Goal: Task Accomplishment & Management: Use online tool/utility

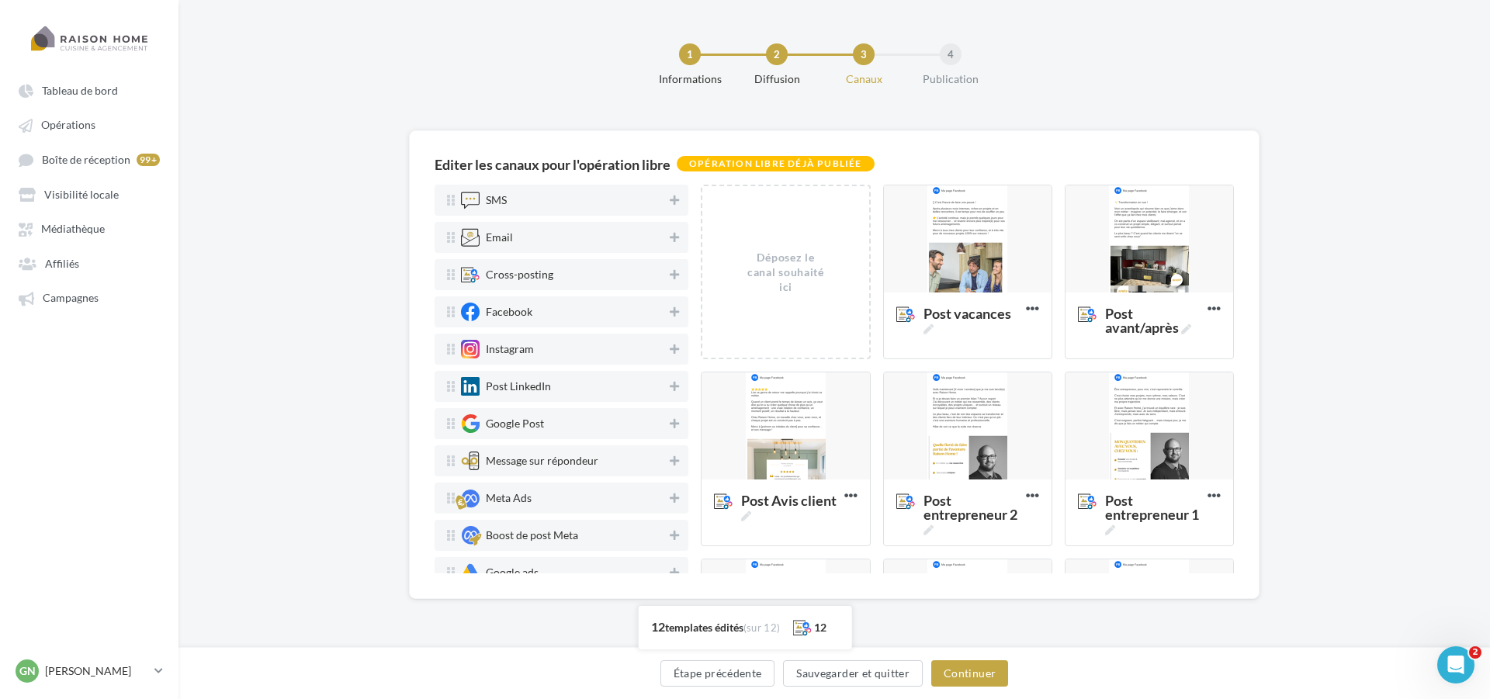
scroll to position [551, 0]
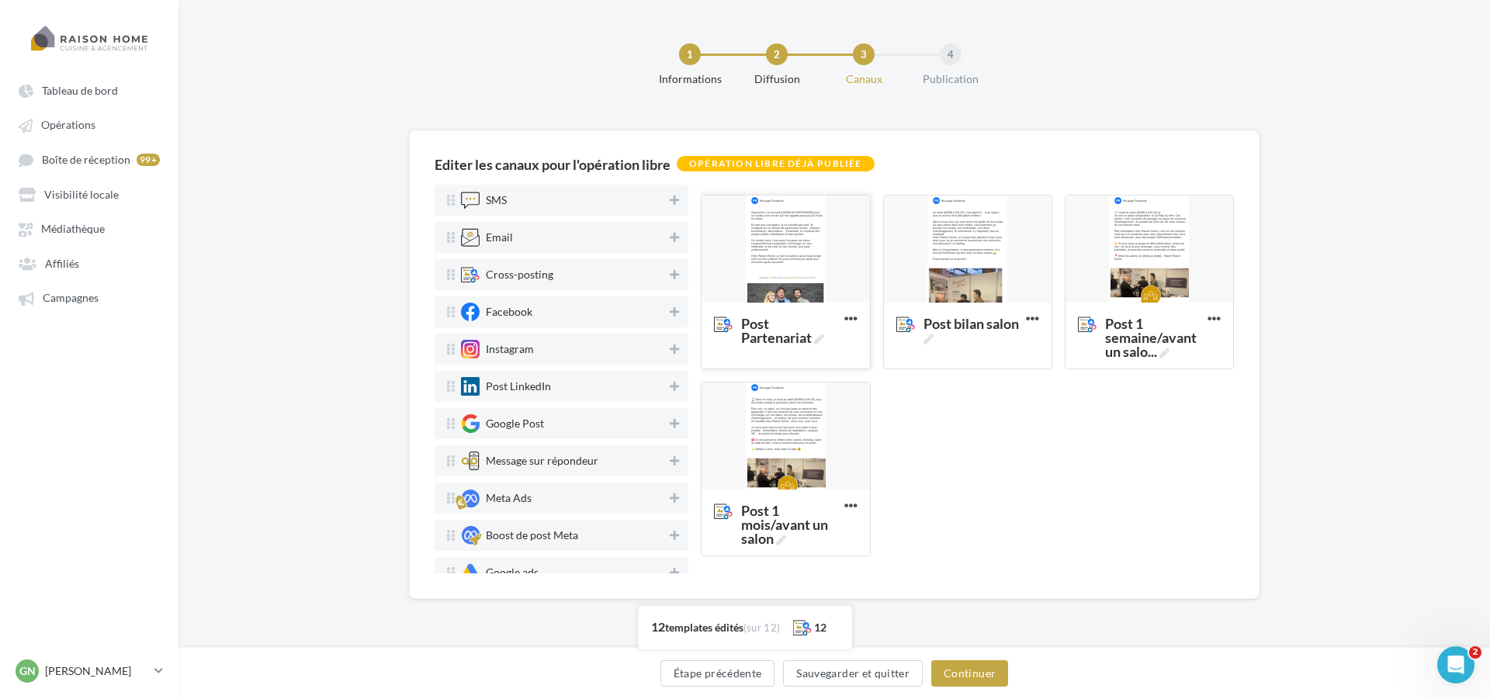
click at [776, 261] on div at bounding box center [785, 250] width 168 height 109
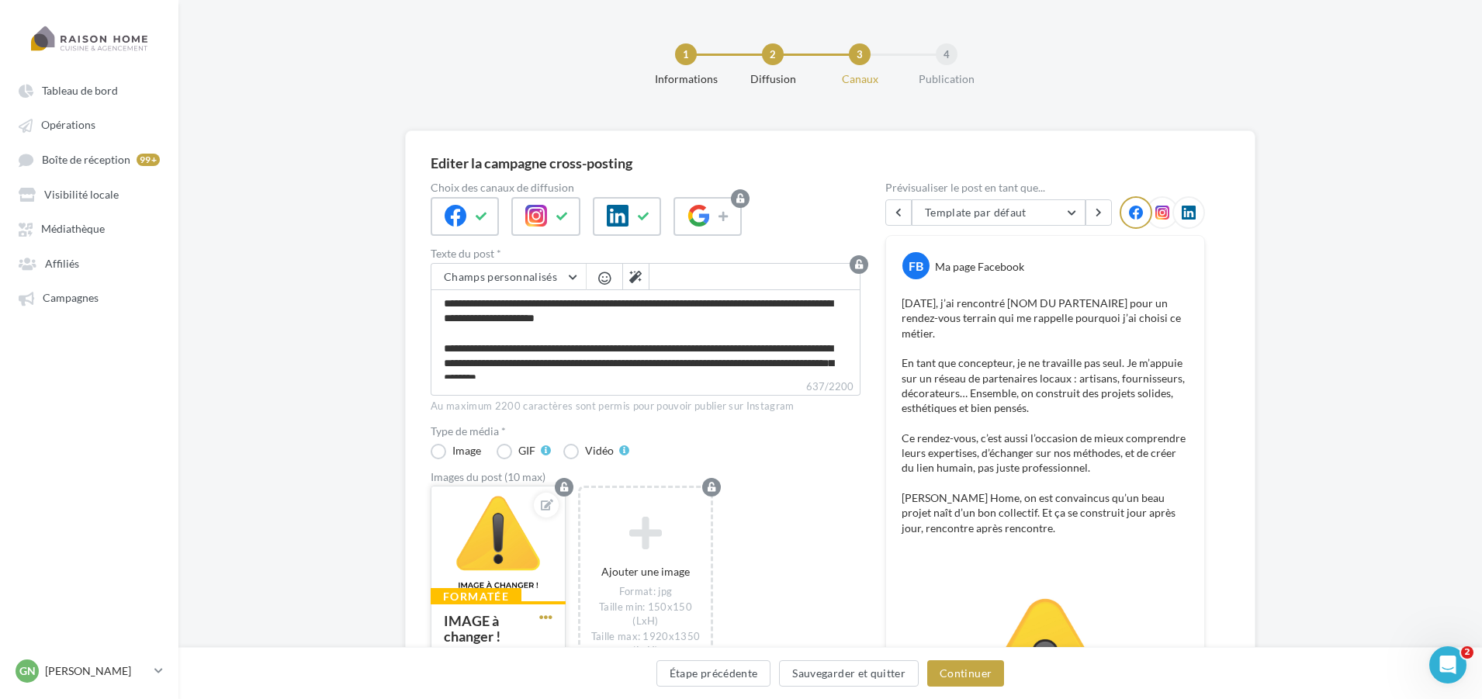
click at [547, 619] on span "button" at bounding box center [545, 617] width 13 height 13
click at [592, 518] on button "Remplacer l'image" at bounding box center [618, 506] width 164 height 40
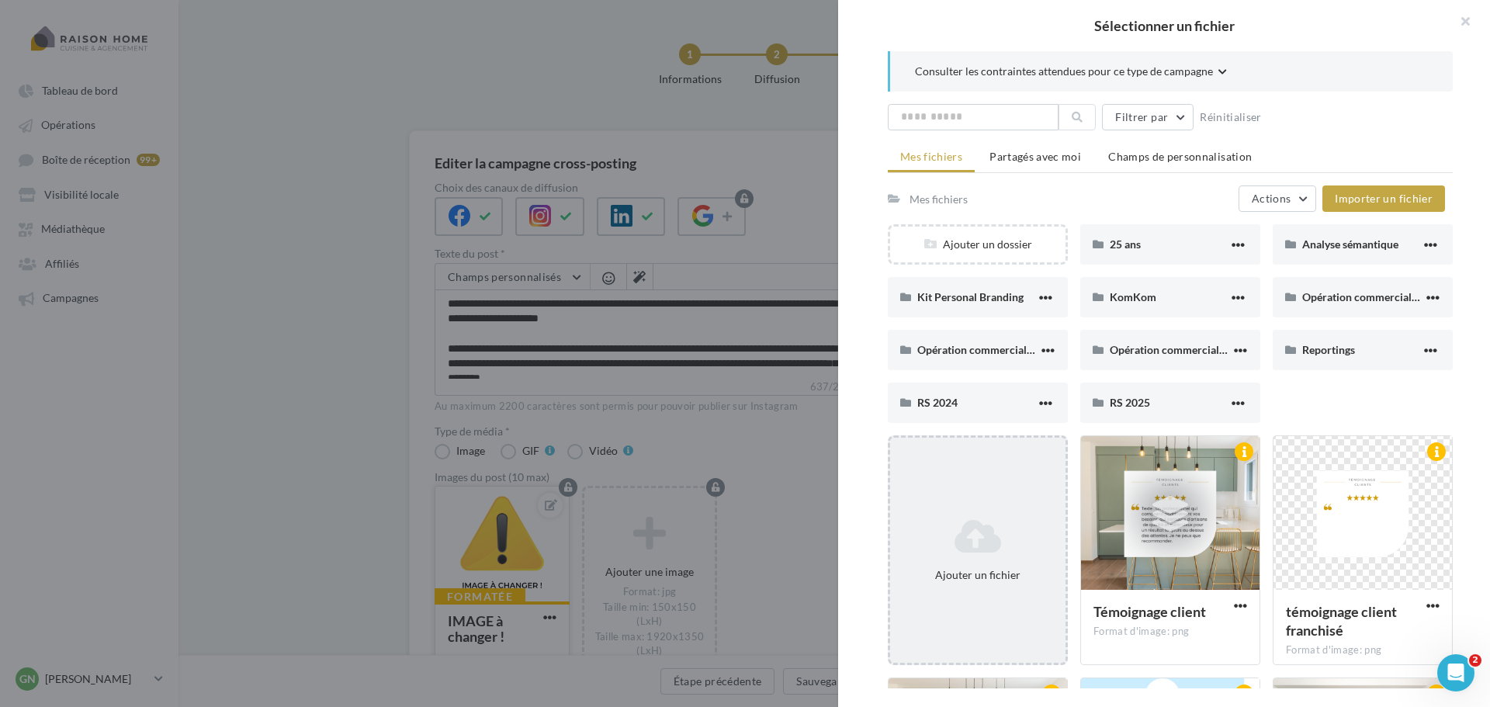
click at [994, 528] on icon at bounding box center [977, 536] width 163 height 37
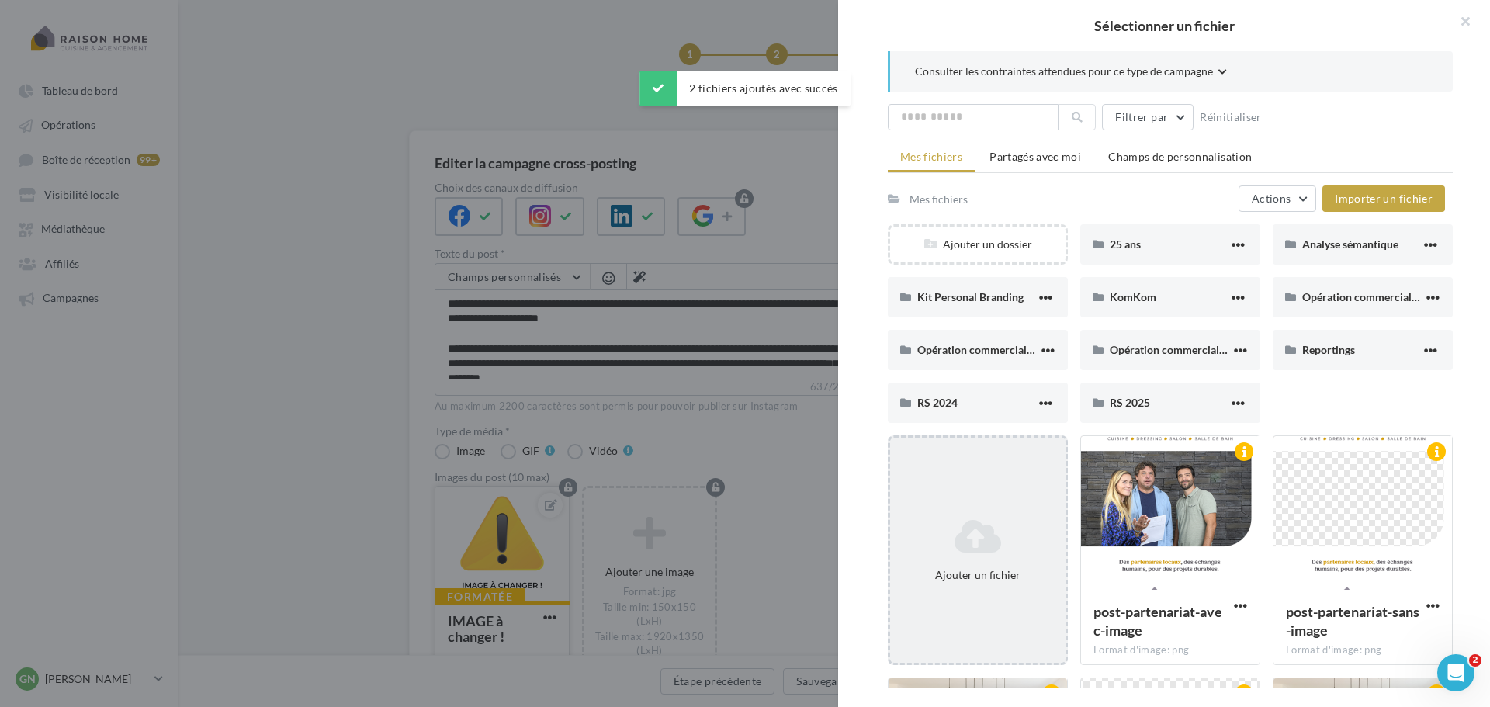
click at [978, 539] on icon at bounding box center [977, 536] width 163 height 37
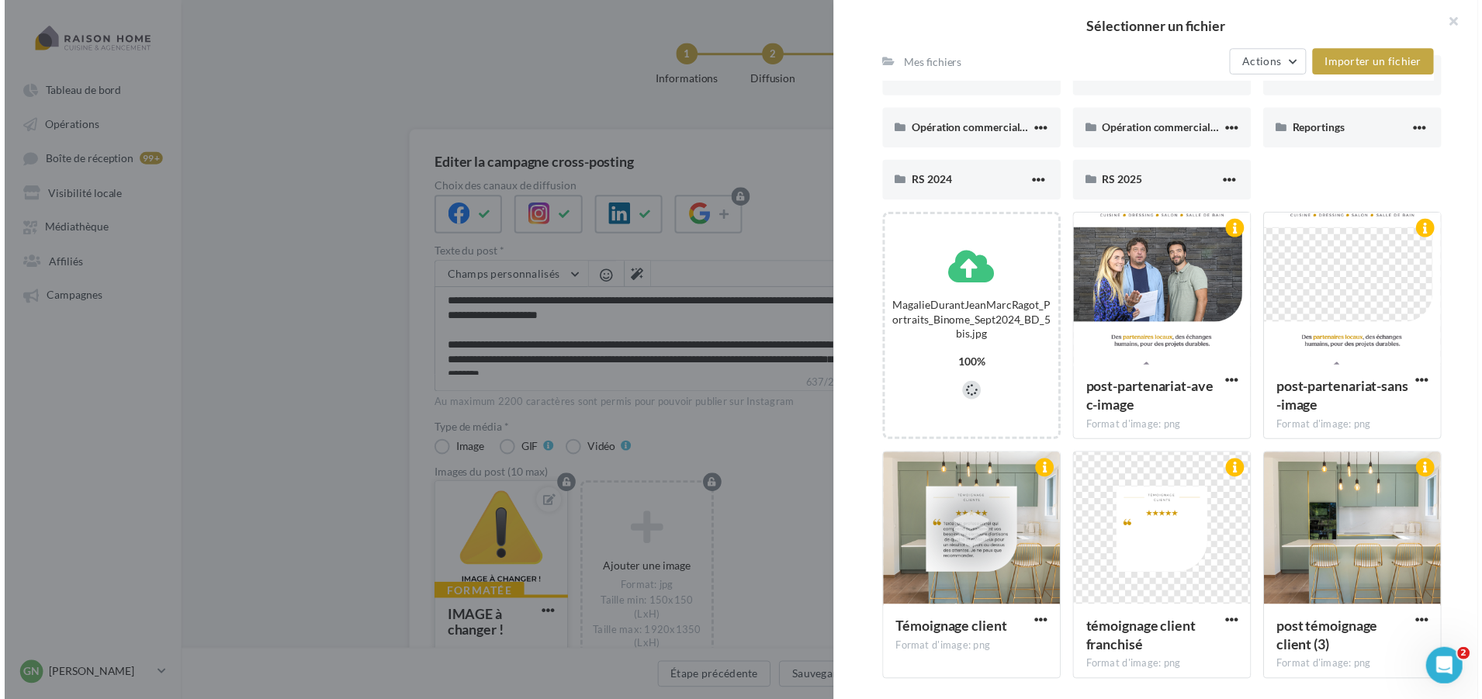
scroll to position [231, 0]
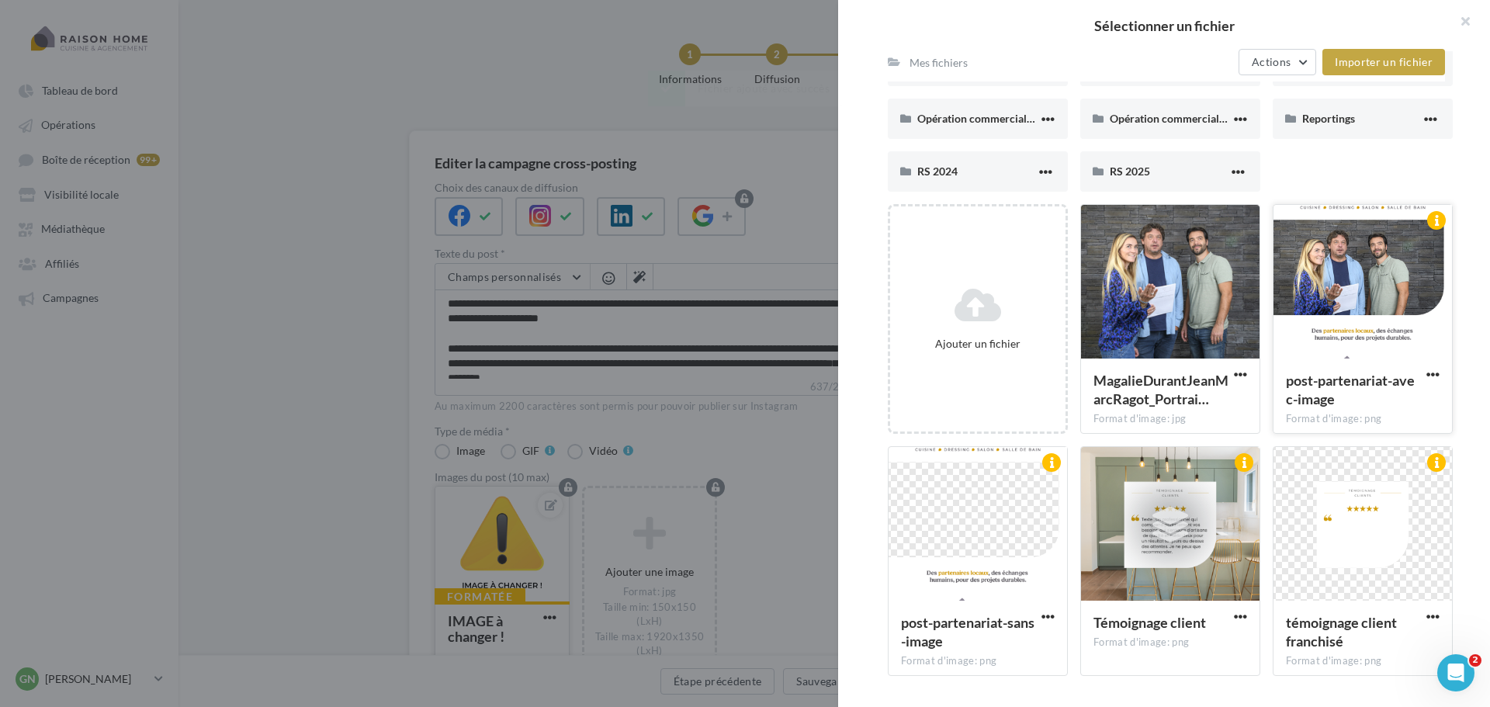
click at [1359, 303] on div at bounding box center [1362, 282] width 178 height 155
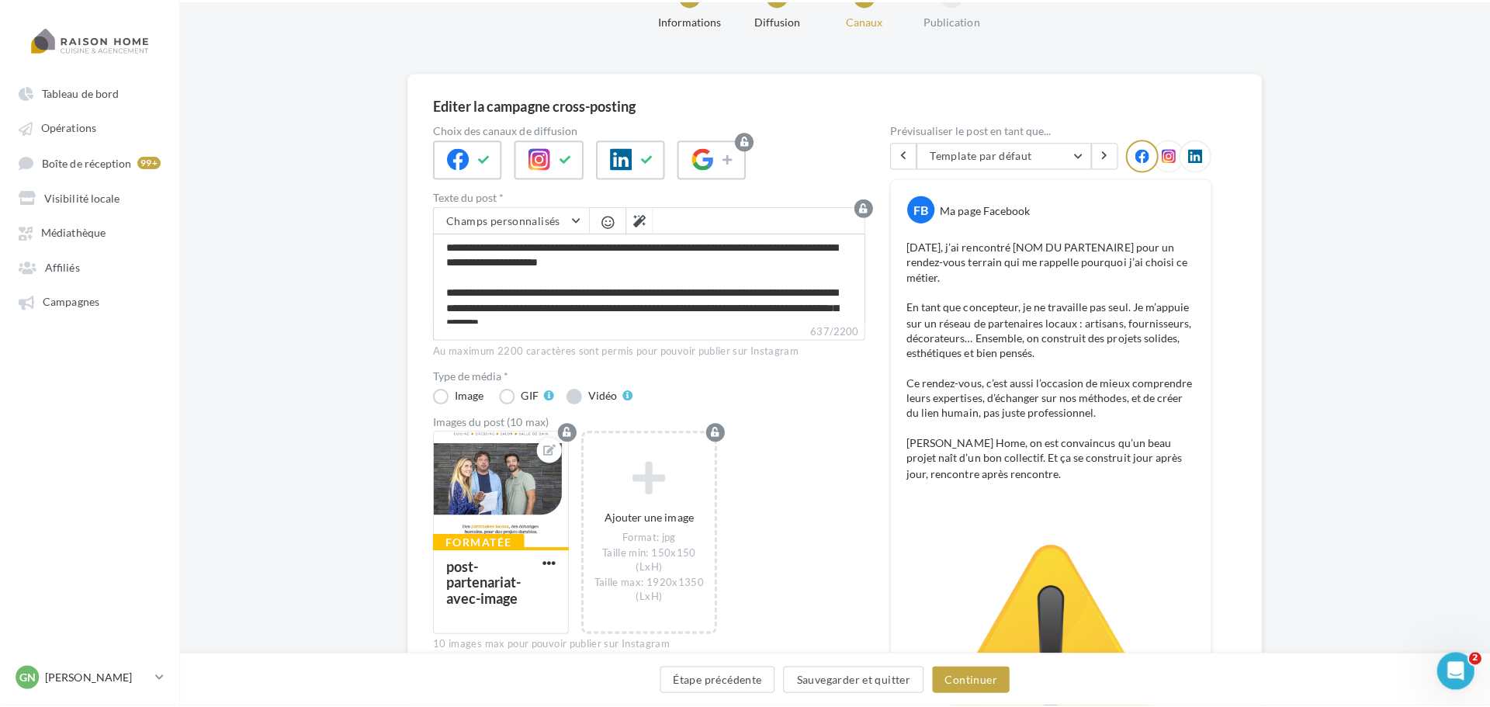
scroll to position [155, 0]
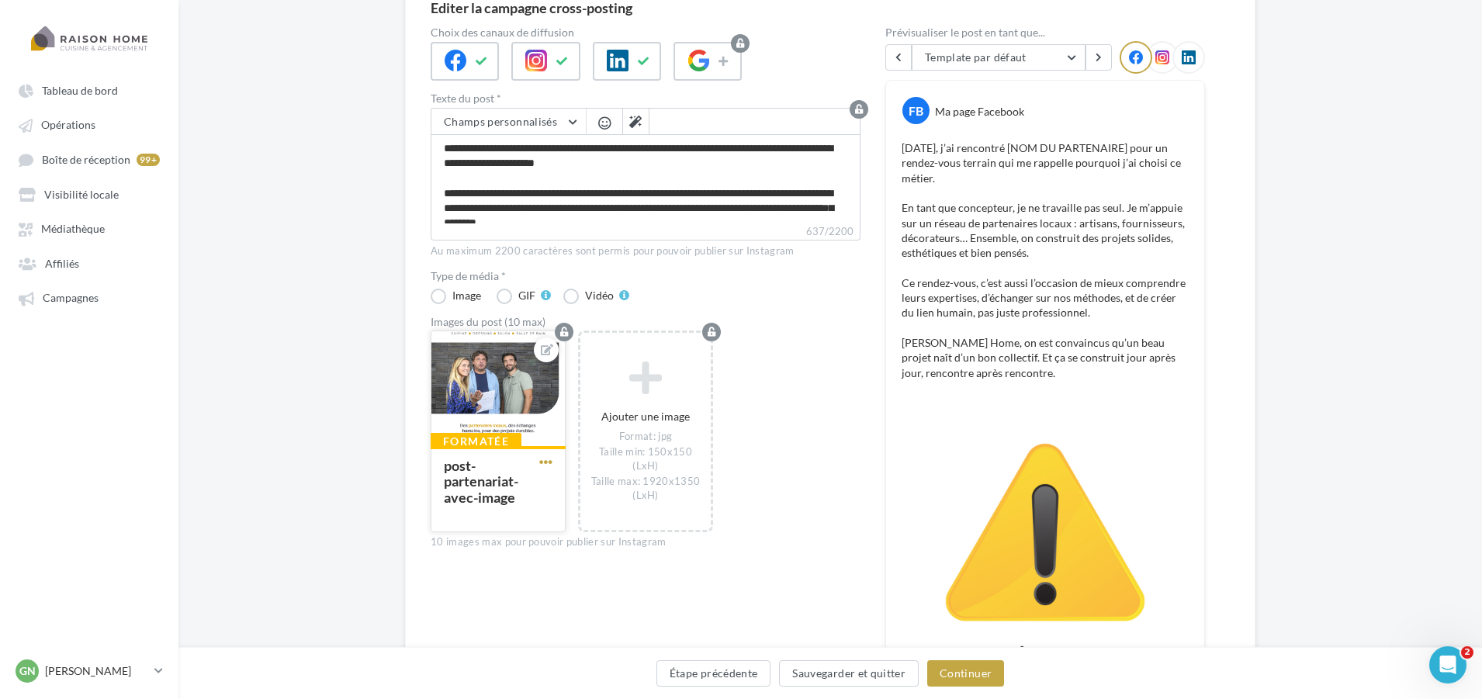
click at [549, 461] on span "button" at bounding box center [545, 461] width 13 height 13
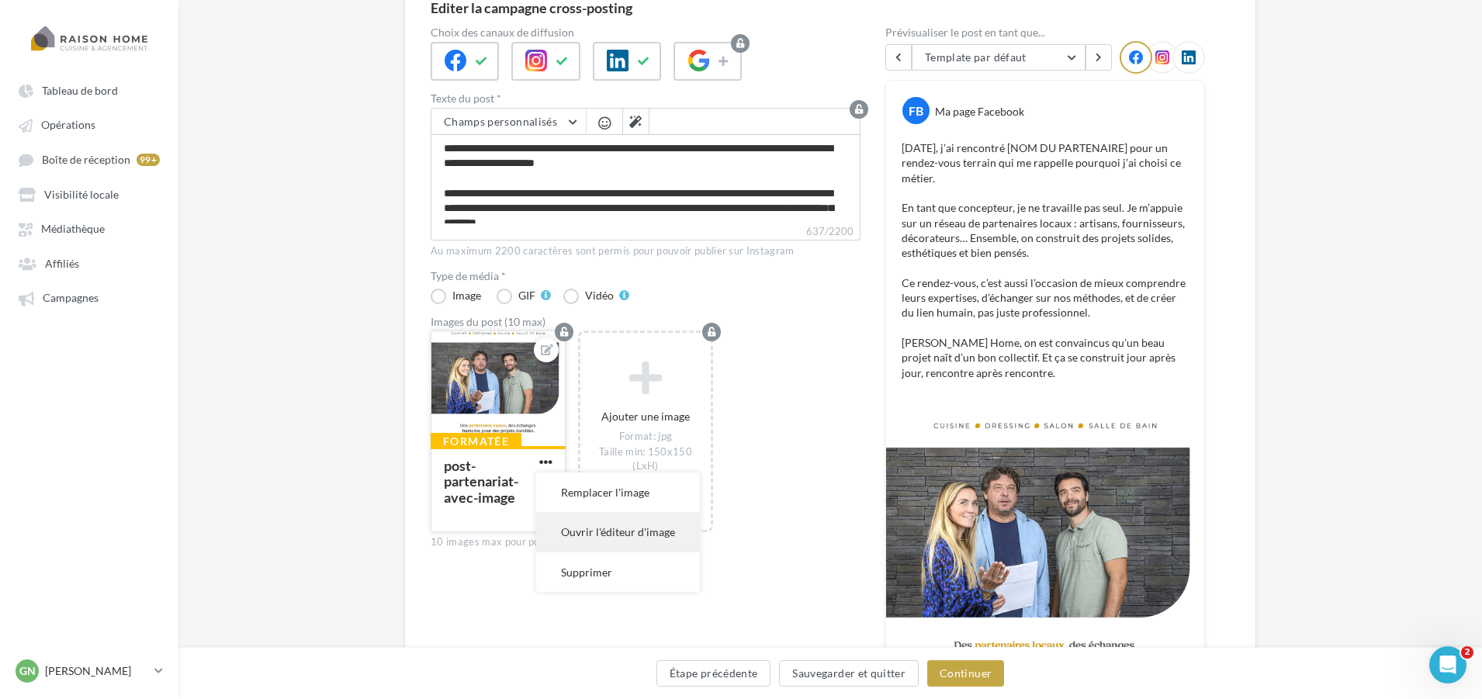
click at [591, 529] on button "Ouvrir l'éditeur d'image" at bounding box center [618, 532] width 164 height 40
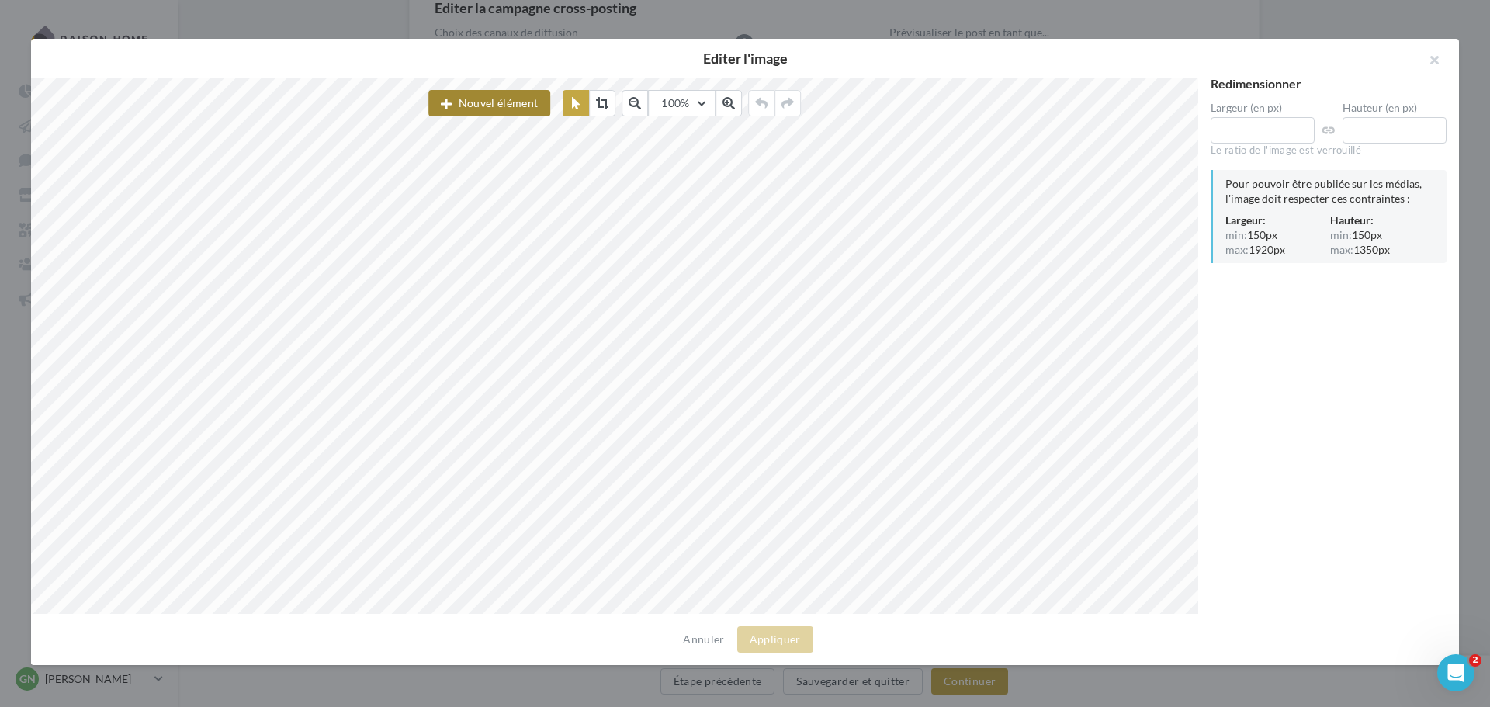
click at [488, 95] on button "Nouvel élément" at bounding box center [489, 103] width 122 height 26
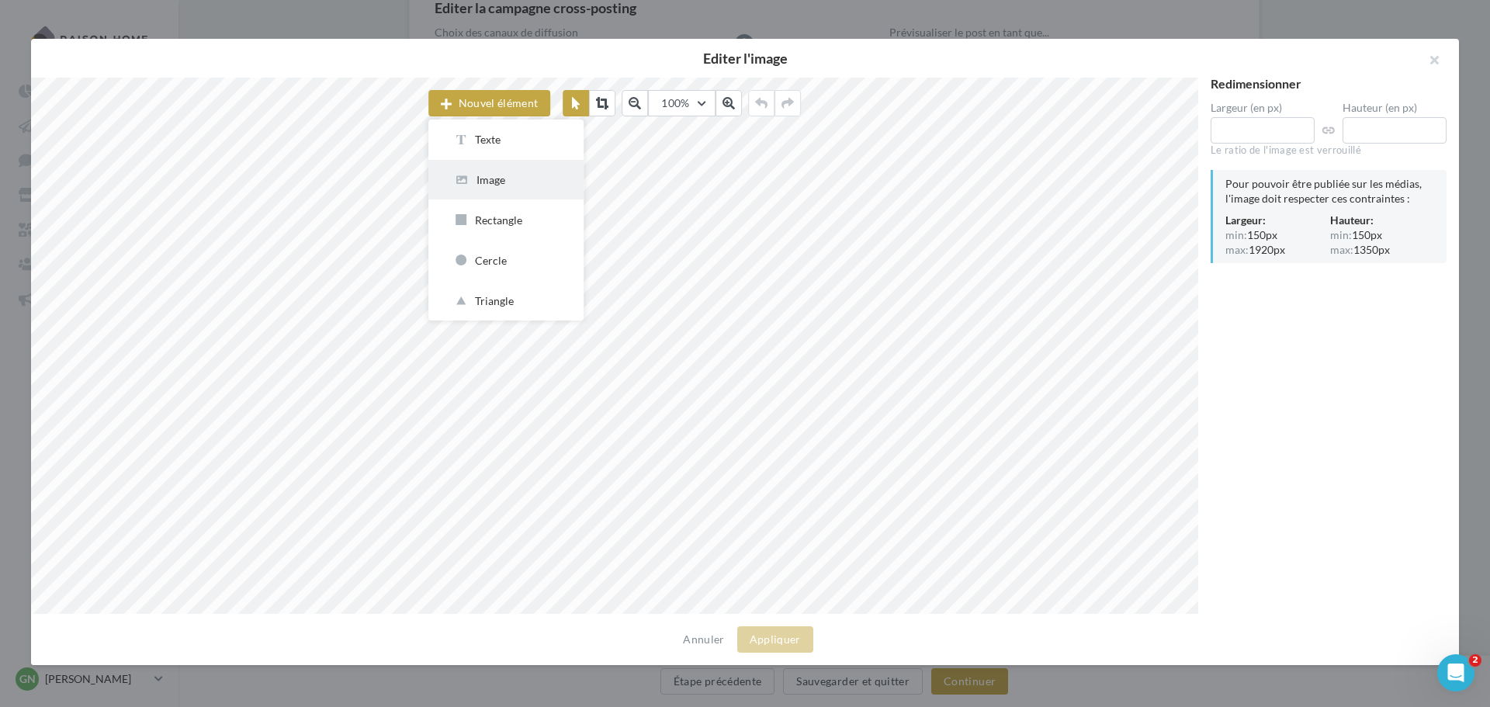
click at [496, 172] on div "Image" at bounding box center [506, 179] width 106 height 15
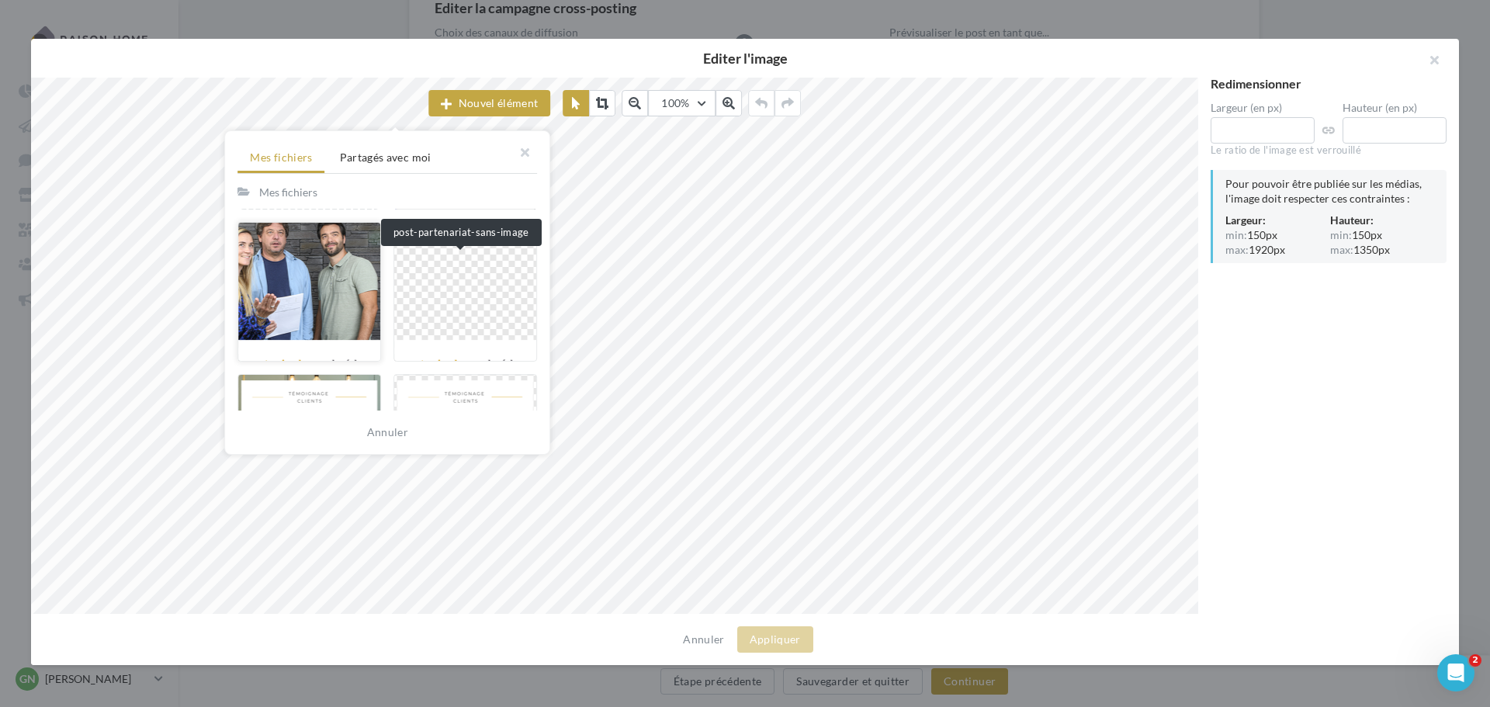
scroll to position [543, 0]
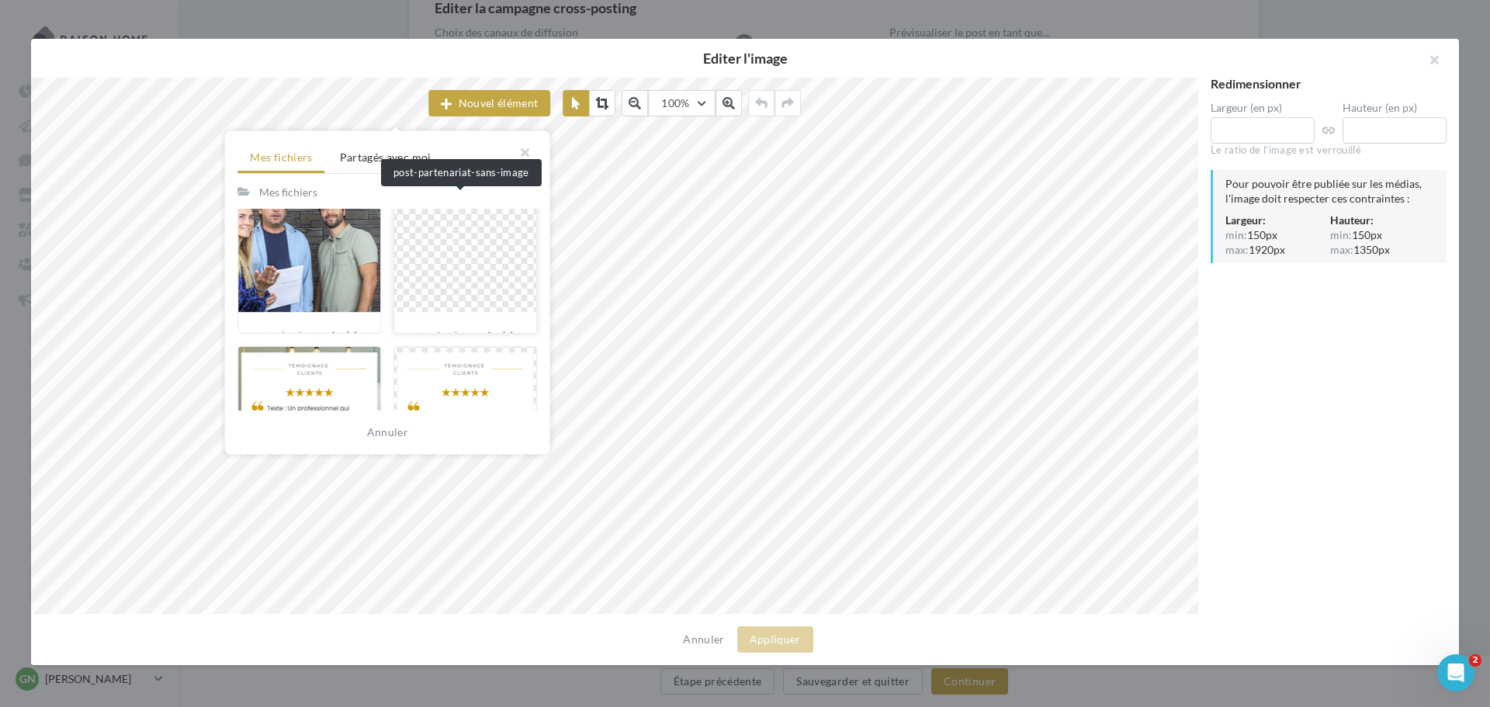
click at [466, 280] on div at bounding box center [465, 264] width 144 height 140
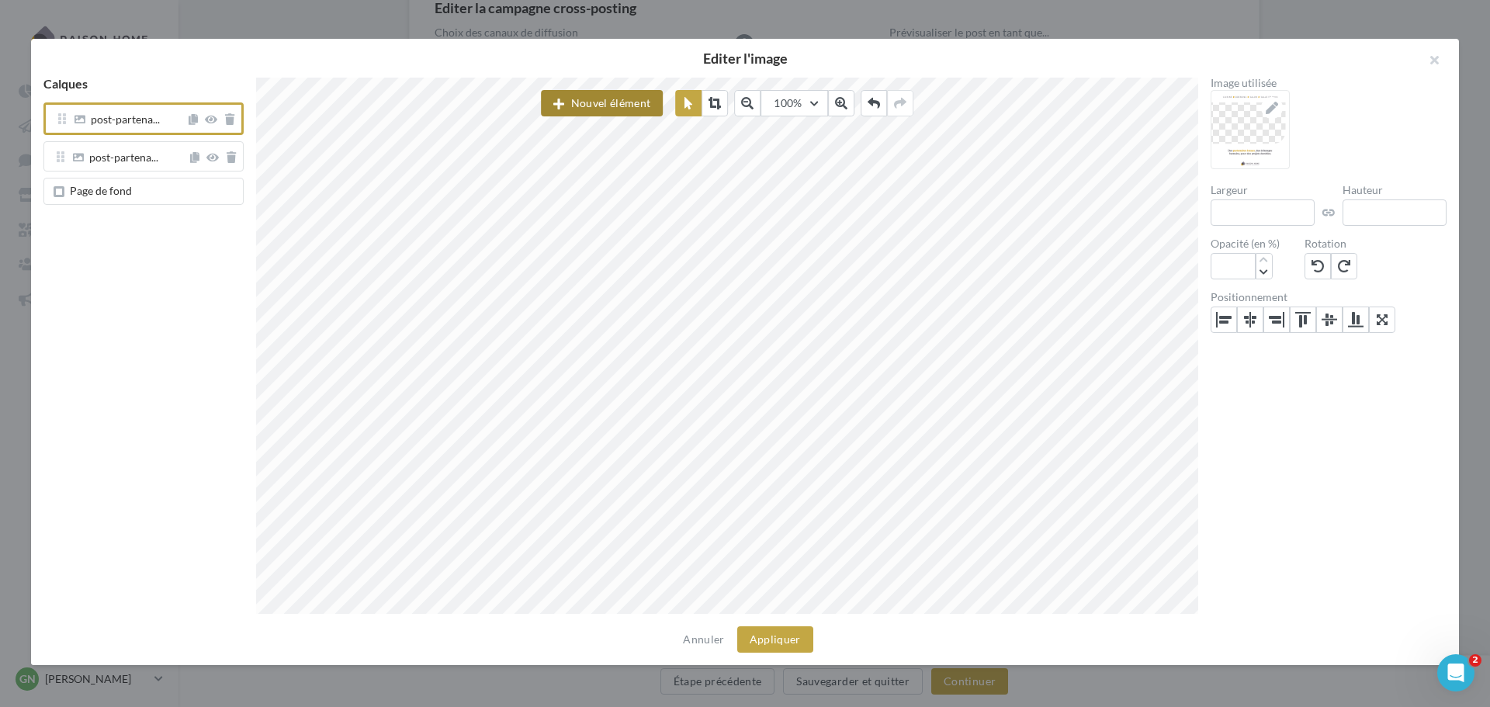
click at [565, 107] on button "Nouvel élément" at bounding box center [602, 103] width 122 height 26
click at [583, 181] on div "Image" at bounding box center [619, 179] width 106 height 15
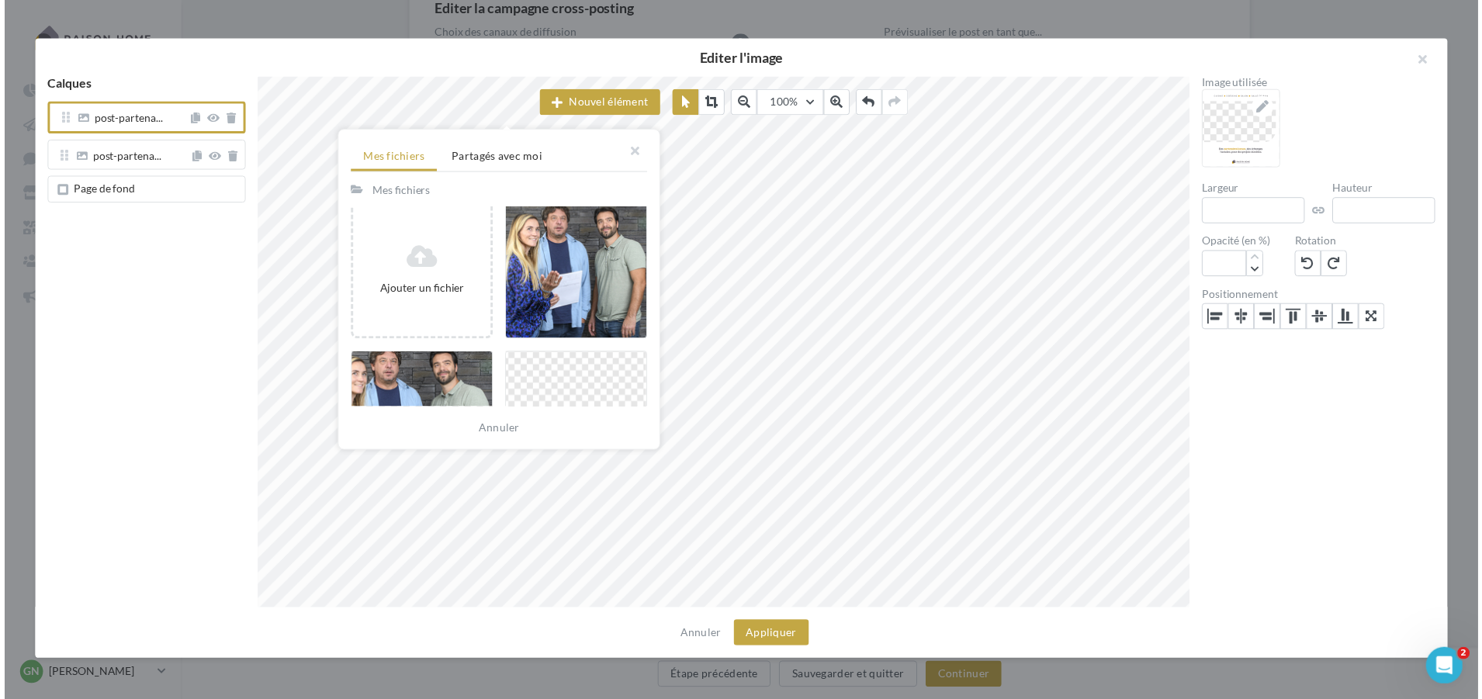
scroll to position [388, 0]
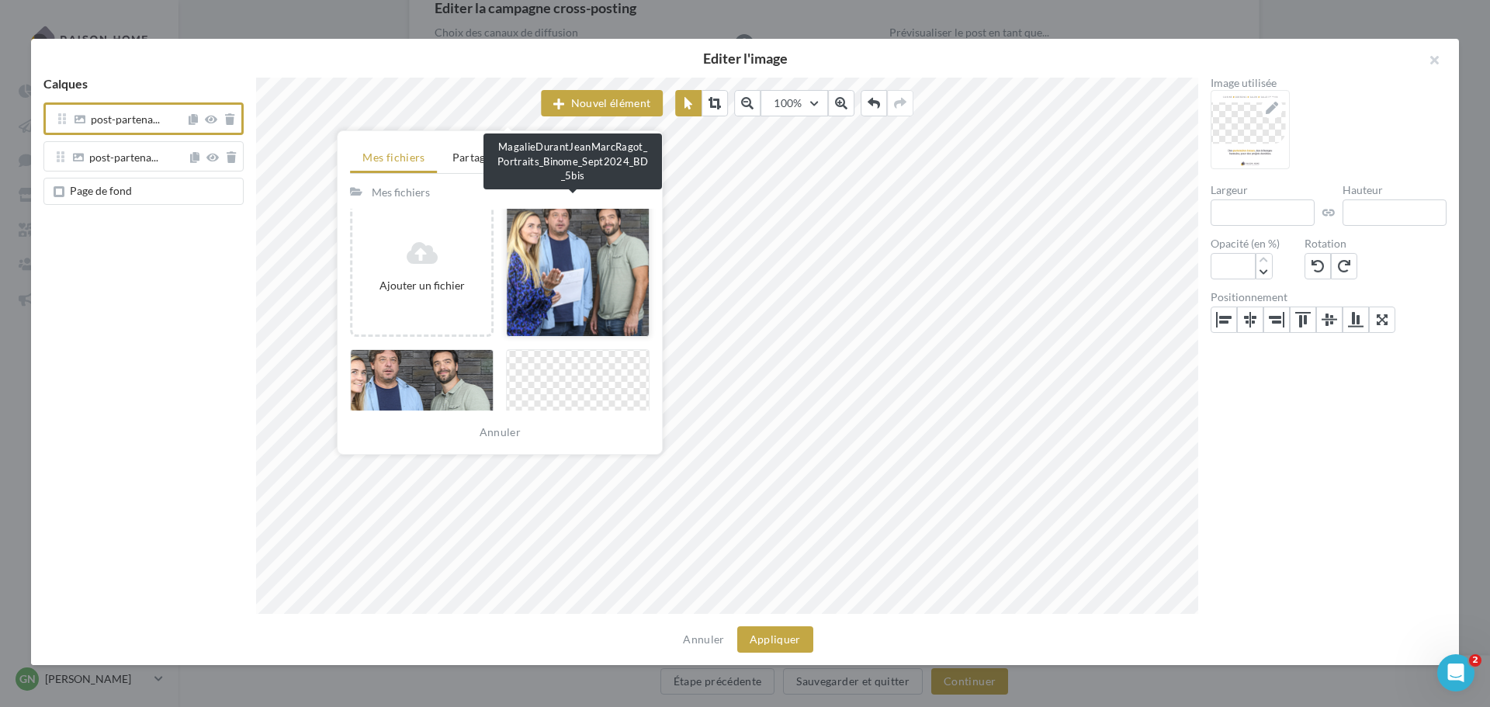
click at [557, 268] on div at bounding box center [578, 267] width 144 height 140
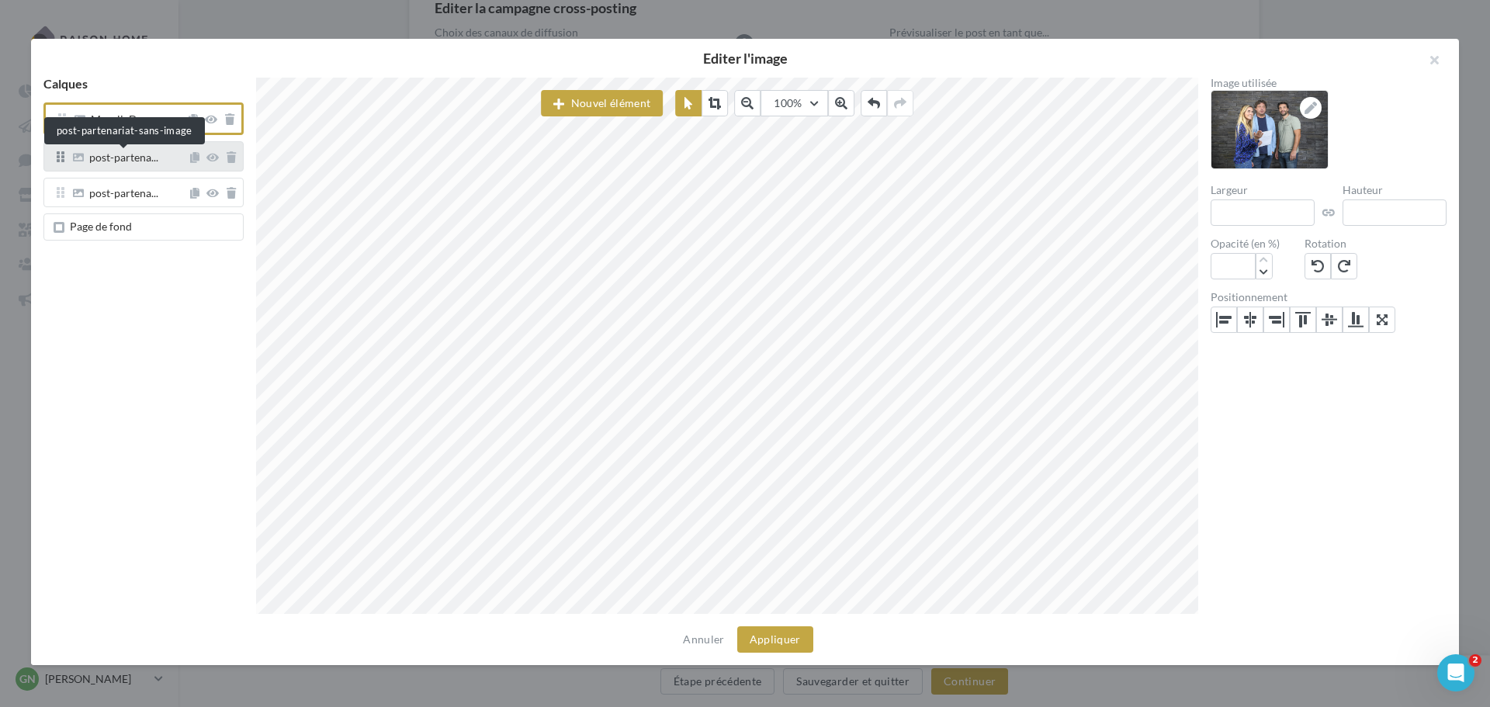
click at [116, 158] on span "post-partena..." at bounding box center [123, 159] width 69 height 14
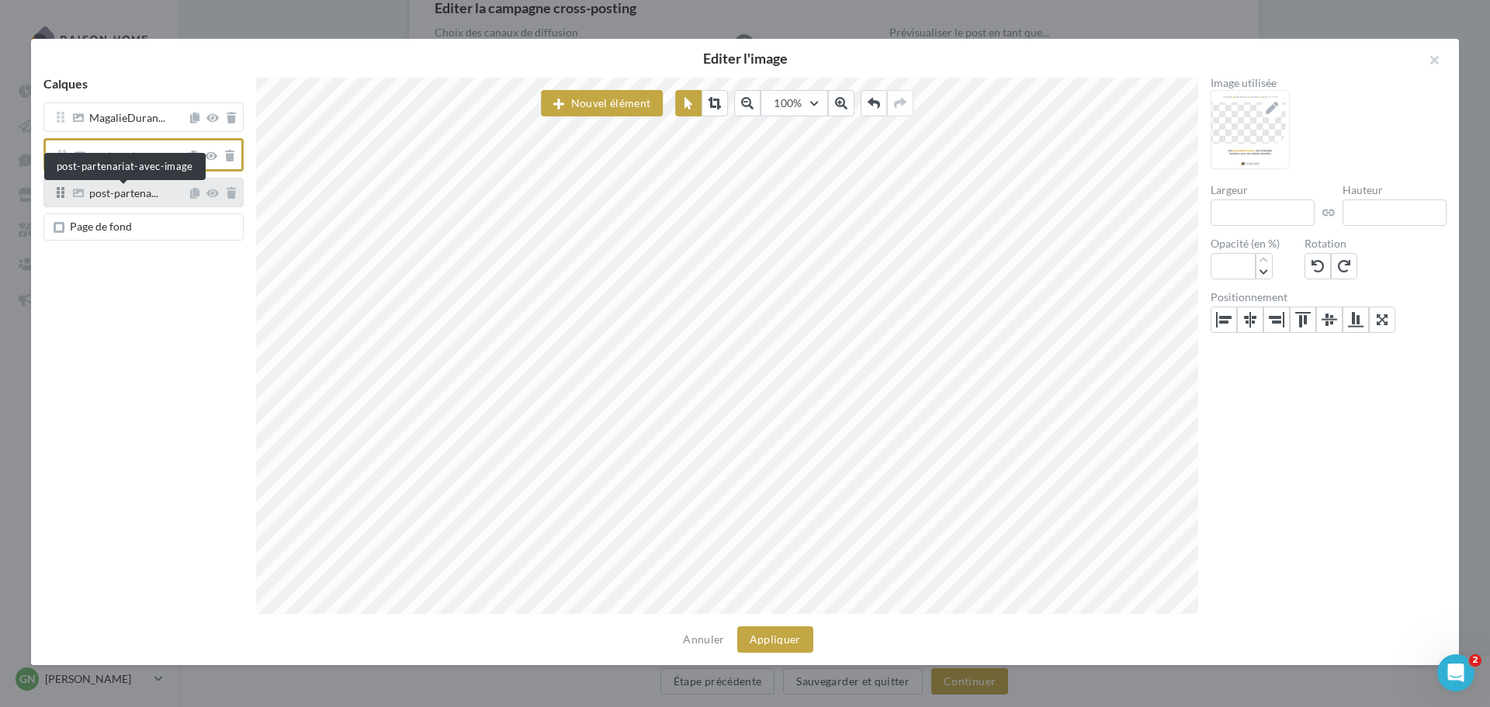
click at [116, 189] on span "post-partena..." at bounding box center [123, 195] width 69 height 14
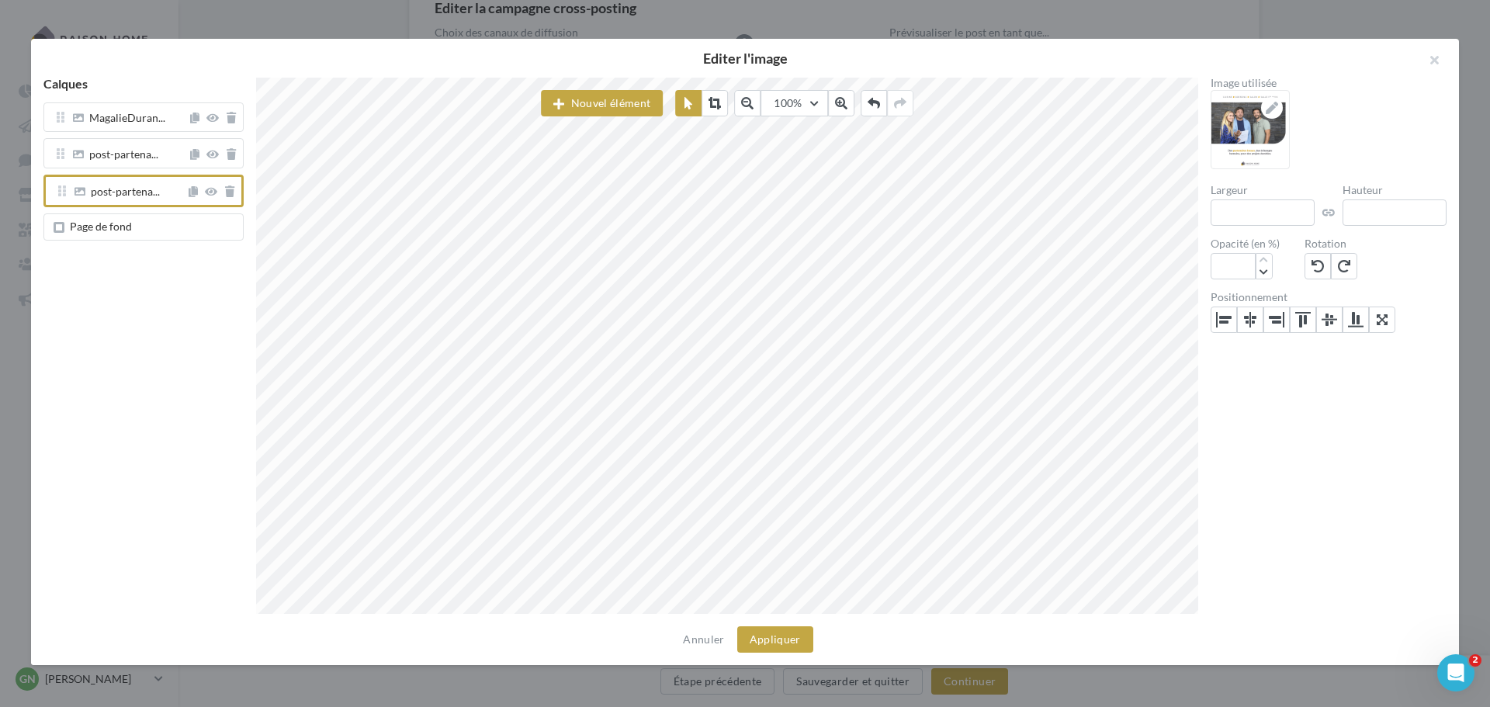
click at [104, 226] on span "Page de fond" at bounding box center [101, 226] width 62 height 13
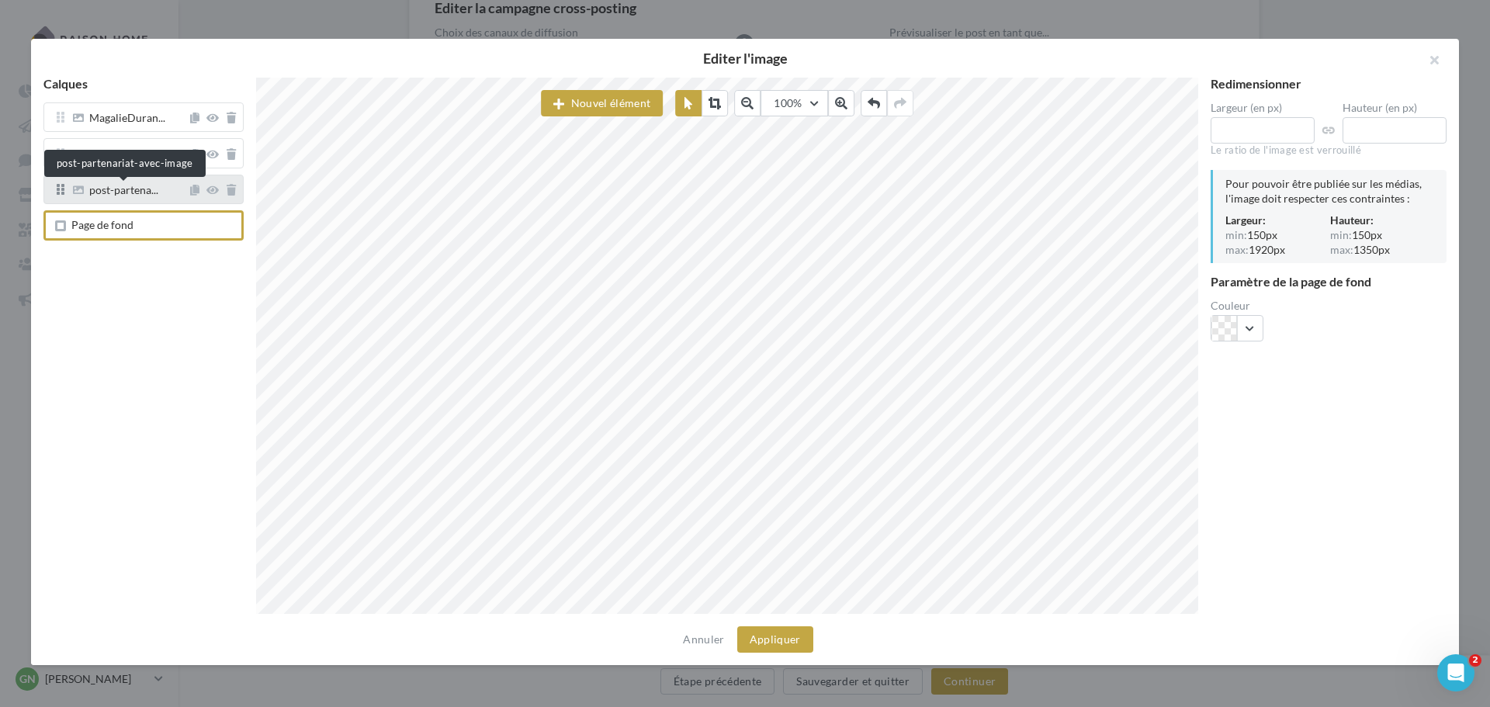
click at [123, 198] on span "post-partena..." at bounding box center [123, 192] width 69 height 14
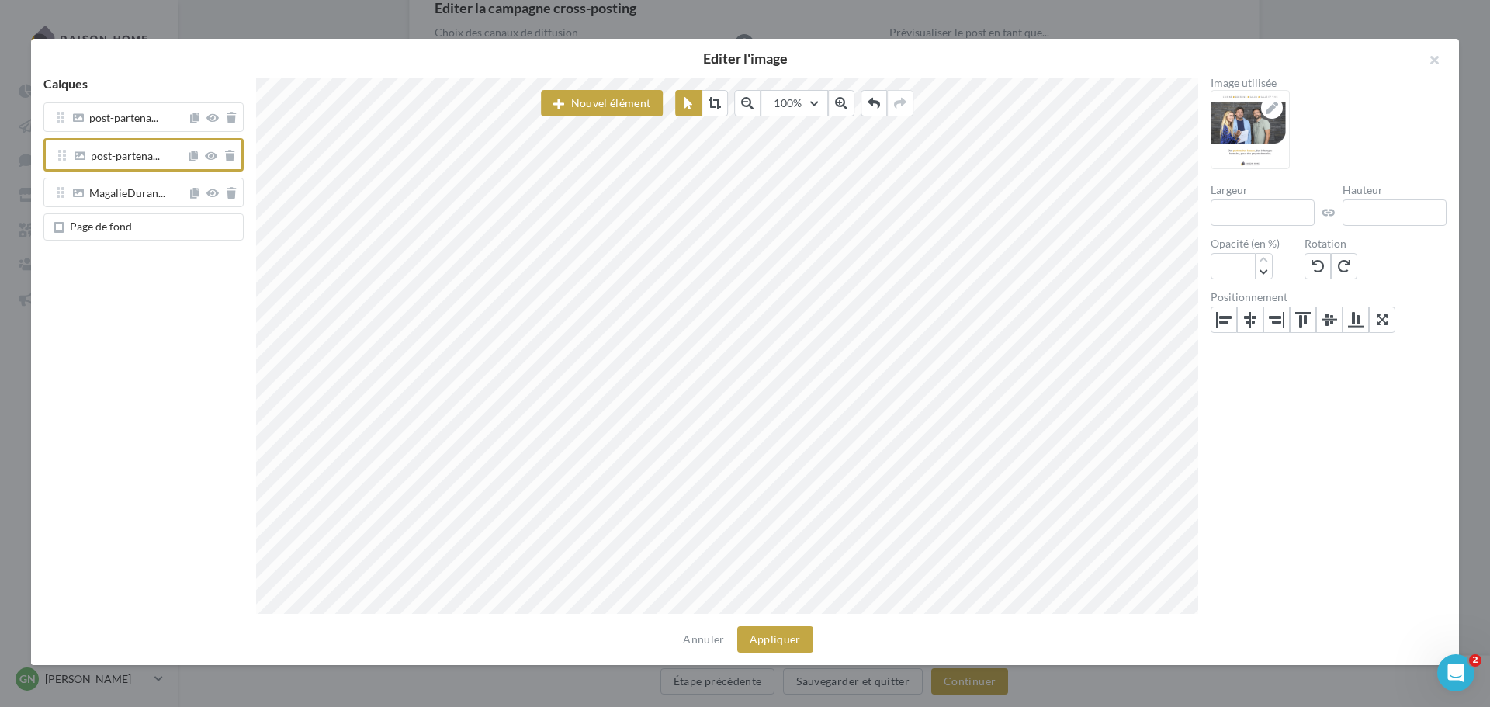
click at [108, 223] on span "Page de fond" at bounding box center [101, 226] width 62 height 13
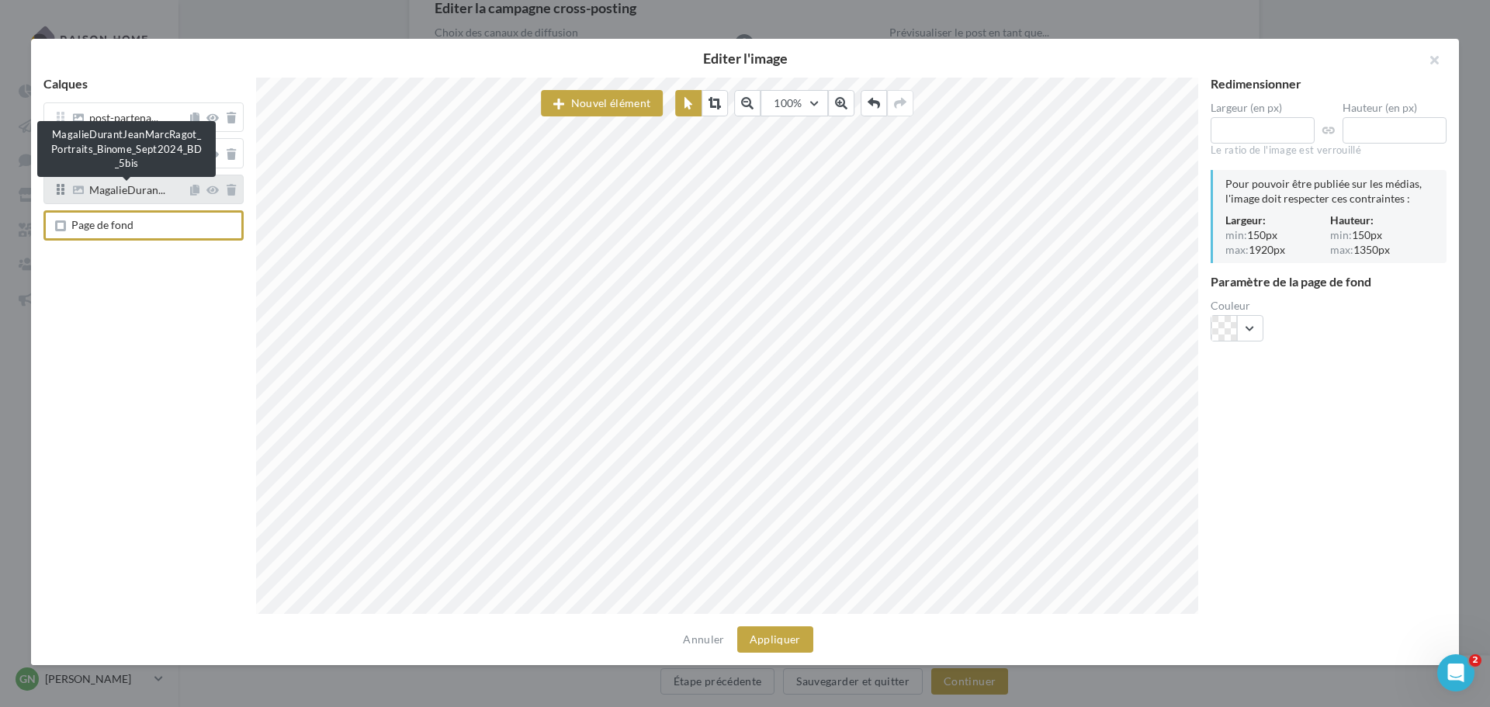
click at [116, 194] on span "MagalieDuran..." at bounding box center [127, 192] width 76 height 14
click at [133, 196] on span "MagalieDuran..." at bounding box center [127, 192] width 76 height 14
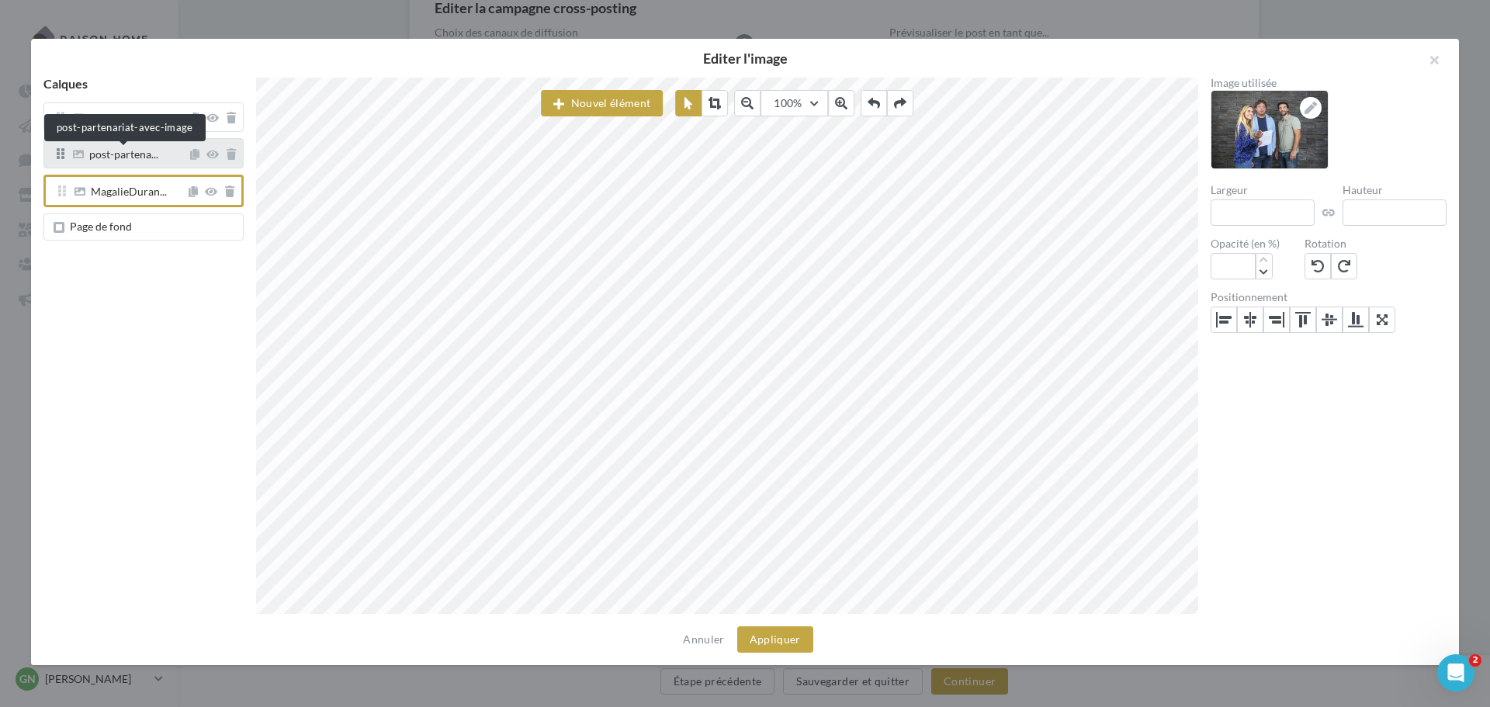
click at [140, 157] on span "post-partena..." at bounding box center [123, 156] width 69 height 14
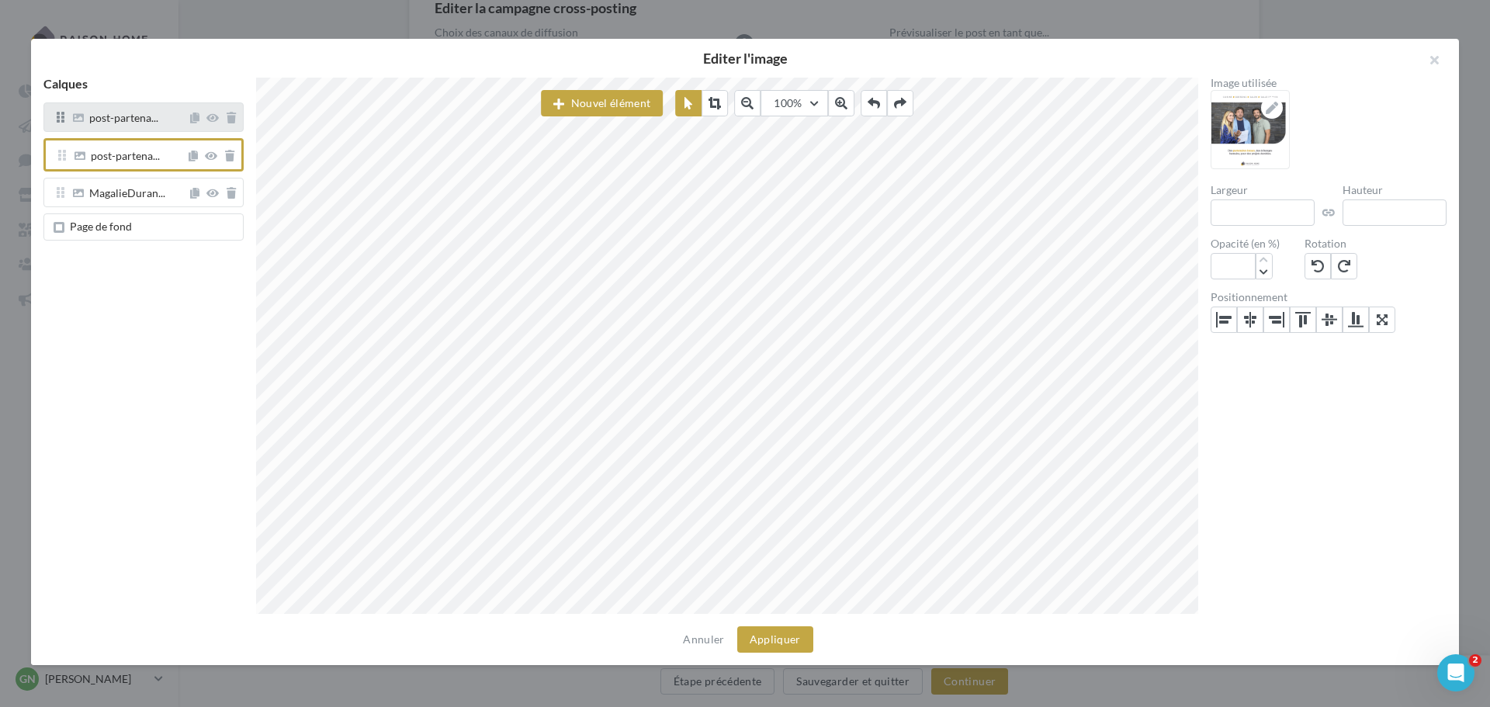
click at [134, 132] on div "post-partena..." at bounding box center [143, 116] width 200 height 29
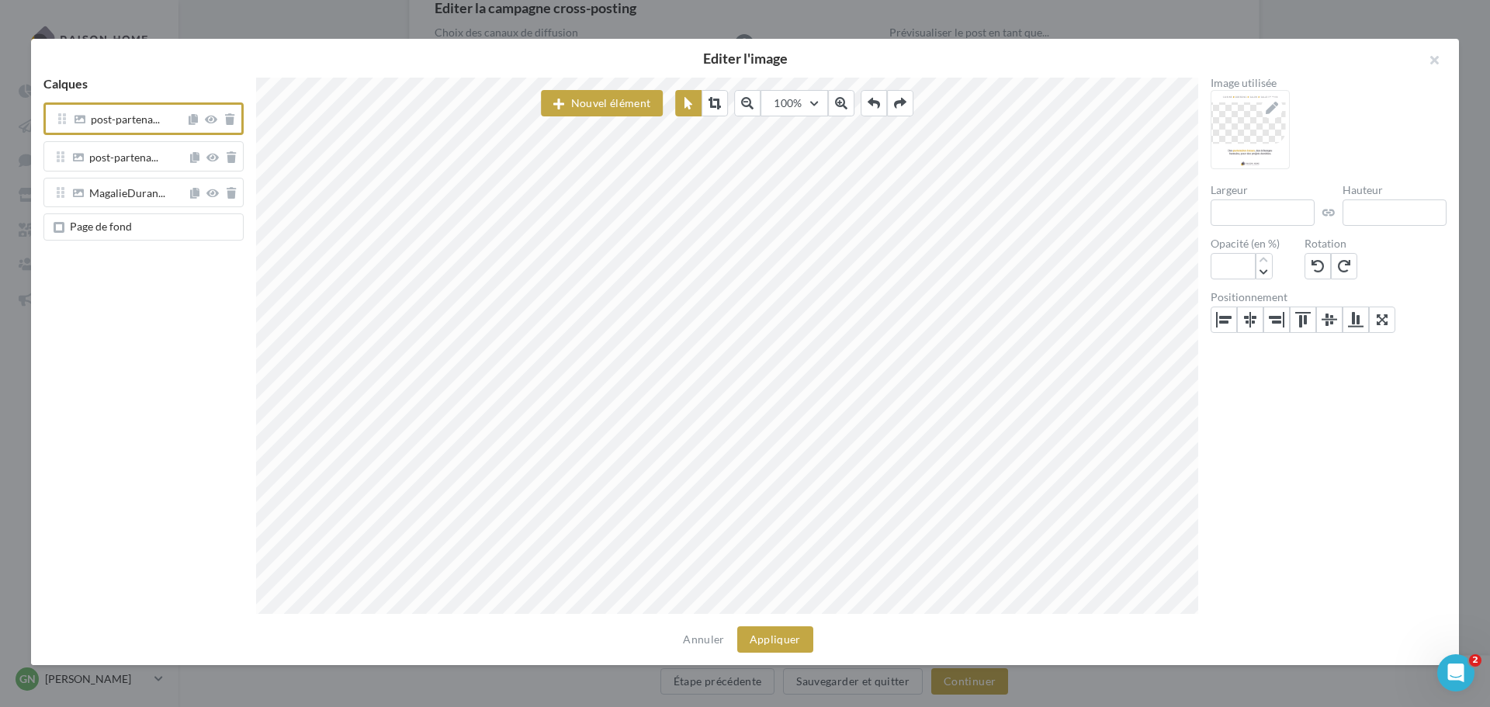
click at [118, 223] on span "Page de fond" at bounding box center [101, 226] width 62 height 13
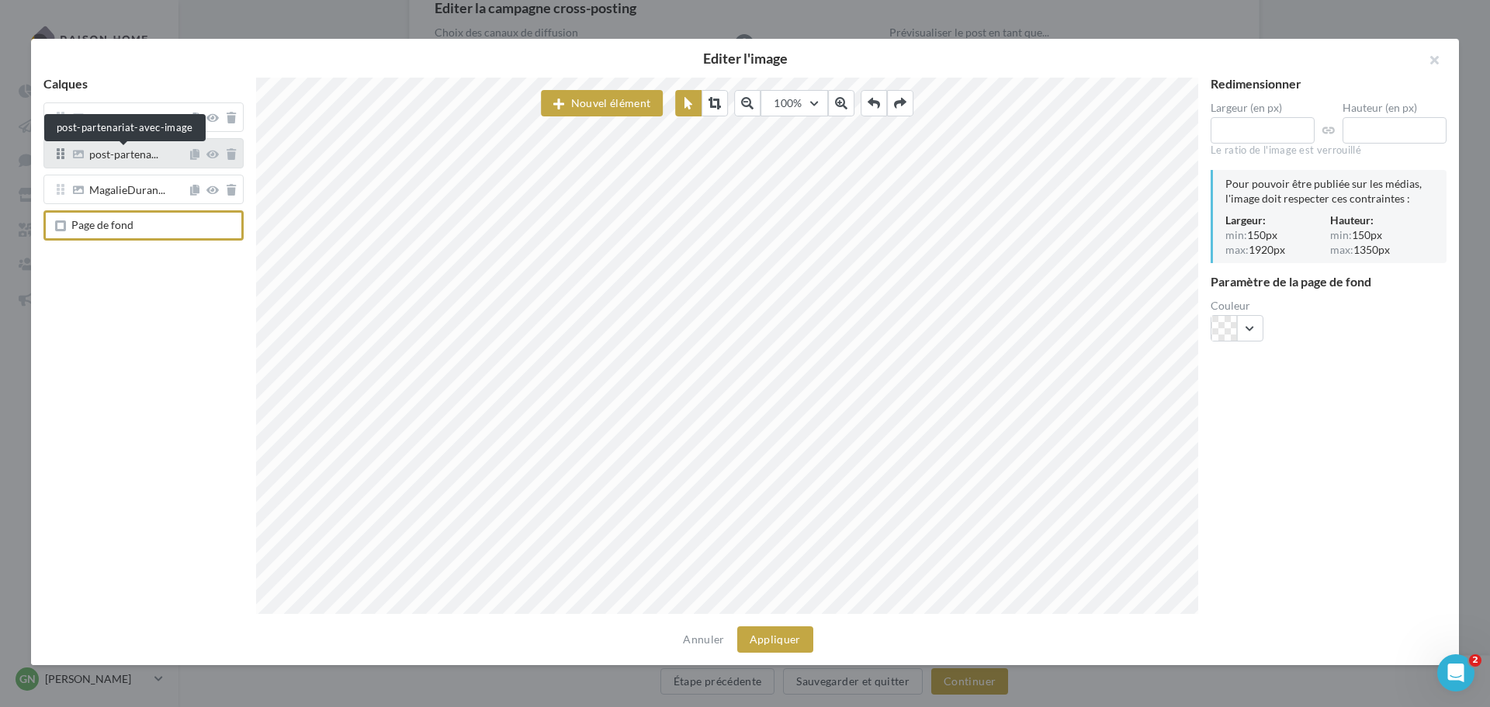
click at [119, 149] on span "post-partena..." at bounding box center [123, 156] width 69 height 14
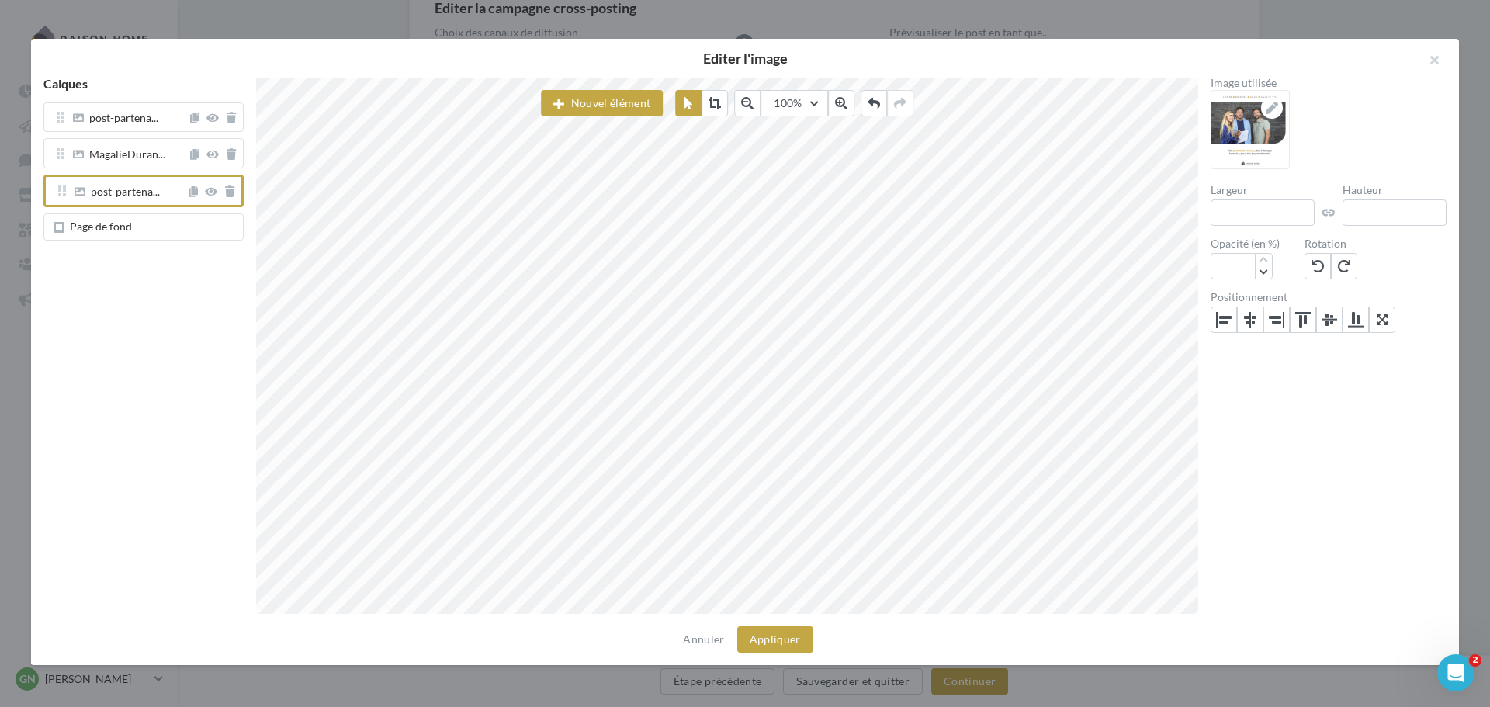
click at [150, 224] on span "Page de fond" at bounding box center [147, 227] width 180 height 12
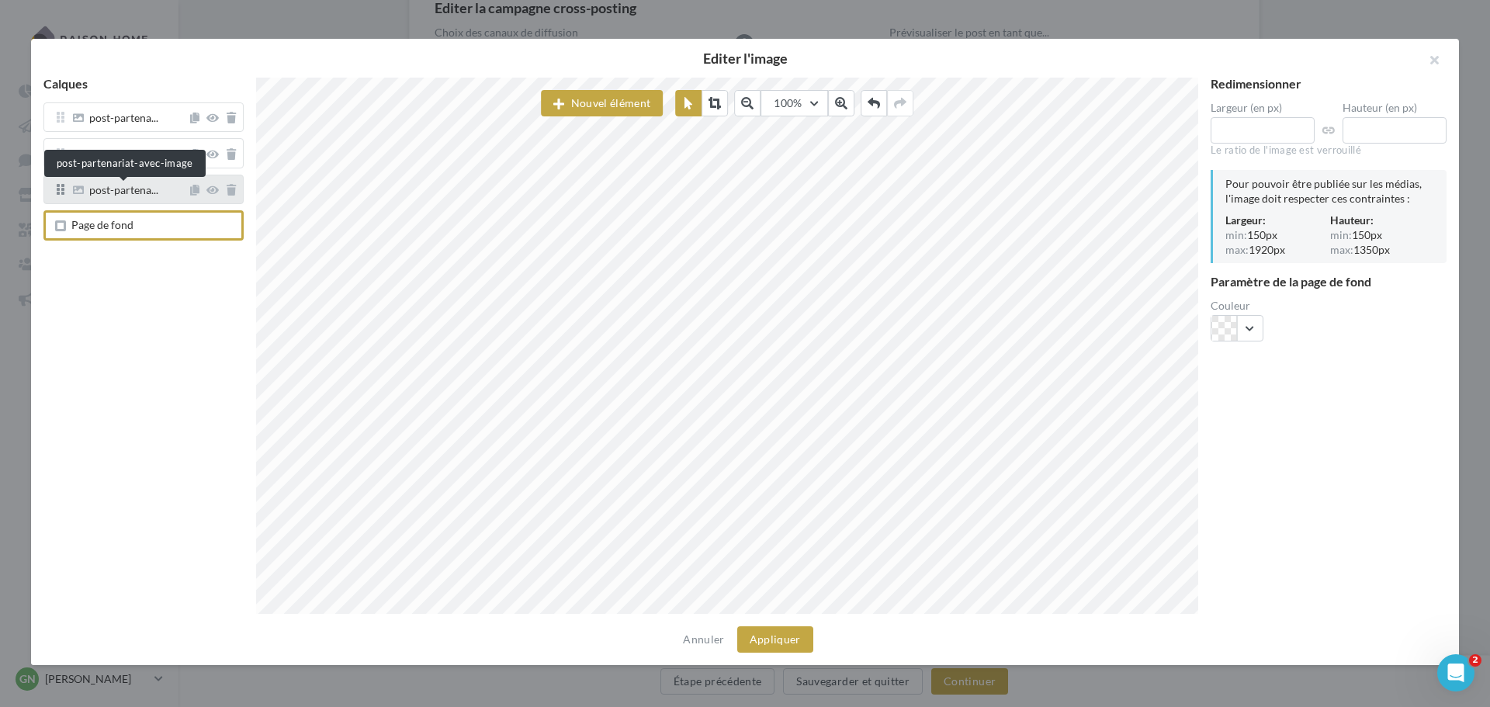
click at [119, 194] on span "post-partena..." at bounding box center [123, 192] width 69 height 14
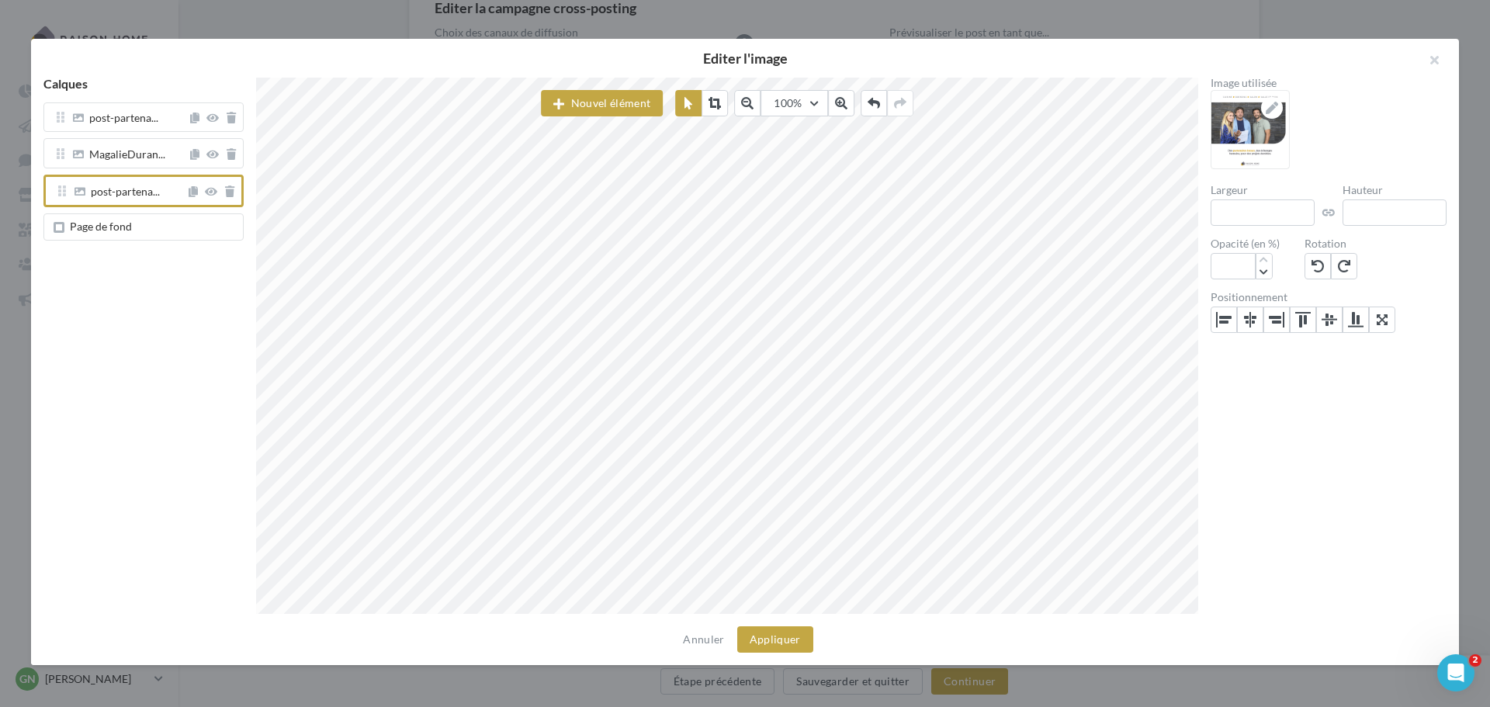
click at [116, 230] on span "Page de fond" at bounding box center [101, 226] width 62 height 13
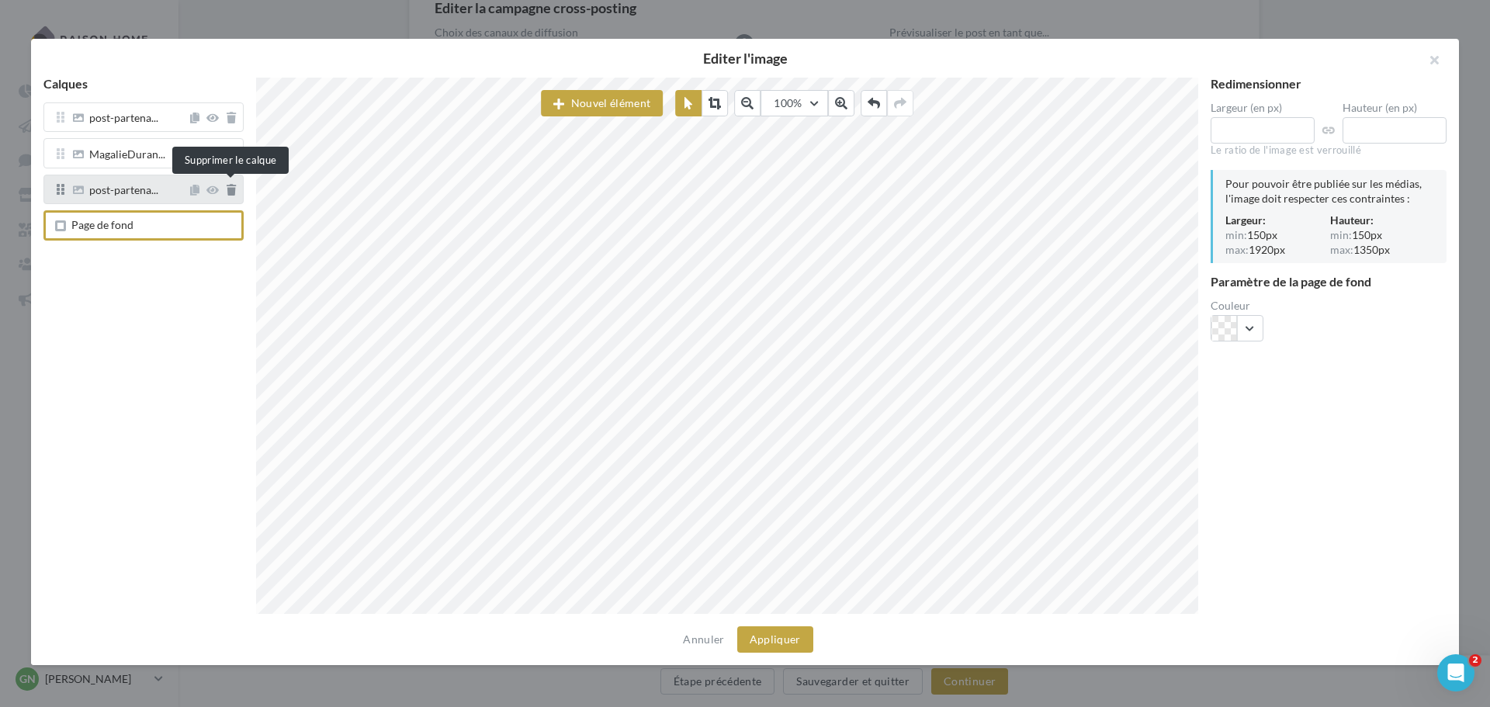
click at [234, 193] on icon at bounding box center [231, 190] width 9 height 11
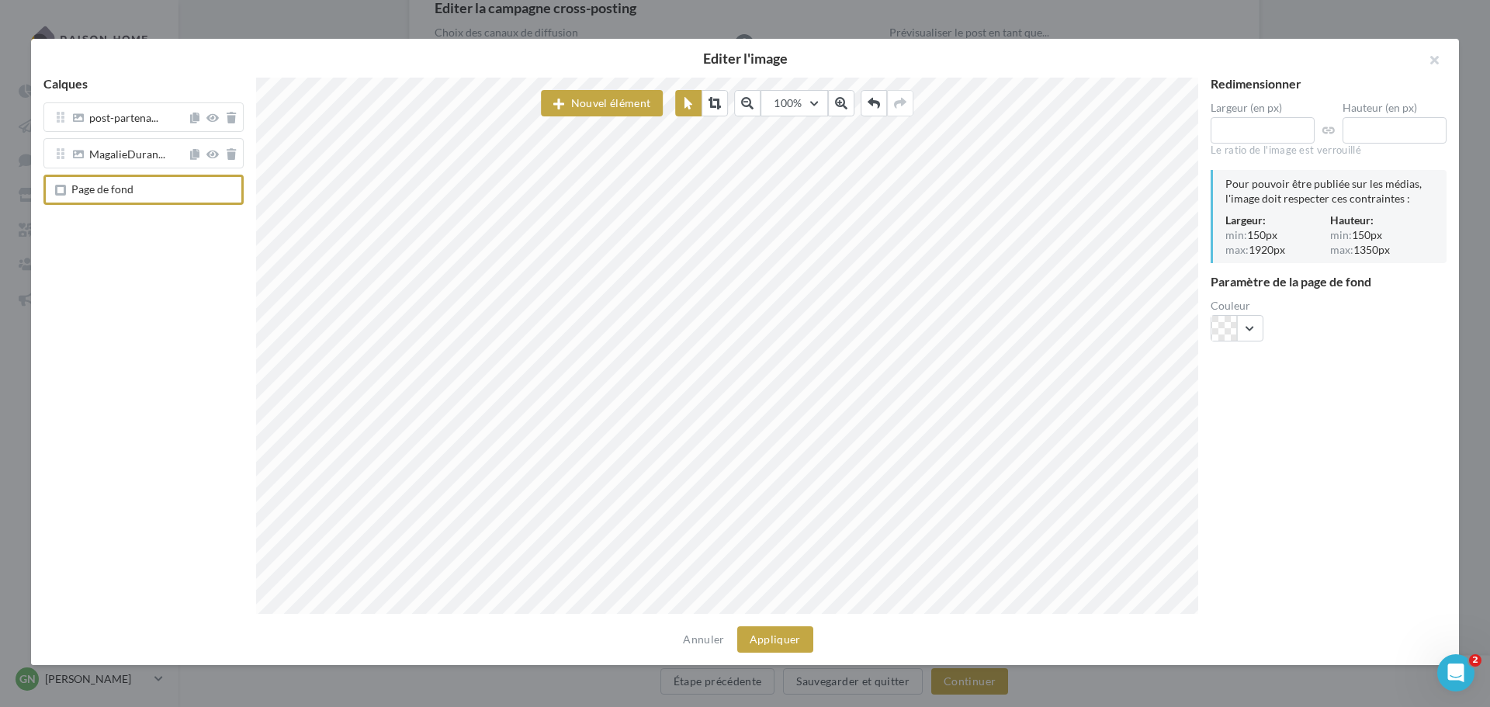
click at [151, 196] on span "Page de fond" at bounding box center [146, 189] width 177 height 12
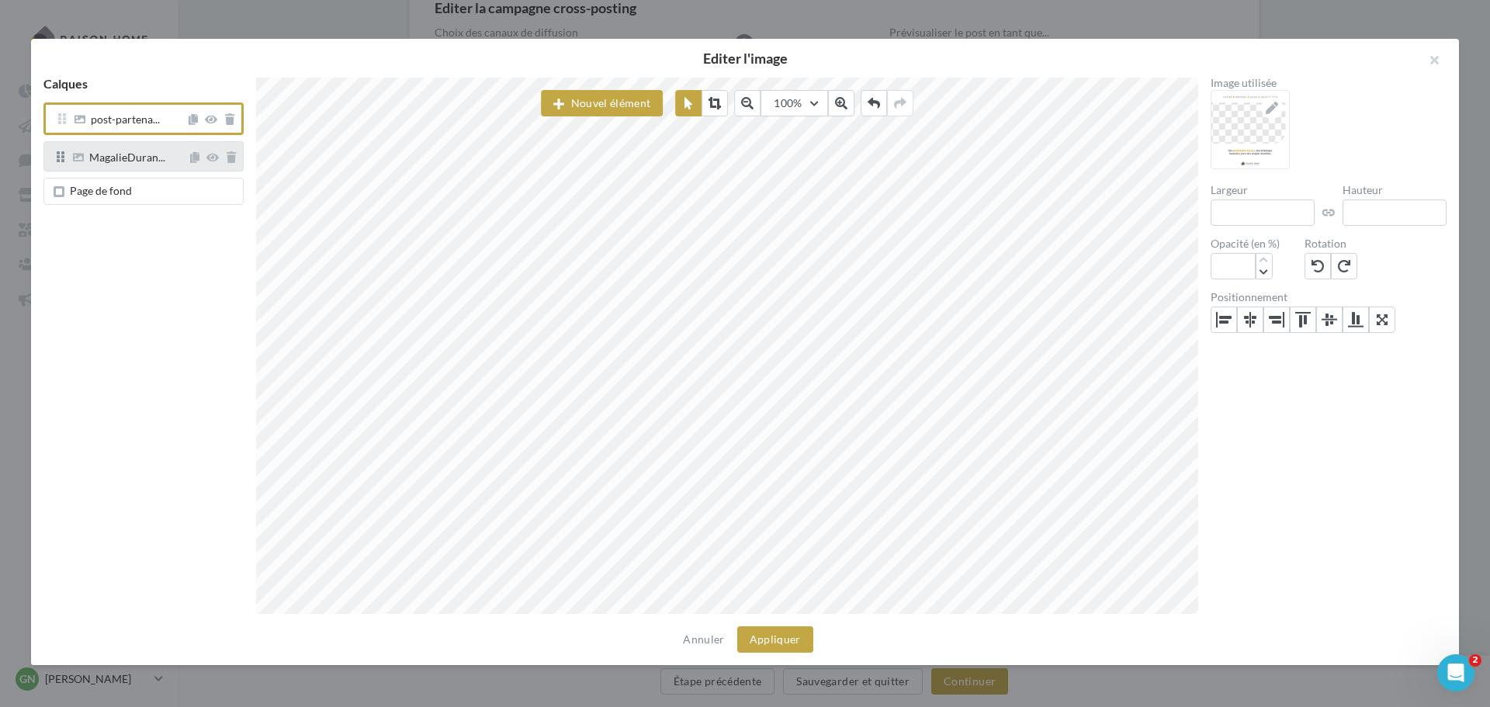
click at [164, 163] on div "MagalieDuran..." at bounding box center [143, 155] width 200 height 29
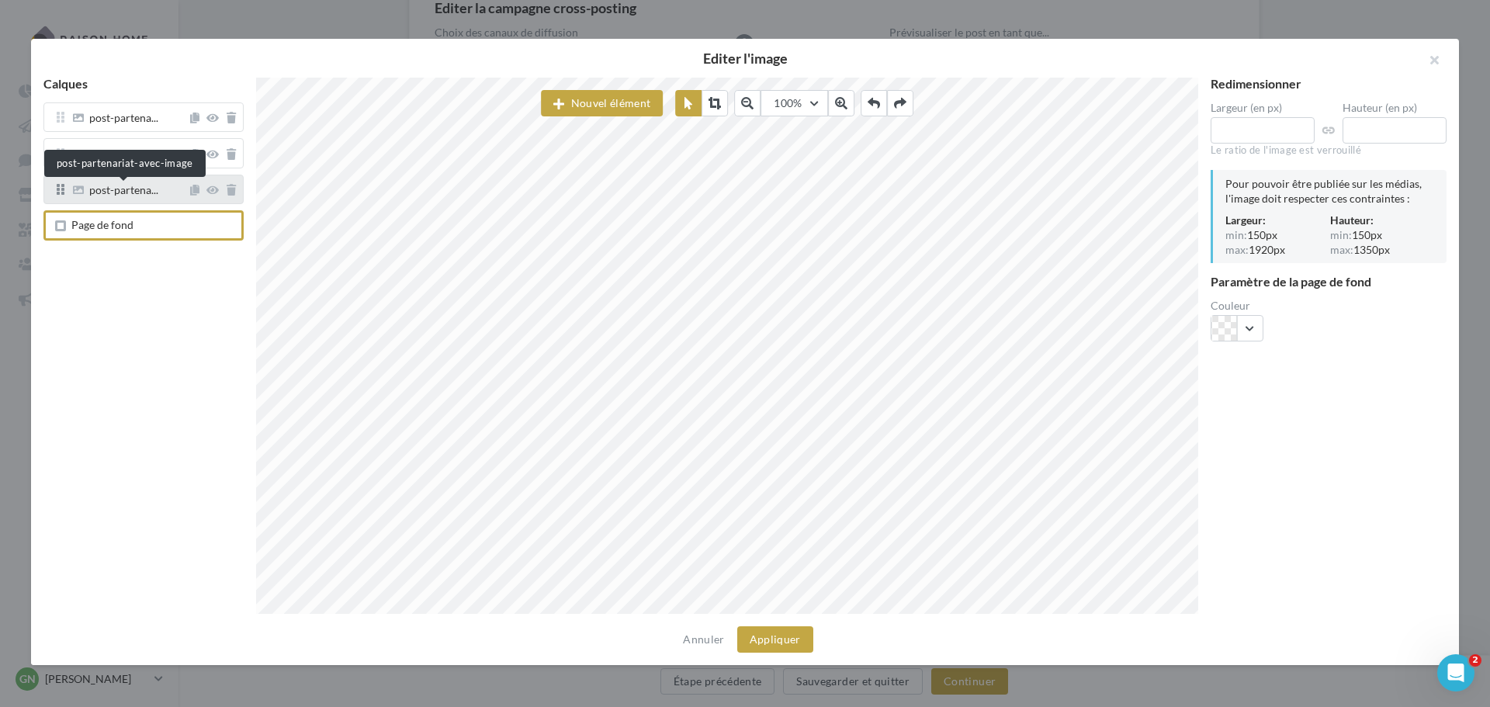
click at [132, 187] on span "post-partena..." at bounding box center [123, 192] width 69 height 14
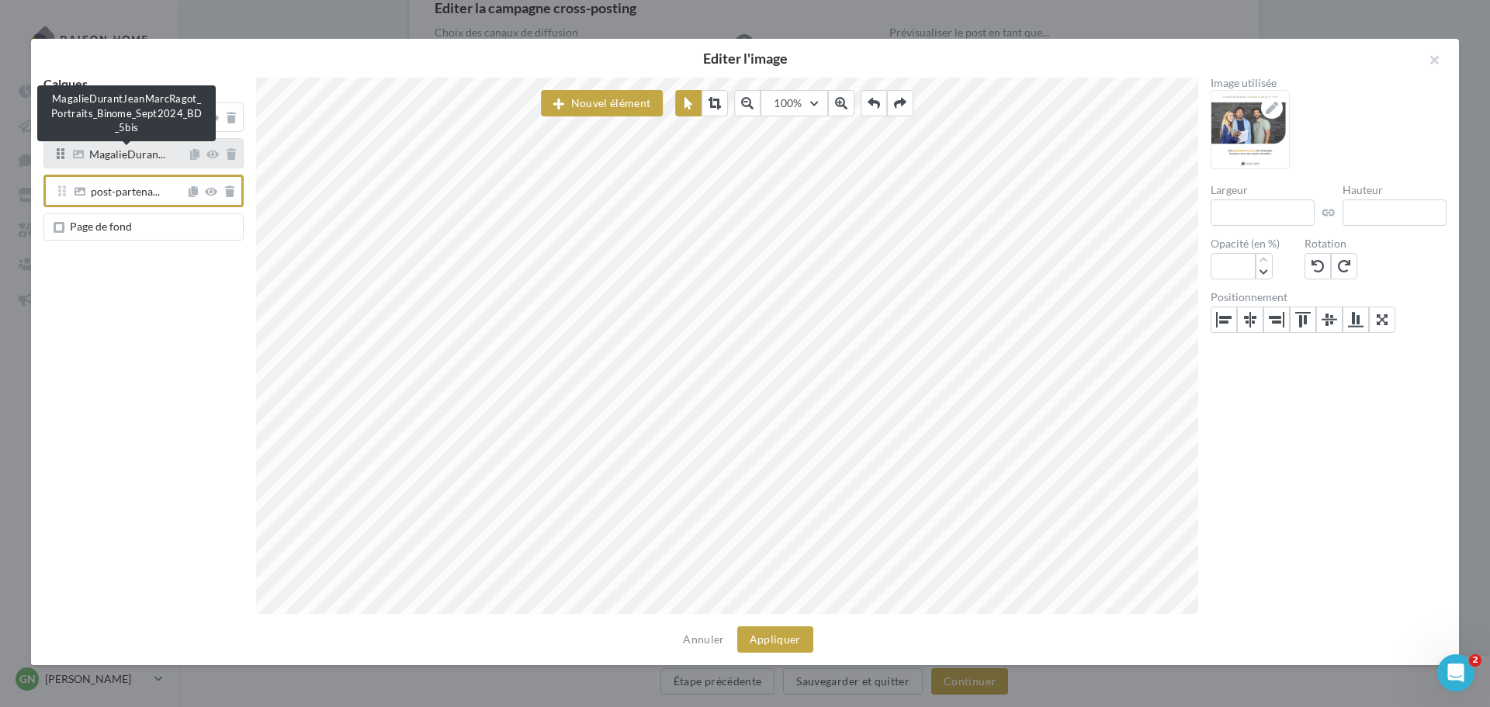
click at [122, 158] on span "MagalieDuran..." at bounding box center [127, 156] width 76 height 14
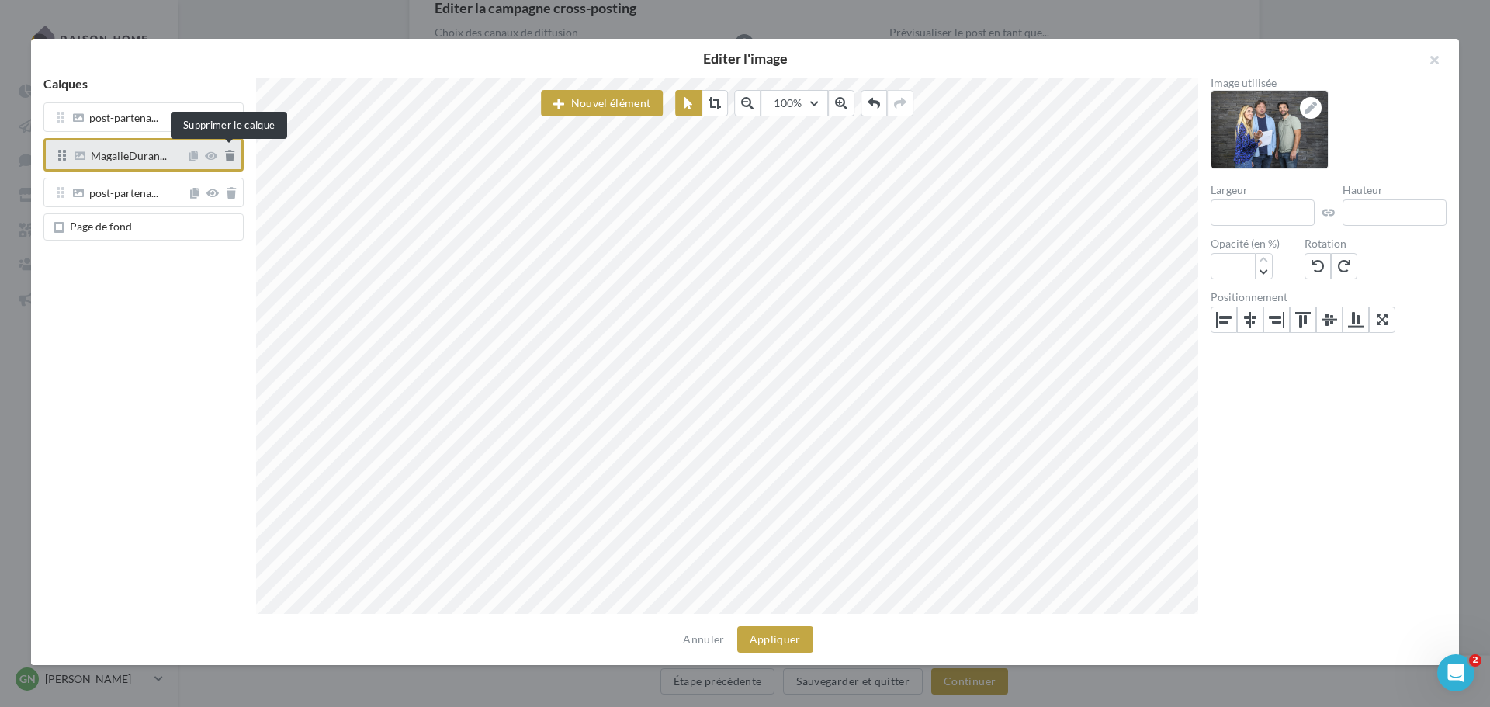
click at [229, 159] on icon at bounding box center [229, 156] width 9 height 11
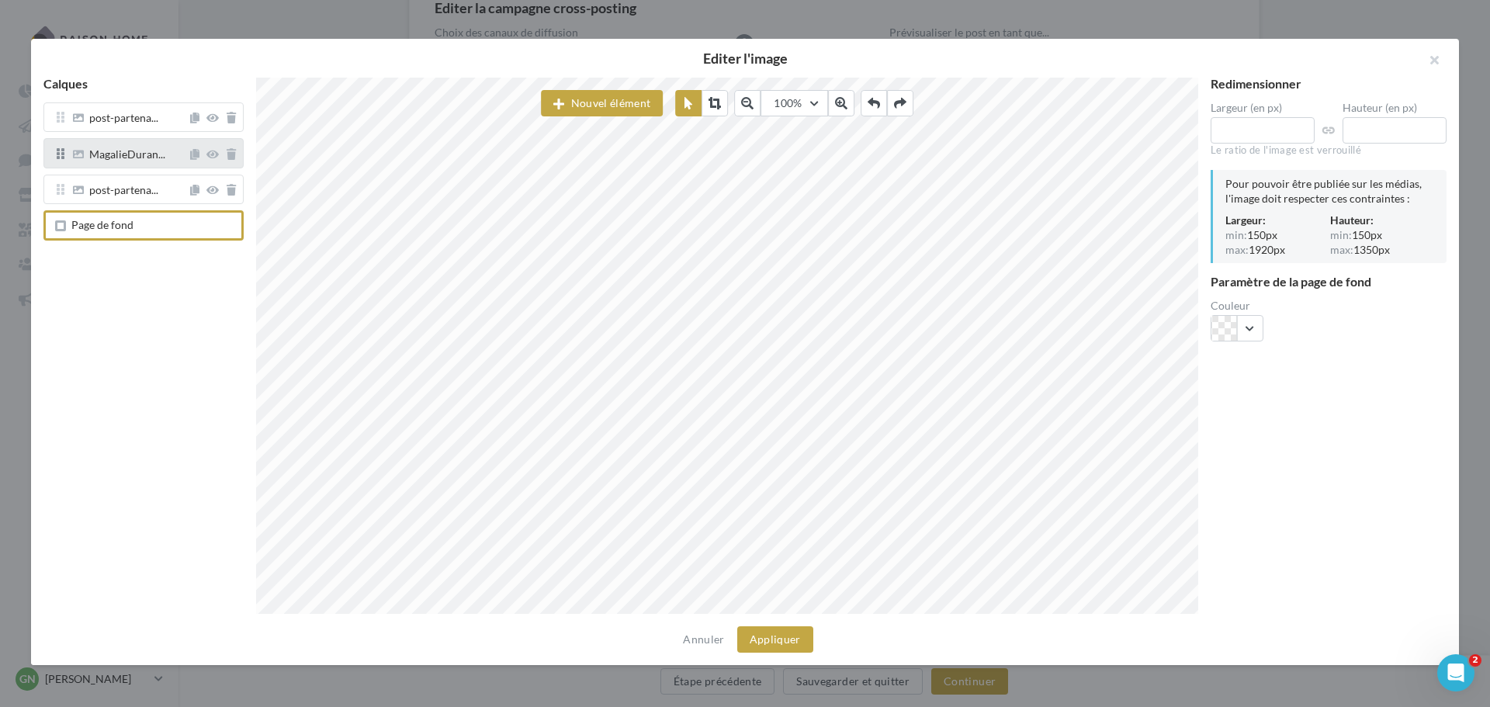
click at [118, 168] on div "MagalieDuran..." at bounding box center [143, 152] width 200 height 29
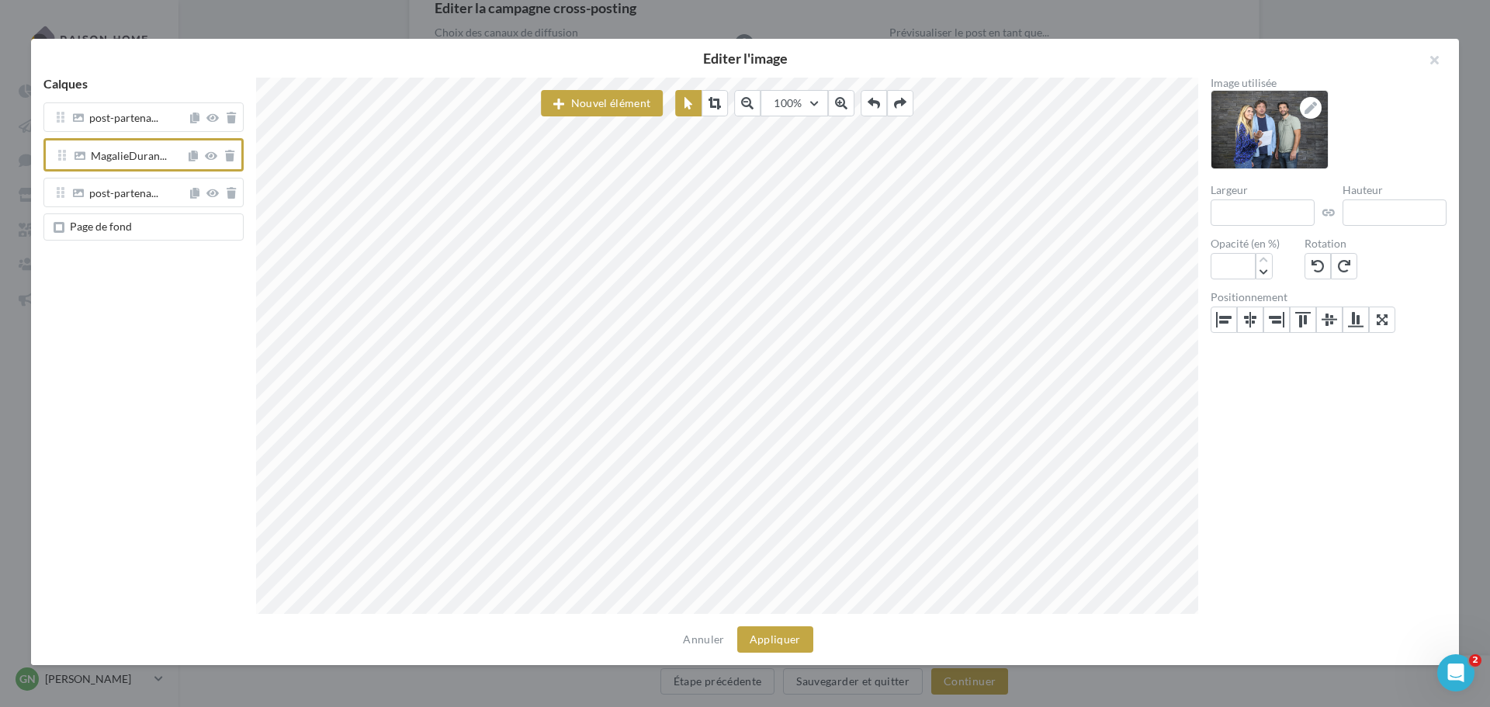
click at [116, 221] on span "Page de fond" at bounding box center [101, 226] width 62 height 13
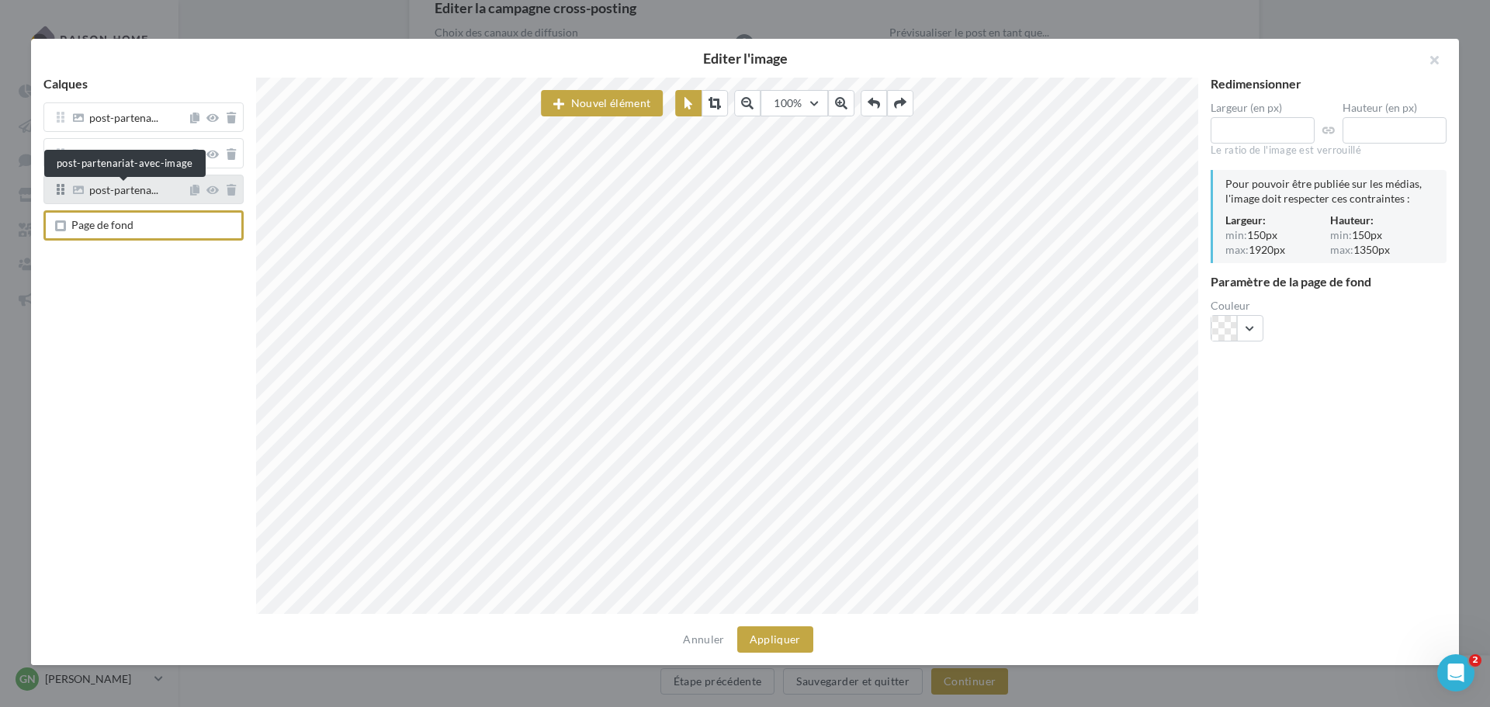
click at [122, 191] on span "post-partena..." at bounding box center [123, 192] width 69 height 14
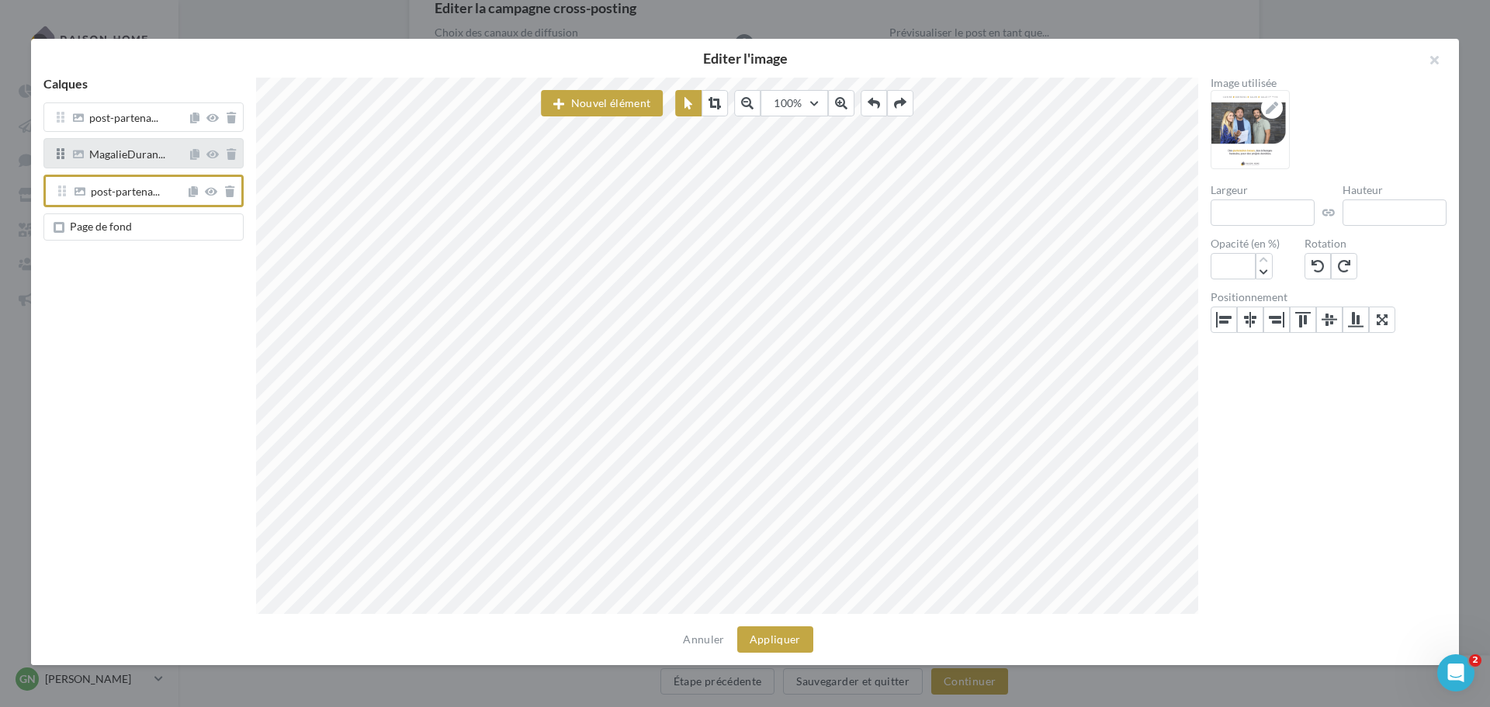
click at [126, 168] on div "MagalieDuran..." at bounding box center [143, 152] width 200 height 29
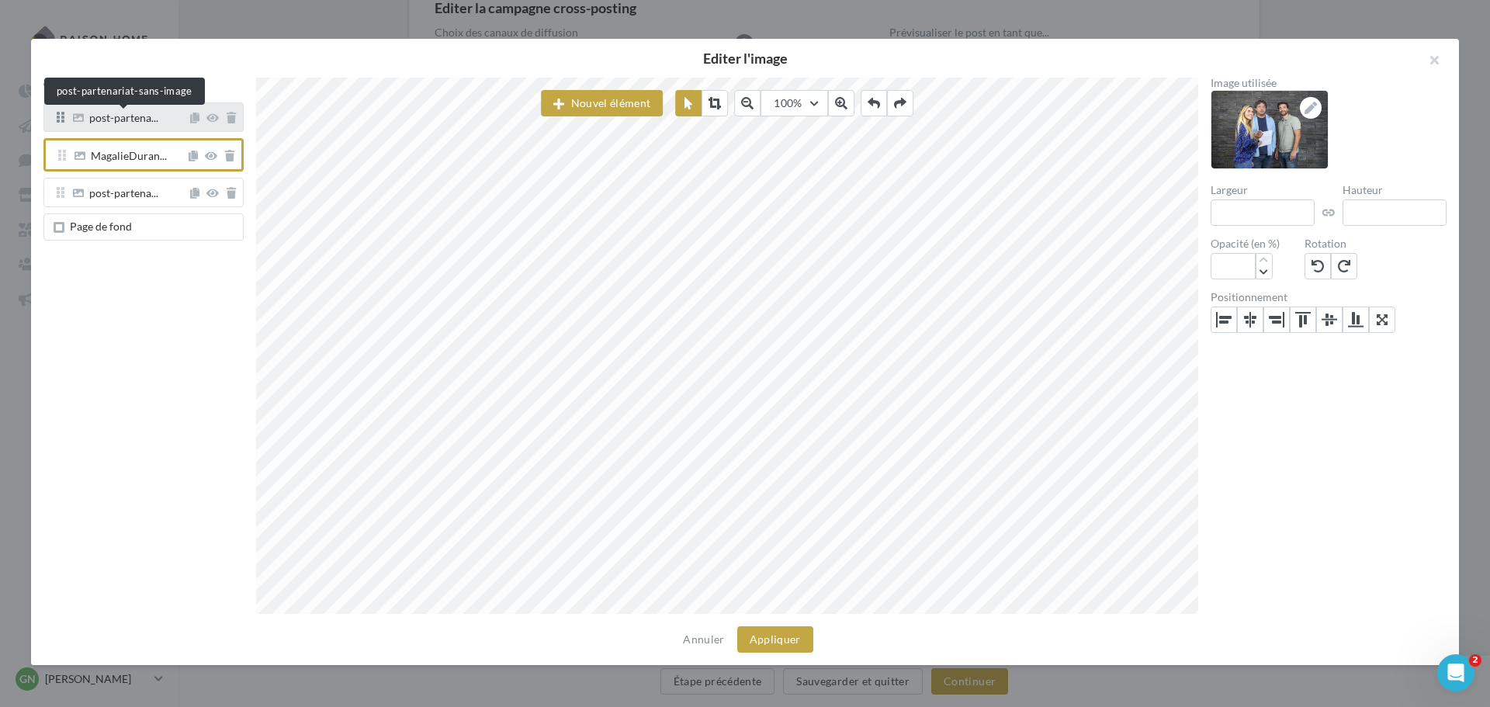
click at [129, 115] on span "post-partena..." at bounding box center [123, 120] width 69 height 14
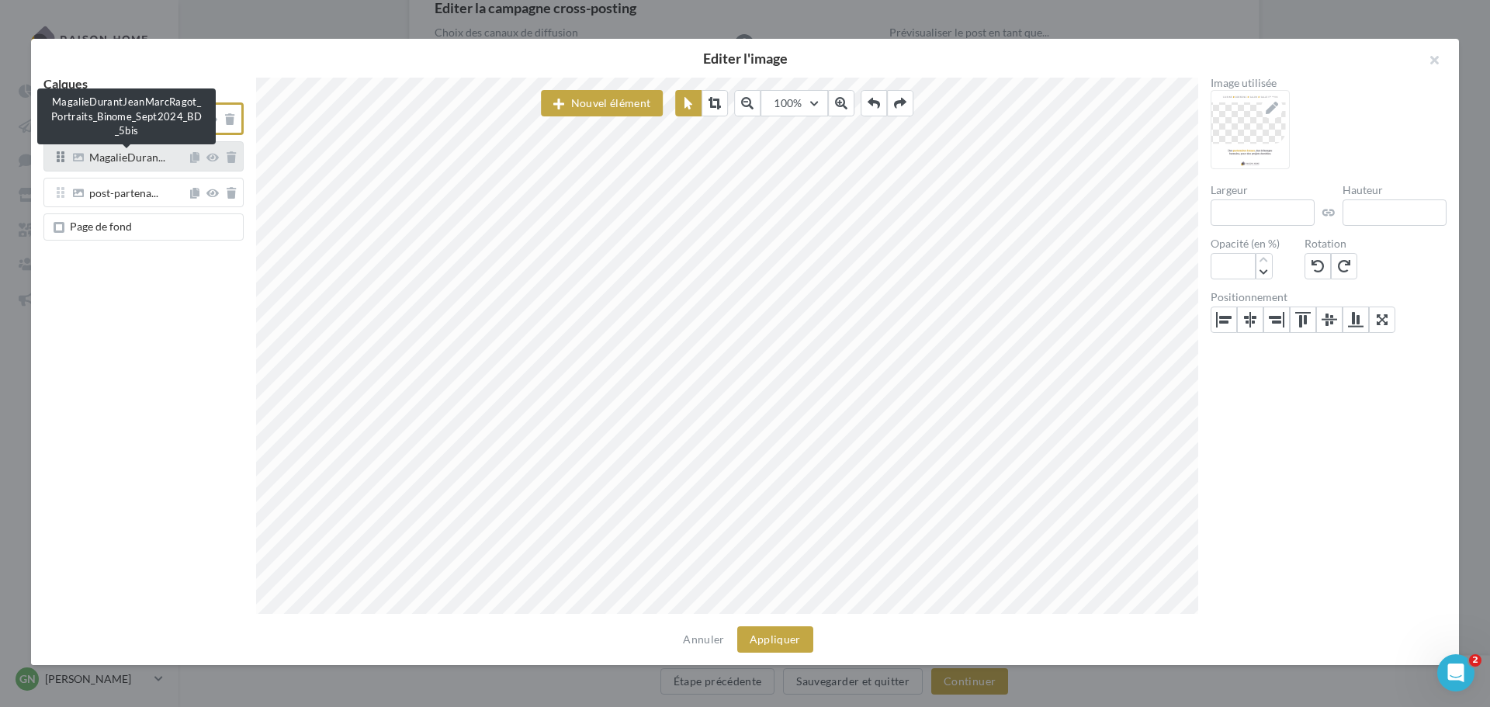
click at [116, 157] on span "MagalieDuran..." at bounding box center [127, 159] width 76 height 14
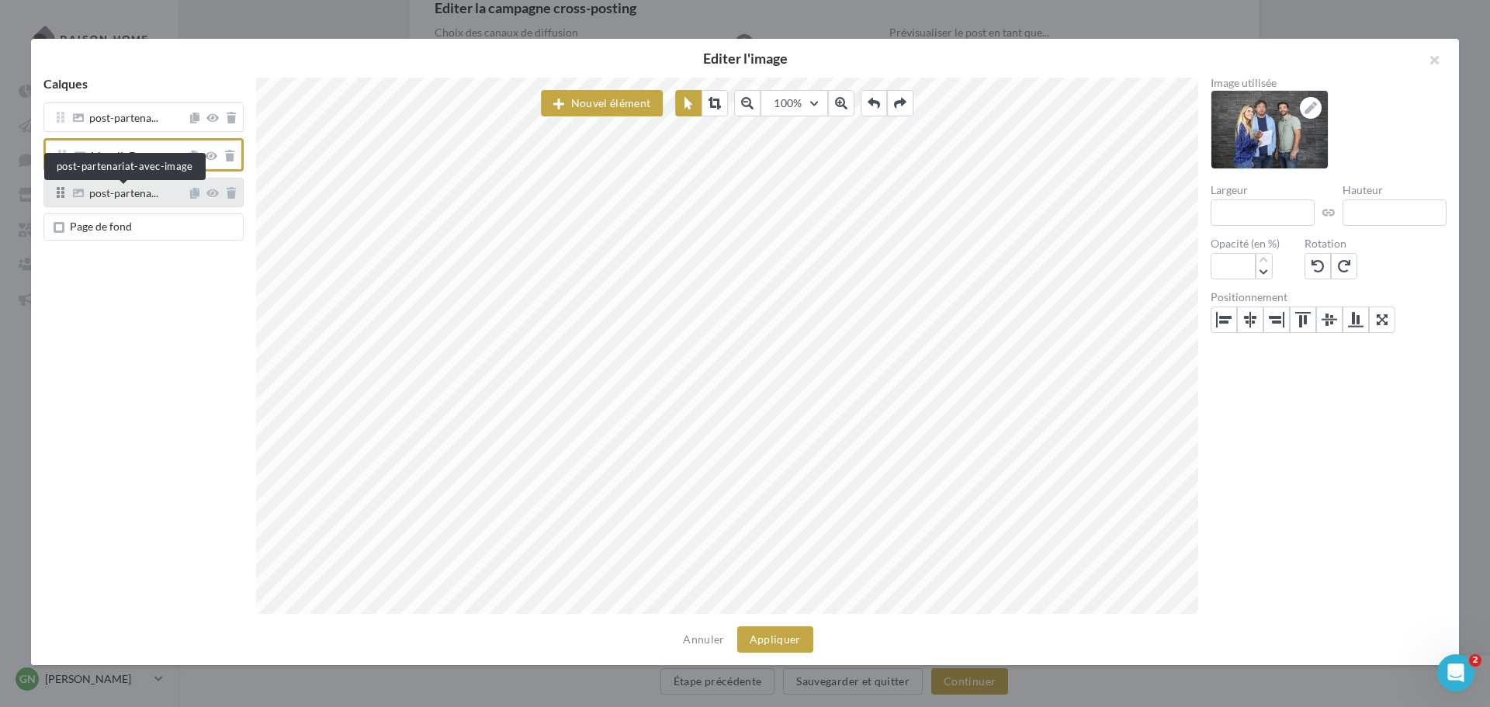
click at [119, 195] on span "post-partena..." at bounding box center [123, 195] width 69 height 14
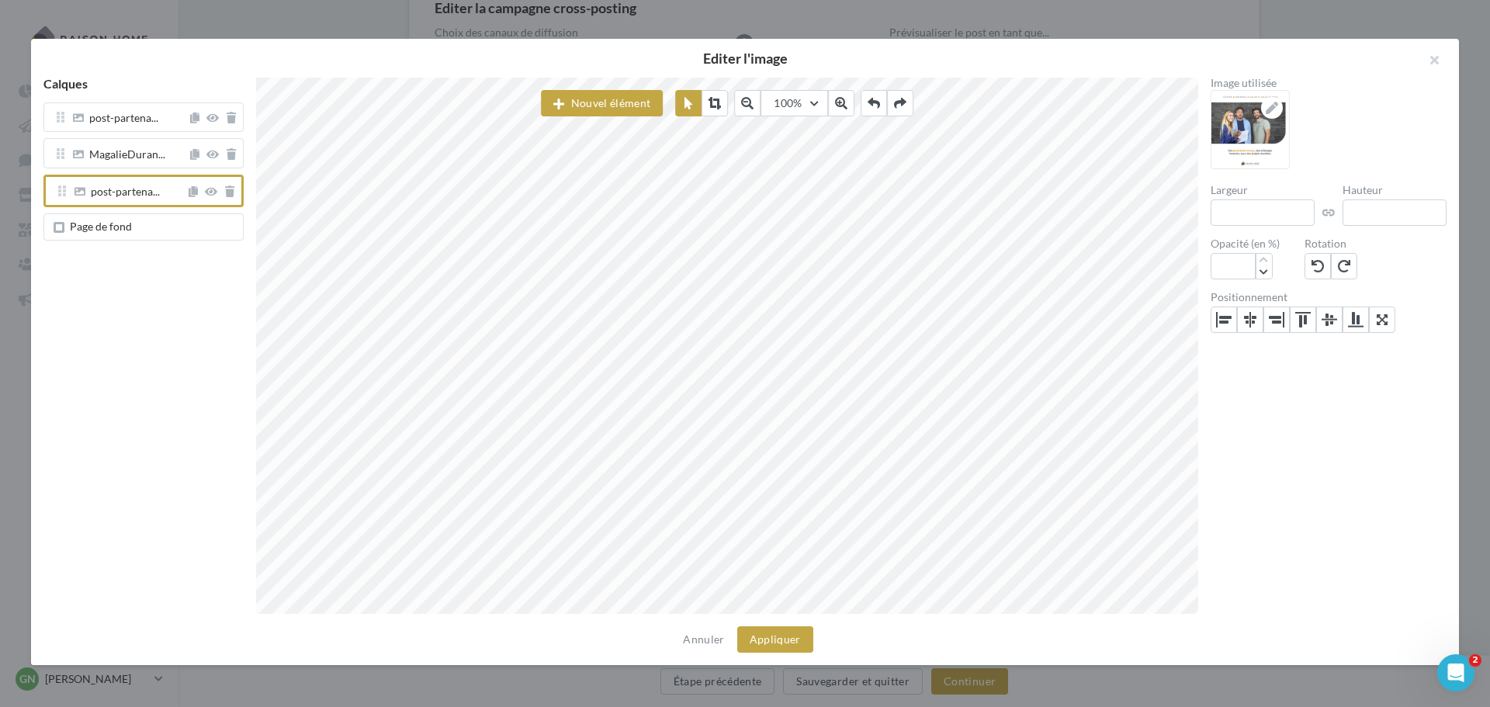
click at [124, 228] on span "Page de fond" at bounding box center [101, 226] width 62 height 13
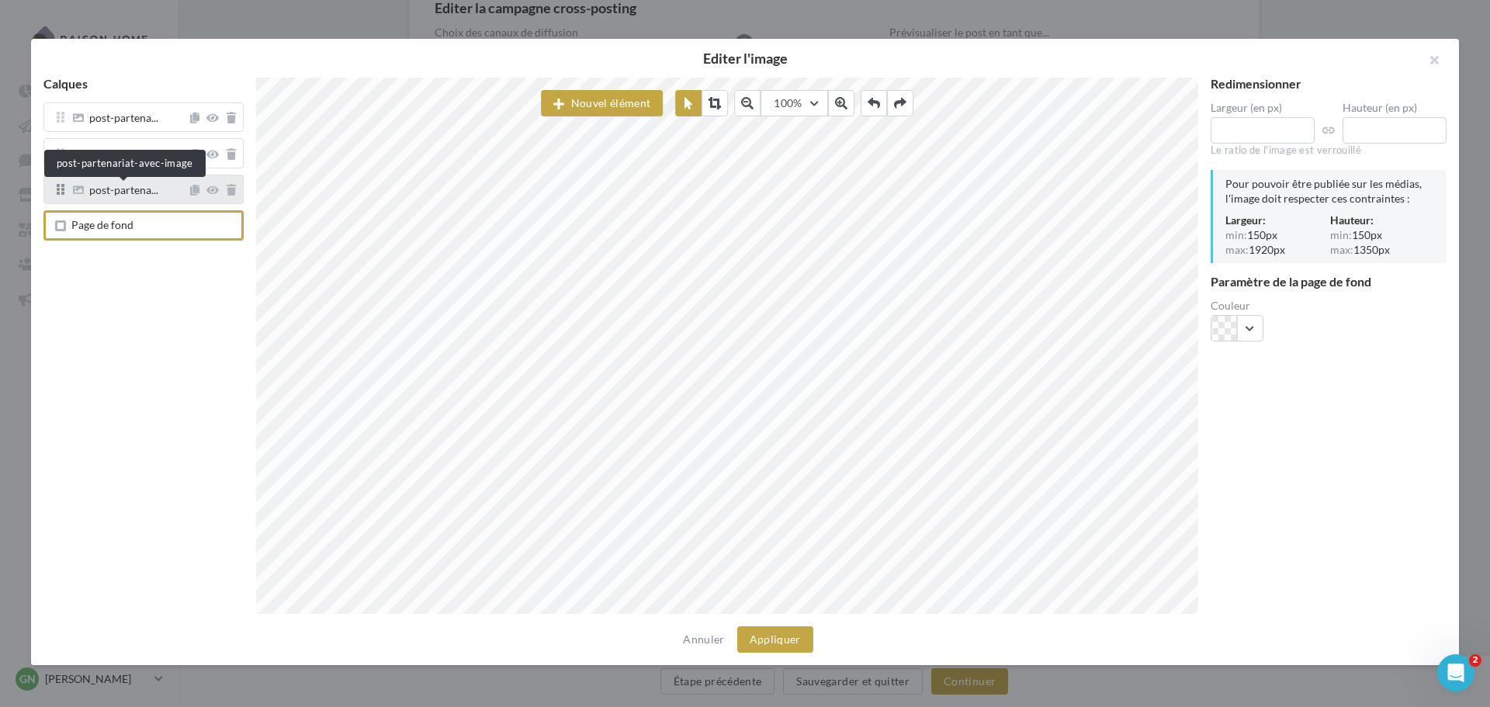
click at [130, 194] on span "post-partena..." at bounding box center [123, 192] width 69 height 14
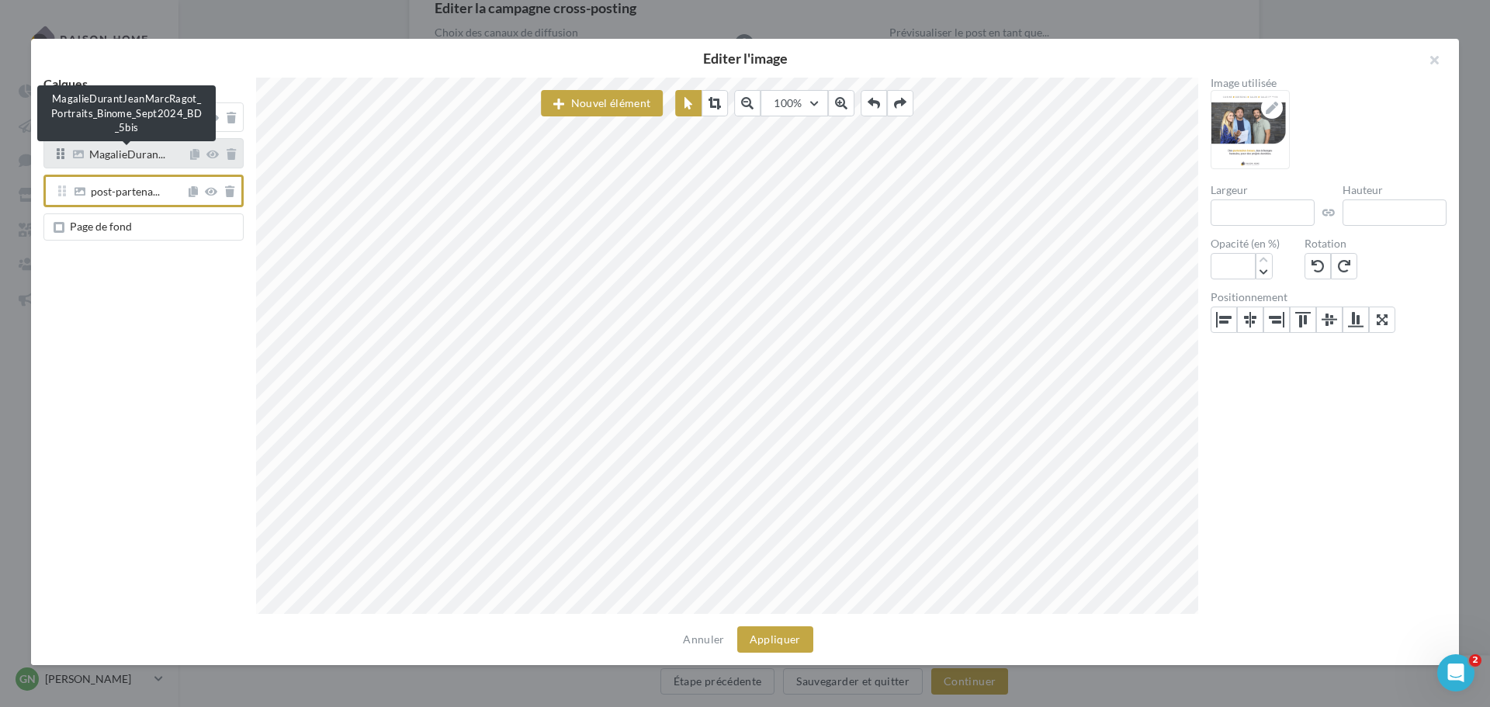
click at [125, 161] on span "MagalieDuran..." at bounding box center [127, 156] width 76 height 14
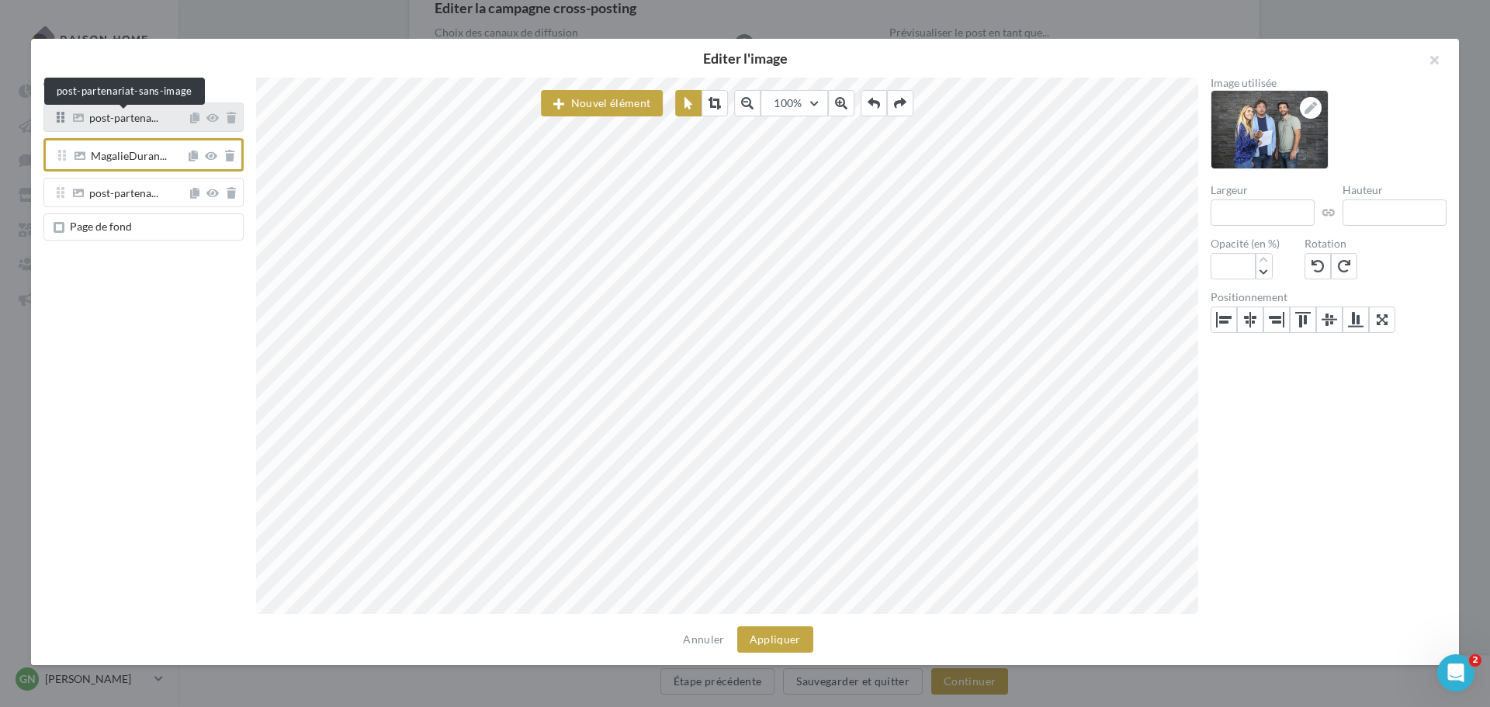
click at [137, 120] on span "post-partena..." at bounding box center [123, 120] width 69 height 14
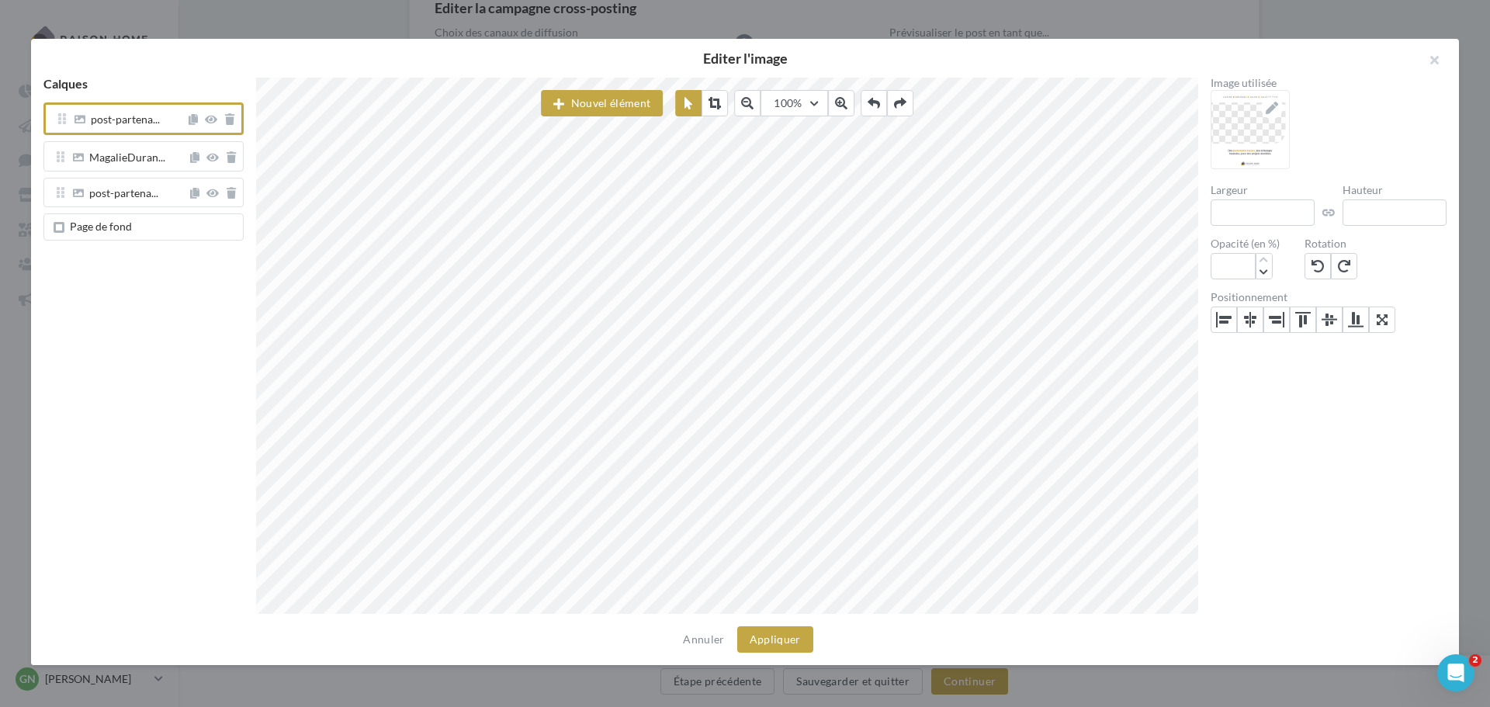
click at [135, 231] on span "Page de fond" at bounding box center [147, 227] width 180 height 12
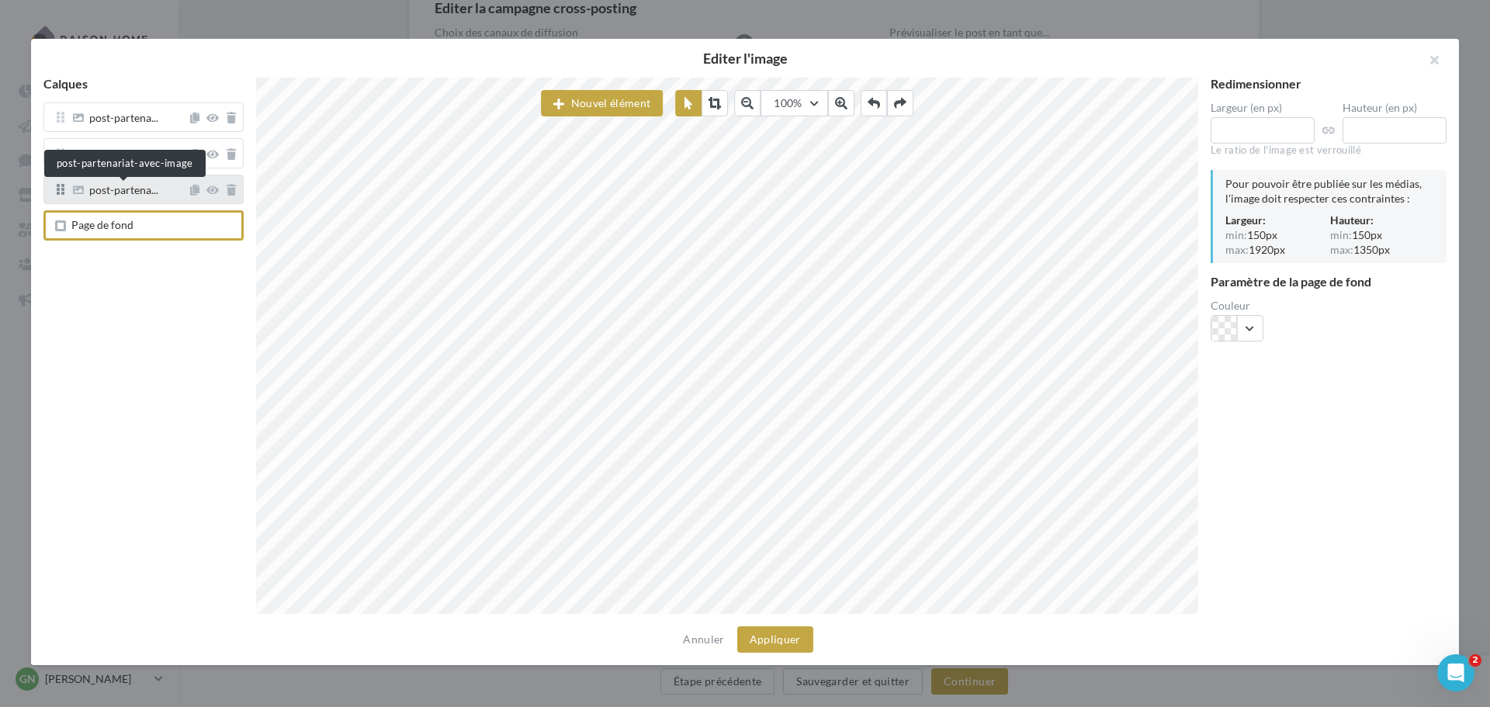
click at [130, 194] on span "post-partena..." at bounding box center [123, 192] width 69 height 14
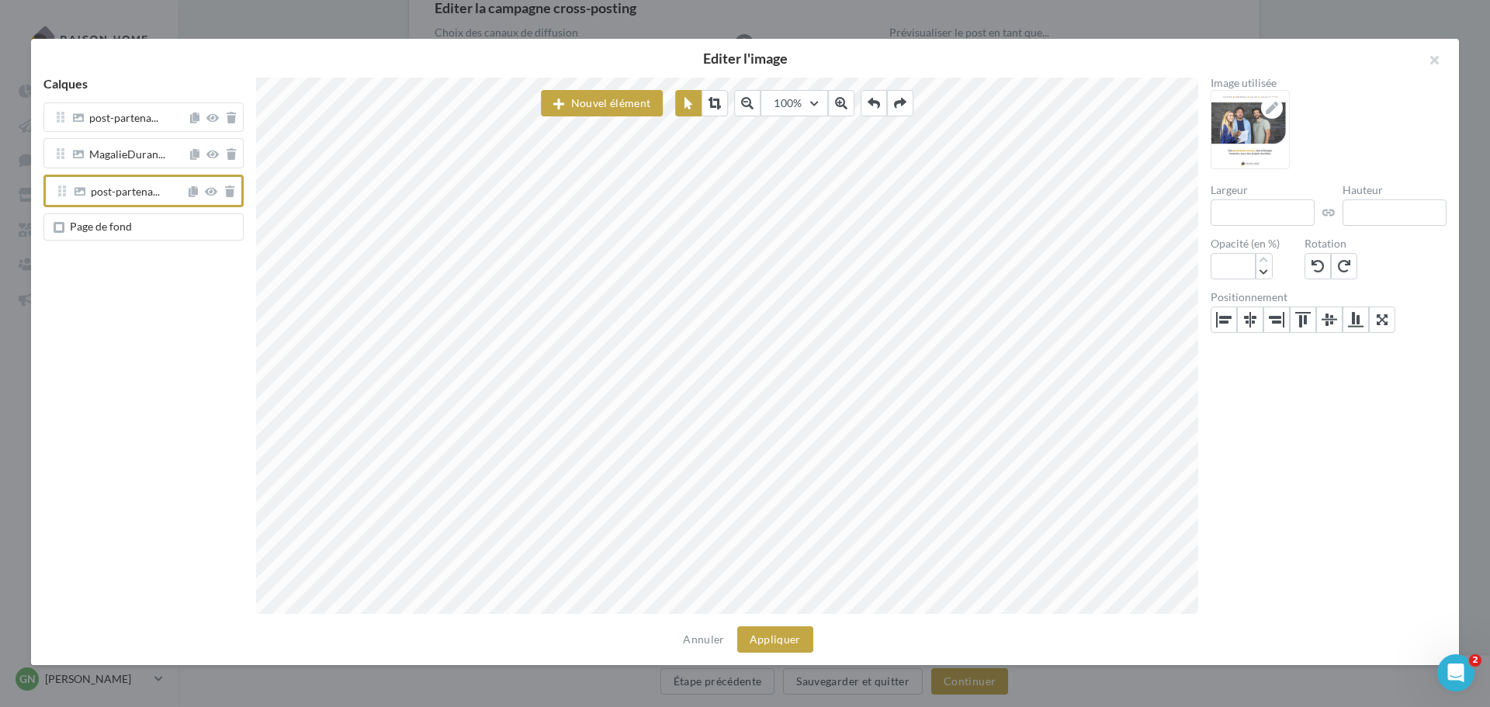
click at [129, 227] on span "Page de fond" at bounding box center [101, 226] width 62 height 13
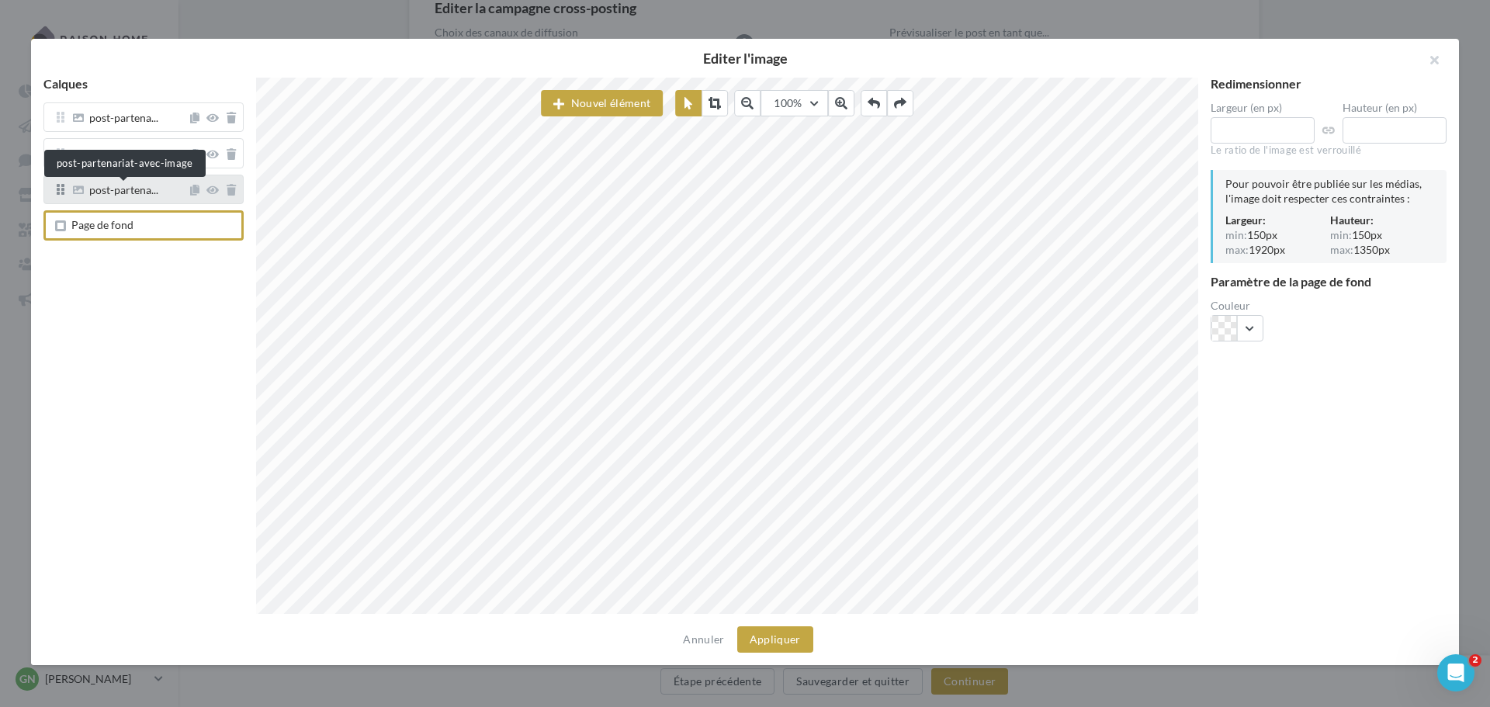
click at [125, 193] on span "post-partena..." at bounding box center [123, 192] width 69 height 14
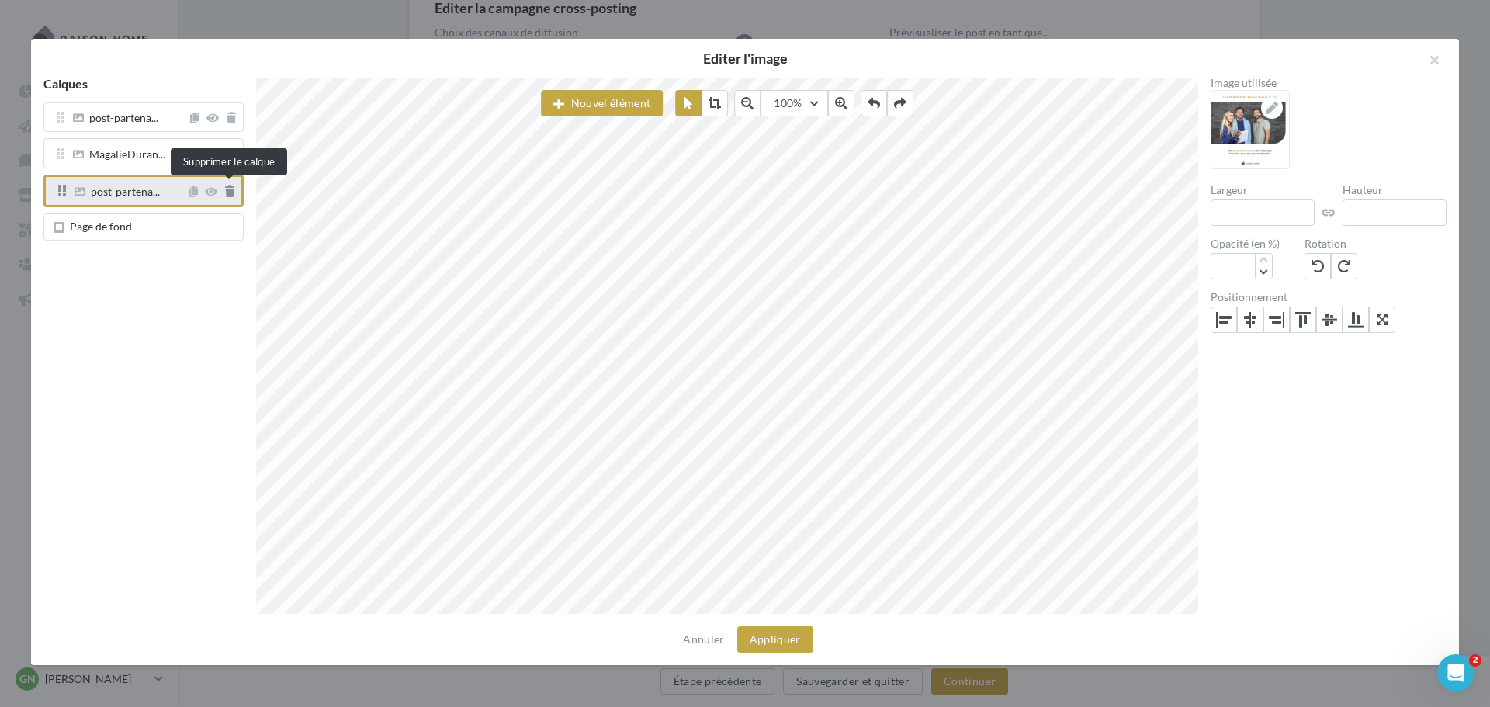
click at [228, 192] on icon at bounding box center [229, 191] width 9 height 11
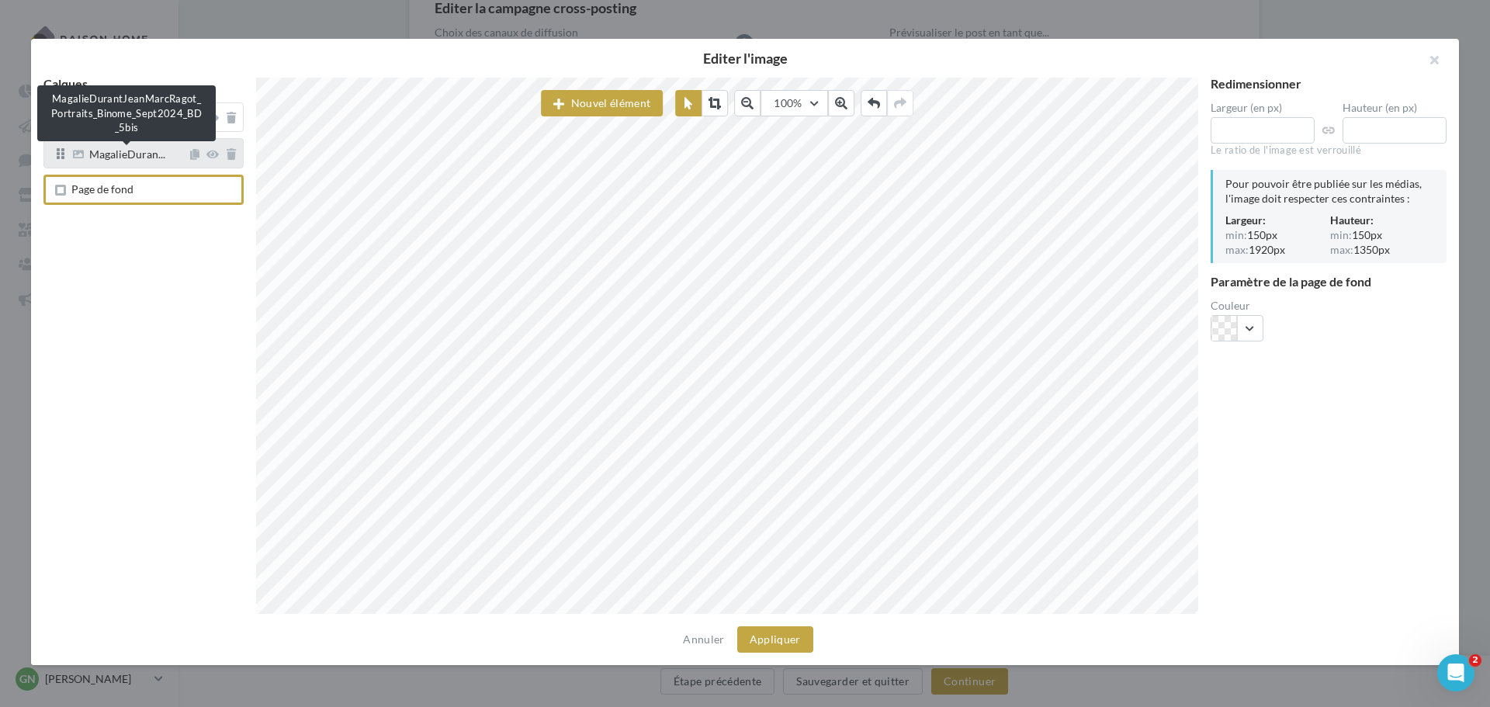
click at [119, 161] on span "MagalieDuran..." at bounding box center [127, 156] width 76 height 14
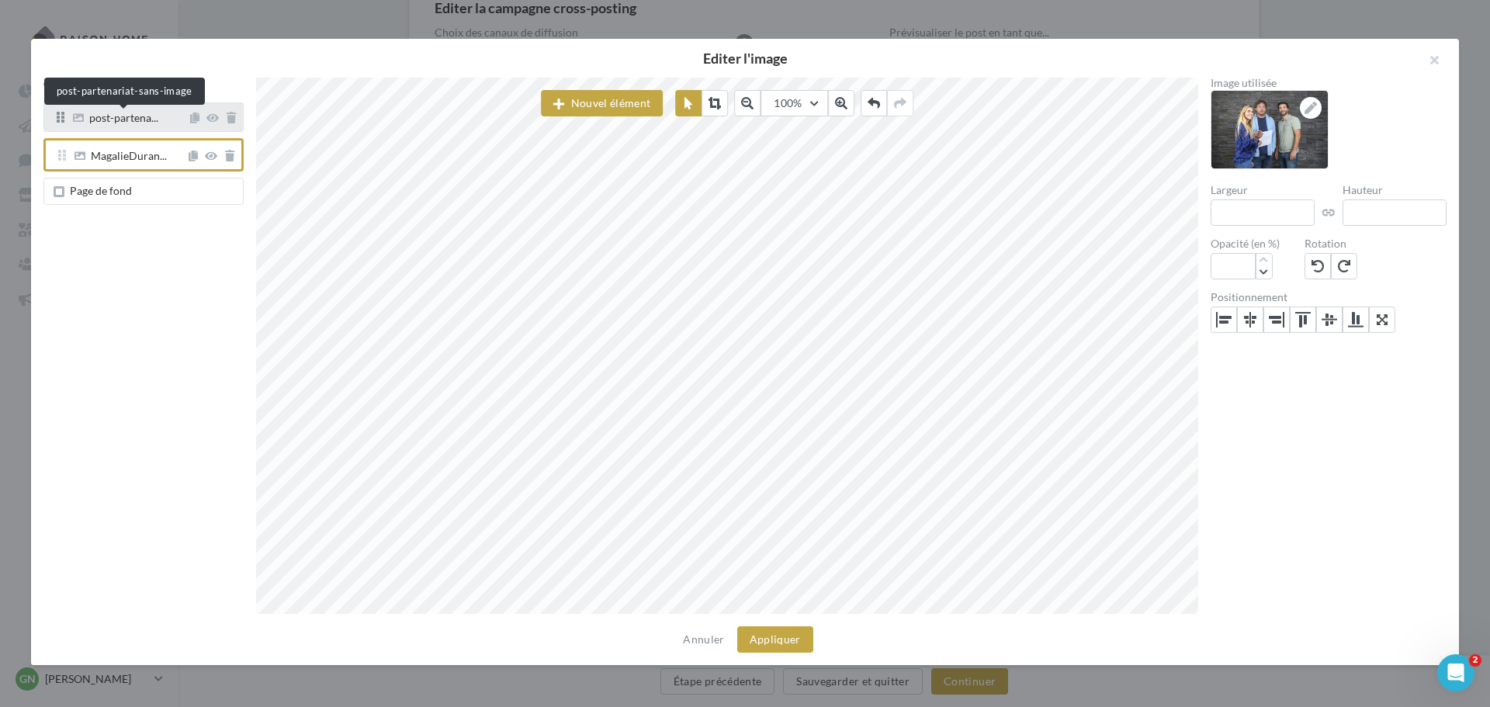
click at [133, 119] on span "post-partena..." at bounding box center [123, 120] width 69 height 14
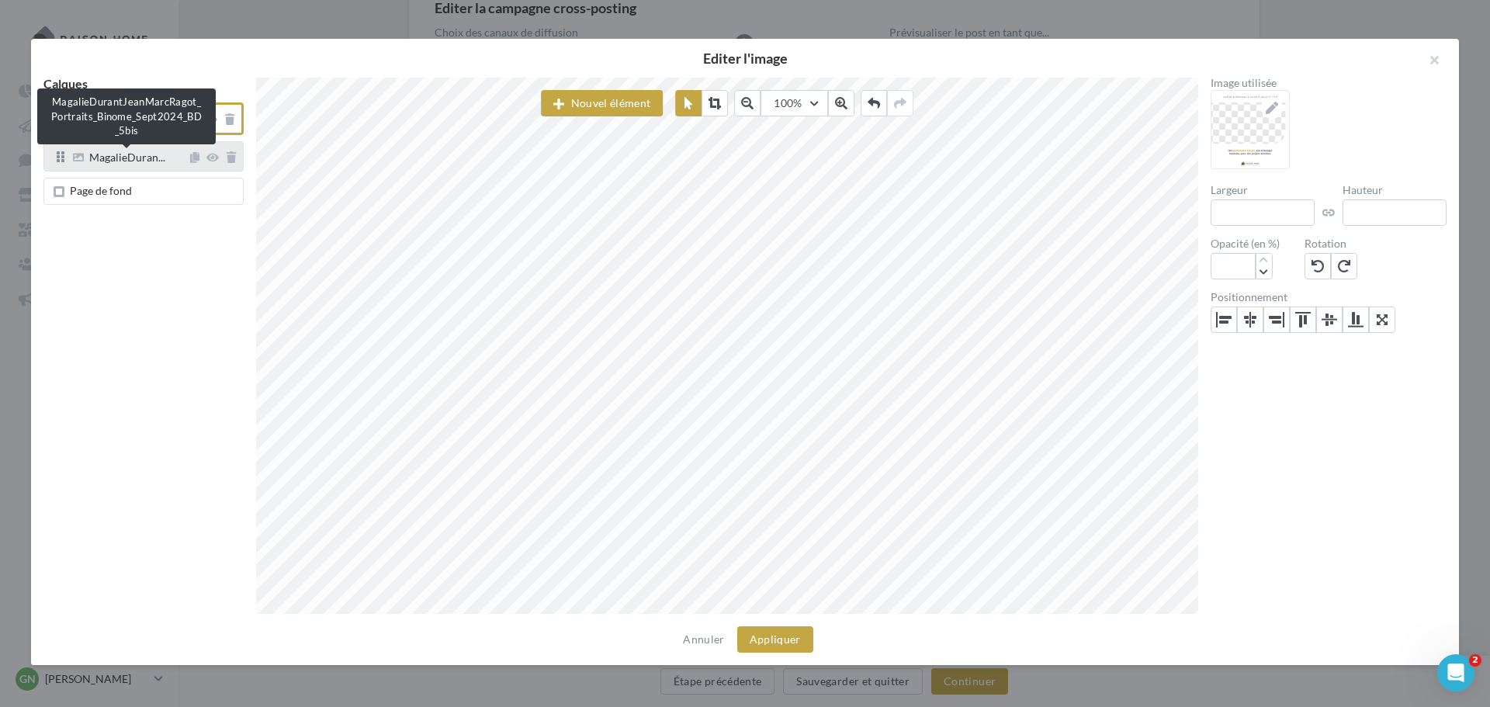
click at [131, 163] on span "MagalieDuran..." at bounding box center [127, 159] width 76 height 14
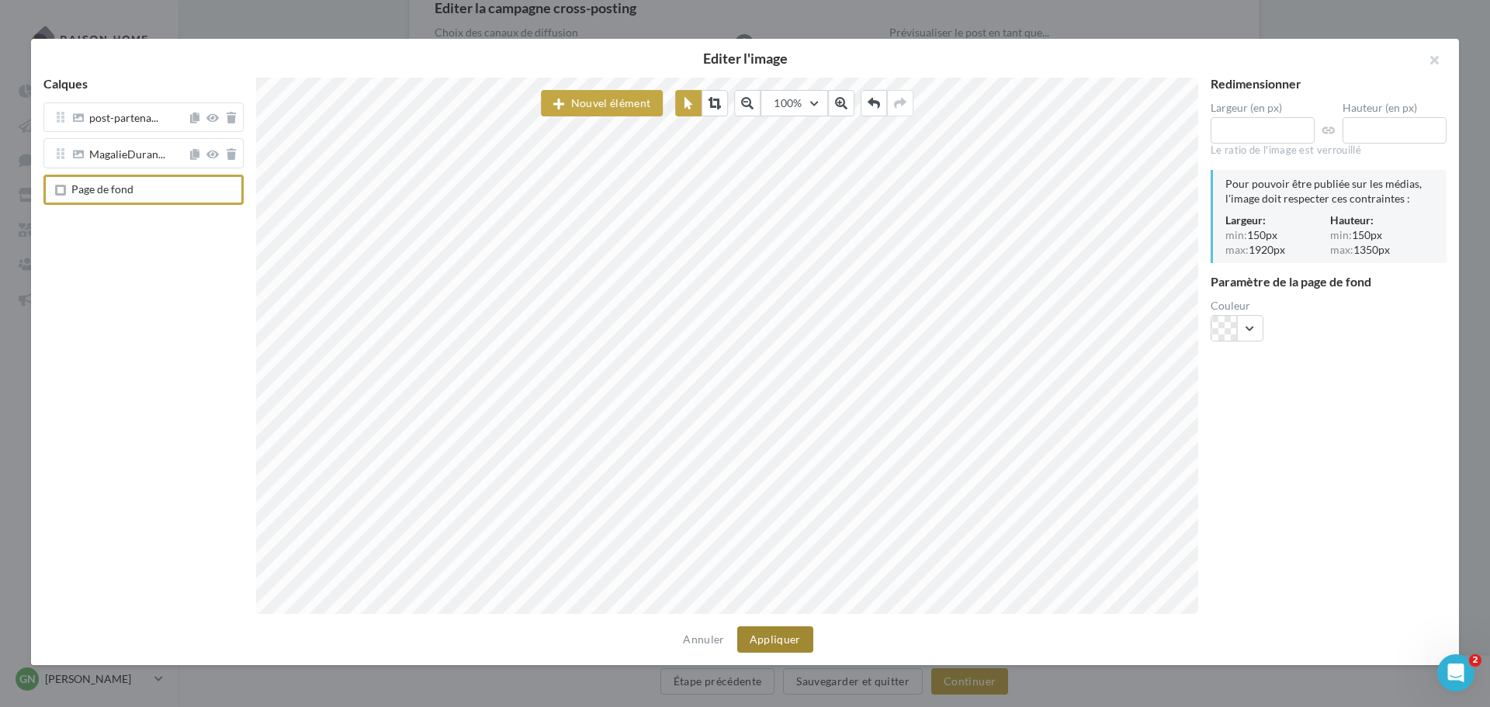
click at [763, 636] on button "Appliquer" at bounding box center [775, 639] width 76 height 26
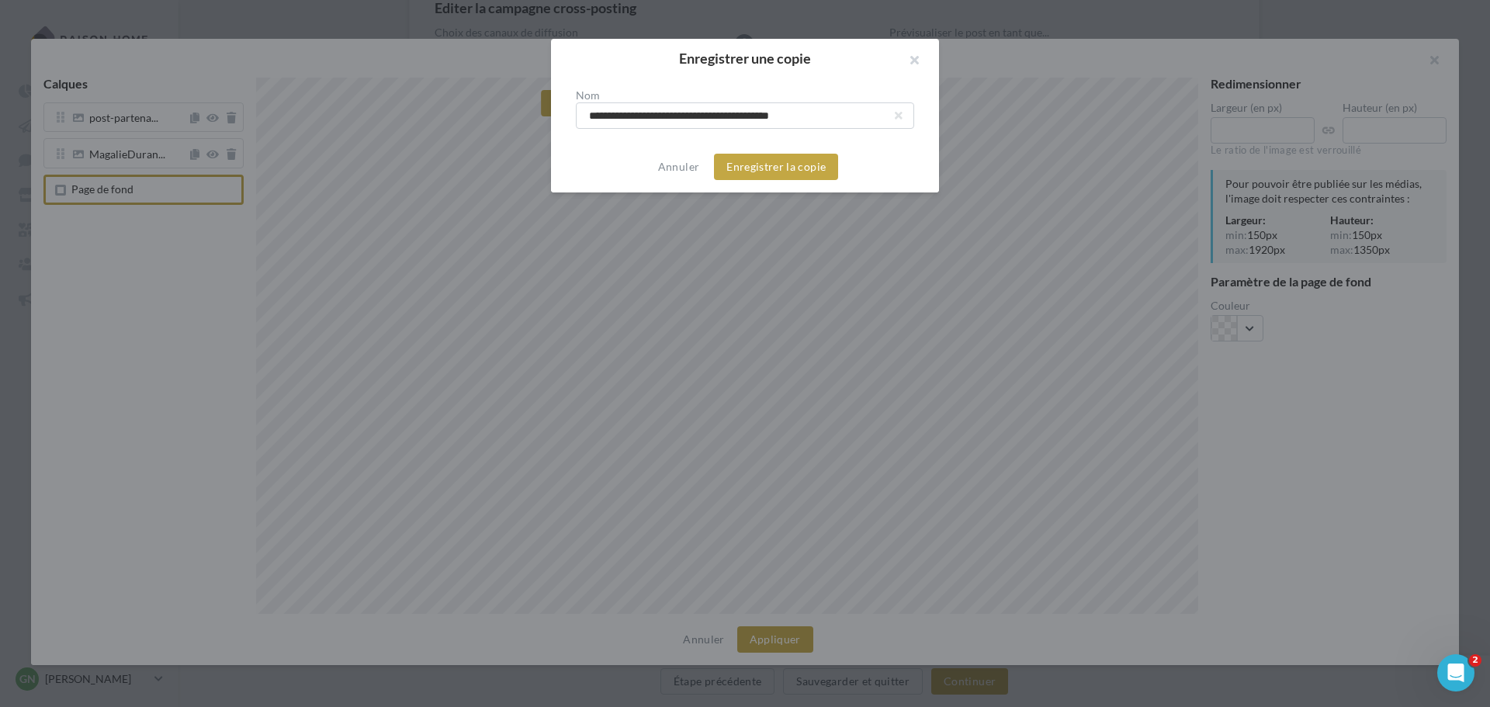
drag, startPoint x: 831, startPoint y: 112, endPoint x: 457, endPoint y: 99, distance: 374.2
click at [457, 99] on div "**********" at bounding box center [745, 353] width 1490 height 707
type input "**********"
click at [737, 164] on button "Enregistrer la copie" at bounding box center [776, 167] width 124 height 26
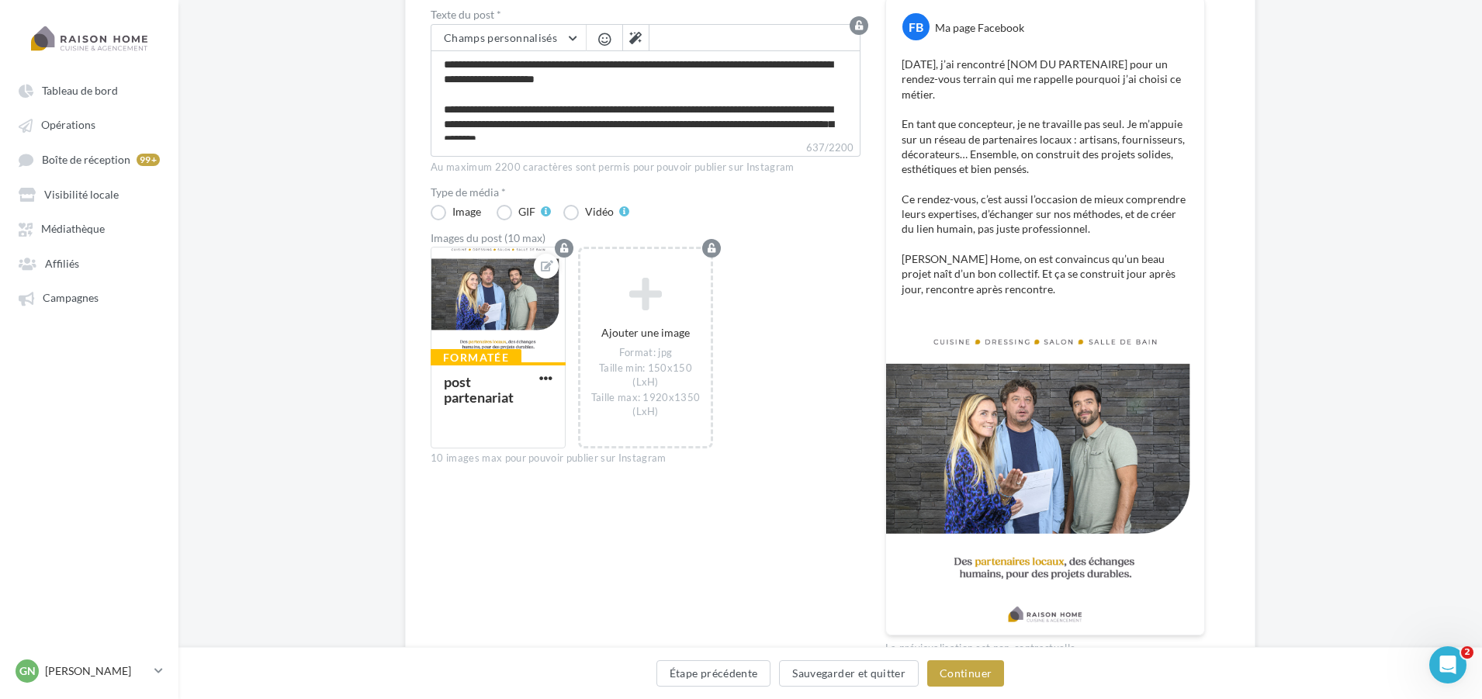
scroll to position [0, 0]
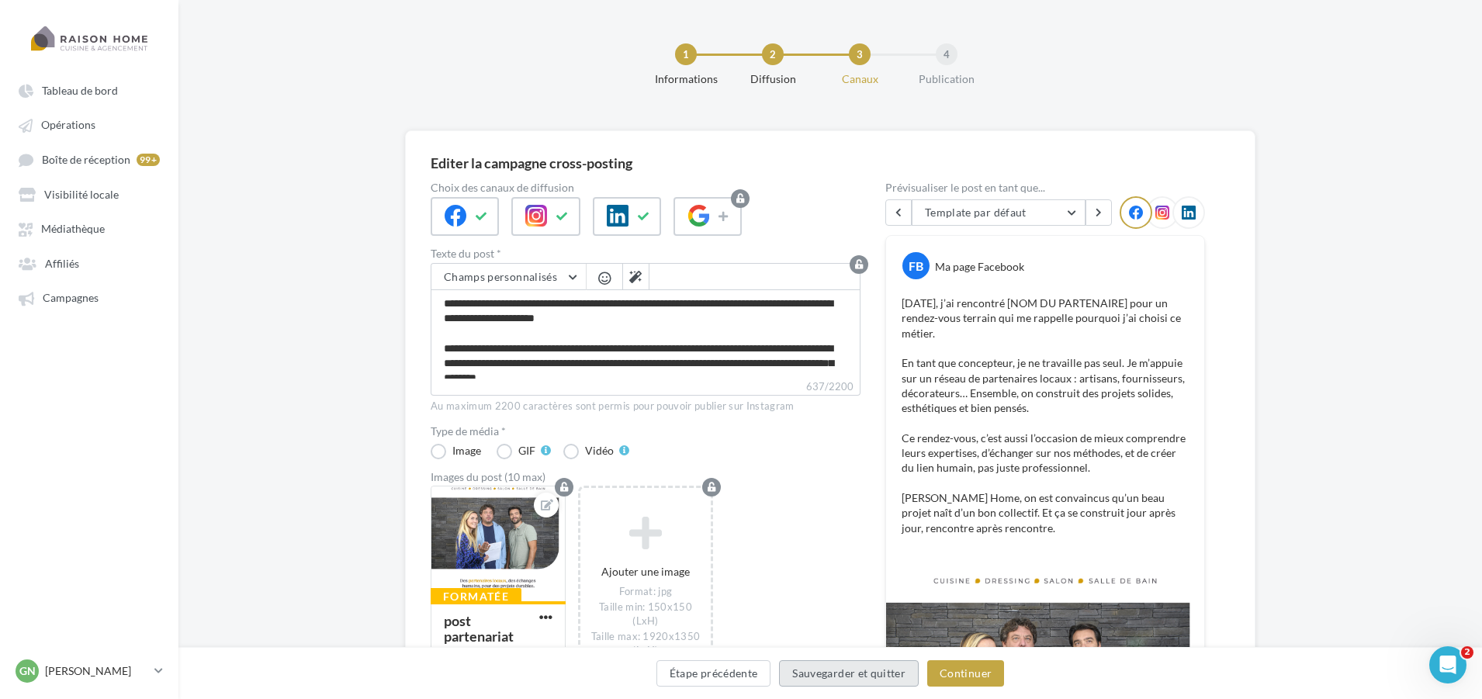
click at [878, 676] on button "Sauvegarder et quitter" at bounding box center [849, 673] width 140 height 26
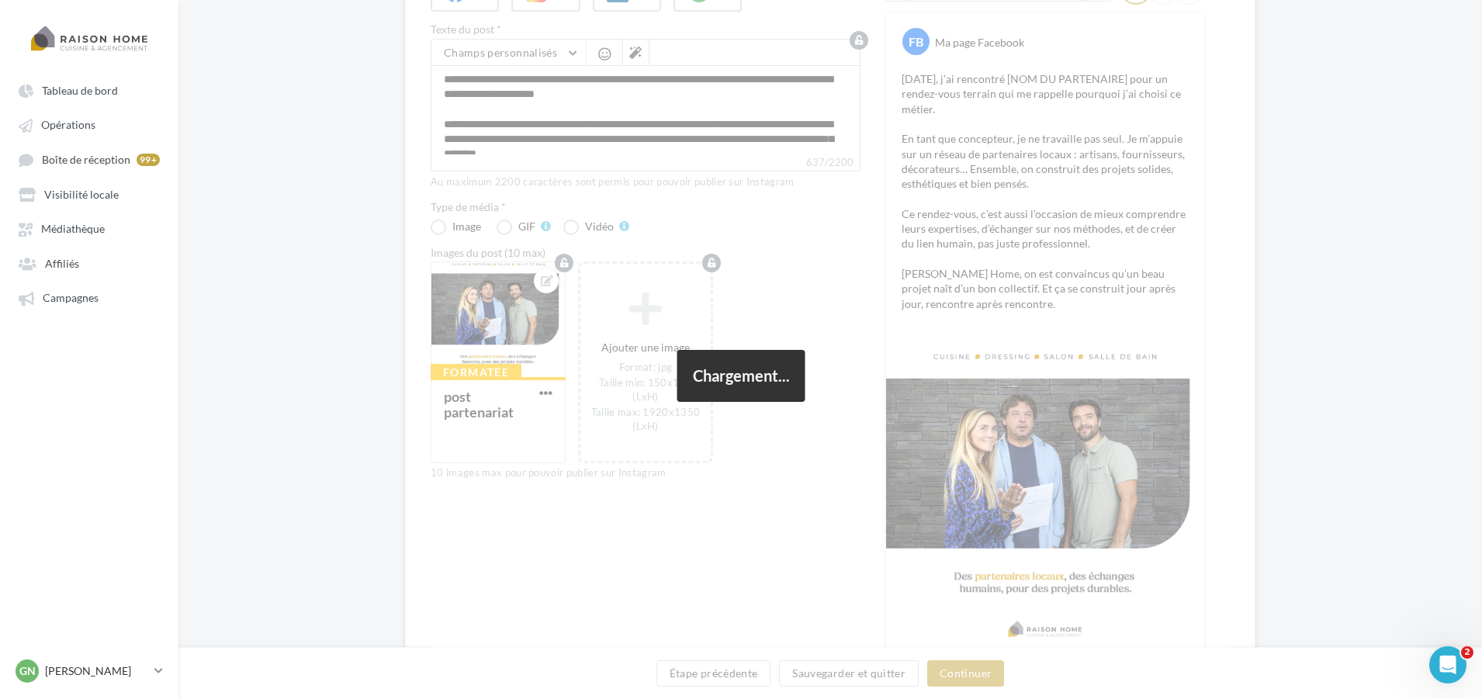
scroll to position [233, 0]
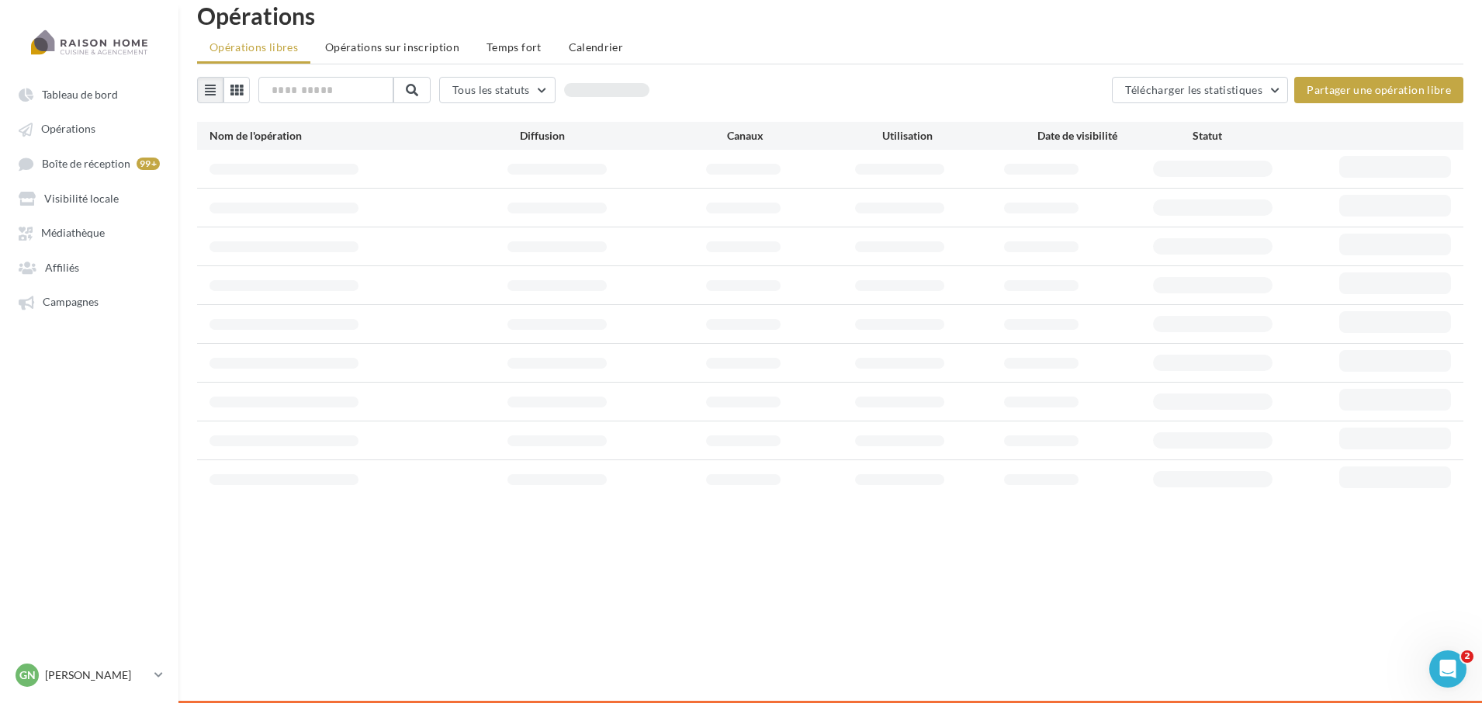
scroll to position [25, 0]
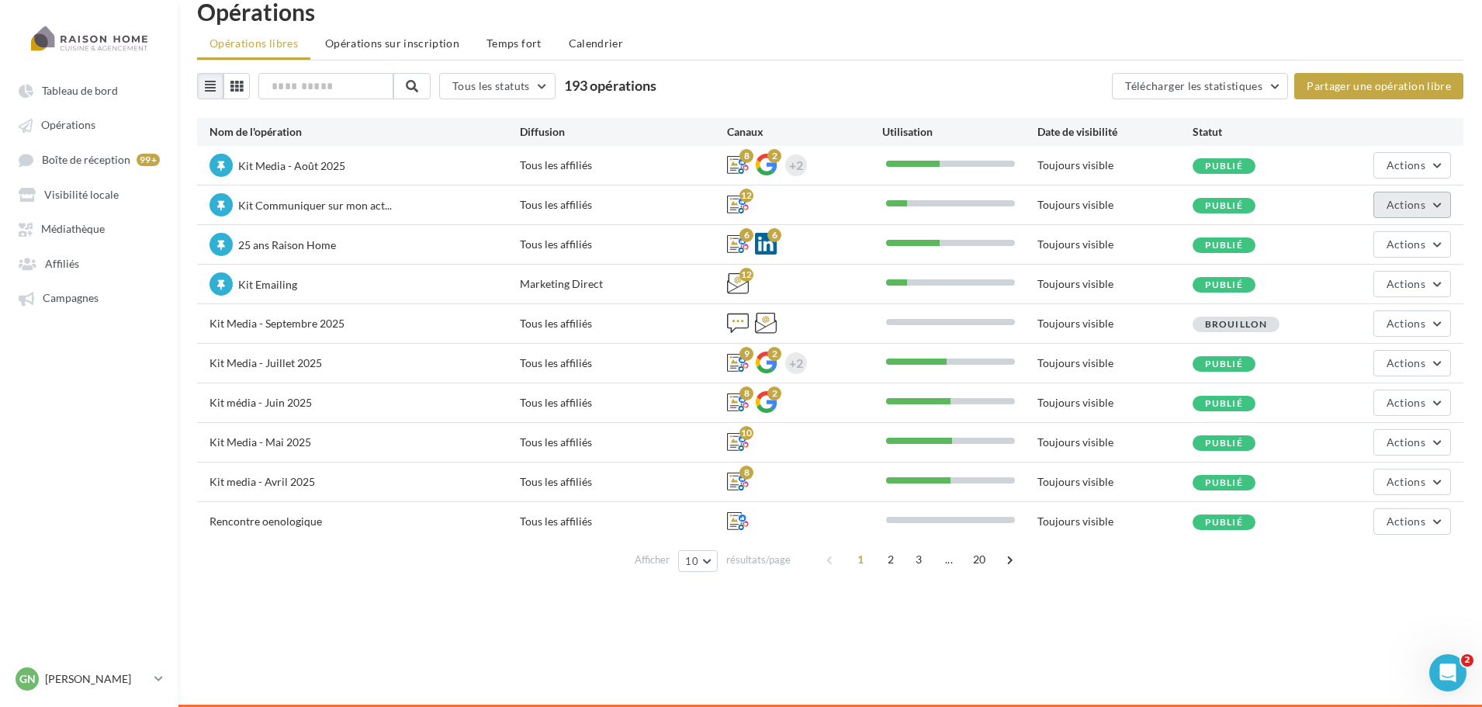
click at [1386, 209] on button "Actions" at bounding box center [1412, 205] width 78 height 26
click at [1346, 231] on button "Editer" at bounding box center [1368, 241] width 164 height 40
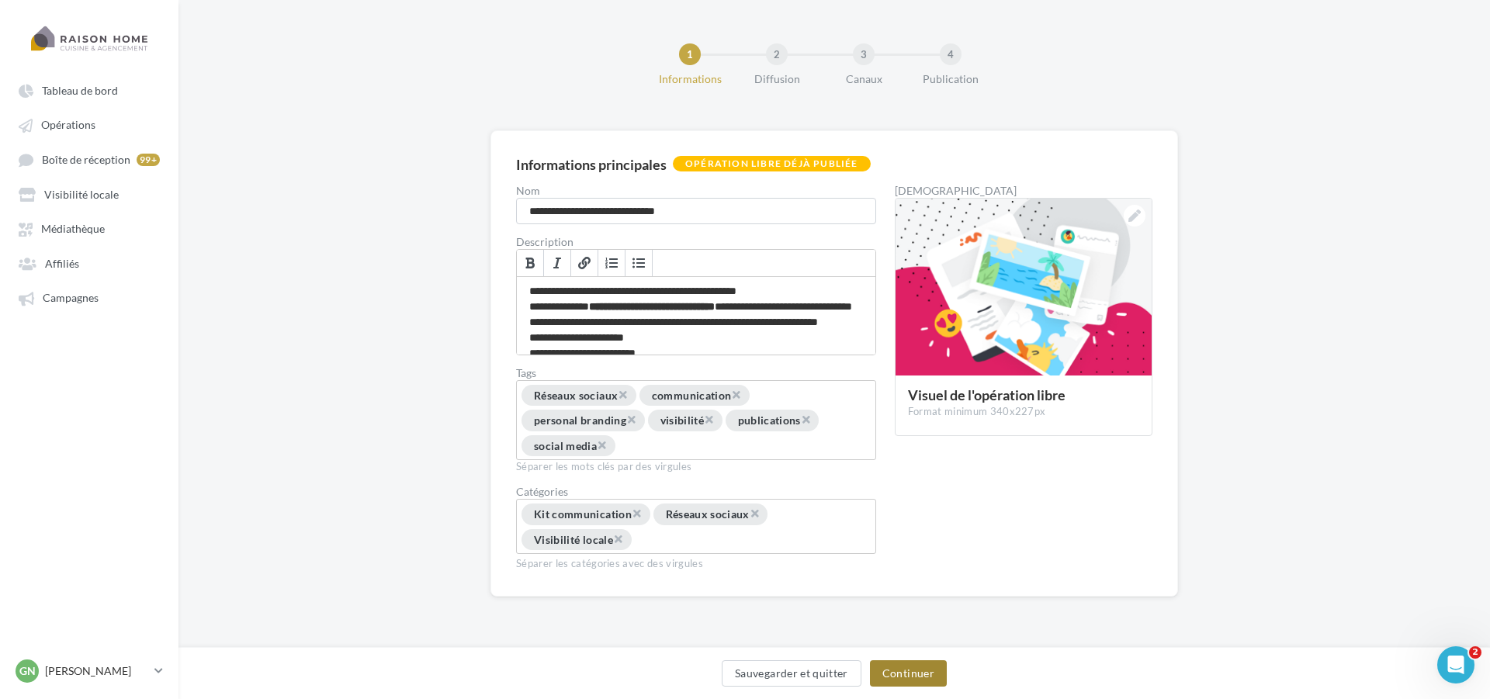
click at [910, 675] on button "Continuer" at bounding box center [908, 673] width 77 height 26
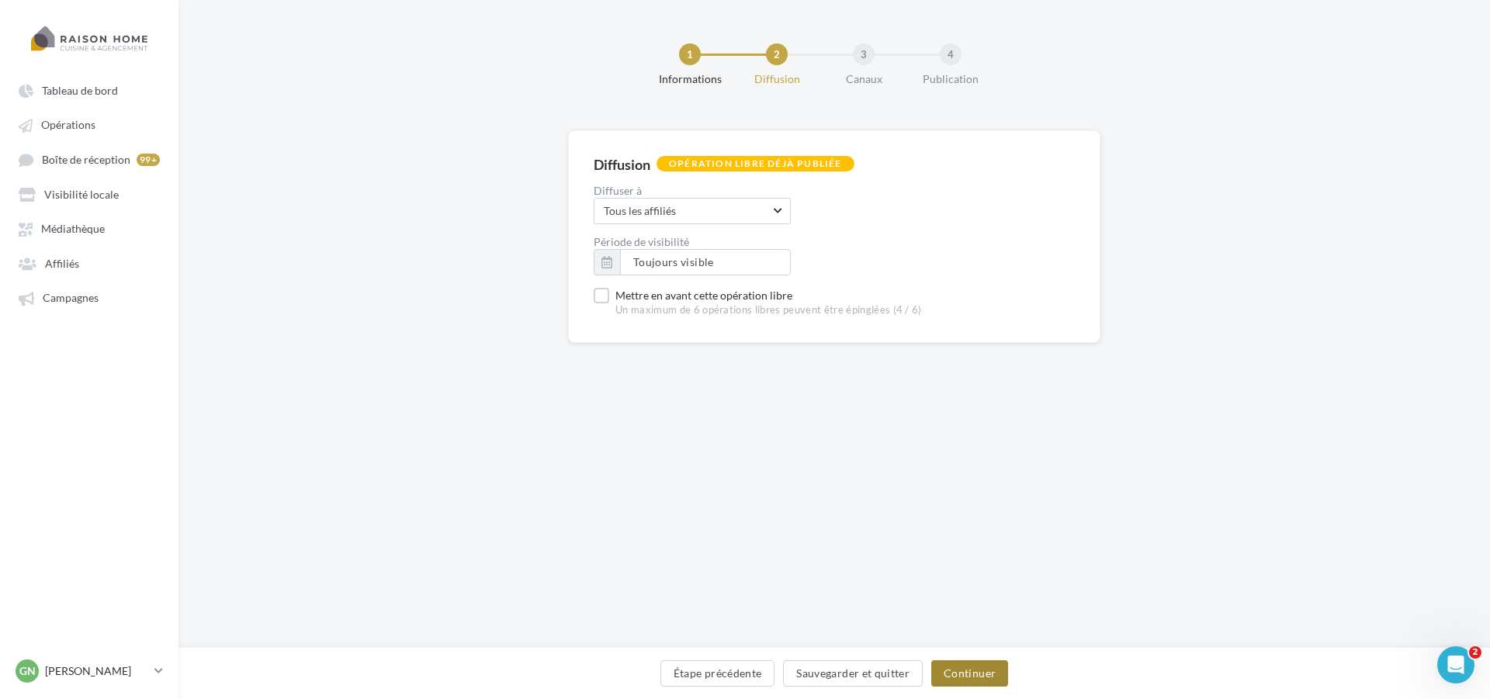
click at [953, 663] on button "Continuer" at bounding box center [969, 673] width 77 height 26
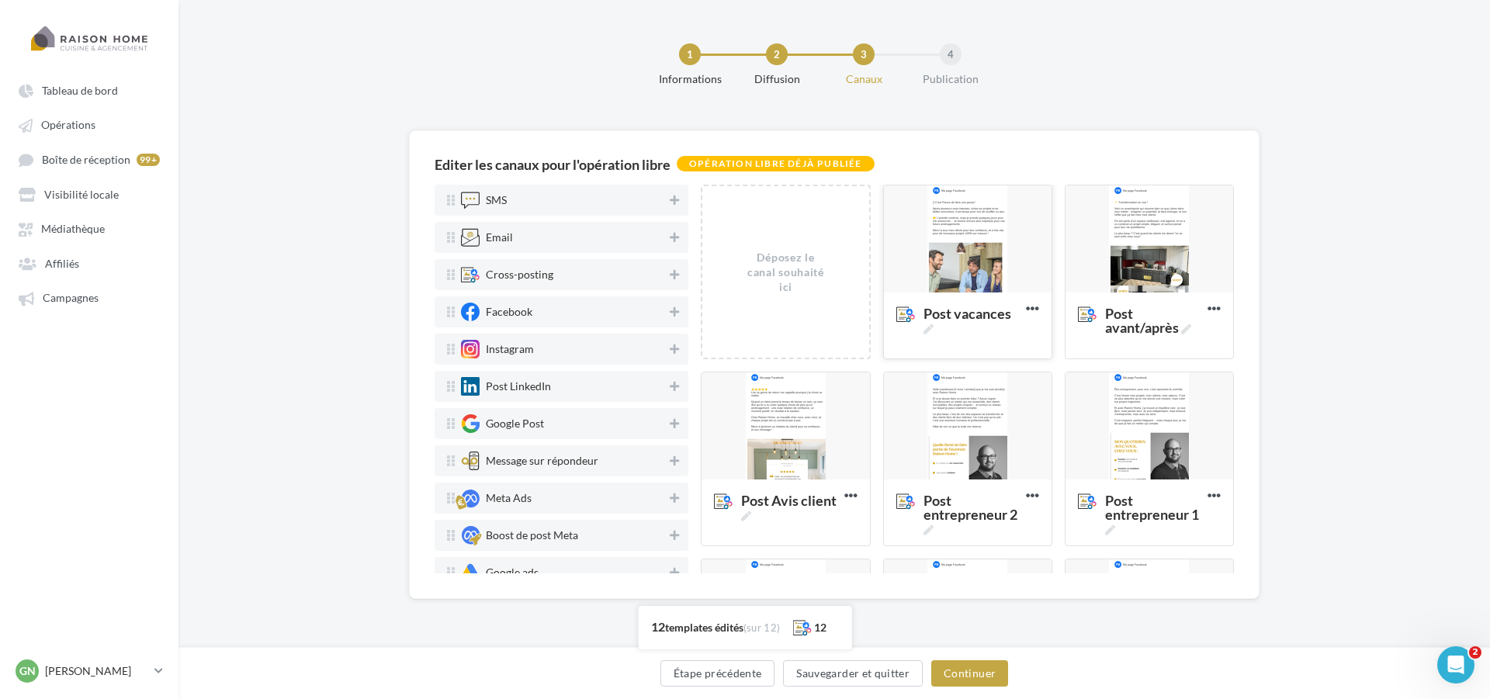
click at [965, 270] on div at bounding box center [968, 239] width 168 height 109
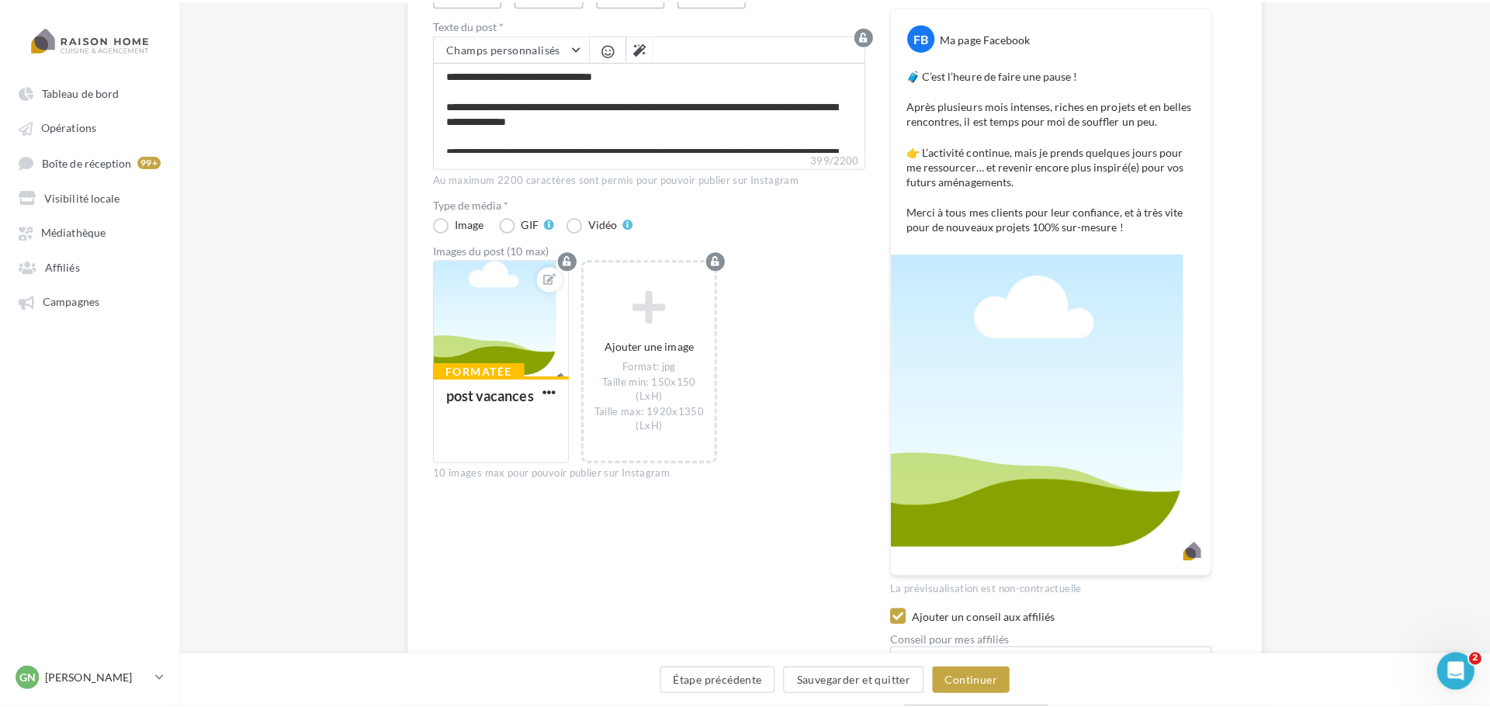
scroll to position [233, 0]
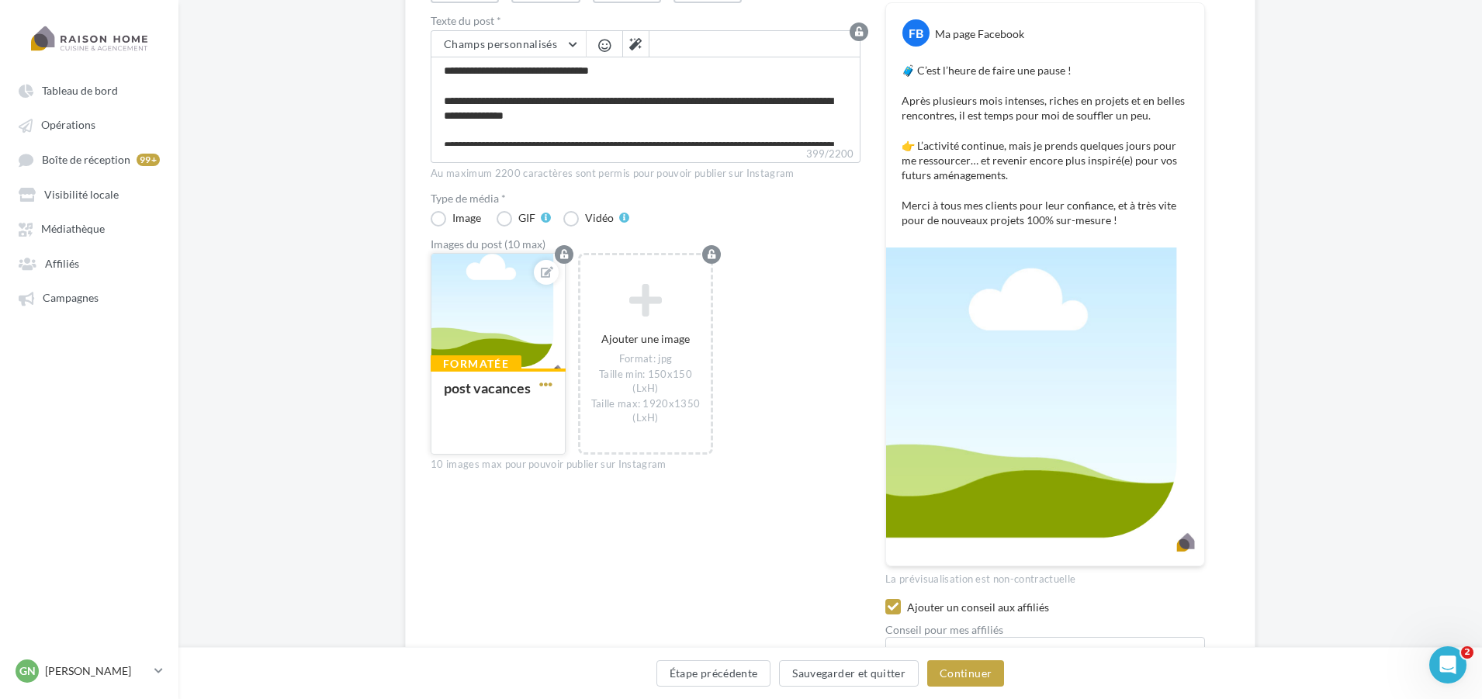
click at [549, 389] on span "button" at bounding box center [545, 384] width 13 height 13
click at [581, 411] on button "Remplacer l'image" at bounding box center [618, 415] width 164 height 40
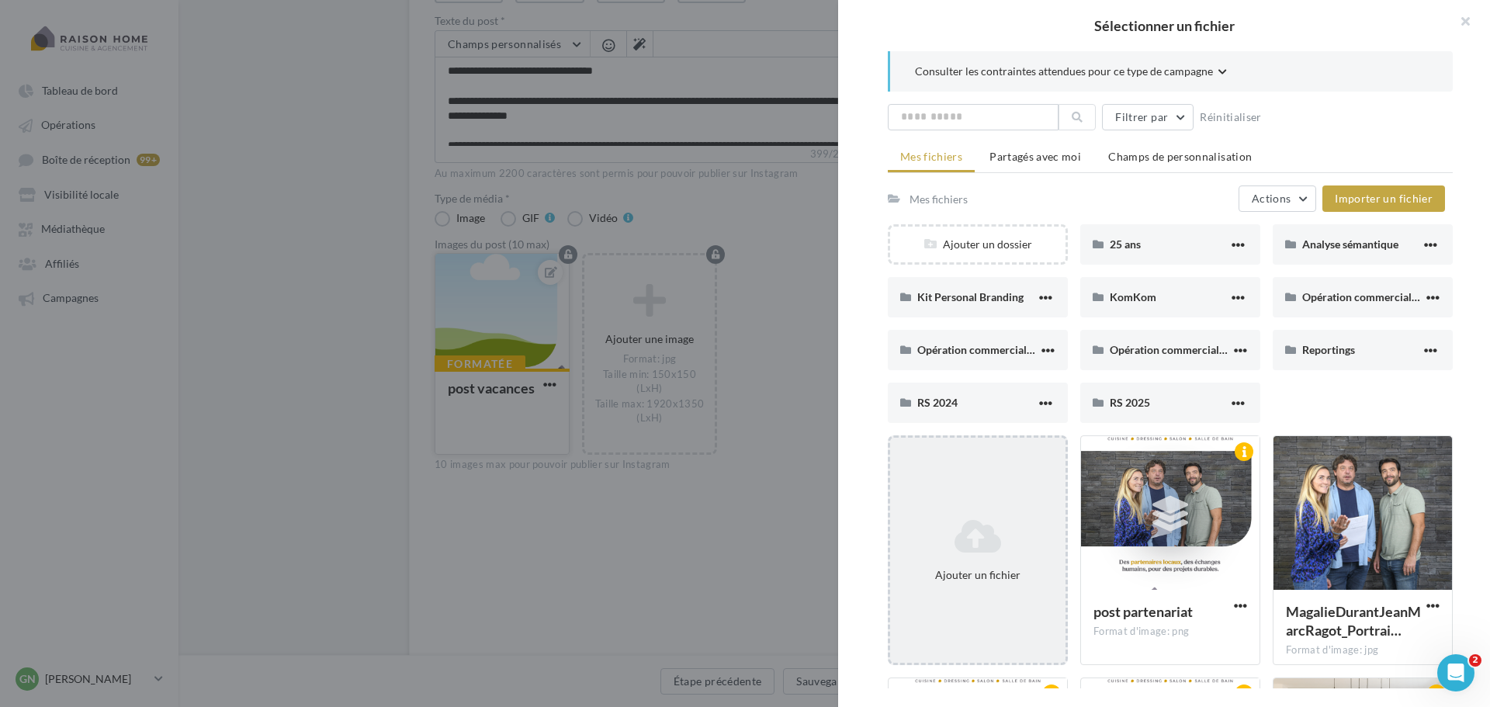
click at [999, 473] on div "Ajouter un fichier" at bounding box center [978, 550] width 180 height 230
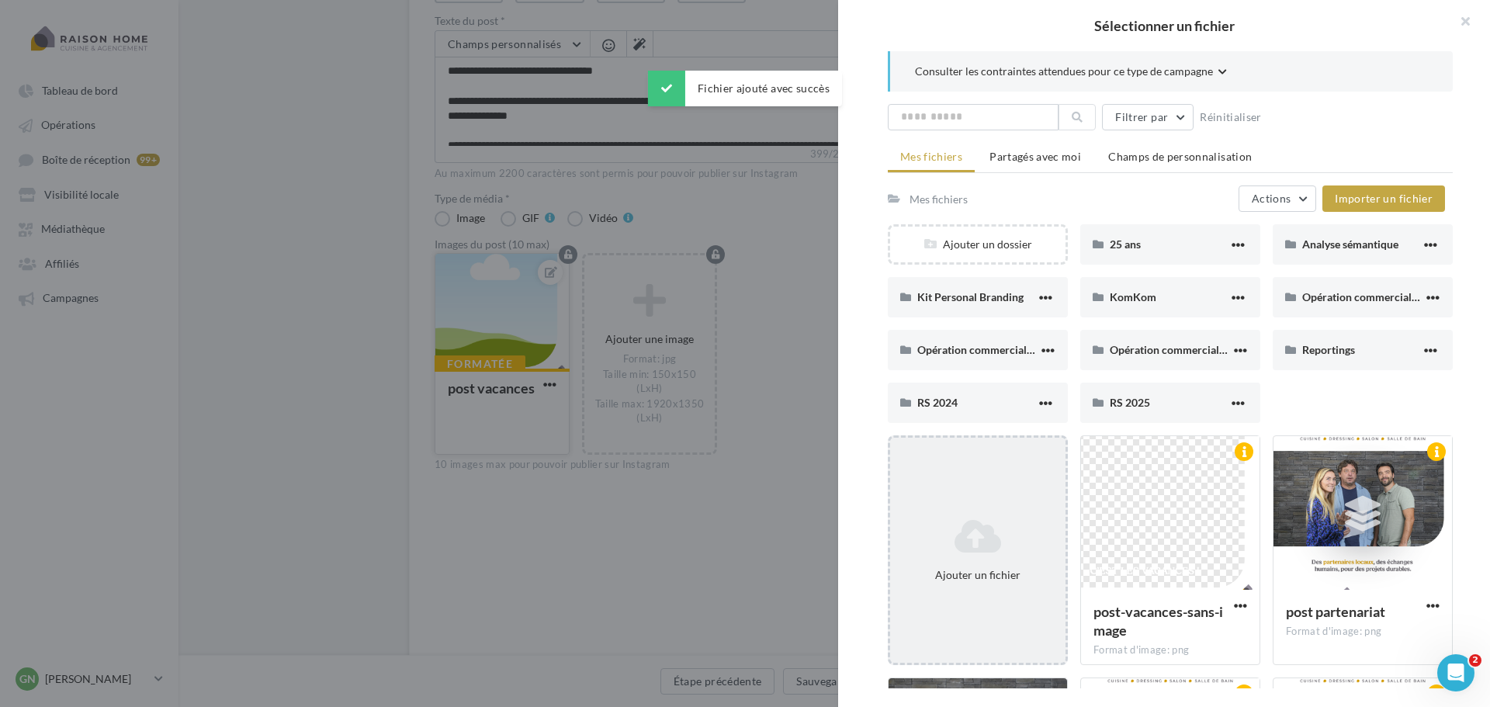
click at [970, 529] on icon at bounding box center [977, 536] width 163 height 37
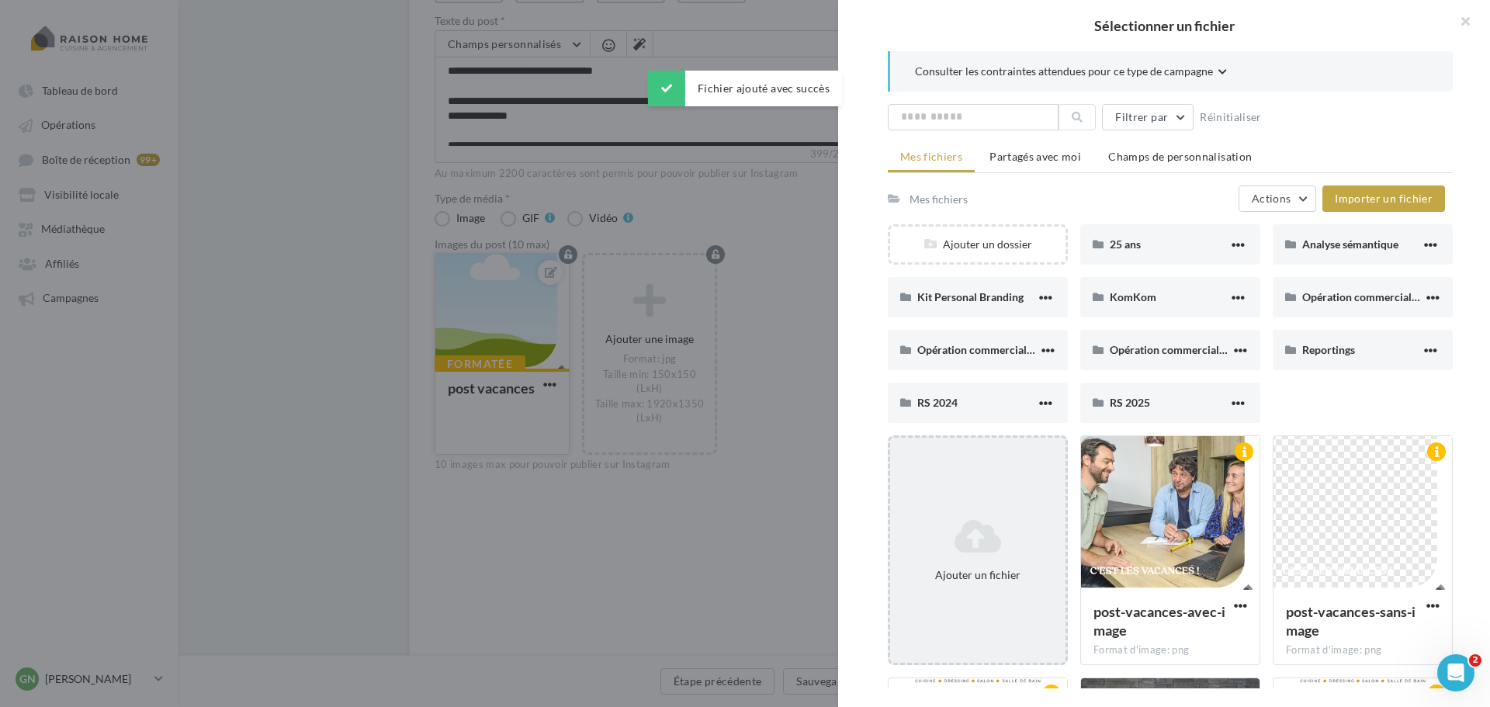
click at [978, 537] on icon at bounding box center [977, 536] width 163 height 37
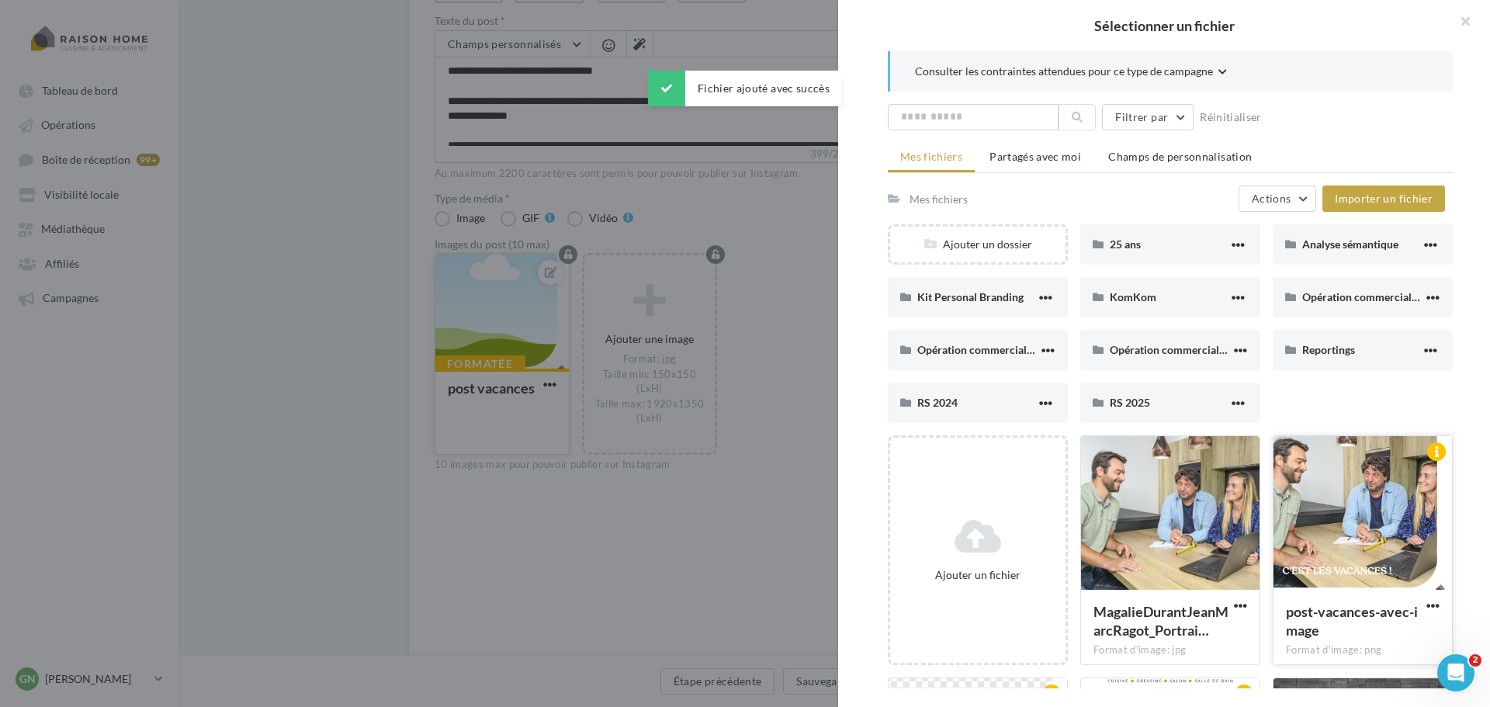
click at [1368, 528] on div at bounding box center [1362, 513] width 178 height 155
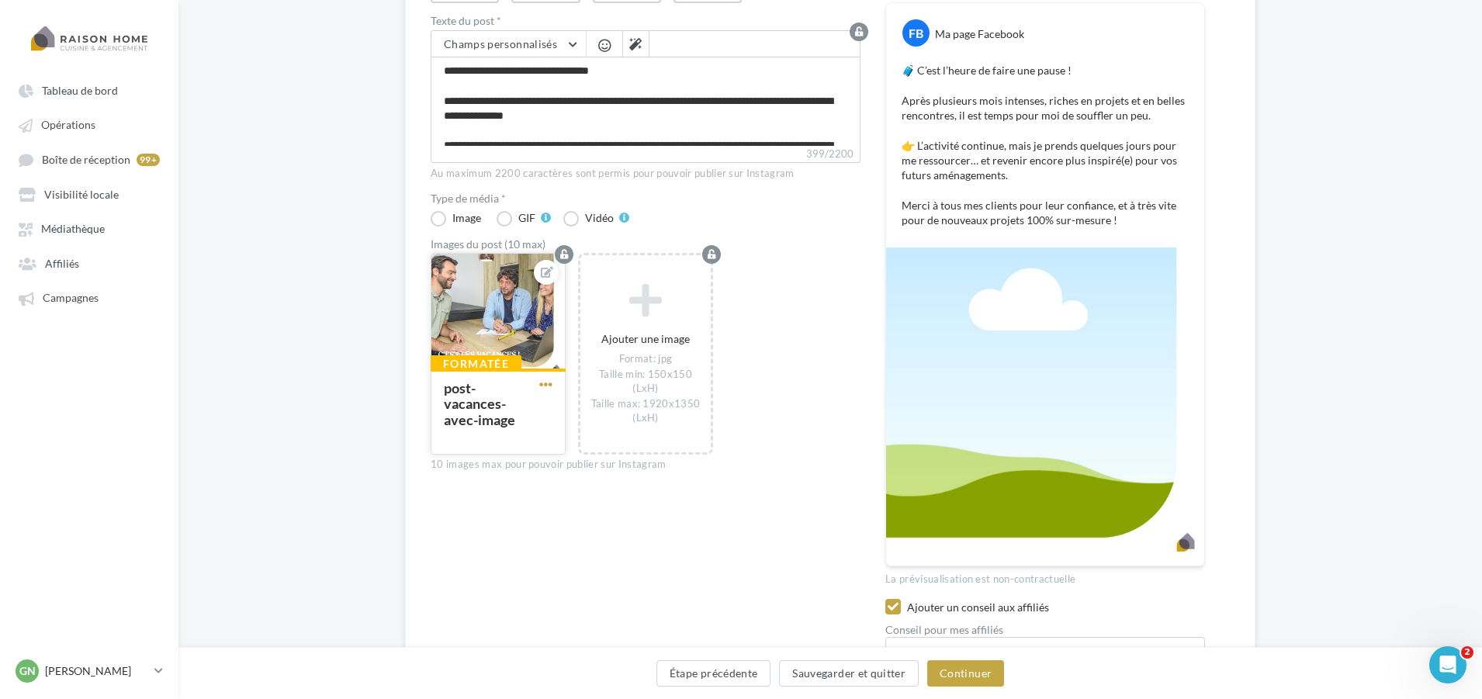
click at [552, 385] on span "button" at bounding box center [545, 384] width 13 height 13
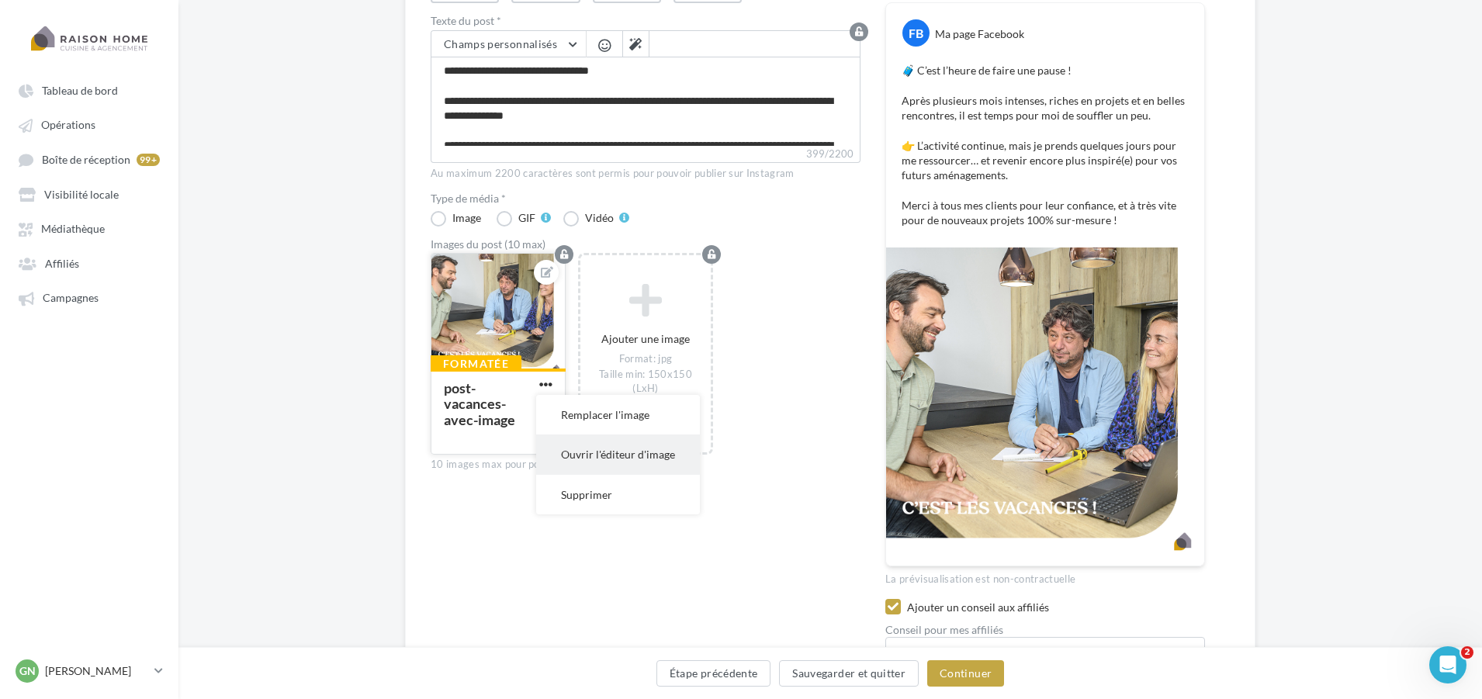
click at [615, 452] on button "Ouvrir l'éditeur d'image" at bounding box center [618, 455] width 164 height 40
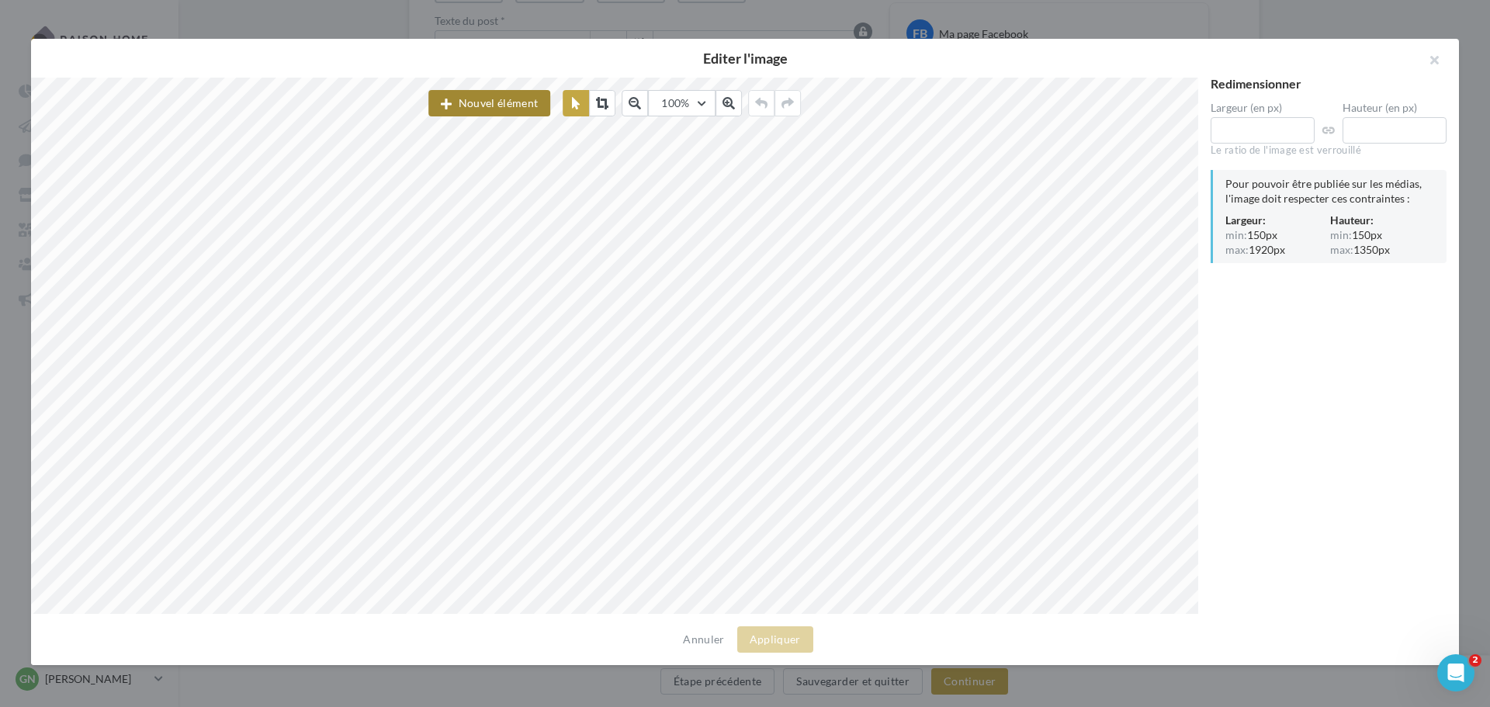
click at [485, 103] on button "Nouvel élément" at bounding box center [489, 103] width 122 height 26
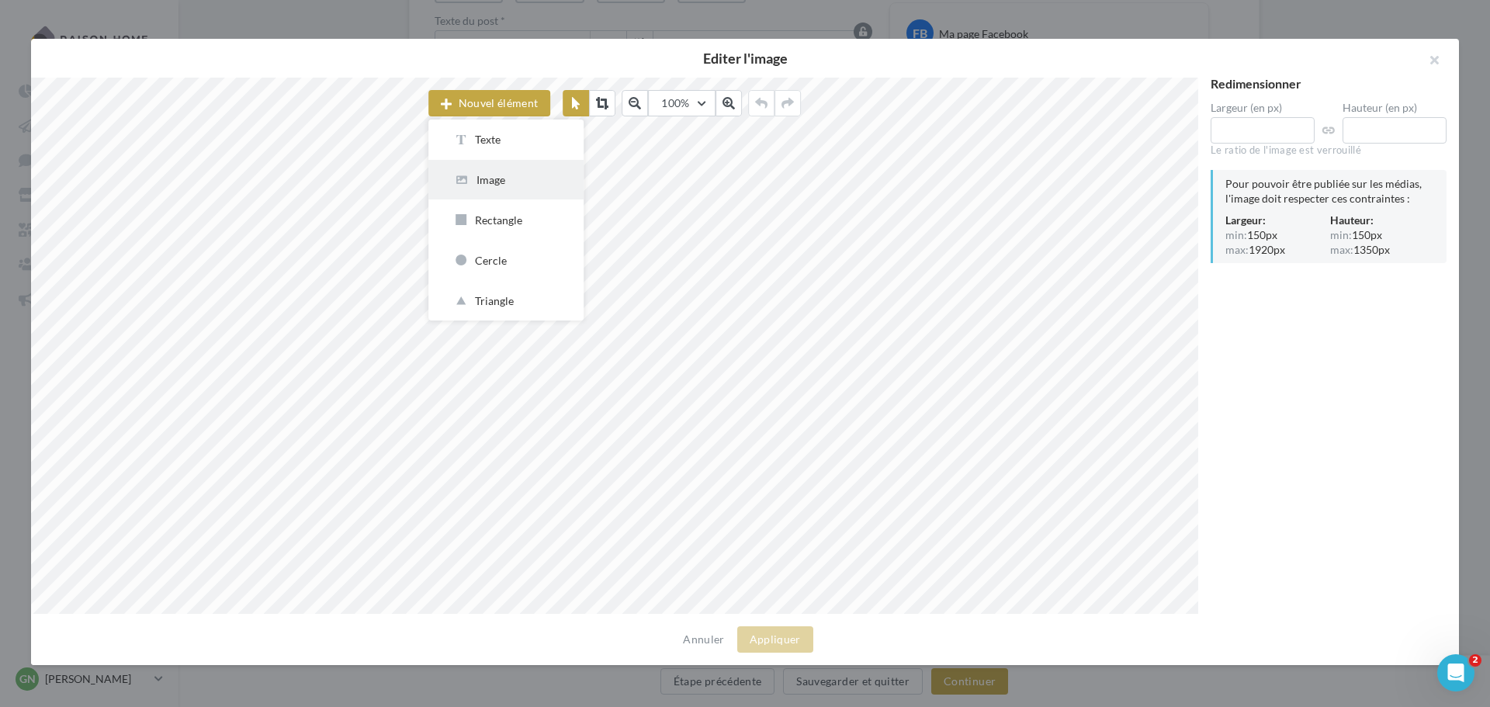
click at [498, 175] on div "Image" at bounding box center [506, 179] width 106 height 15
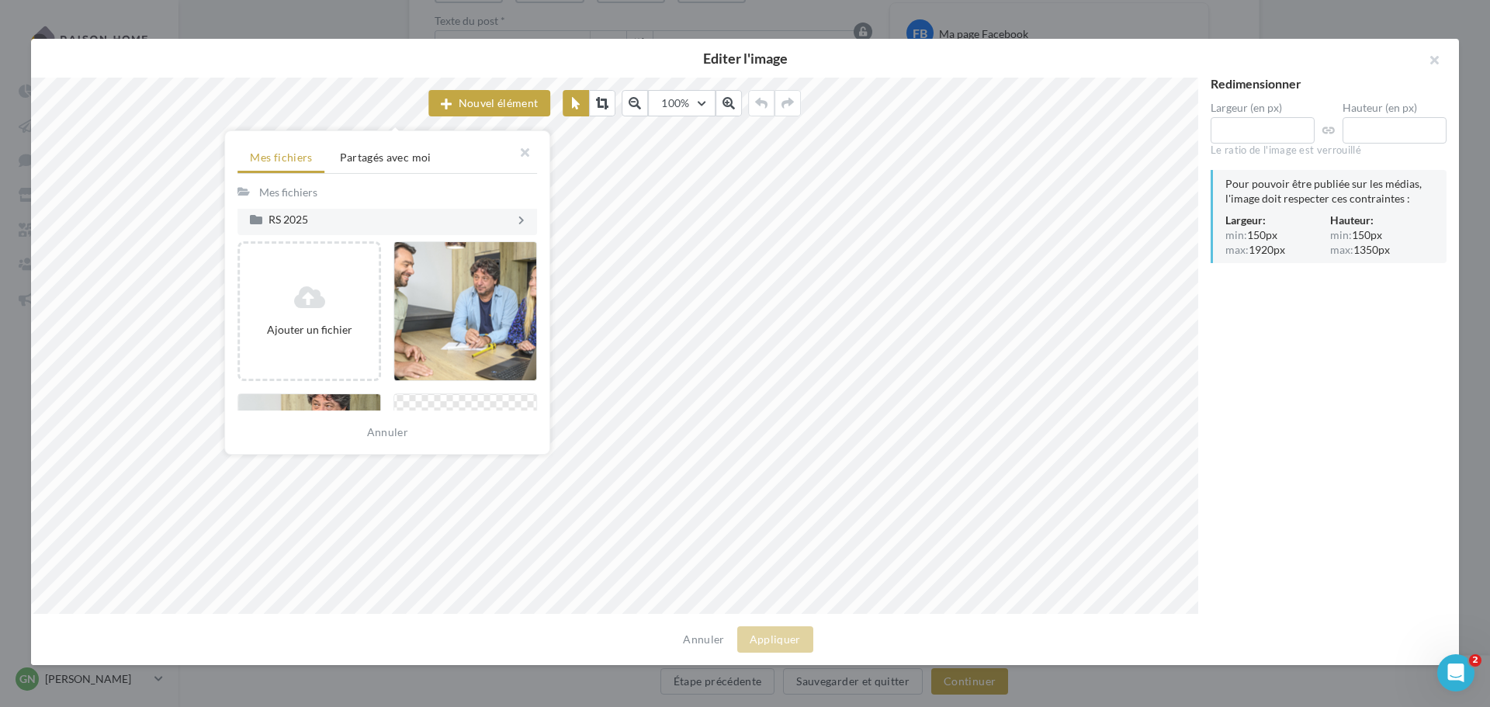
scroll to position [310, 0]
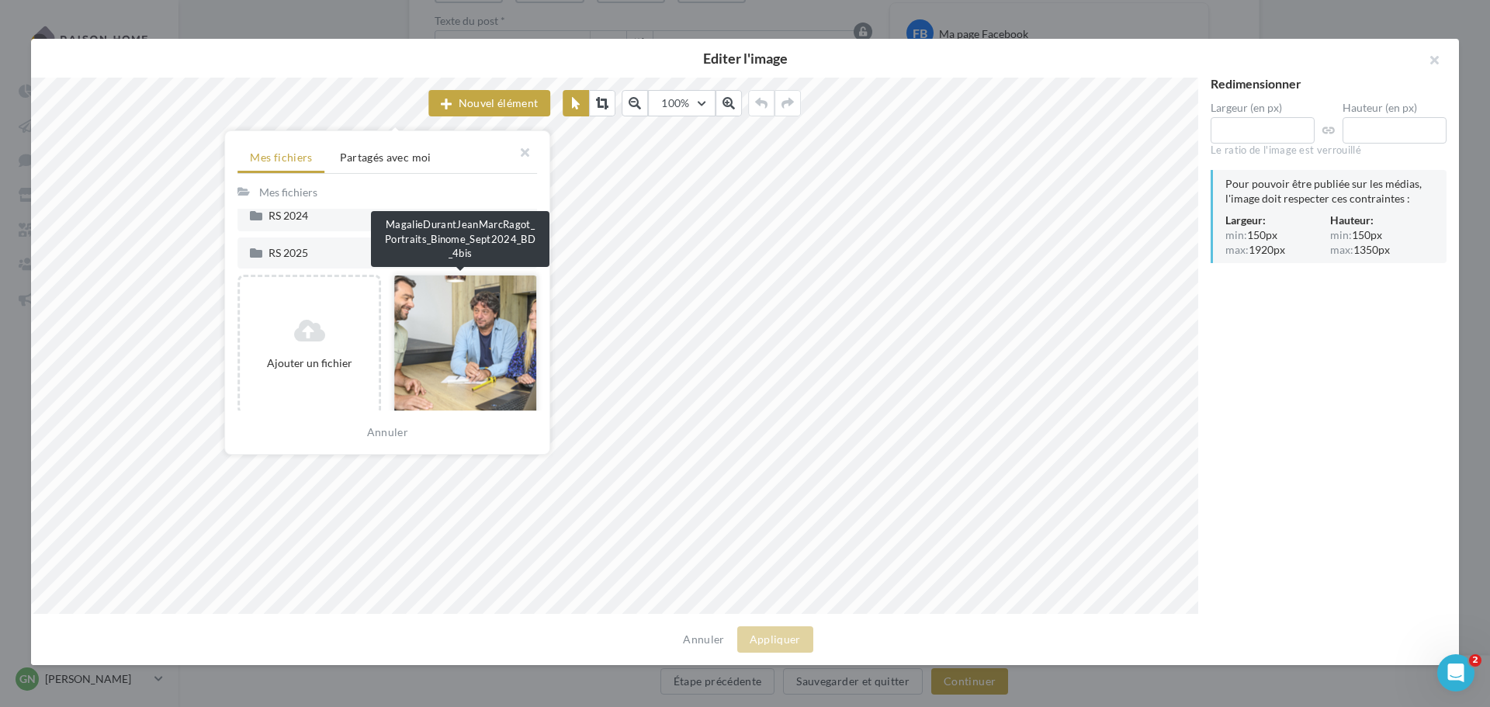
click at [444, 311] on div at bounding box center [465, 345] width 144 height 140
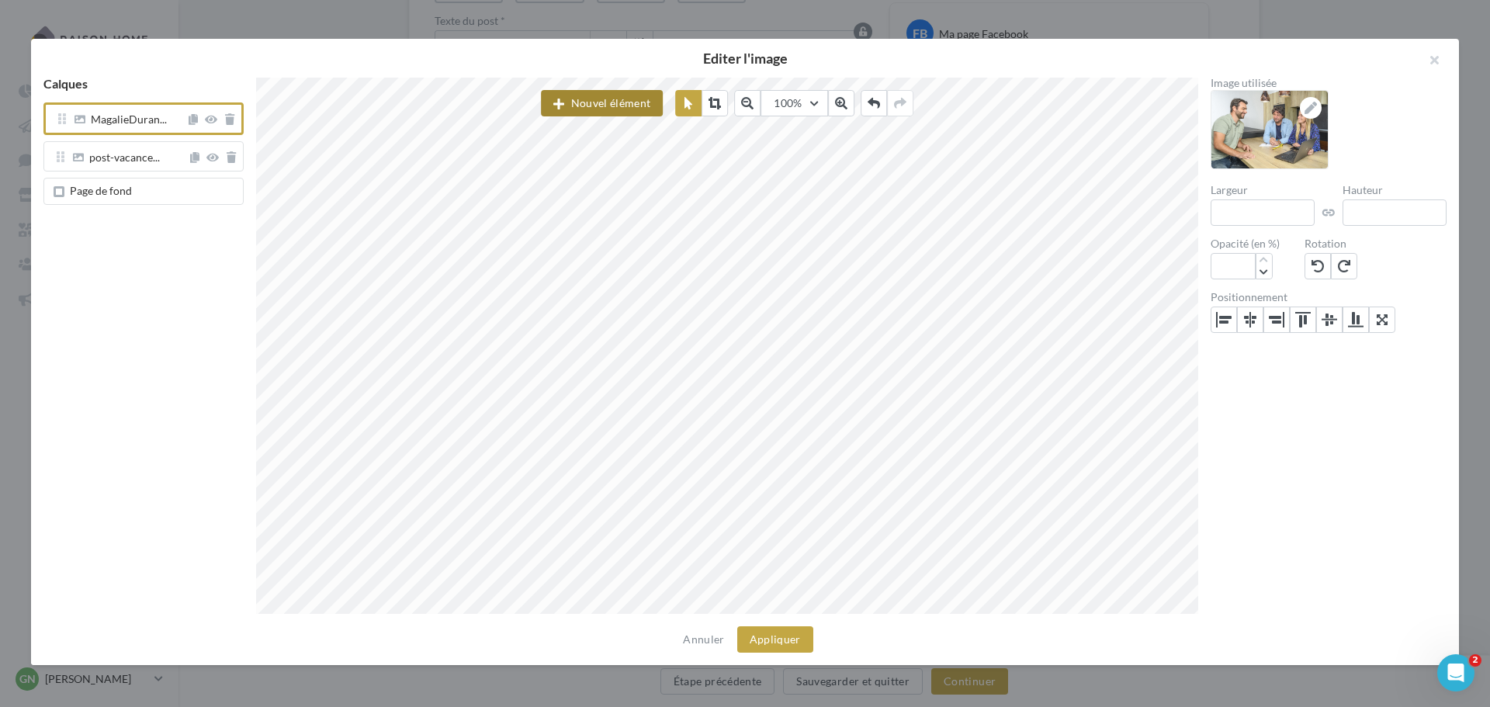
click at [579, 104] on button "Nouvel élément" at bounding box center [602, 103] width 122 height 26
click at [601, 182] on div "Image" at bounding box center [619, 179] width 106 height 15
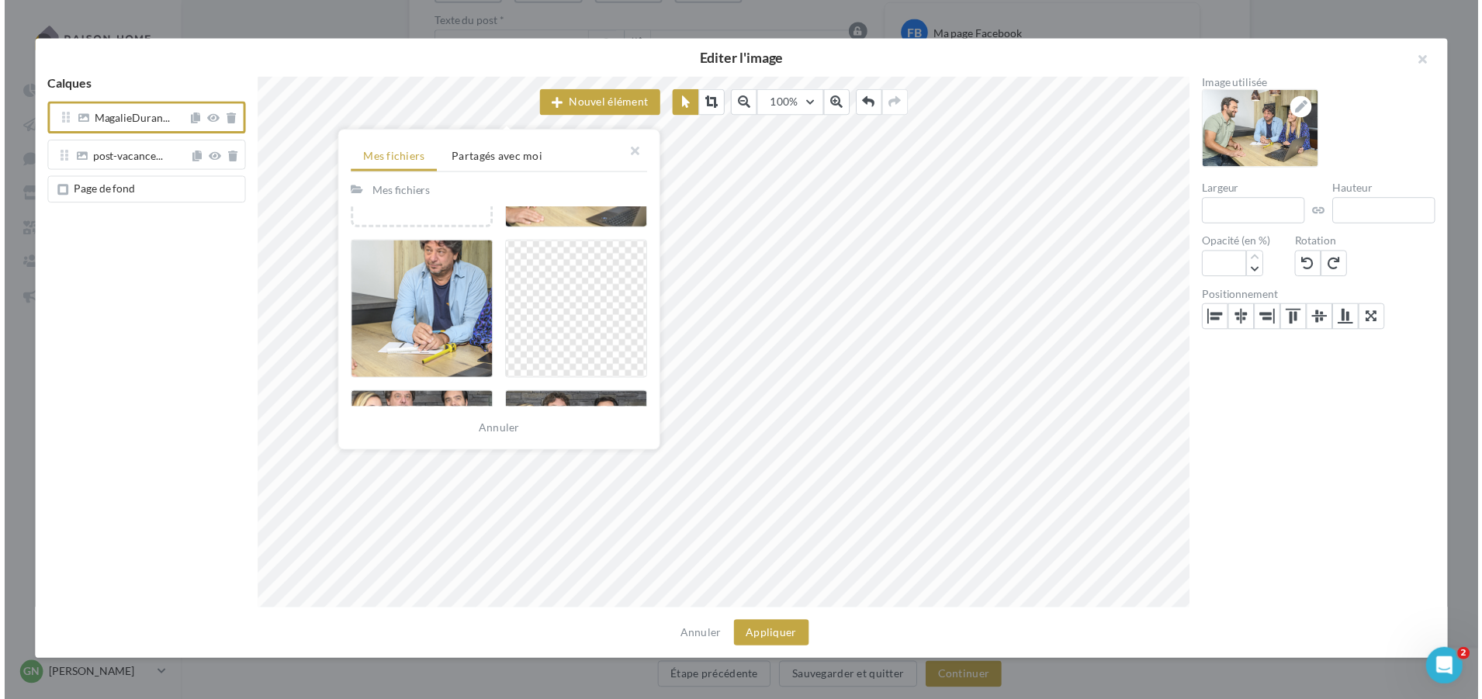
scroll to position [543, 0]
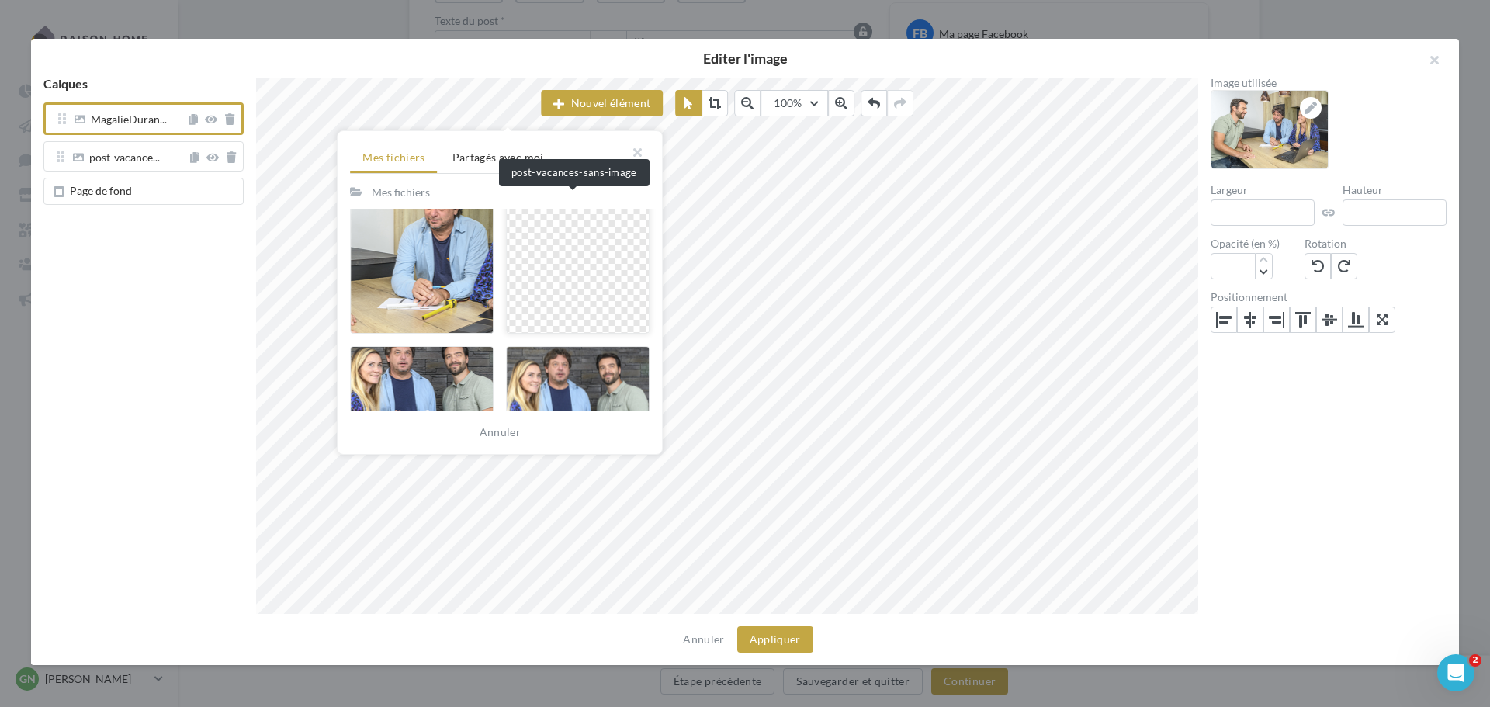
click at [571, 272] on div at bounding box center [578, 264] width 144 height 140
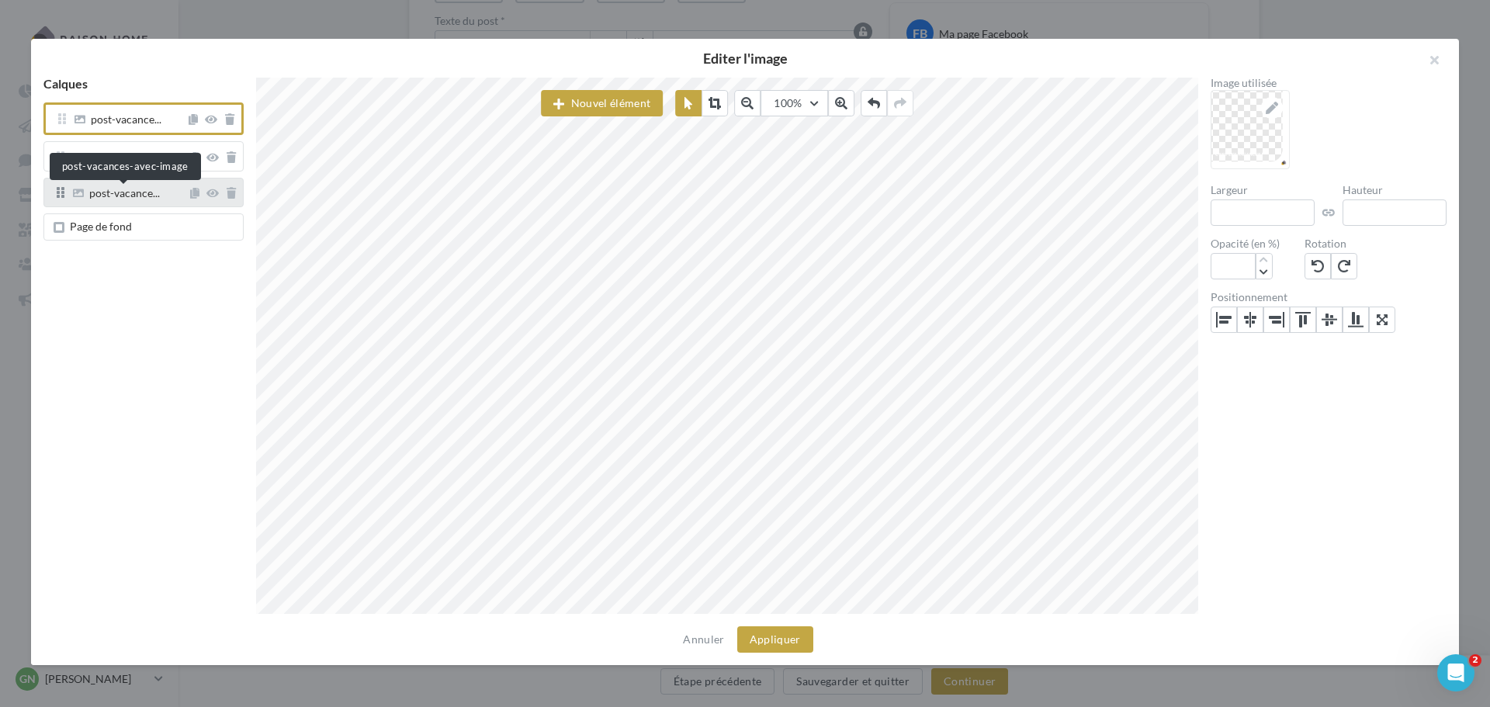
click at [121, 199] on span "post-vacance..." at bounding box center [124, 195] width 71 height 14
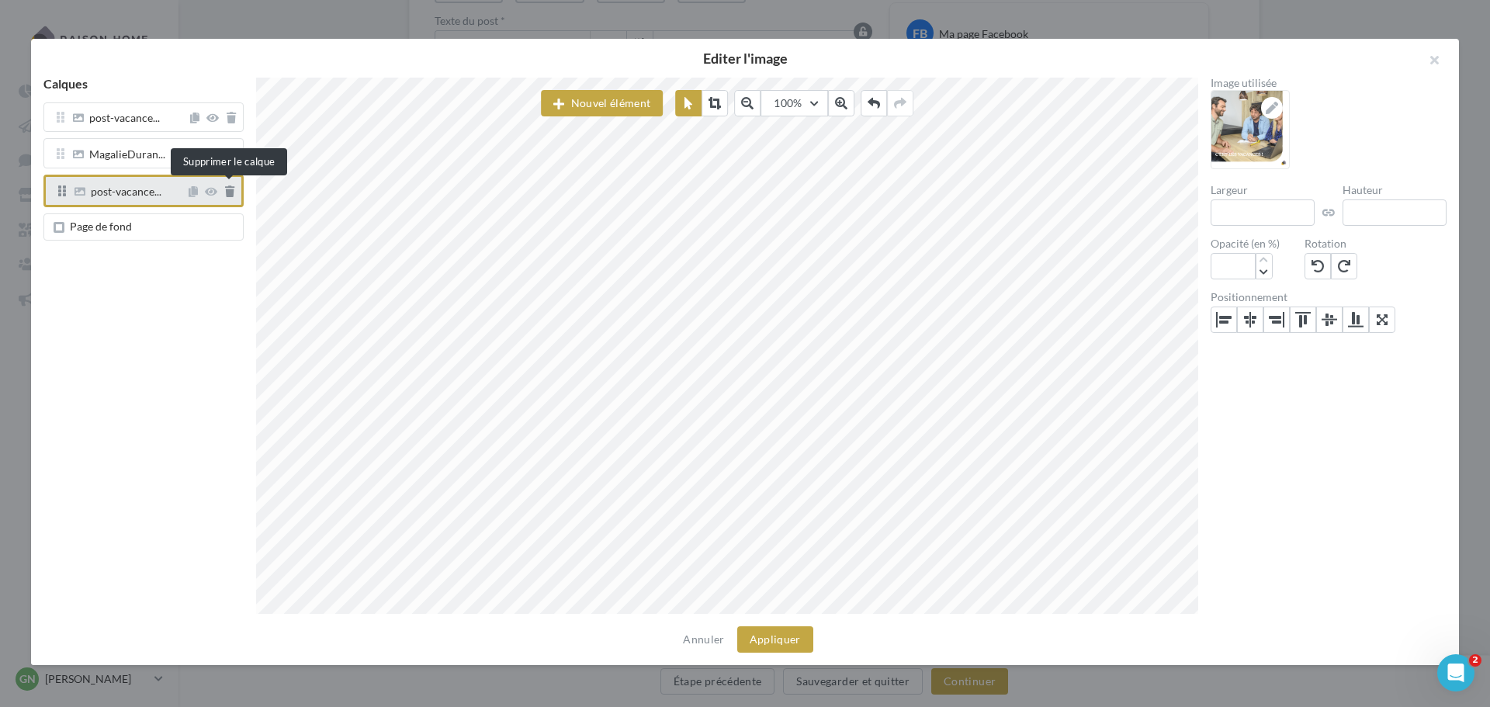
click at [230, 189] on icon at bounding box center [229, 191] width 9 height 11
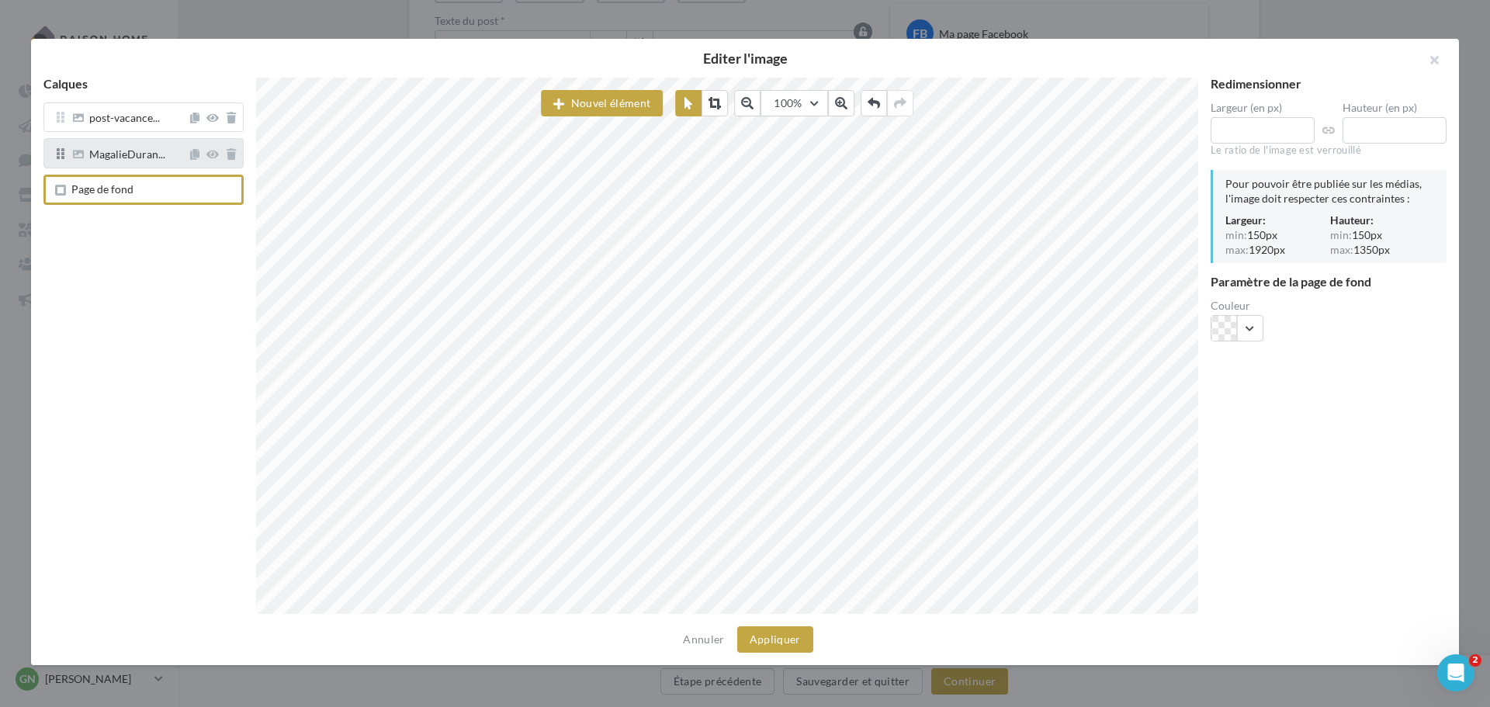
click at [118, 164] on div "MagalieDuran..." at bounding box center [143, 152] width 200 height 29
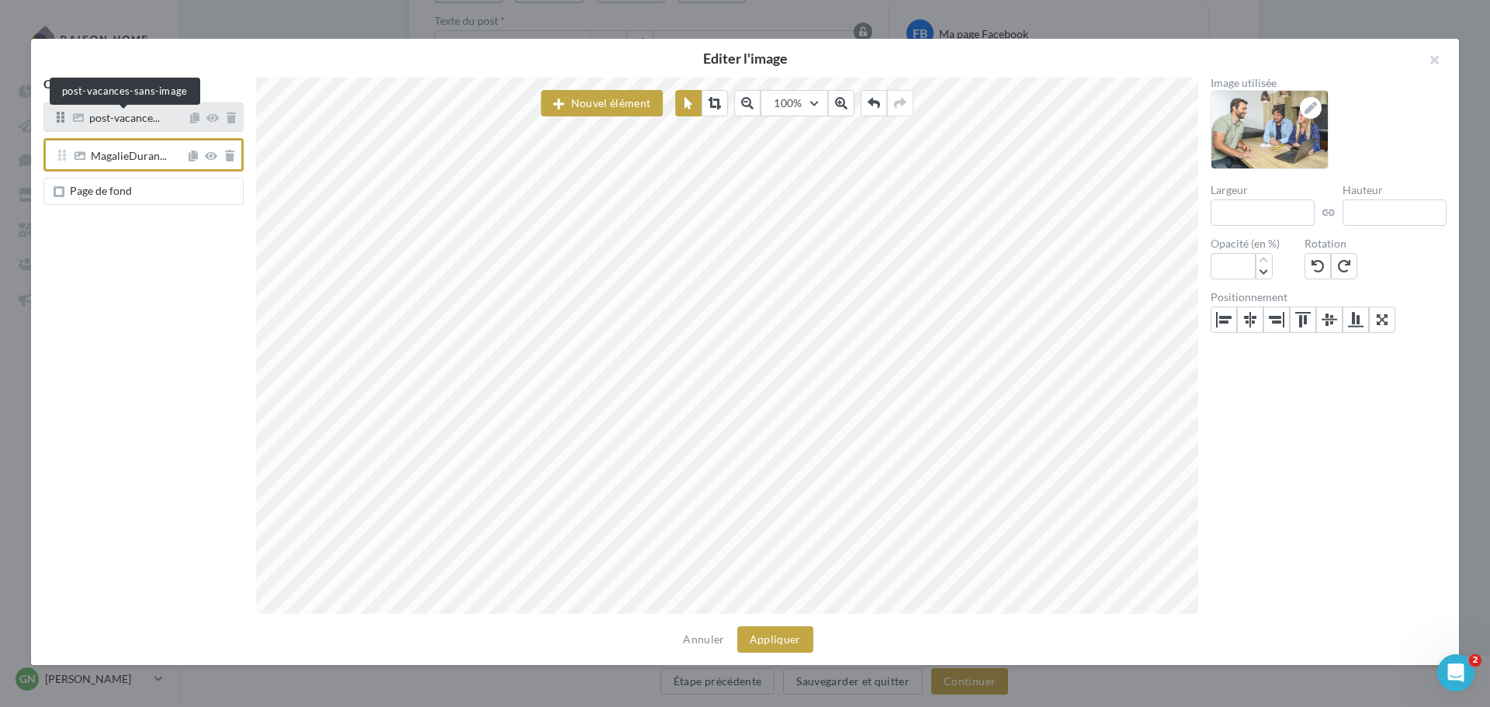
click at [130, 126] on span "post-vacance..." at bounding box center [124, 120] width 71 height 14
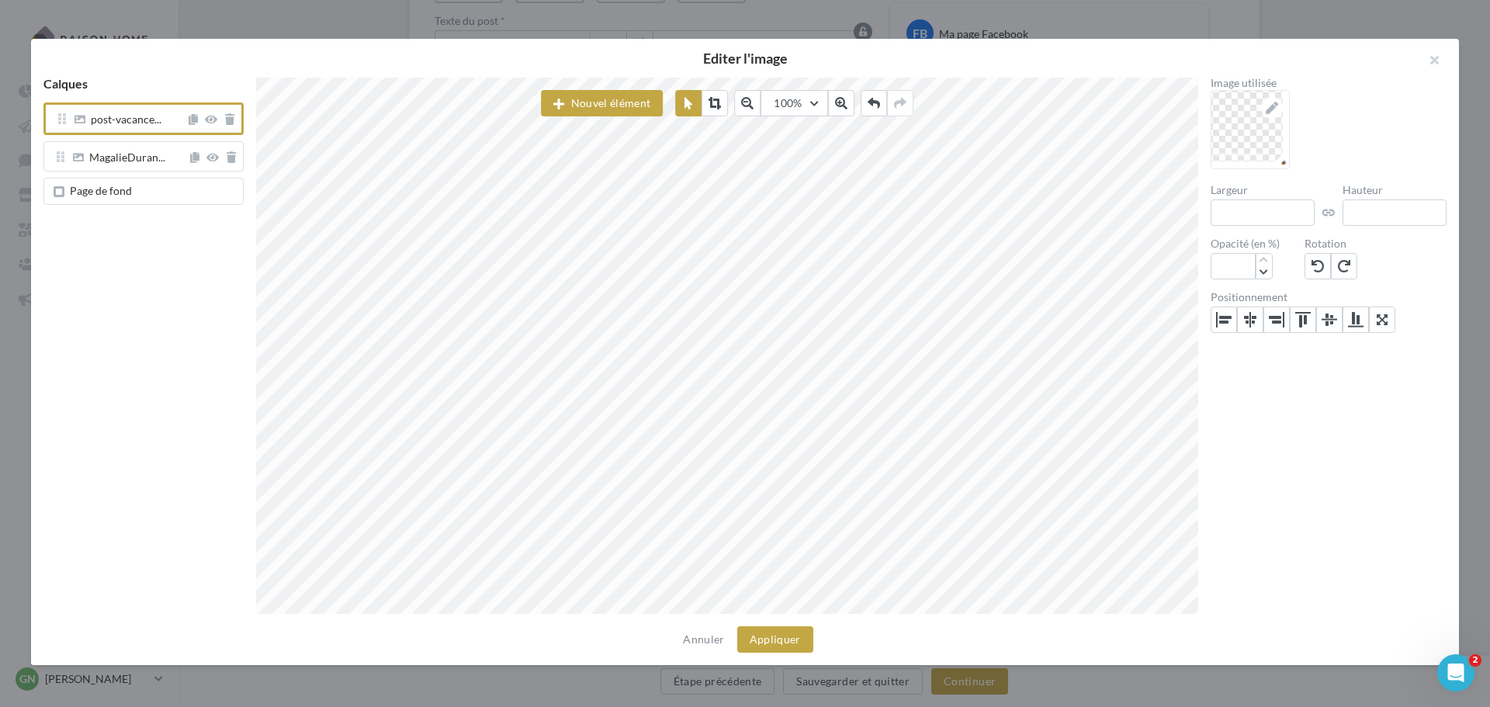
click at [109, 187] on span "Page de fond" at bounding box center [101, 190] width 62 height 13
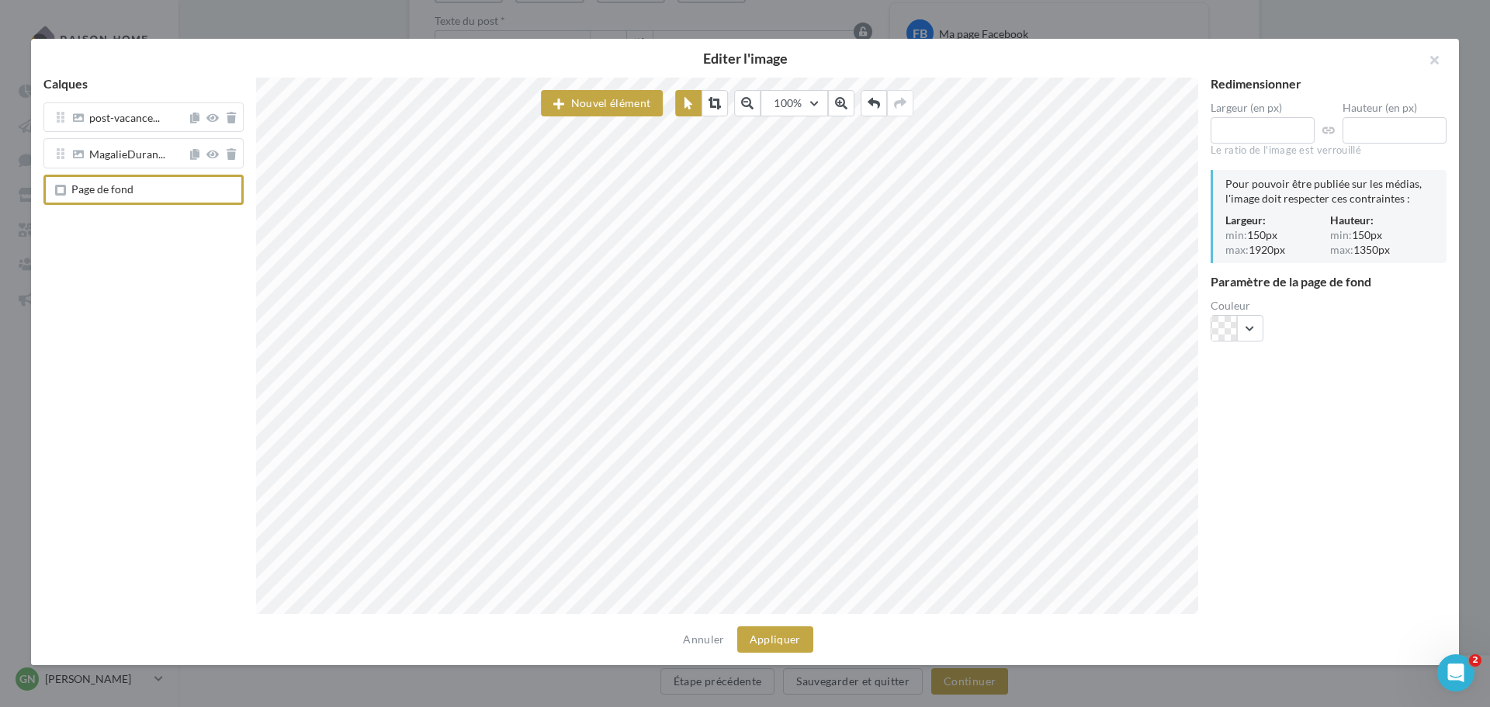
click at [109, 187] on span "Page de fond" at bounding box center [102, 188] width 62 height 13
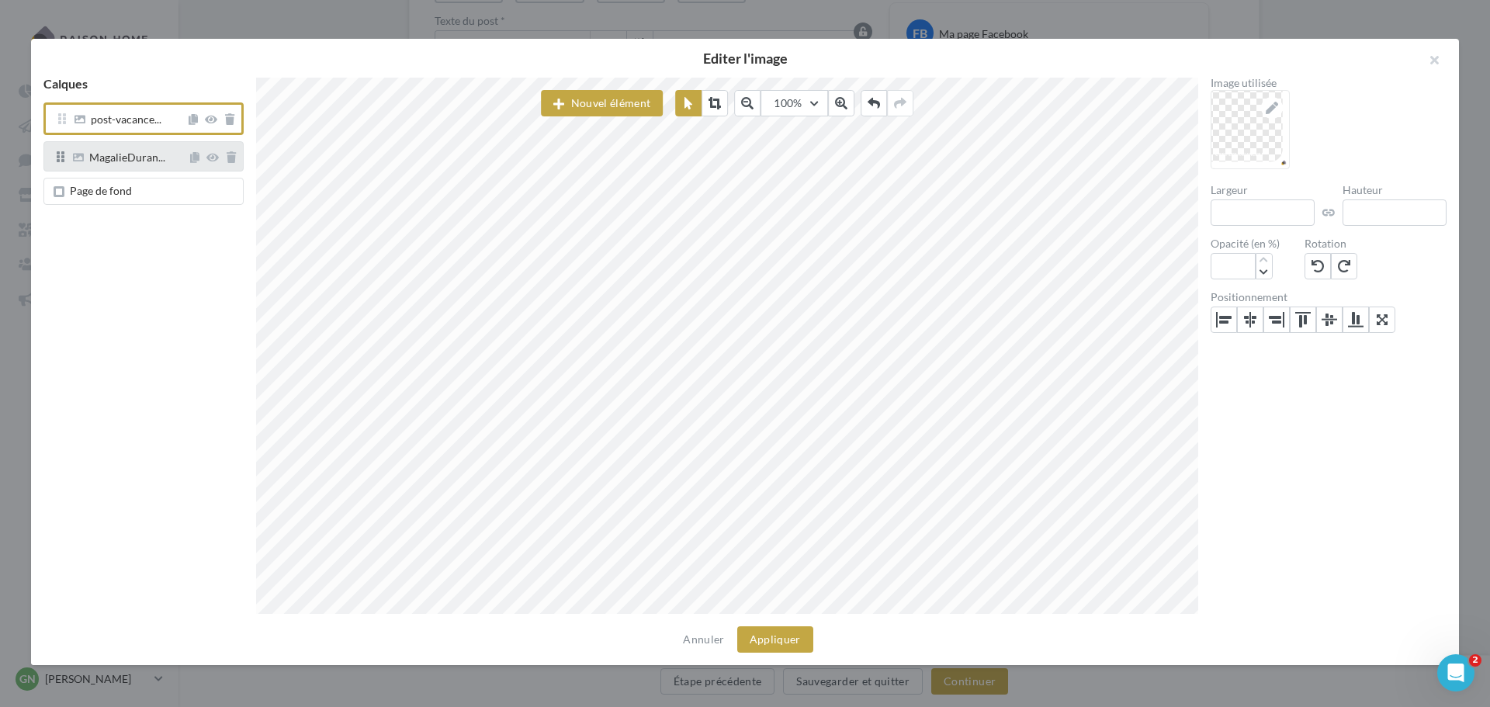
click at [129, 168] on div "MagalieDuran..." at bounding box center [143, 155] width 200 height 29
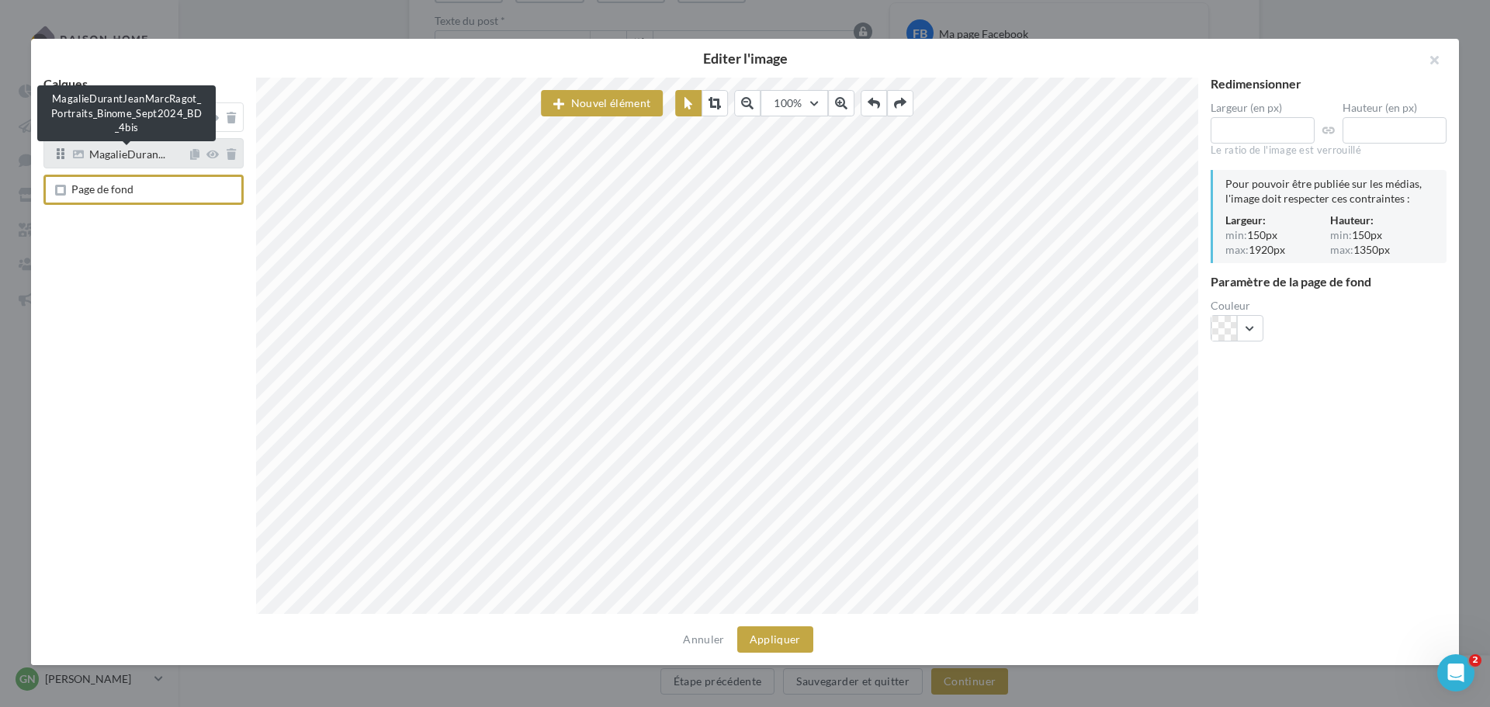
click at [135, 153] on span "MagalieDuran..." at bounding box center [127, 156] width 76 height 14
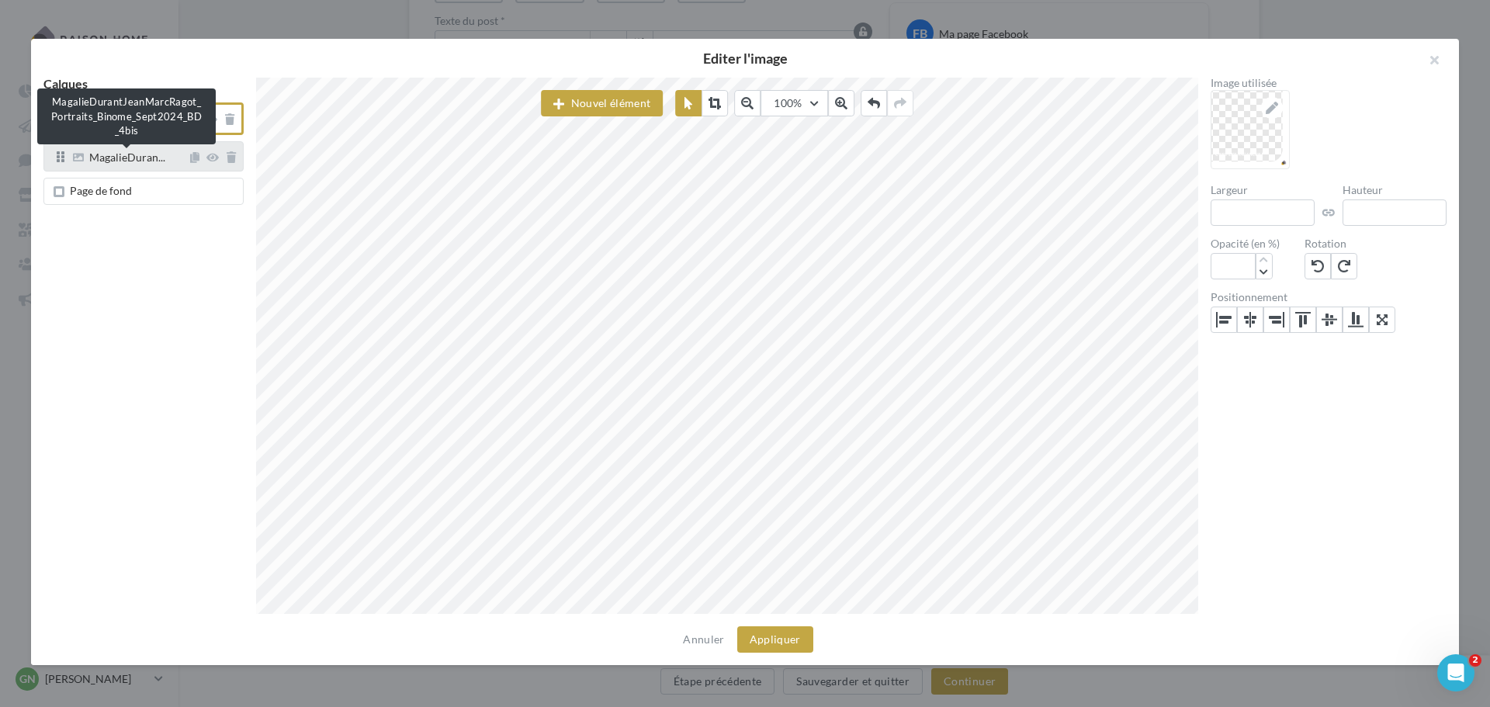
click at [137, 161] on span "MagalieDuran..." at bounding box center [127, 159] width 76 height 14
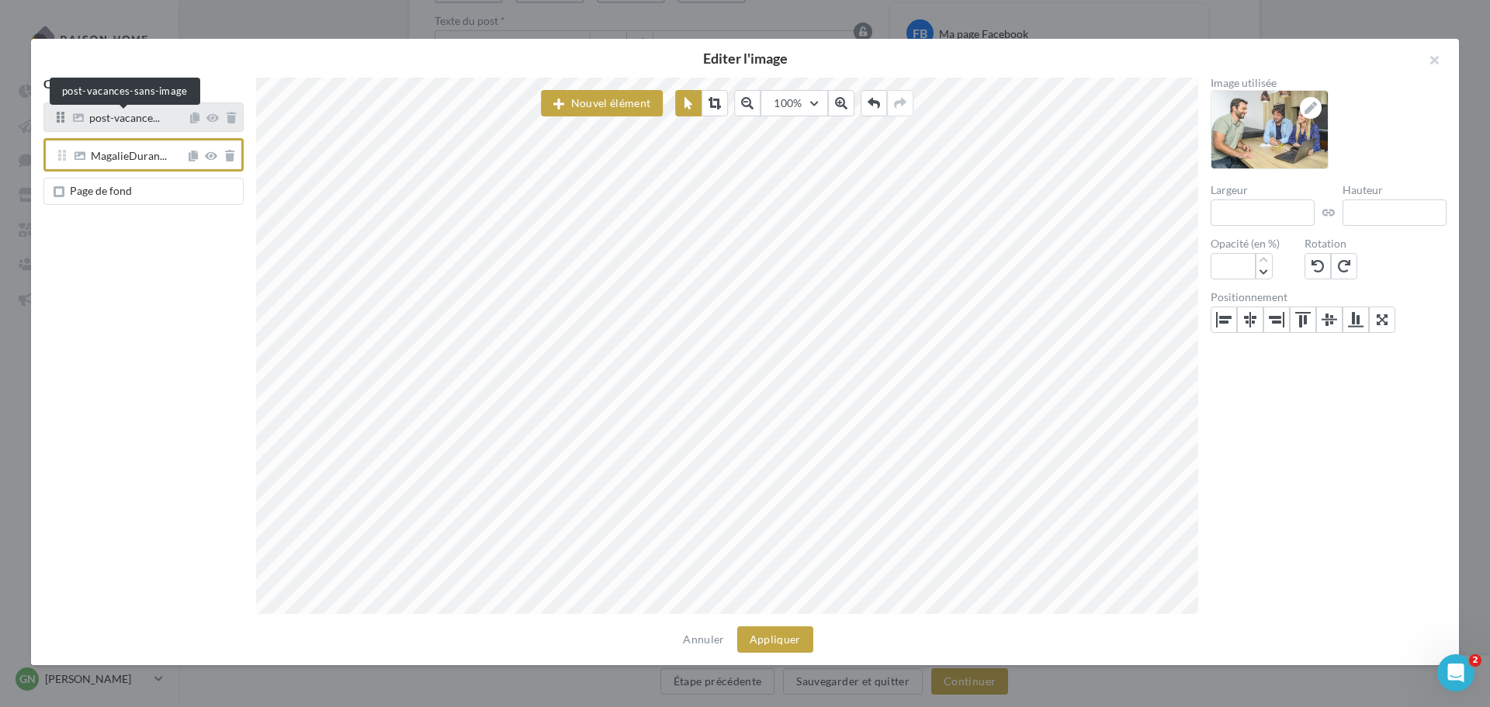
click at [137, 122] on span "post-vacance..." at bounding box center [124, 120] width 71 height 14
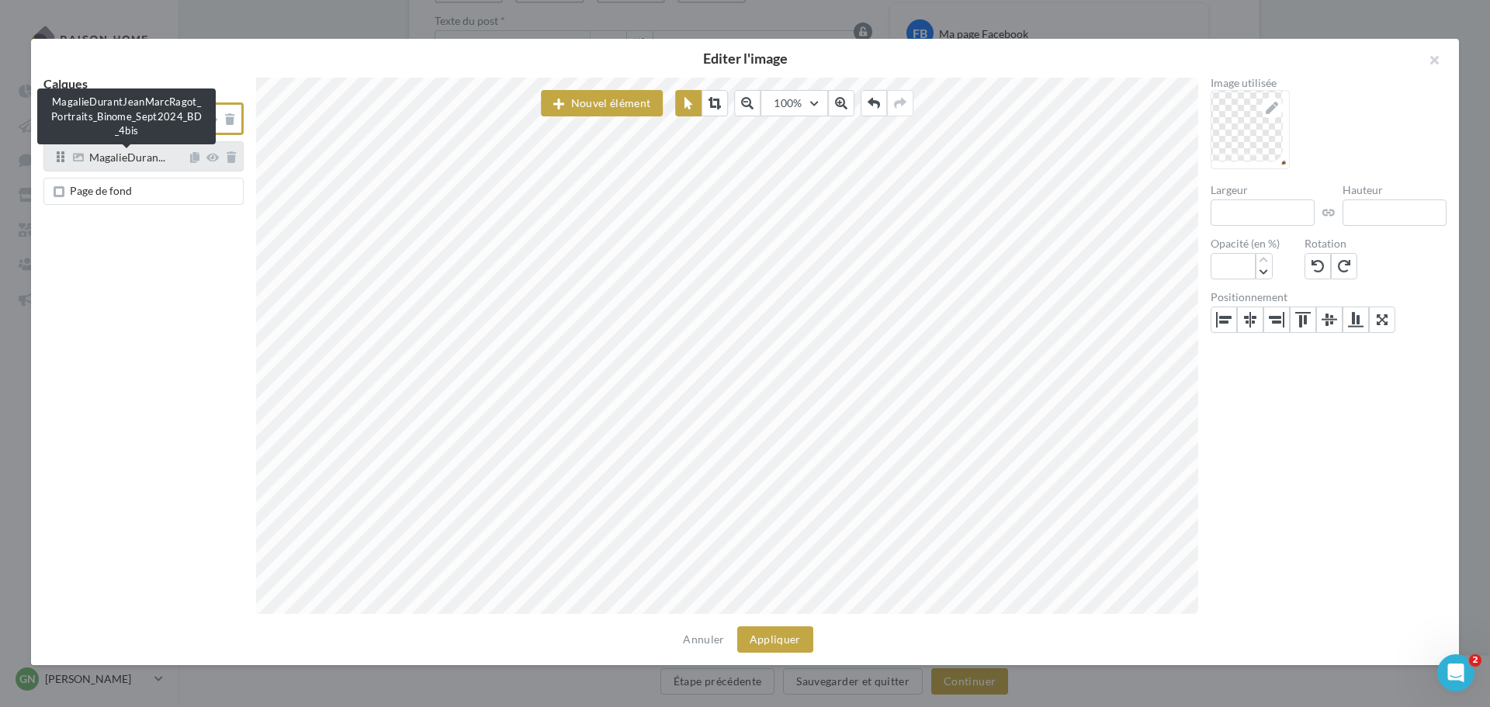
click at [126, 159] on span "MagalieDuran..." at bounding box center [127, 159] width 76 height 14
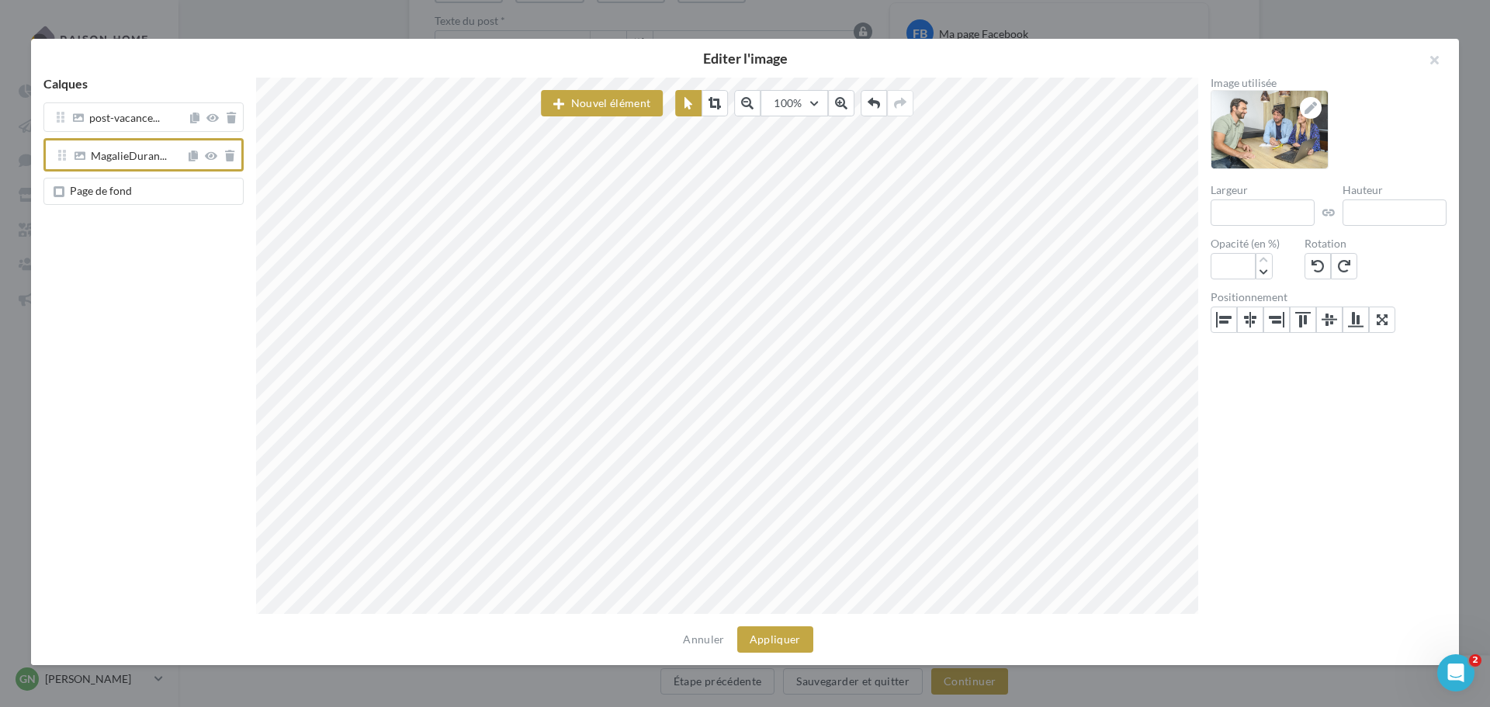
click at [124, 202] on div "Page de fond" at bounding box center [143, 191] width 200 height 27
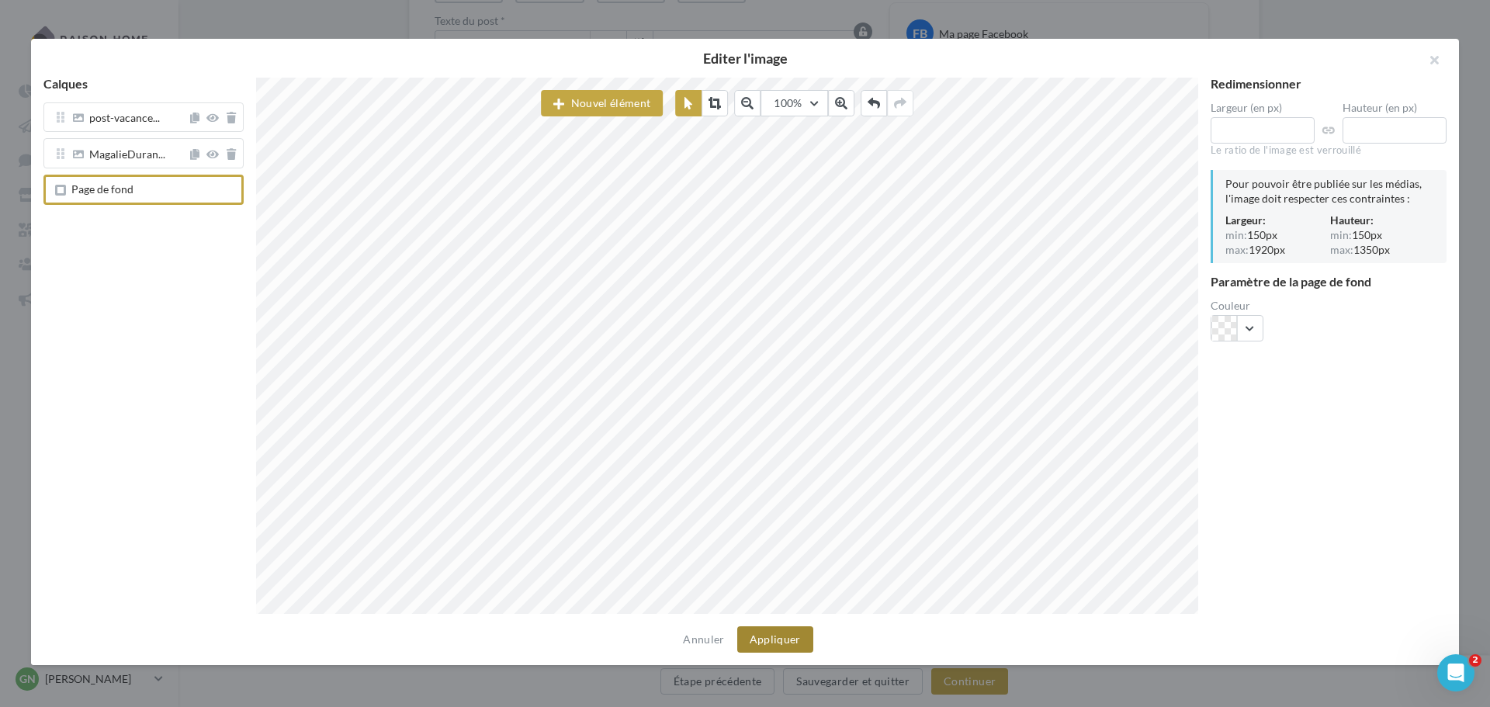
click at [795, 635] on button "Appliquer" at bounding box center [775, 639] width 76 height 26
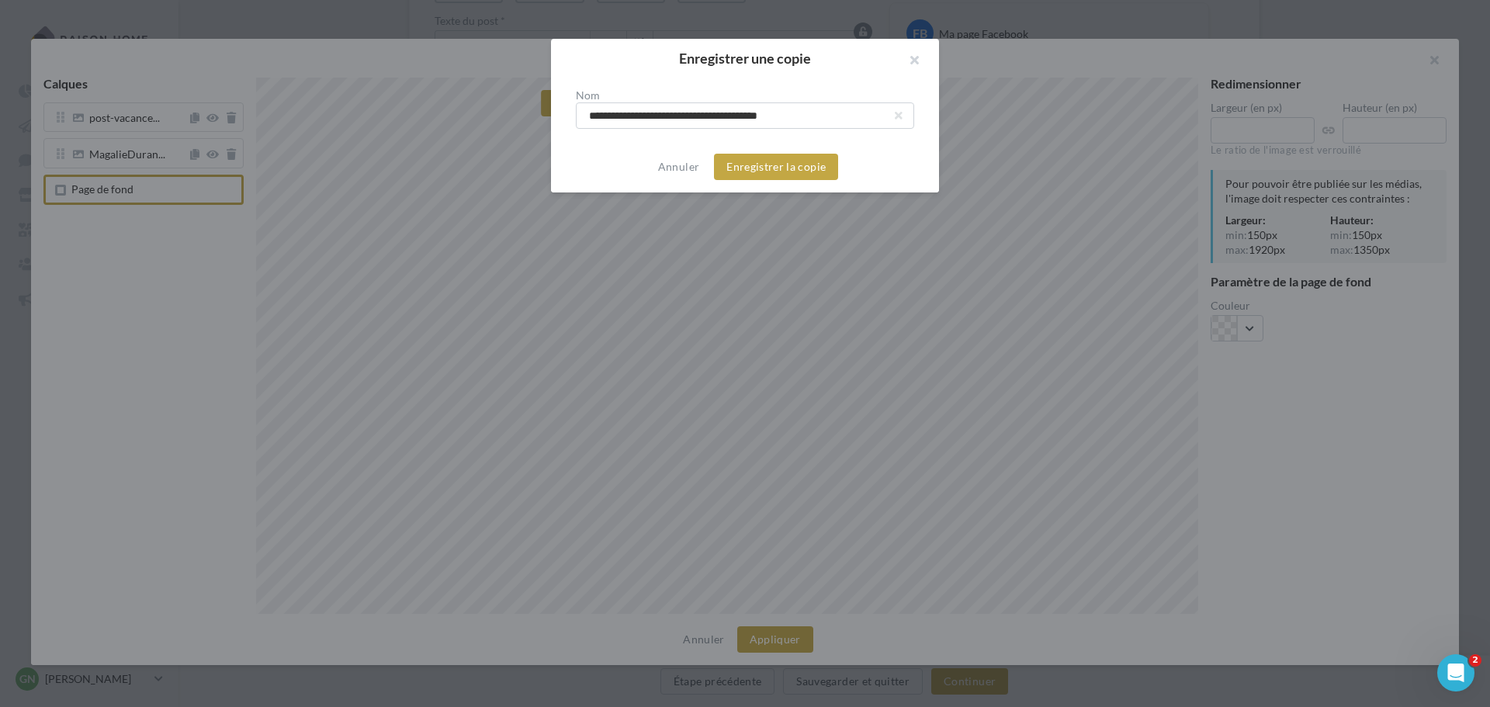
drag, startPoint x: 818, startPoint y: 118, endPoint x: 391, endPoint y: 93, distance: 427.5
click at [391, 93] on div "**********" at bounding box center [745, 353] width 1490 height 707
type input "**********"
click at [757, 171] on button "Enregistrer la copie" at bounding box center [776, 167] width 124 height 26
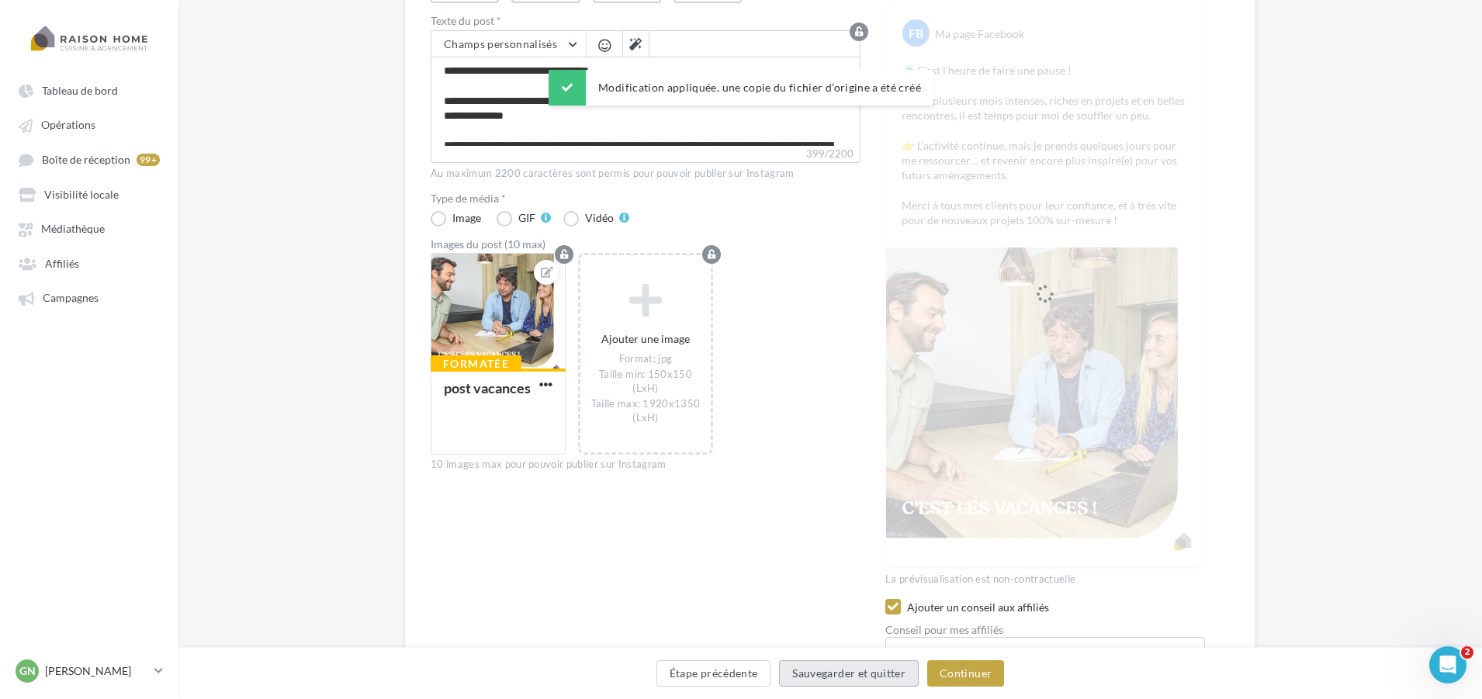
click at [900, 670] on button "Sauvegarder et quitter" at bounding box center [849, 673] width 140 height 26
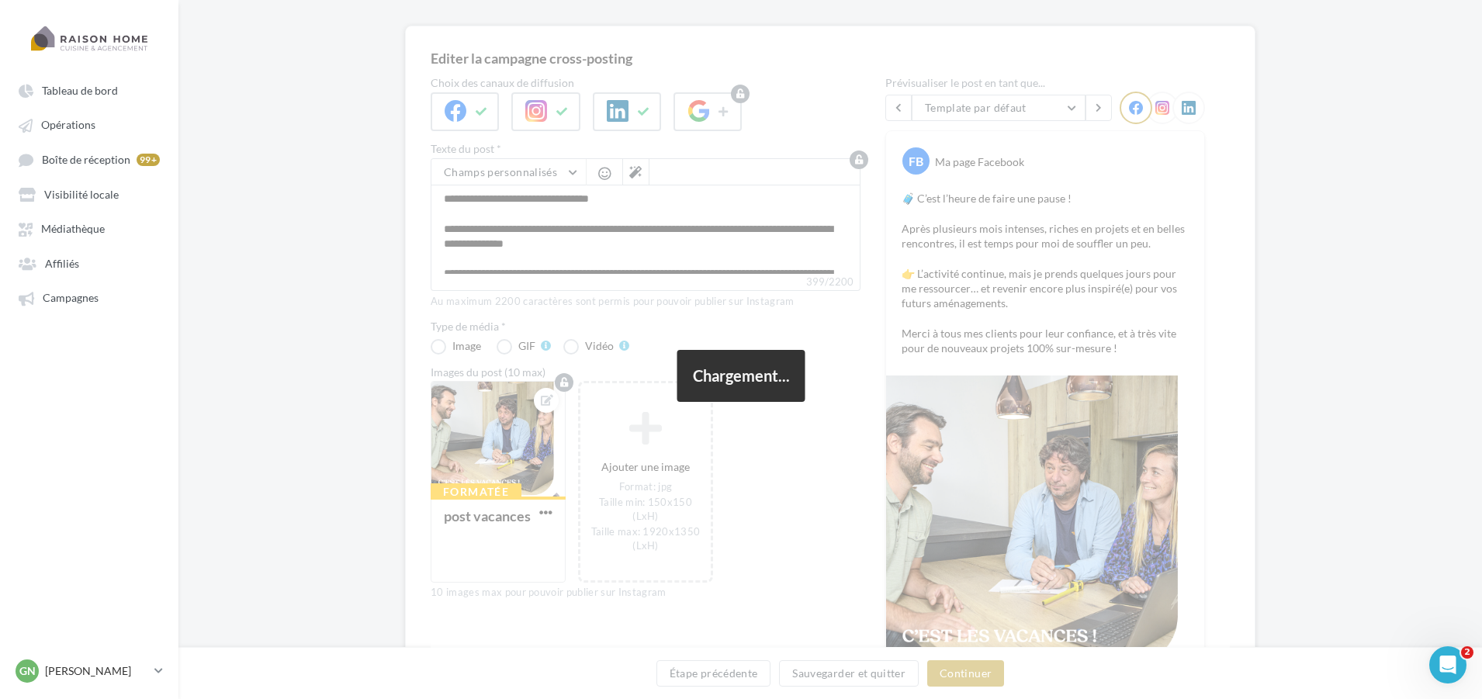
scroll to position [0, 0]
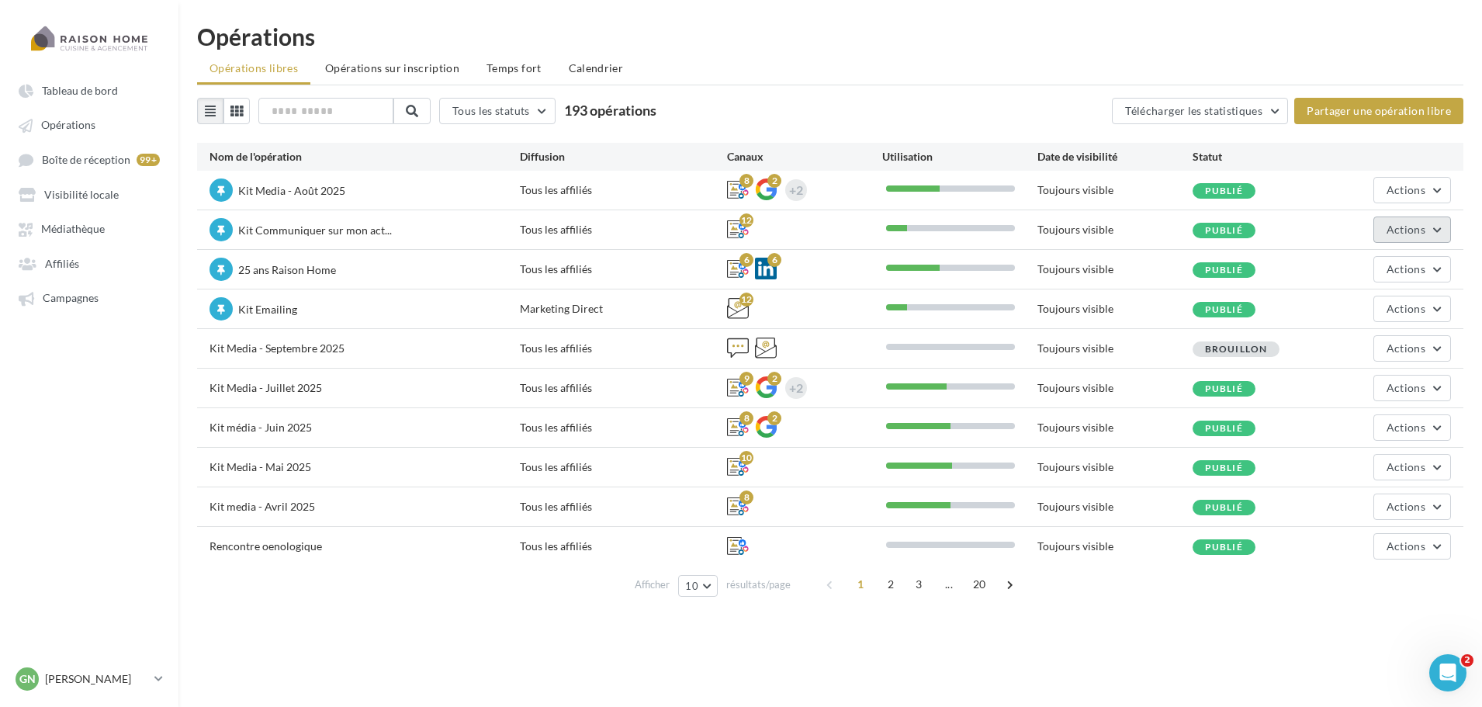
click at [1412, 237] on button "Actions" at bounding box center [1412, 229] width 78 height 26
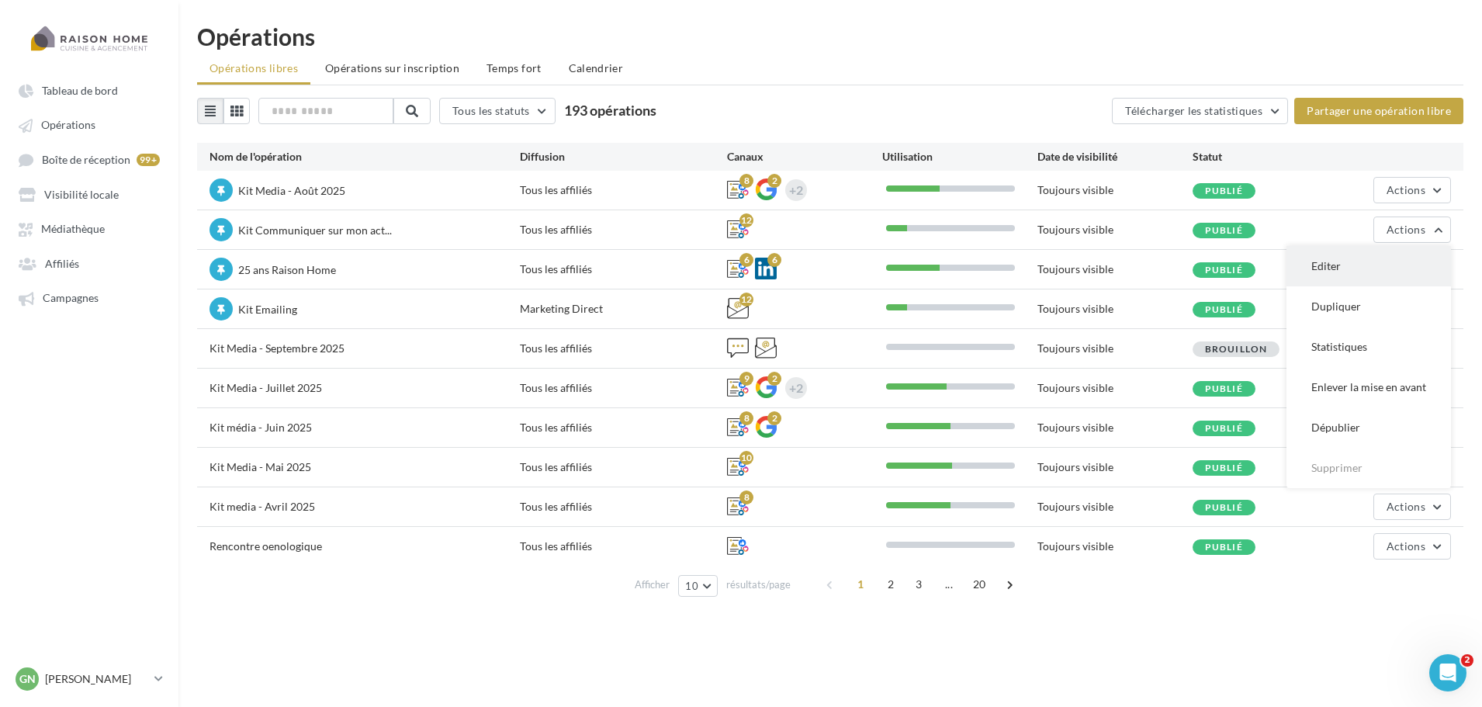
click at [1342, 275] on button "Editer" at bounding box center [1368, 266] width 164 height 40
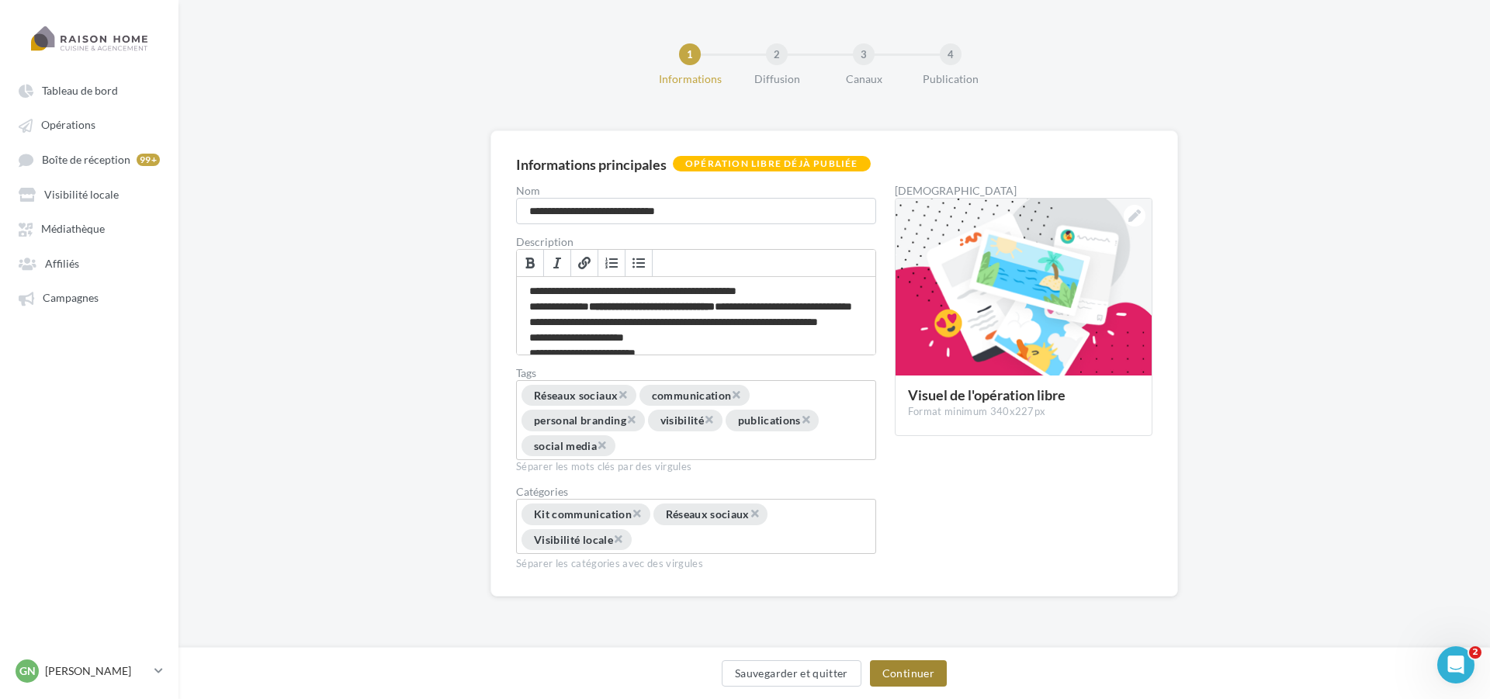
click at [892, 670] on button "Continuer" at bounding box center [908, 673] width 77 height 26
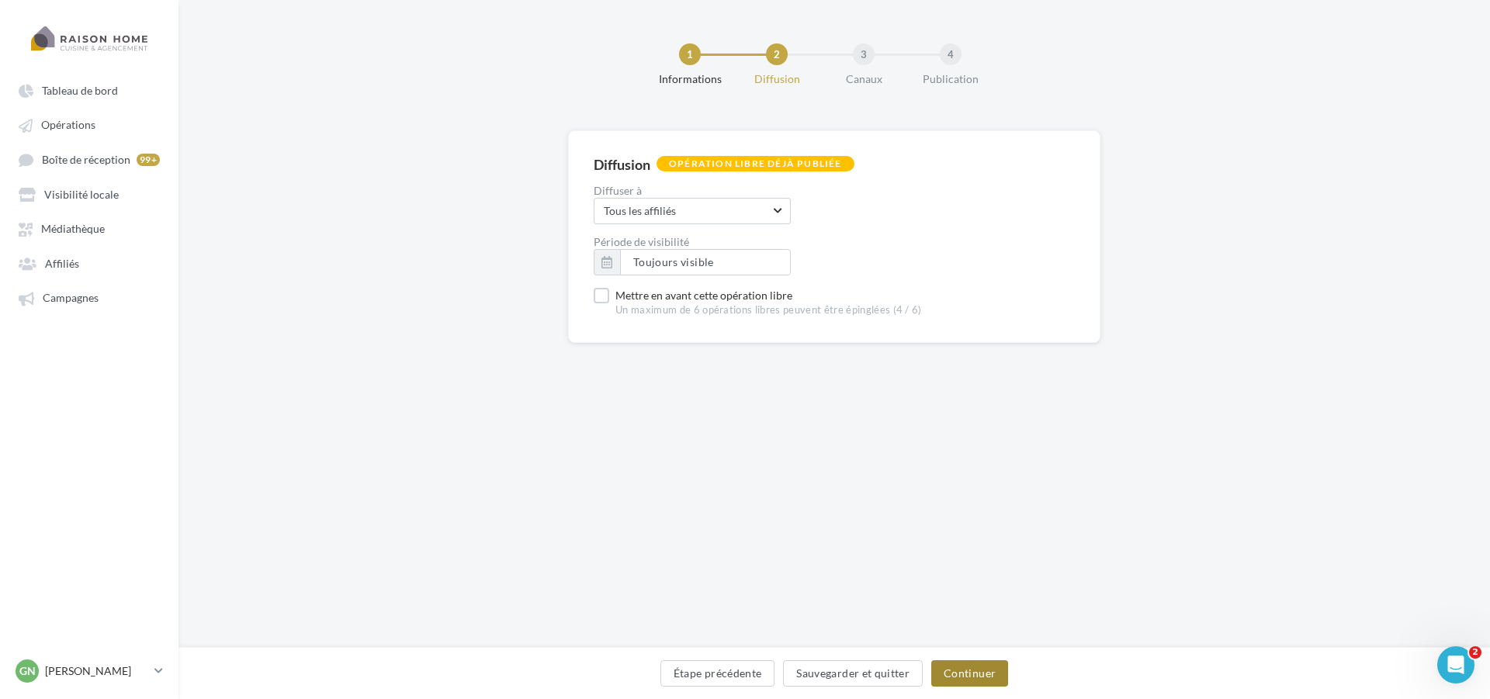
click at [947, 671] on button "Continuer" at bounding box center [969, 673] width 77 height 26
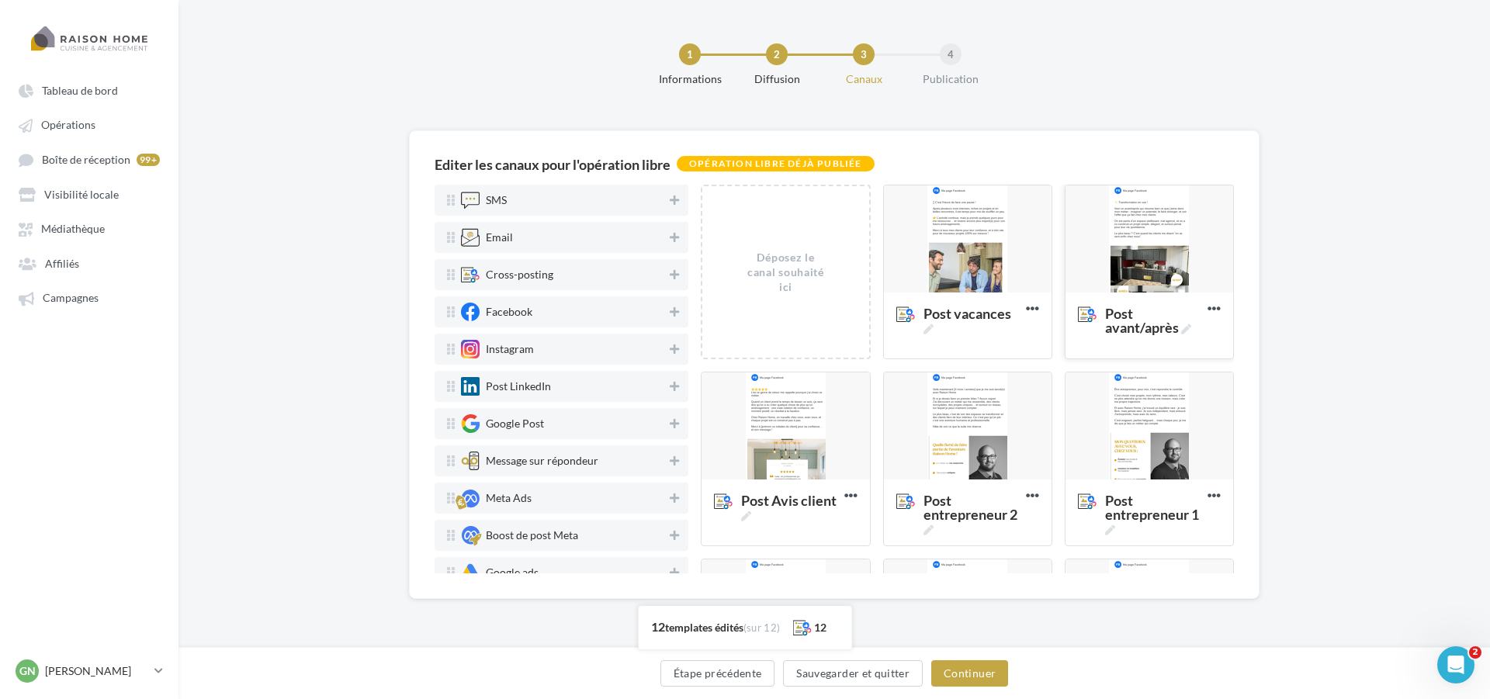
click at [1114, 248] on div at bounding box center [1149, 239] width 168 height 109
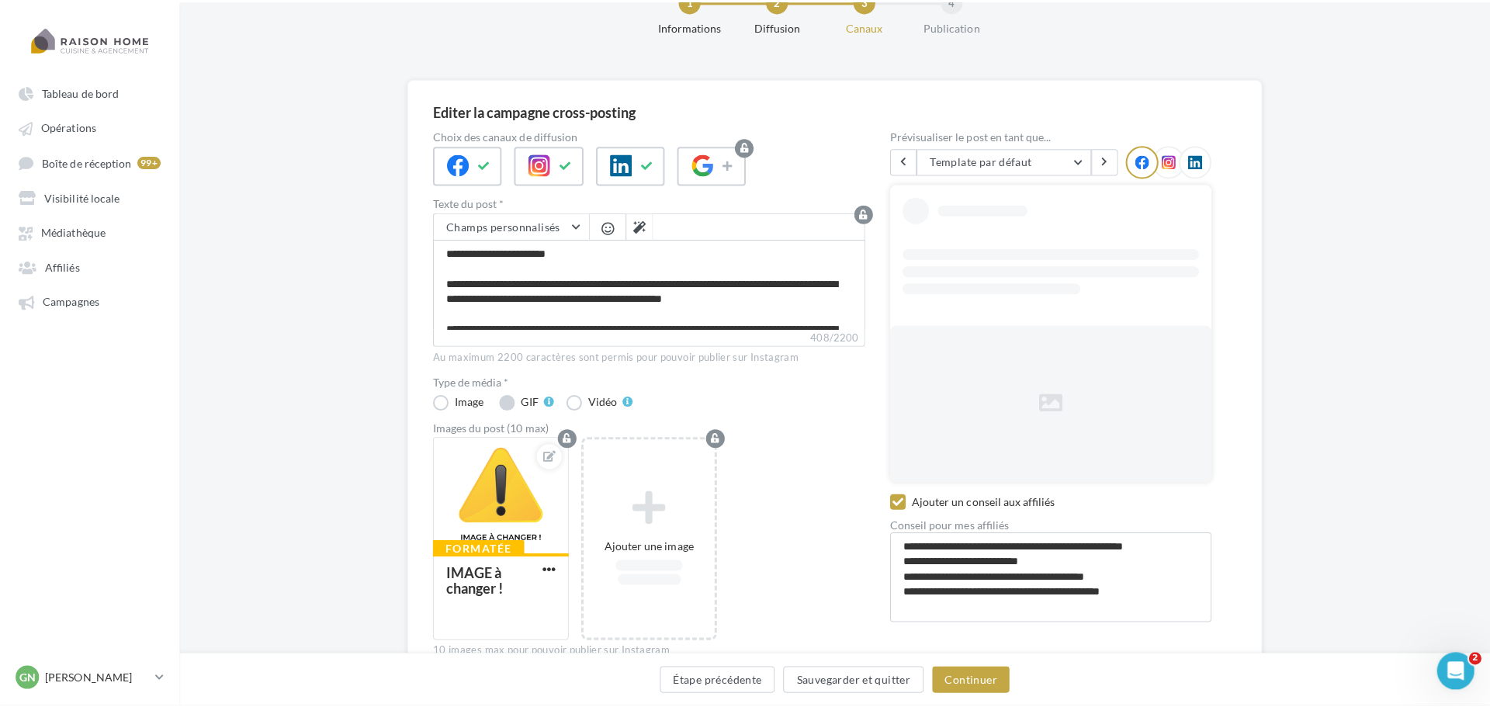
scroll to position [135, 0]
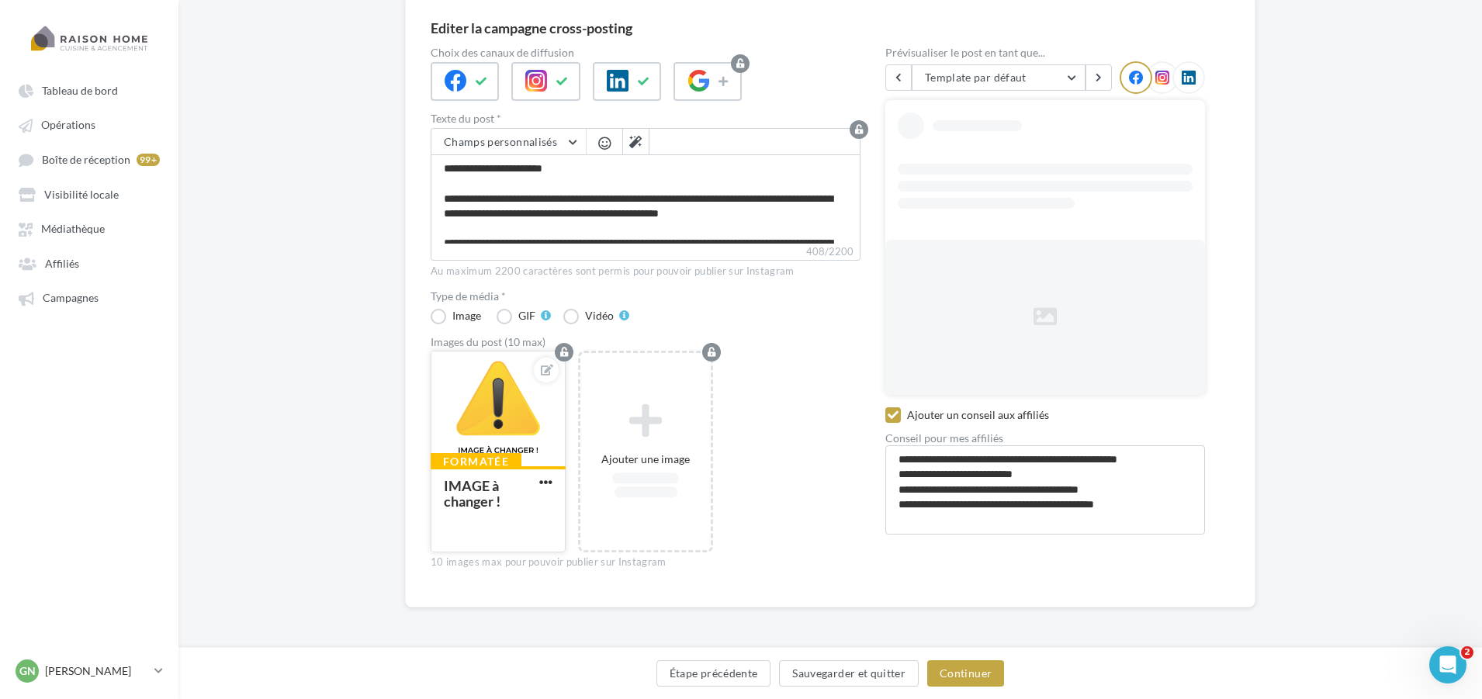
click at [544, 489] on button "button" at bounding box center [545, 483] width 19 height 15
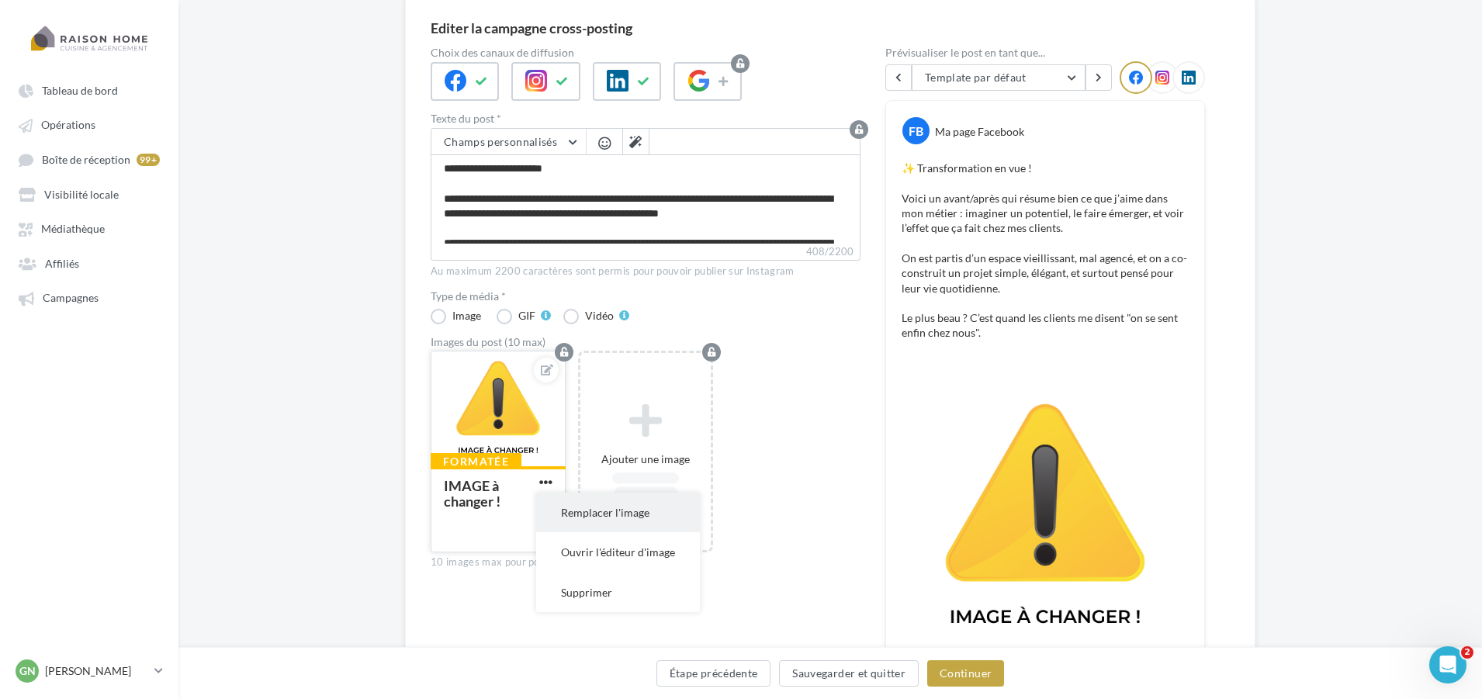
click at [573, 511] on button "Remplacer l'image" at bounding box center [618, 513] width 164 height 40
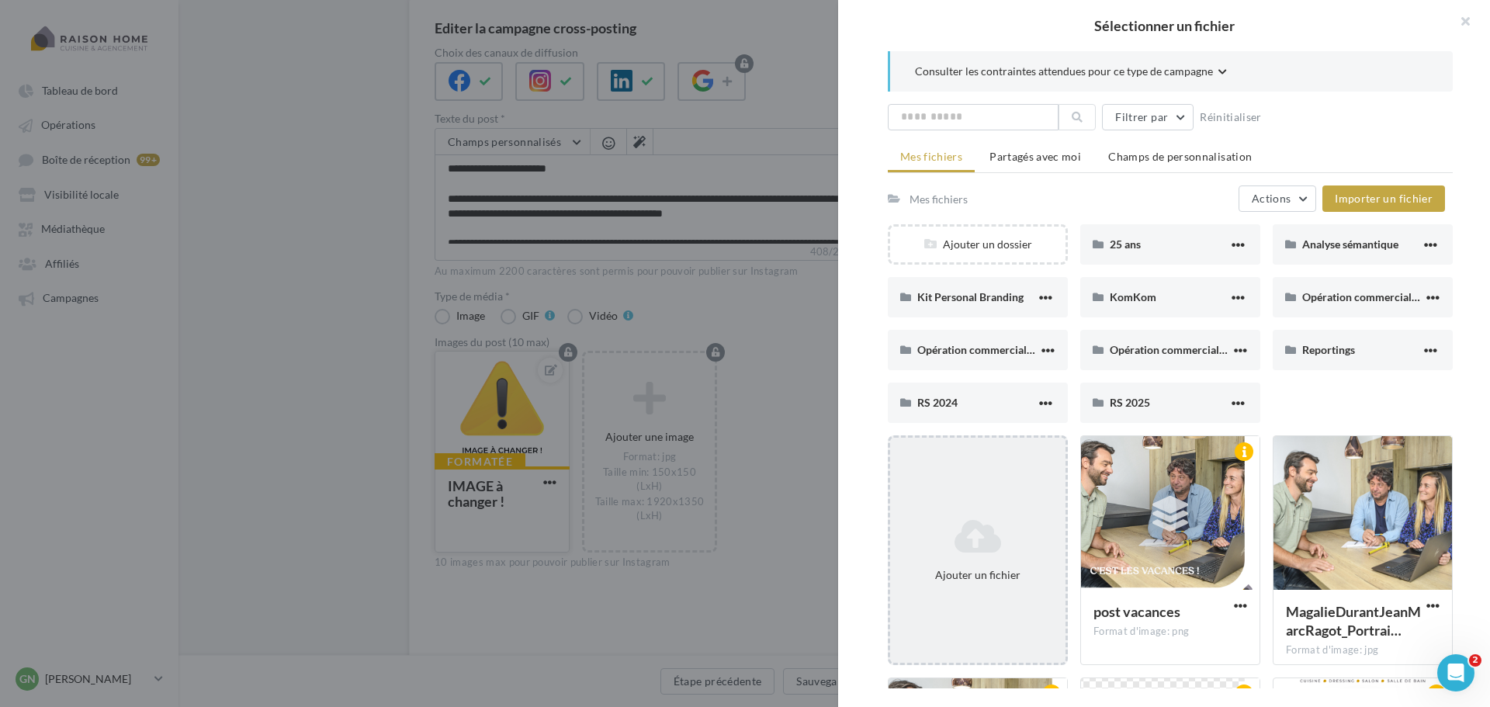
click at [999, 493] on div "Ajouter un fichier" at bounding box center [978, 550] width 180 height 230
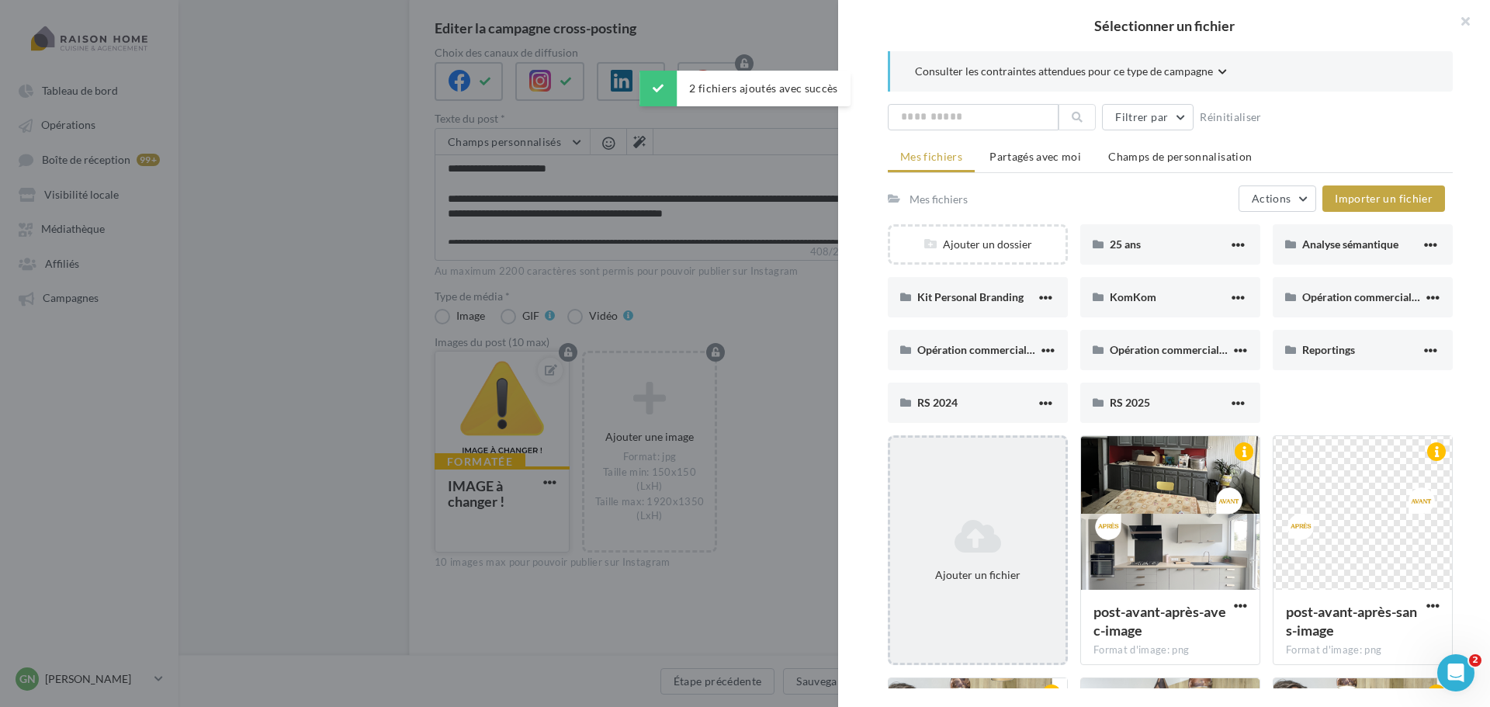
click at [994, 528] on icon at bounding box center [977, 536] width 163 height 37
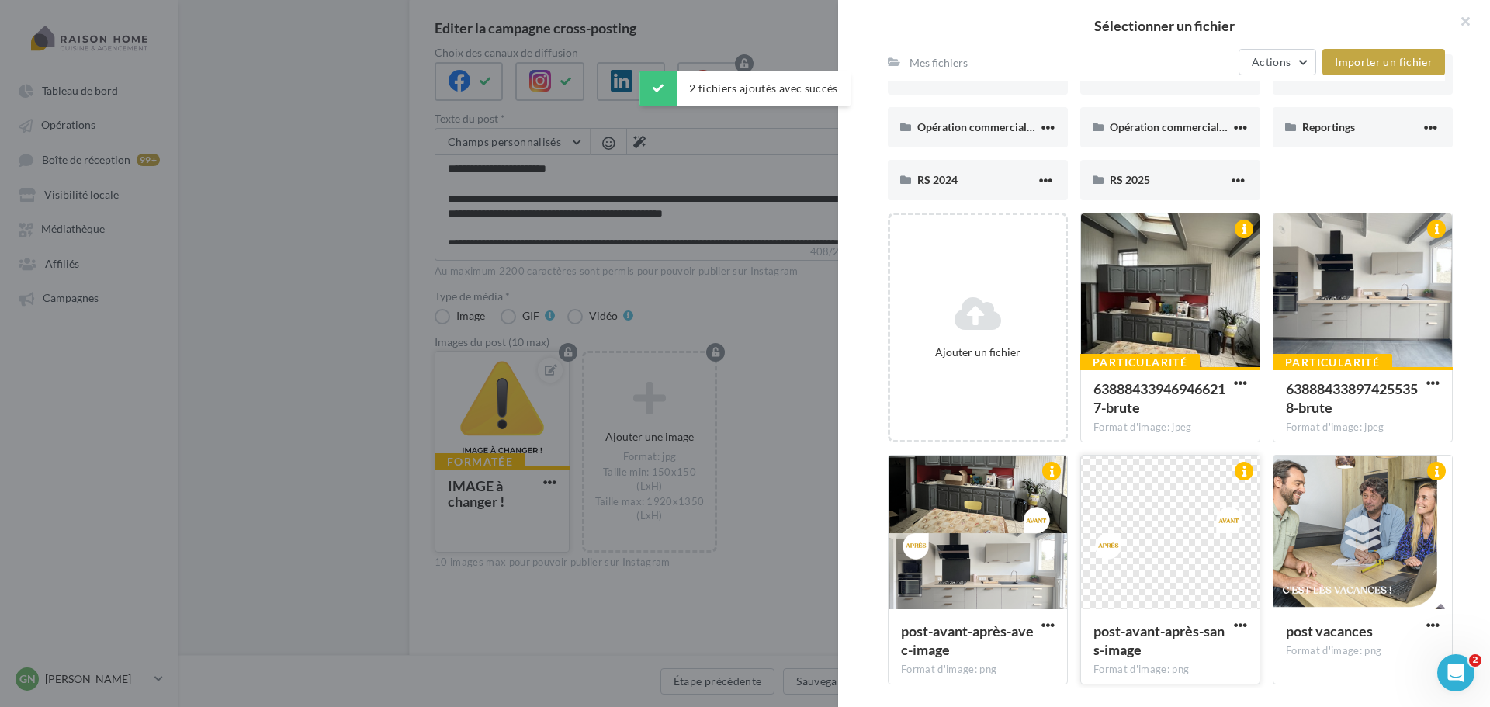
scroll to position [231, 0]
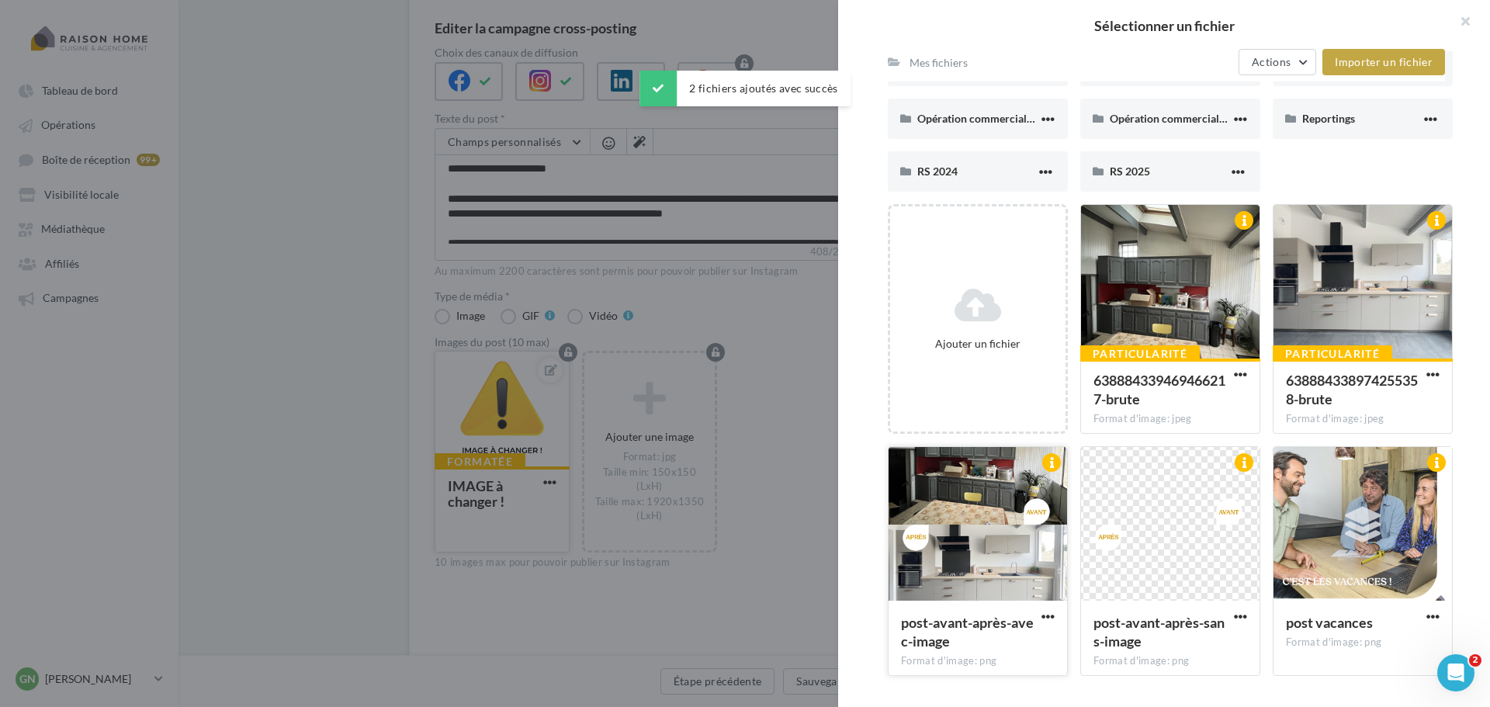
click at [1023, 535] on div at bounding box center [977, 524] width 178 height 155
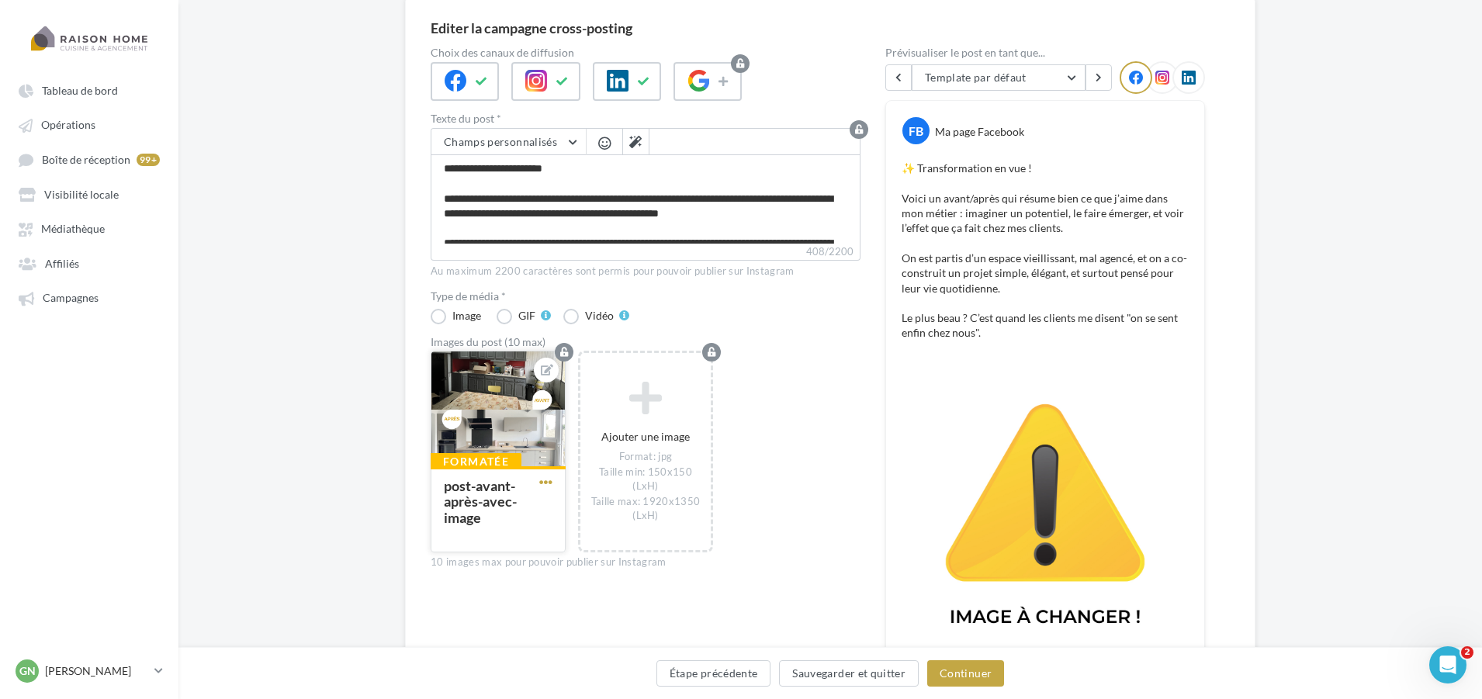
click at [543, 481] on span "button" at bounding box center [545, 482] width 13 height 13
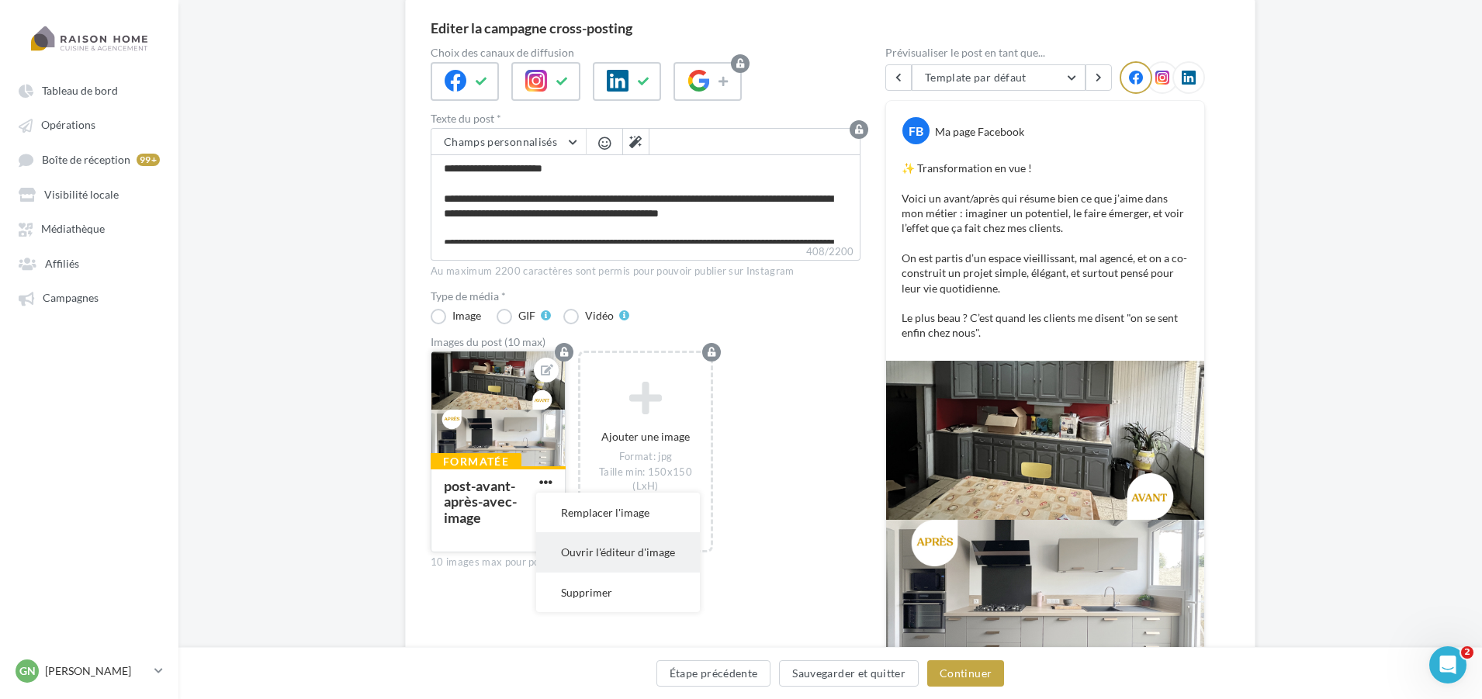
click at [629, 552] on button "Ouvrir l'éditeur d'image" at bounding box center [618, 552] width 164 height 40
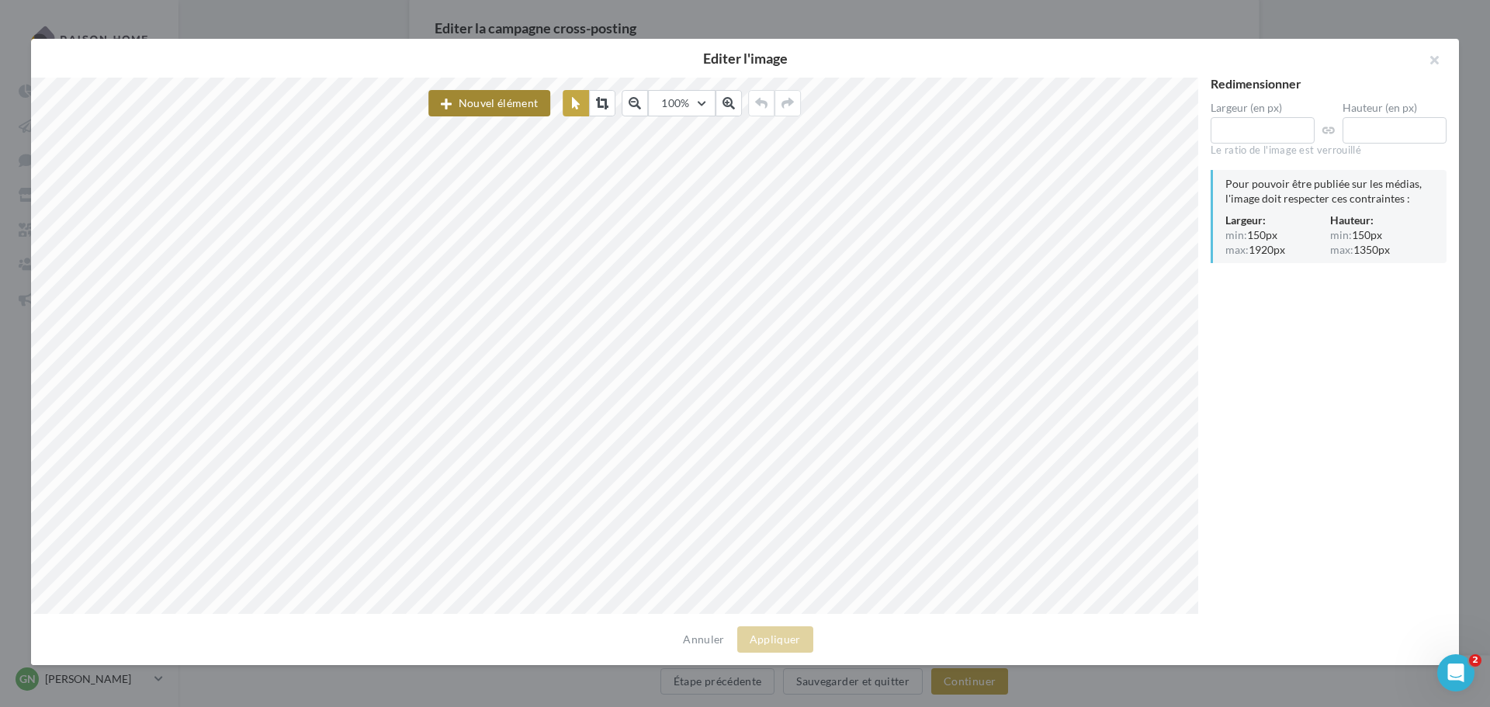
click at [521, 108] on button "Nouvel élément" at bounding box center [489, 103] width 122 height 26
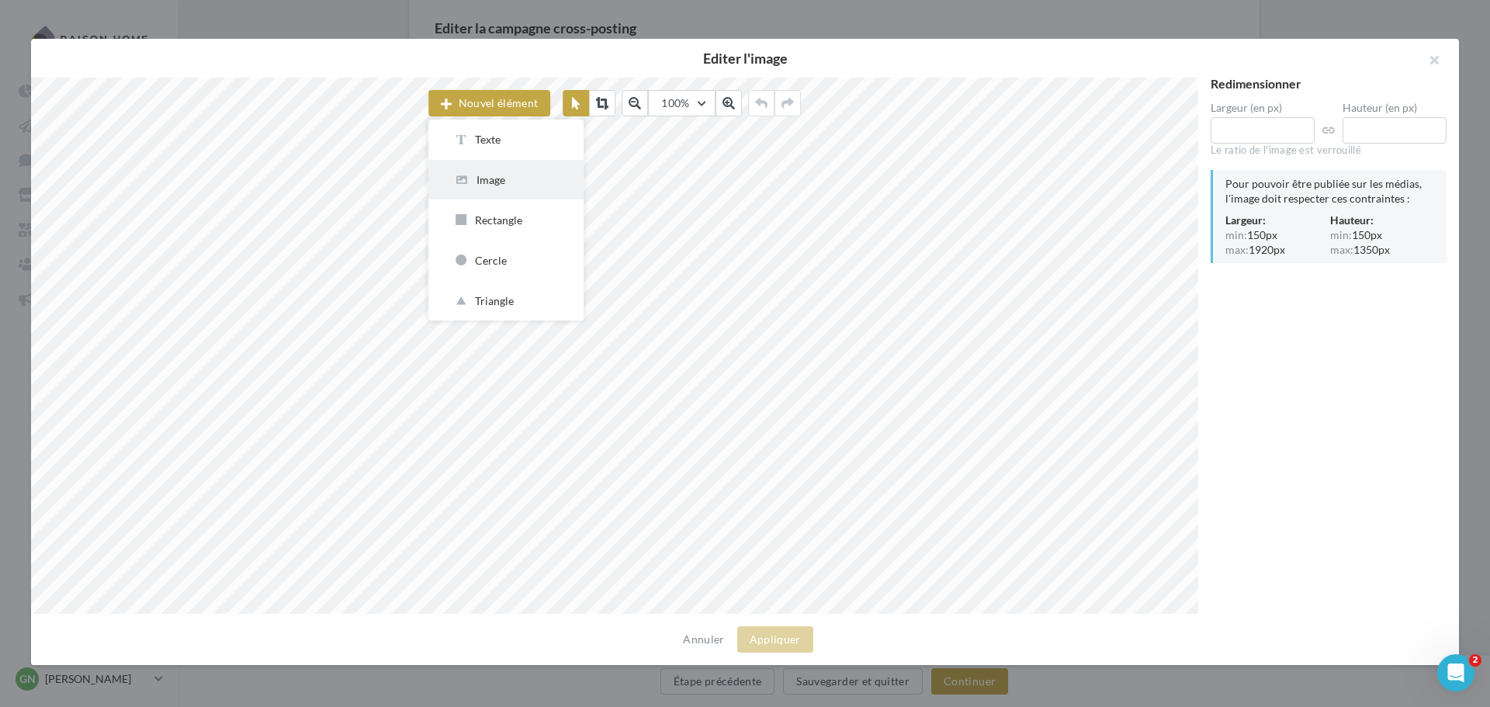
click at [493, 182] on div "Image" at bounding box center [506, 179] width 106 height 15
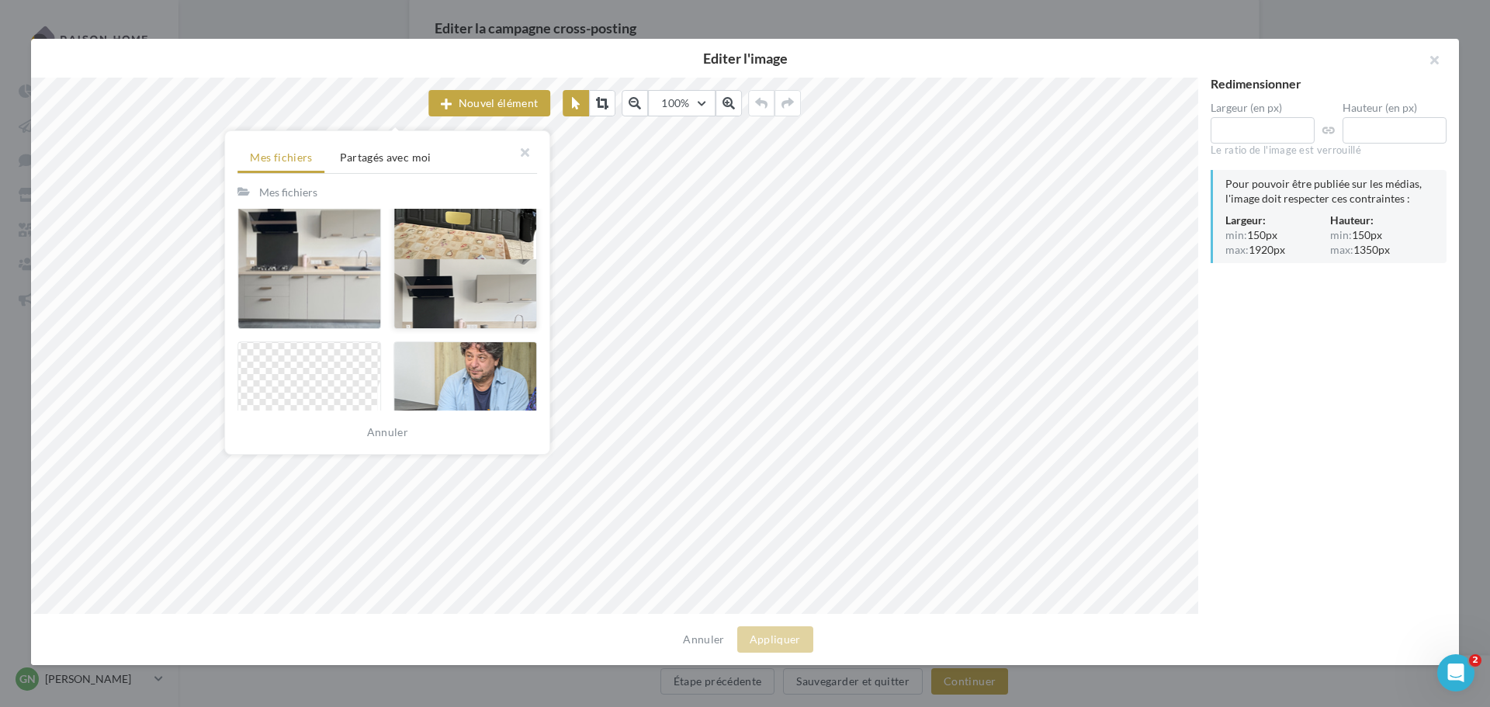
scroll to position [698, 0]
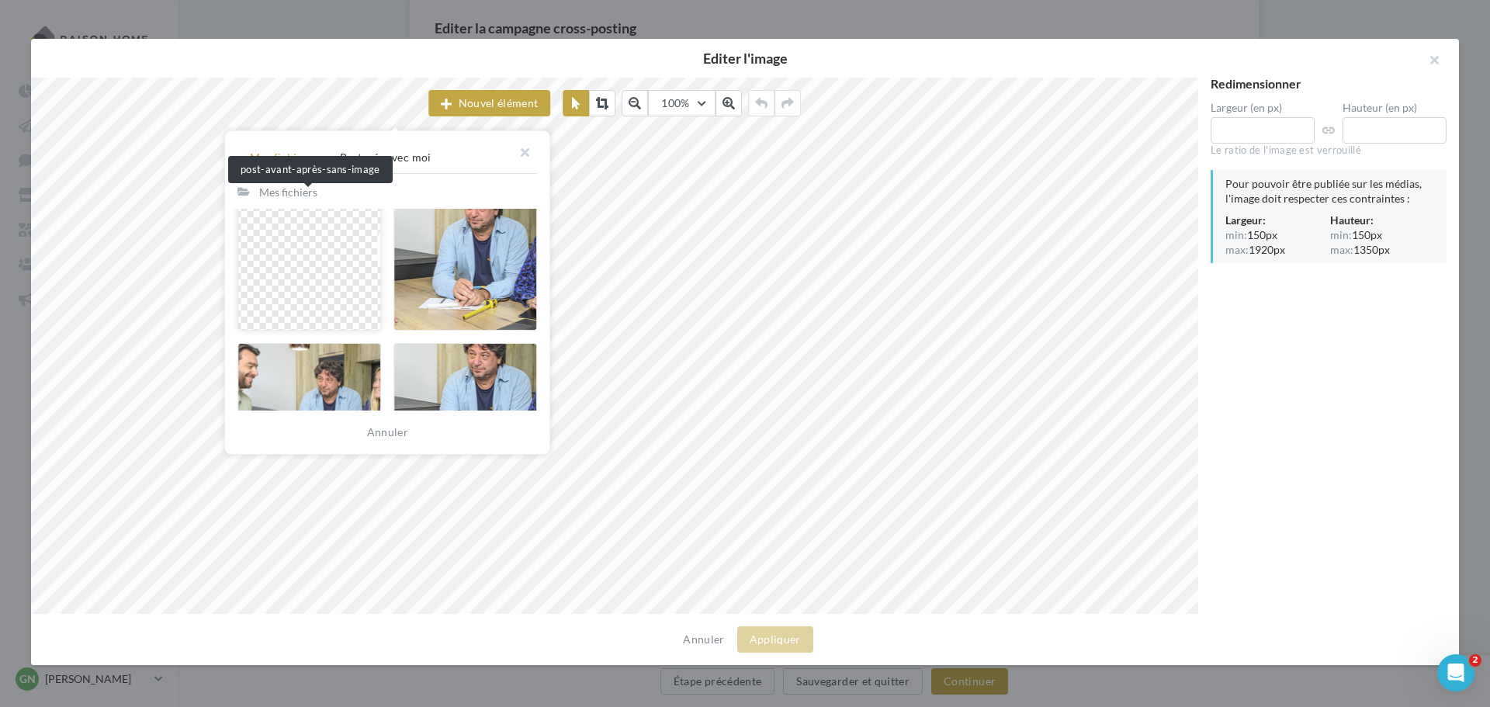
click at [317, 289] on div at bounding box center [309, 261] width 144 height 140
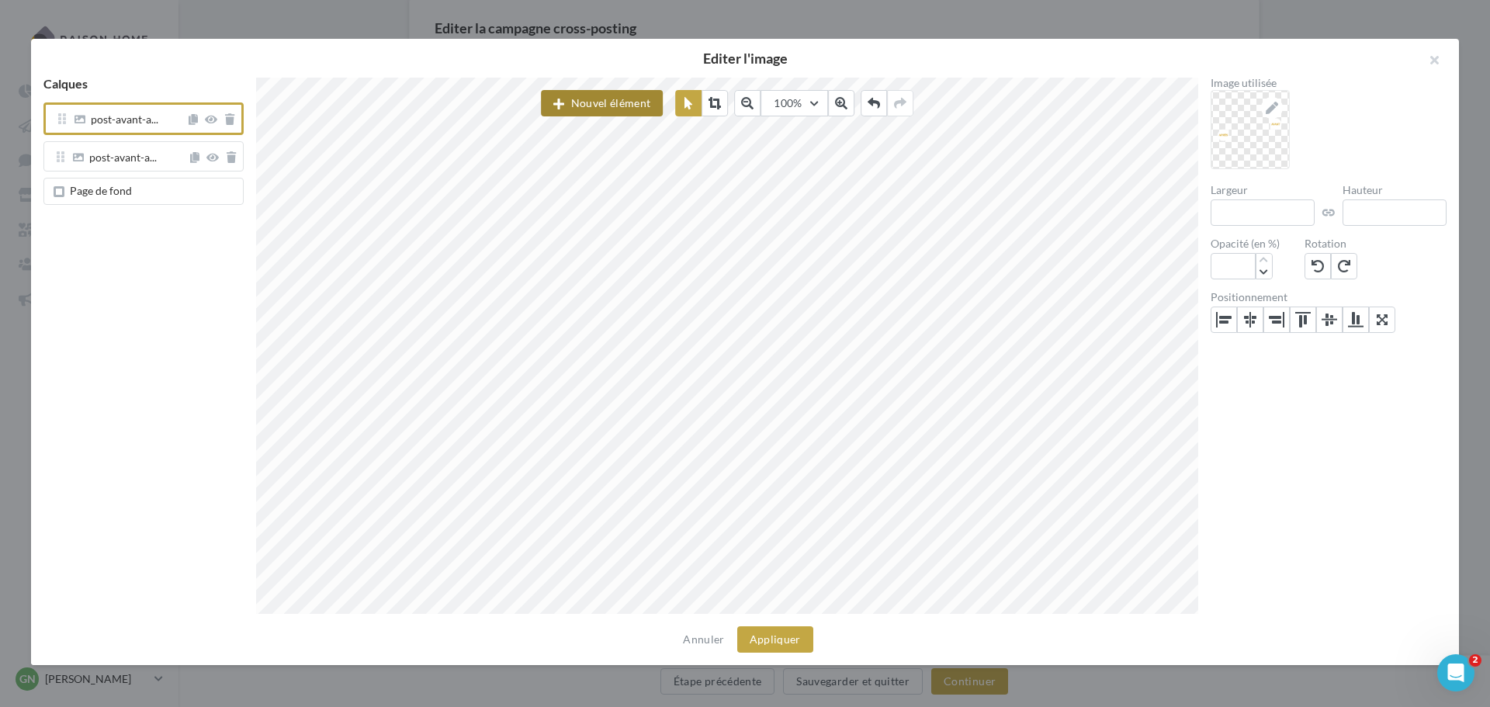
click at [575, 106] on button "Nouvel élément" at bounding box center [602, 103] width 122 height 26
click at [572, 190] on button "Image" at bounding box center [618, 180] width 155 height 40
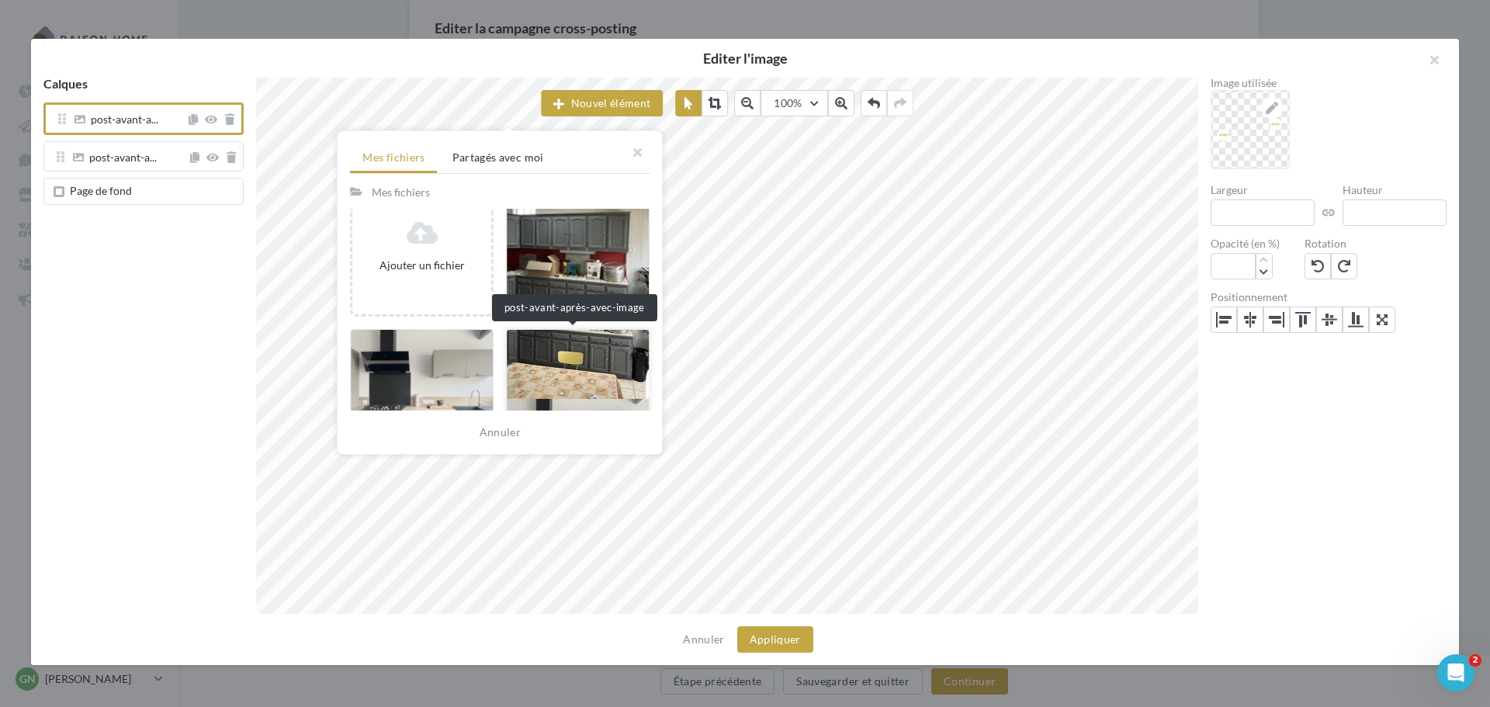
scroll to position [388, 0]
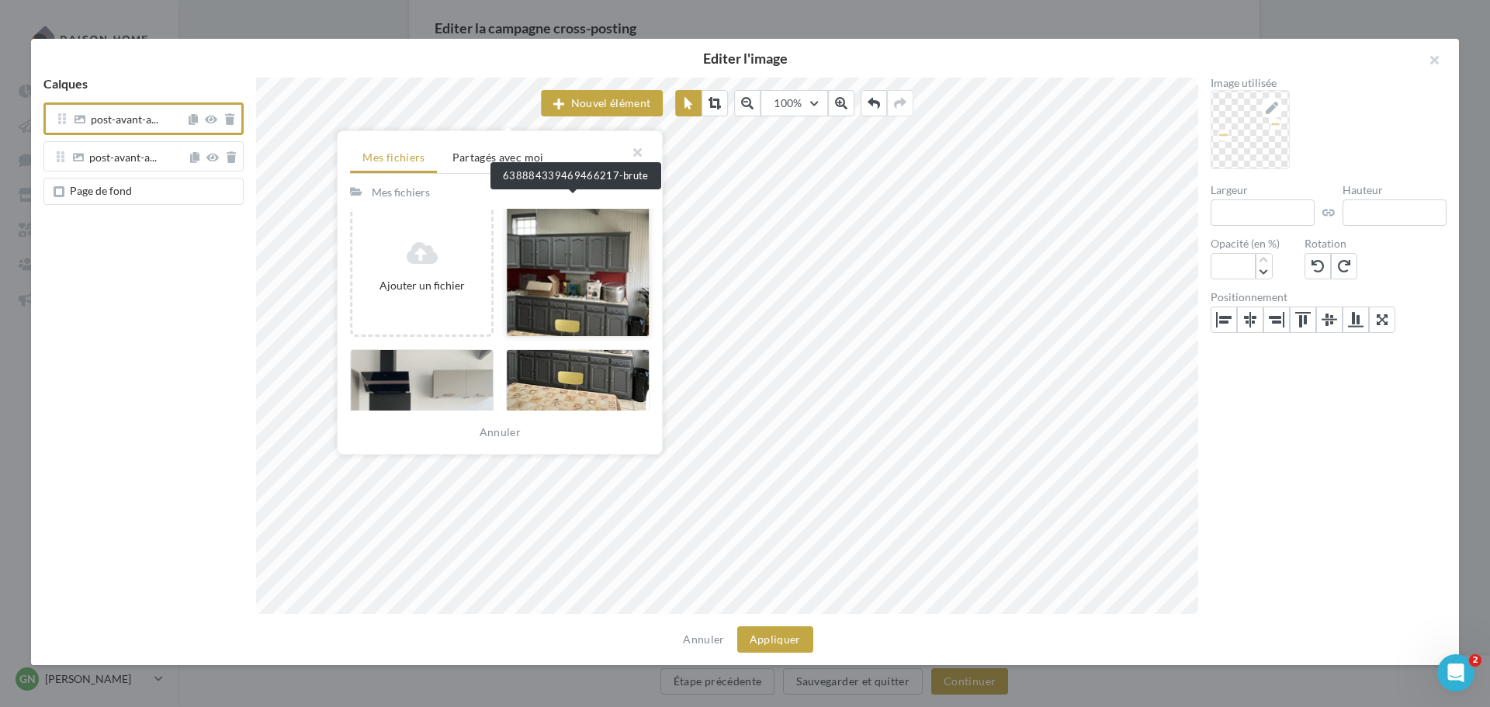
click at [580, 296] on div at bounding box center [578, 267] width 144 height 140
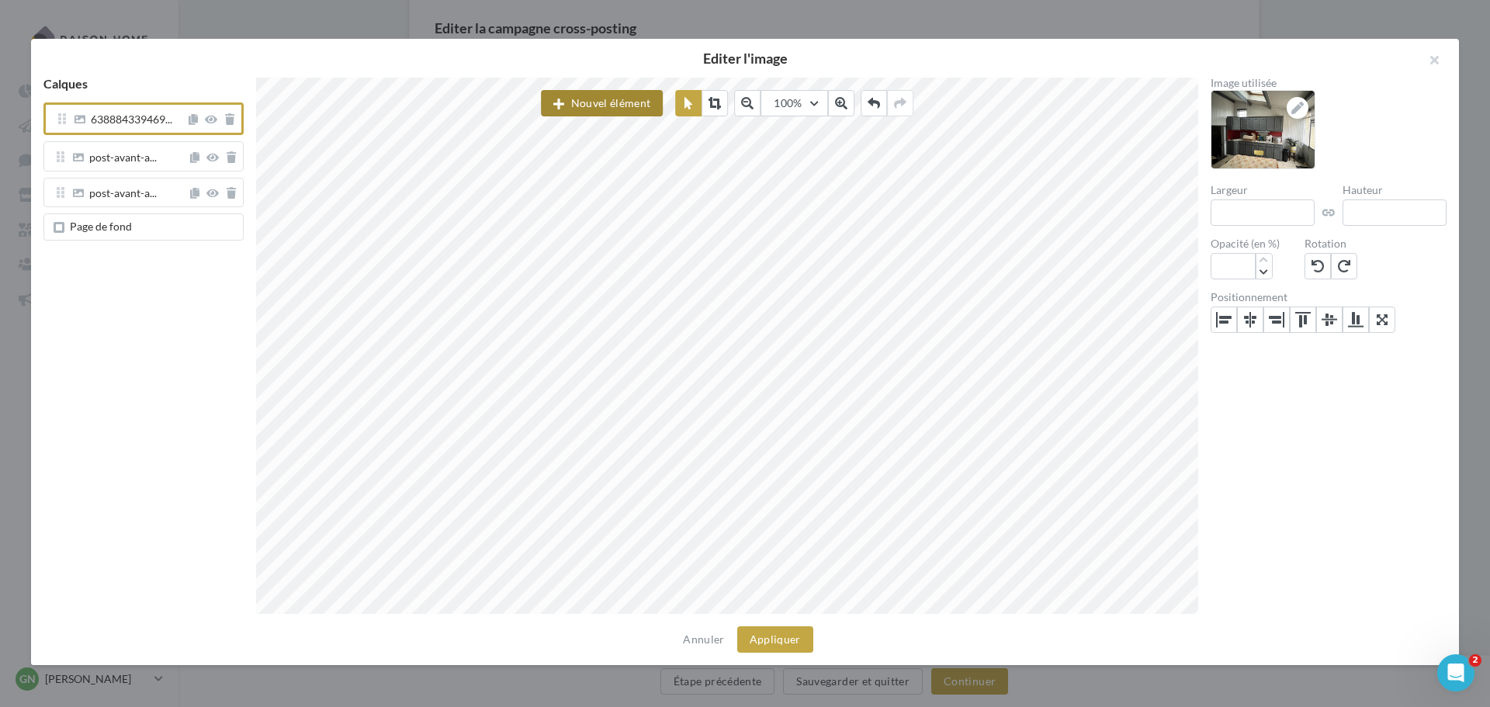
click at [597, 103] on button "Nouvel élément" at bounding box center [602, 103] width 122 height 26
click at [611, 188] on button "Image" at bounding box center [618, 180] width 155 height 40
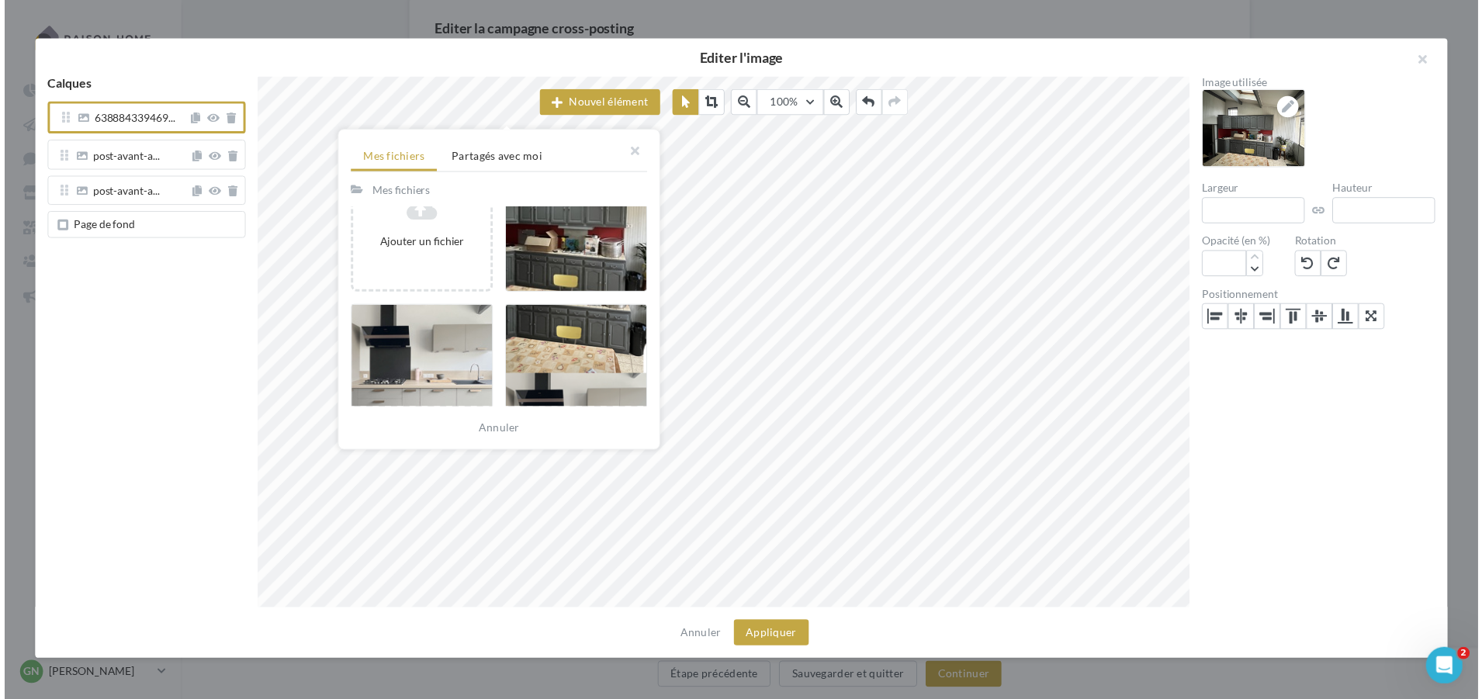
scroll to position [466, 0]
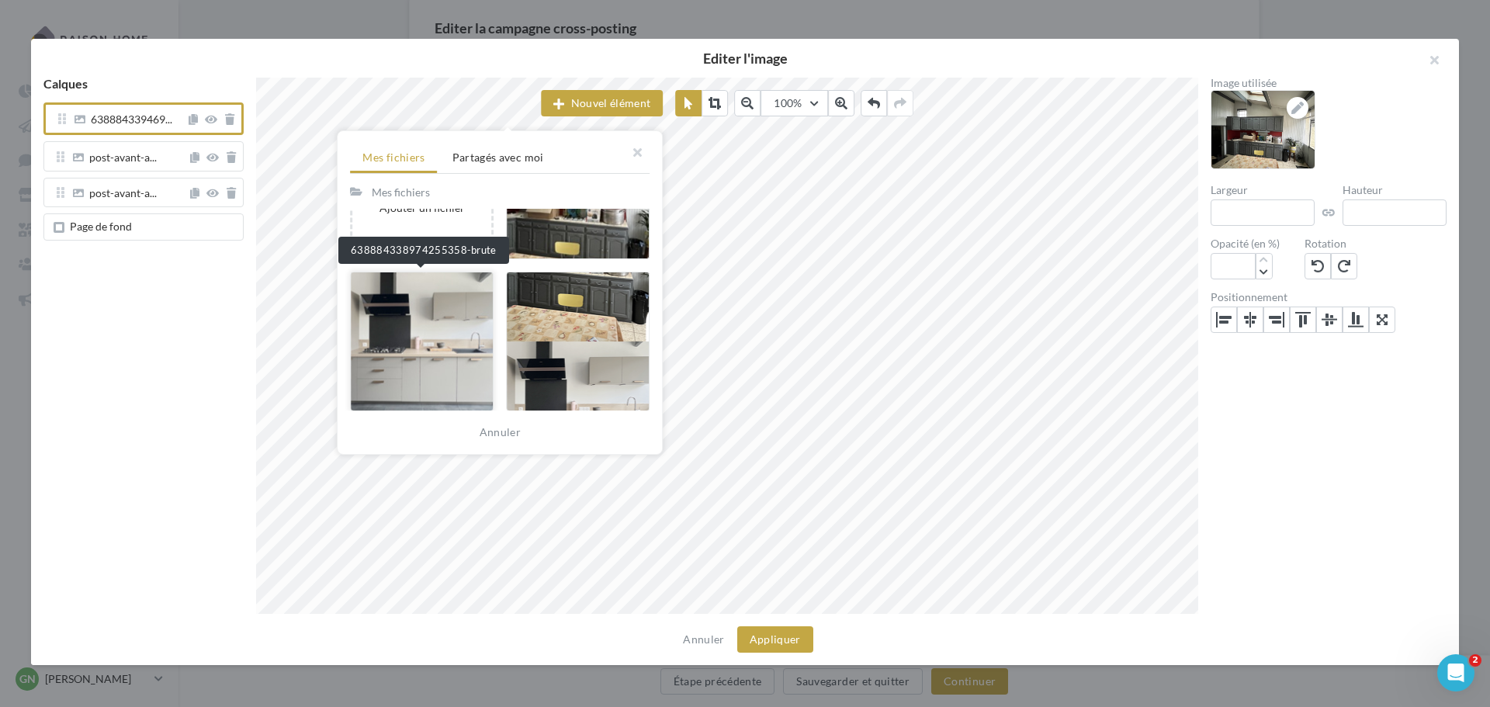
click at [448, 316] on div at bounding box center [422, 342] width 144 height 140
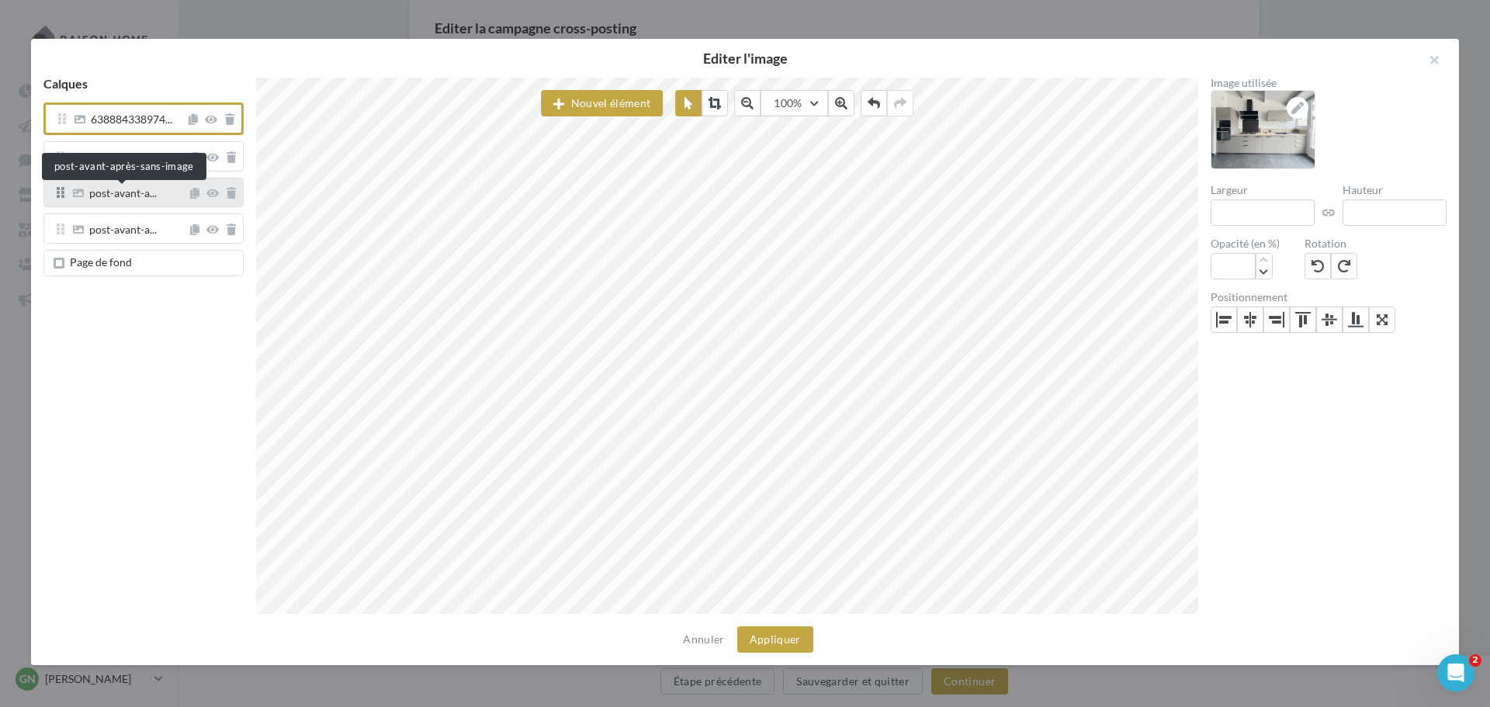
click at [123, 190] on span "post-avant-a..." at bounding box center [123, 195] width 68 height 14
click at [131, 264] on span "Page de fond" at bounding box center [147, 263] width 180 height 12
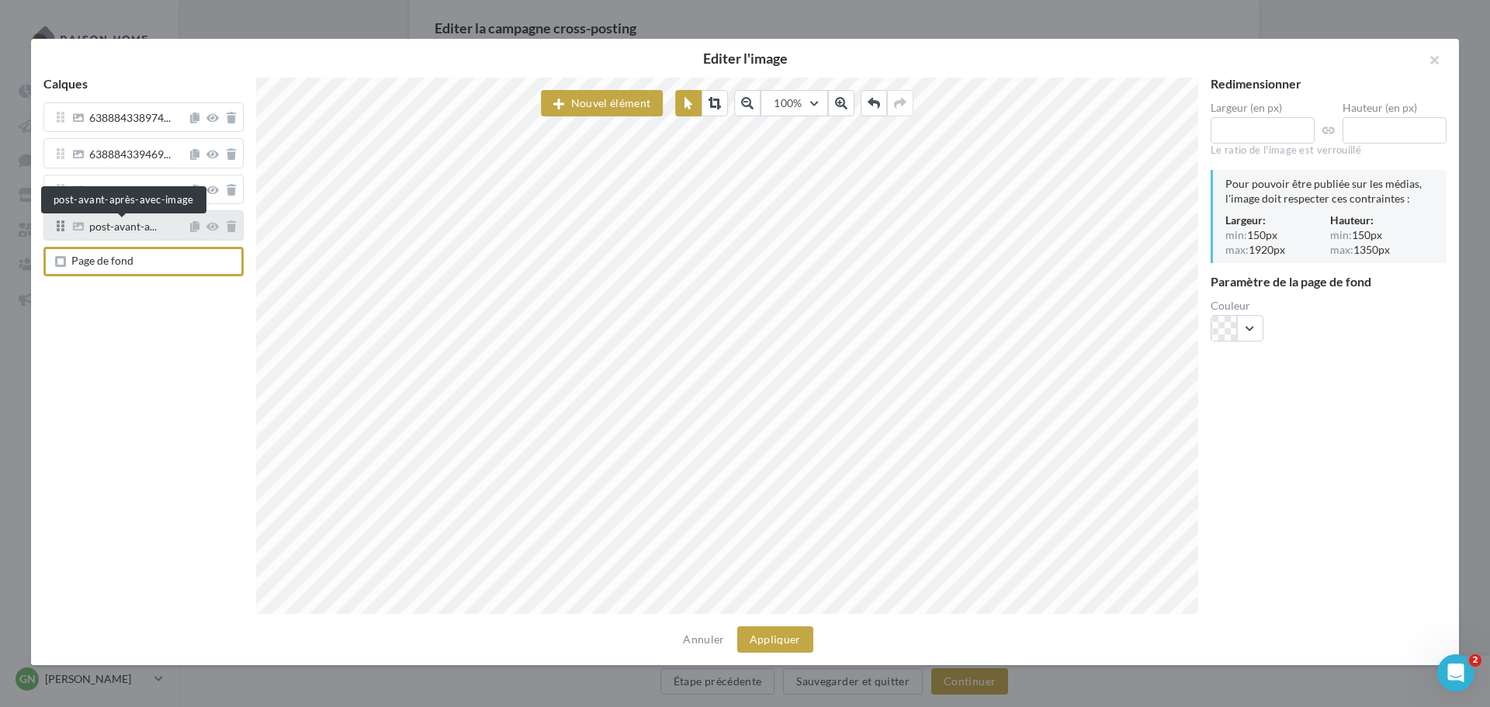
click at [133, 233] on span "post-avant-a..." at bounding box center [123, 228] width 68 height 14
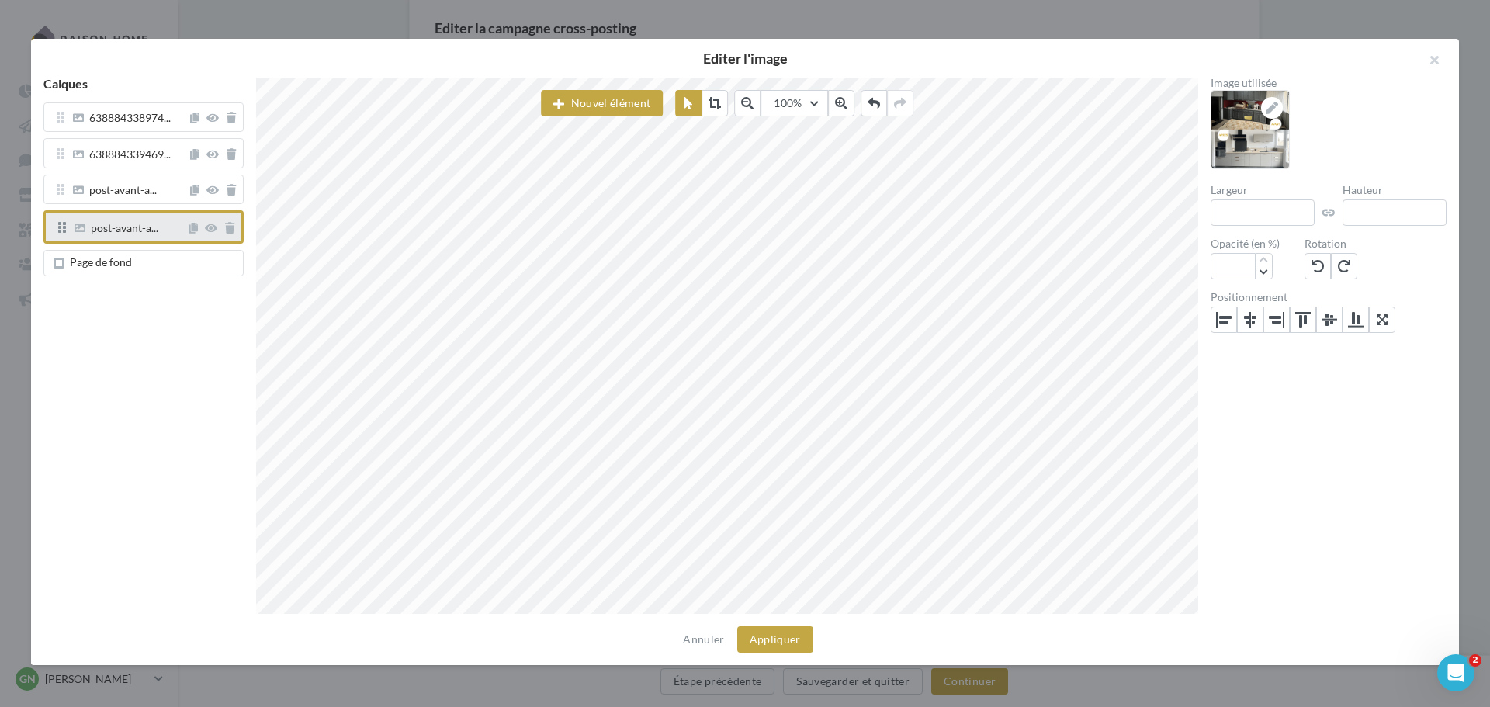
click at [227, 237] on div at bounding box center [211, 228] width 47 height 19
click at [230, 227] on icon at bounding box center [229, 228] width 9 height 11
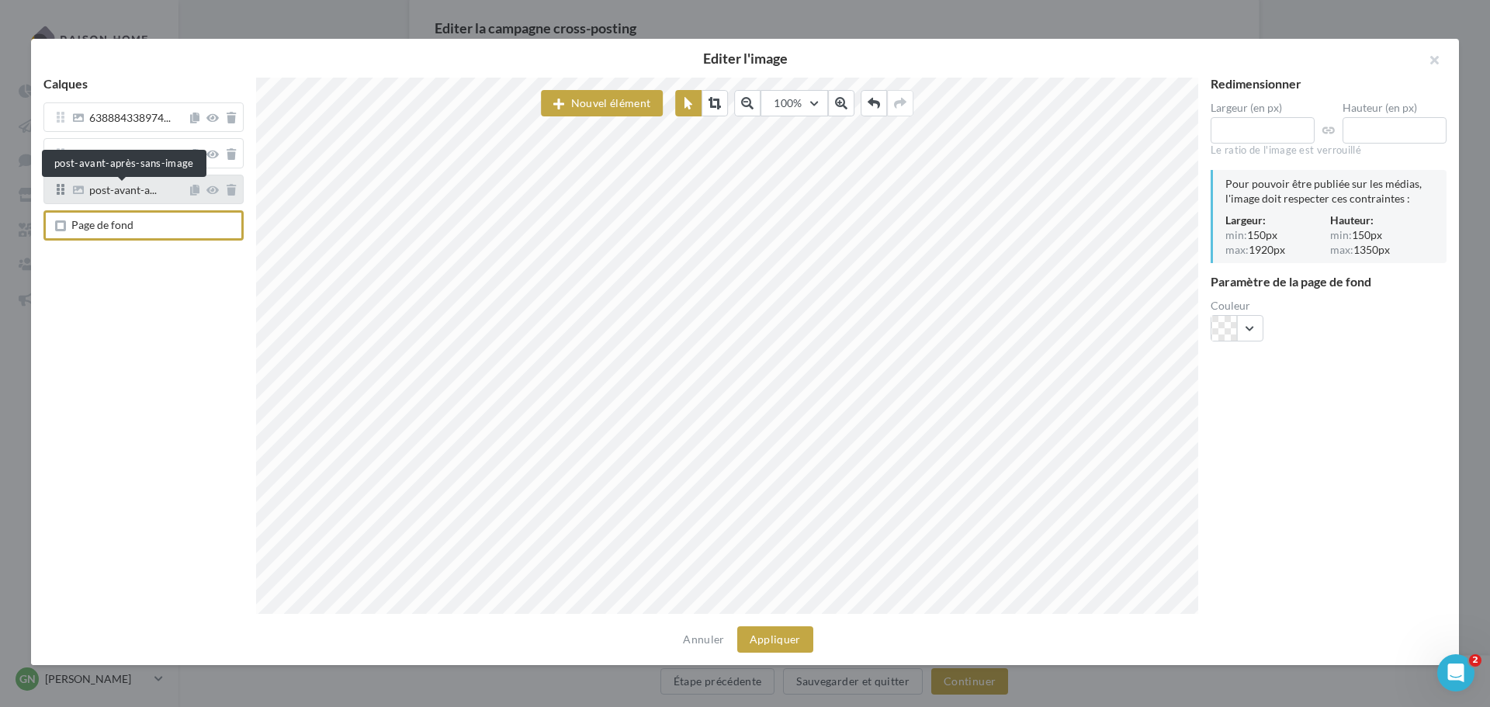
click at [101, 185] on span "post-avant-a..." at bounding box center [123, 192] width 68 height 14
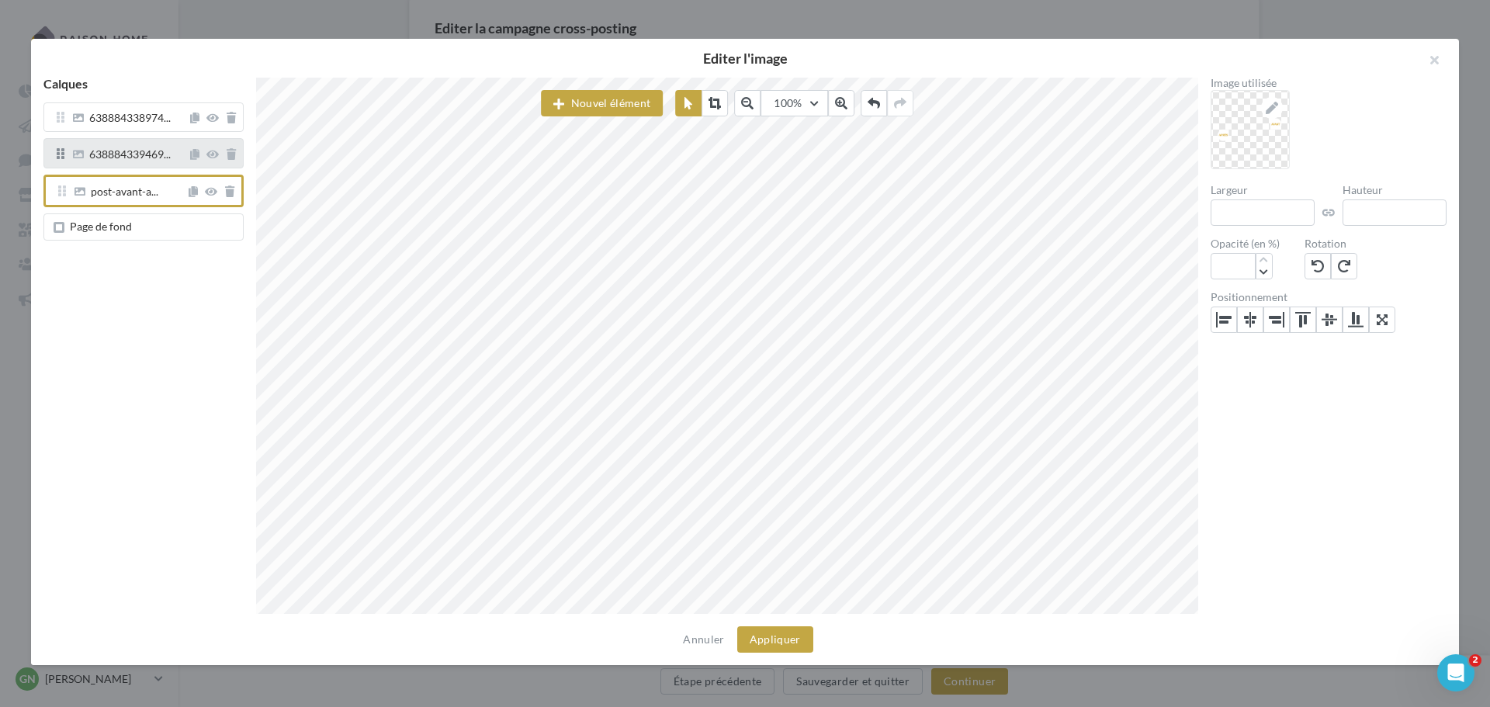
click at [114, 164] on div "638884339469..." at bounding box center [143, 152] width 200 height 29
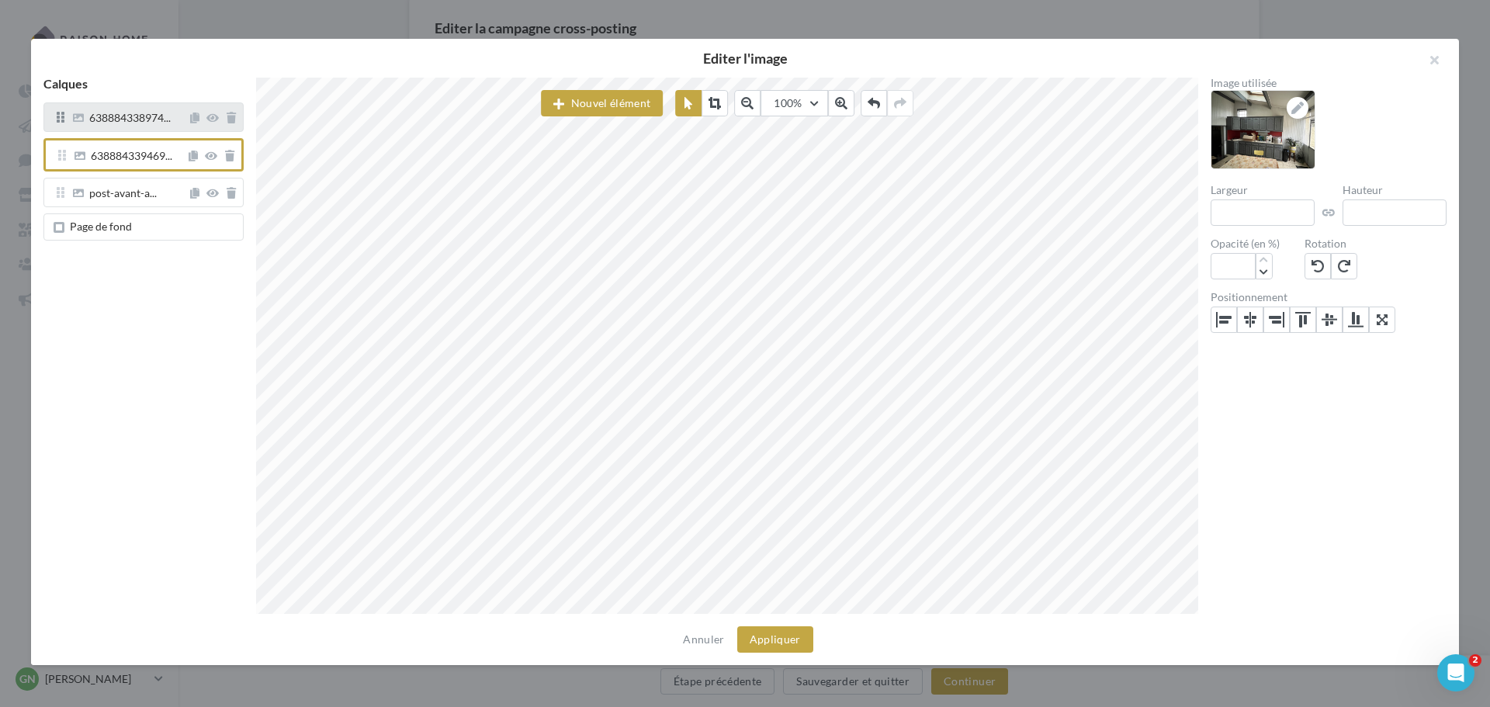
click at [126, 131] on div "638884338974..." at bounding box center [143, 116] width 200 height 29
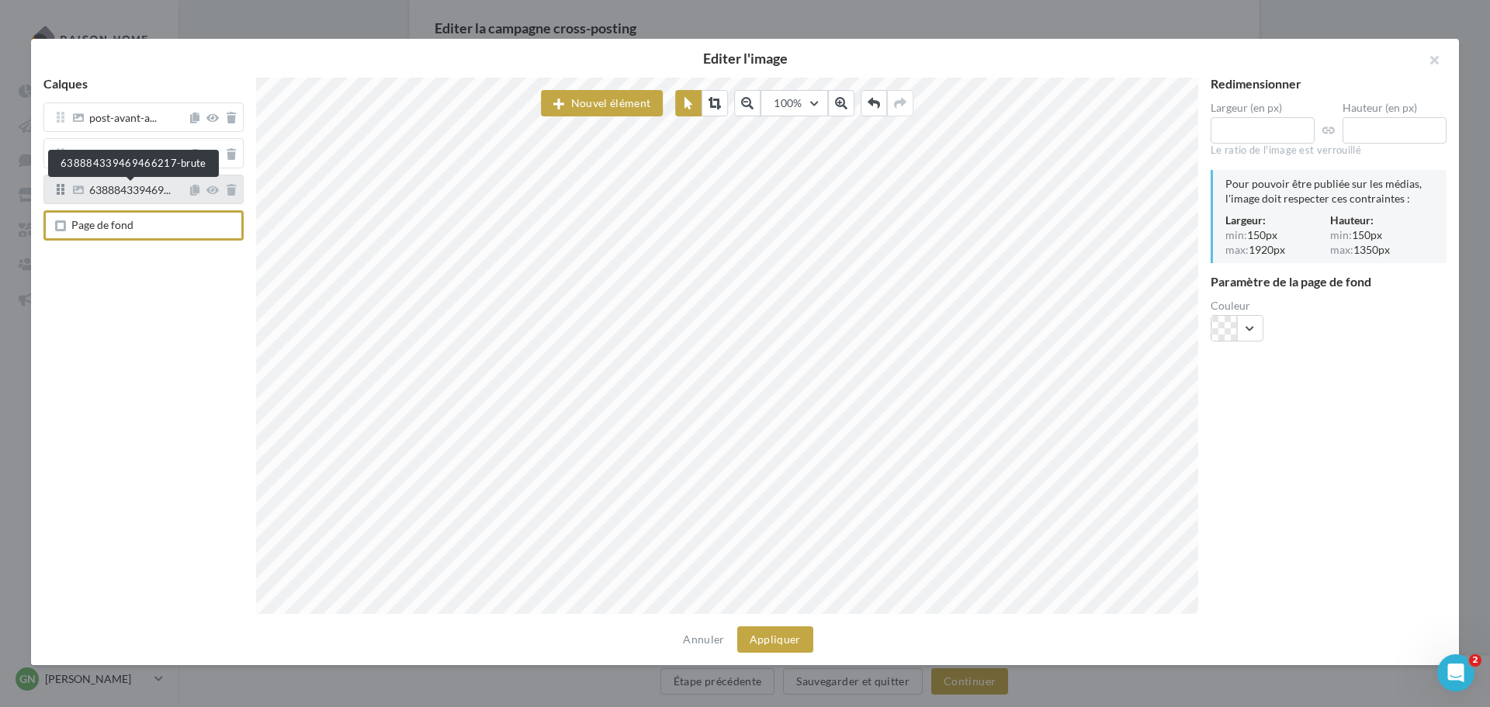
click at [118, 192] on span "638884339469..." at bounding box center [129, 192] width 81 height 14
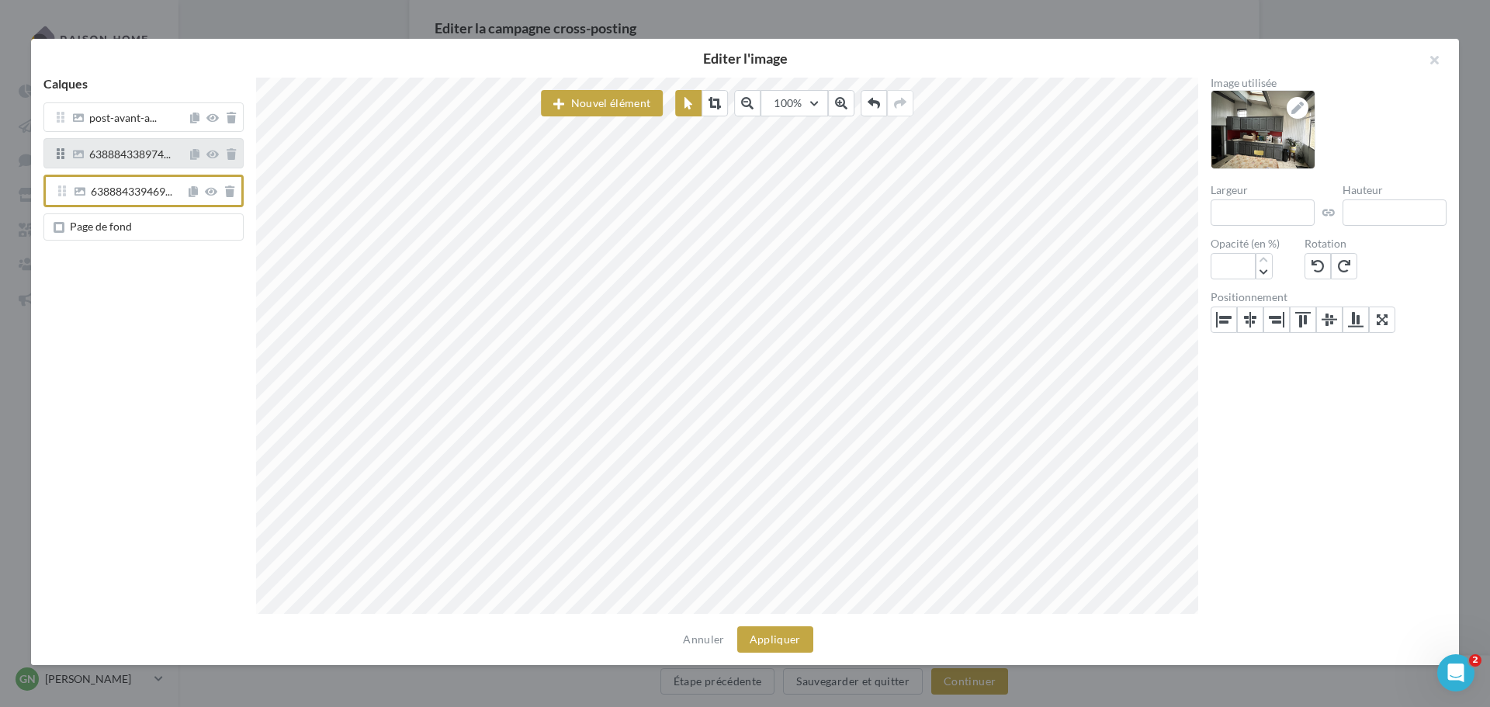
click at [132, 163] on div "638884338974..." at bounding box center [143, 152] width 200 height 29
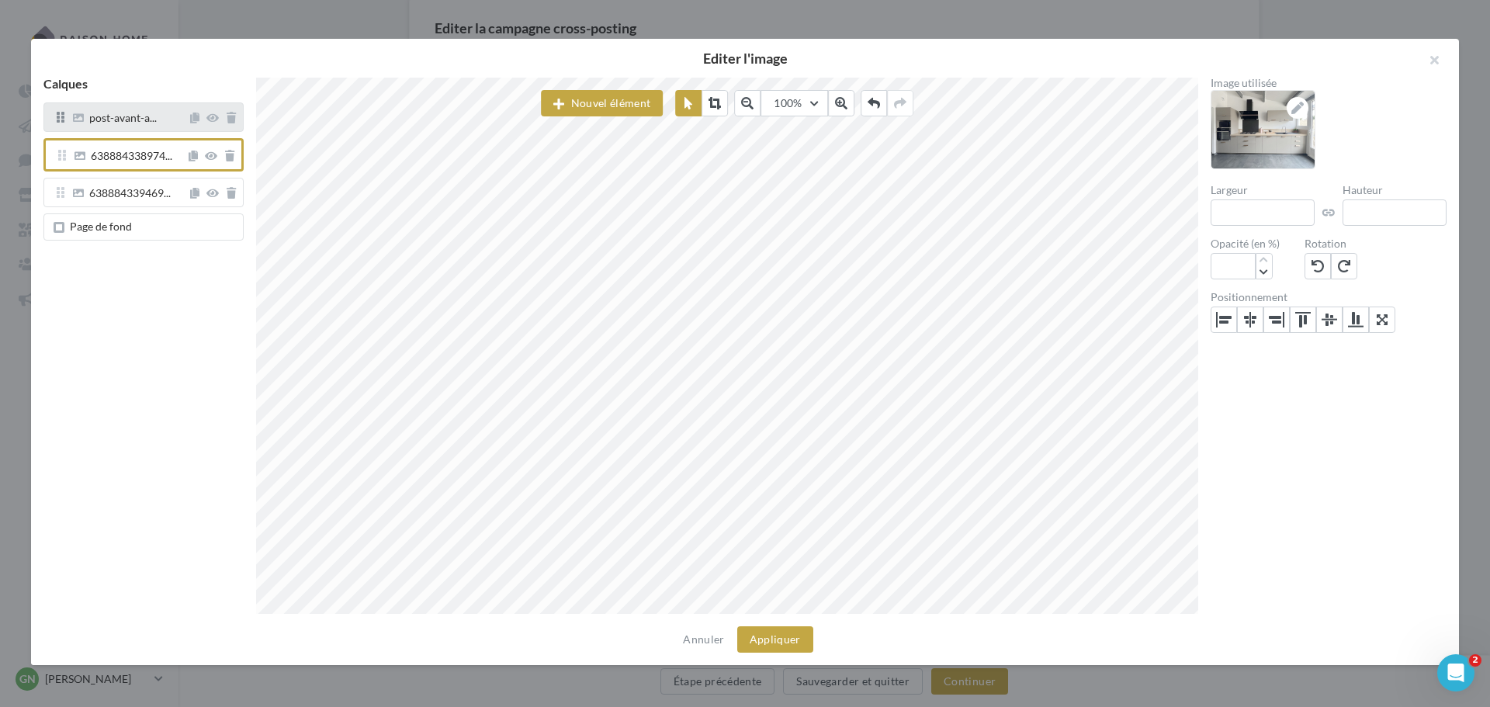
click at [130, 128] on div "post-avant-a..." at bounding box center [143, 116] width 200 height 29
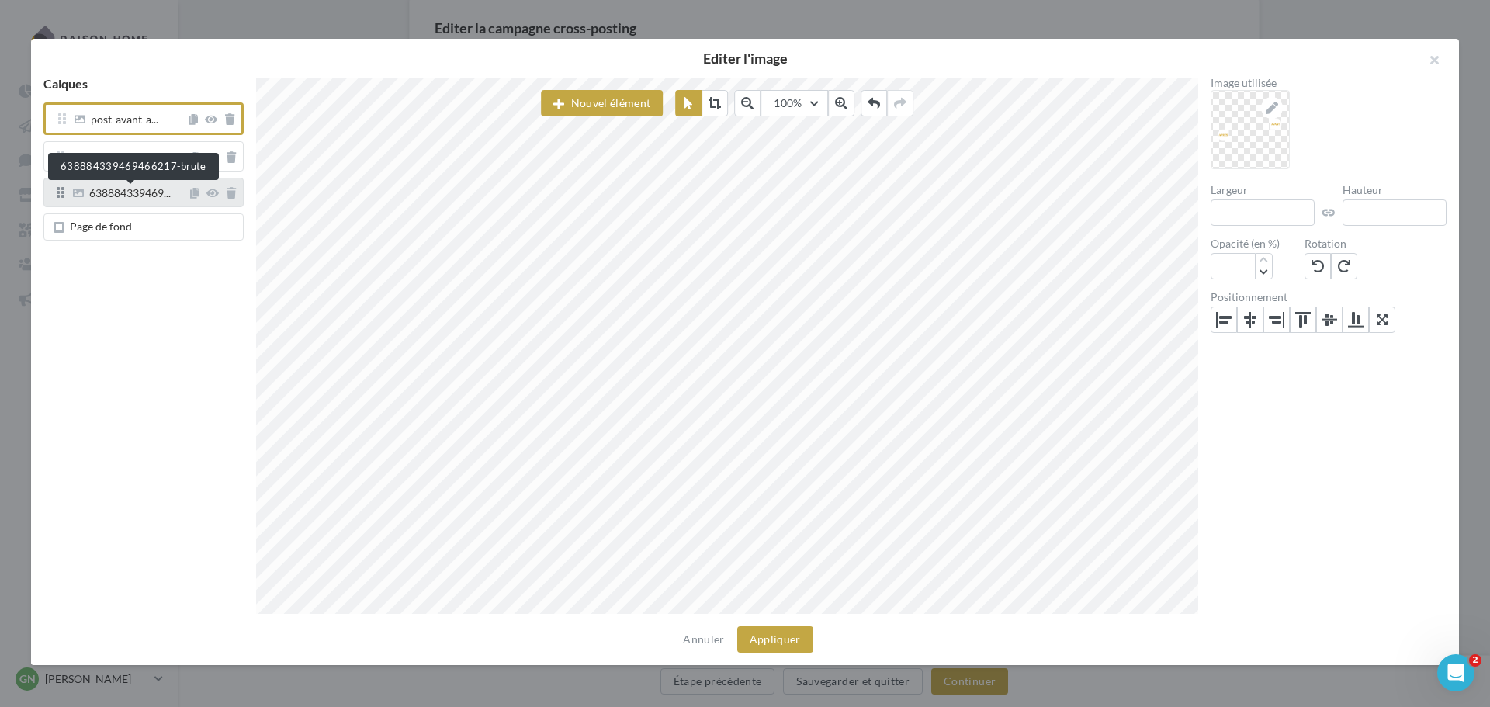
click at [147, 195] on span "638884339469..." at bounding box center [129, 195] width 81 height 14
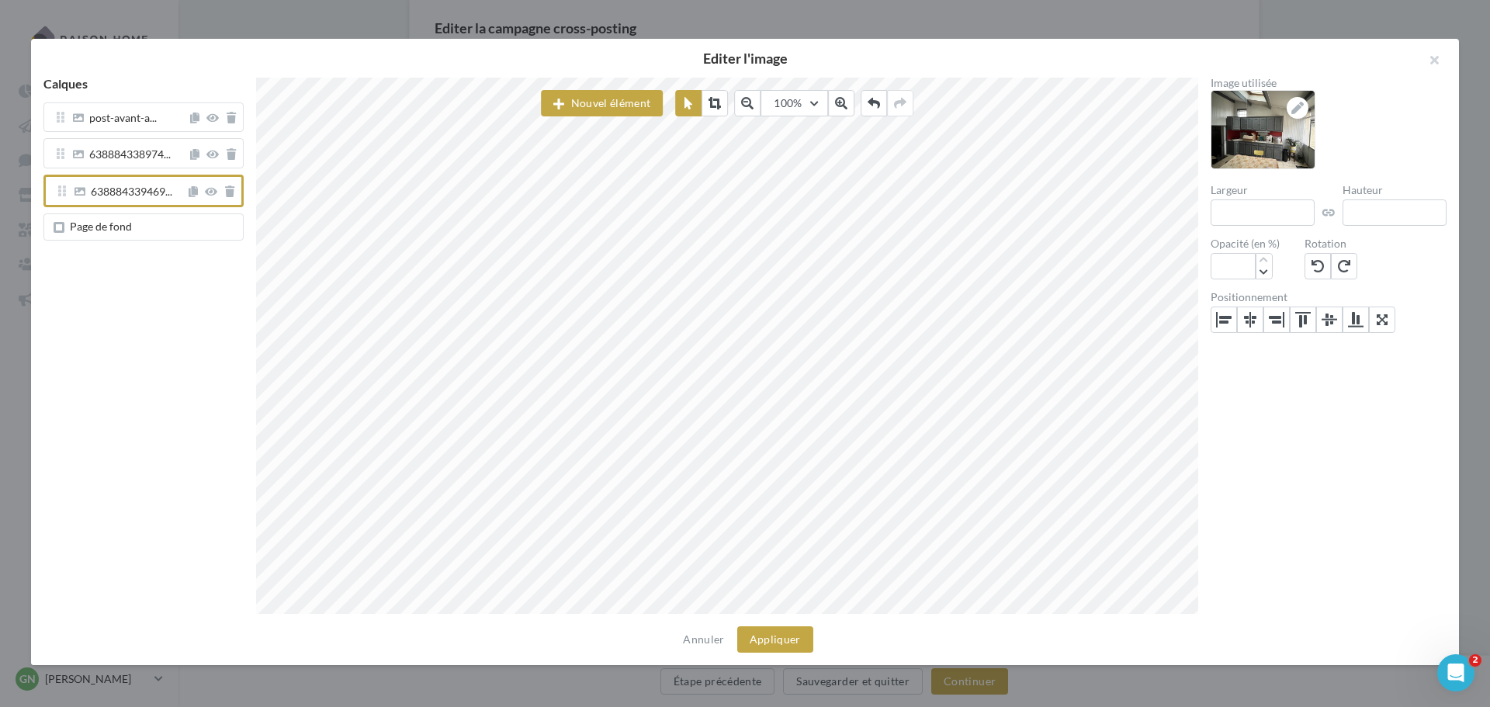
click at [142, 169] on div "638884338974..." at bounding box center [143, 156] width 200 height 36
click at [143, 158] on span "638884338974..." at bounding box center [129, 156] width 81 height 14
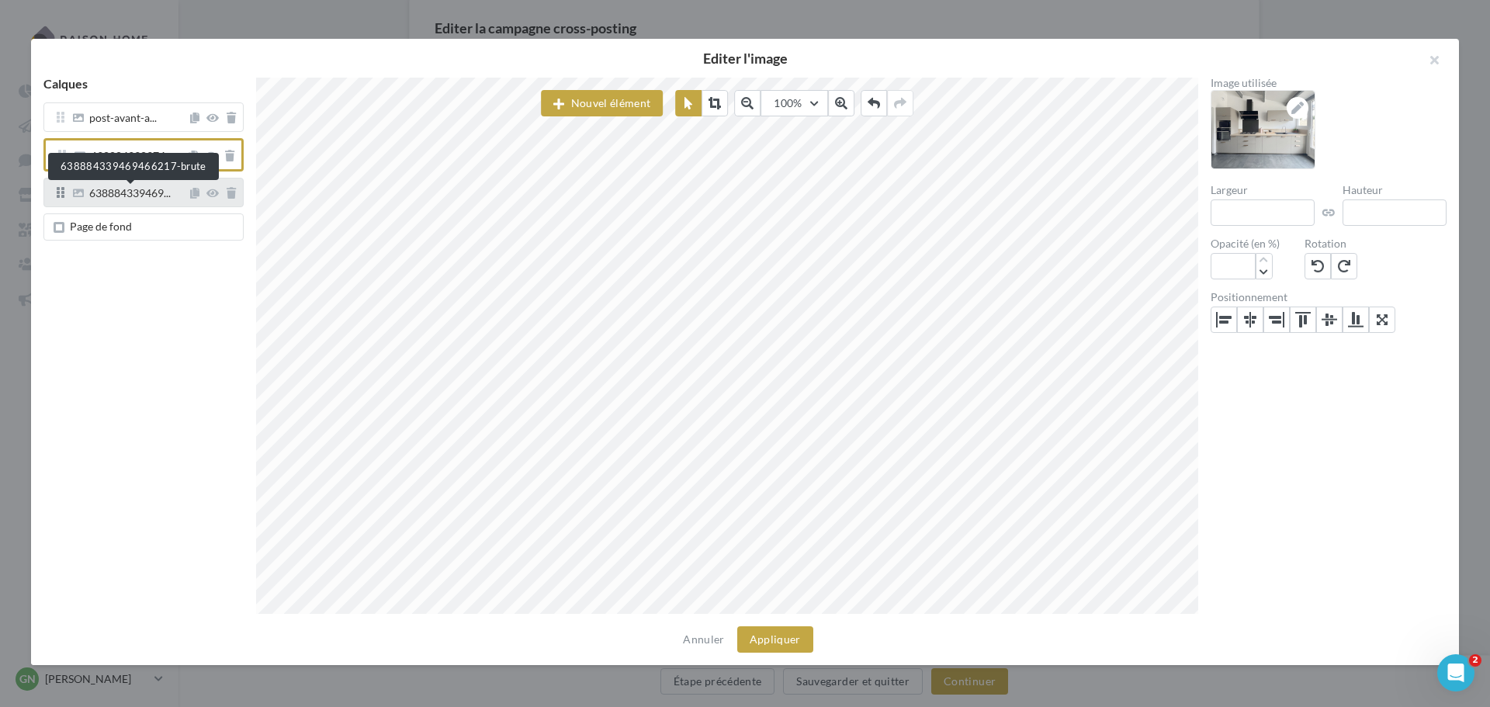
click at [126, 188] on span "638884339469..." at bounding box center [129, 195] width 81 height 14
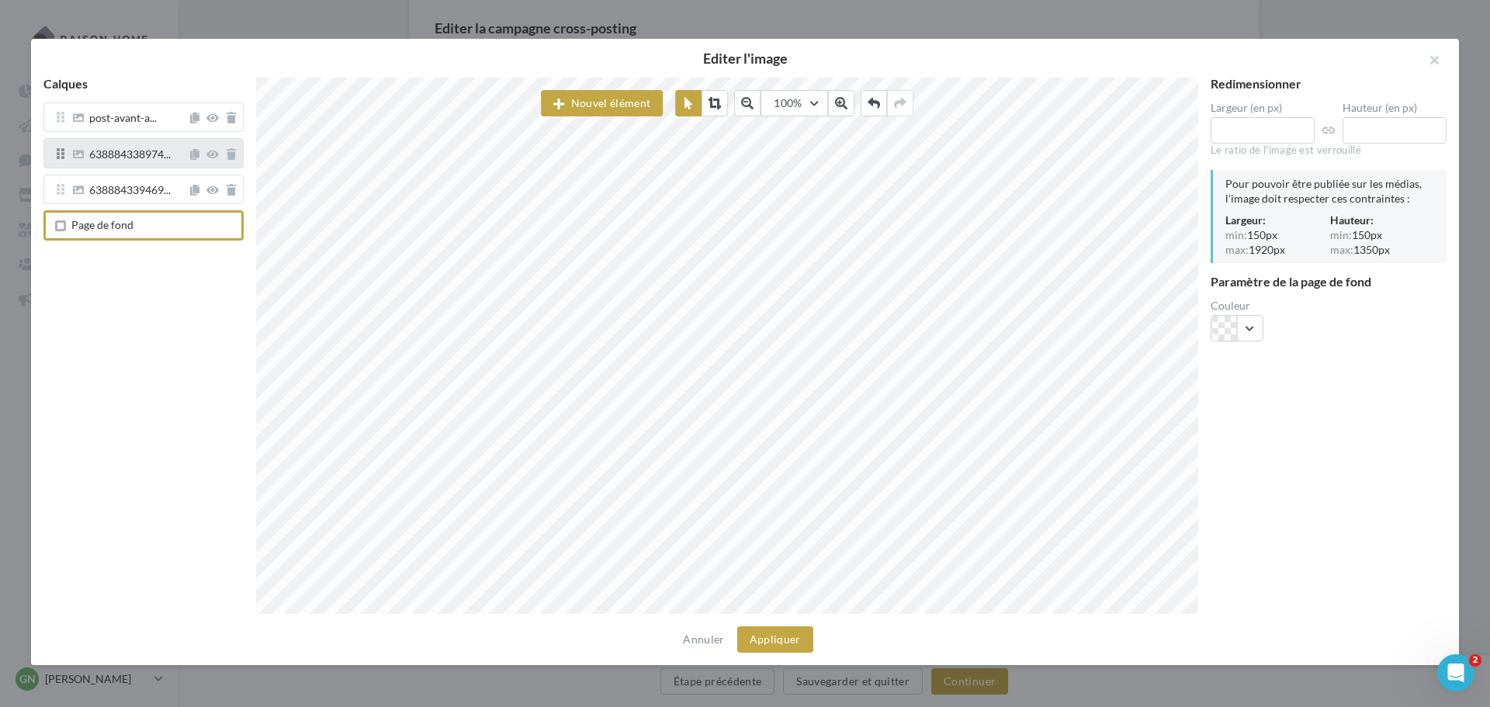
click at [116, 167] on div "638884338974..." at bounding box center [143, 152] width 200 height 29
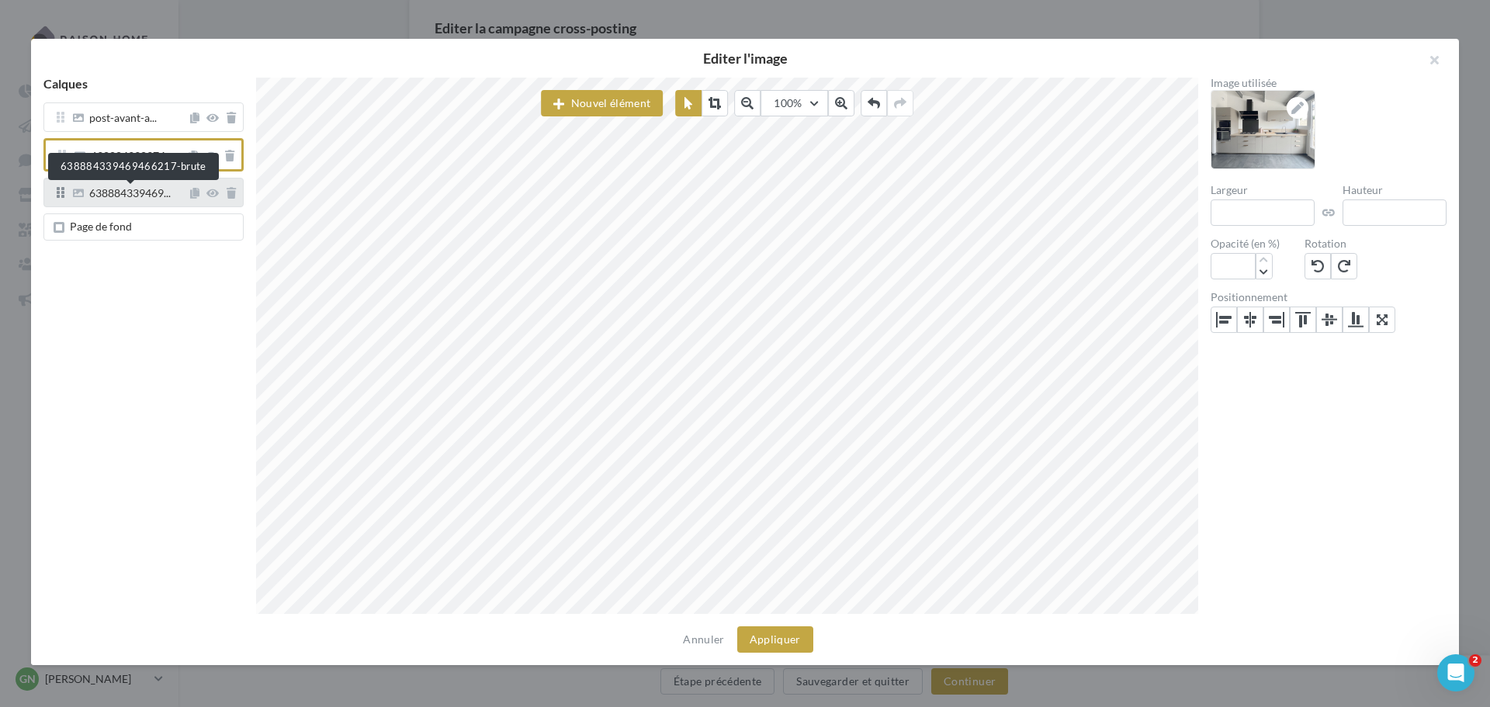
click at [117, 190] on span "638884339469..." at bounding box center [129, 195] width 81 height 14
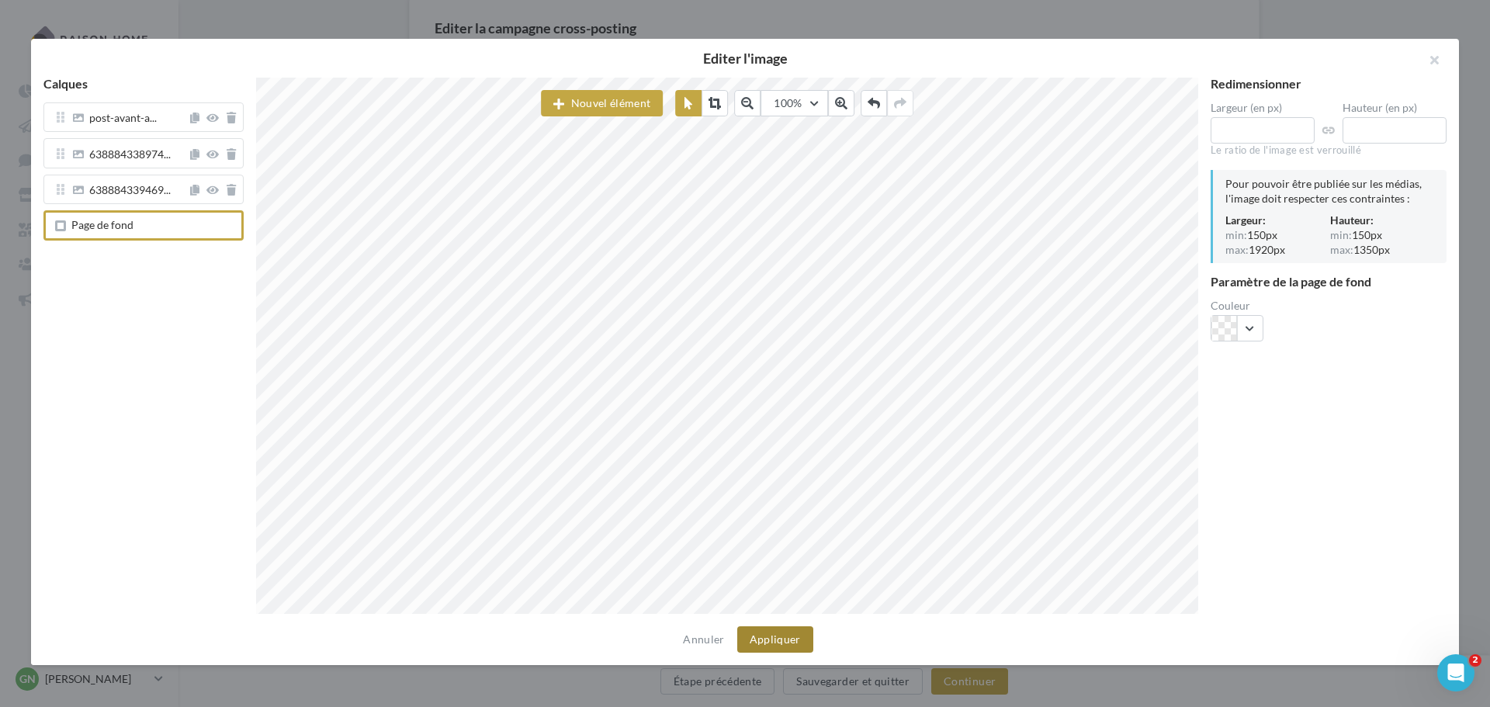
click at [768, 639] on button "Appliquer" at bounding box center [775, 639] width 76 height 26
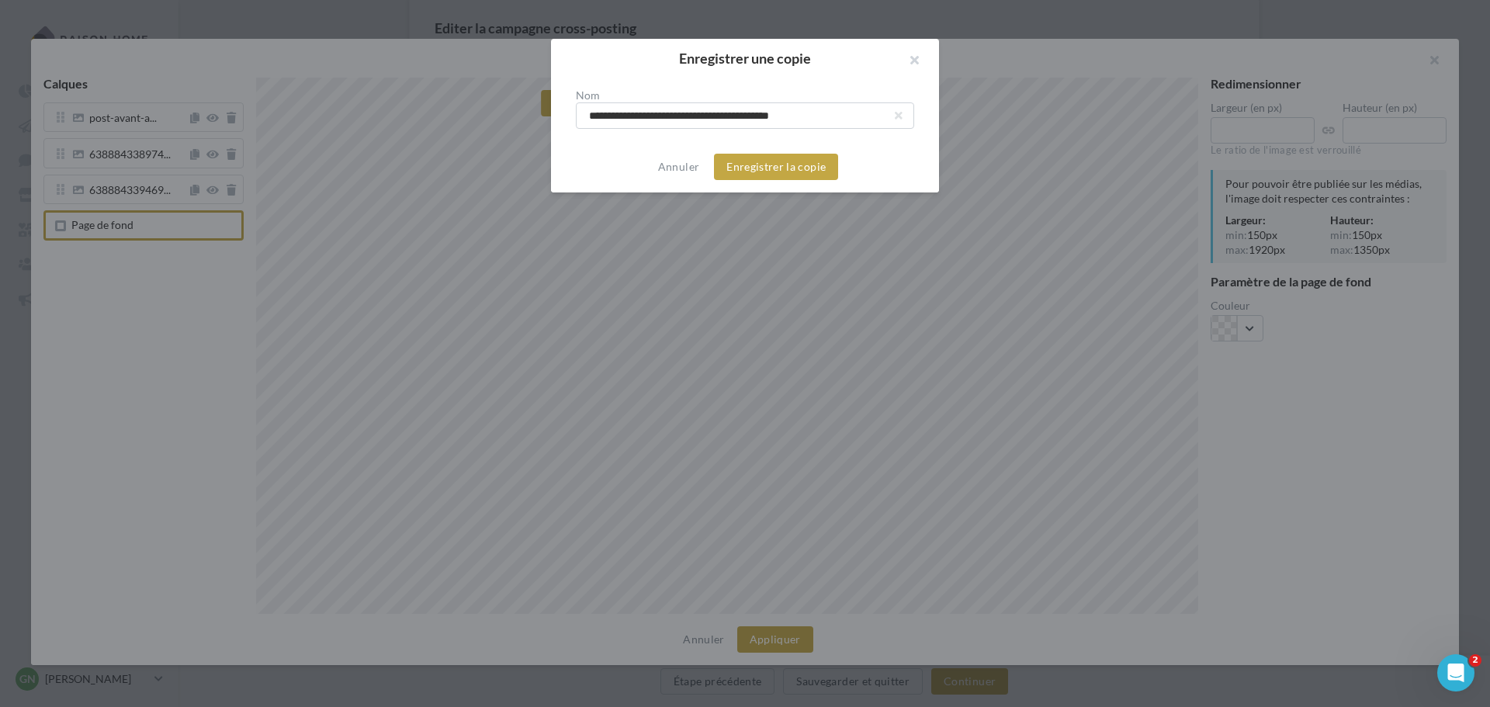
drag, startPoint x: 850, startPoint y: 123, endPoint x: 349, endPoint y: 92, distance: 501.4
click at [349, 92] on div "**********" at bounding box center [745, 353] width 1490 height 707
type input "**********"
click at [816, 171] on button "Enregistrer la copie" at bounding box center [776, 167] width 124 height 26
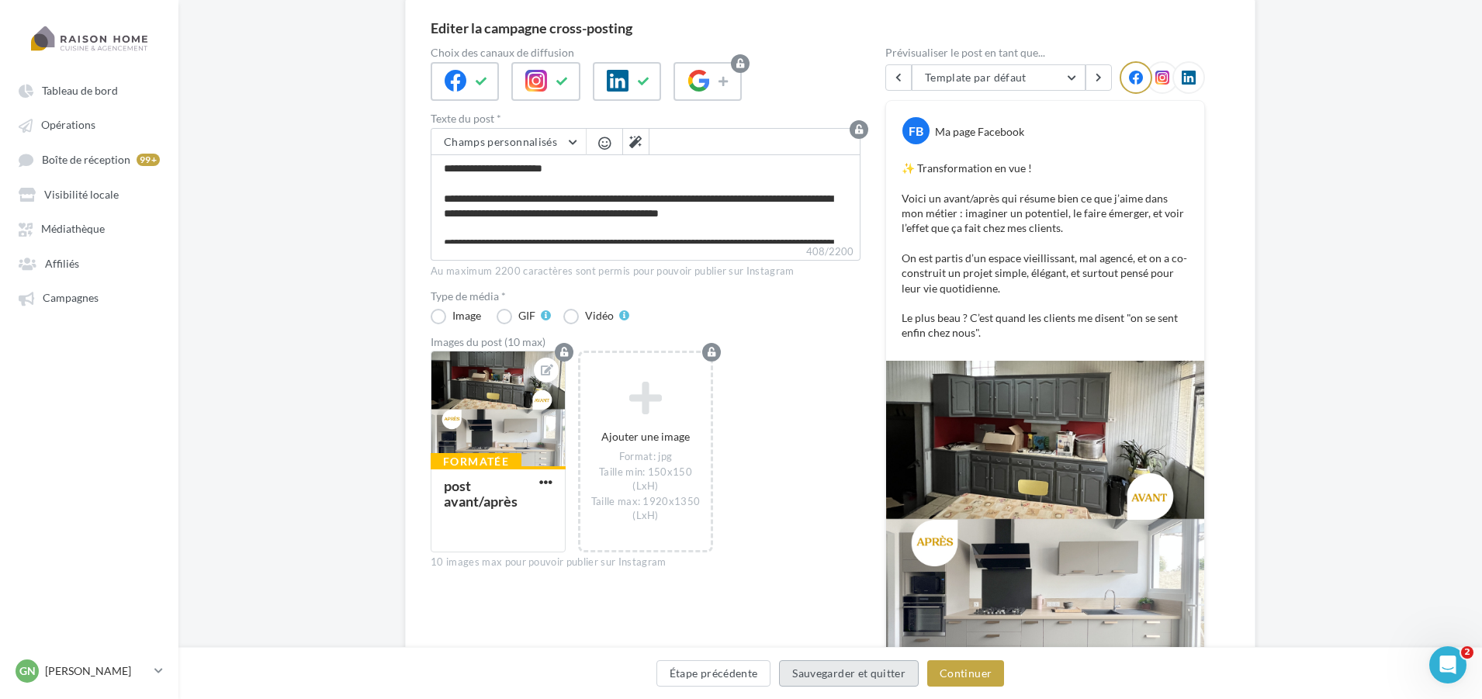
click at [903, 679] on button "Sauvegarder et quitter" at bounding box center [849, 673] width 140 height 26
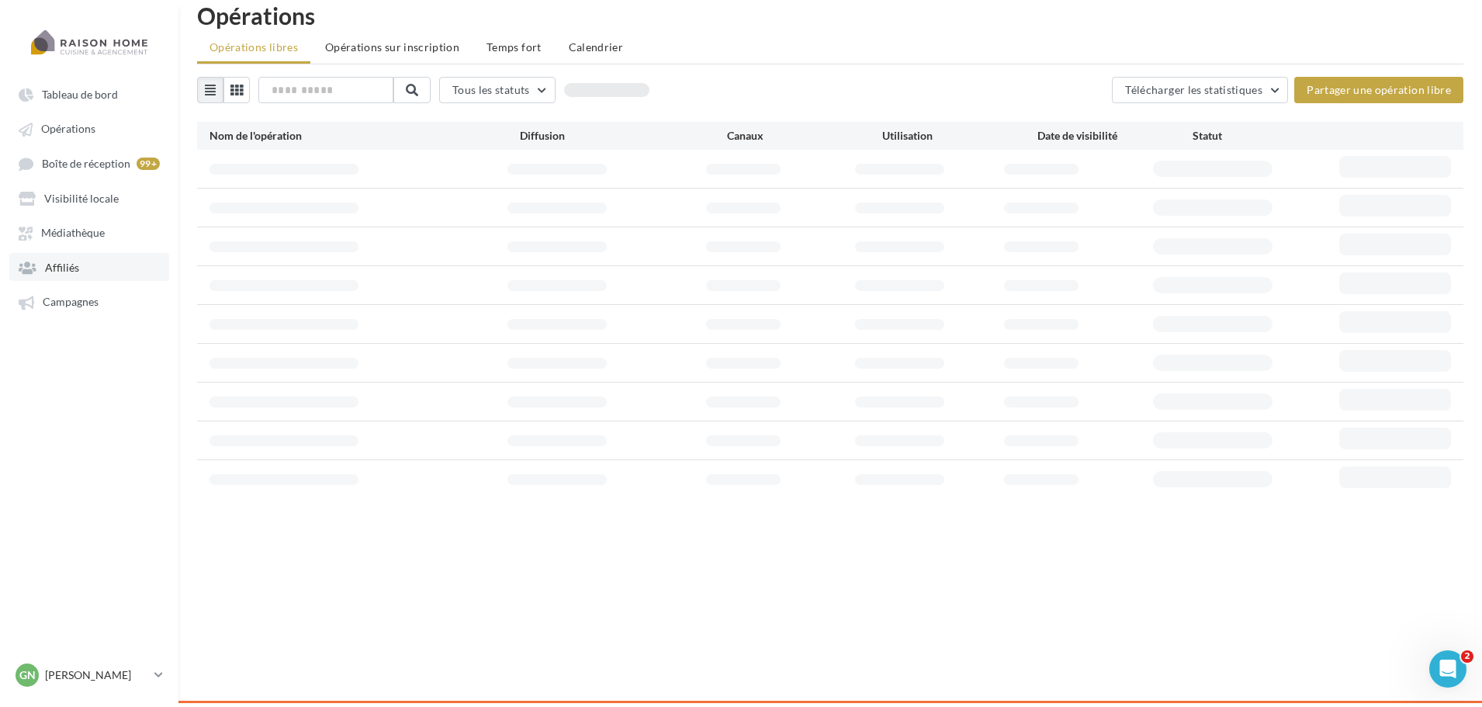
scroll to position [25, 0]
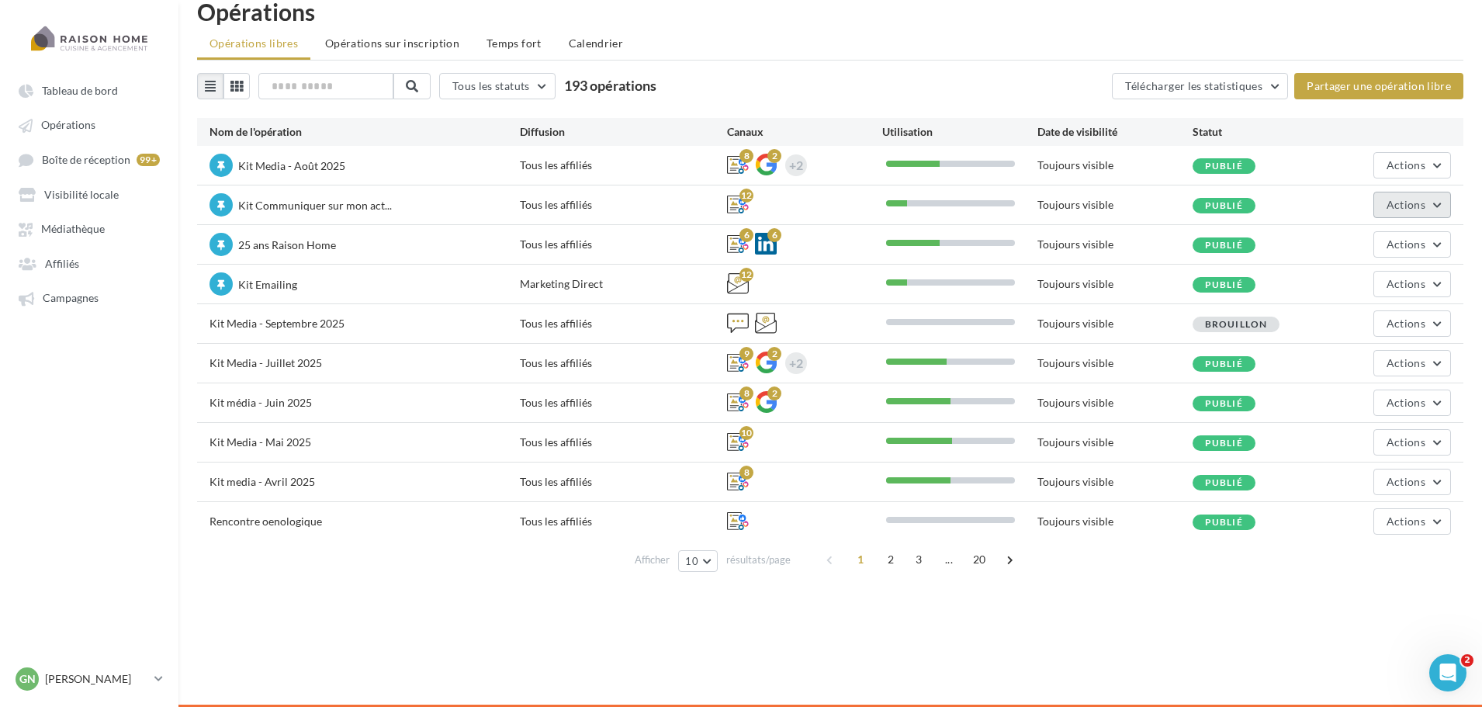
click at [1408, 214] on button "Actions" at bounding box center [1412, 205] width 78 height 26
click at [1366, 244] on button "Editer" at bounding box center [1368, 241] width 164 height 40
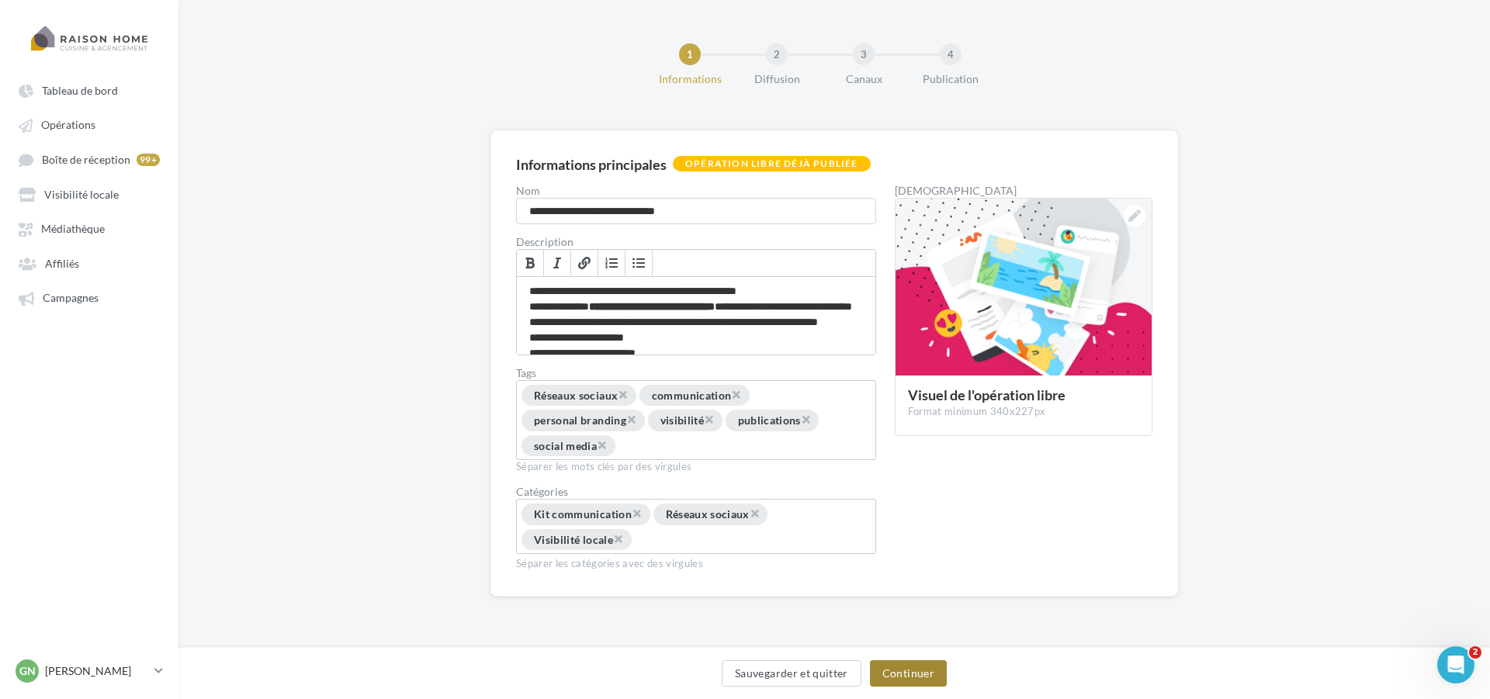
click at [909, 669] on button "Continuer" at bounding box center [908, 673] width 77 height 26
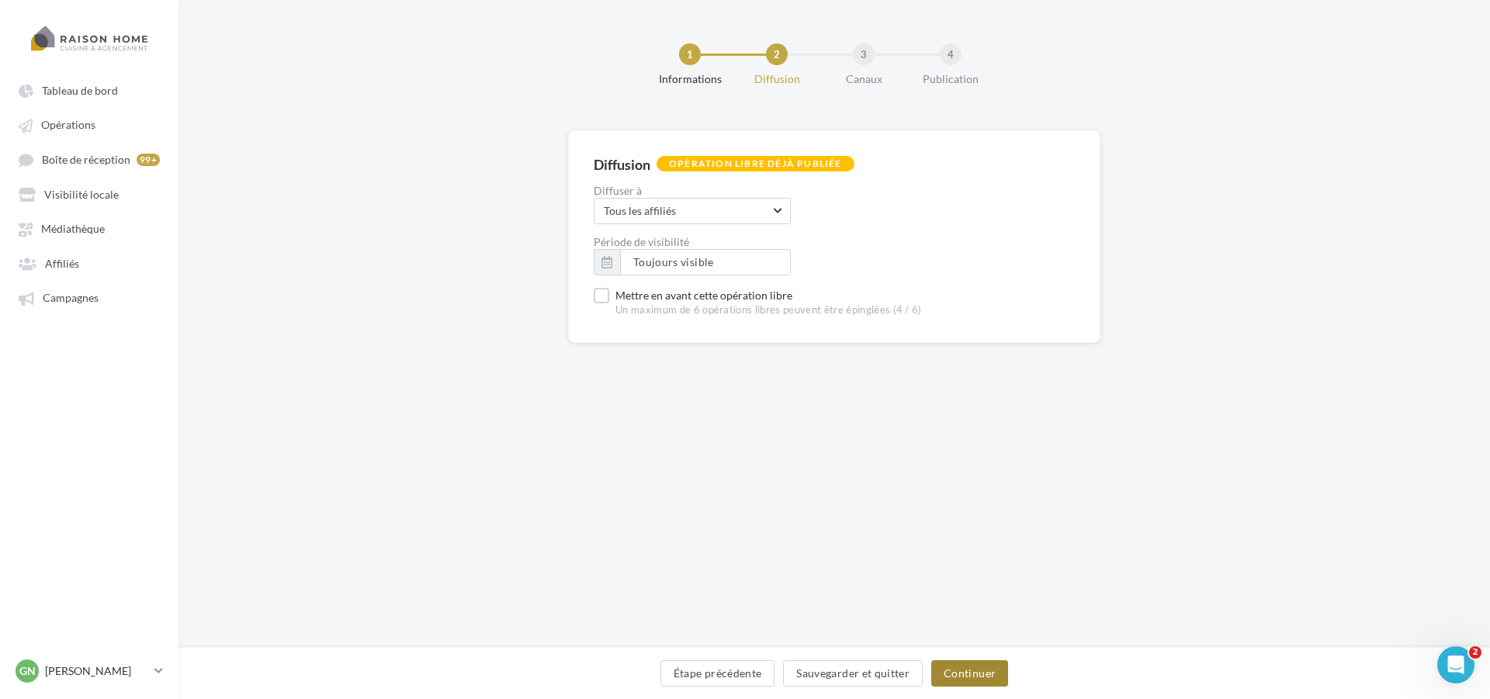
click at [945, 674] on button "Continuer" at bounding box center [969, 673] width 77 height 26
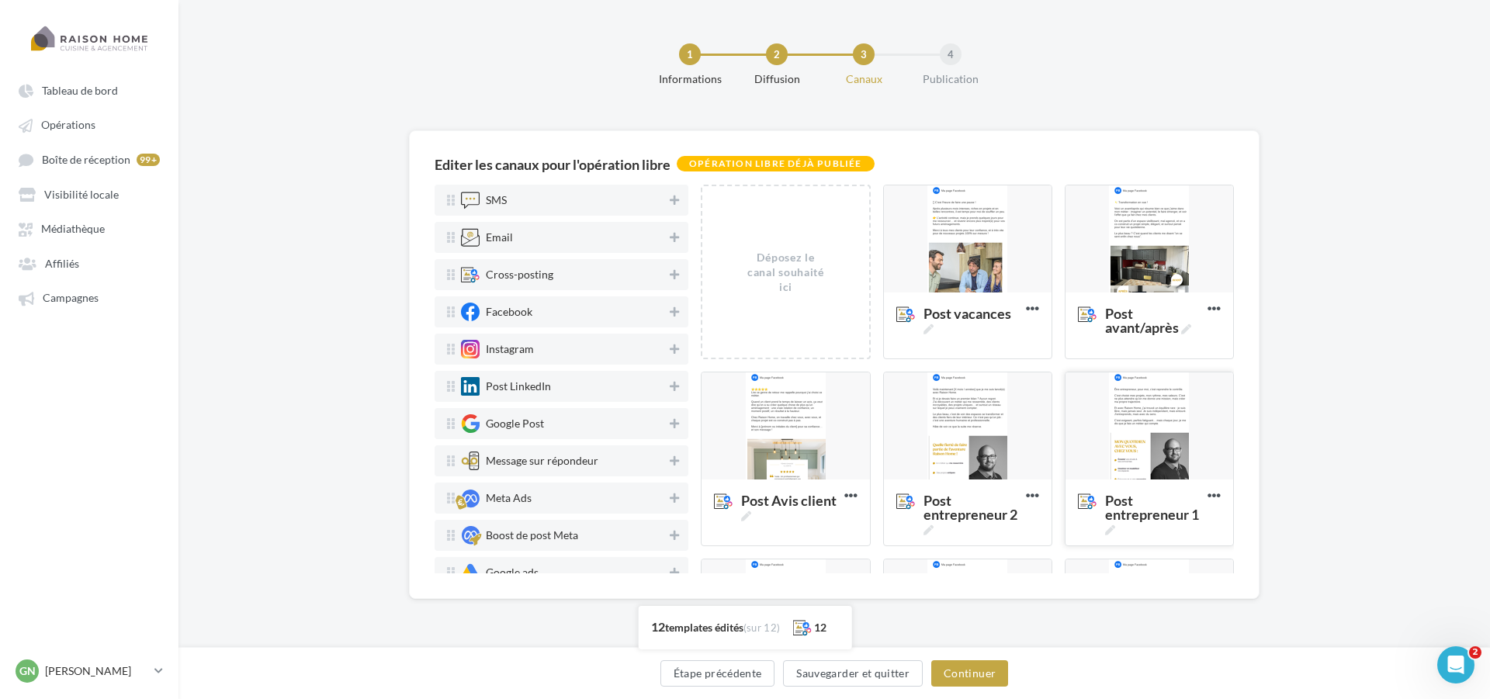
click at [1115, 403] on div at bounding box center [1149, 426] width 168 height 109
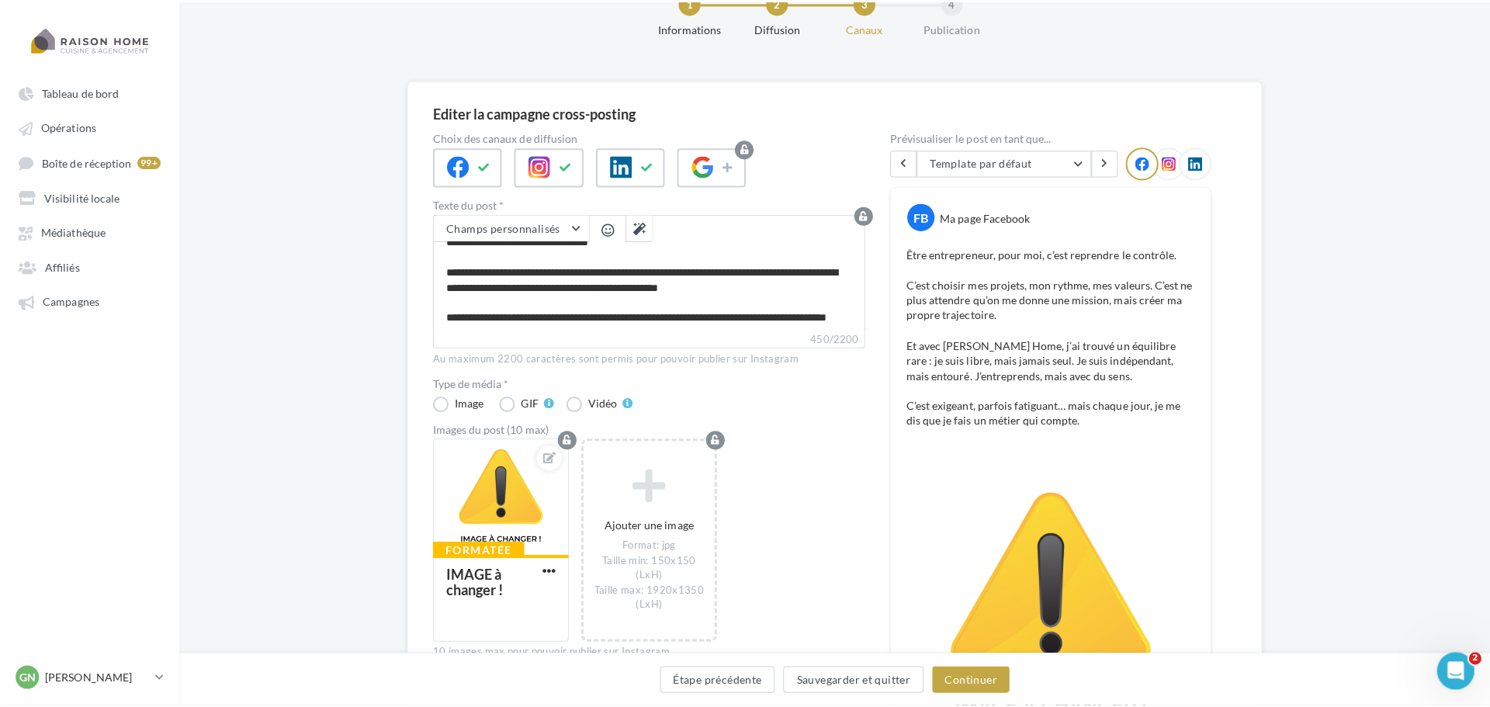
scroll to position [155, 0]
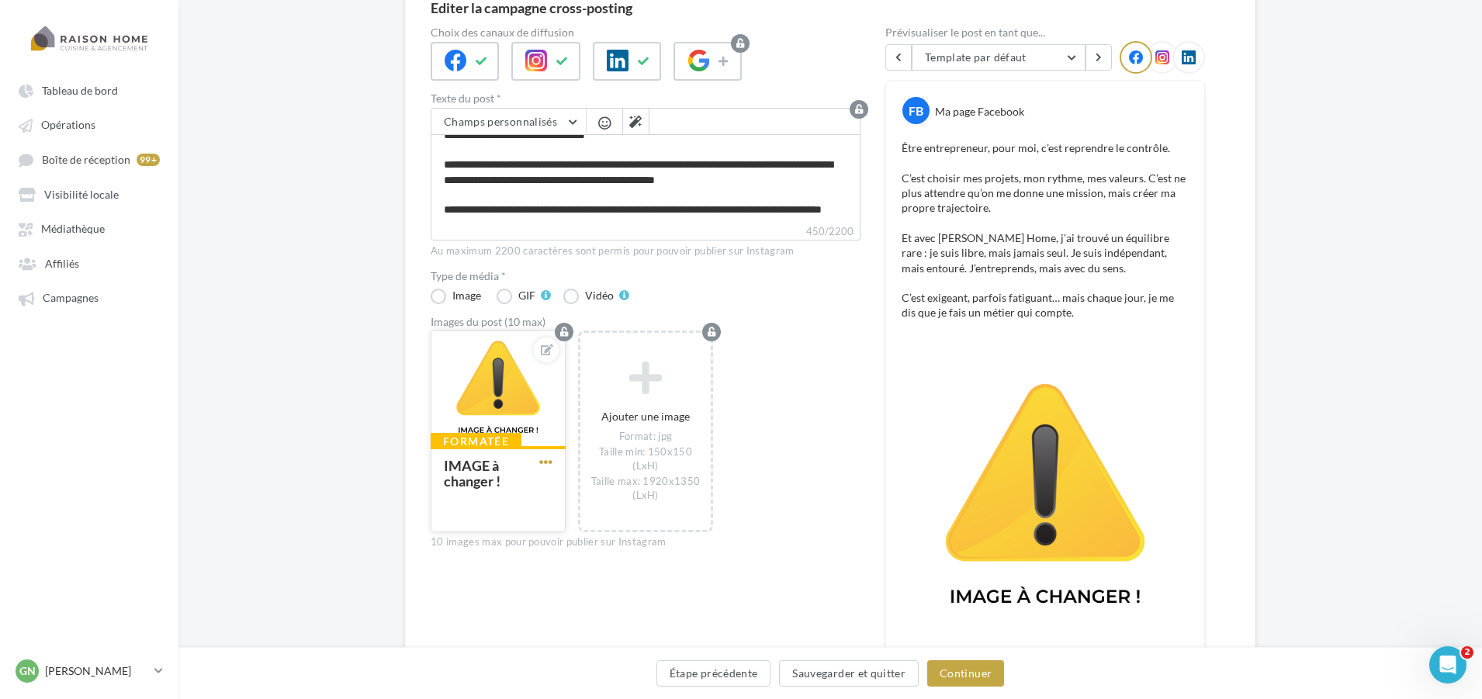
click at [542, 457] on span "button" at bounding box center [545, 461] width 13 height 13
click at [585, 490] on button "Remplacer l'image" at bounding box center [618, 493] width 164 height 40
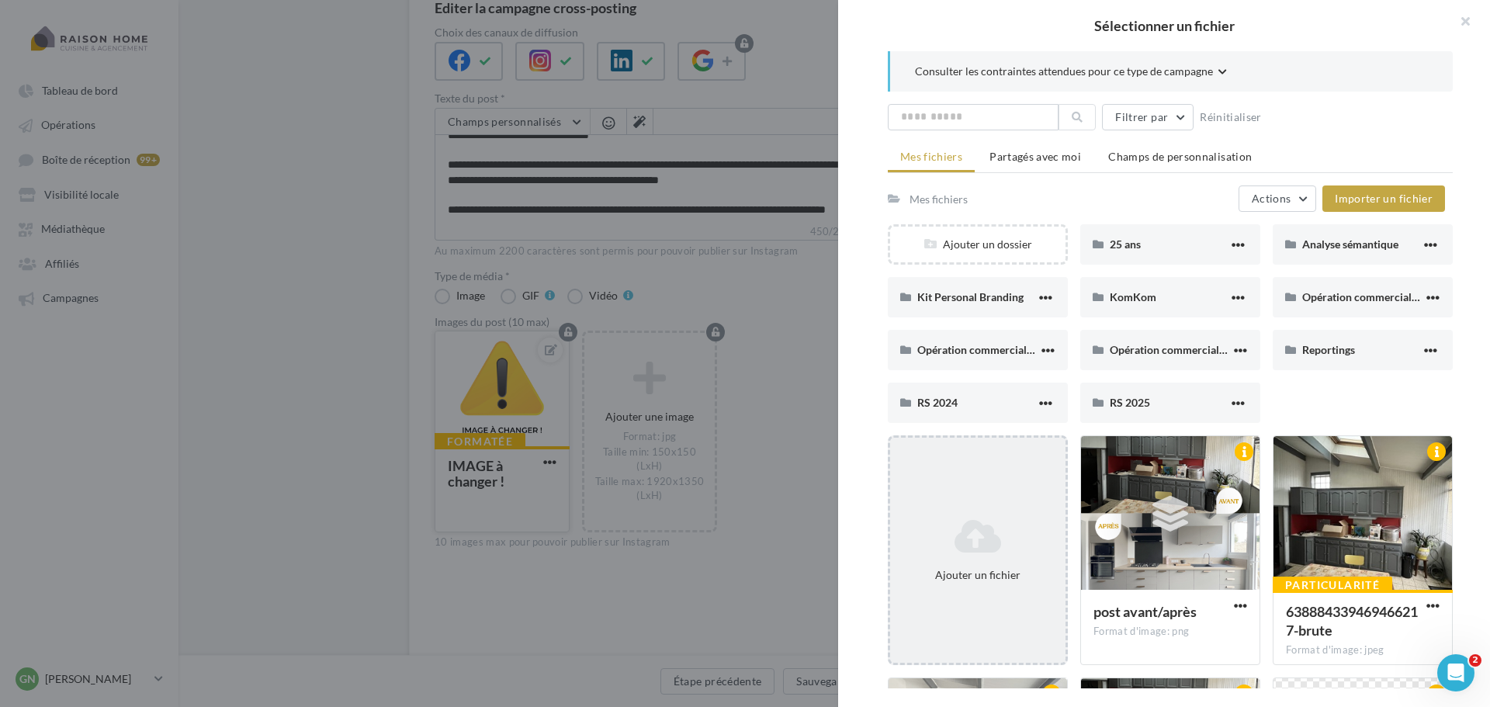
click at [971, 521] on icon at bounding box center [977, 536] width 163 height 37
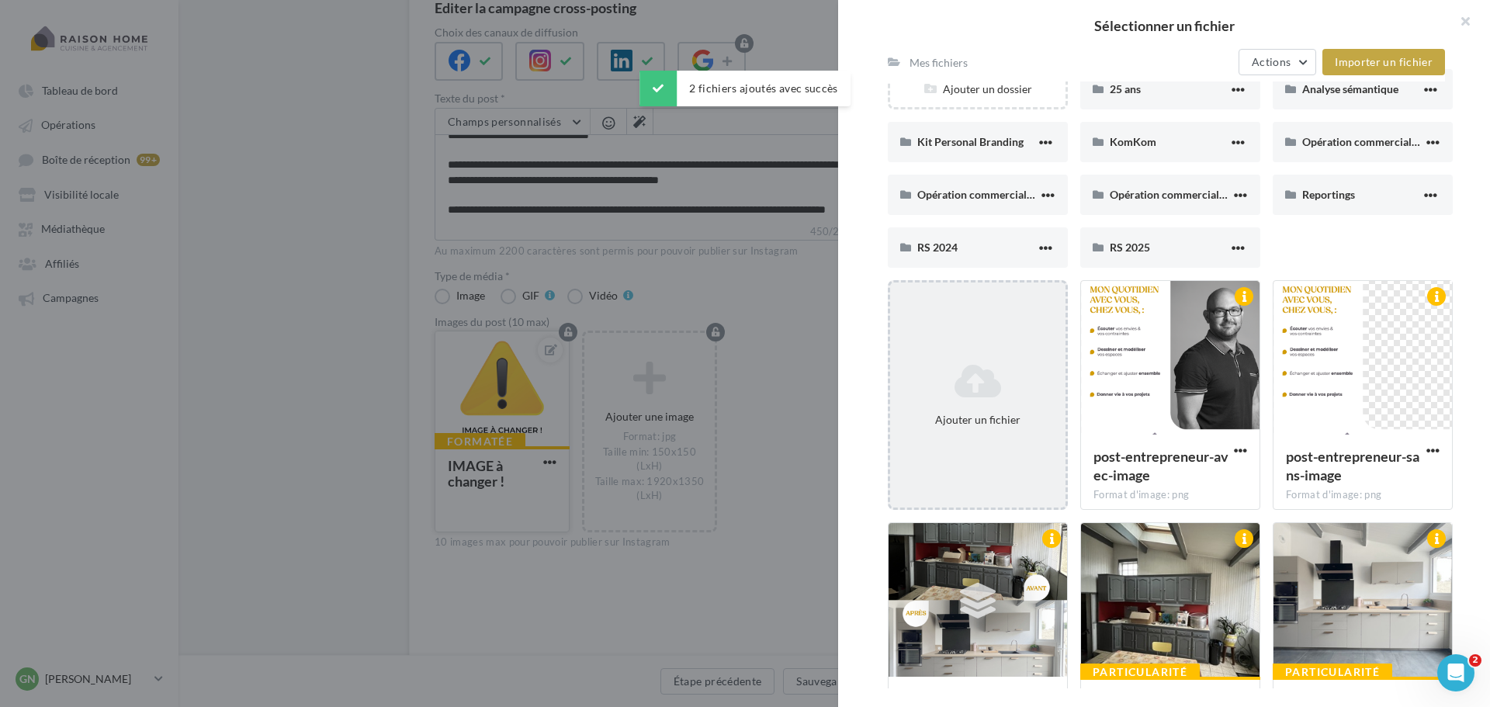
click at [975, 379] on icon at bounding box center [977, 380] width 163 height 37
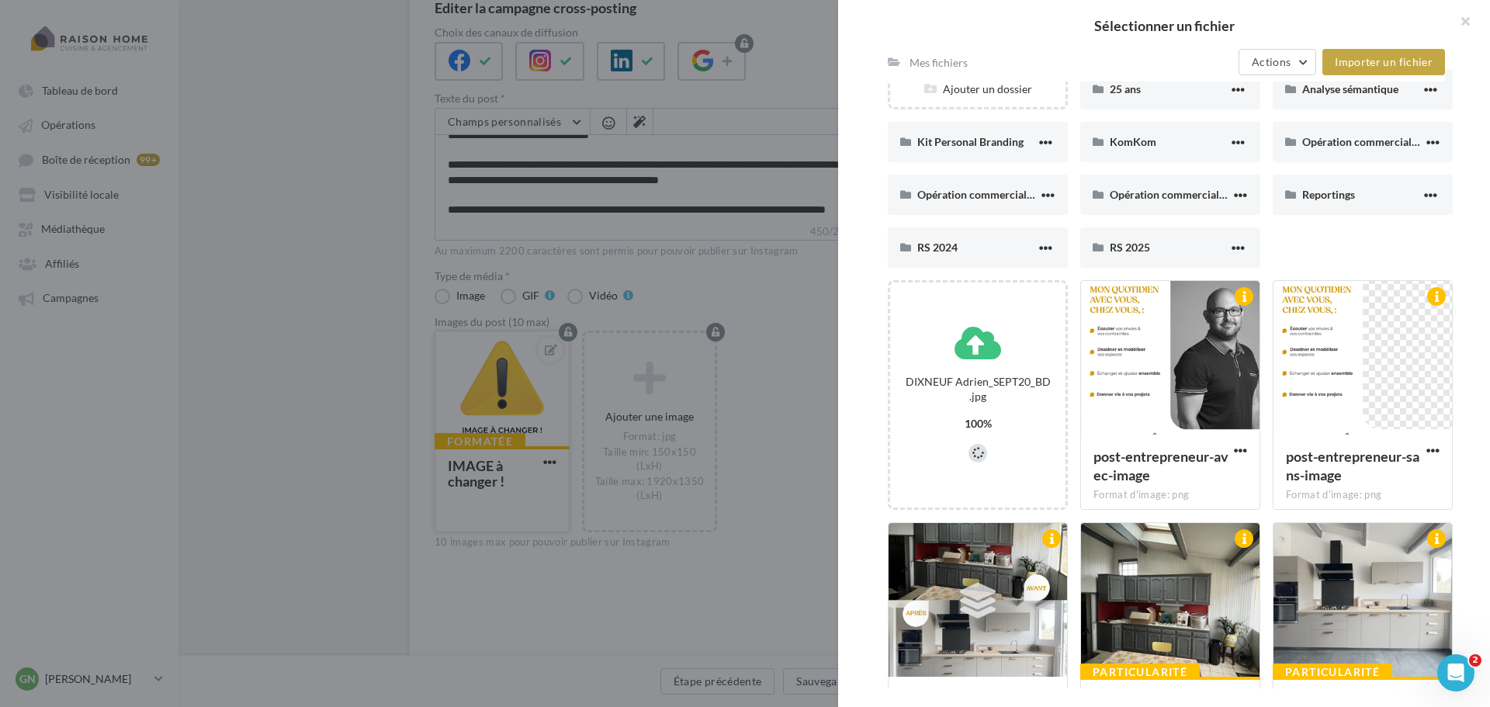
click at [1184, 376] on div at bounding box center [1170, 618] width 565 height 1261
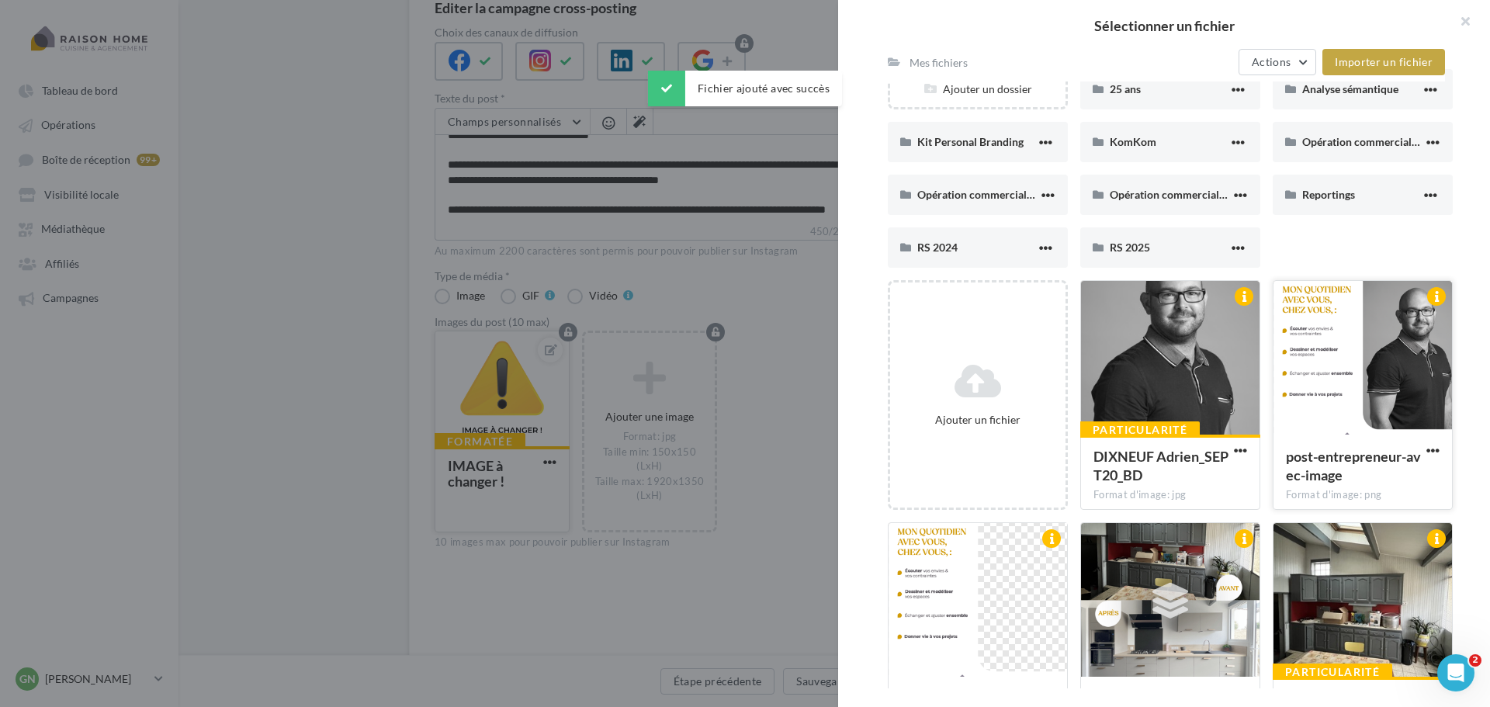
click at [1321, 371] on div at bounding box center [1362, 358] width 178 height 155
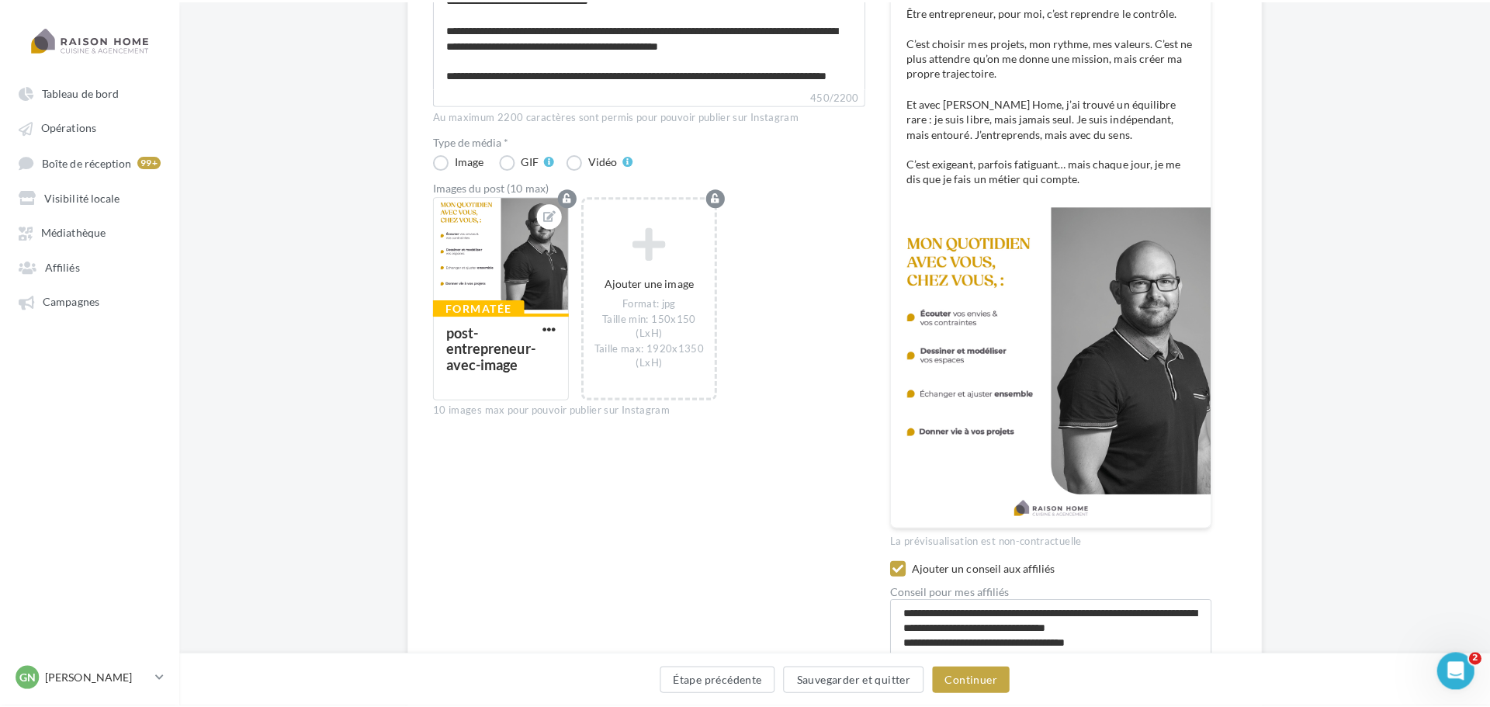
scroll to position [310, 0]
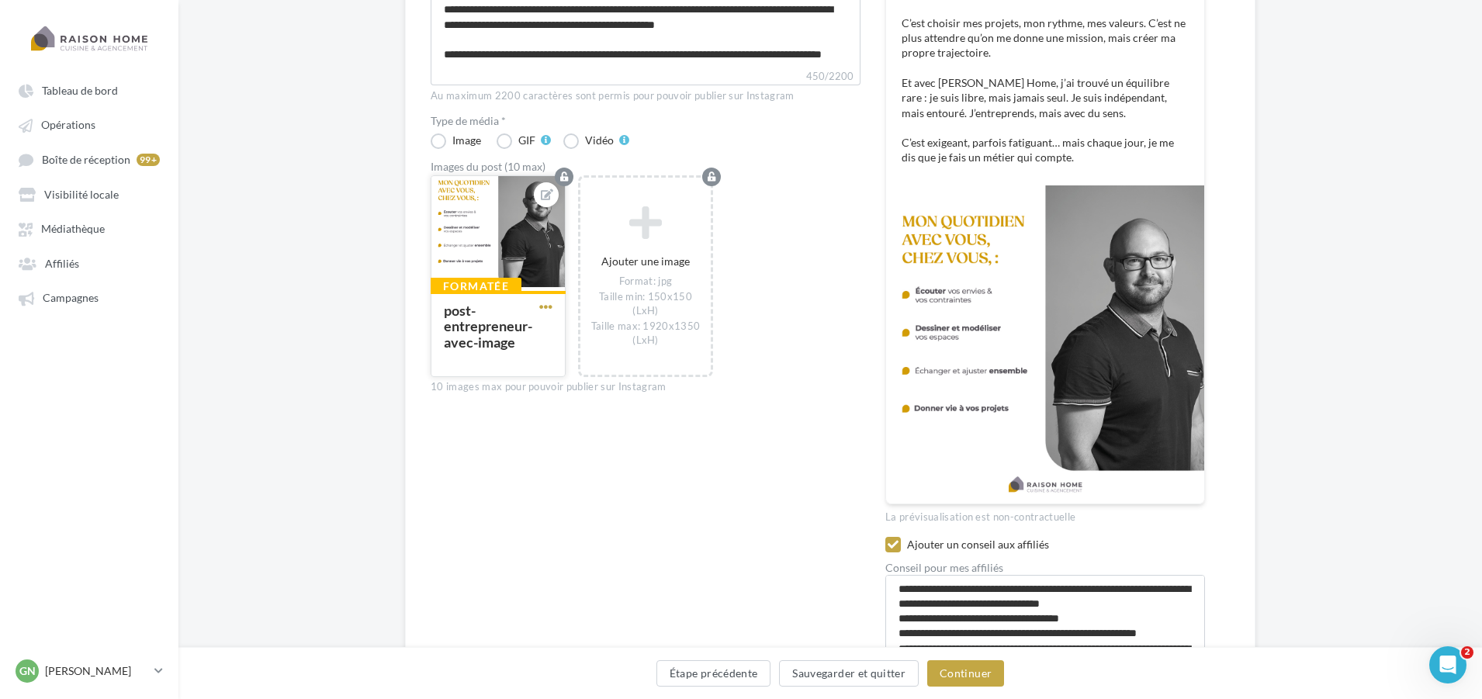
click at [550, 304] on span "button" at bounding box center [545, 306] width 13 height 13
click at [592, 365] on button "Ouvrir l'éditeur d'image" at bounding box center [618, 377] width 164 height 40
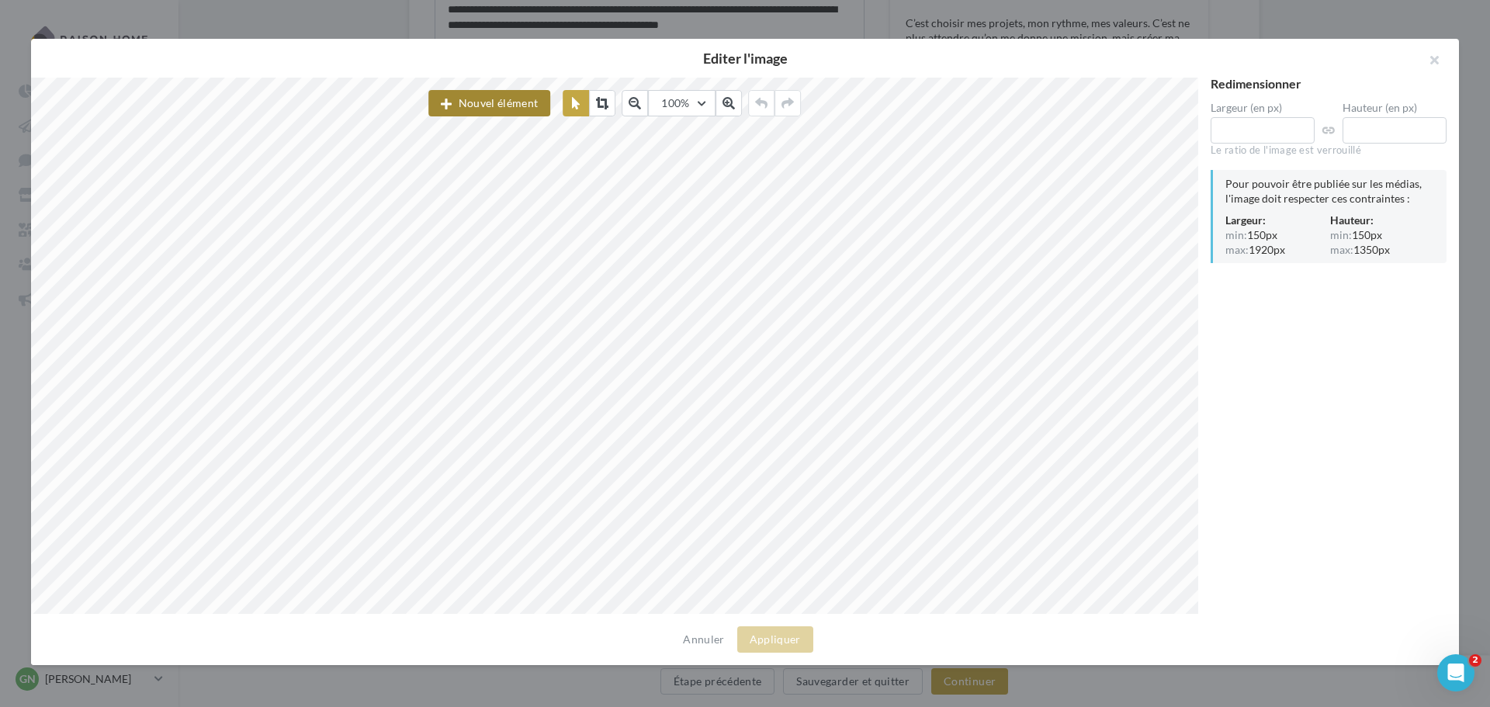
click at [490, 106] on button "Nouvel élément" at bounding box center [489, 103] width 122 height 26
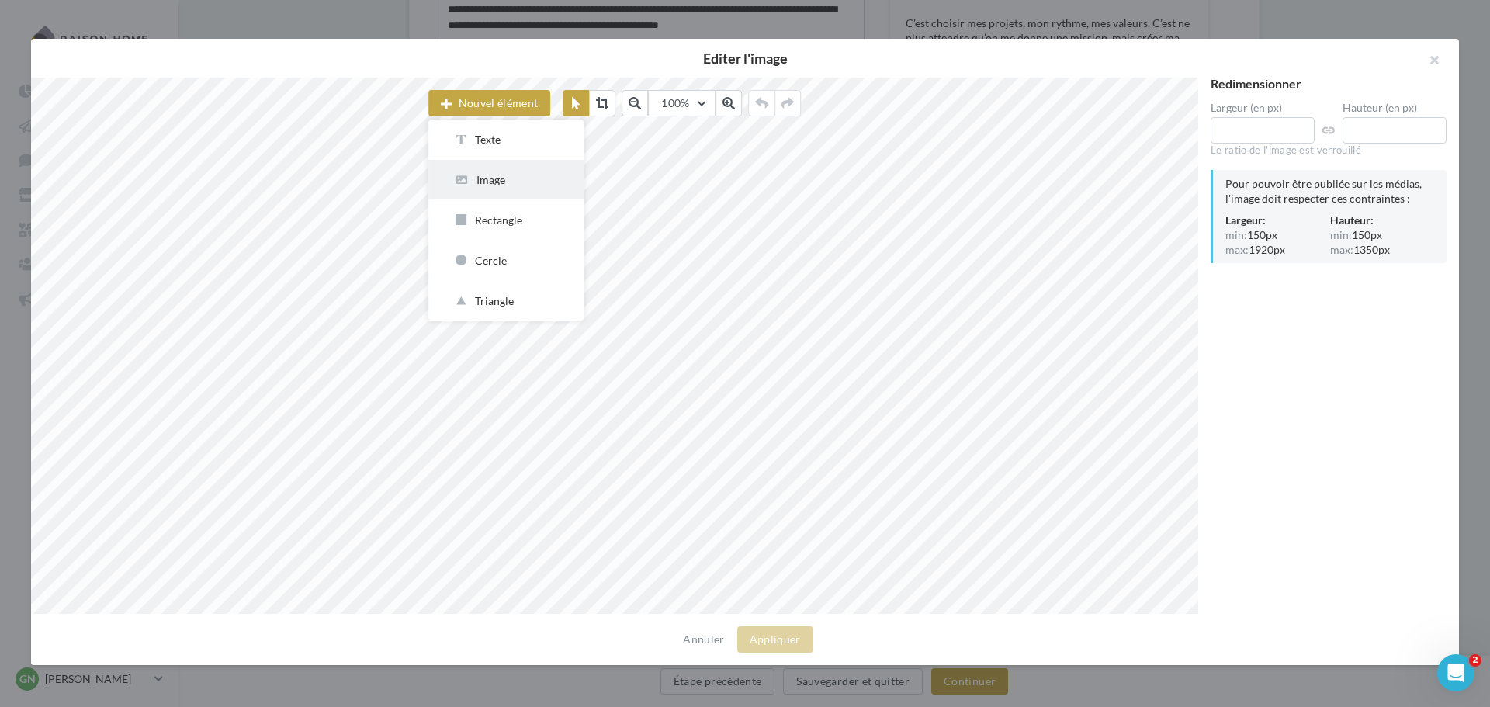
click at [486, 177] on div "Image" at bounding box center [506, 179] width 106 height 15
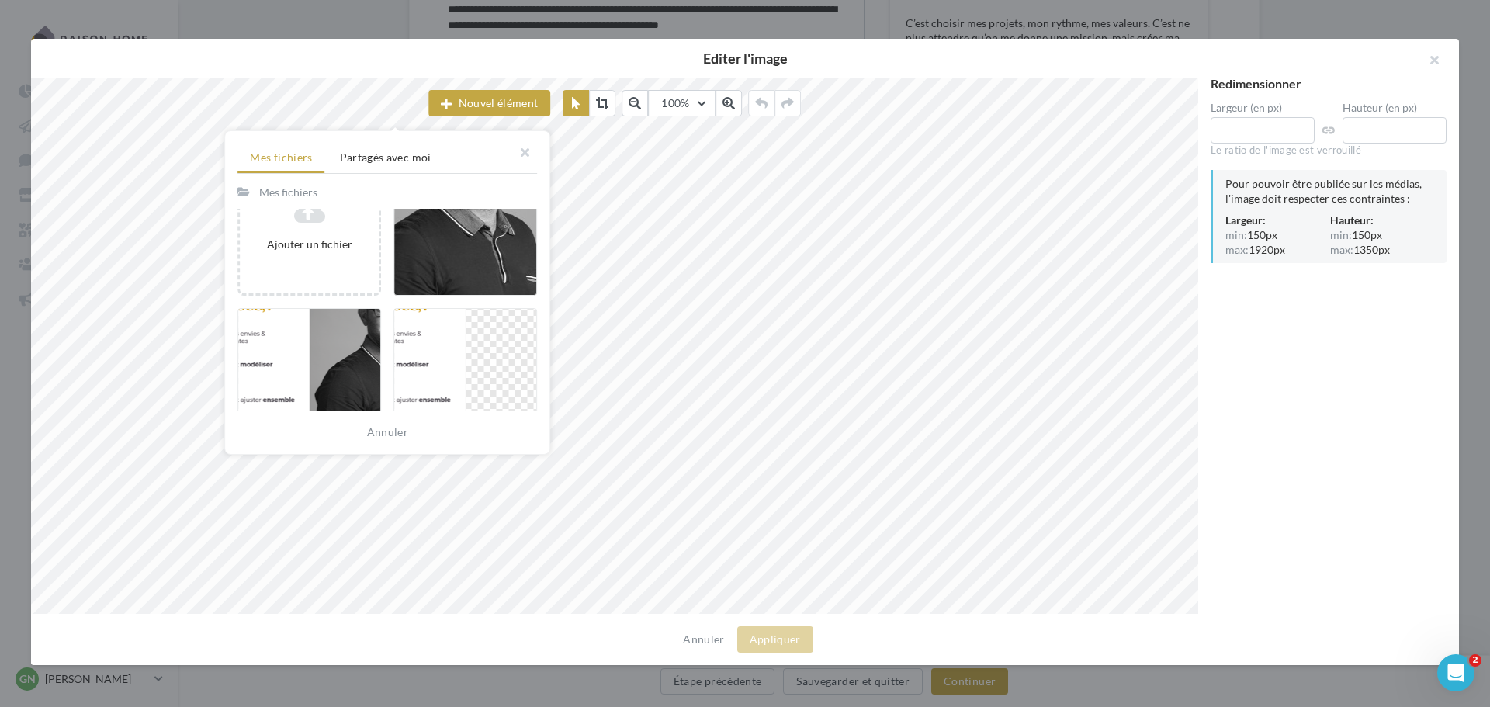
scroll to position [467, 0]
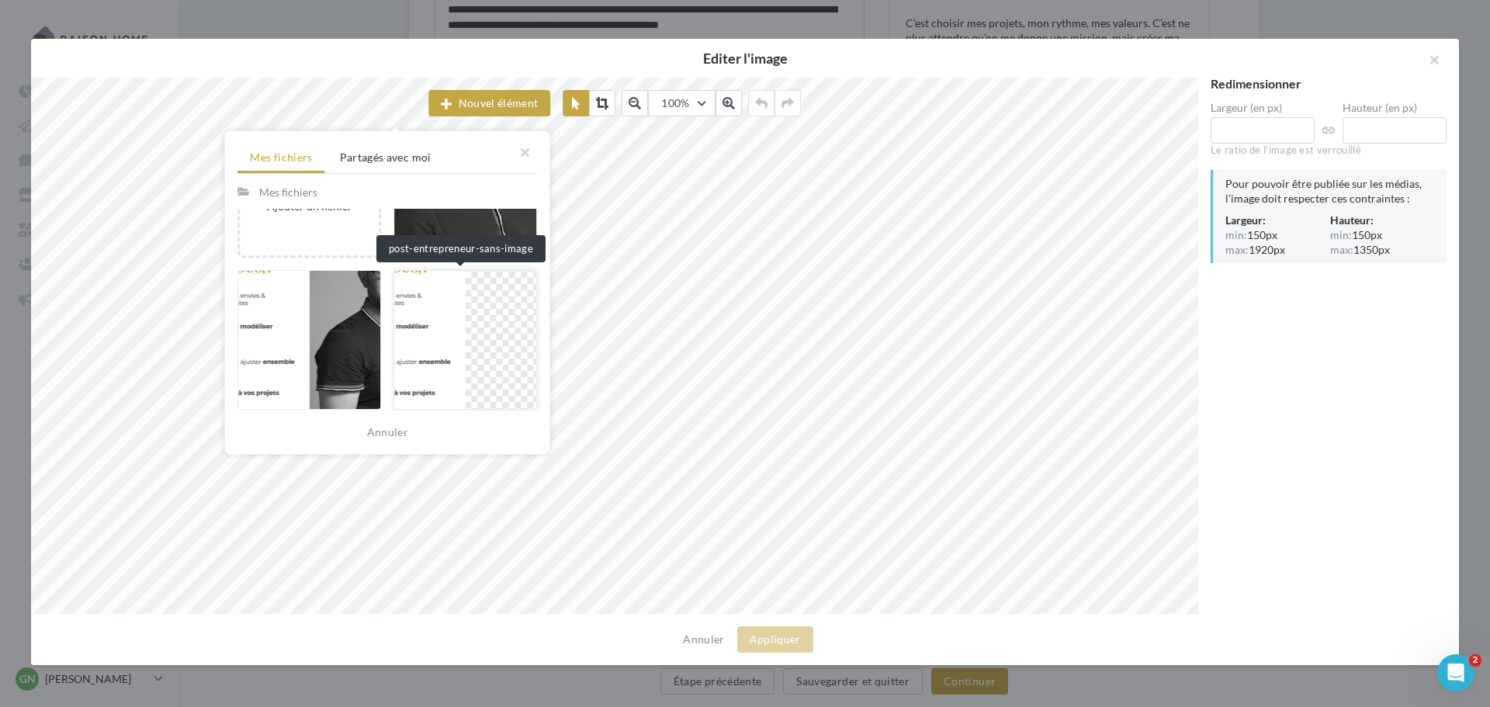
click at [476, 337] on div at bounding box center [465, 340] width 144 height 140
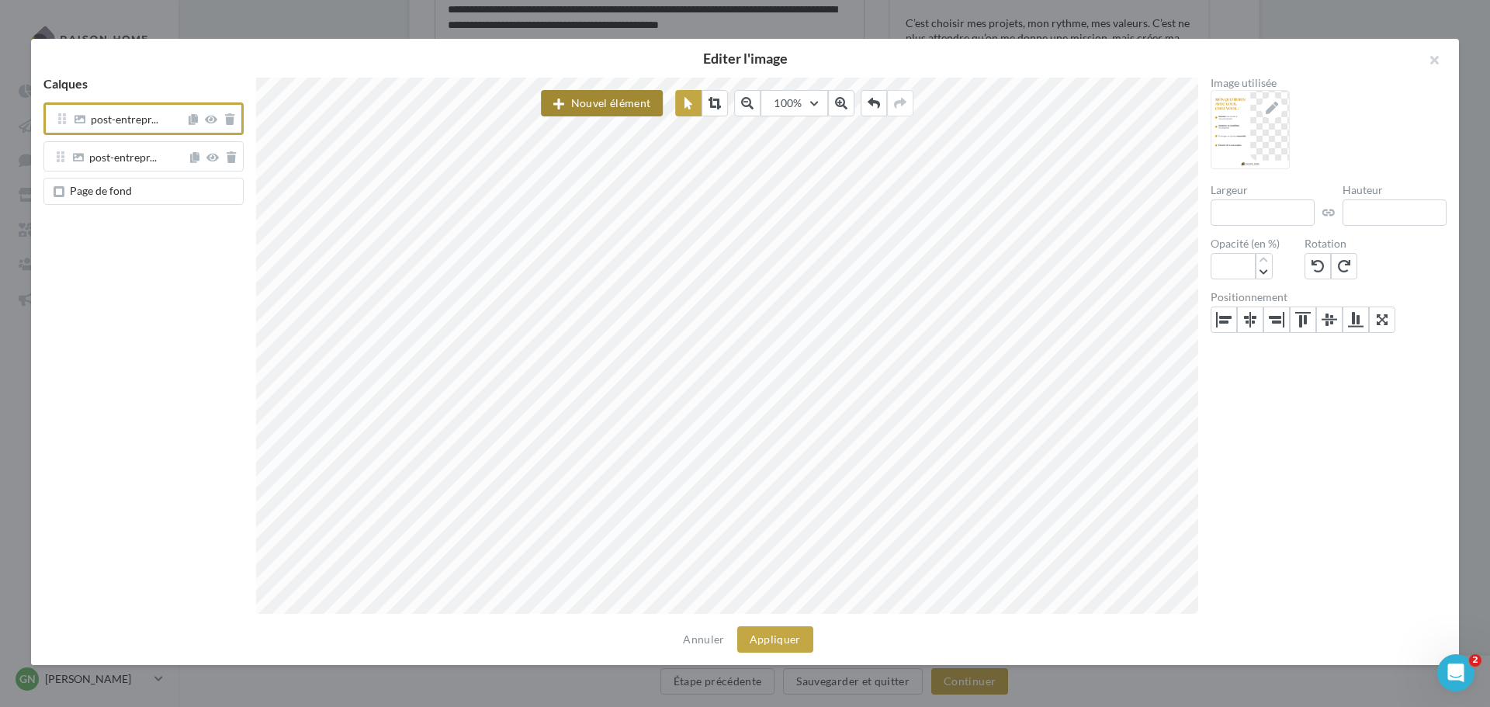
click at [559, 97] on button "Nouvel élément" at bounding box center [602, 103] width 122 height 26
click at [580, 180] on icon "button" at bounding box center [574, 180] width 17 height 11
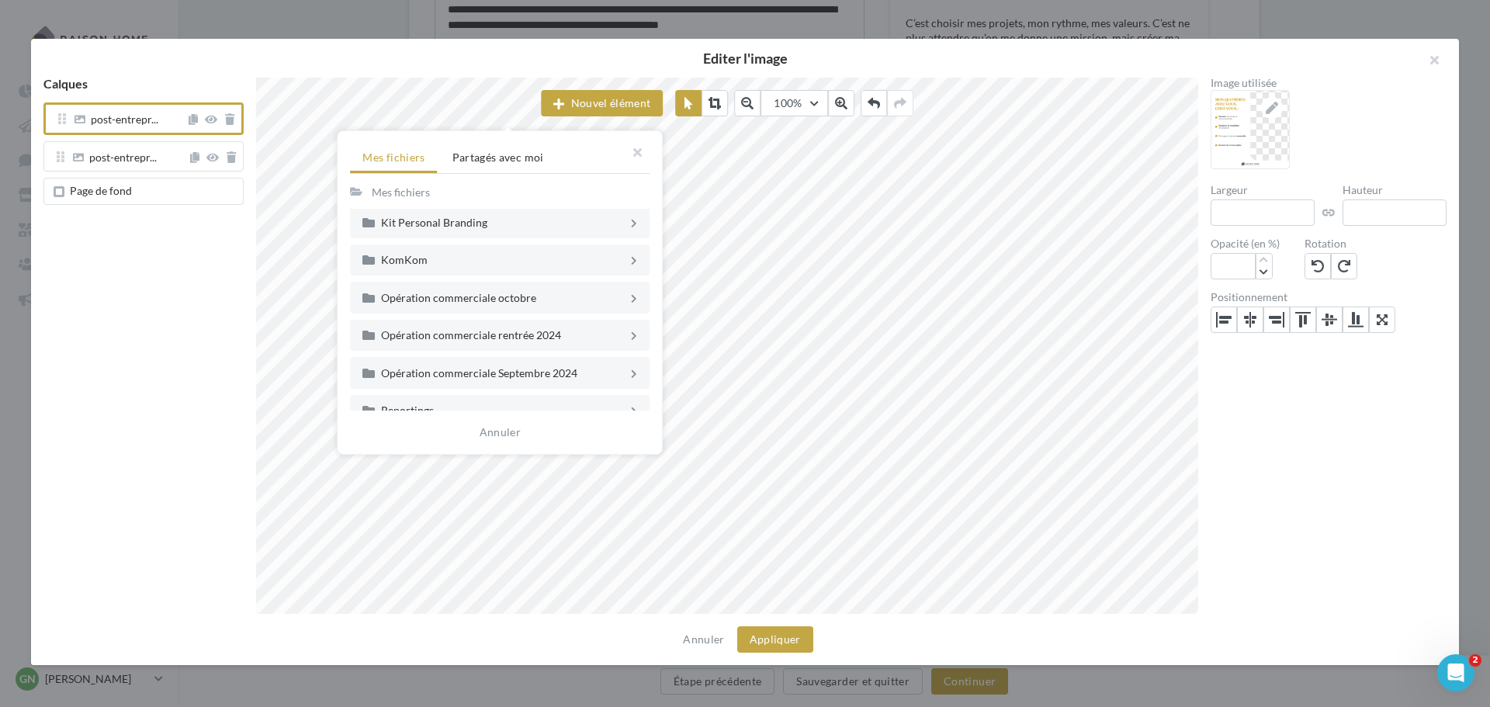
scroll to position [417, 0]
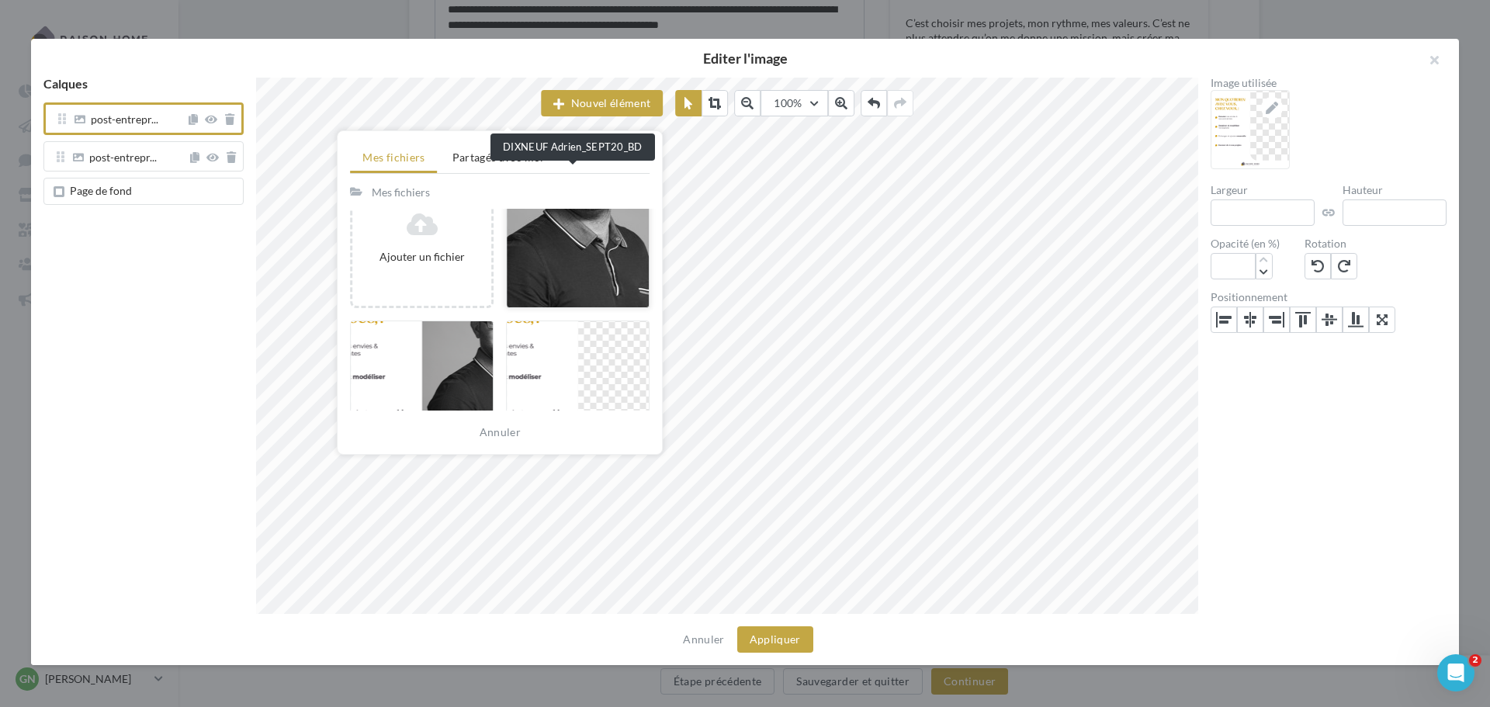
click at [552, 273] on div at bounding box center [578, 238] width 144 height 140
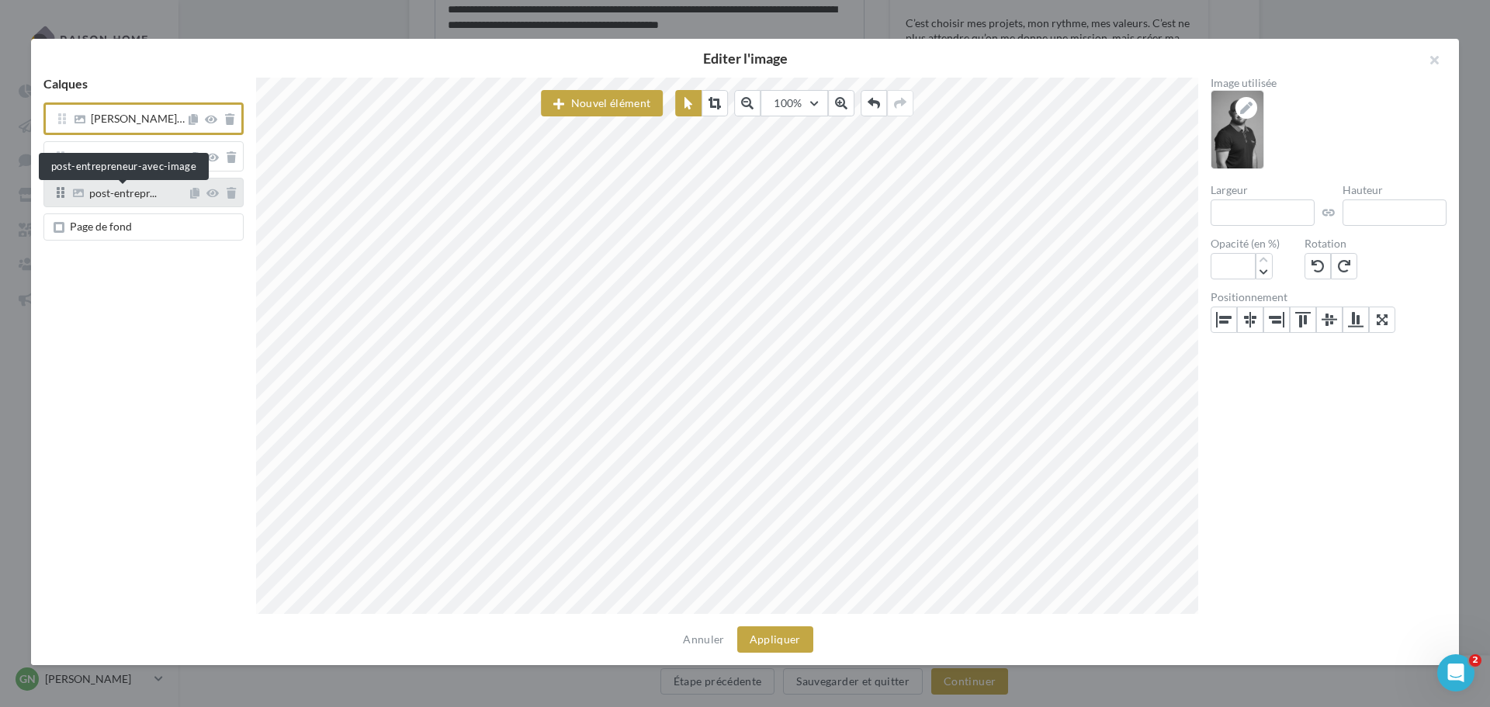
click at [126, 193] on span "post-entrepr..." at bounding box center [123, 195] width 68 height 14
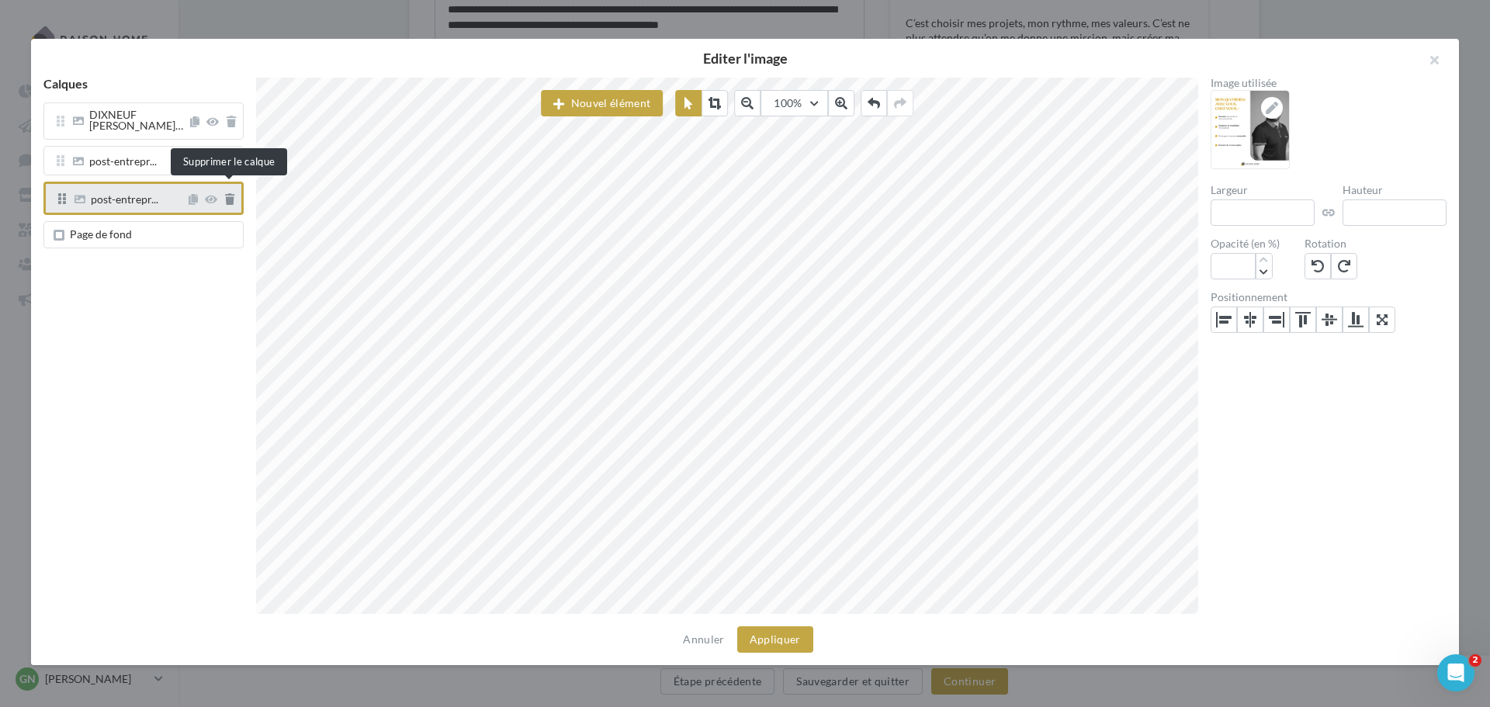
click at [227, 196] on icon at bounding box center [229, 199] width 9 height 11
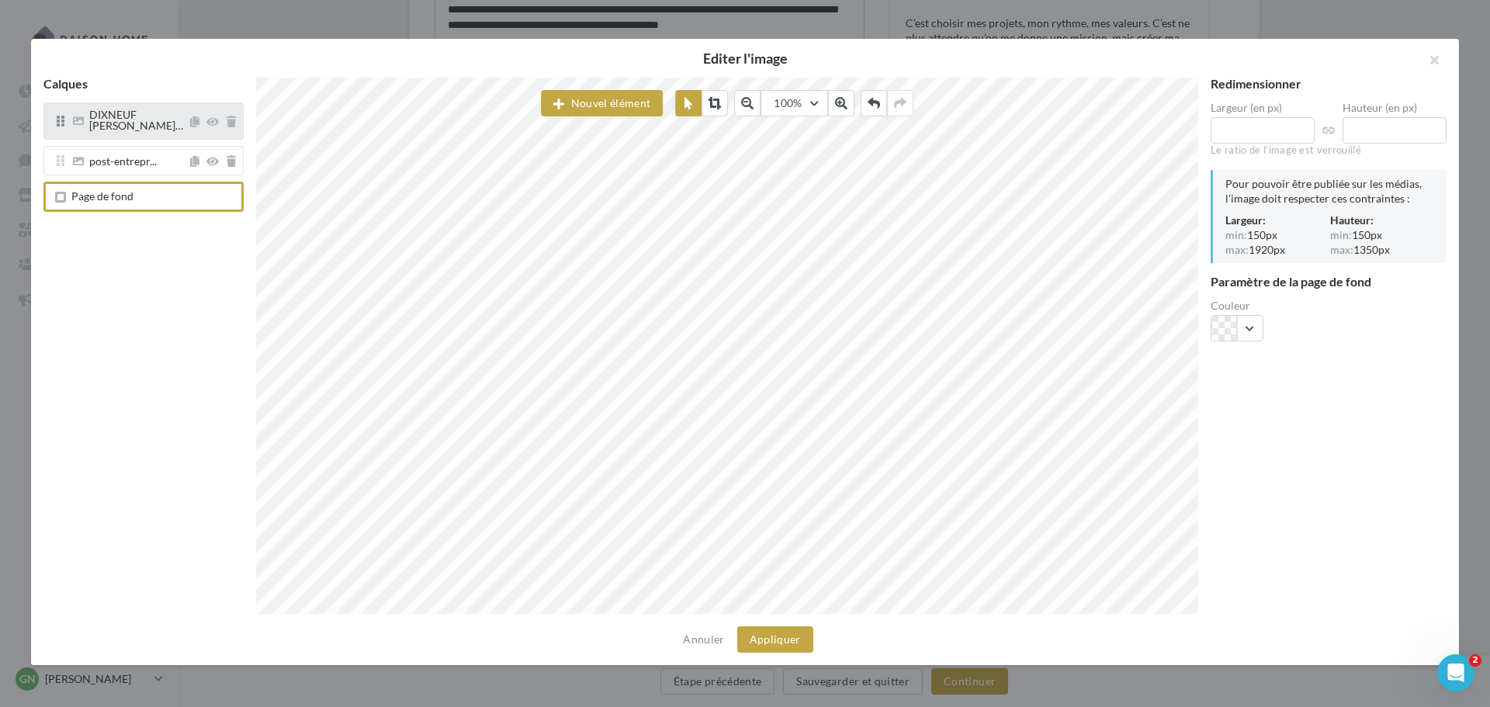
click at [120, 130] on div "DIXNEUF [PERSON_NAME]…" at bounding box center [143, 120] width 200 height 37
click at [100, 147] on span "DIXNEUF [PERSON_NAME]…" at bounding box center [128, 156] width 117 height 23
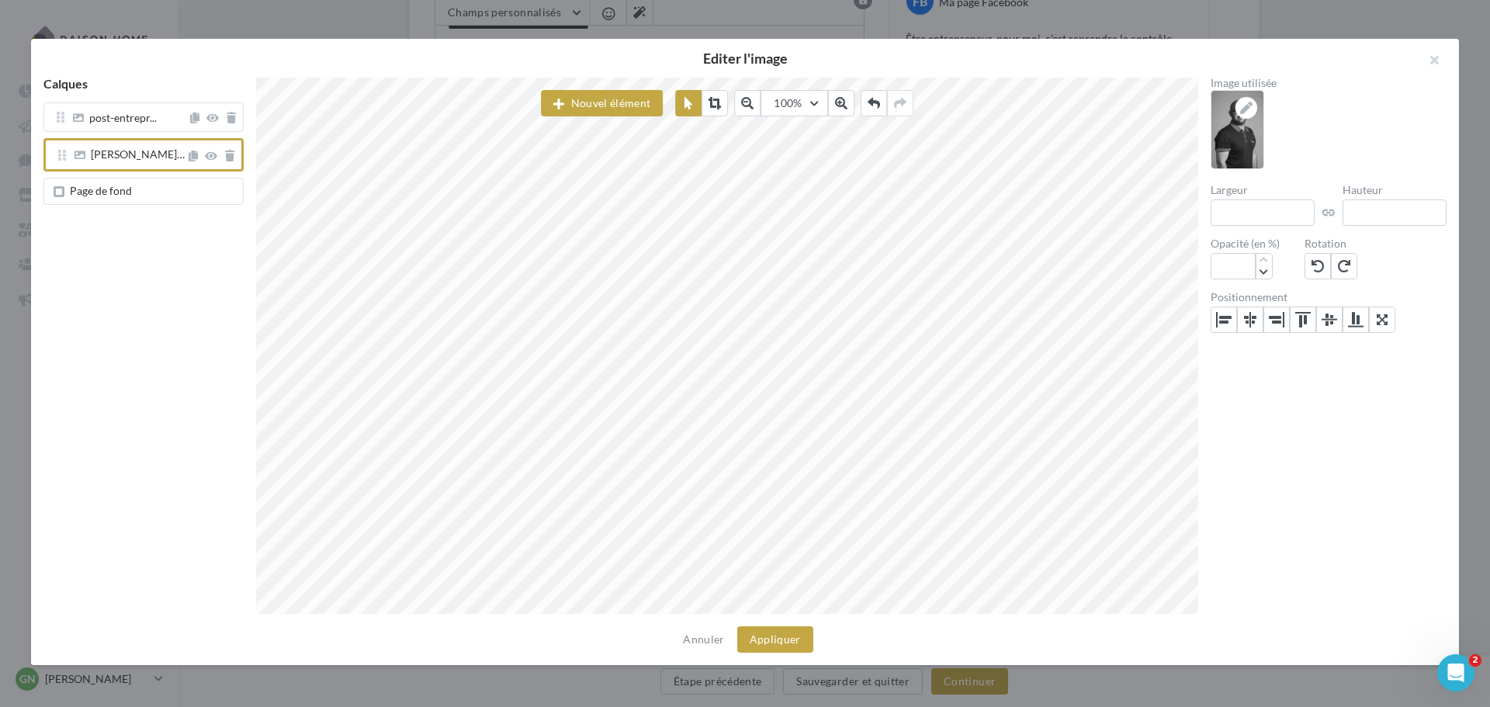
scroll to position [87, 0]
click at [233, 119] on icon at bounding box center [231, 118] width 9 height 11
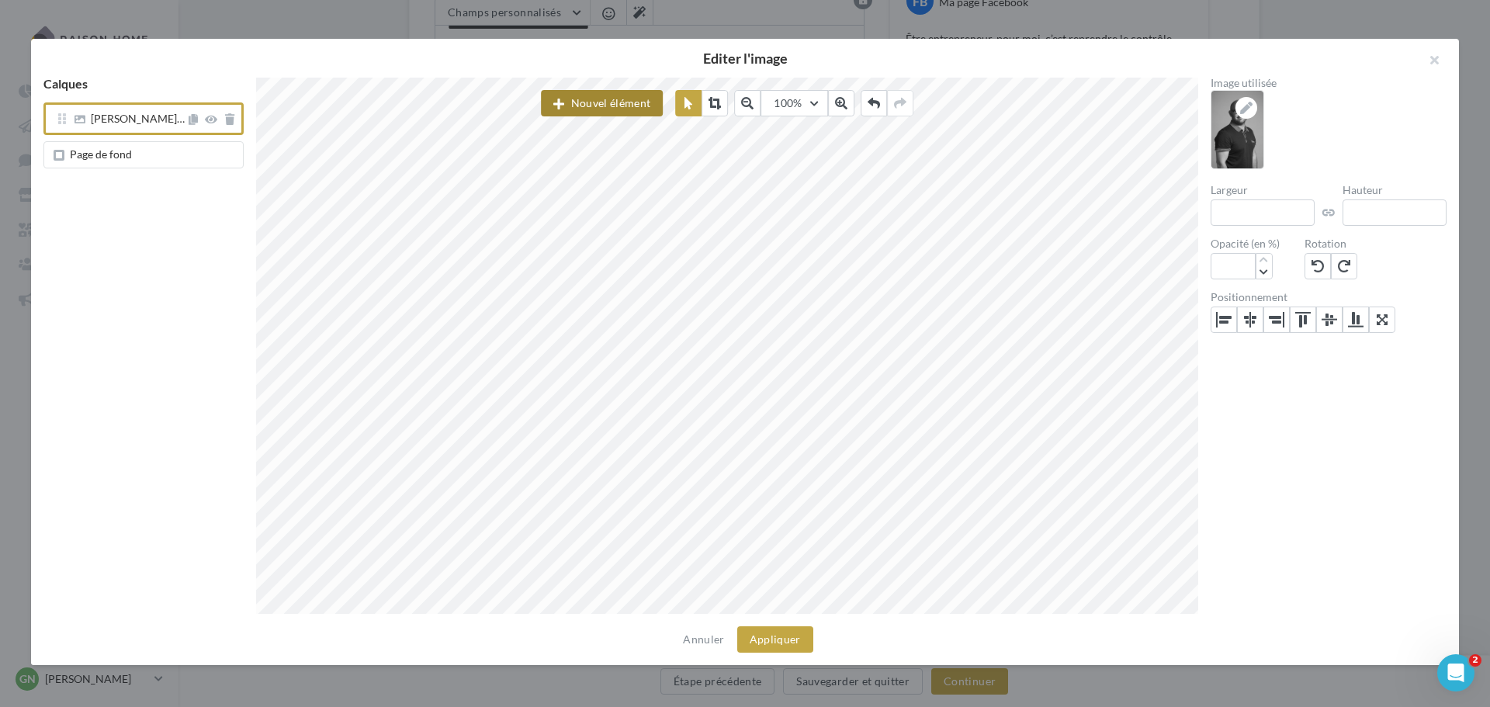
click at [593, 100] on button "Nouvel élément" at bounding box center [602, 103] width 122 height 26
click at [588, 177] on div "Image" at bounding box center [619, 179] width 106 height 15
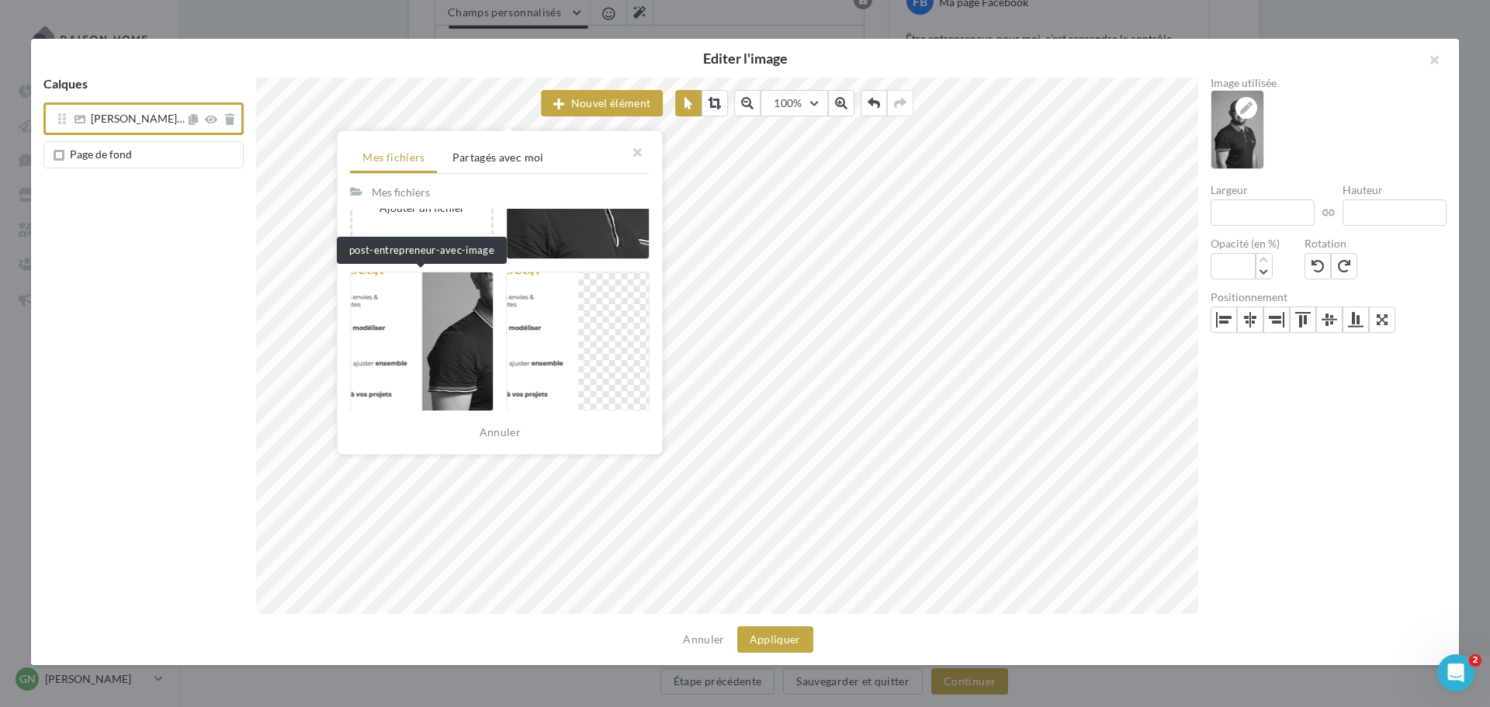
scroll to position [310, 0]
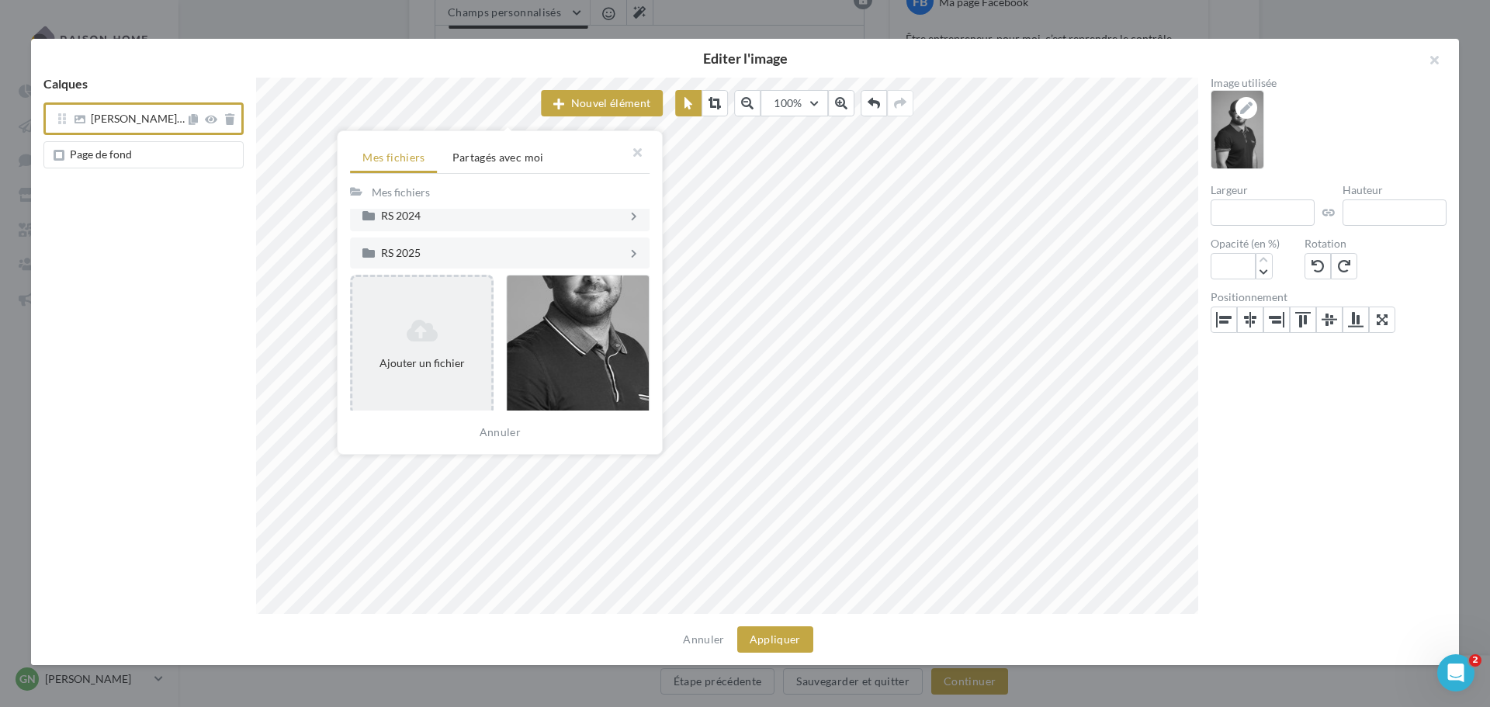
click at [421, 320] on icon at bounding box center [421, 330] width 126 height 25
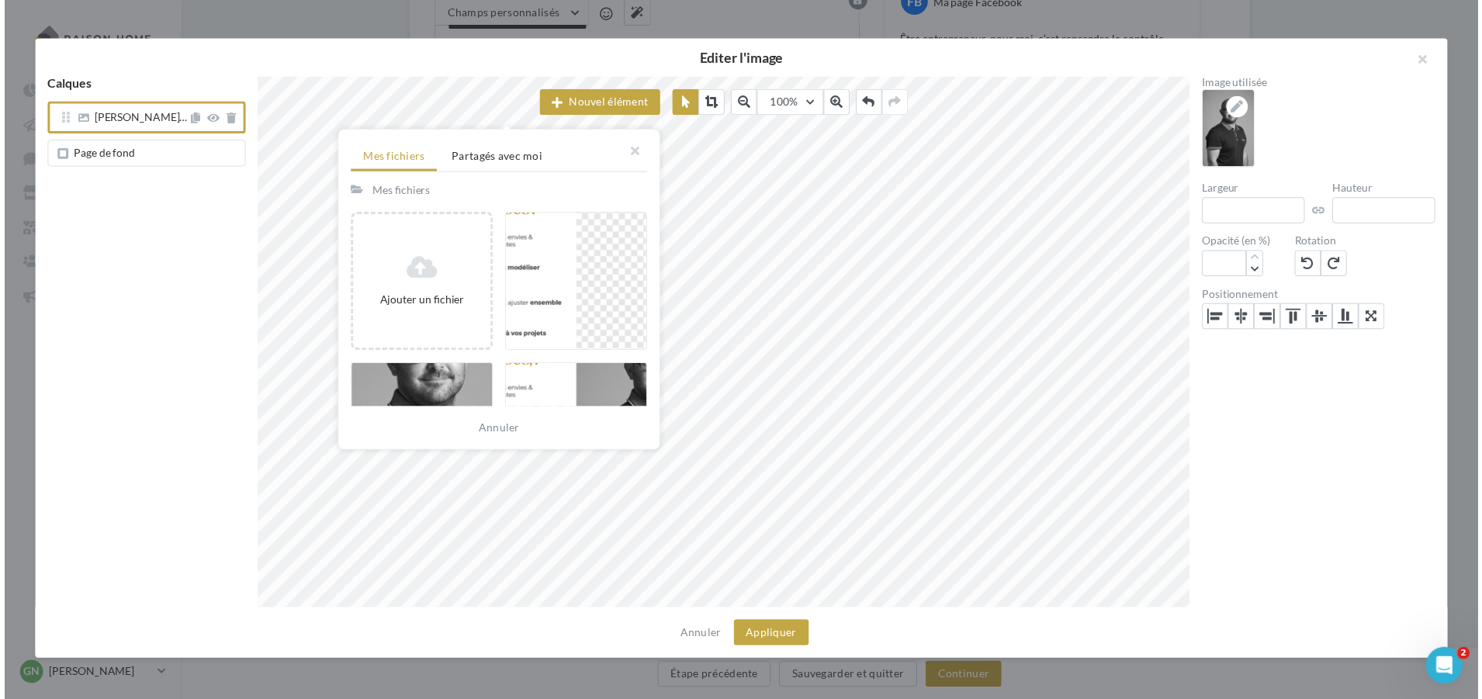
scroll to position [388, 0]
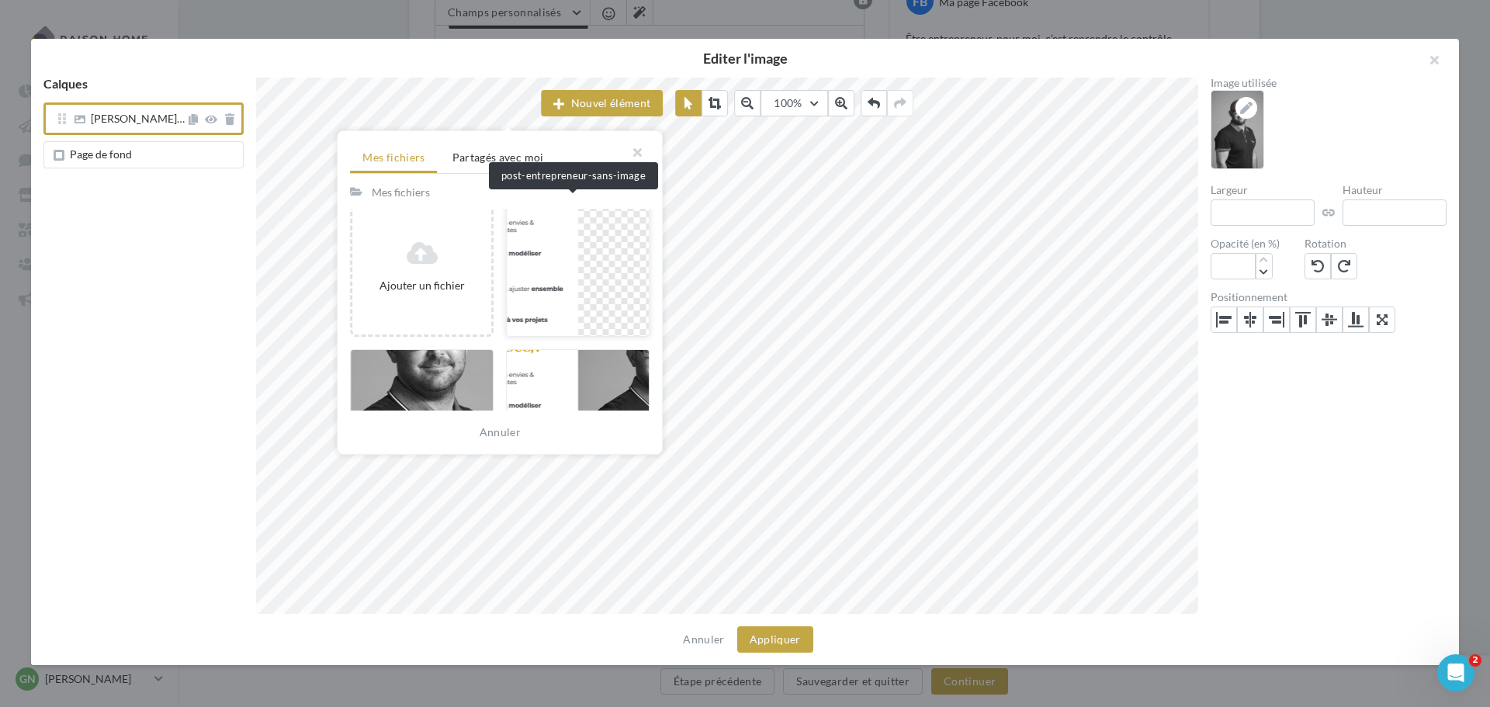
click at [566, 287] on div at bounding box center [578, 267] width 144 height 140
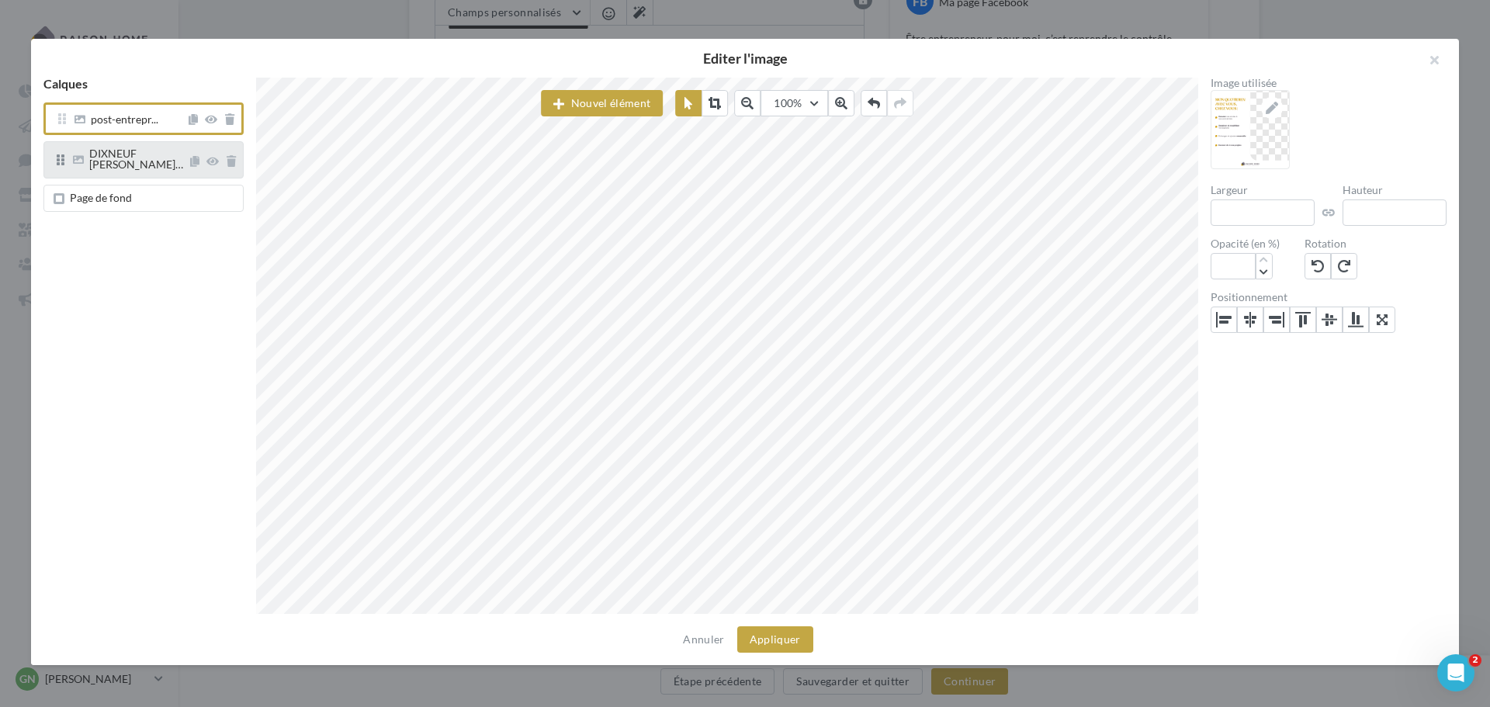
click at [120, 167] on div "DIXNEUF [PERSON_NAME]…" at bounding box center [143, 159] width 200 height 37
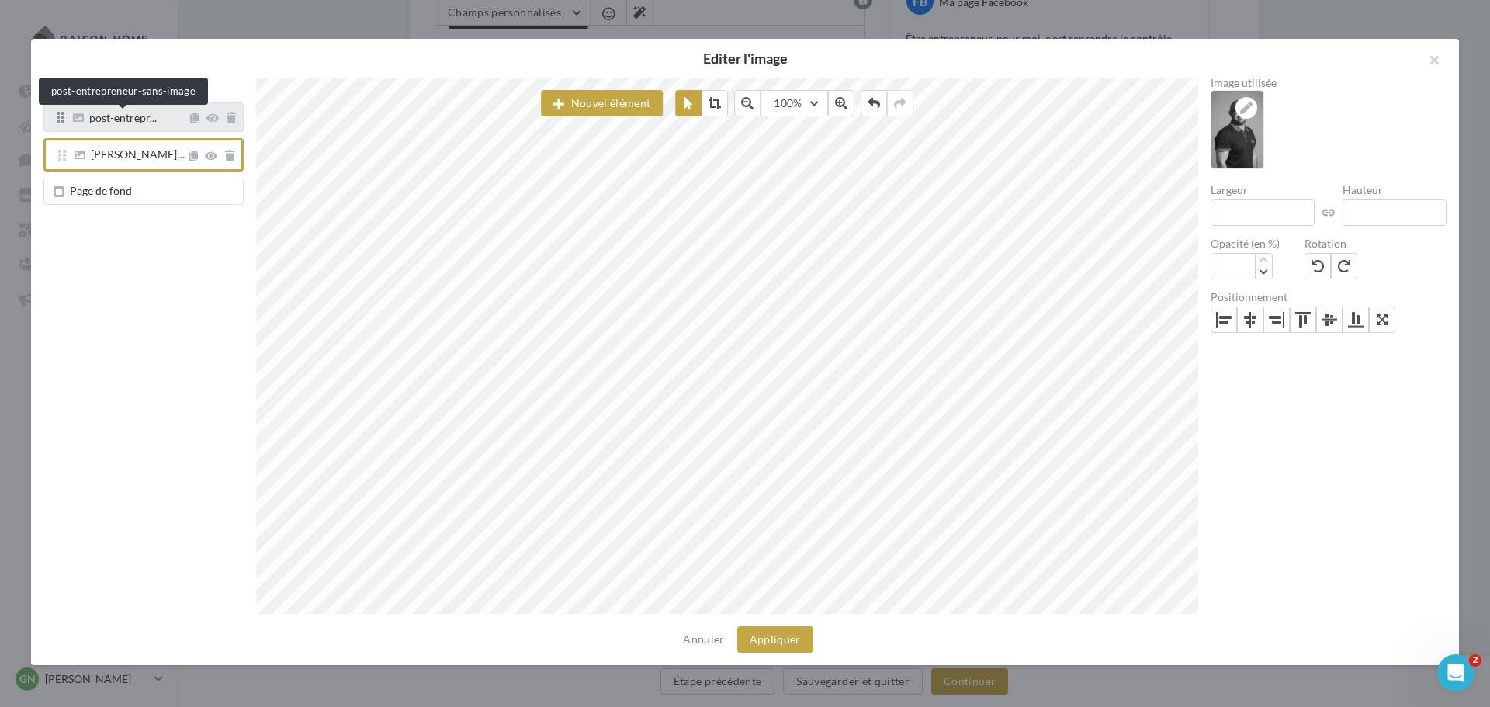
click at [119, 125] on span "post-entrepr..." at bounding box center [123, 120] width 68 height 14
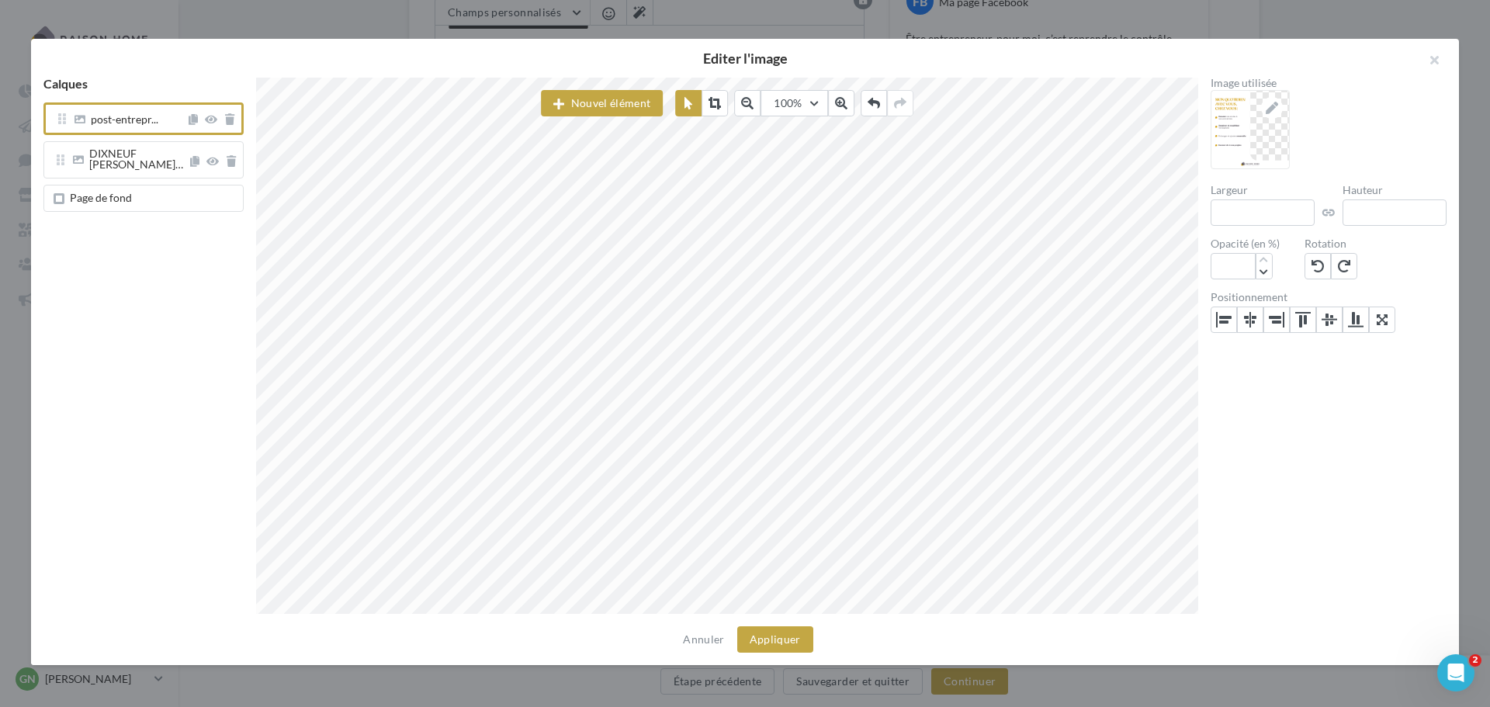
click at [130, 195] on span "Page de fond" at bounding box center [101, 197] width 62 height 13
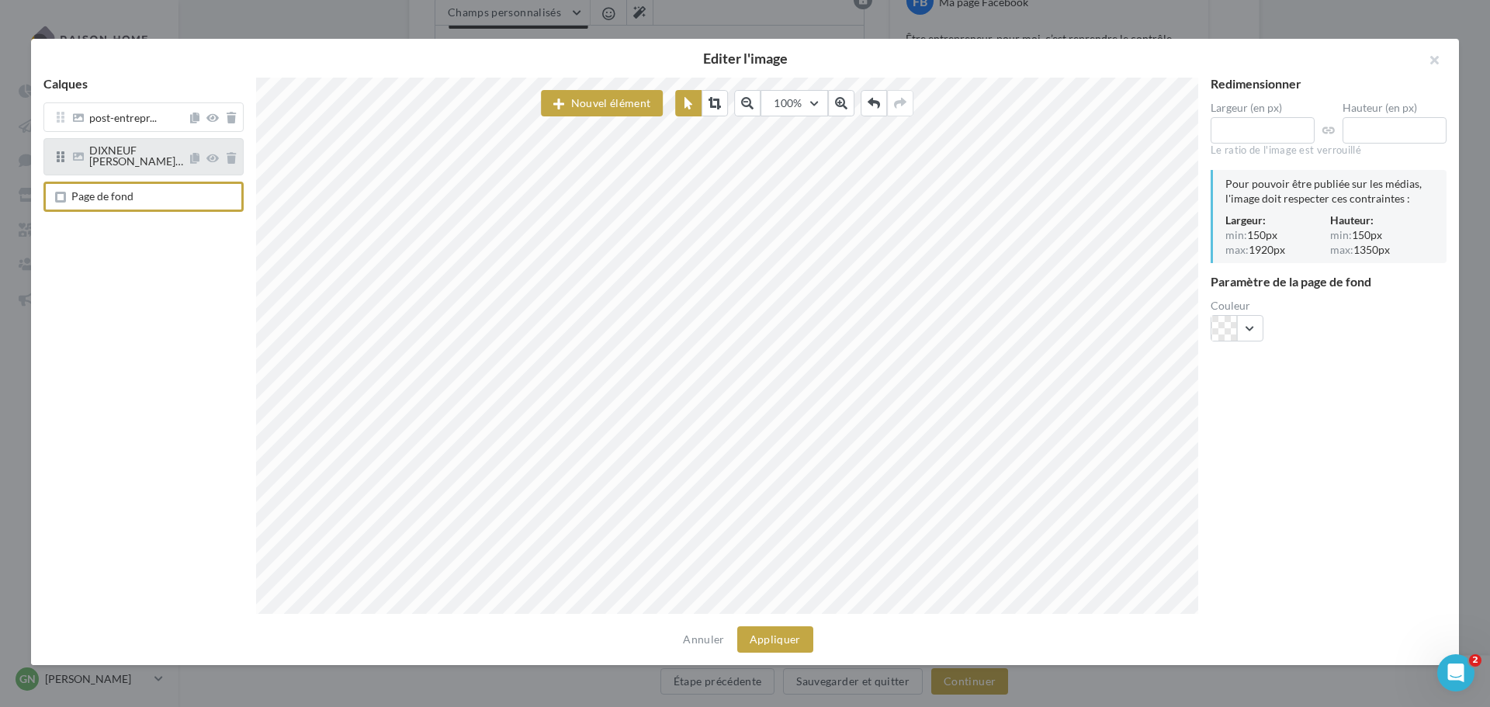
click at [116, 144] on div "DIXNEUF [PERSON_NAME]…" at bounding box center [143, 156] width 200 height 37
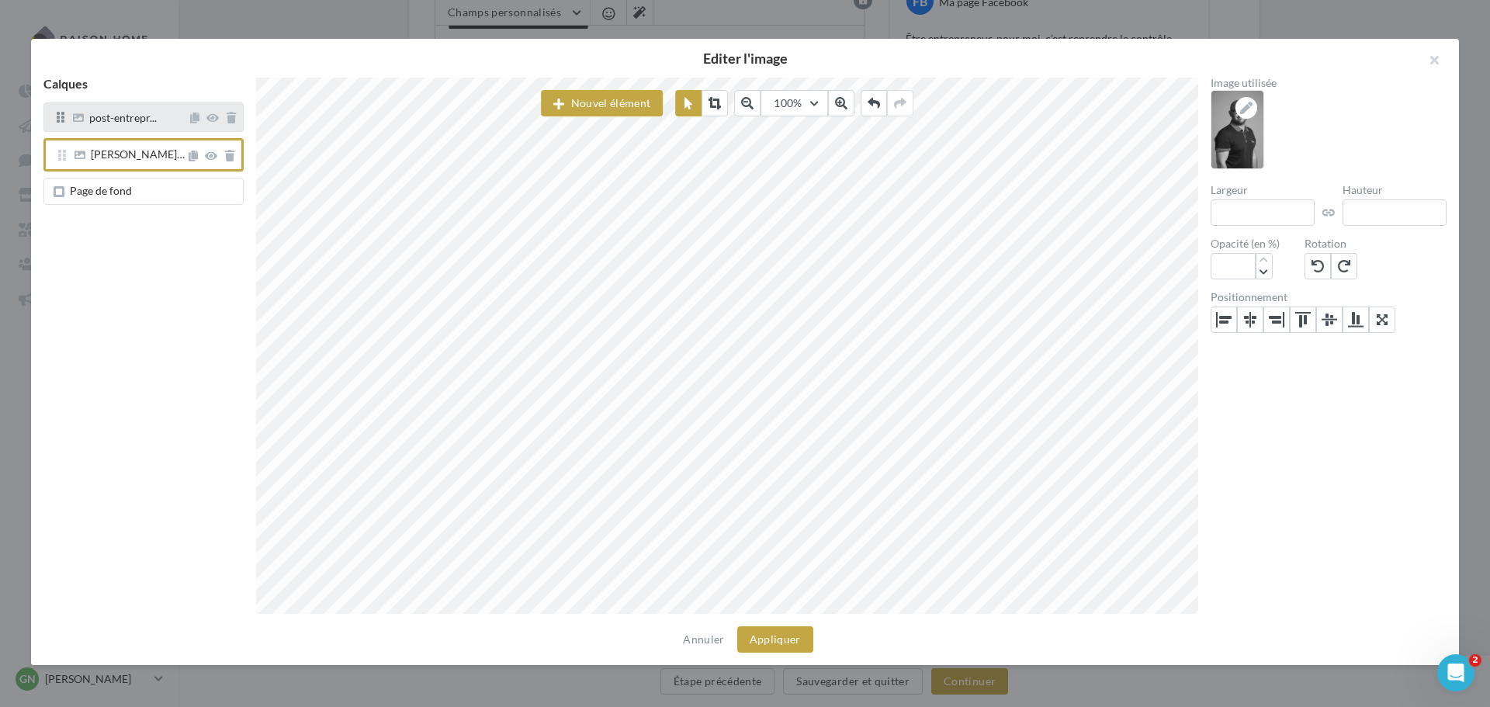
click at [117, 130] on div "post-entrepr..." at bounding box center [143, 116] width 200 height 29
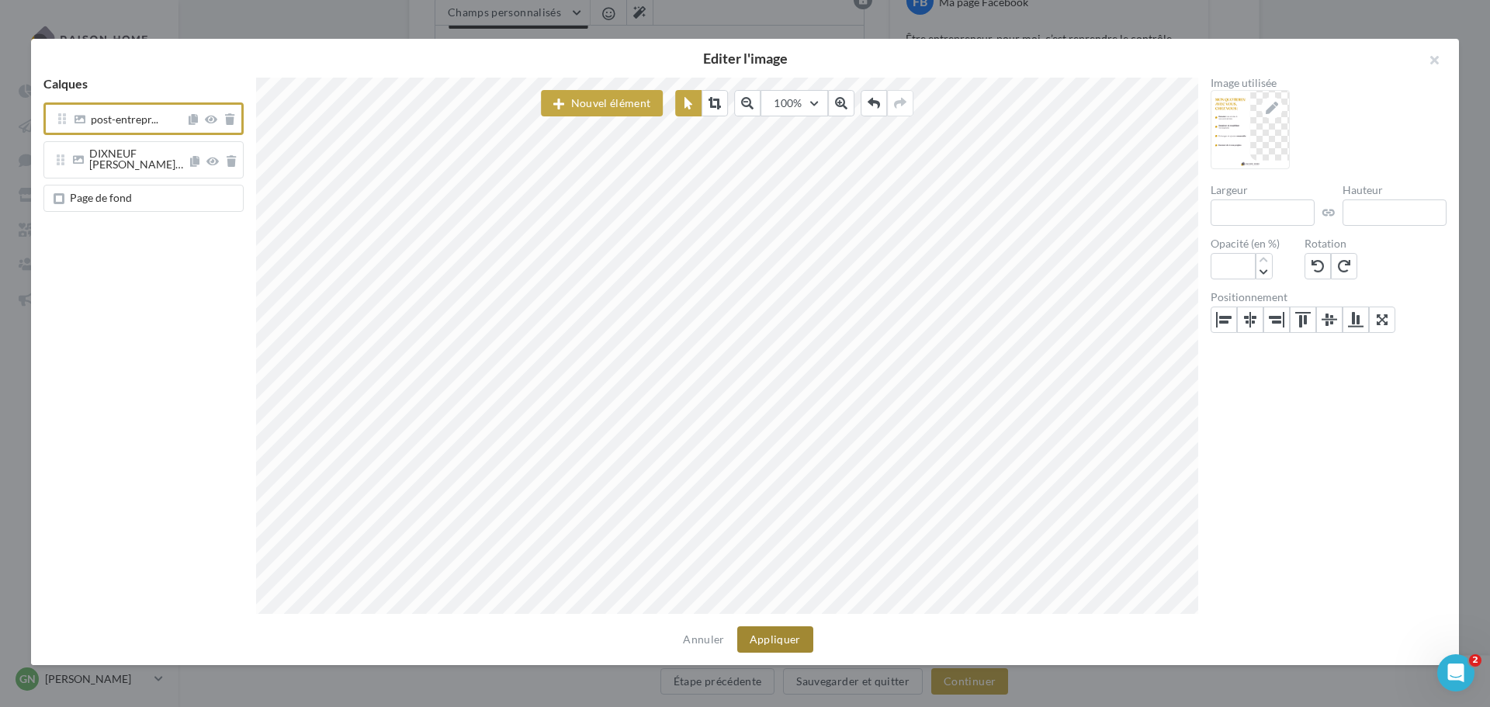
click at [767, 632] on button "Appliquer" at bounding box center [775, 639] width 76 height 26
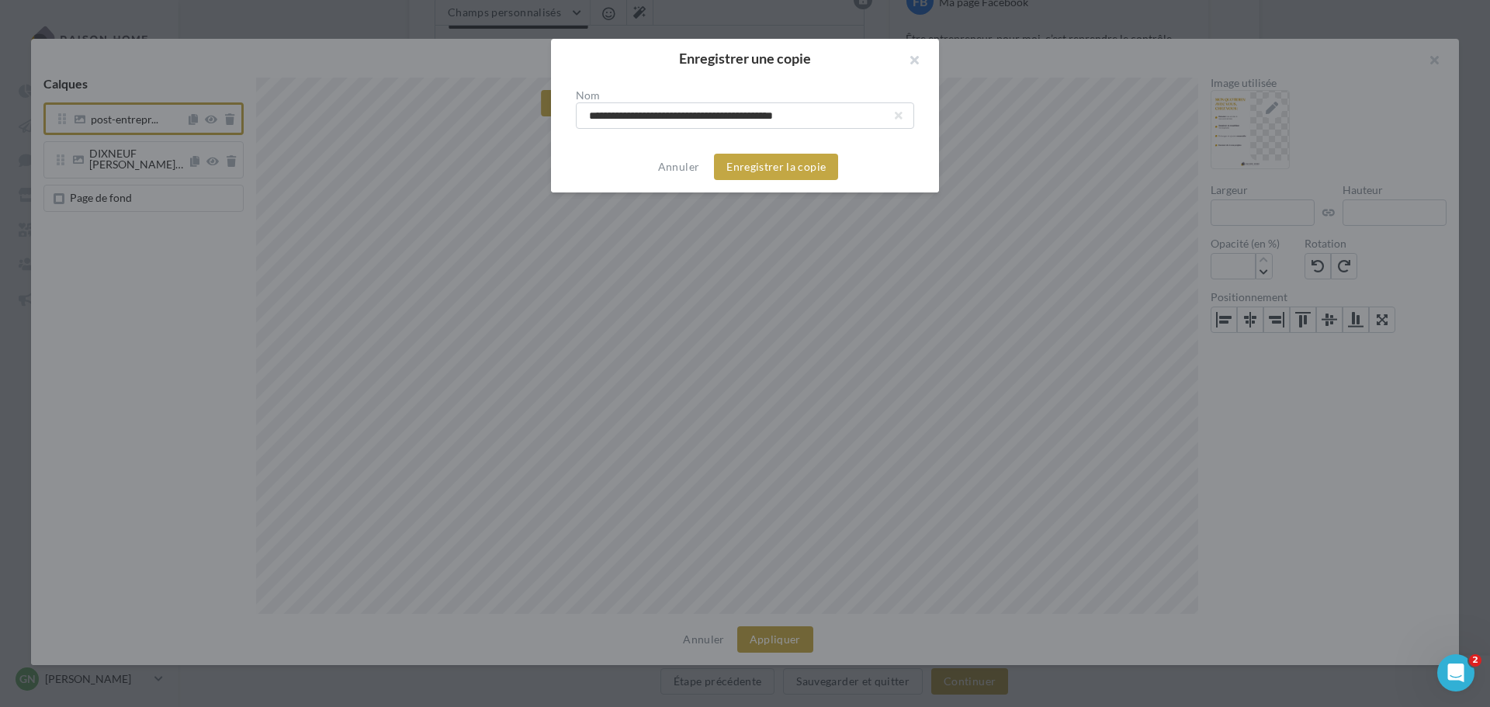
drag, startPoint x: 682, startPoint y: 115, endPoint x: 490, endPoint y: 126, distance: 192.0
click at [490, 126] on div "**********" at bounding box center [745, 353] width 1490 height 707
drag, startPoint x: 680, startPoint y: 115, endPoint x: 763, endPoint y: 113, distance: 83.8
click at [763, 113] on input "**********" at bounding box center [745, 115] width 338 height 26
click at [613, 116] on input "**********" at bounding box center [745, 115] width 338 height 26
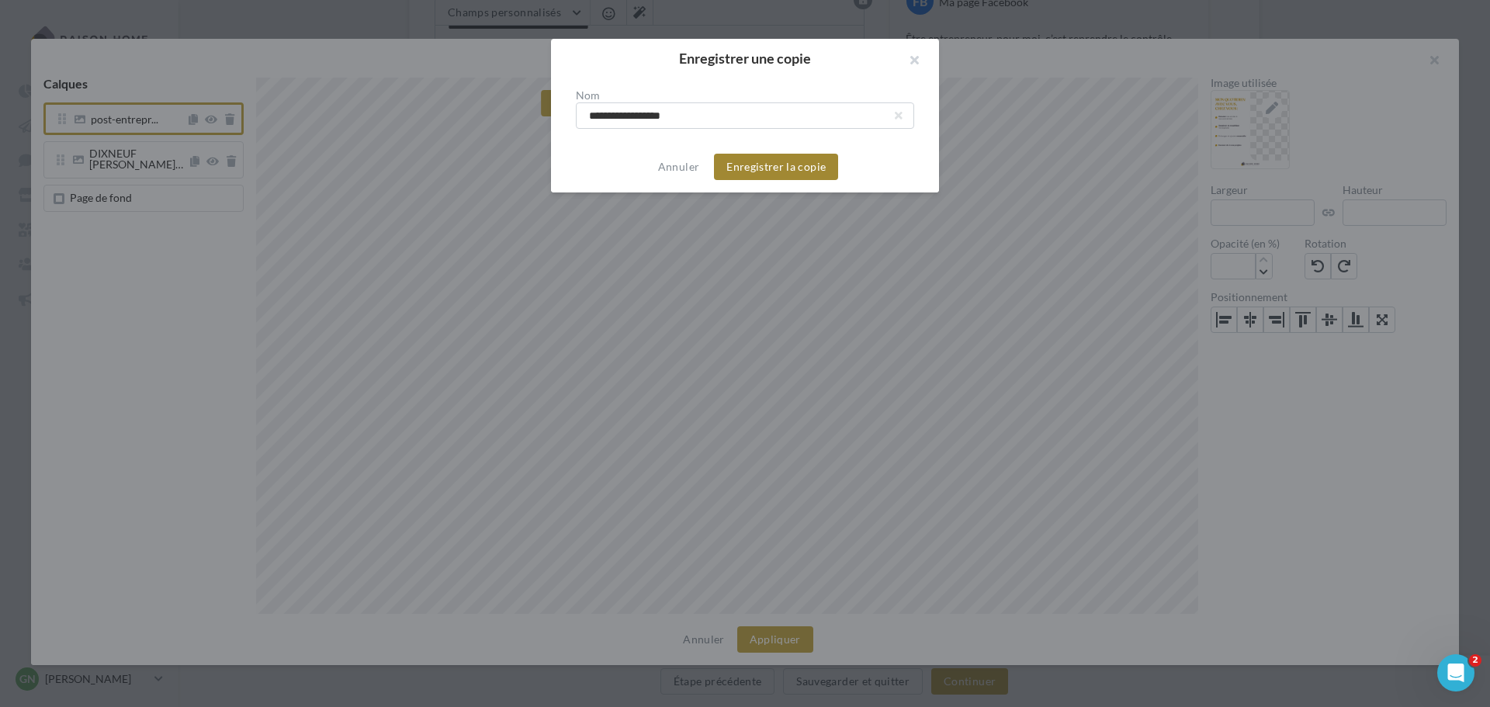
type input "**********"
click at [762, 164] on button "Enregistrer la copie" at bounding box center [776, 167] width 124 height 26
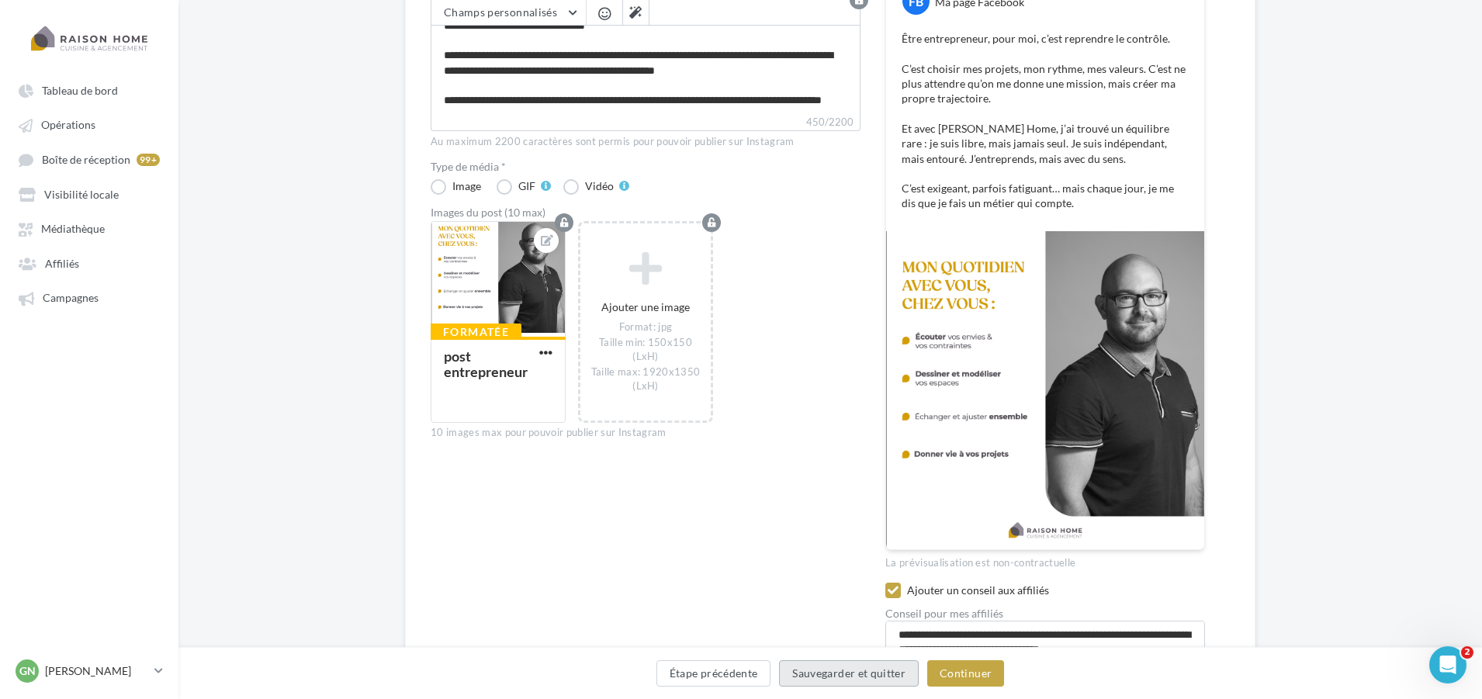
click at [838, 670] on button "Sauvegarder et quitter" at bounding box center [849, 673] width 140 height 26
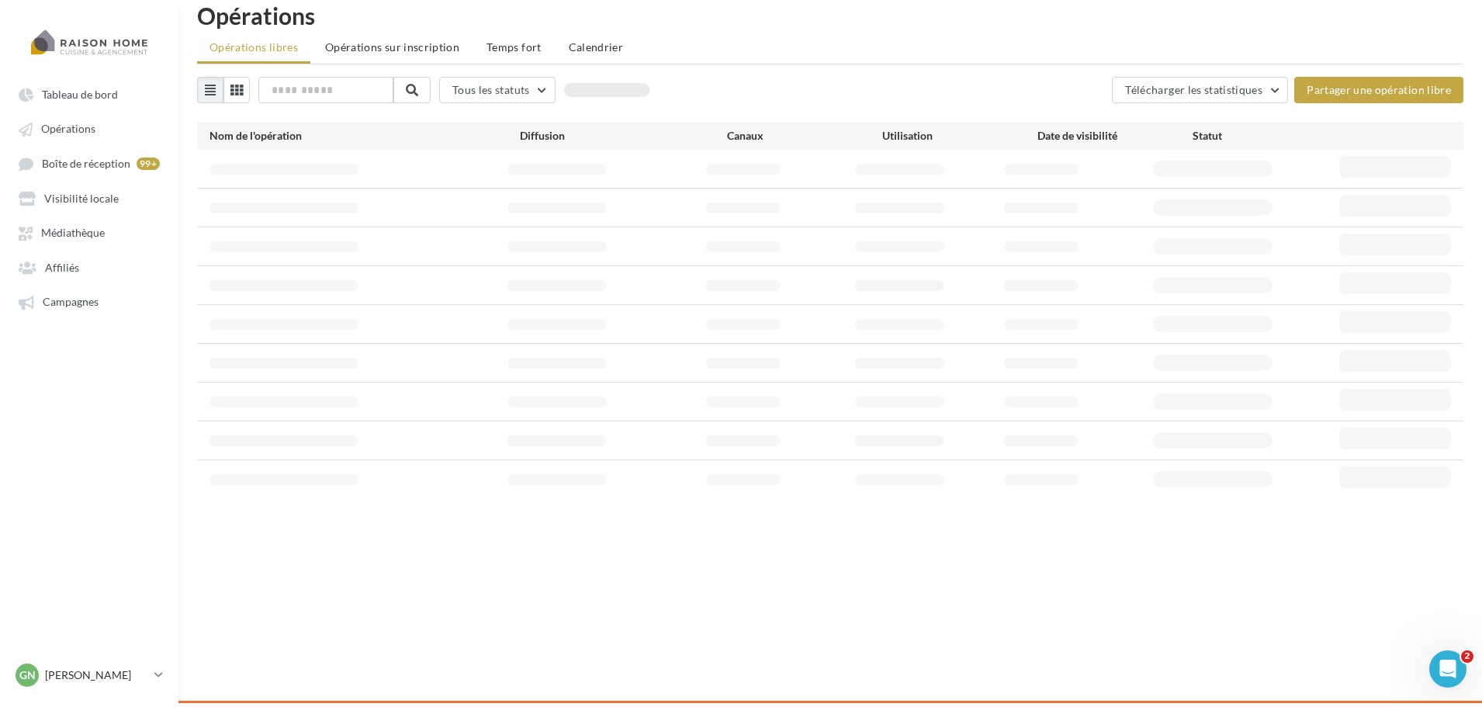
scroll to position [25, 0]
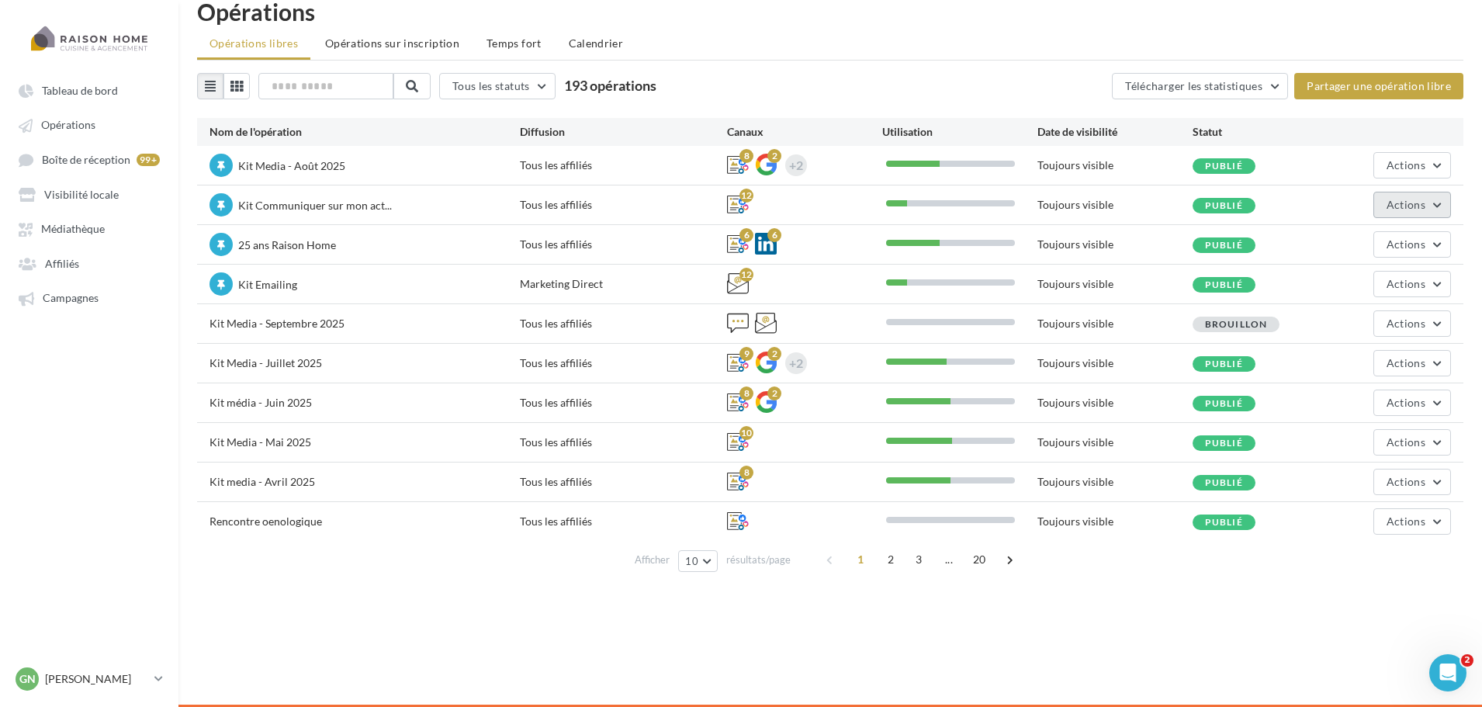
click at [1386, 208] on button "Actions" at bounding box center [1412, 205] width 78 height 26
click at [1352, 250] on button "Editer" at bounding box center [1368, 241] width 164 height 40
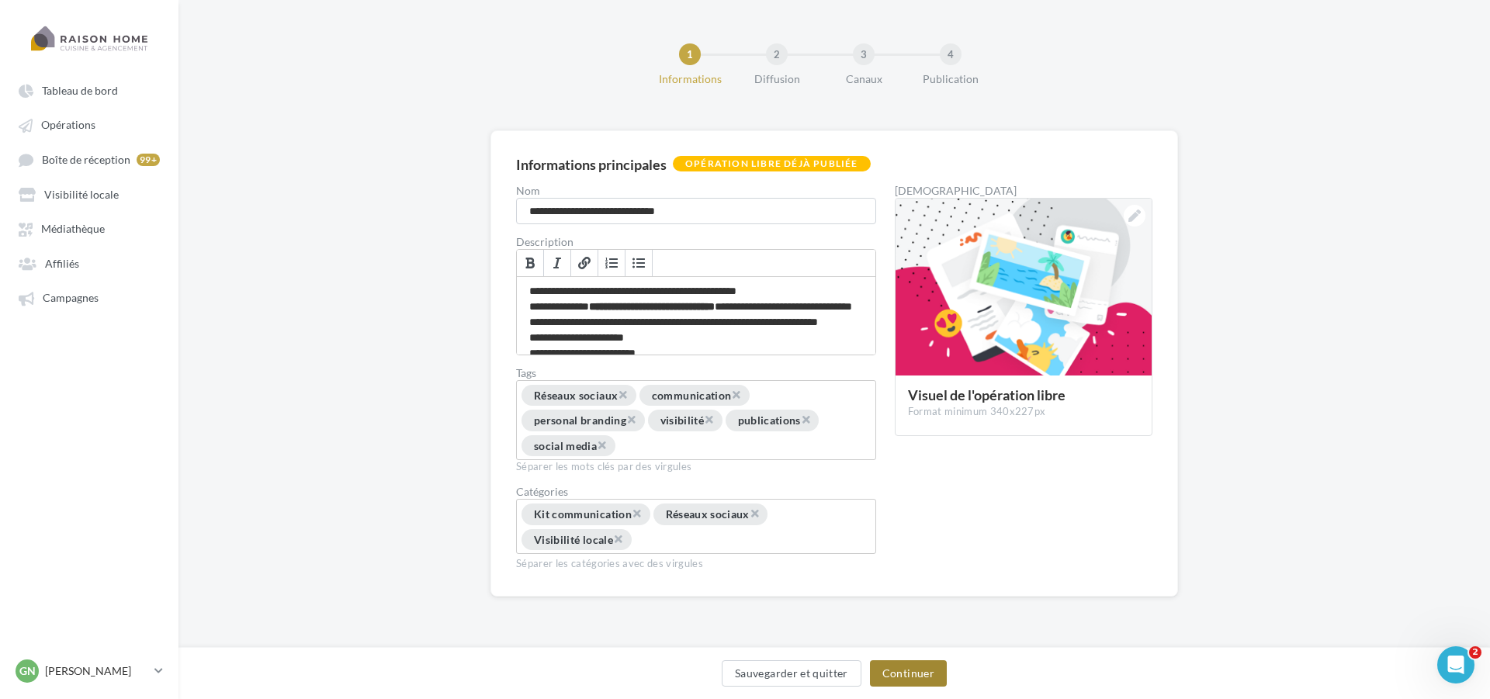
click at [899, 677] on button "Continuer" at bounding box center [908, 673] width 77 height 26
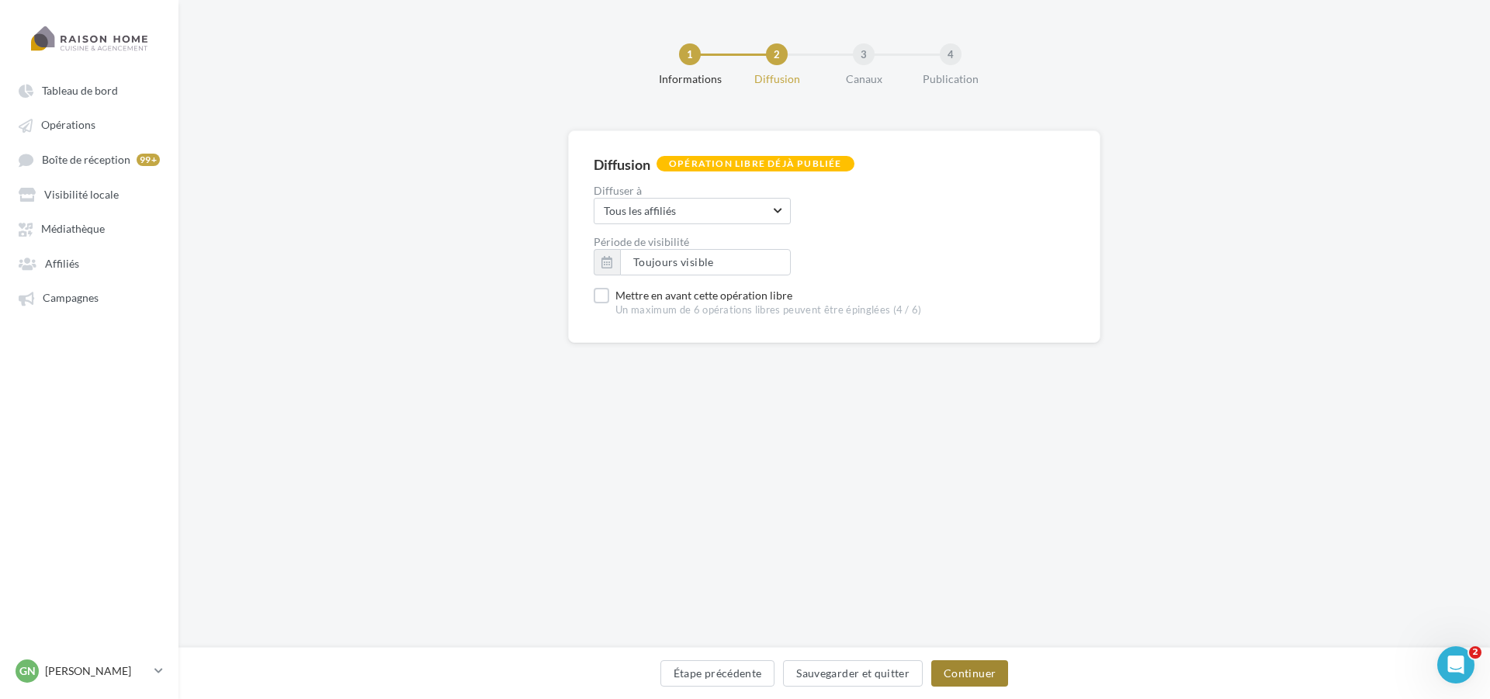
click at [945, 662] on button "Continuer" at bounding box center [969, 673] width 77 height 26
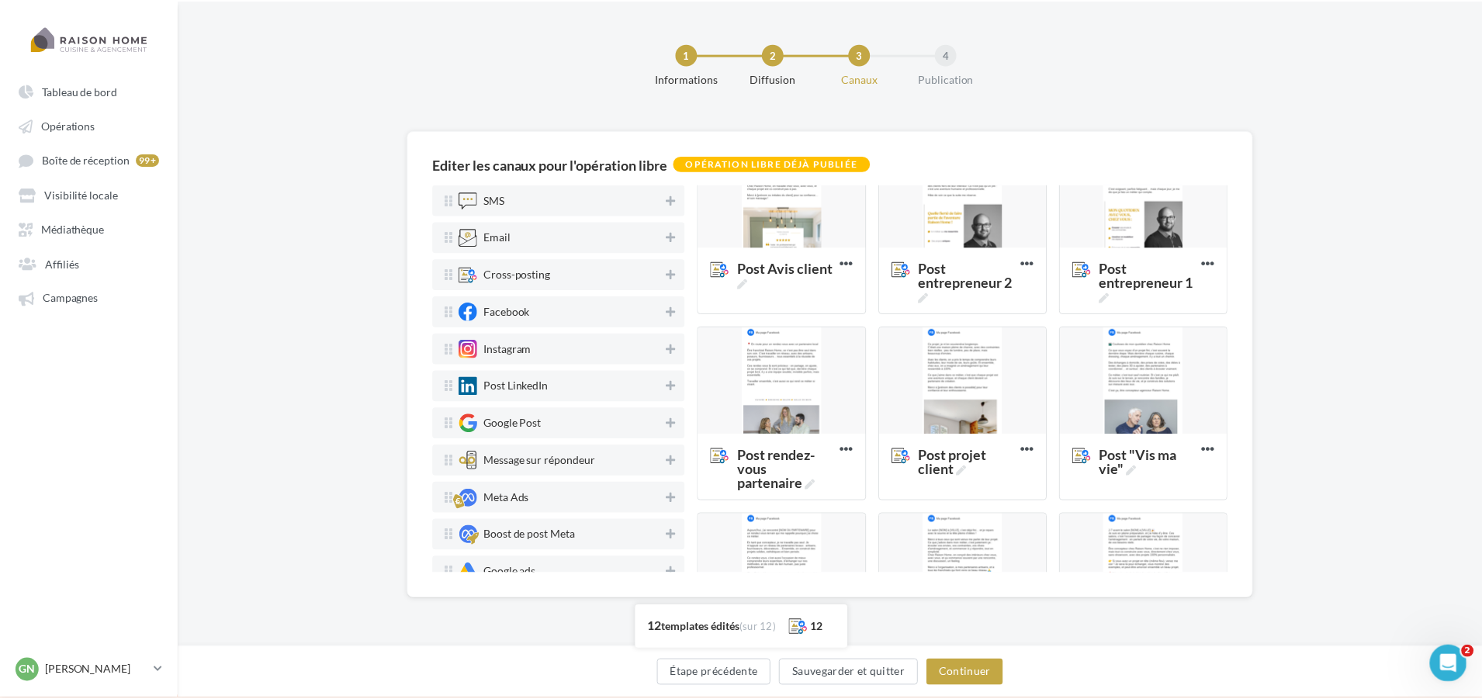
scroll to position [233, 0]
click at [961, 217] on div at bounding box center [968, 194] width 168 height 109
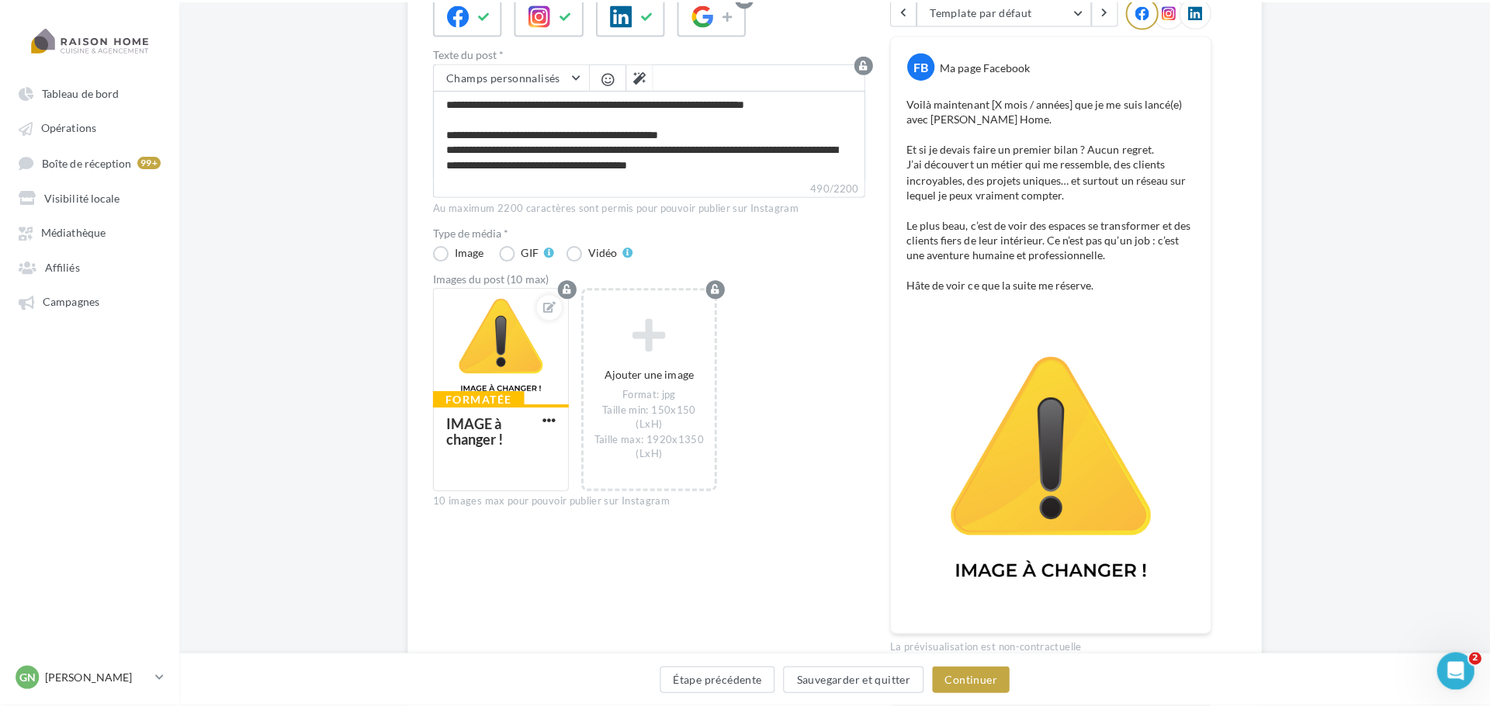
scroll to position [155, 0]
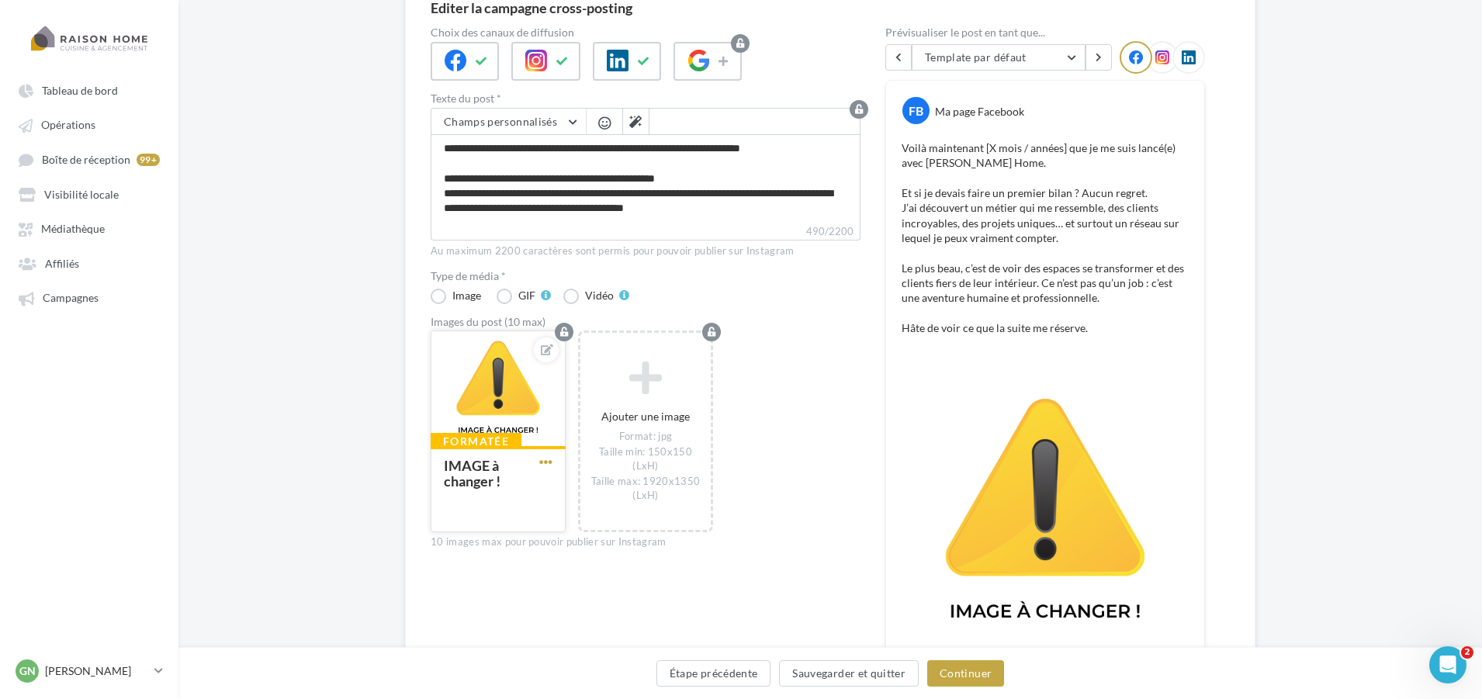
click at [542, 457] on span "button" at bounding box center [545, 461] width 13 height 13
click at [585, 492] on button "Remplacer l'image" at bounding box center [618, 493] width 164 height 40
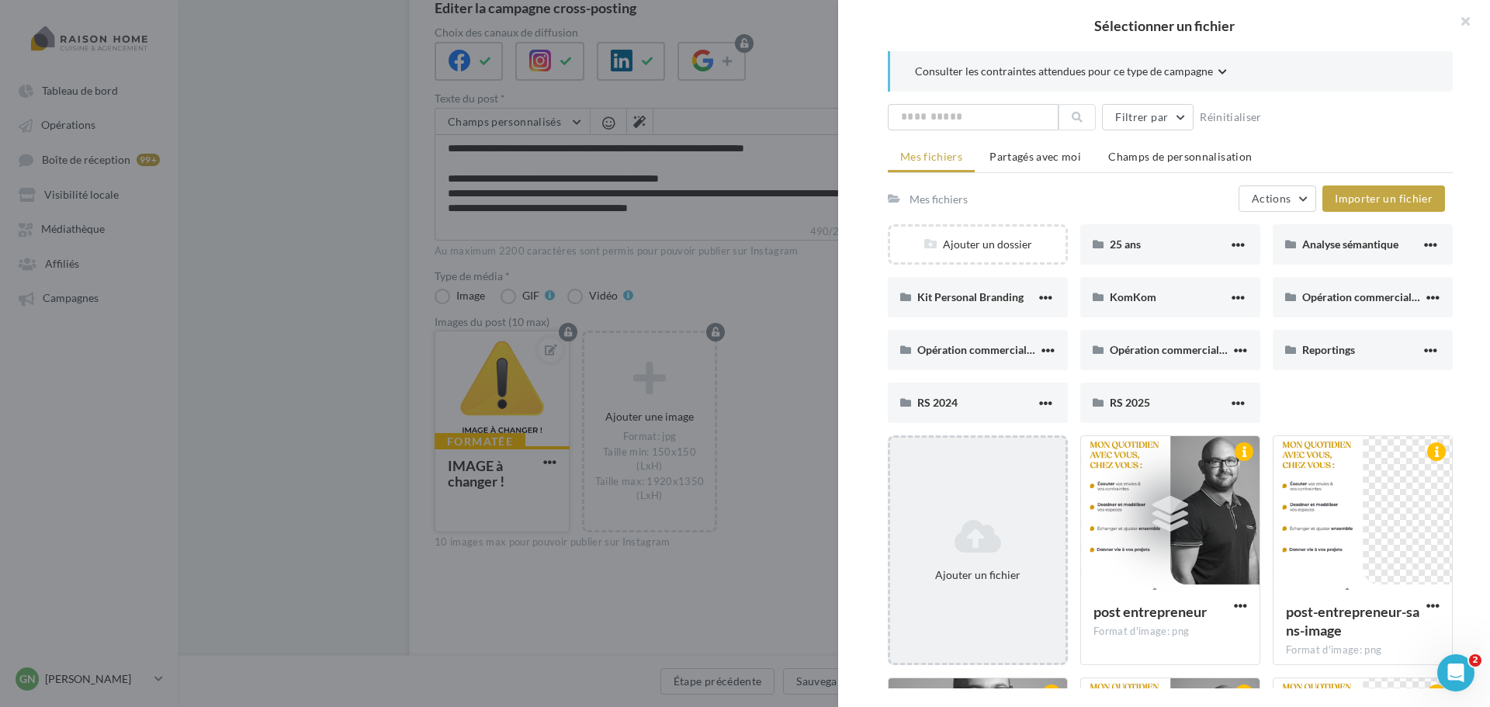
click at [915, 577] on div "Ajouter un fichier" at bounding box center [977, 574] width 163 height 15
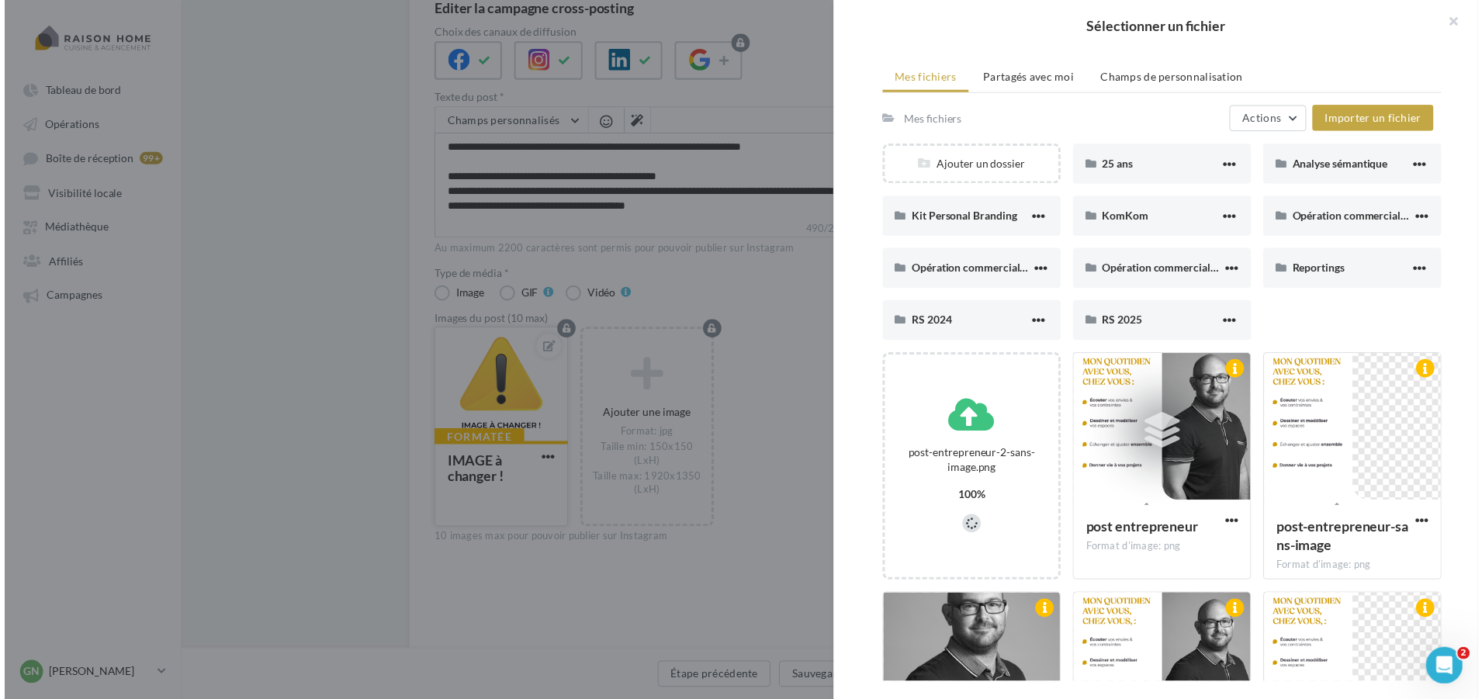
scroll to position [78, 0]
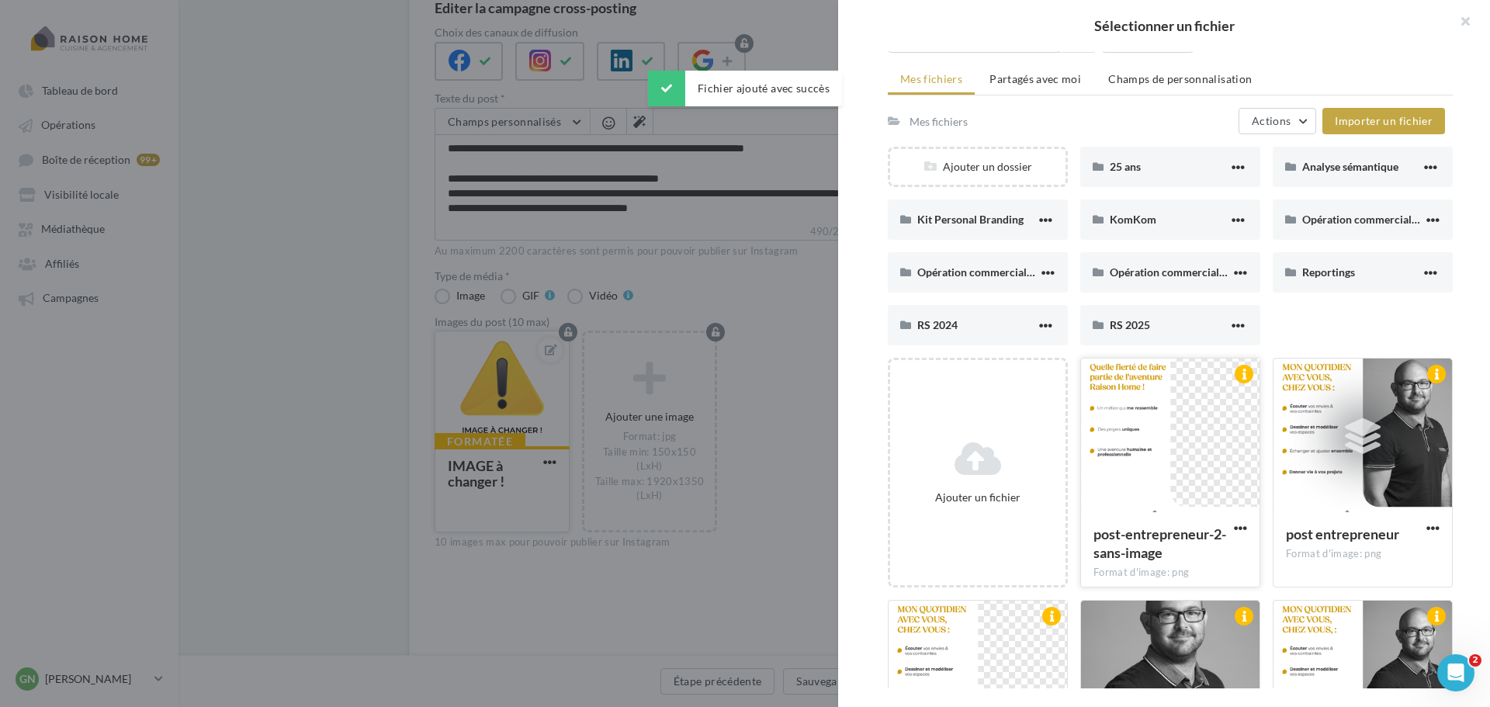
click at [1151, 463] on div at bounding box center [1170, 435] width 178 height 155
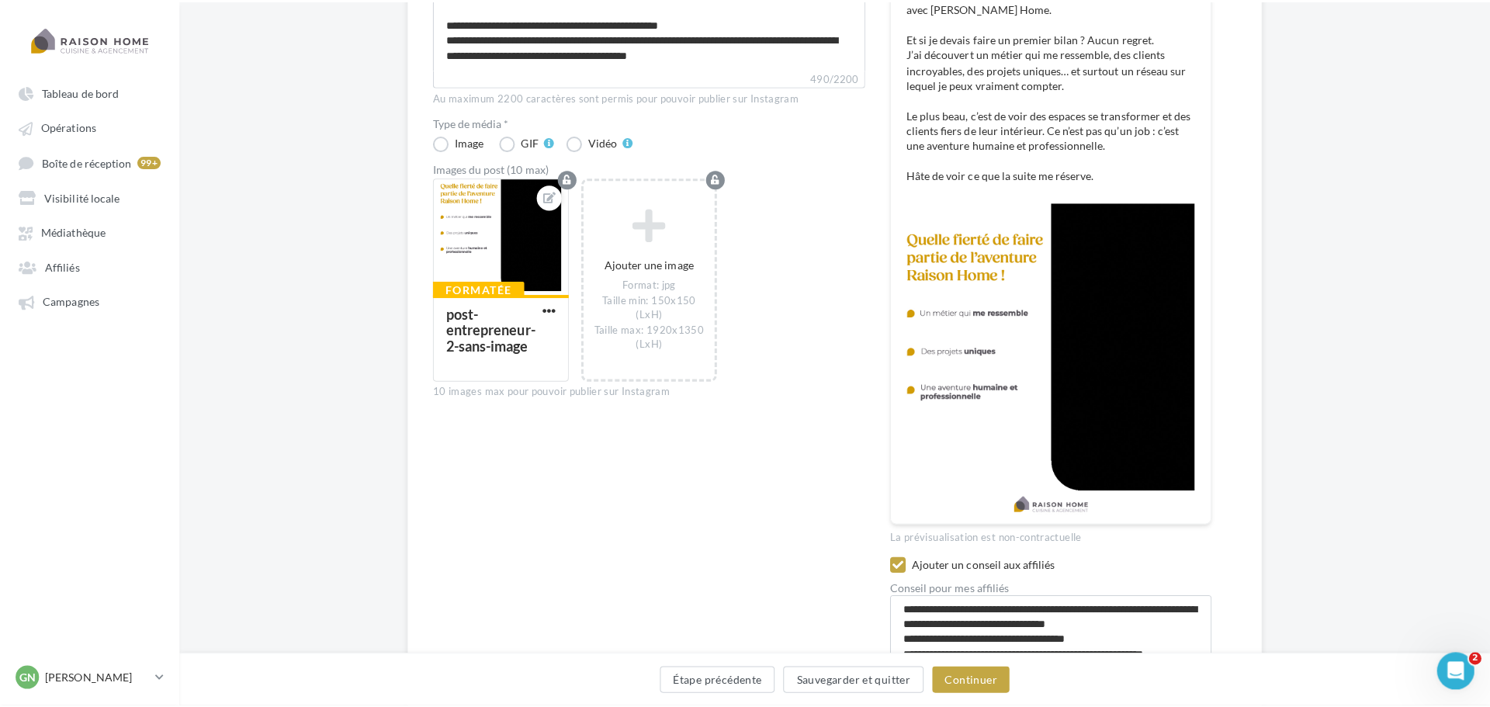
scroll to position [233, 0]
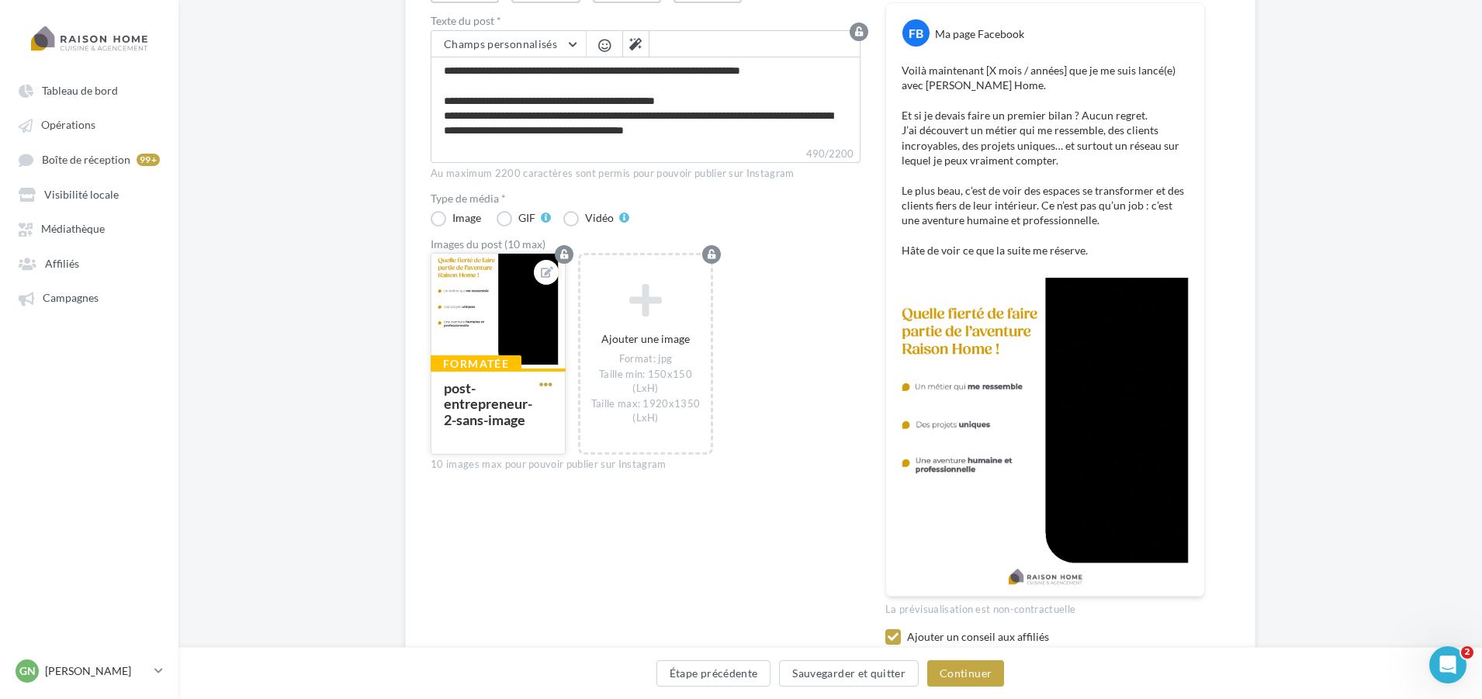
click at [549, 383] on span "button" at bounding box center [545, 384] width 13 height 13
click at [610, 451] on button "Ouvrir l'éditeur d'image" at bounding box center [618, 455] width 164 height 40
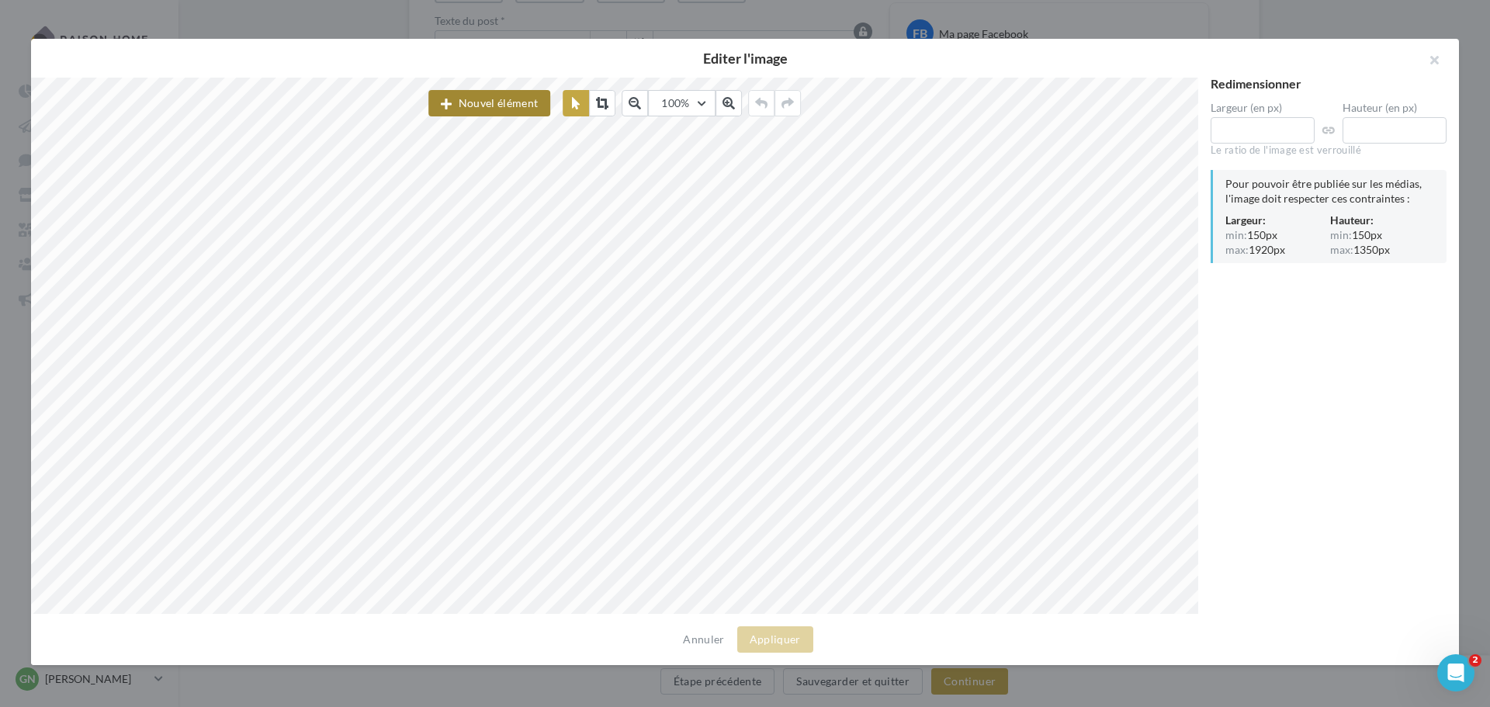
click at [488, 107] on button "Nouvel élément" at bounding box center [489, 103] width 122 height 26
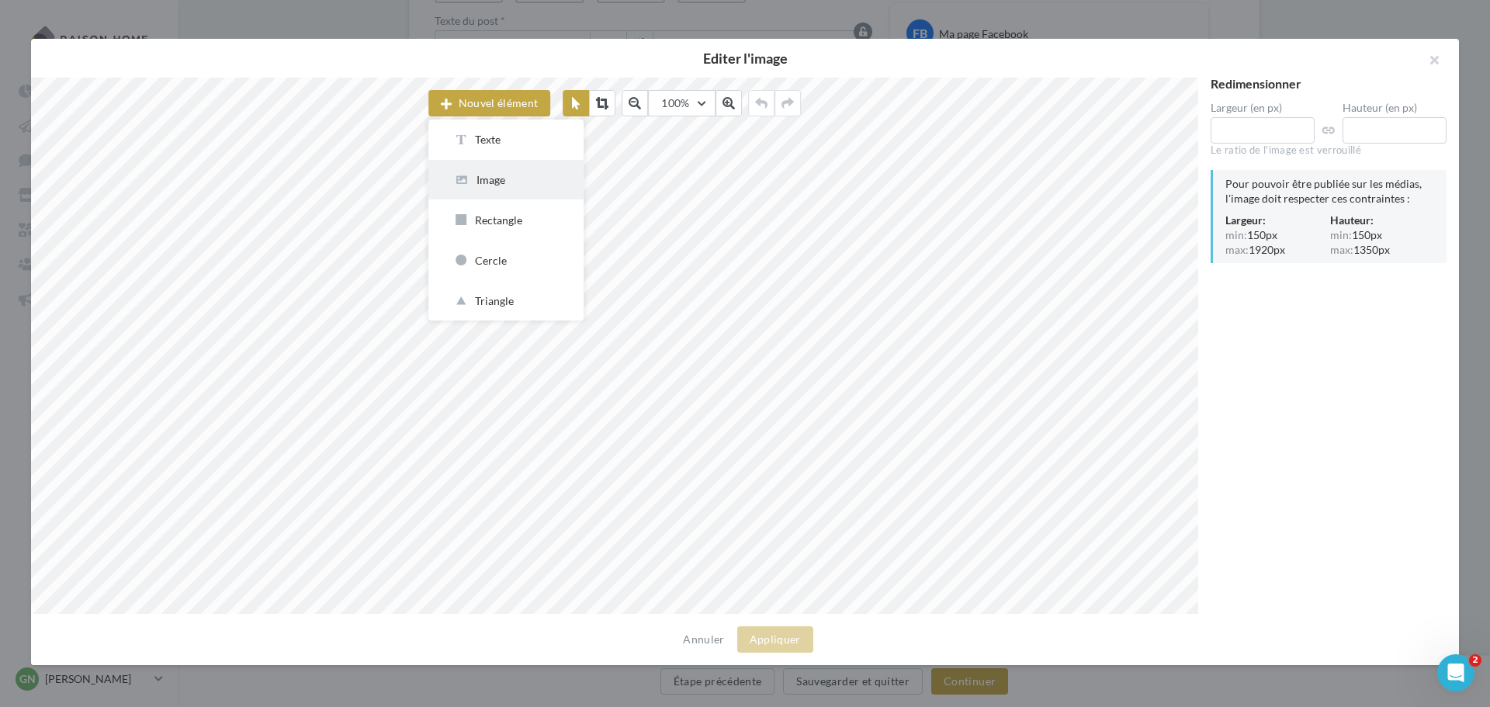
click at [507, 188] on button "Image" at bounding box center [505, 180] width 155 height 40
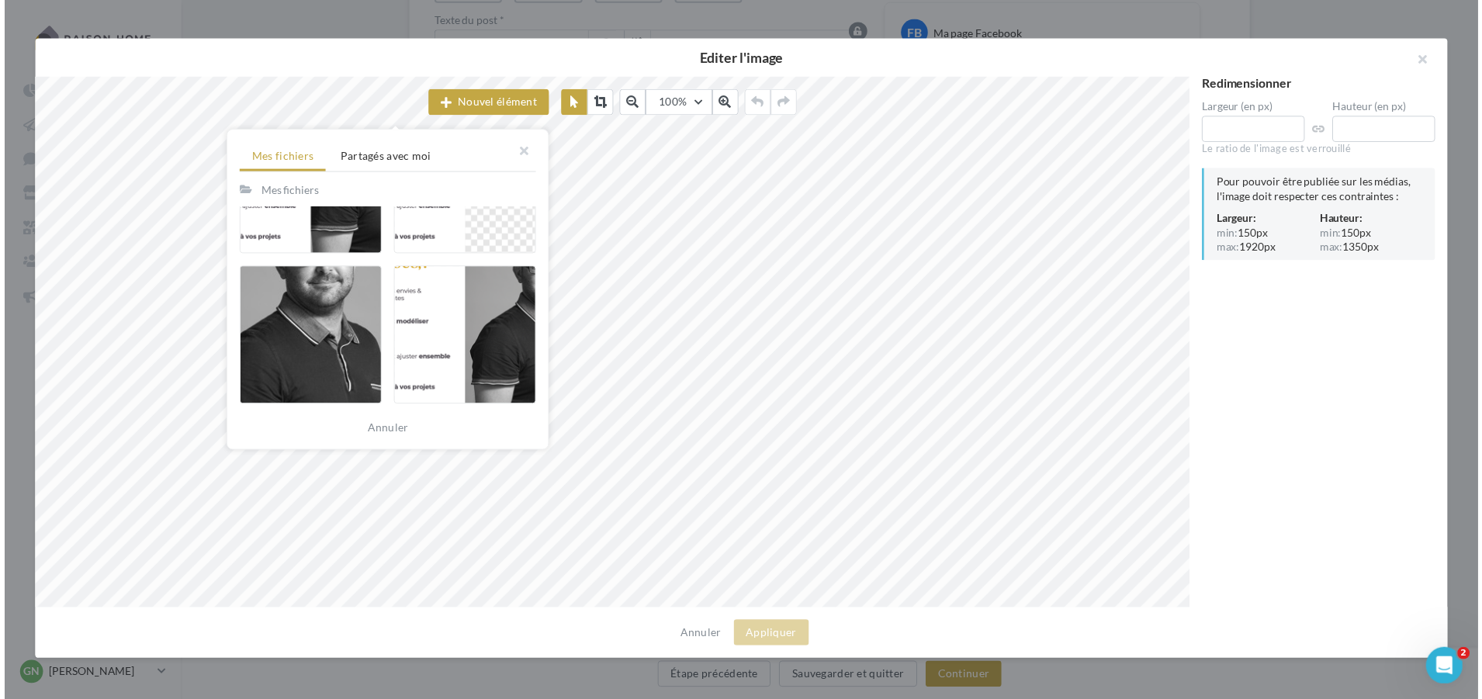
scroll to position [698, 0]
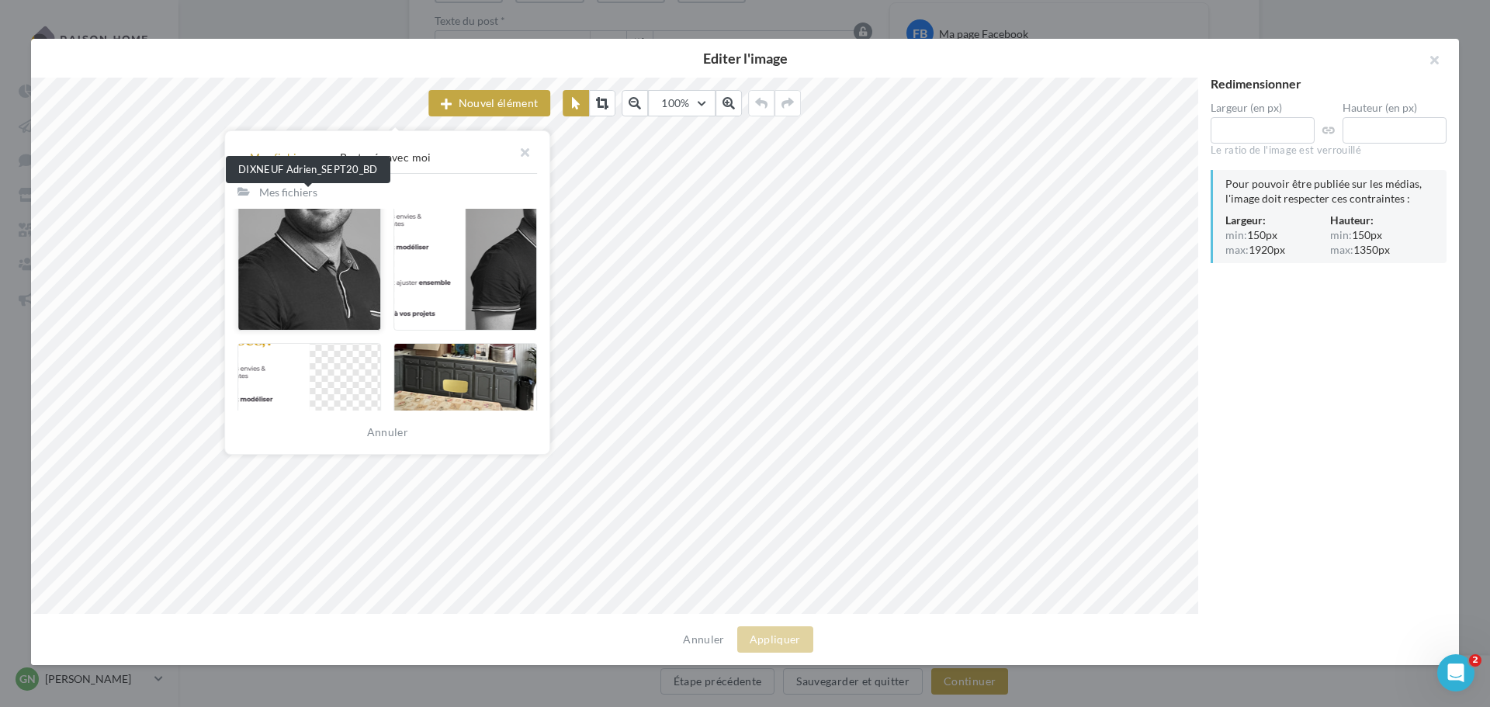
click at [334, 272] on div at bounding box center [309, 261] width 144 height 140
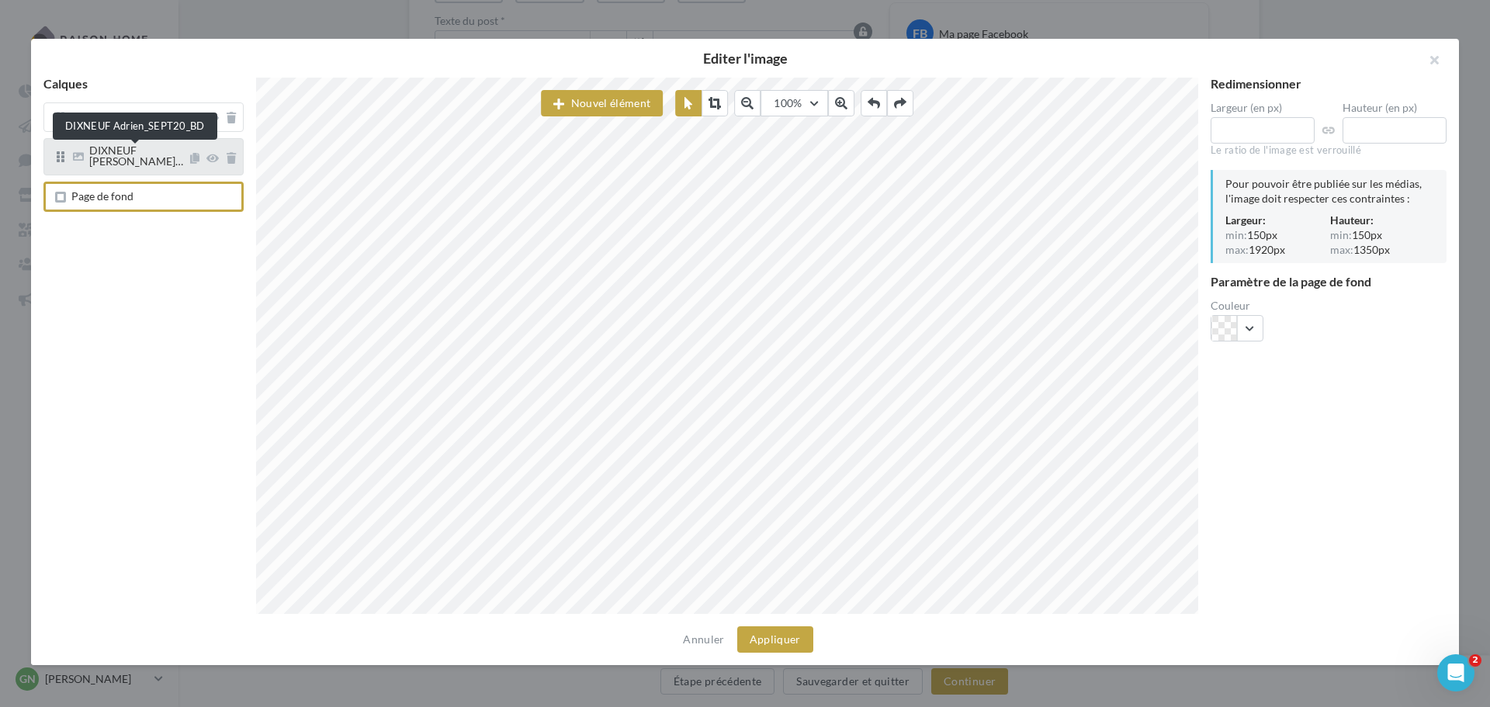
click at [152, 159] on span "DIXNEUF [PERSON_NAME]…" at bounding box center [136, 156] width 94 height 24
click at [156, 154] on span "DIXNEUF [PERSON_NAME]…" at bounding box center [136, 156] width 94 height 24
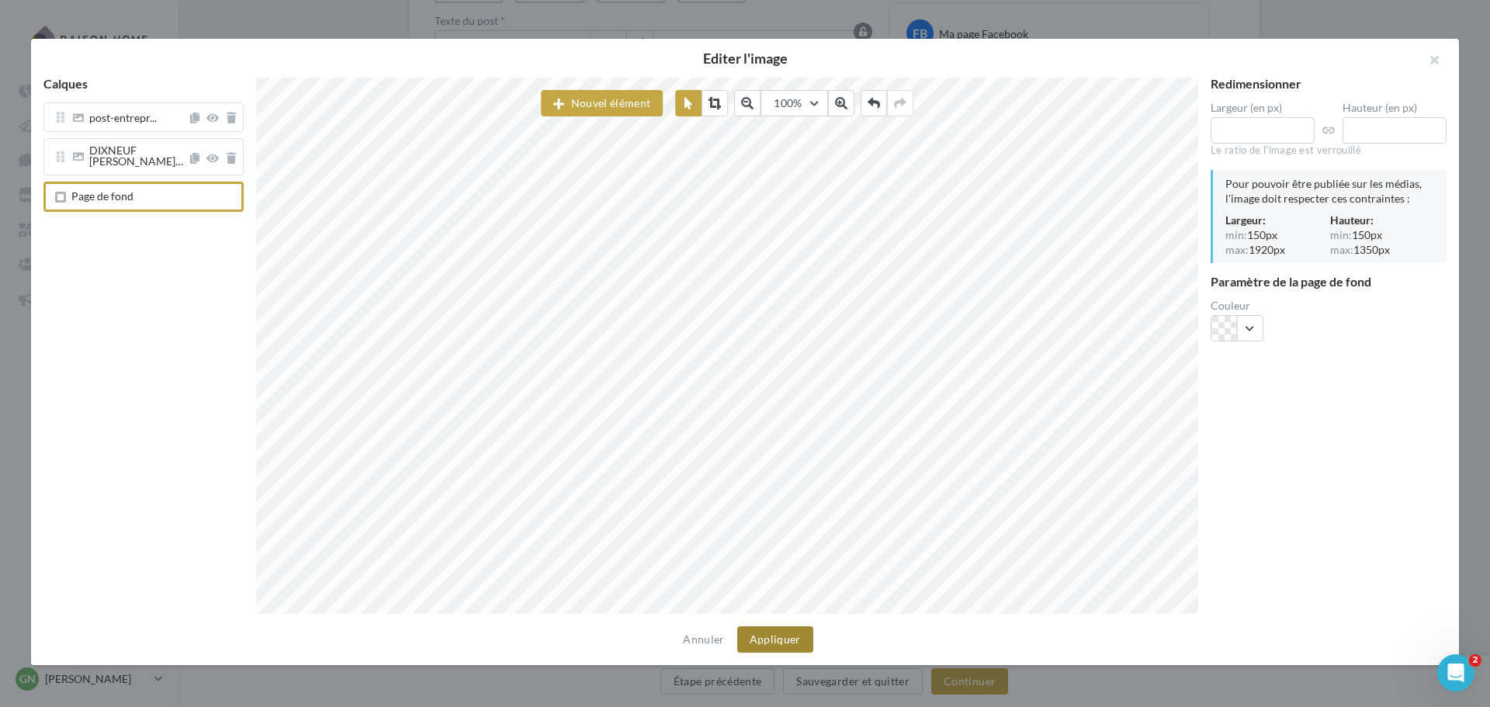
click at [773, 640] on button "Appliquer" at bounding box center [775, 639] width 76 height 26
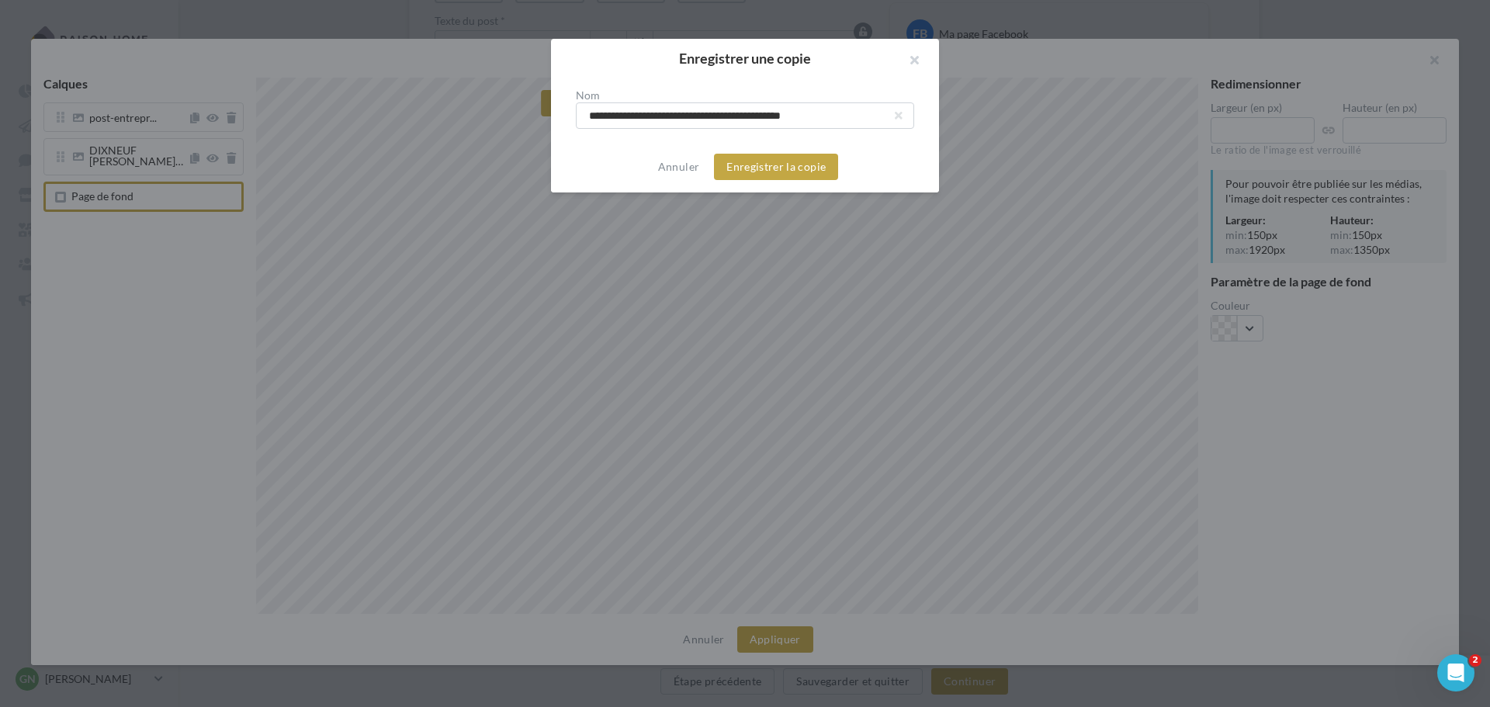
drag, startPoint x: 681, startPoint y: 114, endPoint x: 512, endPoint y: 115, distance: 169.2
click at [512, 115] on div "**********" at bounding box center [745, 353] width 1490 height 707
drag, startPoint x: 684, startPoint y: 116, endPoint x: 766, endPoint y: 118, distance: 81.5
click at [766, 118] on input "**********" at bounding box center [745, 115] width 338 height 26
click at [619, 119] on input "**********" at bounding box center [745, 115] width 338 height 26
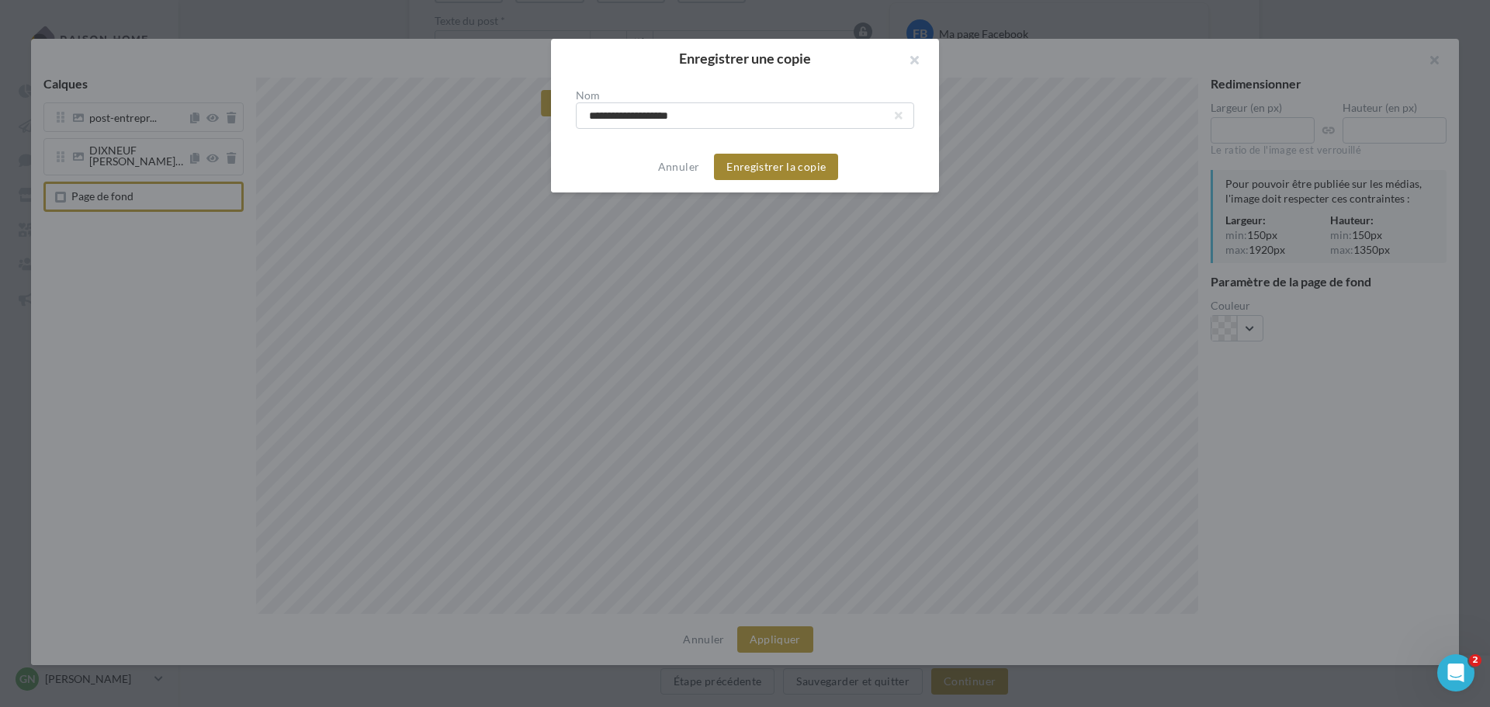
type input "**********"
click at [745, 174] on button "Enregistrer la copie" at bounding box center [776, 167] width 124 height 26
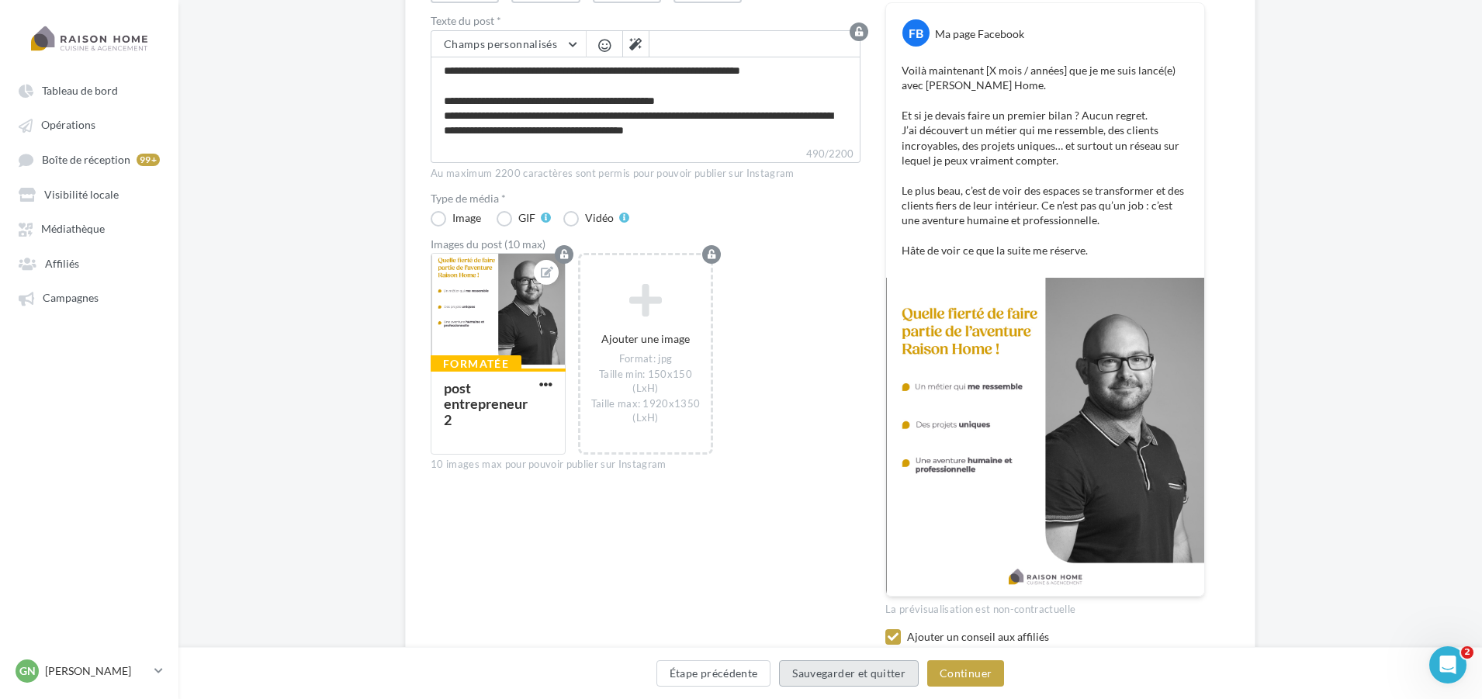
click at [897, 675] on button "Sauvegarder et quitter" at bounding box center [849, 673] width 140 height 26
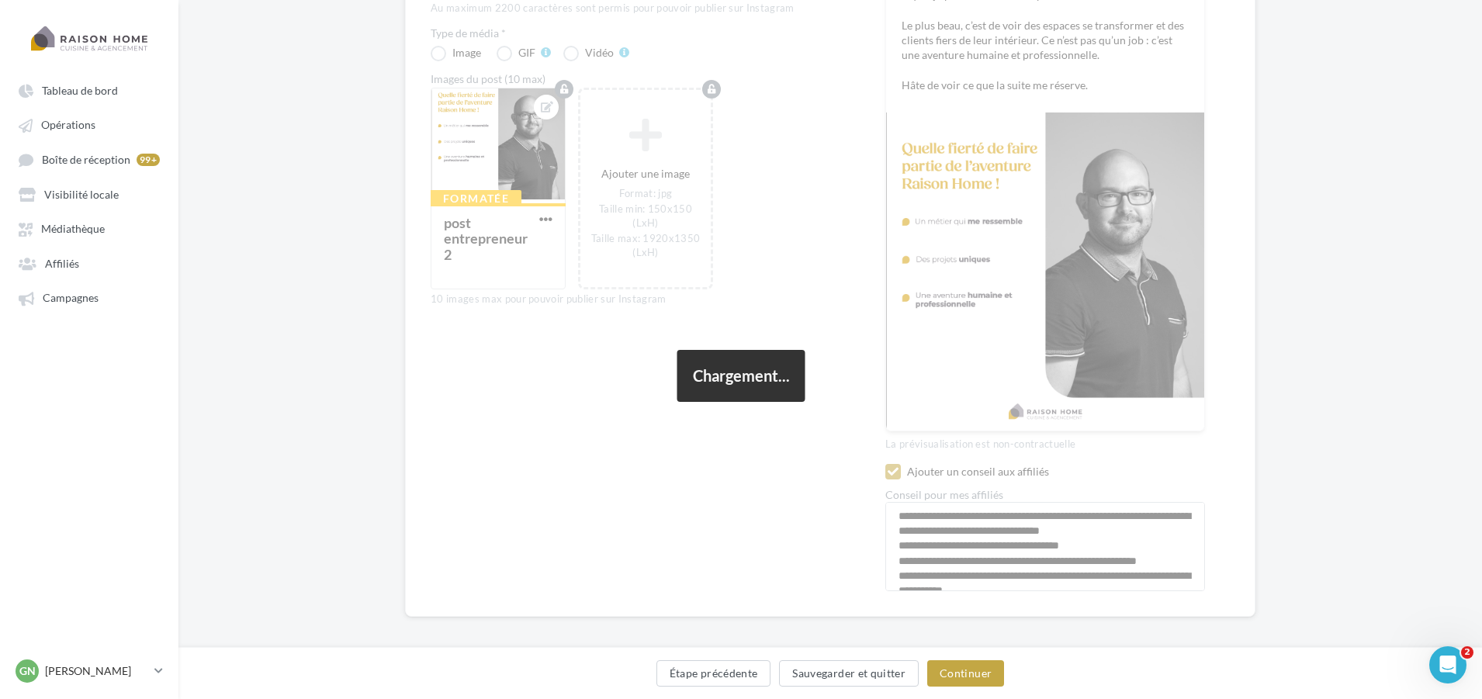
scroll to position [407, 0]
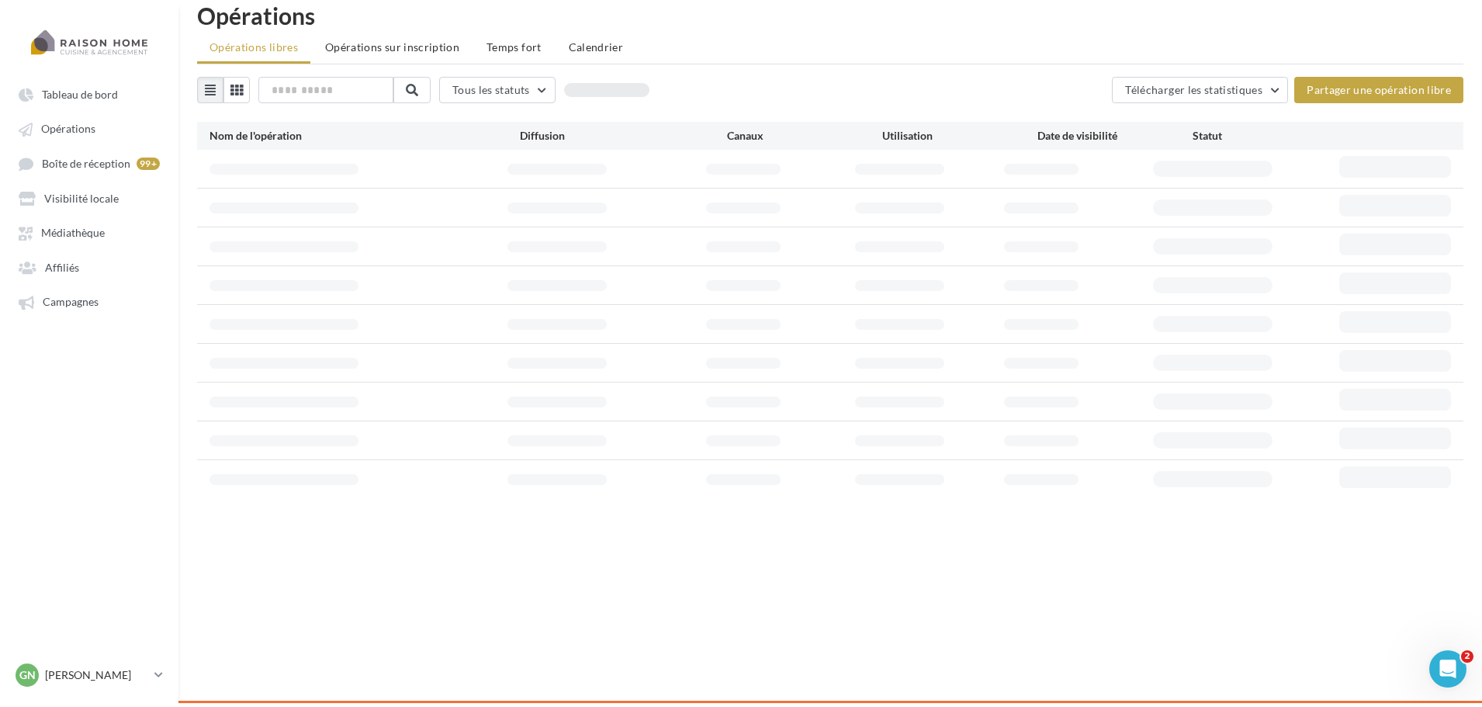
scroll to position [25, 0]
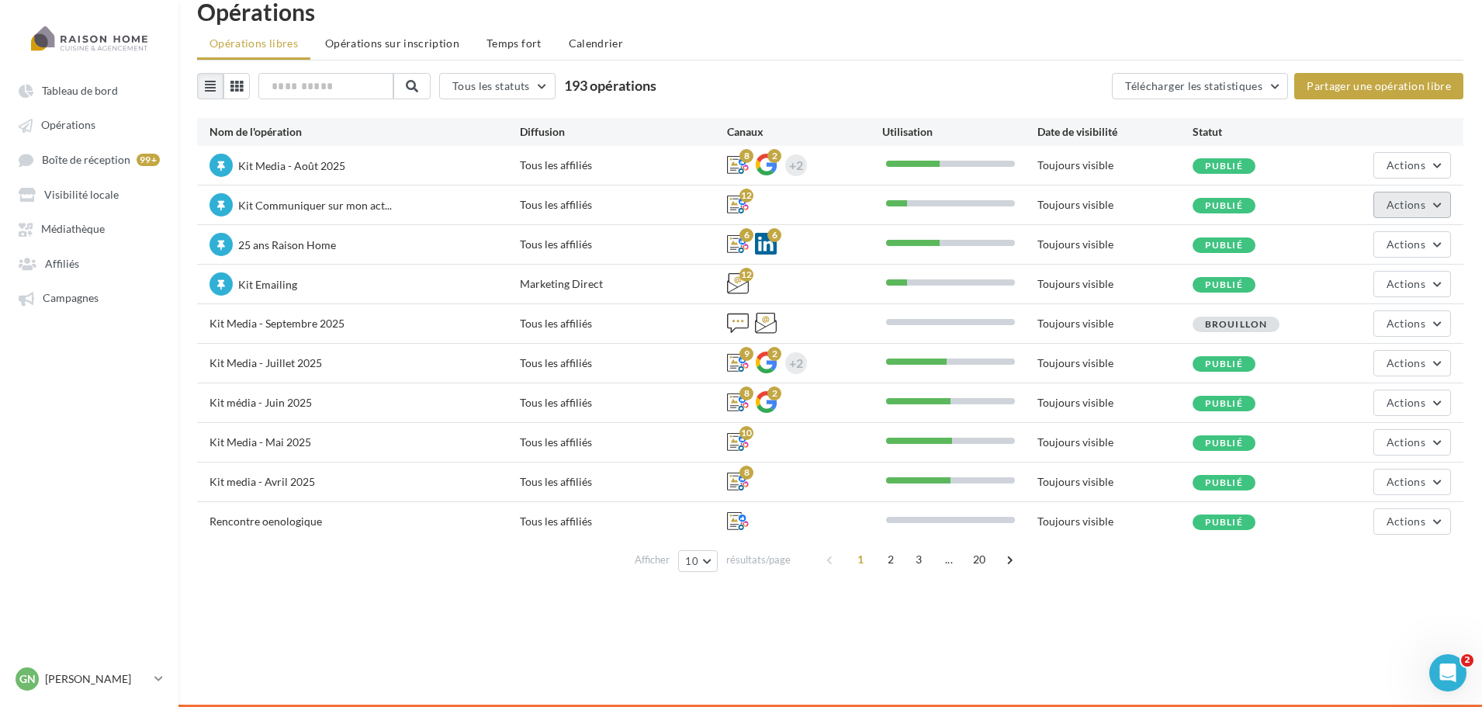
click at [1414, 196] on button "Actions" at bounding box center [1412, 205] width 78 height 26
click at [1363, 235] on button "Editer" at bounding box center [1368, 241] width 164 height 40
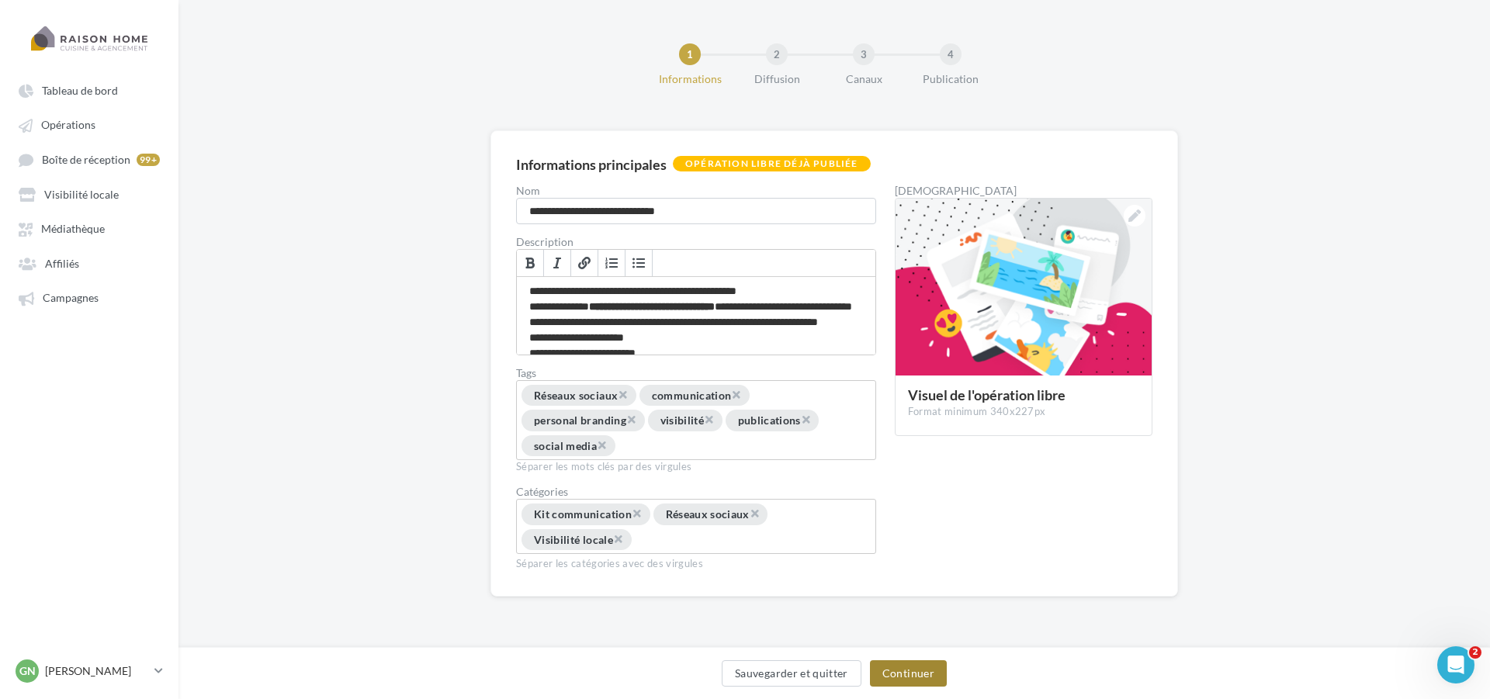
click at [906, 674] on button "Continuer" at bounding box center [908, 673] width 77 height 26
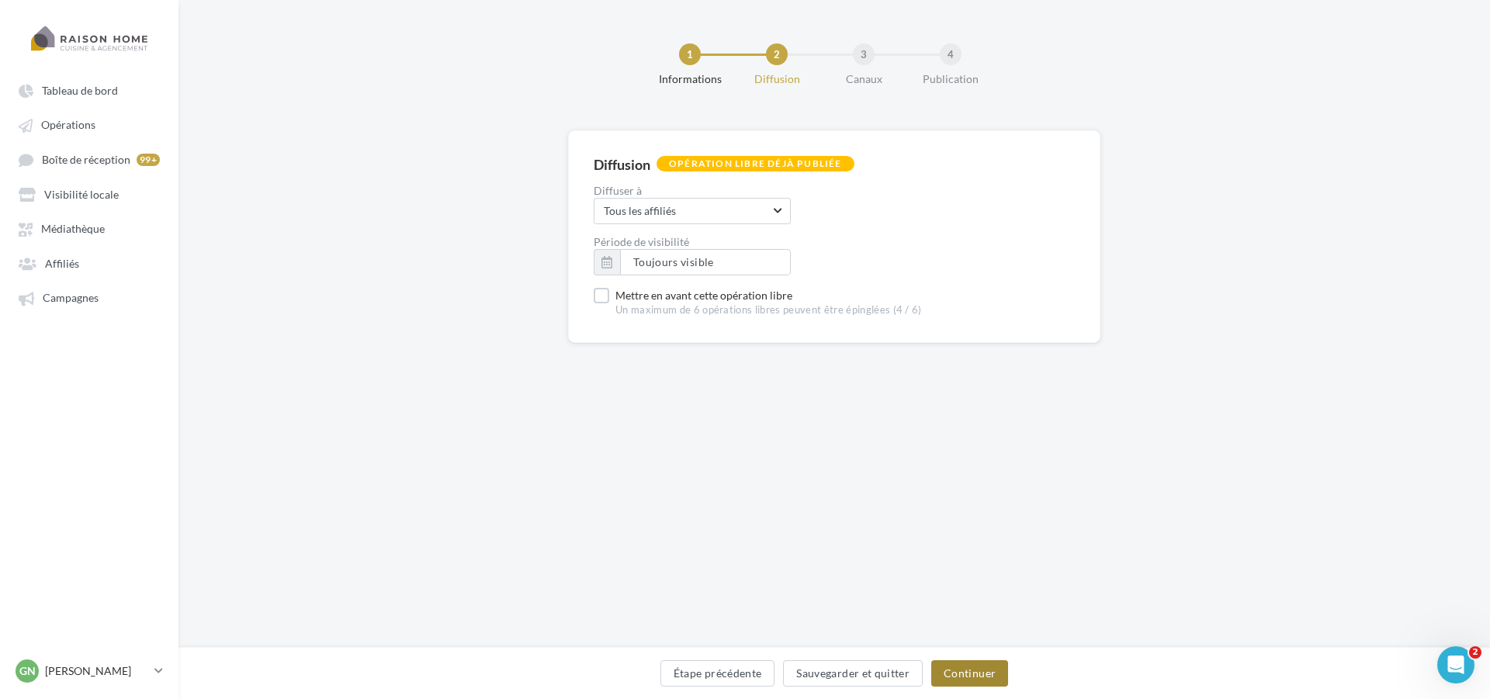
click at [955, 667] on button "Continuer" at bounding box center [969, 673] width 77 height 26
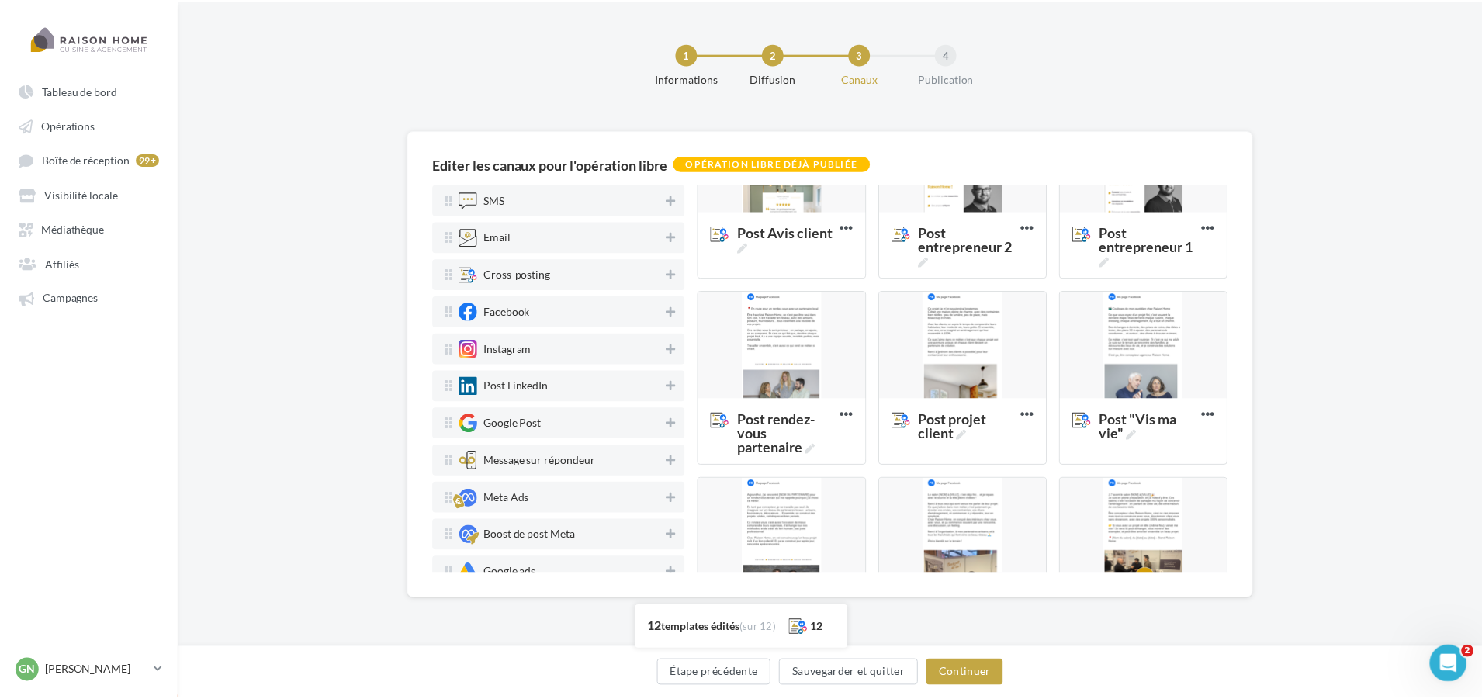
scroll to position [241, 0]
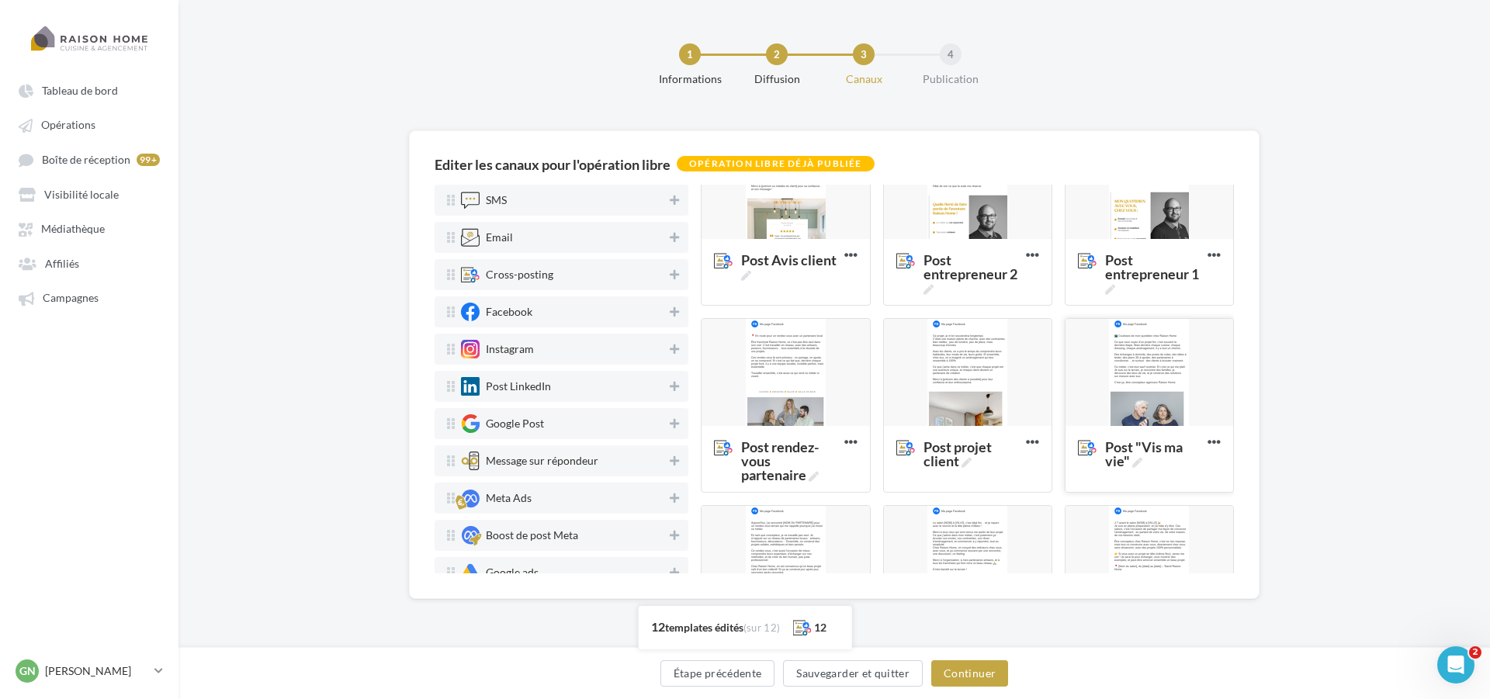
click at [1117, 376] on div at bounding box center [1149, 373] width 168 height 109
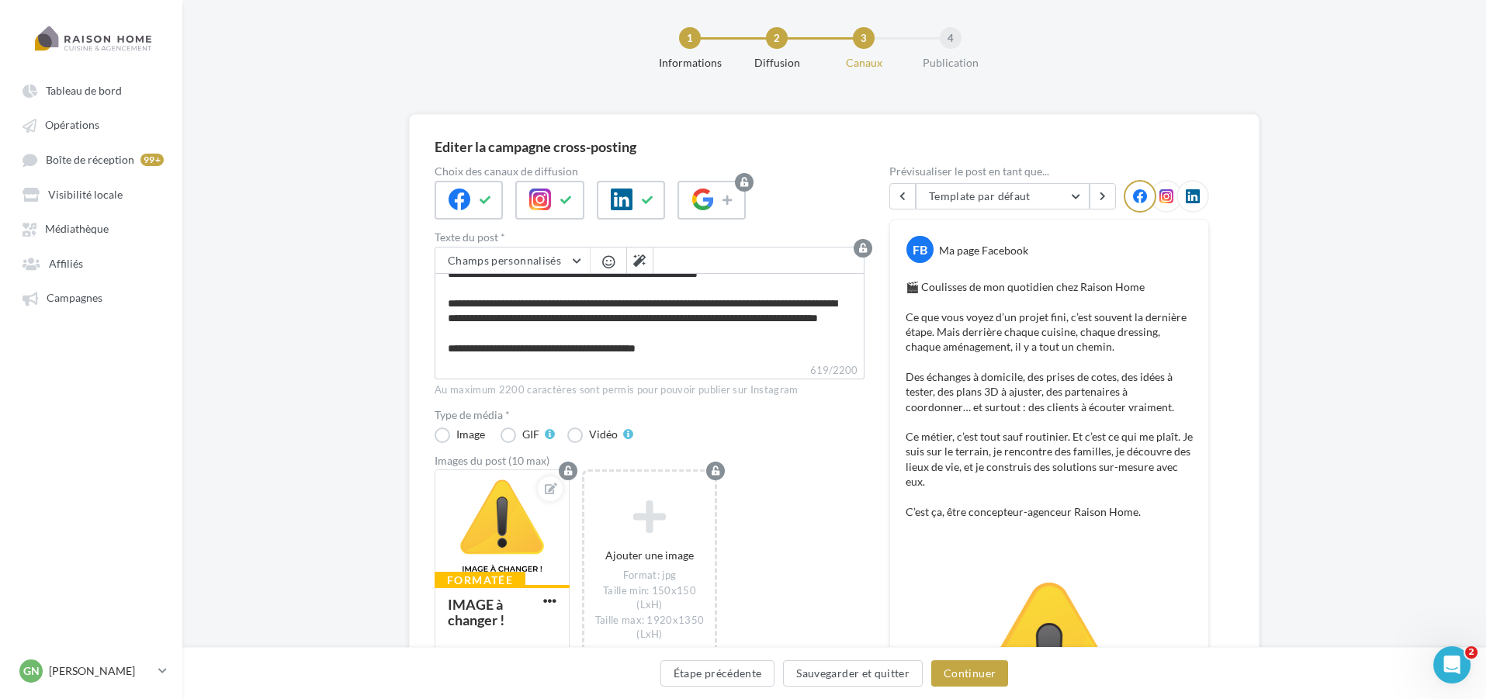
scroll to position [0, 0]
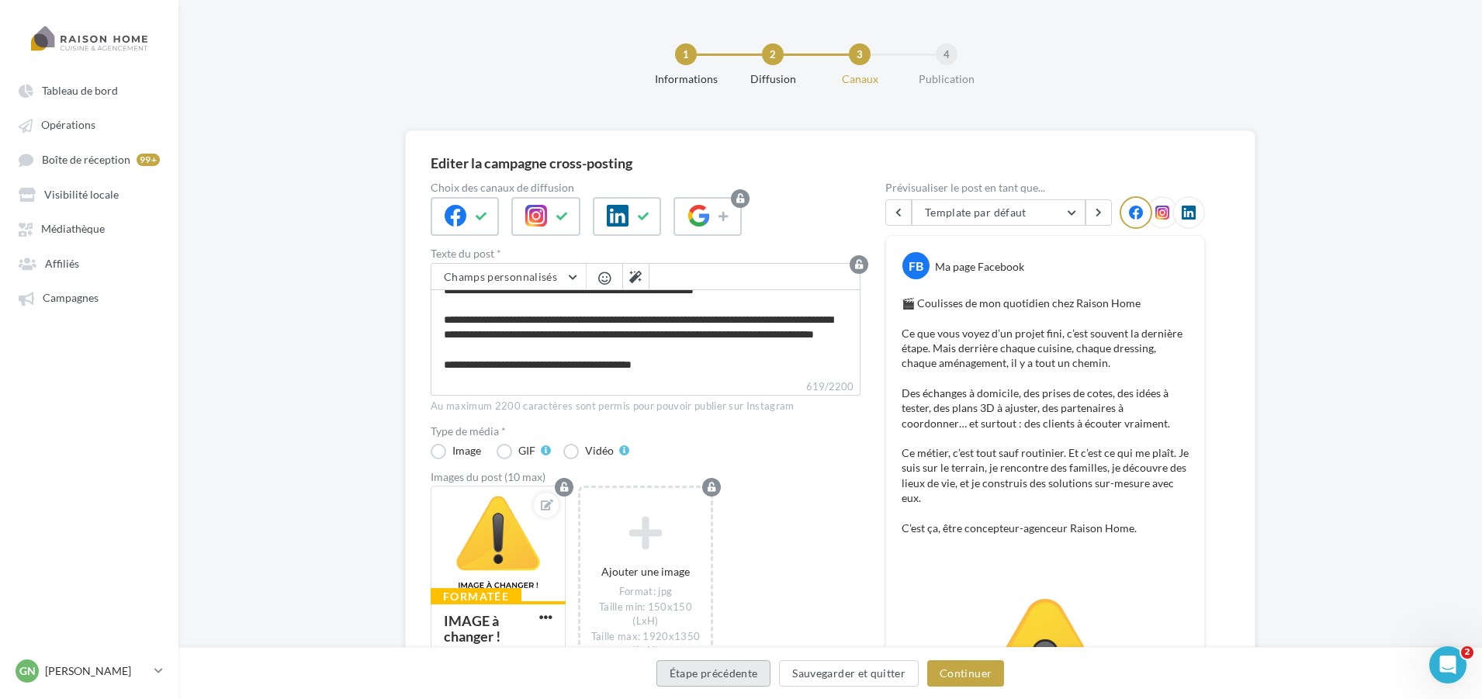
click at [745, 674] on button "Étape précédente" at bounding box center [713, 673] width 115 height 26
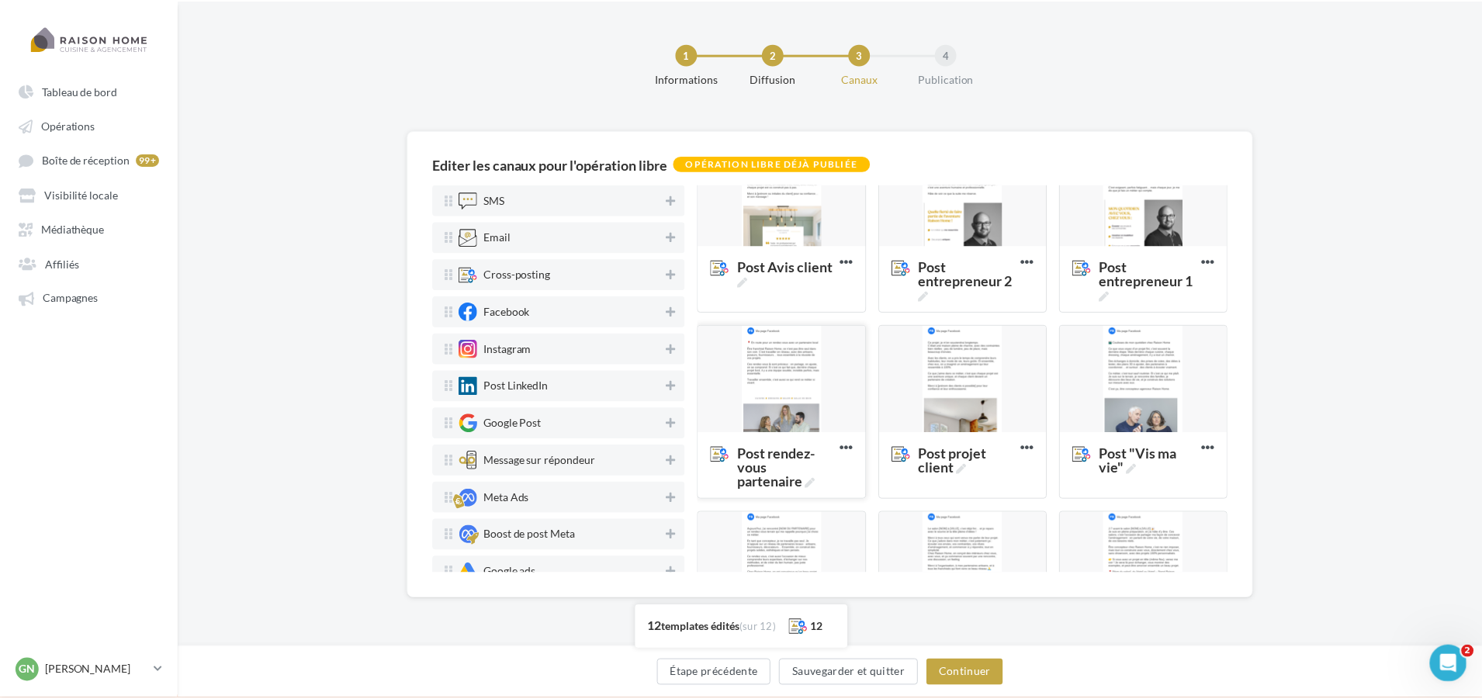
scroll to position [233, 0]
click at [808, 387] on div at bounding box center [785, 381] width 168 height 109
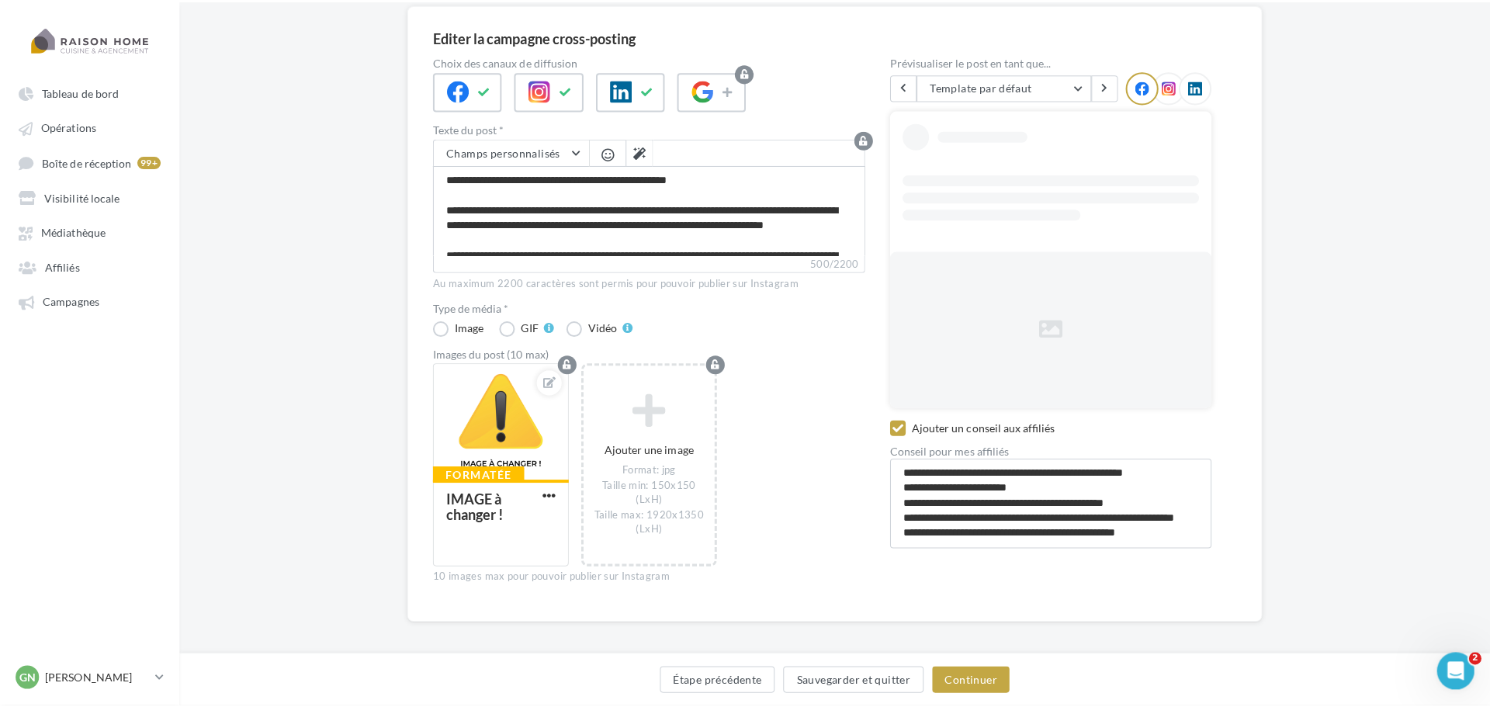
scroll to position [135, 0]
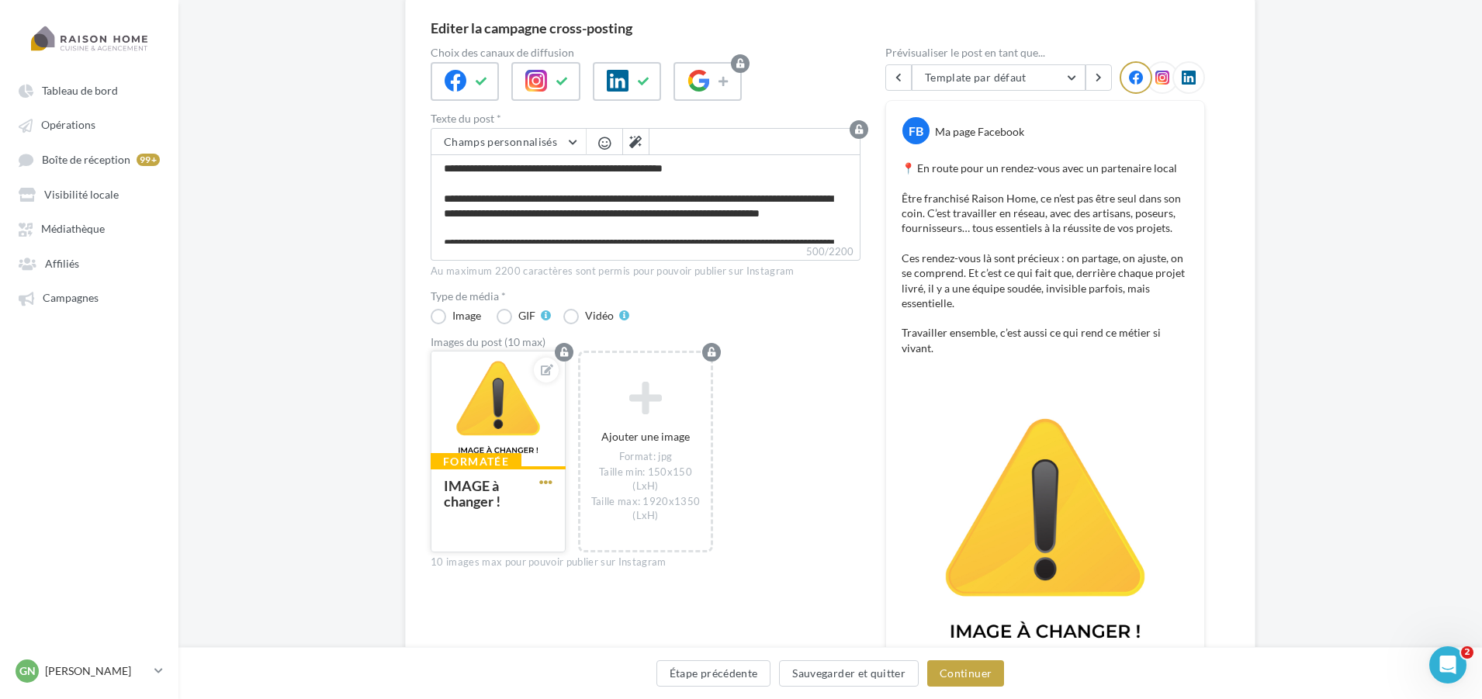
click at [545, 478] on span "button" at bounding box center [545, 482] width 13 height 13
click at [600, 518] on button "Remplacer l'image" at bounding box center [618, 513] width 164 height 40
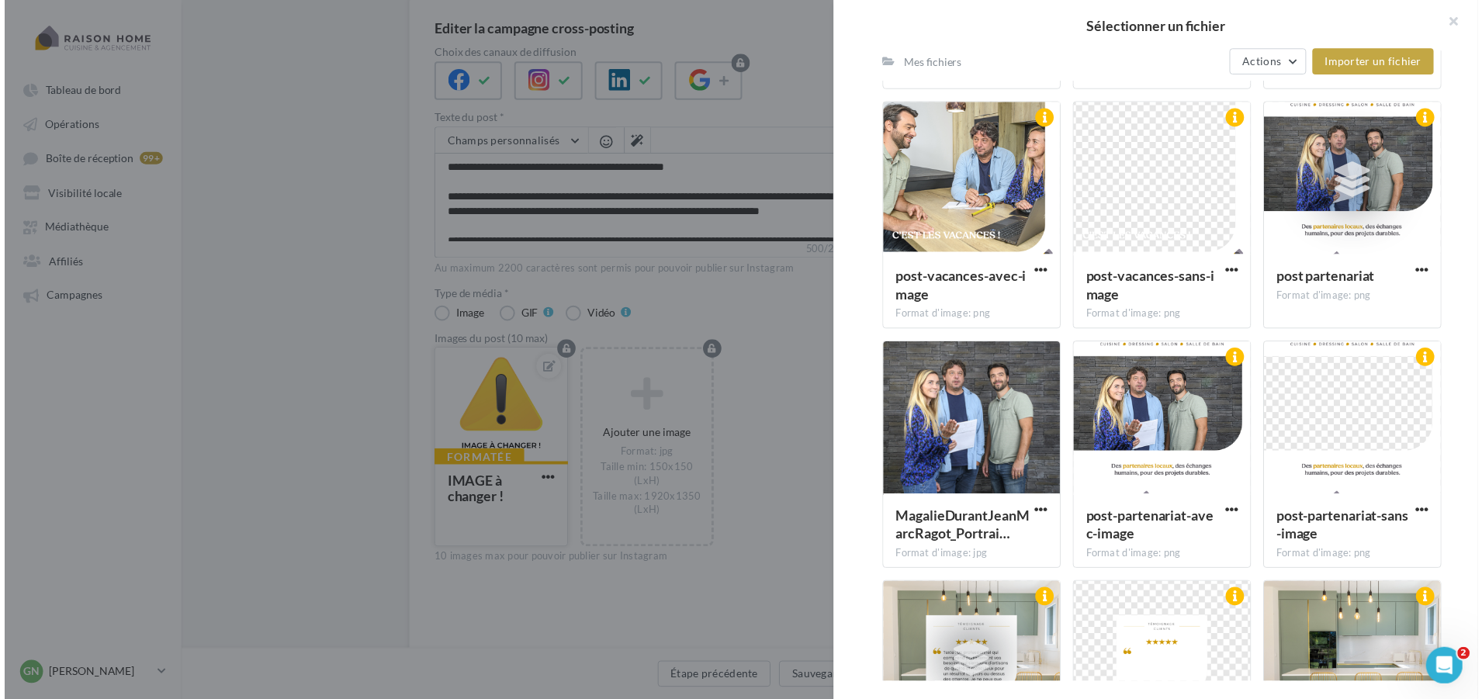
scroll to position [1550, 0]
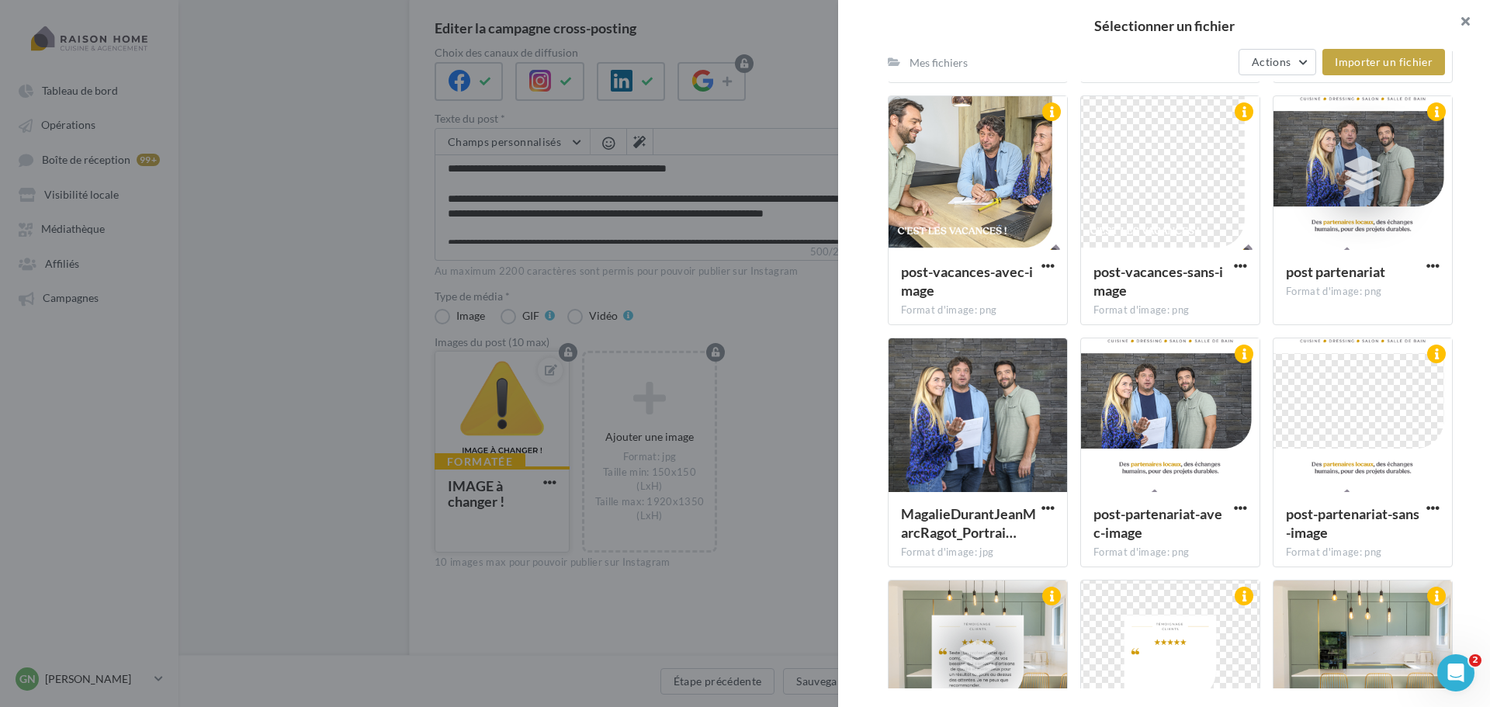
click at [1470, 26] on button "button" at bounding box center [1459, 23] width 62 height 47
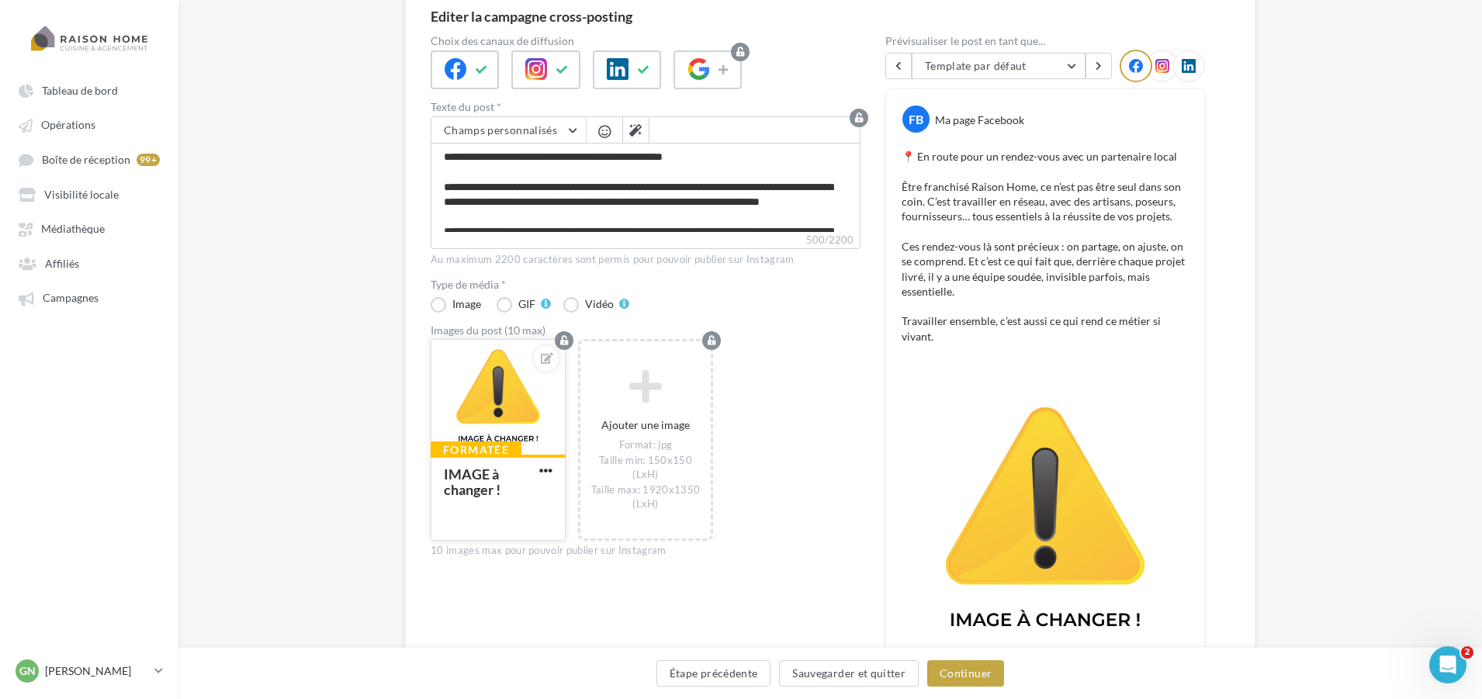
scroll to position [155, 0]
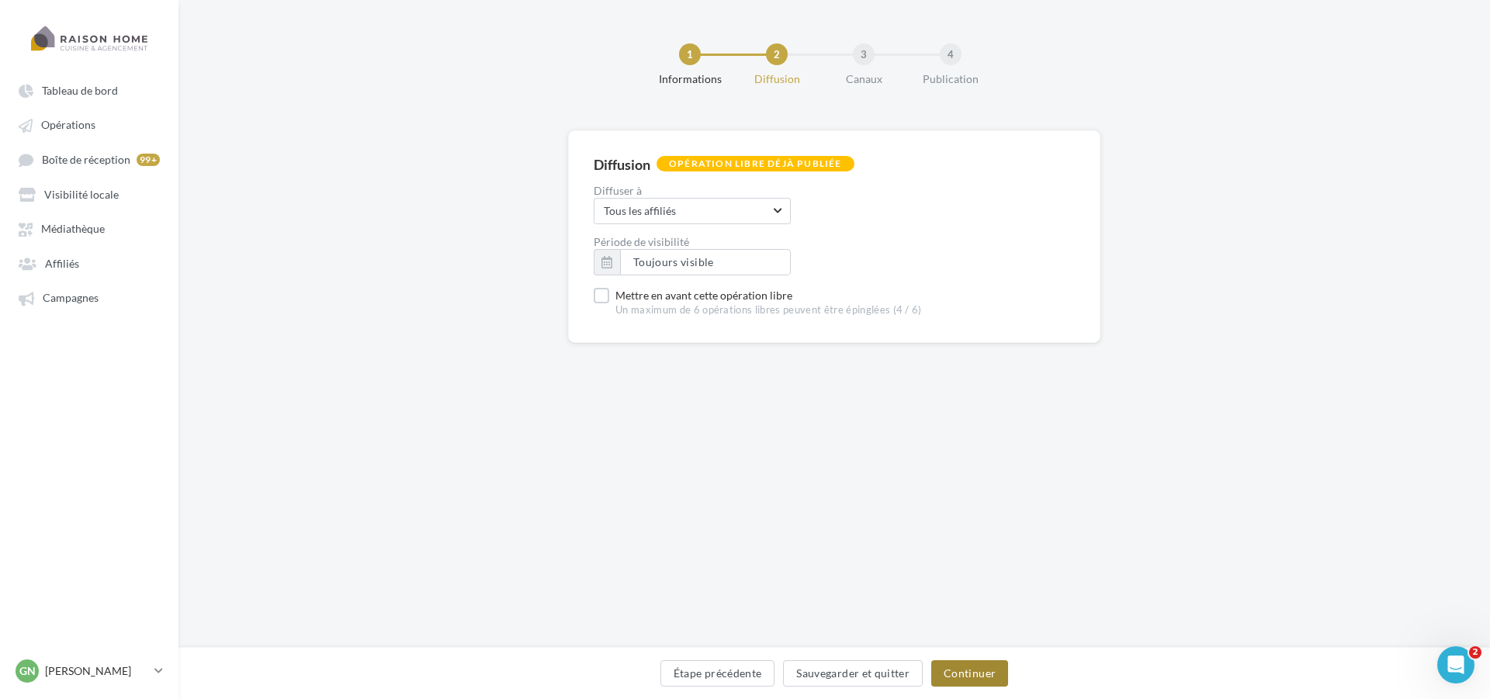
click at [964, 680] on button "Continuer" at bounding box center [969, 673] width 77 height 26
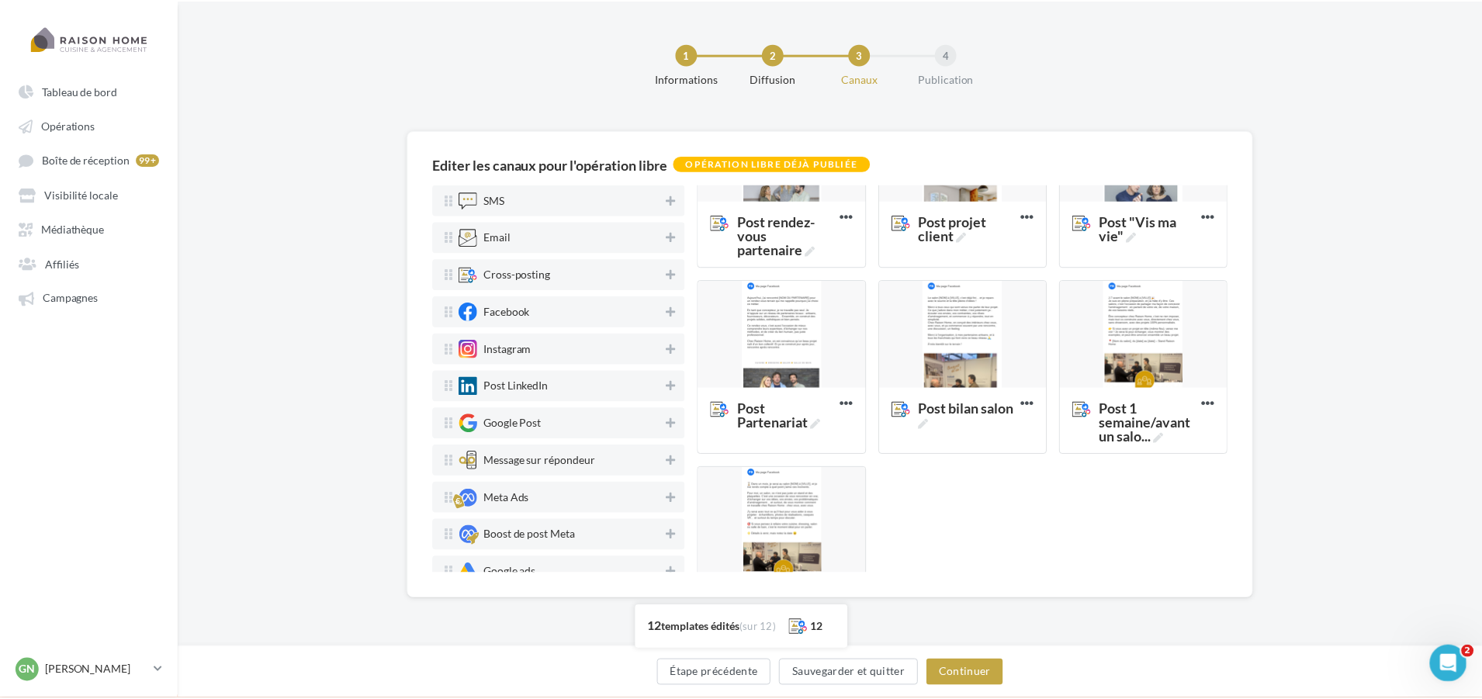
scroll to position [388, 0]
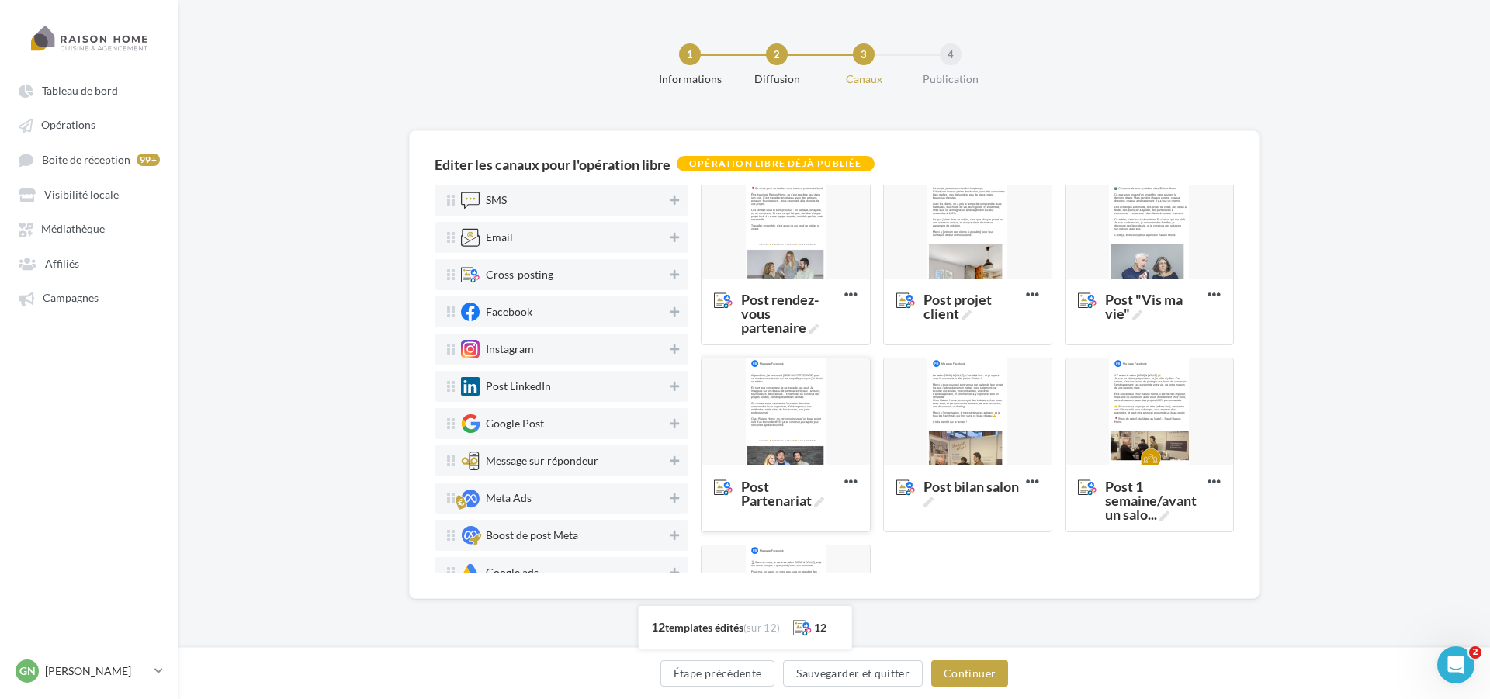
click at [785, 387] on div at bounding box center [785, 412] width 168 height 109
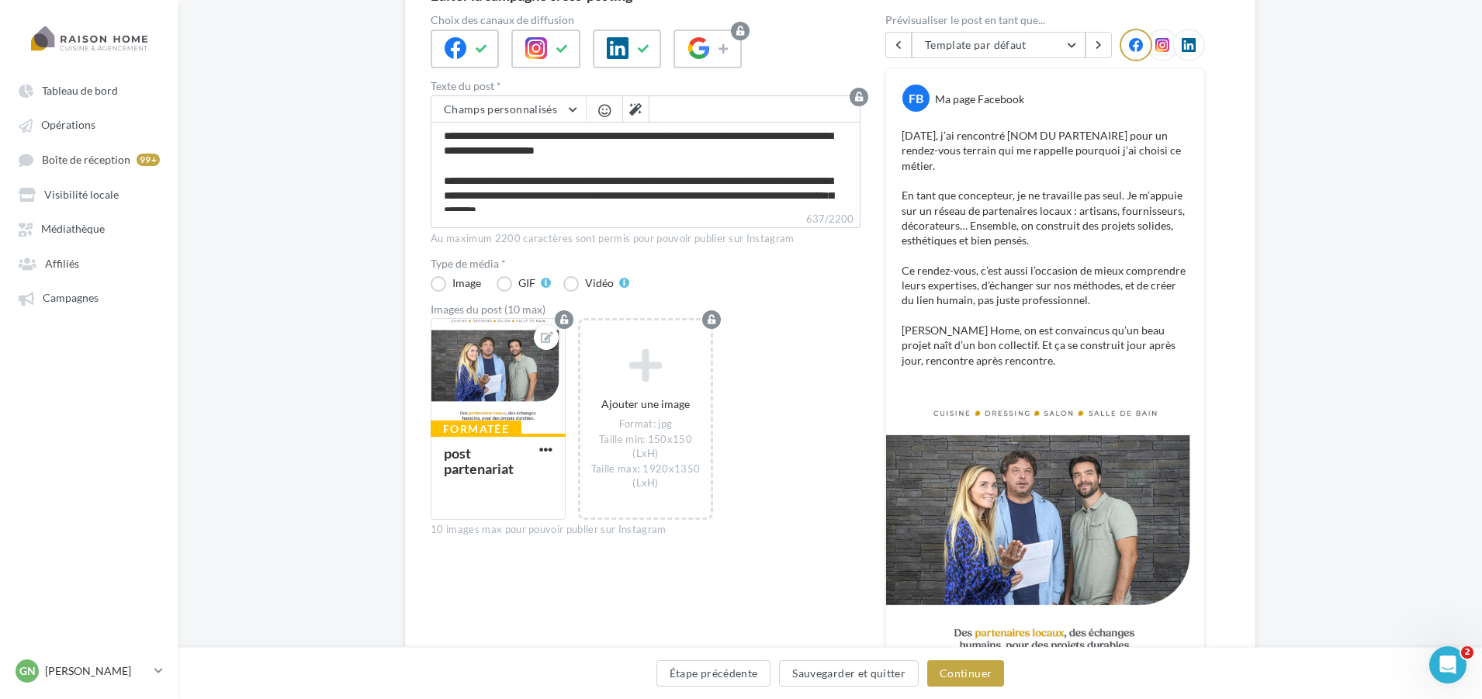
scroll to position [78, 0]
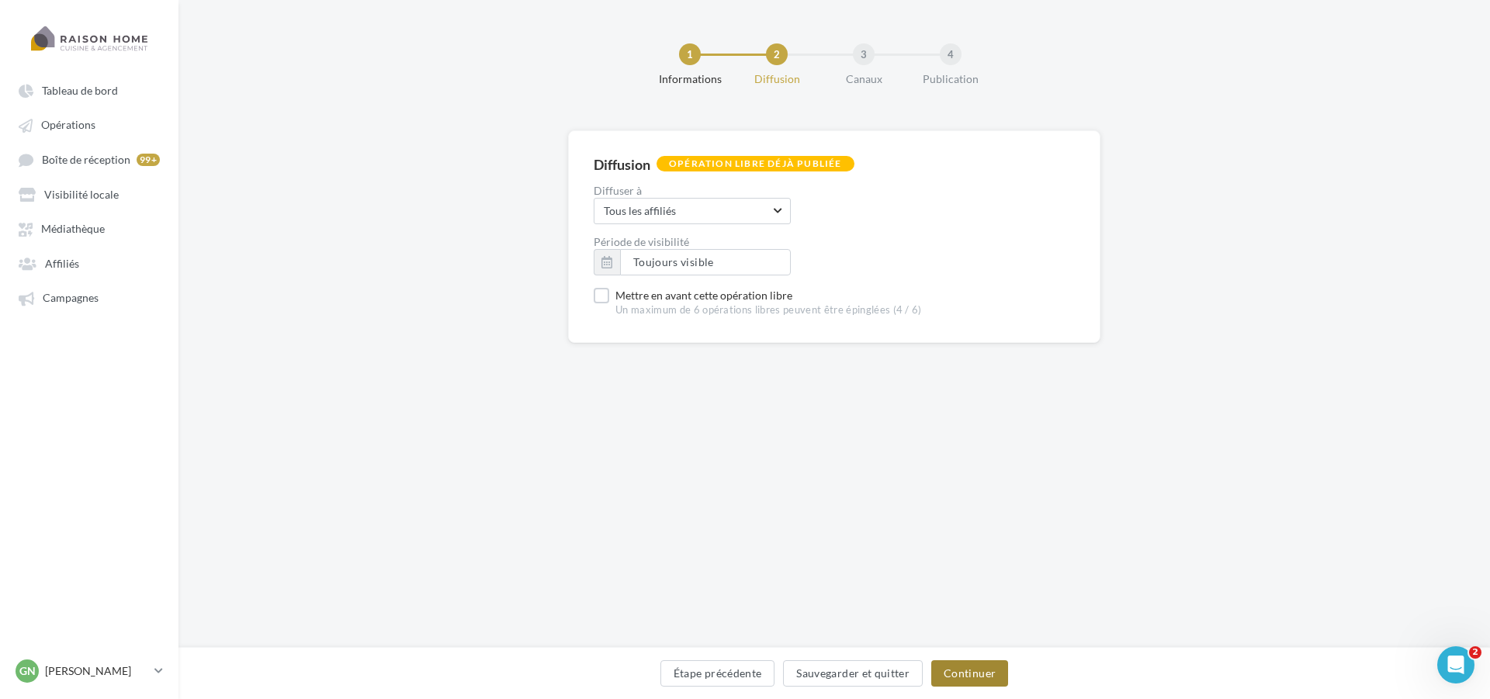
click at [956, 673] on button "Continuer" at bounding box center [969, 673] width 77 height 26
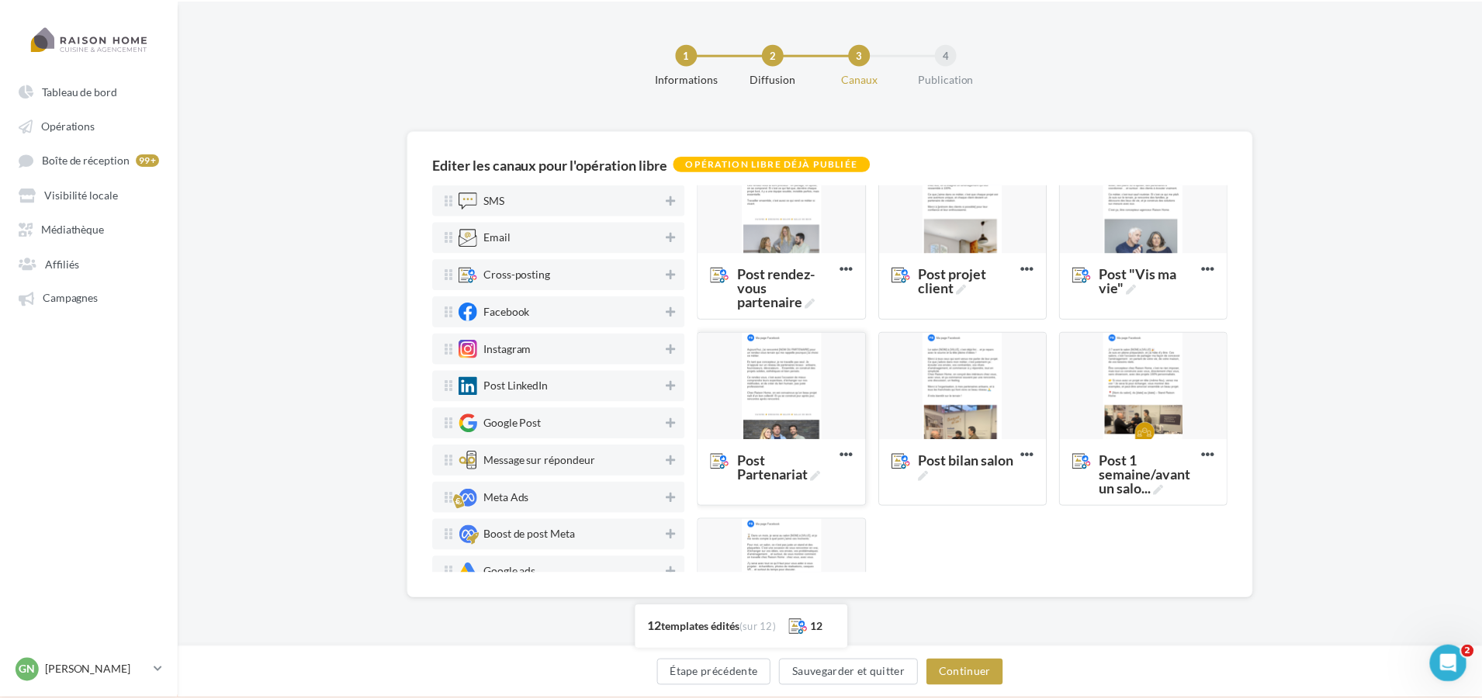
scroll to position [388, 0]
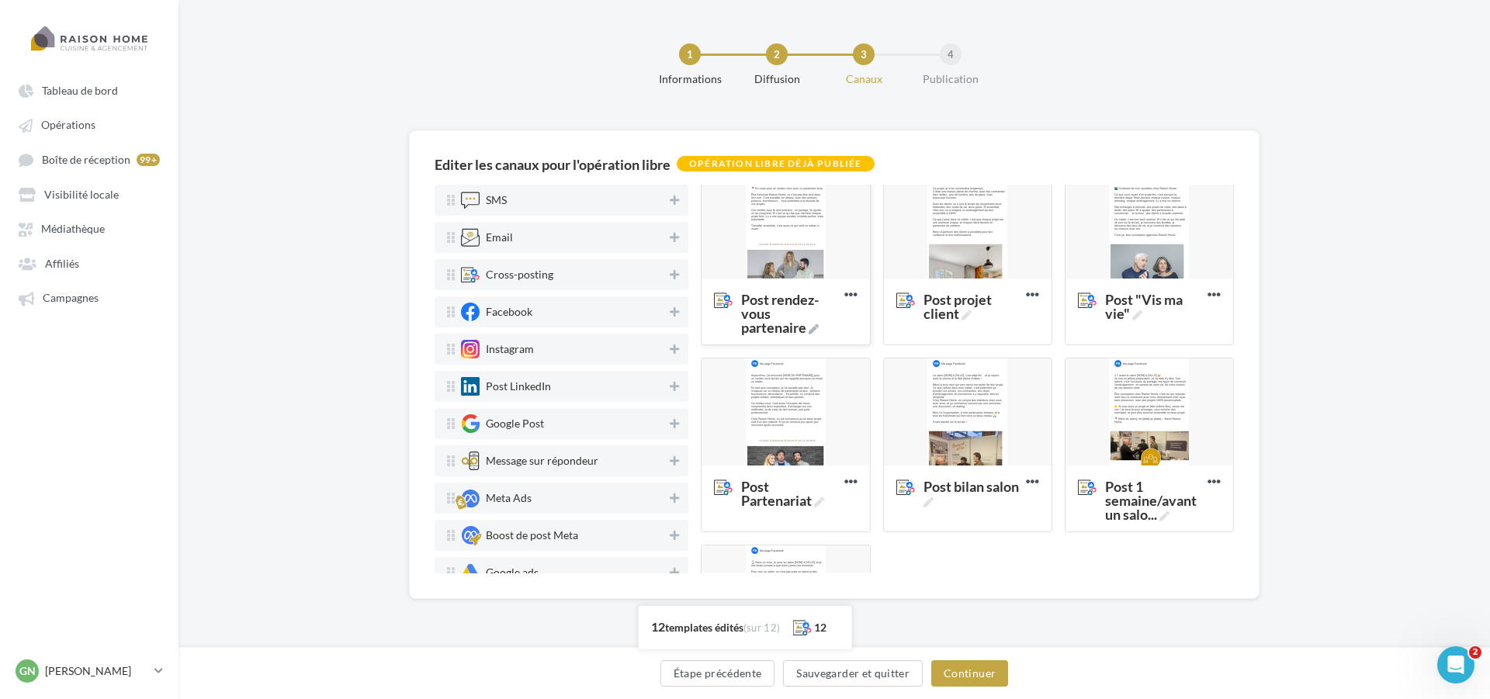
click at [782, 254] on div at bounding box center [785, 225] width 168 height 109
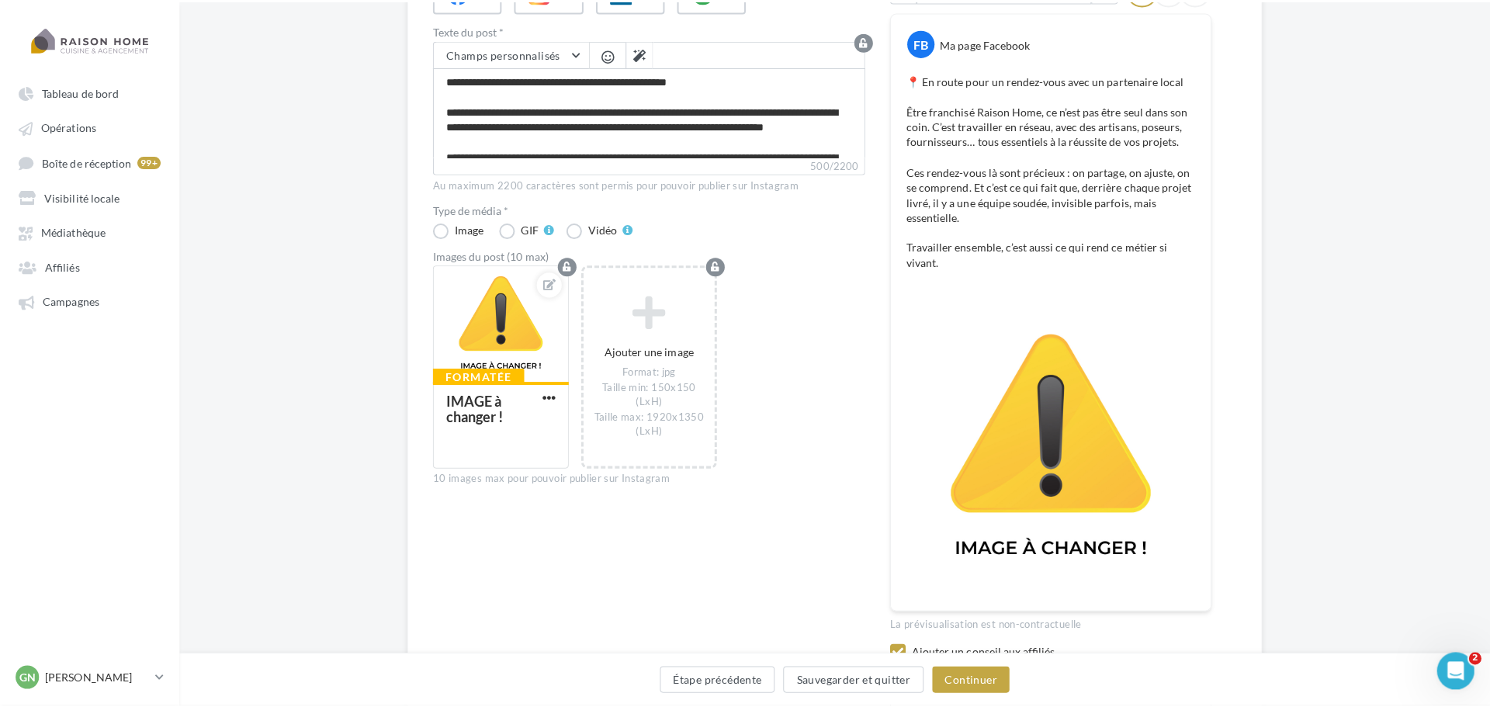
scroll to position [252, 0]
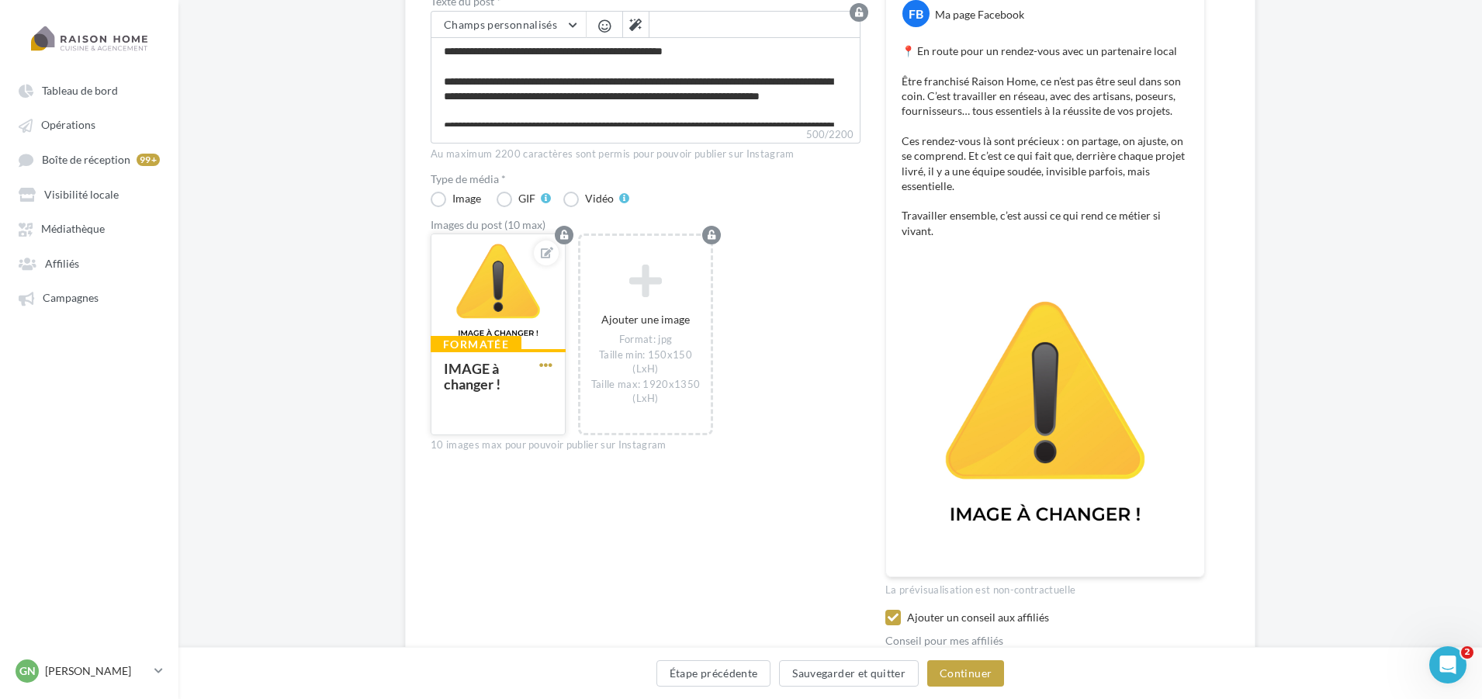
click at [545, 363] on span "button" at bounding box center [545, 364] width 13 height 13
click at [808, 362] on div "Formatée IMAGE à changer ! Remplacer l'image Ouvrir l'éditeur d'image Supprimer…" at bounding box center [652, 342] width 442 height 217
click at [548, 365] on span "button" at bounding box center [545, 364] width 13 height 13
click at [603, 408] on button "Remplacer l'image" at bounding box center [618, 396] width 164 height 40
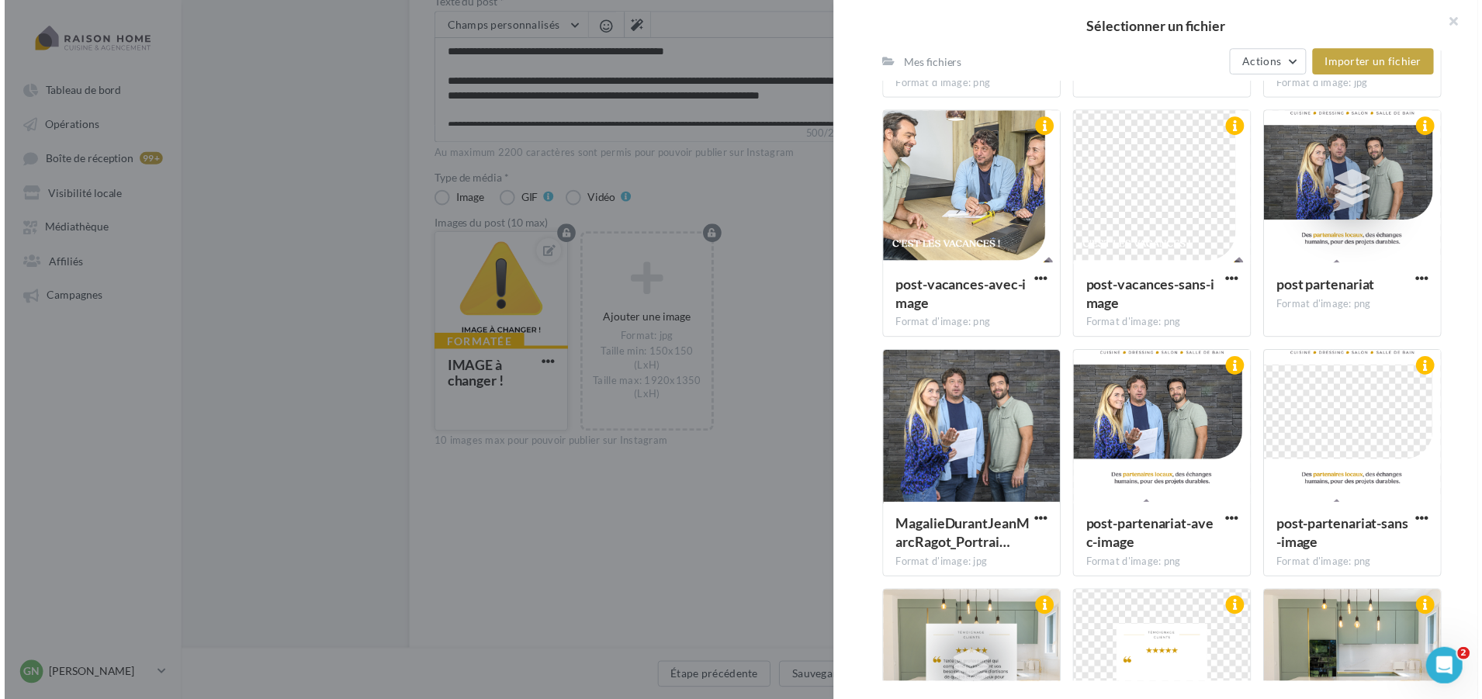
scroll to position [1550, 0]
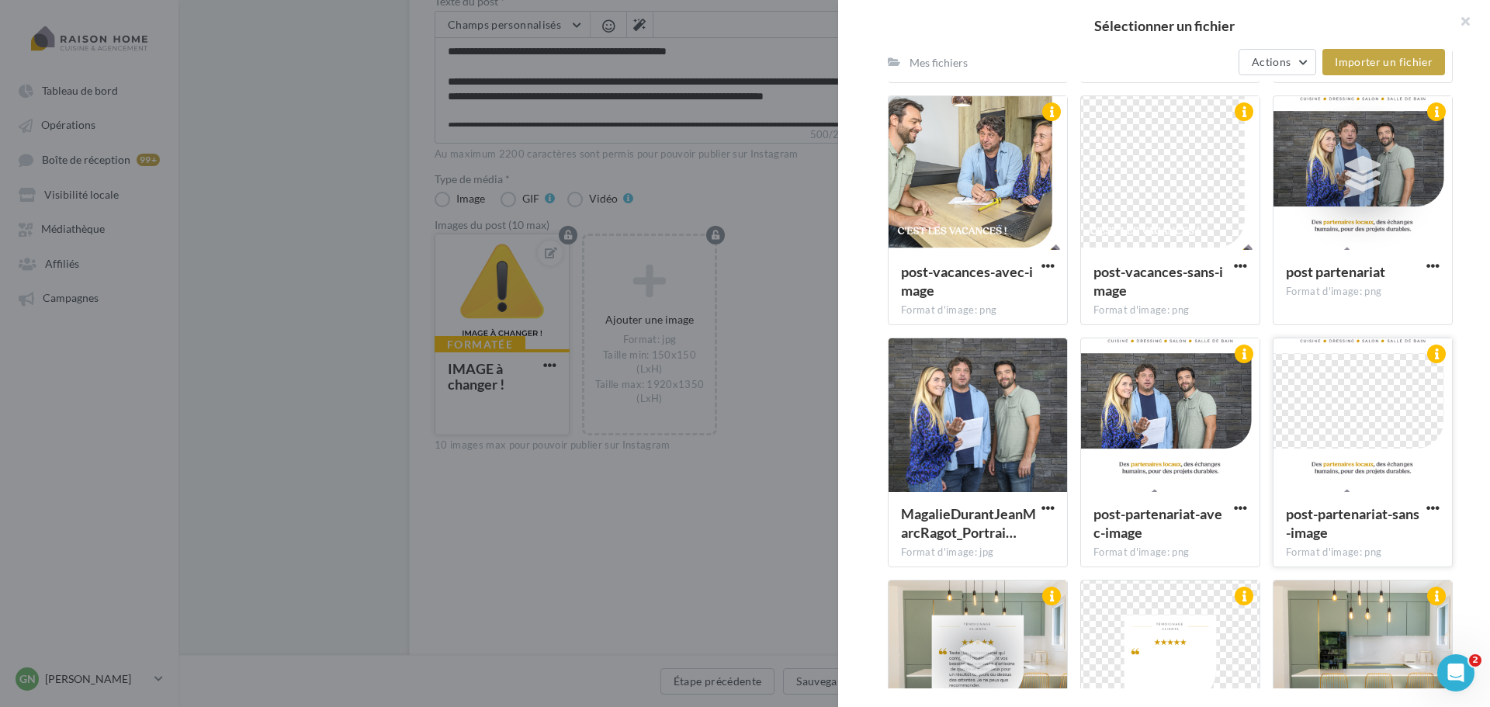
click at [1344, 469] on div at bounding box center [1362, 415] width 178 height 155
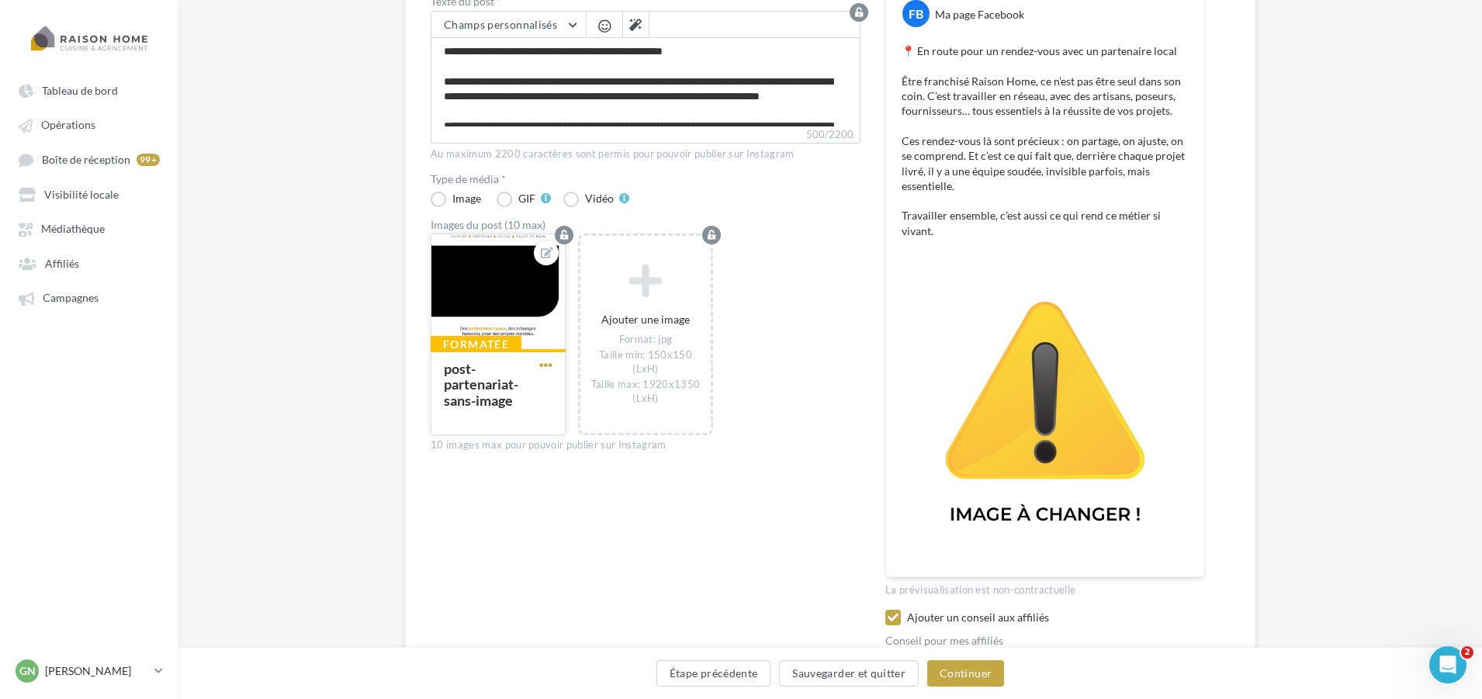
click at [544, 367] on span "button" at bounding box center [545, 364] width 13 height 13
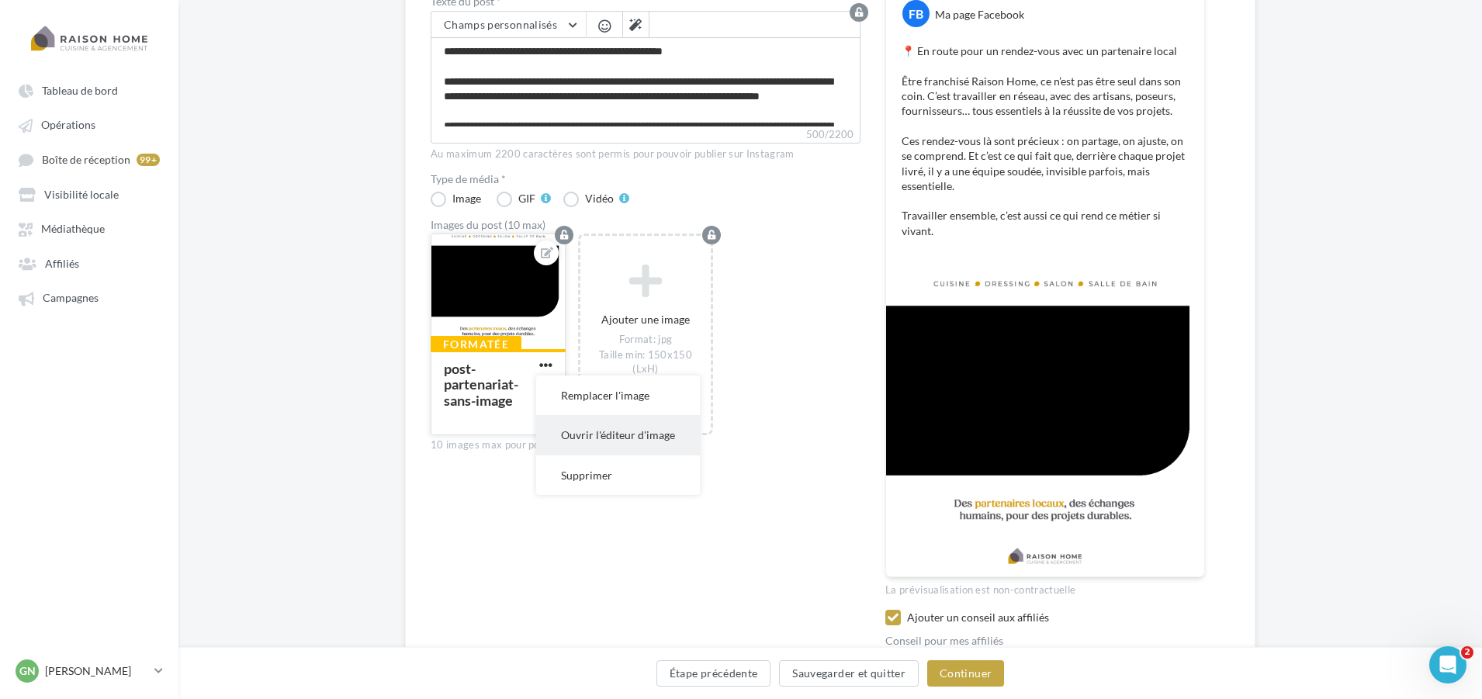
click at [608, 438] on button "Ouvrir l'éditeur d'image" at bounding box center [618, 435] width 164 height 40
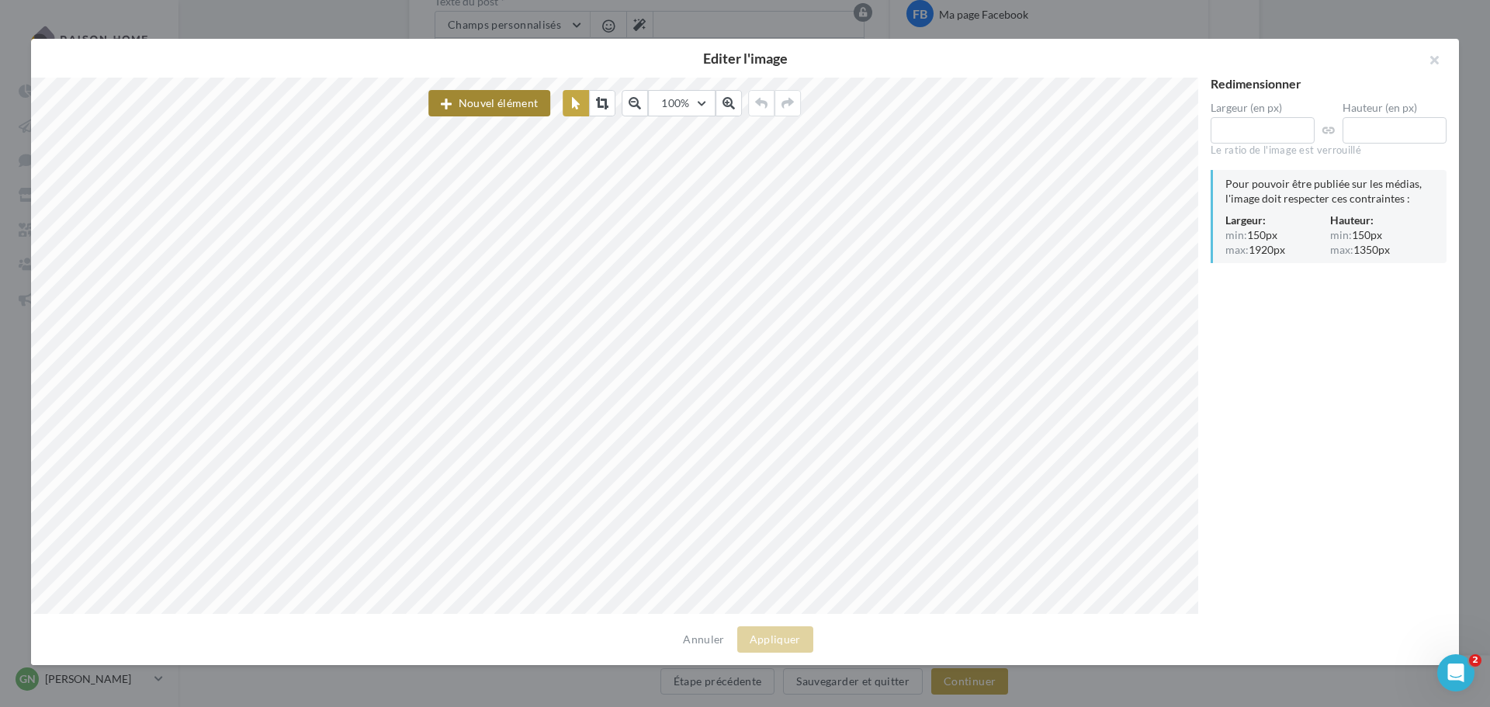
click at [477, 109] on button "Nouvel élément" at bounding box center [489, 103] width 122 height 26
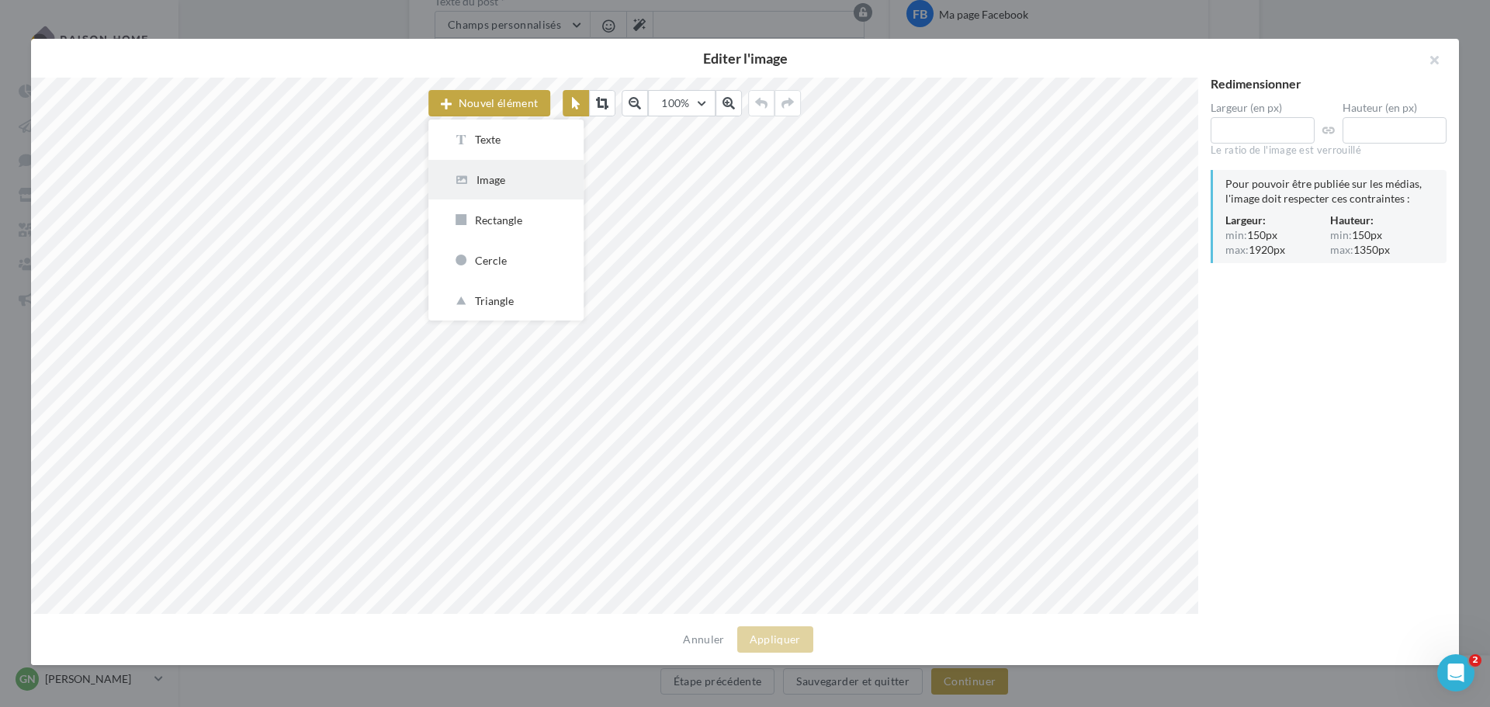
click at [480, 185] on div "Image" at bounding box center [506, 179] width 106 height 15
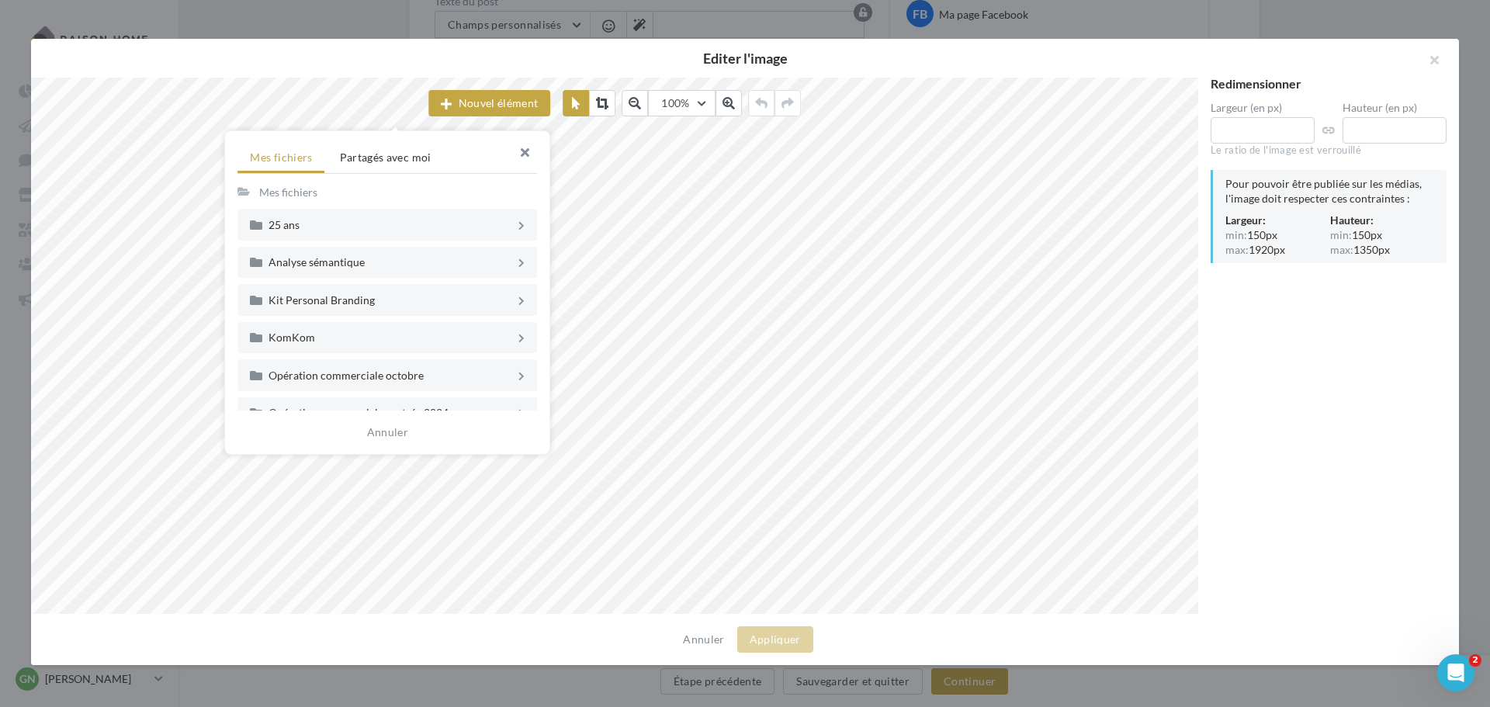
click at [528, 154] on button "button" at bounding box center [518, 154] width 62 height 47
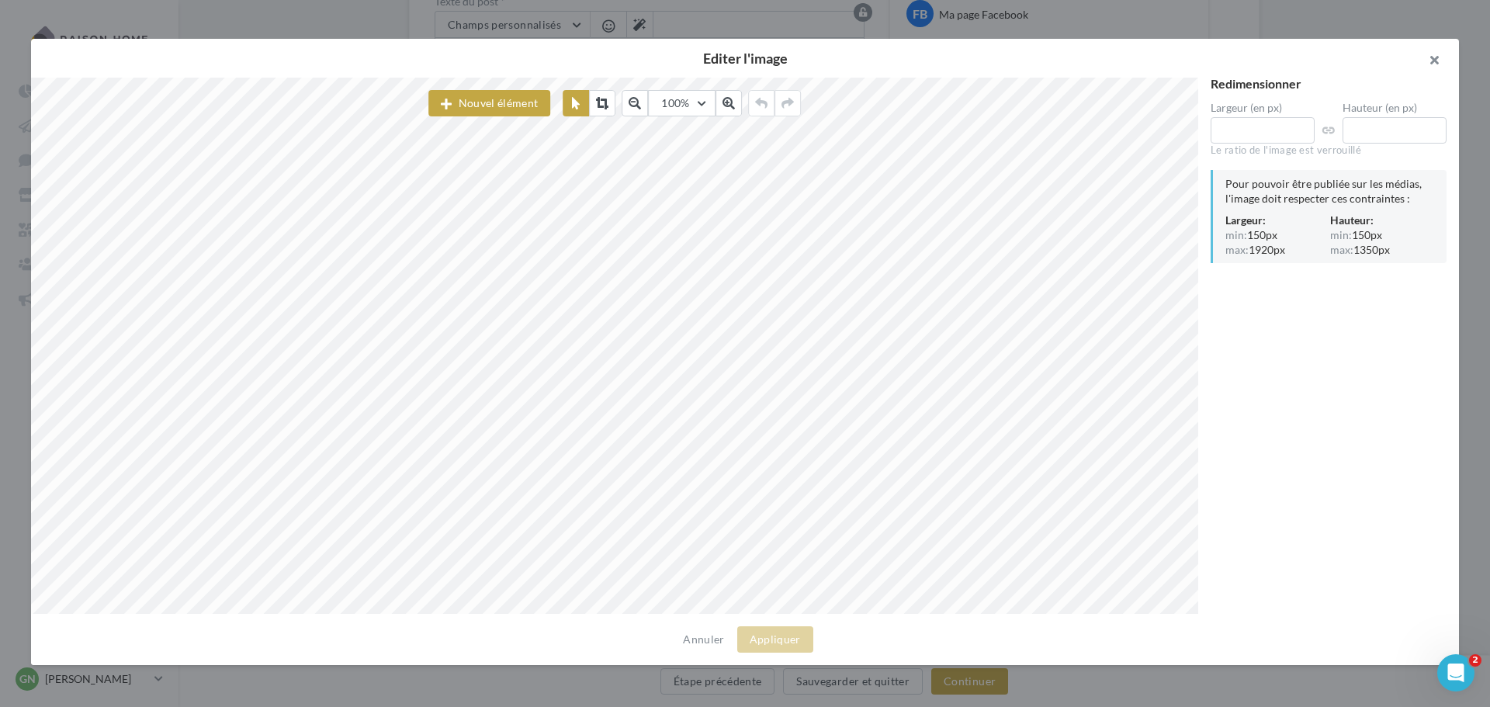
click at [1428, 68] on button "button" at bounding box center [1428, 62] width 62 height 47
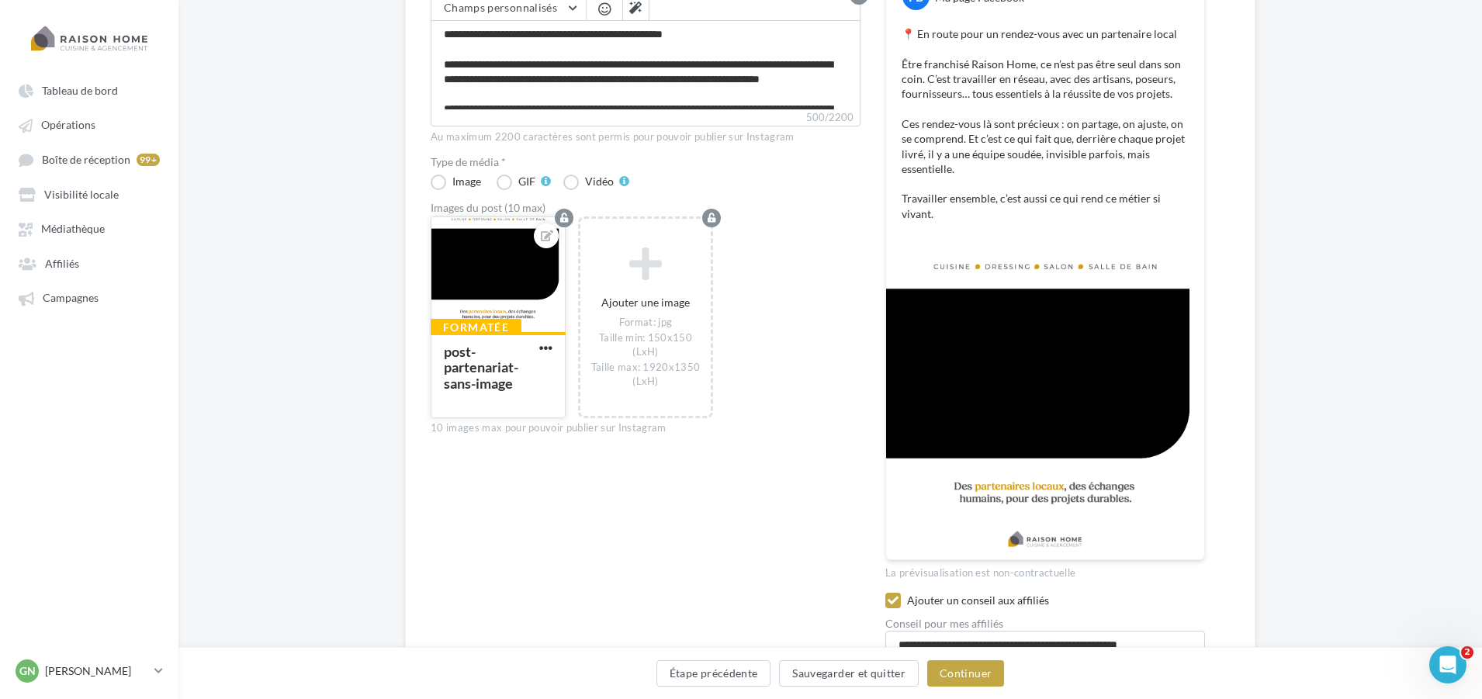
scroll to position [175, 0]
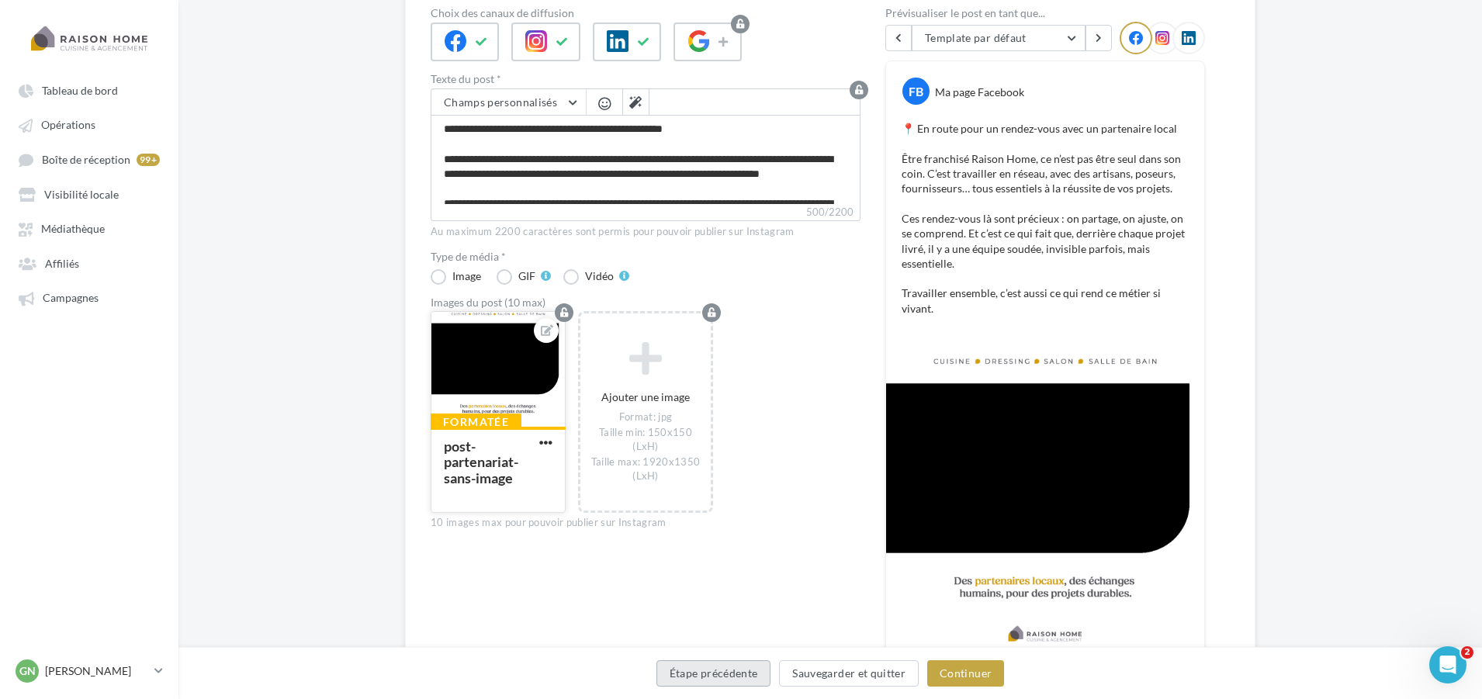
click at [755, 679] on button "Étape précédente" at bounding box center [713, 673] width 115 height 26
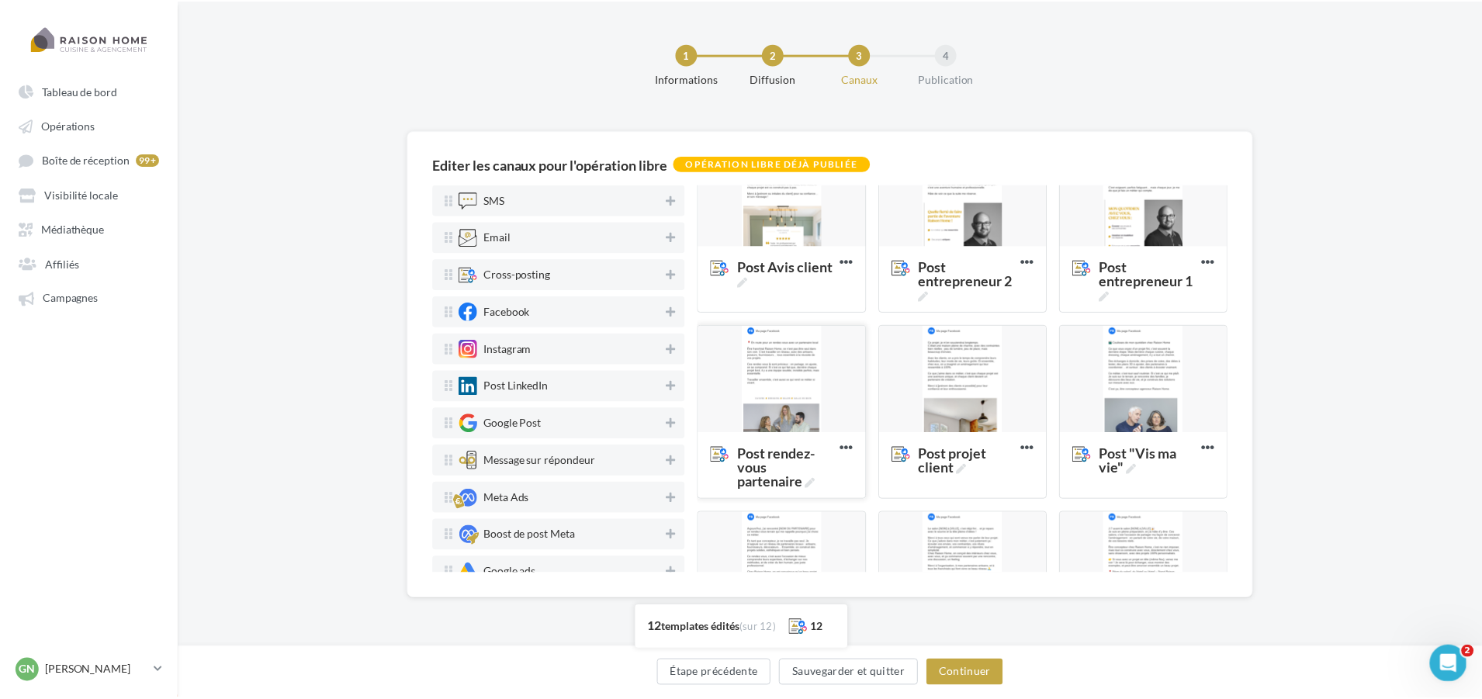
scroll to position [233, 0]
click at [795, 370] on div at bounding box center [785, 381] width 168 height 109
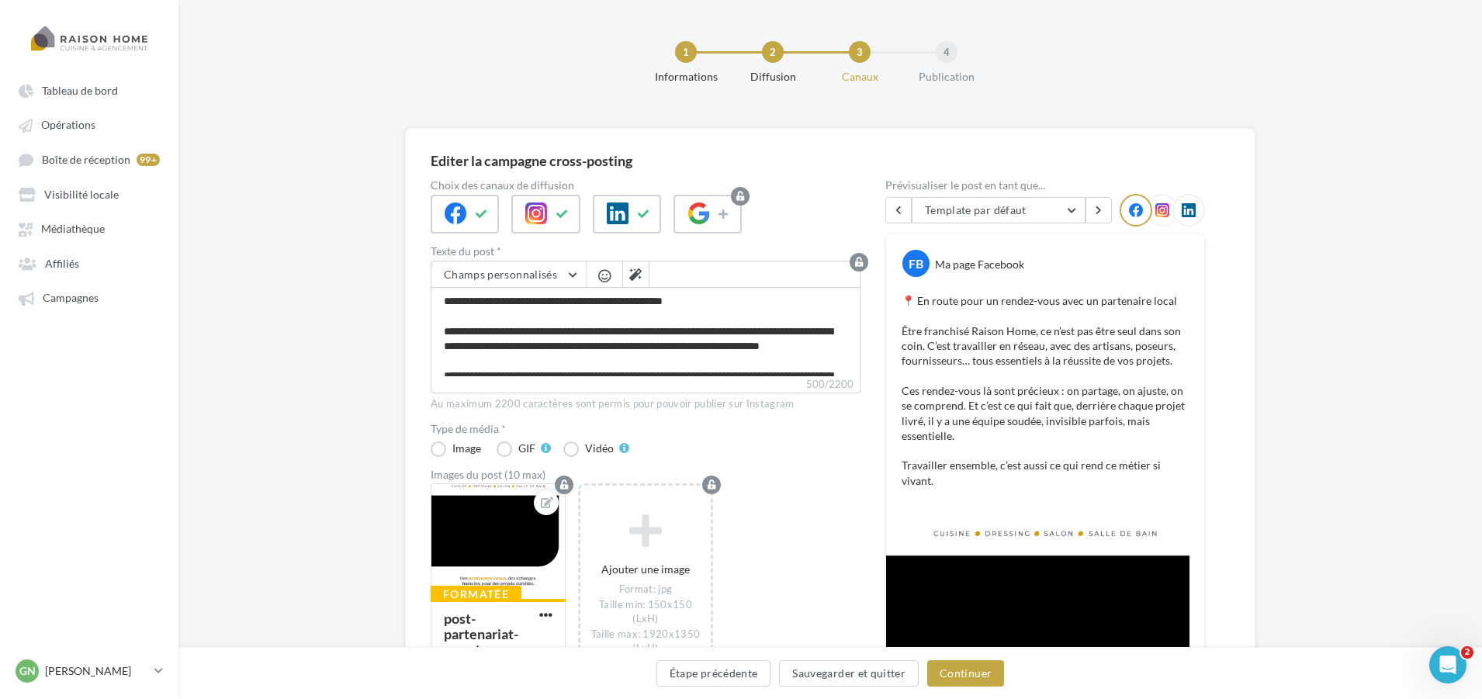
scroll to position [0, 0]
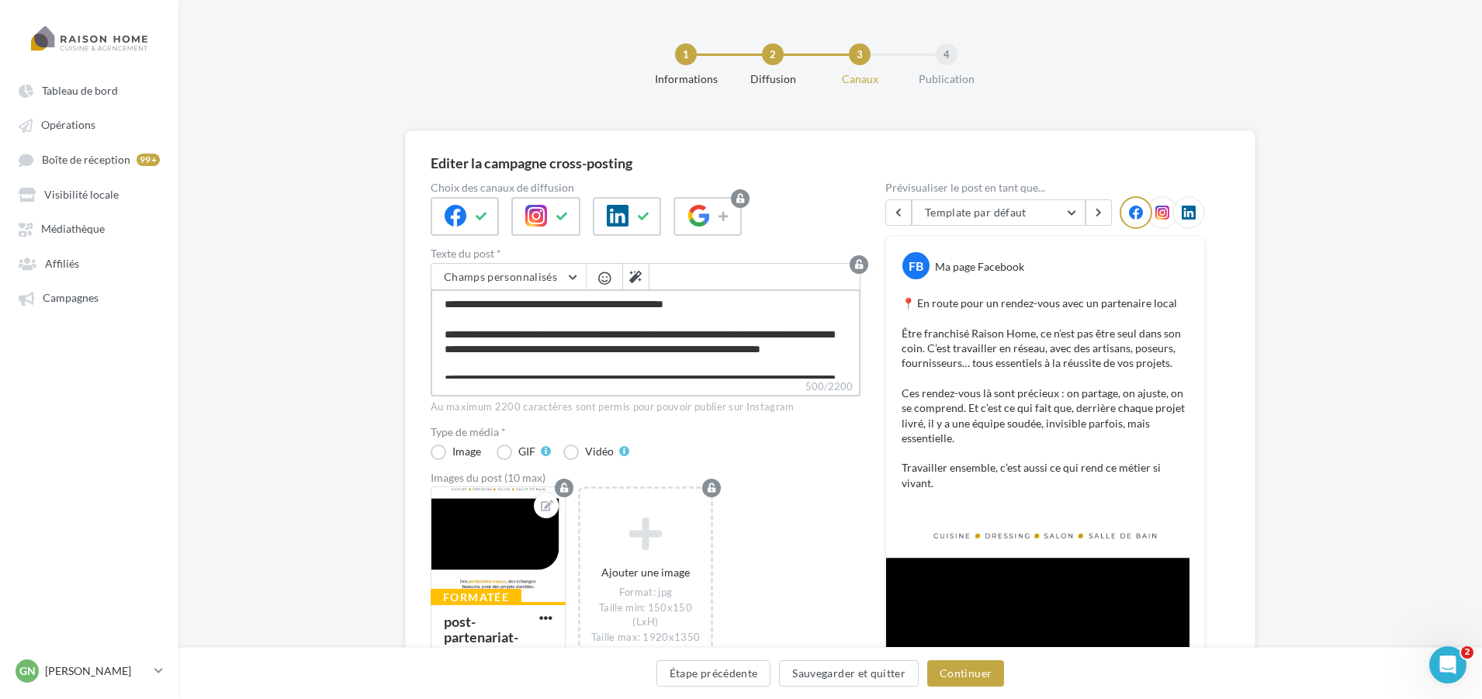
click at [455, 308] on textarea "**********" at bounding box center [646, 333] width 430 height 89
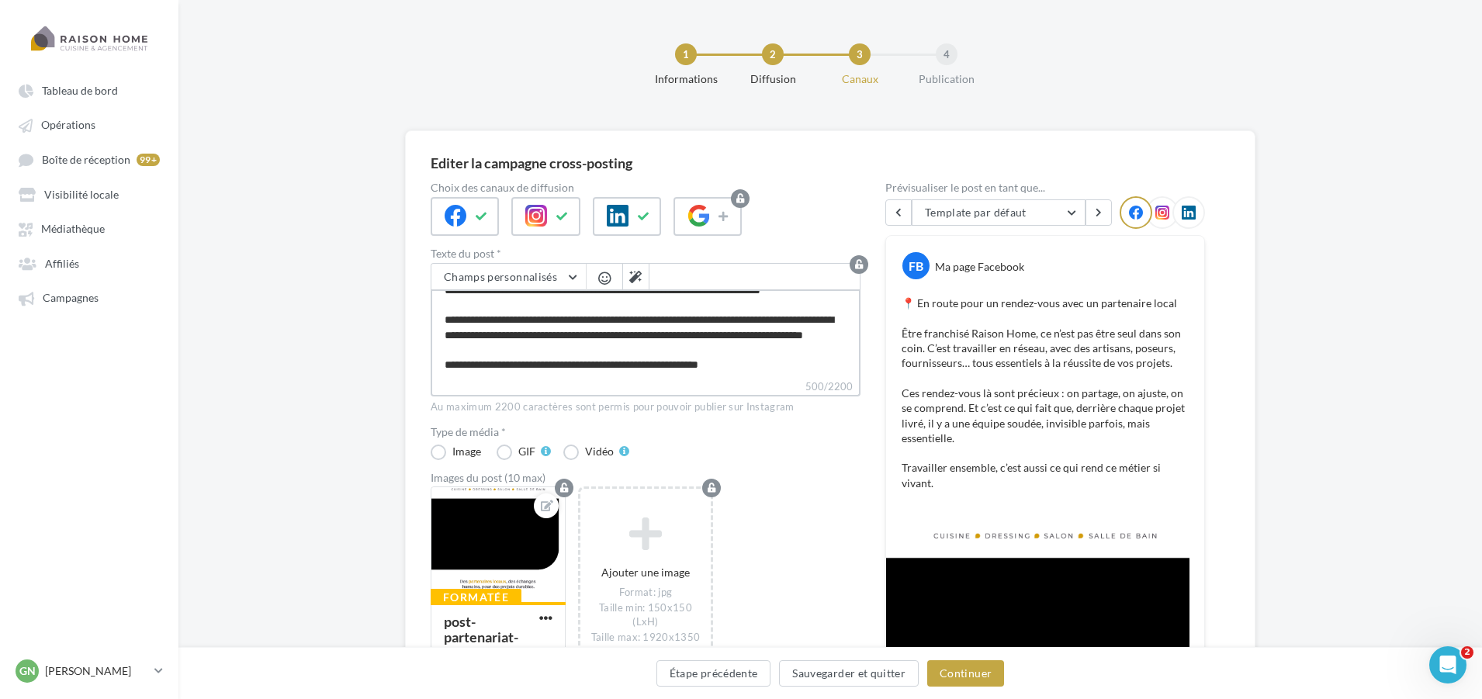
drag, startPoint x: 444, startPoint y: 307, endPoint x: 816, endPoint y: 370, distance: 377.7
click at [816, 370] on textarea "**********" at bounding box center [646, 333] width 430 height 89
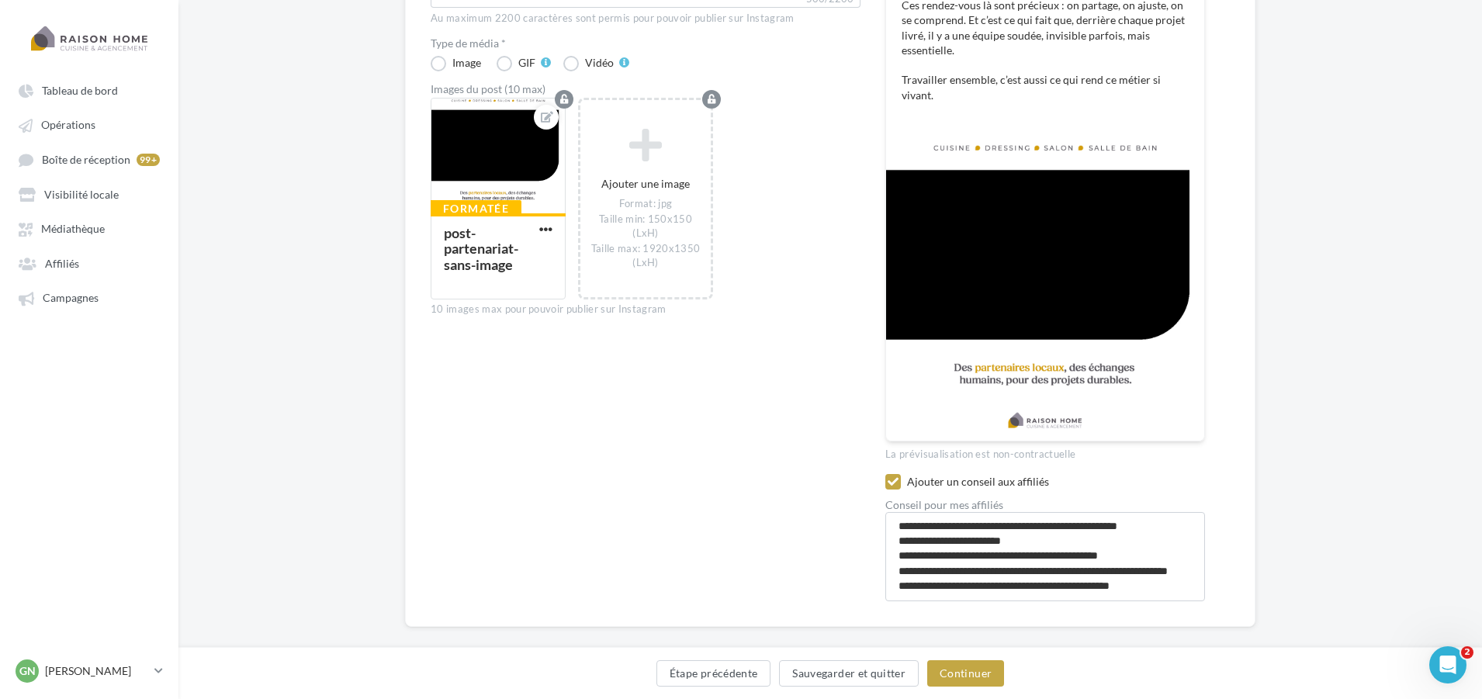
scroll to position [88, 0]
click at [539, 221] on div at bounding box center [545, 229] width 19 height 16
click at [541, 223] on span "button" at bounding box center [545, 229] width 13 height 13
click at [588, 267] on button "Remplacer l'image" at bounding box center [618, 260] width 164 height 40
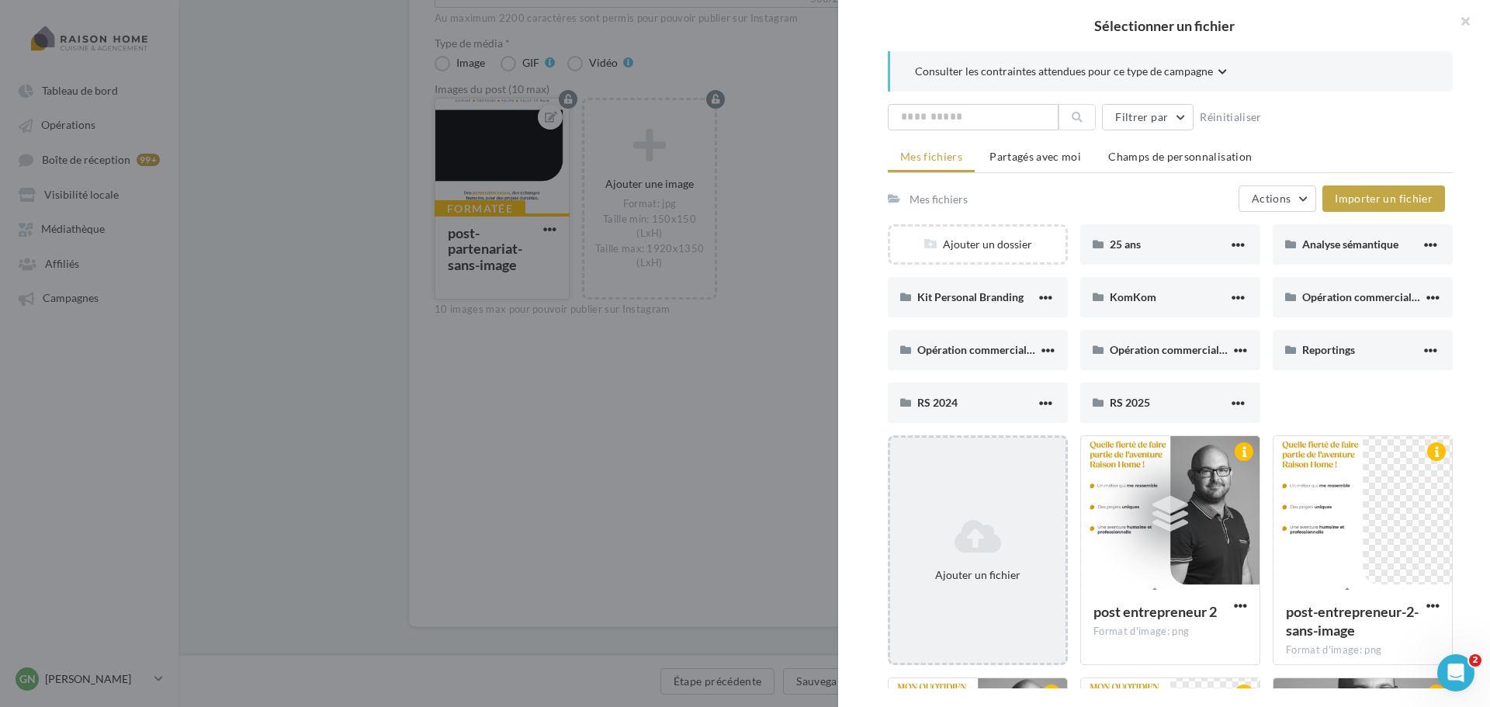
click at [978, 490] on div "Ajouter un fichier" at bounding box center [978, 550] width 180 height 230
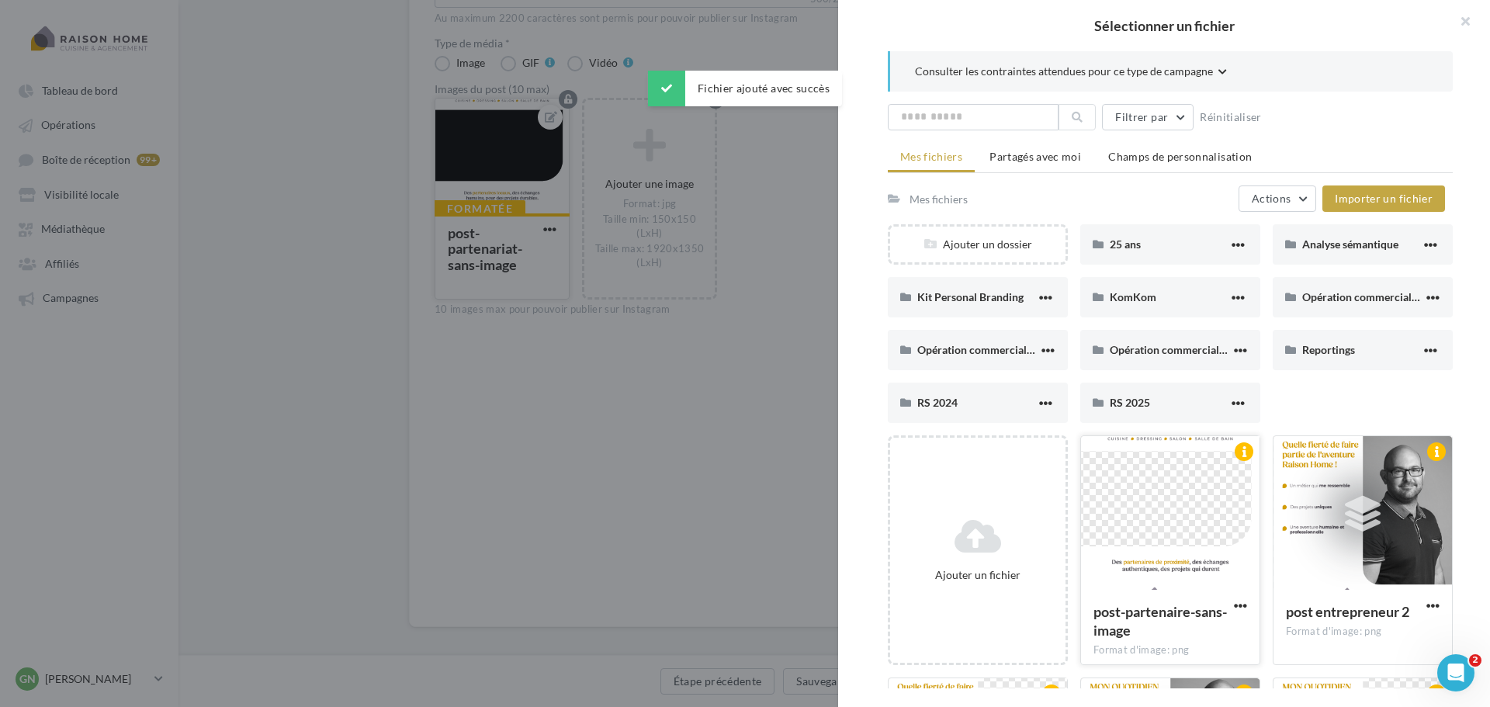
click at [1173, 533] on div at bounding box center [1170, 513] width 178 height 155
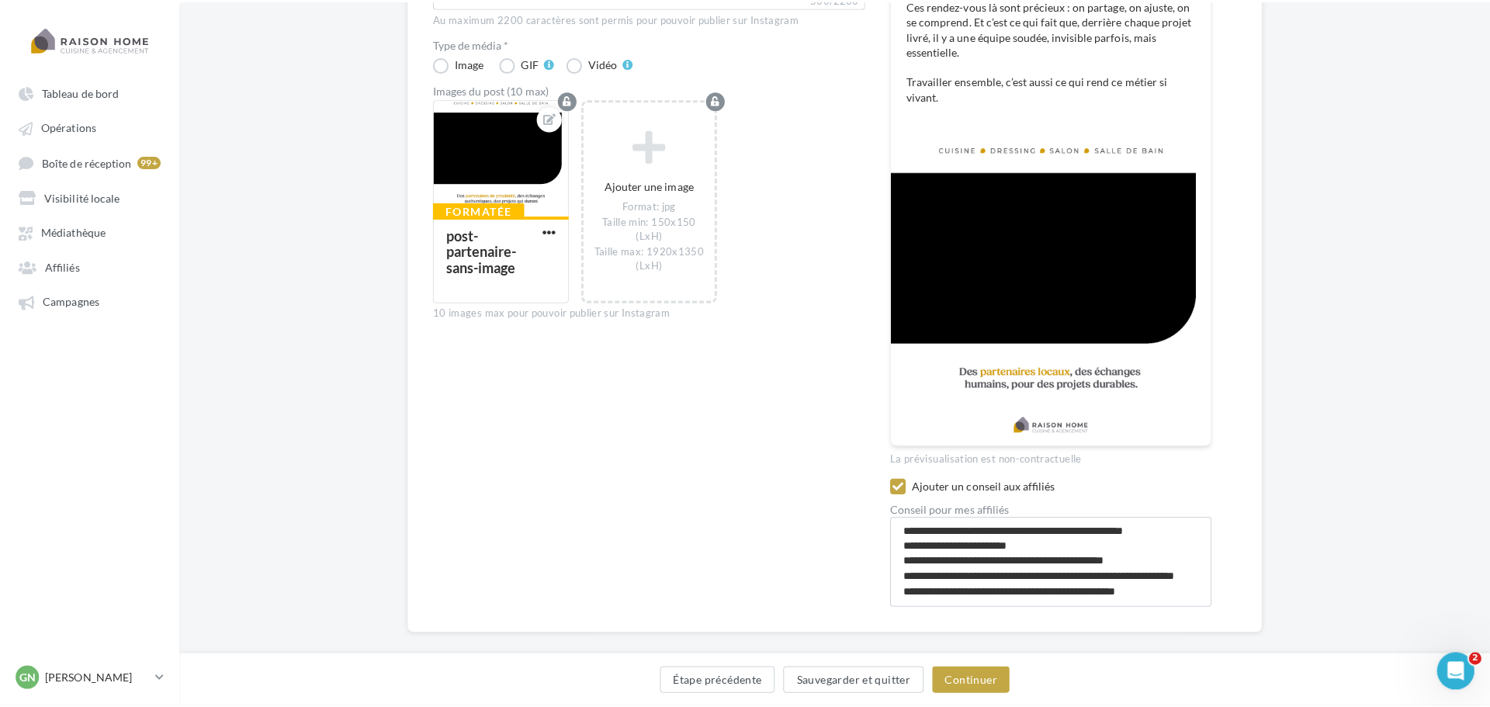
scroll to position [233, 0]
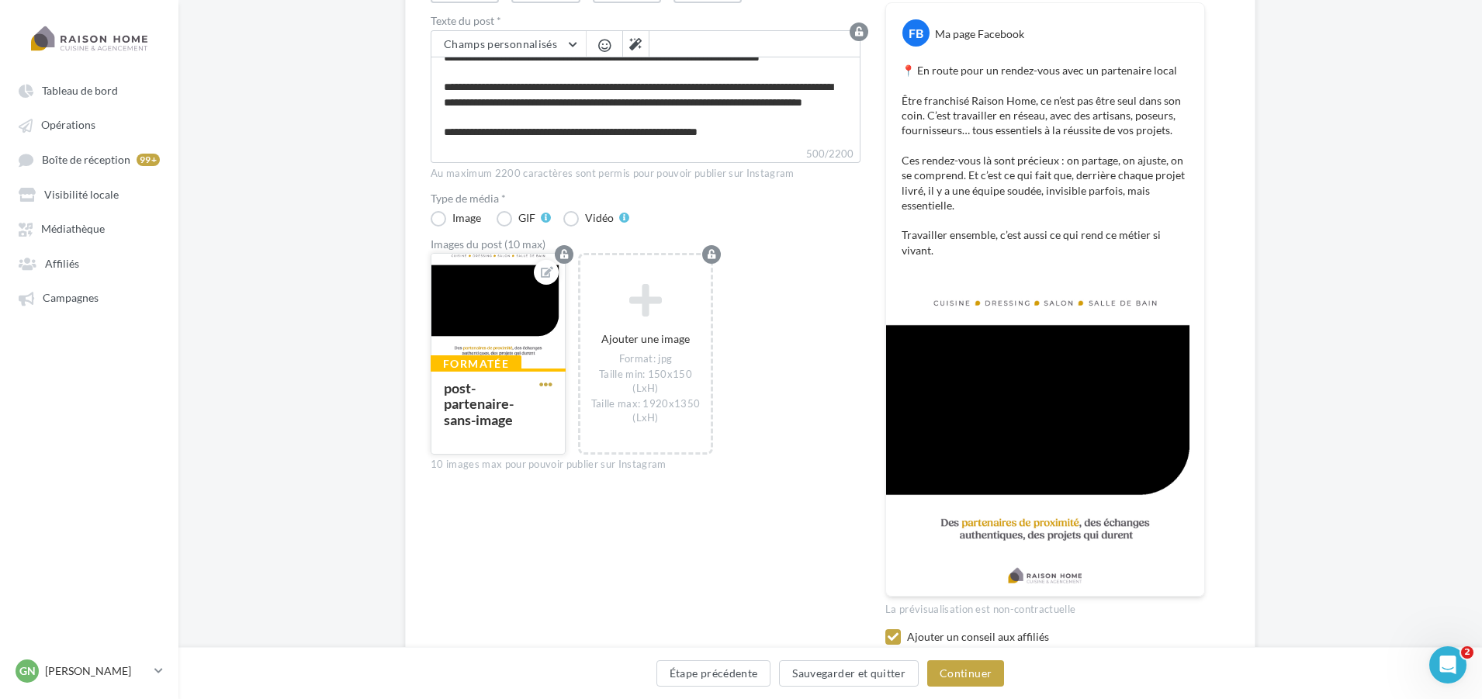
click at [545, 379] on span "button" at bounding box center [545, 384] width 13 height 13
click at [623, 468] on button "Ouvrir l'éditeur d'image" at bounding box center [618, 455] width 164 height 40
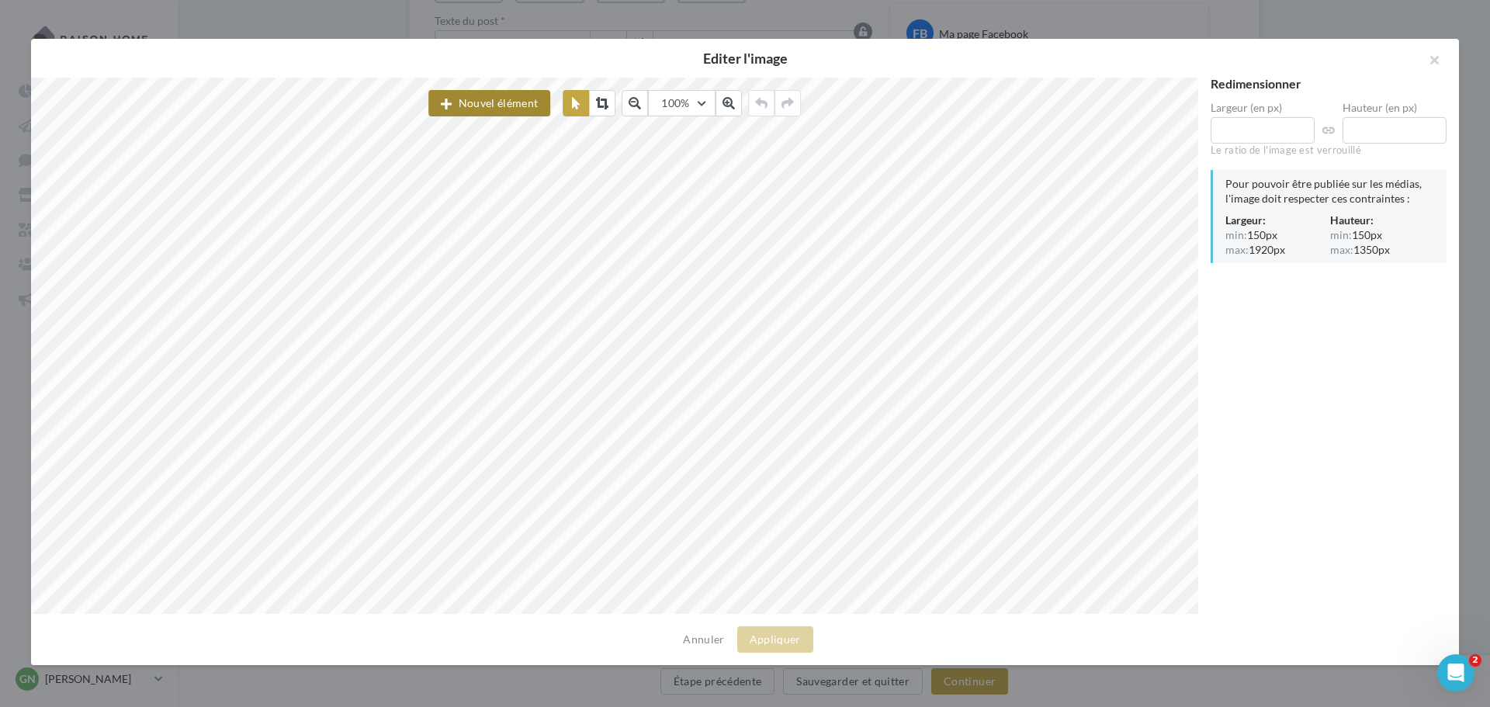
click at [522, 109] on button "Nouvel élément" at bounding box center [489, 103] width 122 height 26
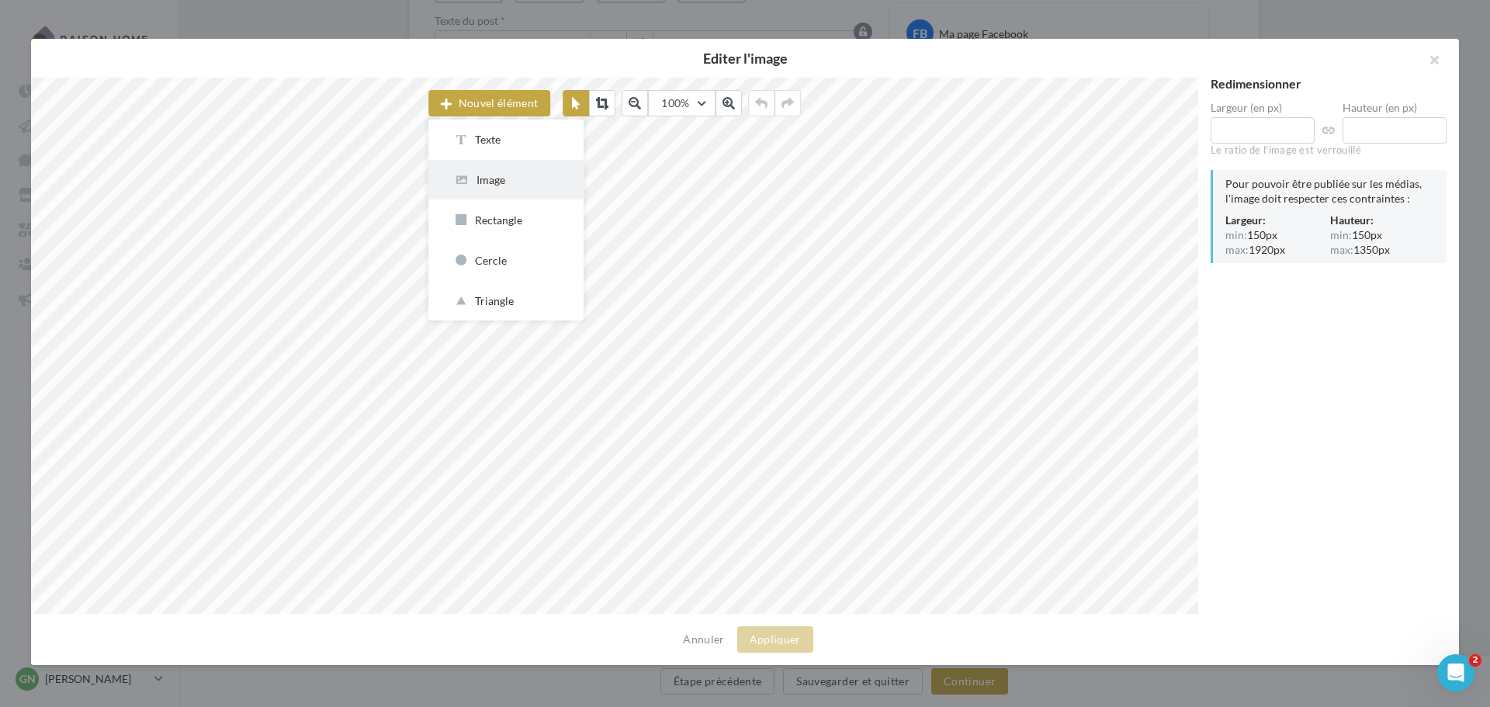
click at [492, 178] on div "Image" at bounding box center [506, 179] width 106 height 15
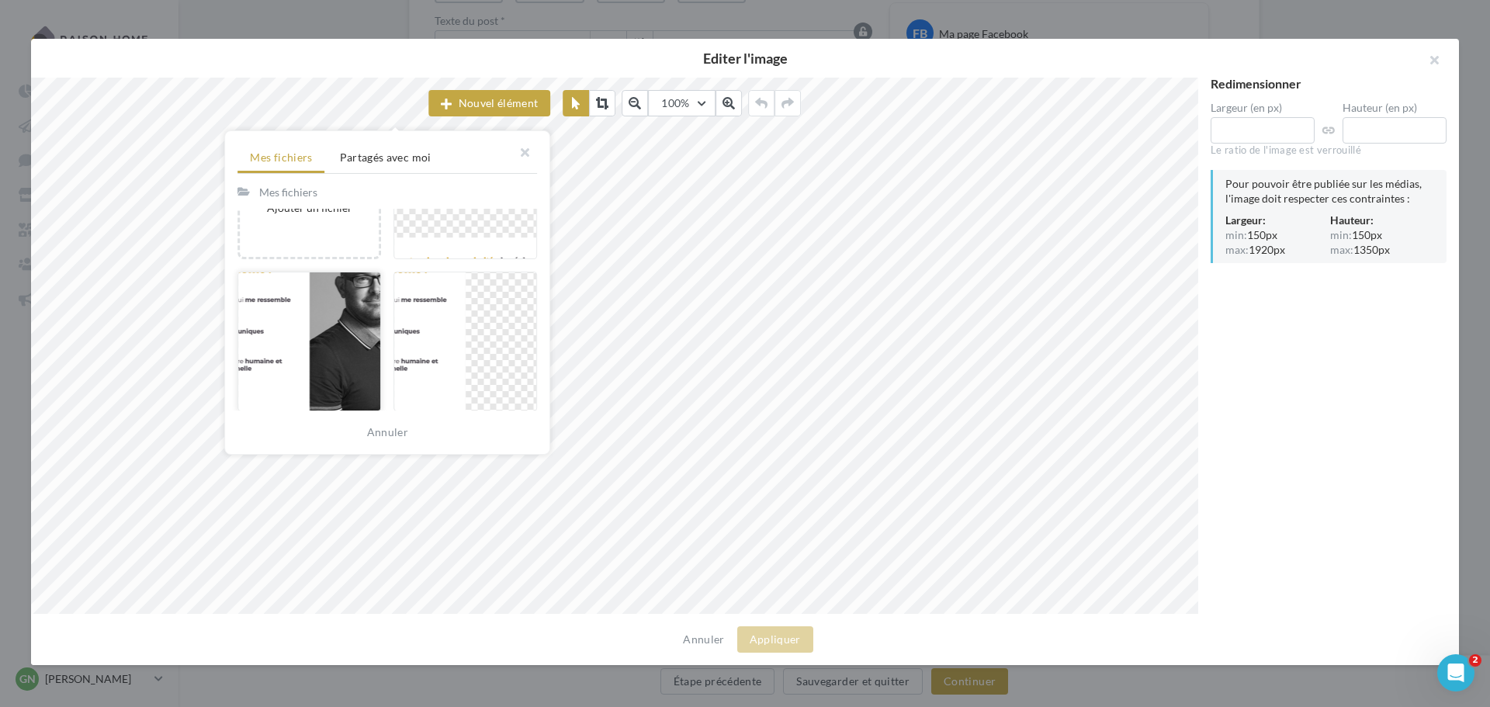
scroll to position [310, 0]
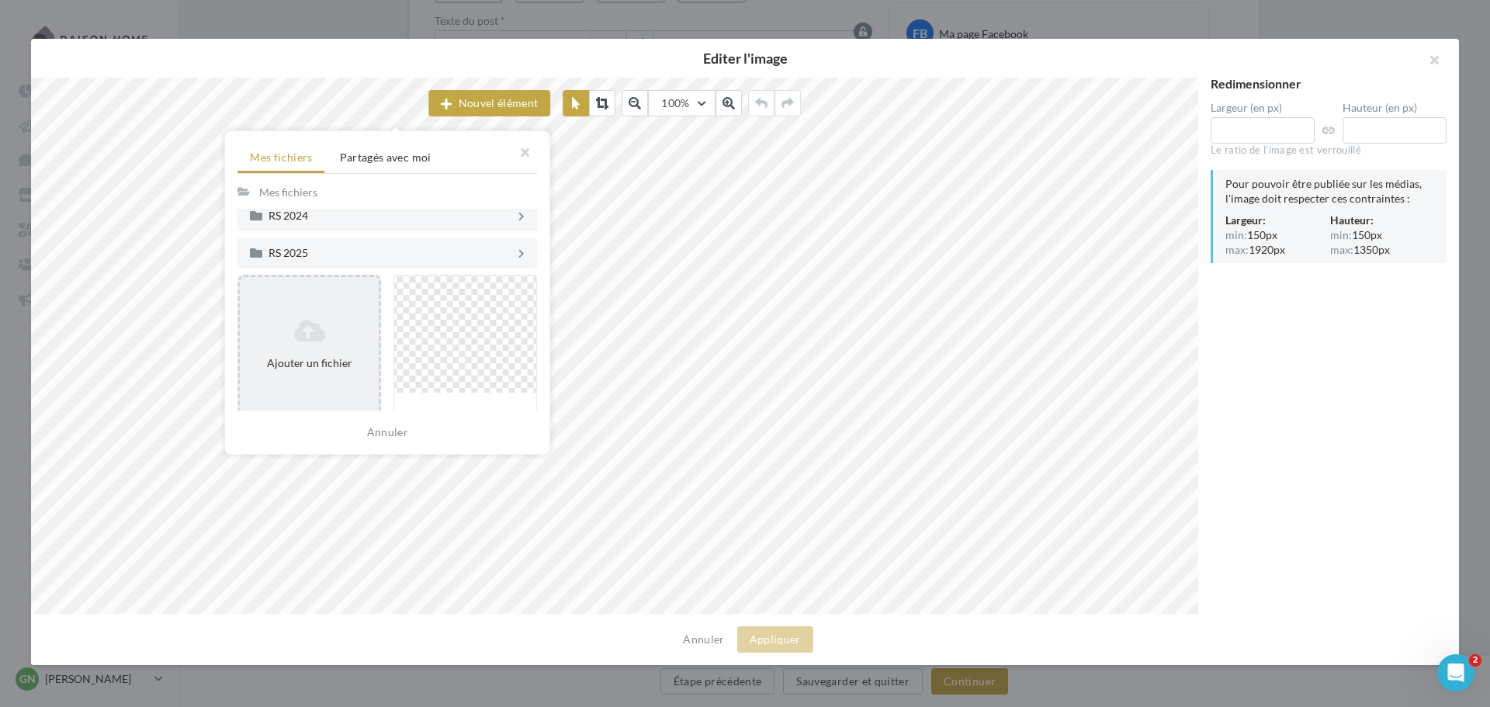
click at [325, 318] on icon at bounding box center [309, 330] width 126 height 25
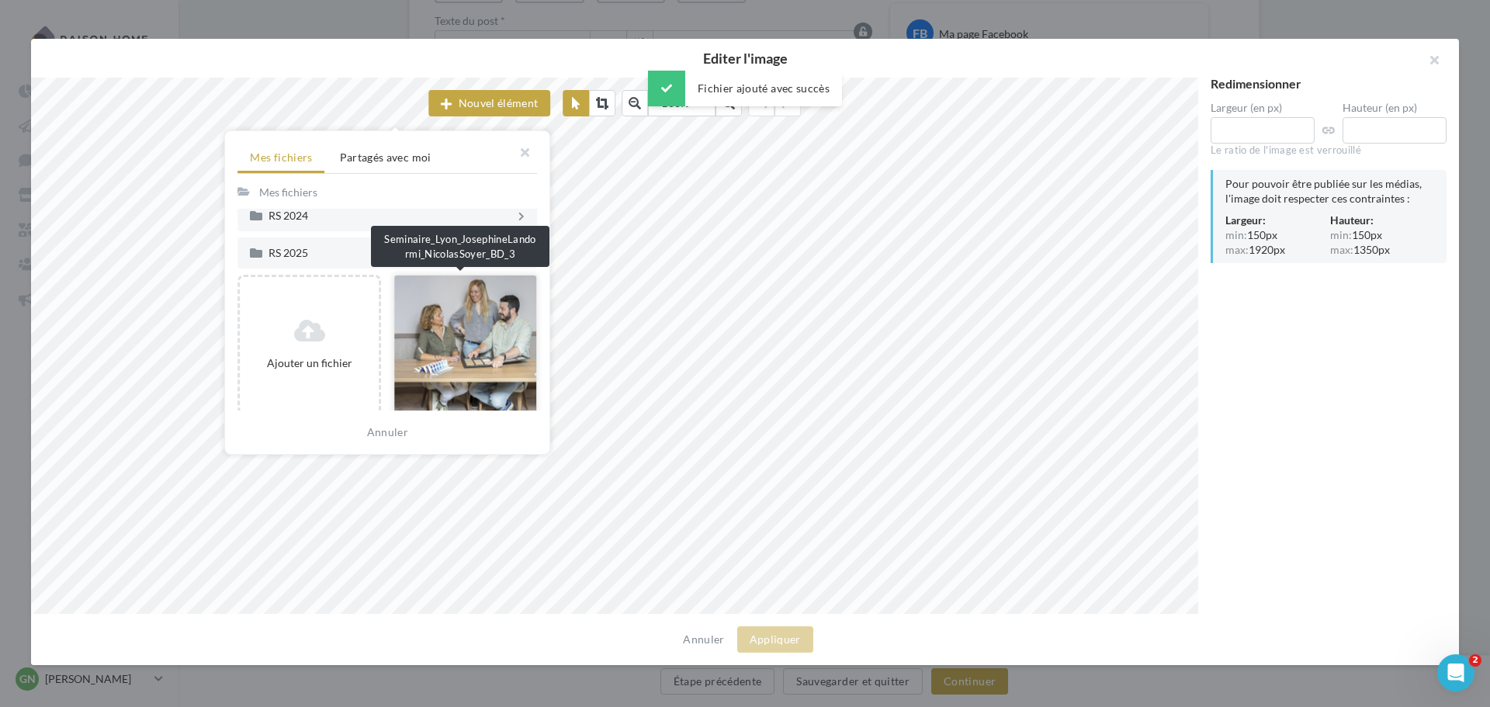
click at [455, 343] on div at bounding box center [465, 345] width 144 height 140
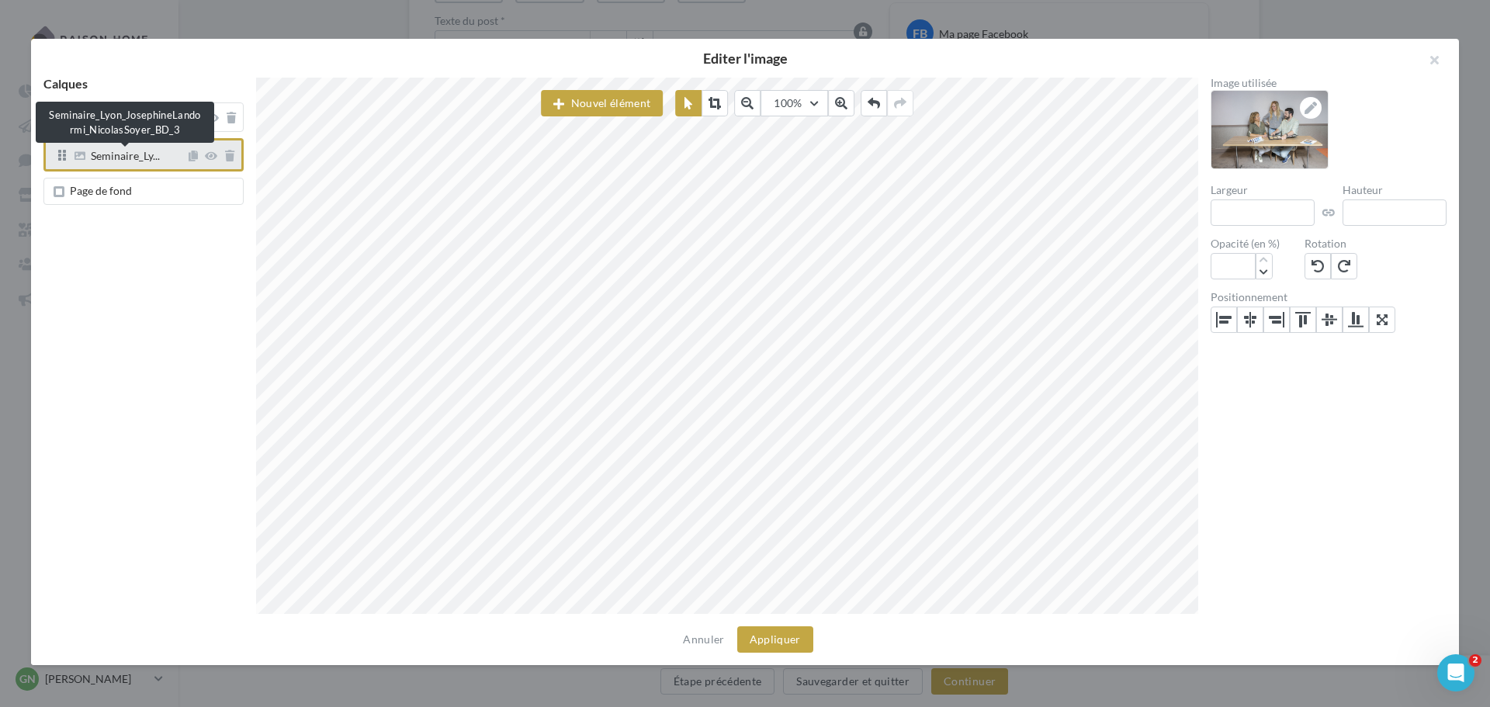
click at [147, 161] on span "Seminaire_Ly..." at bounding box center [125, 158] width 69 height 14
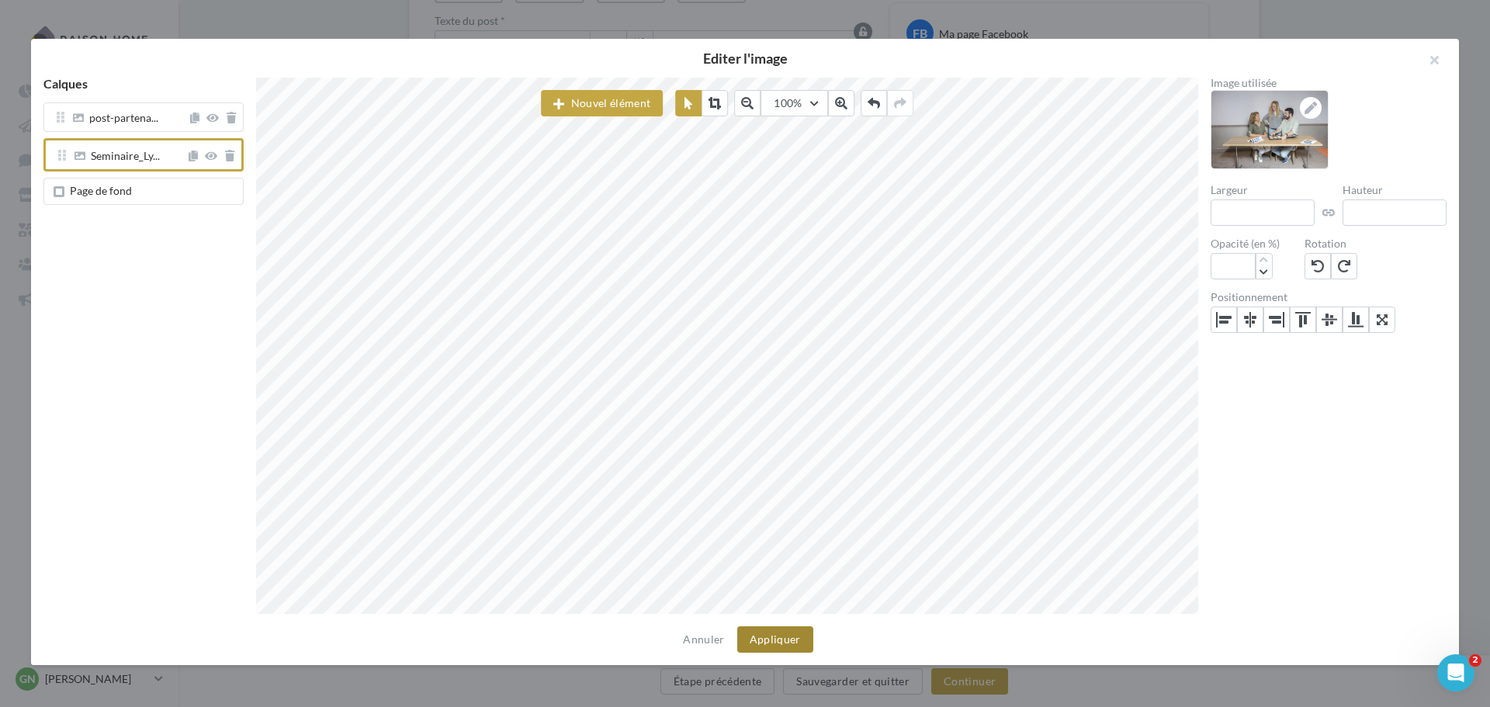
click at [747, 646] on button "Appliquer" at bounding box center [775, 639] width 76 height 26
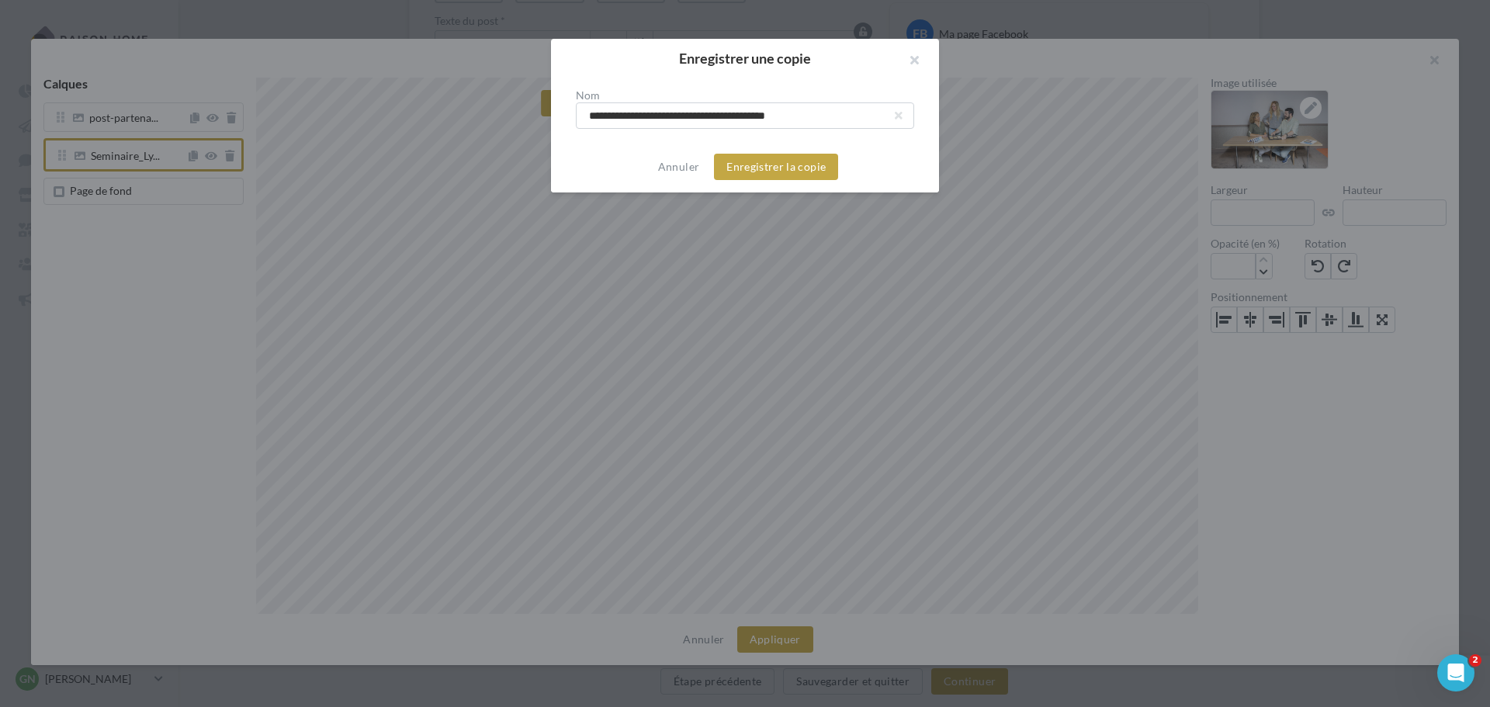
drag, startPoint x: 684, startPoint y: 113, endPoint x: 518, endPoint y: 109, distance: 166.1
click at [518, 109] on div "**********" at bounding box center [745, 353] width 1490 height 707
click at [616, 115] on input "**********" at bounding box center [745, 115] width 338 height 26
drag, startPoint x: 664, startPoint y: 119, endPoint x: 756, endPoint y: 130, distance: 92.2
click at [756, 130] on div "**********" at bounding box center [745, 110] width 388 height 64
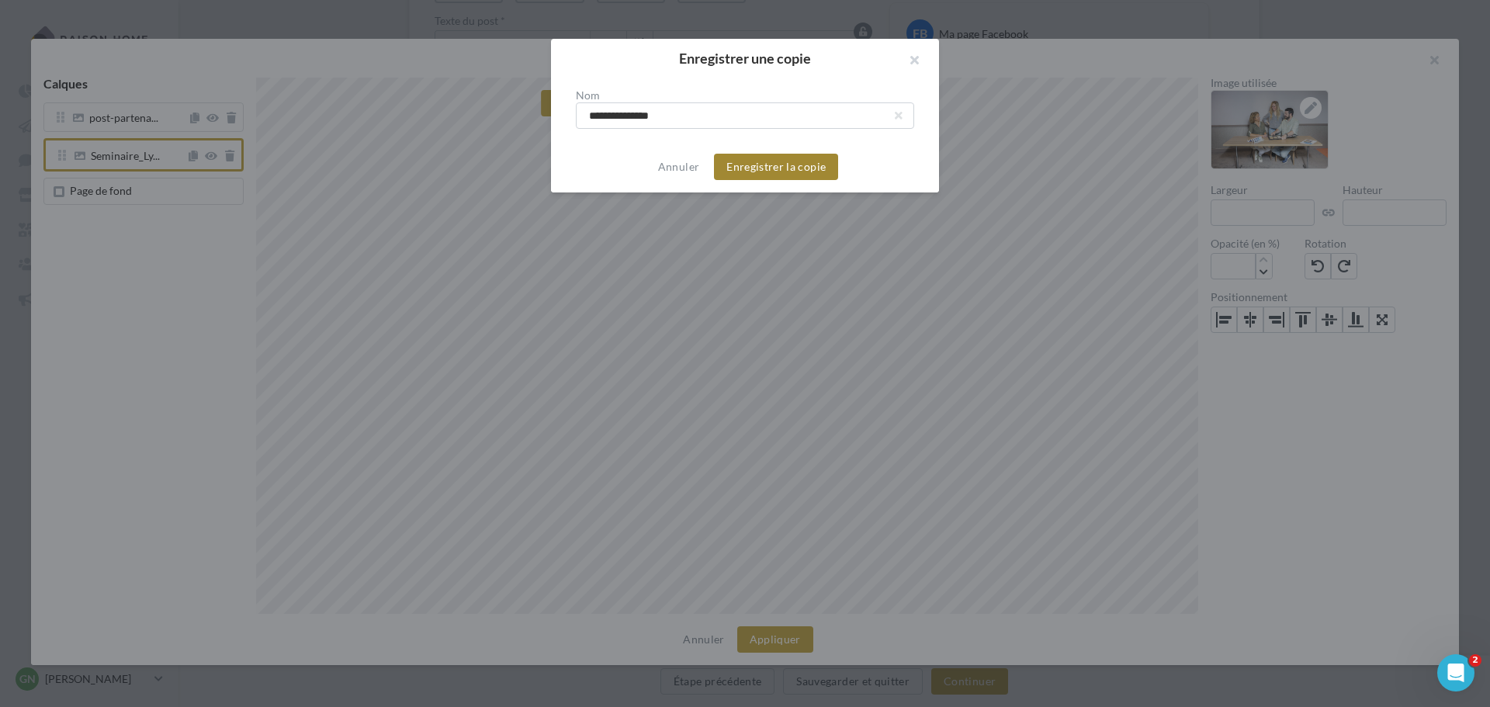
type input "**********"
click at [774, 171] on button "Enregistrer la copie" at bounding box center [776, 167] width 124 height 26
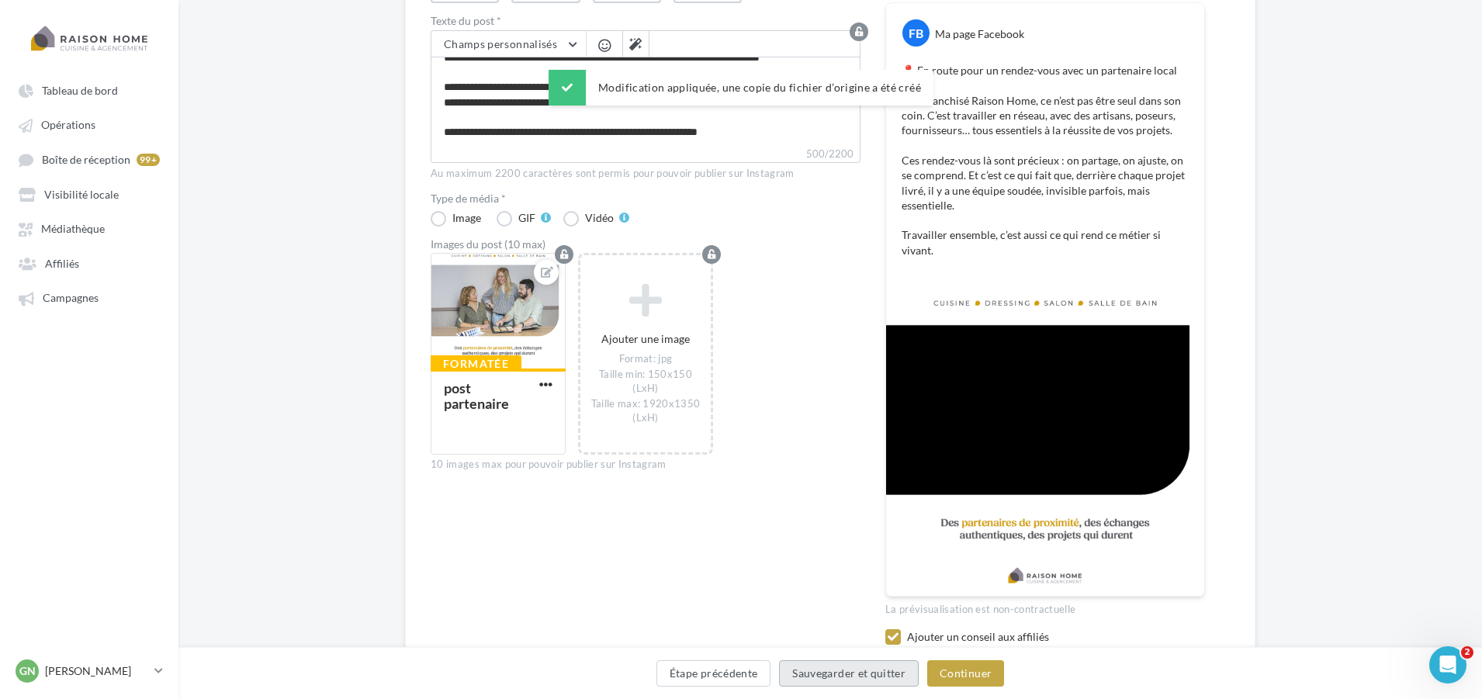
click at [881, 671] on button "Sauvegarder et quitter" at bounding box center [849, 673] width 140 height 26
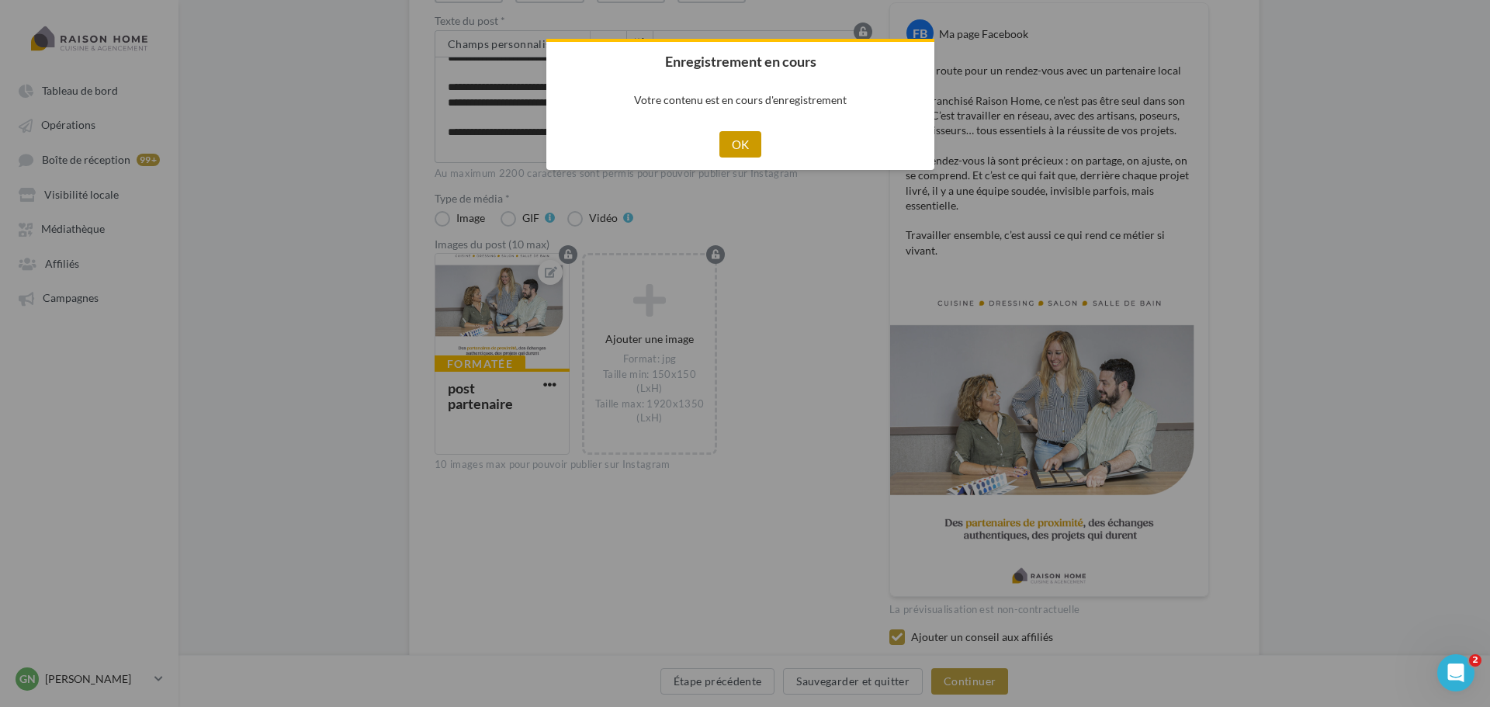
click at [750, 148] on button "OK" at bounding box center [740, 144] width 43 height 26
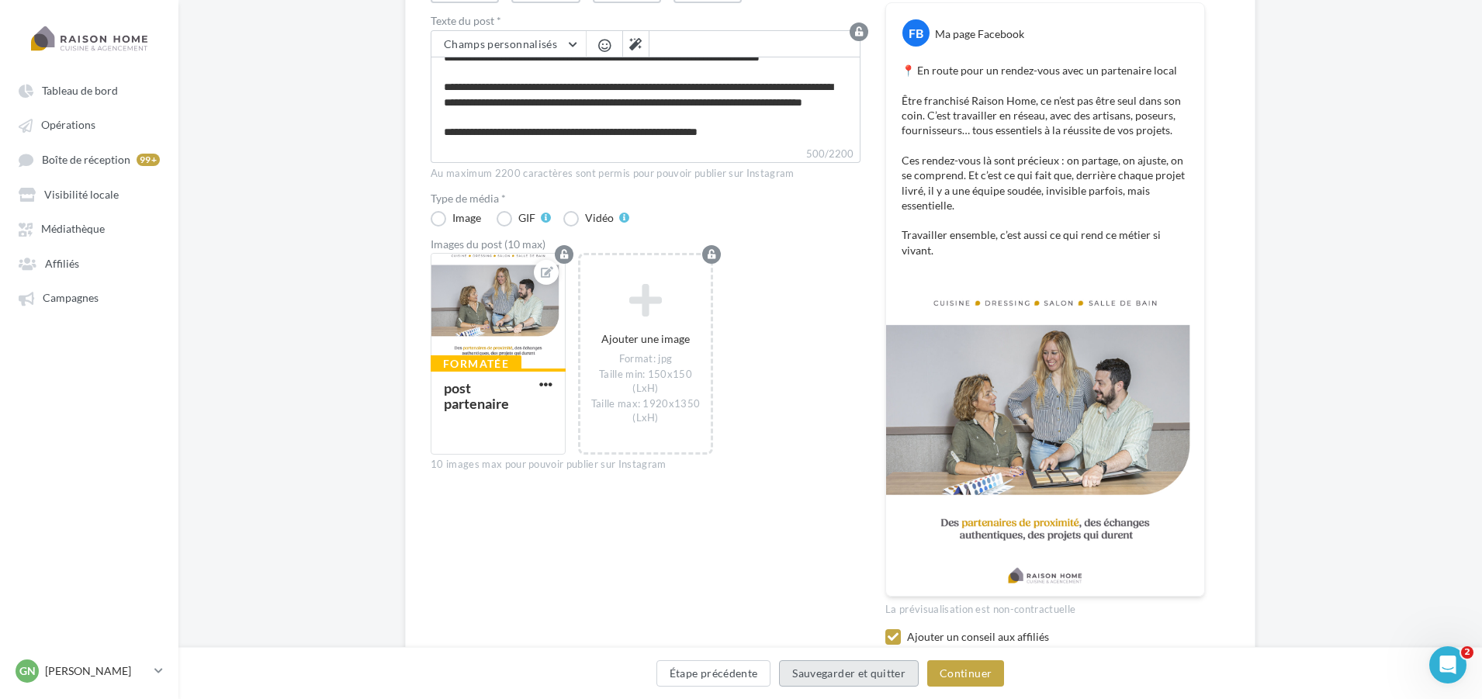
click at [846, 679] on button "Sauvegarder et quitter" at bounding box center [849, 673] width 140 height 26
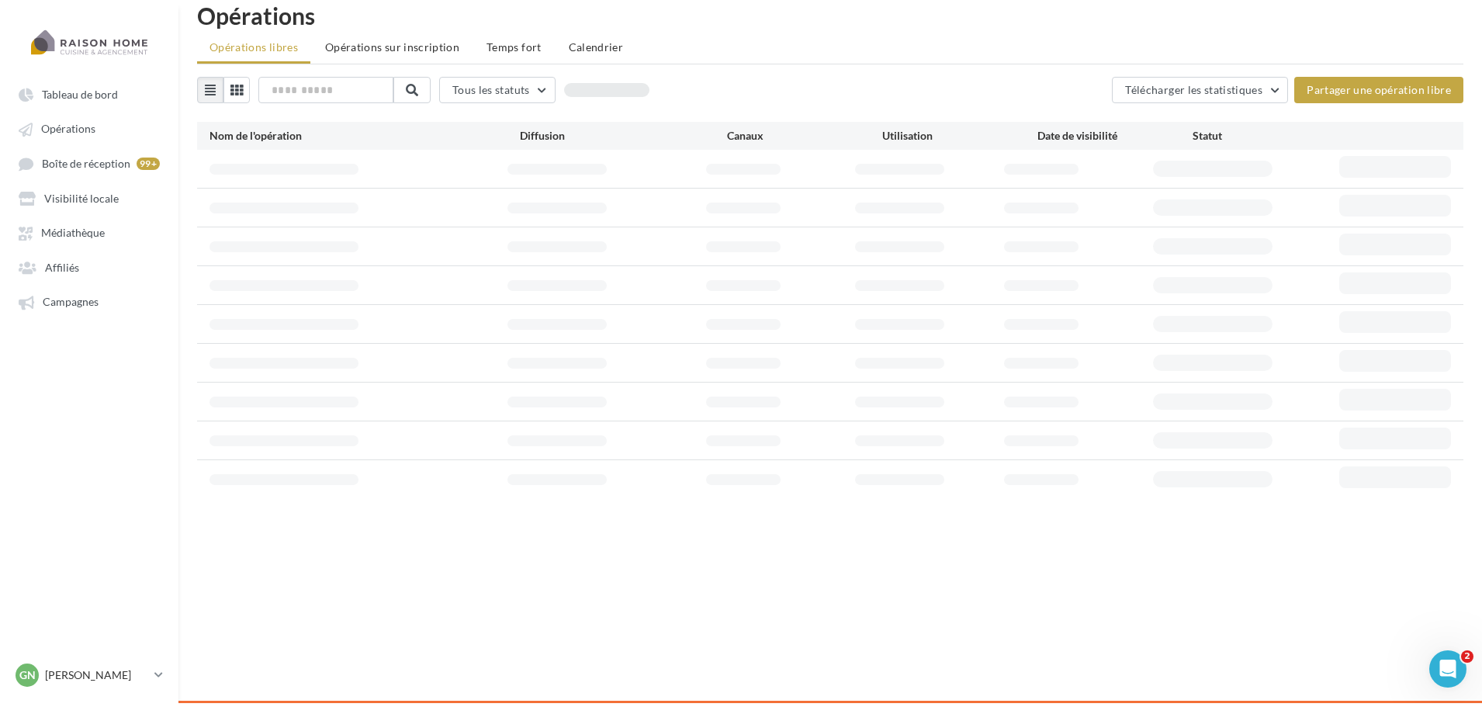
scroll to position [25, 0]
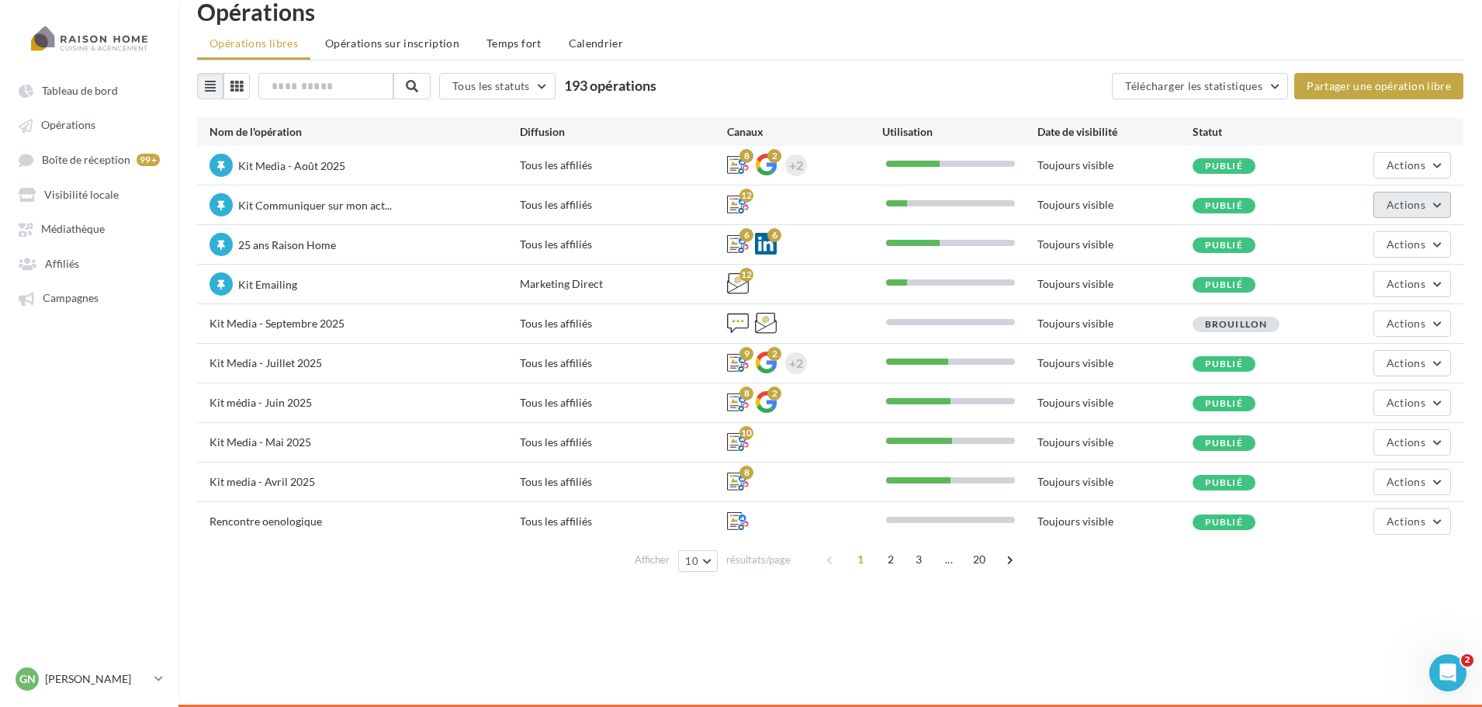
click at [1425, 209] on button "Actions" at bounding box center [1412, 205] width 78 height 26
click at [1333, 260] on button "Editer" at bounding box center [1368, 241] width 164 height 40
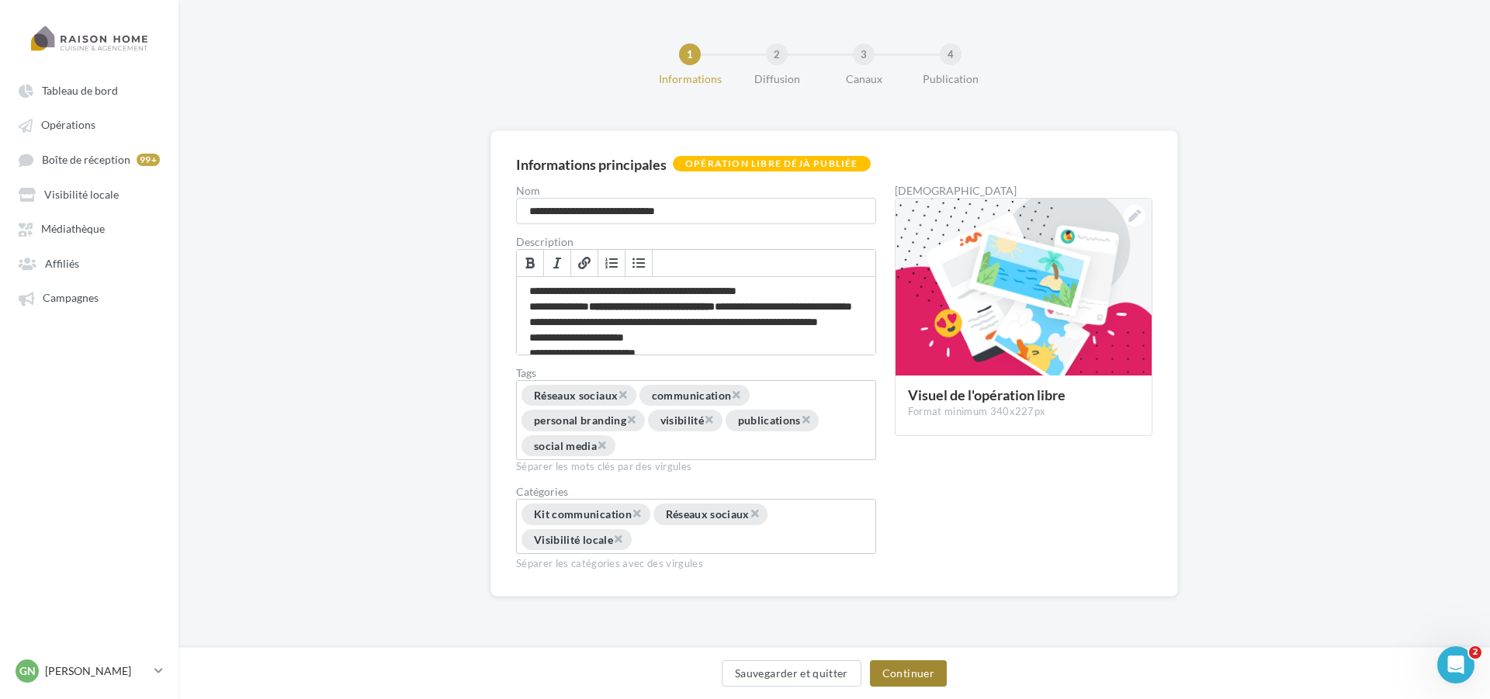
click at [911, 675] on button "Continuer" at bounding box center [908, 673] width 77 height 26
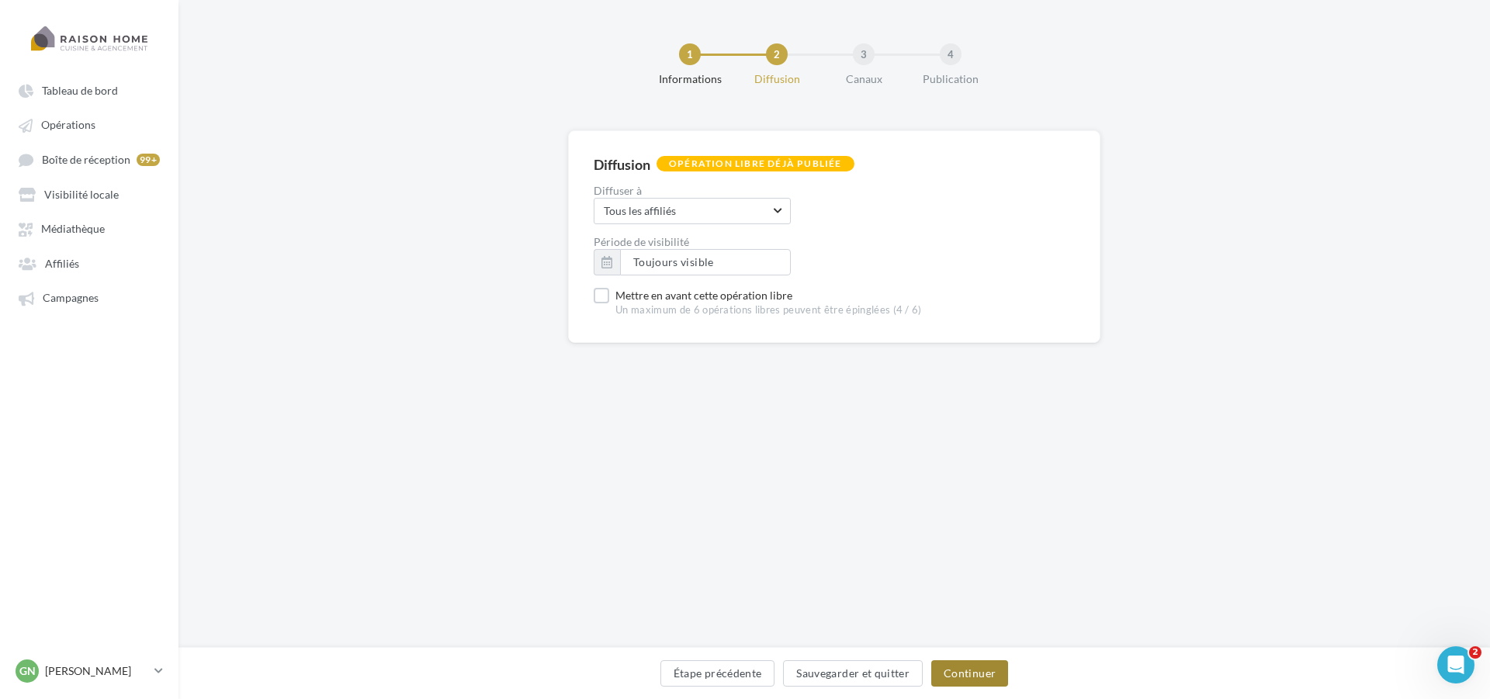
click at [953, 663] on button "Continuer" at bounding box center [969, 673] width 77 height 26
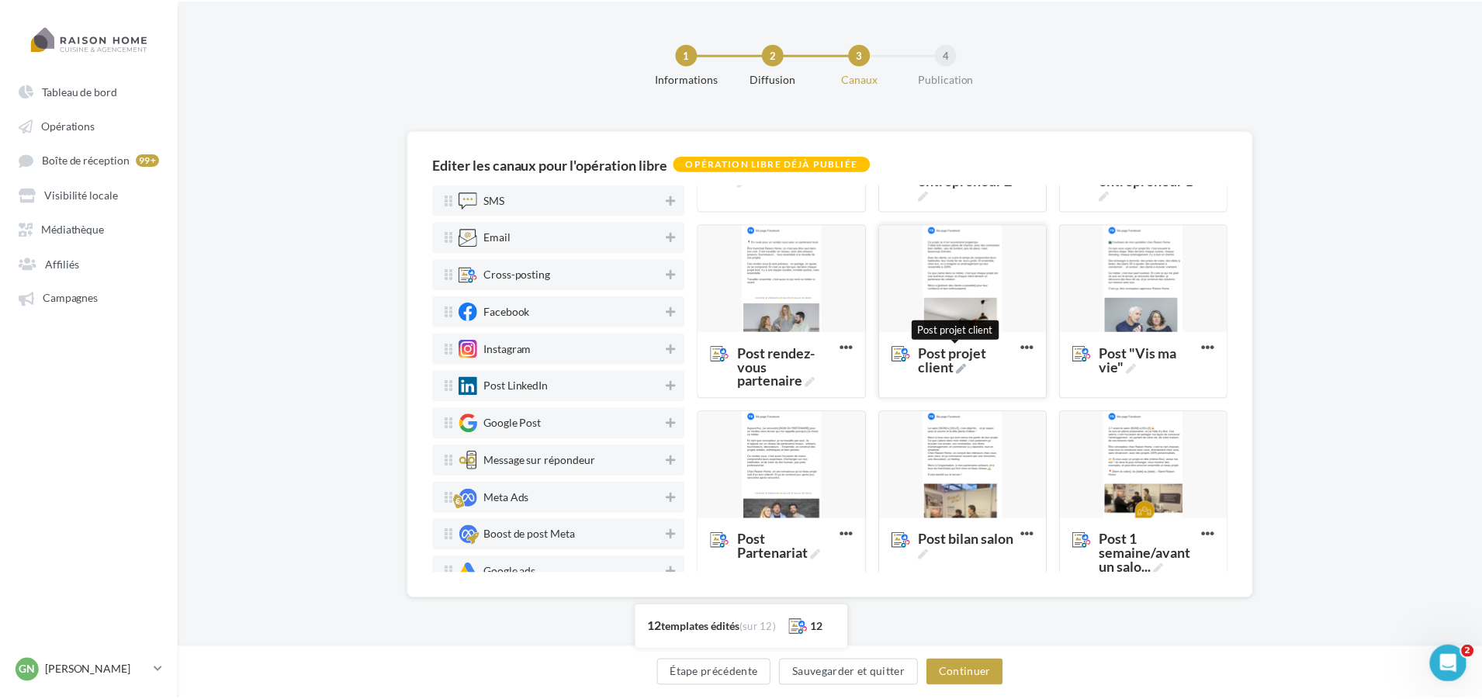
scroll to position [310, 0]
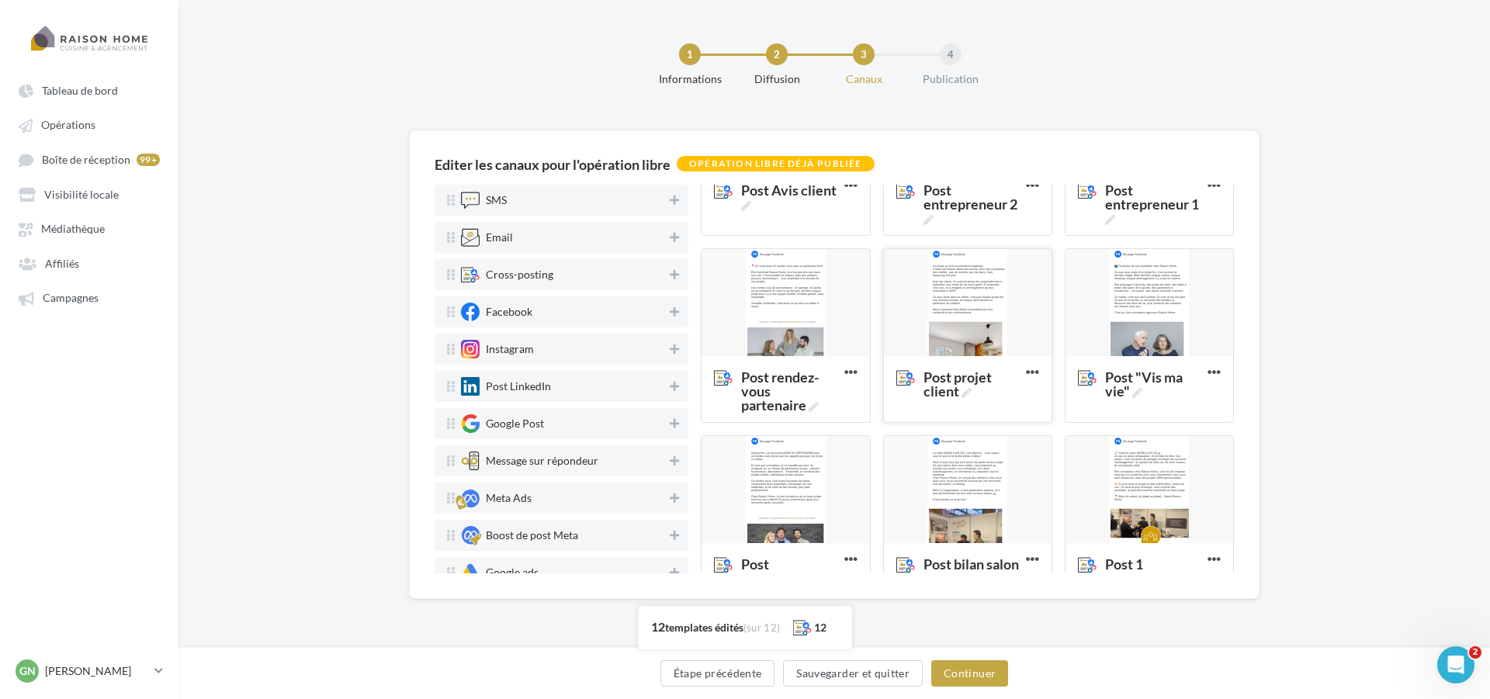
click at [968, 334] on div at bounding box center [968, 303] width 168 height 109
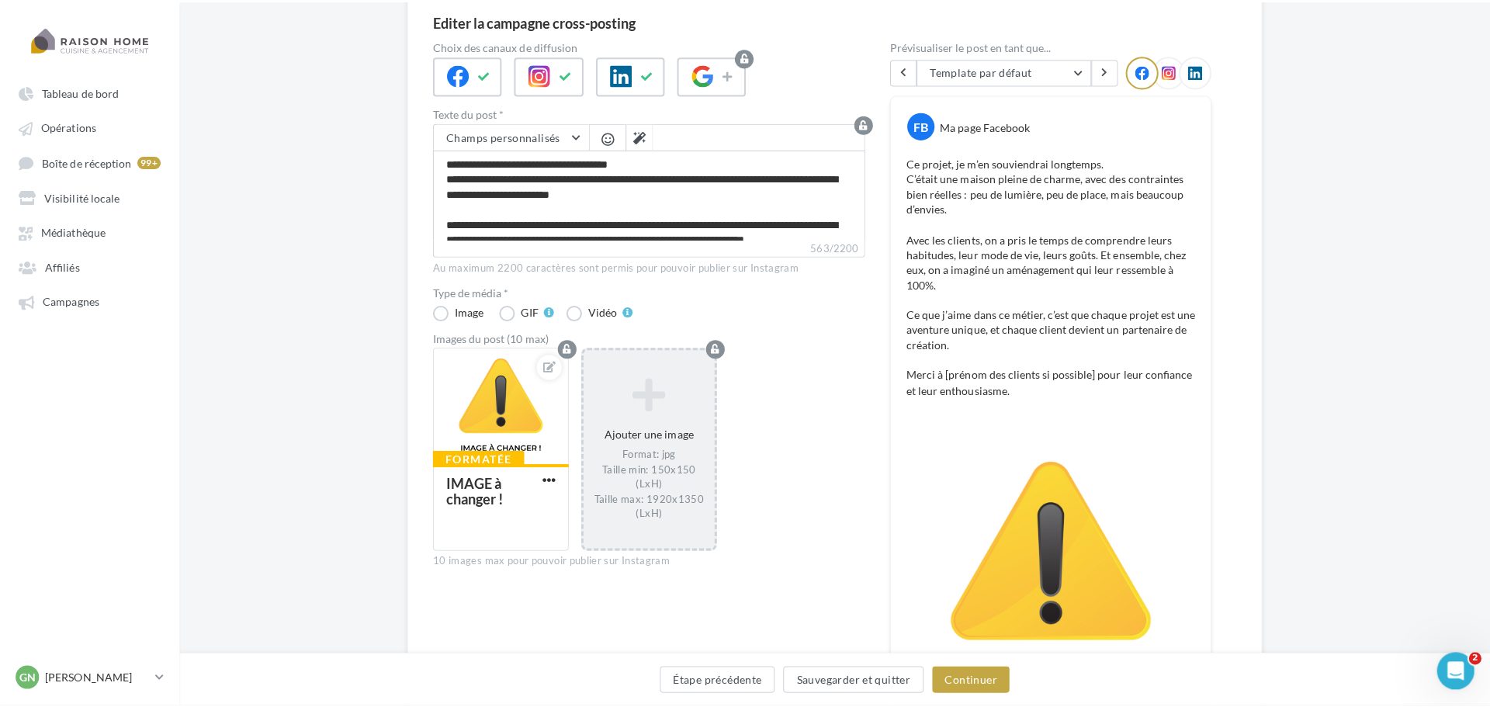
scroll to position [155, 0]
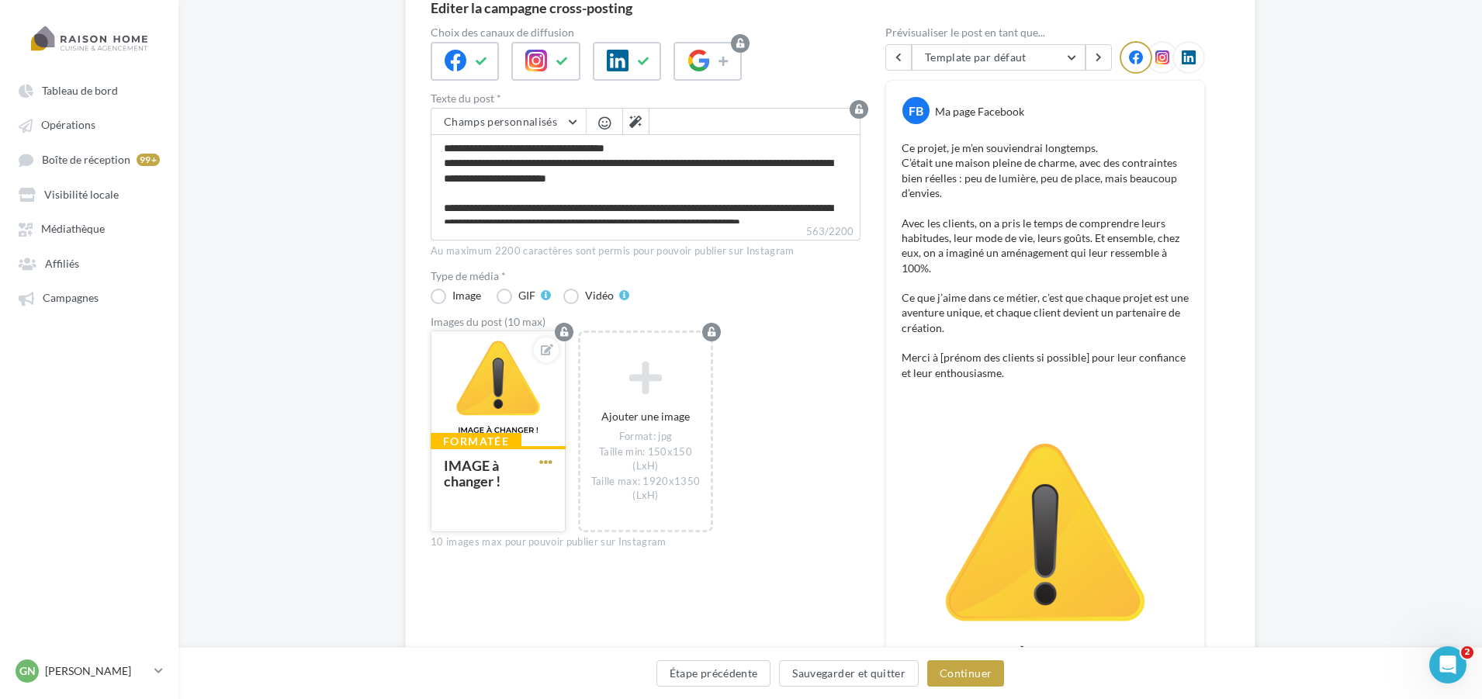
click at [545, 464] on span "button" at bounding box center [545, 461] width 13 height 13
click at [570, 490] on button "Remplacer l'image" at bounding box center [618, 493] width 164 height 40
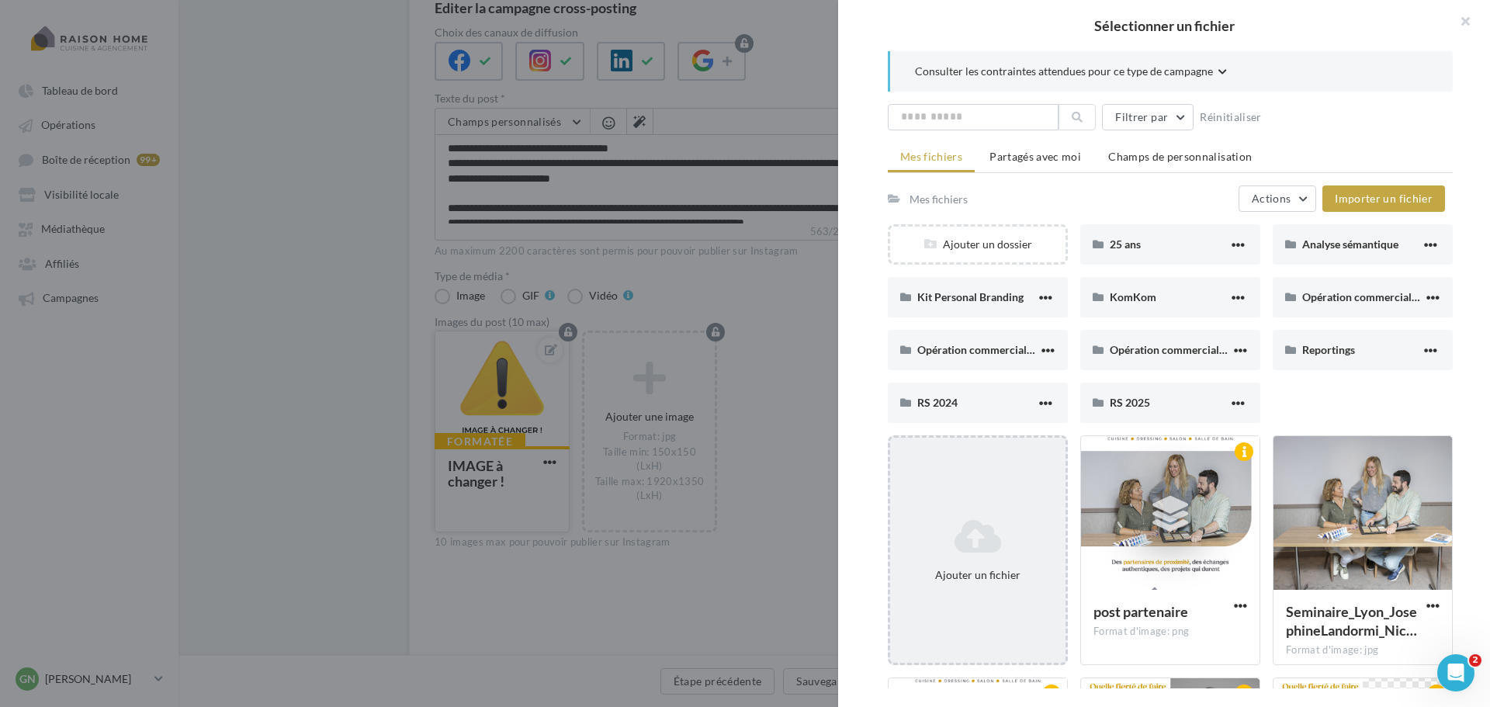
click at [982, 537] on icon at bounding box center [977, 536] width 163 height 37
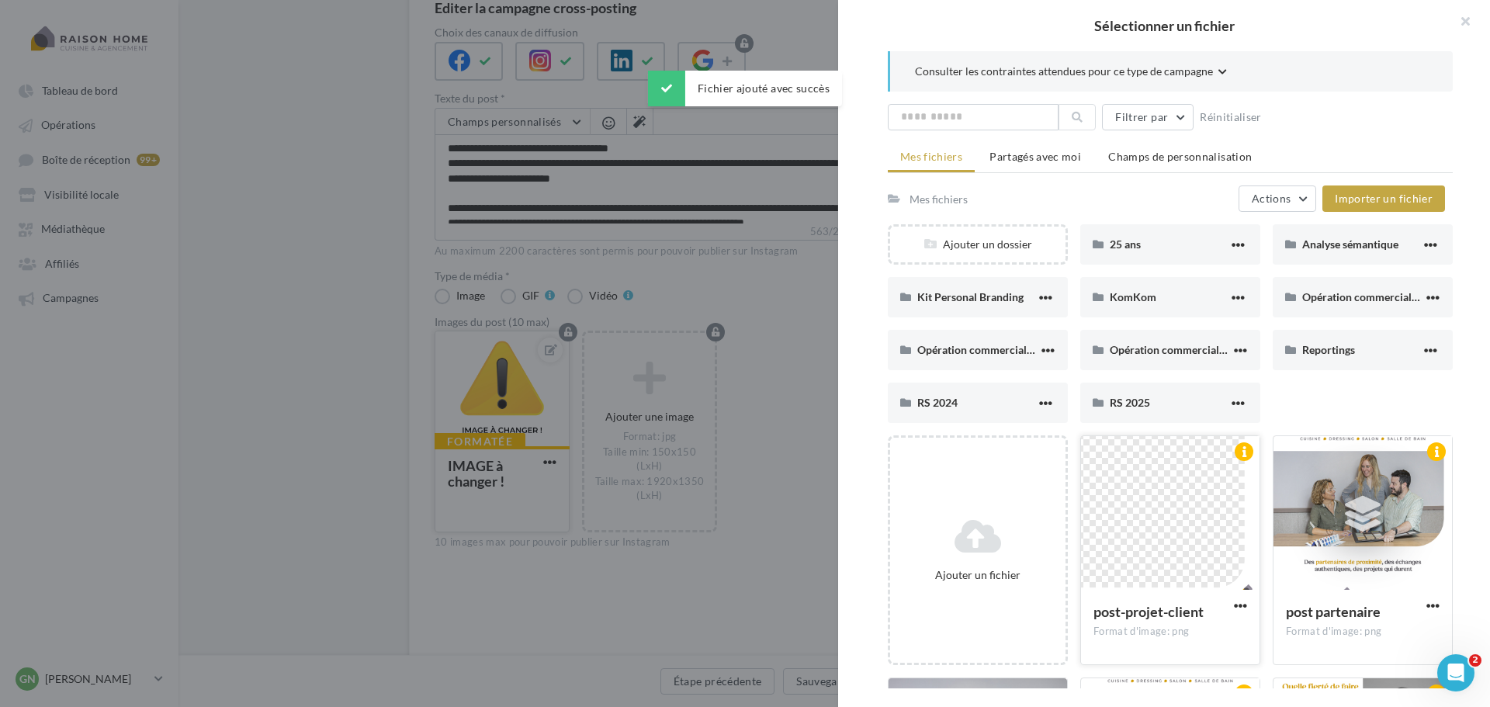
click at [1167, 538] on div at bounding box center [1170, 513] width 178 height 155
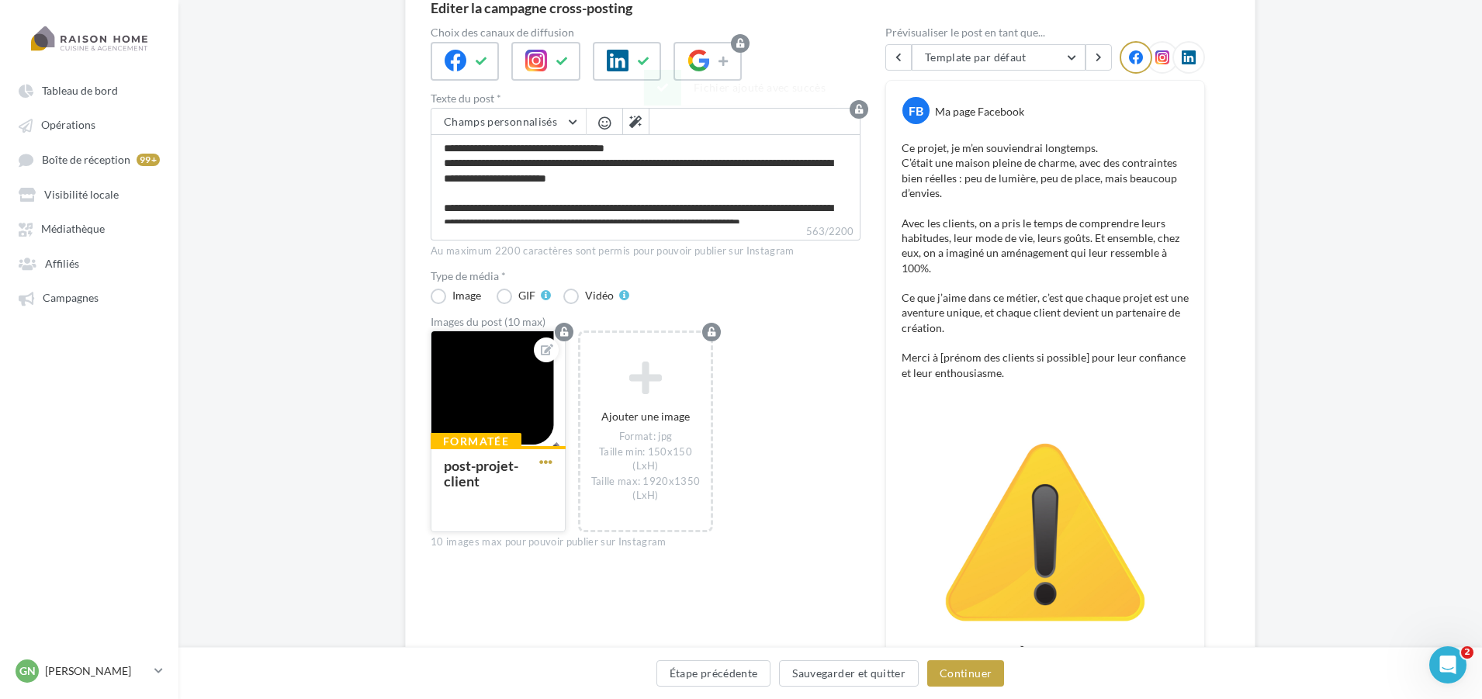
click at [550, 464] on span "button" at bounding box center [545, 461] width 13 height 13
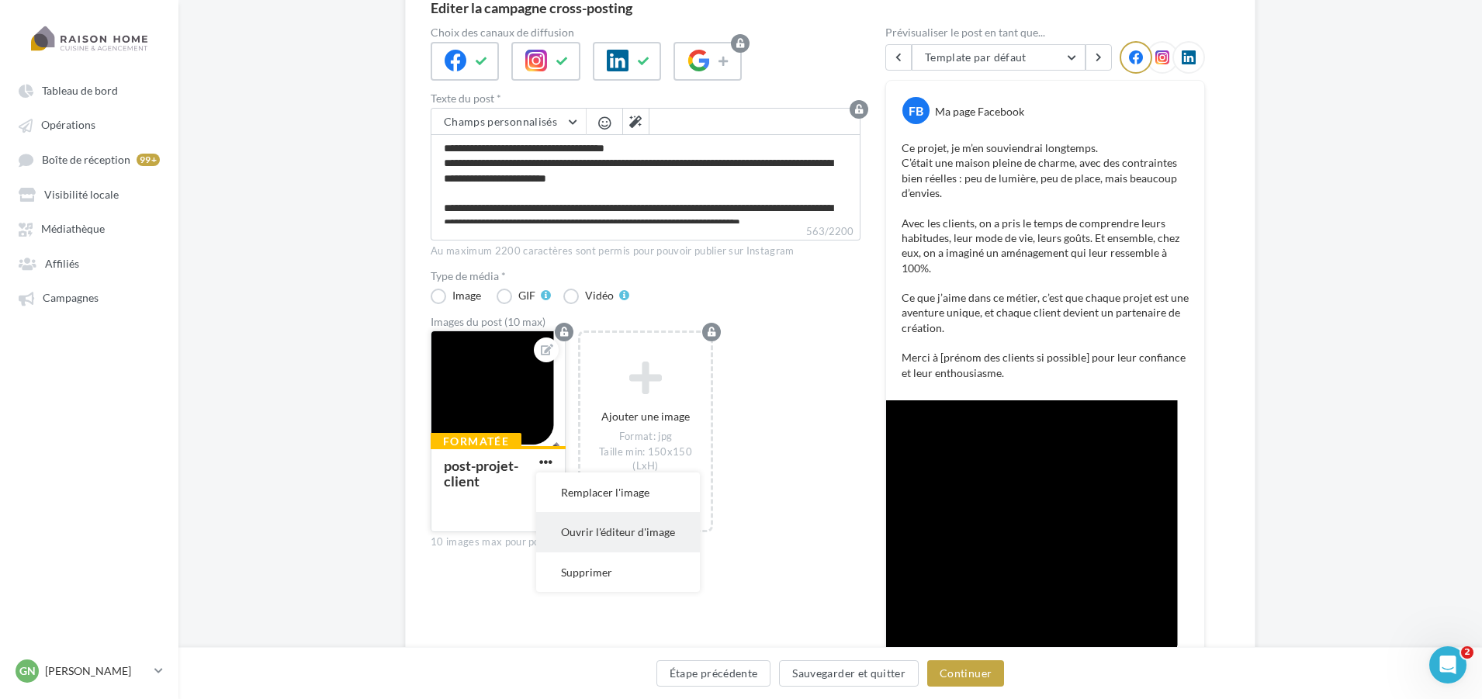
click at [594, 529] on button "Ouvrir l'éditeur d'image" at bounding box center [618, 532] width 164 height 40
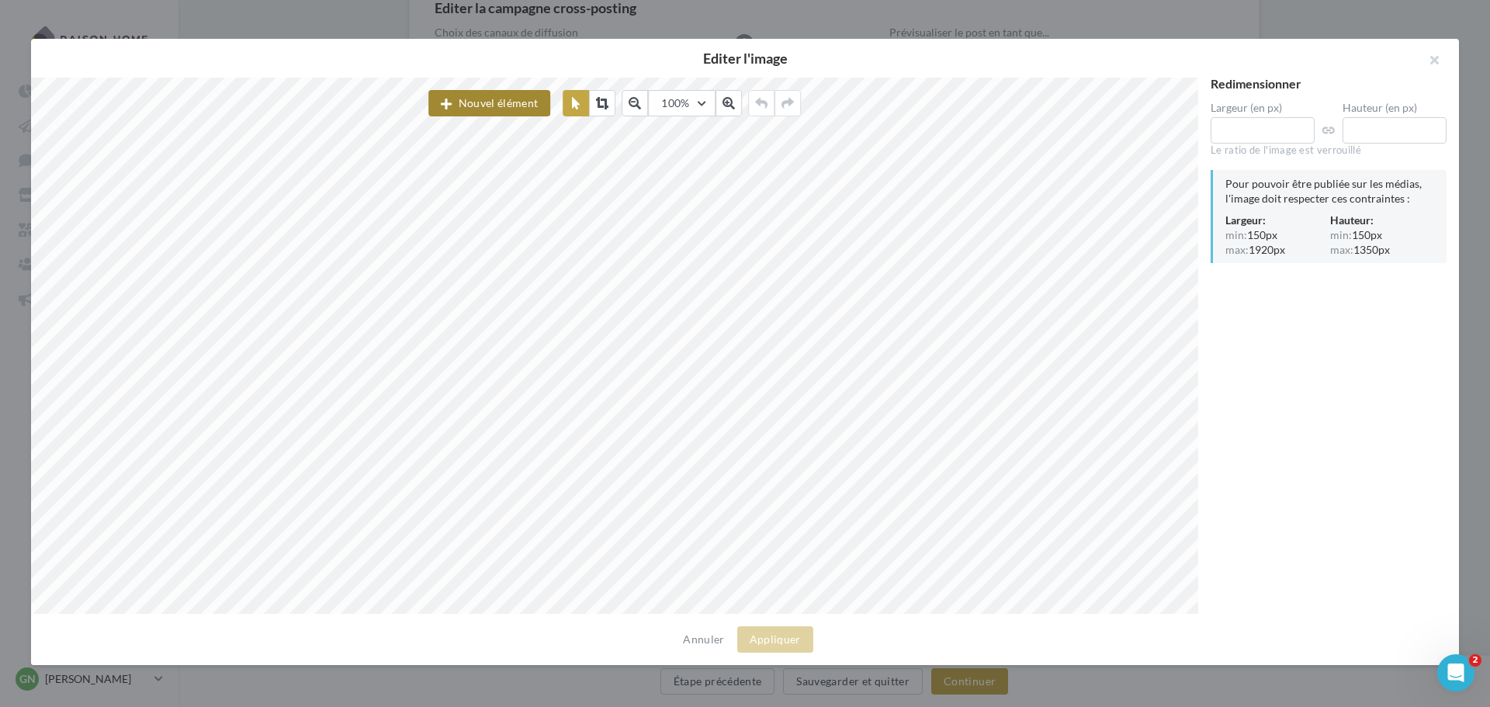
click at [473, 90] on button "Nouvel élément" at bounding box center [489, 103] width 122 height 26
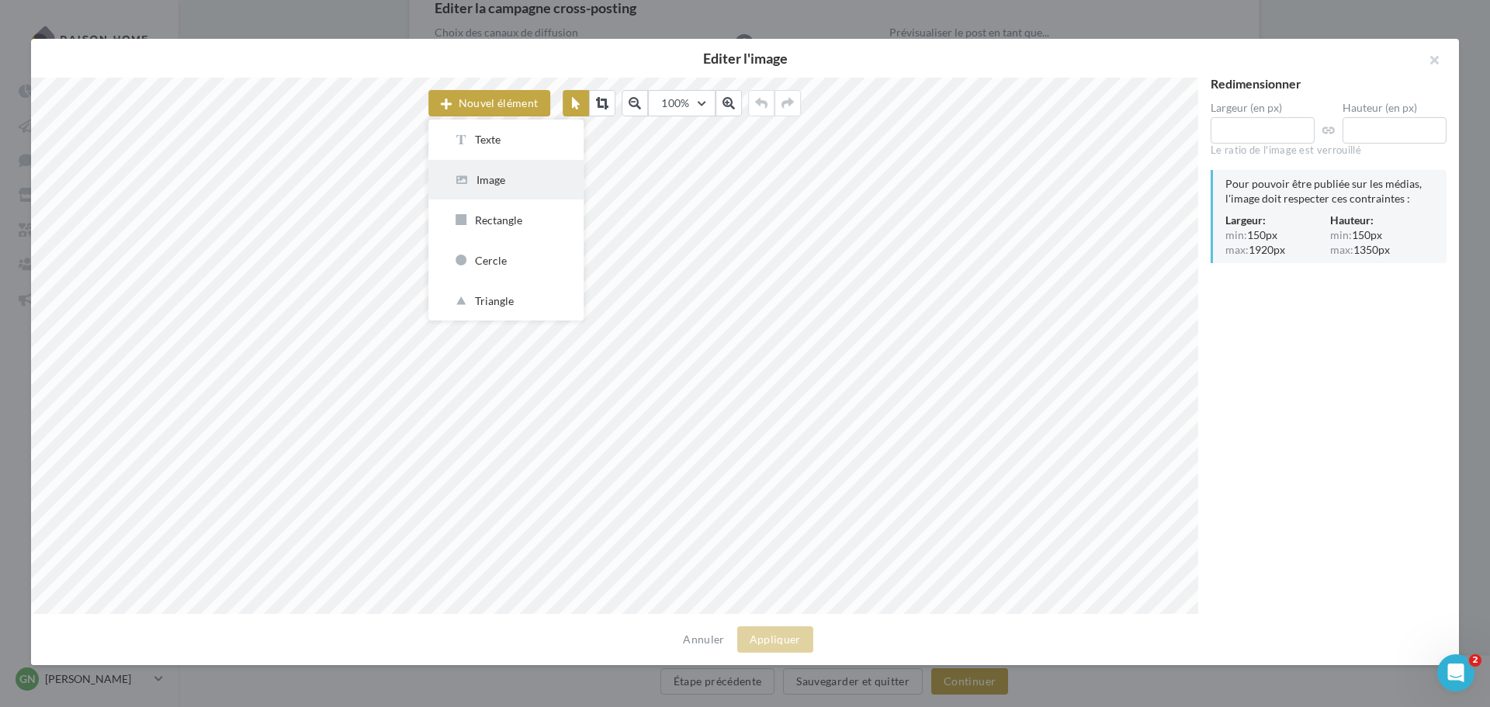
click at [487, 181] on div "Image" at bounding box center [506, 179] width 106 height 15
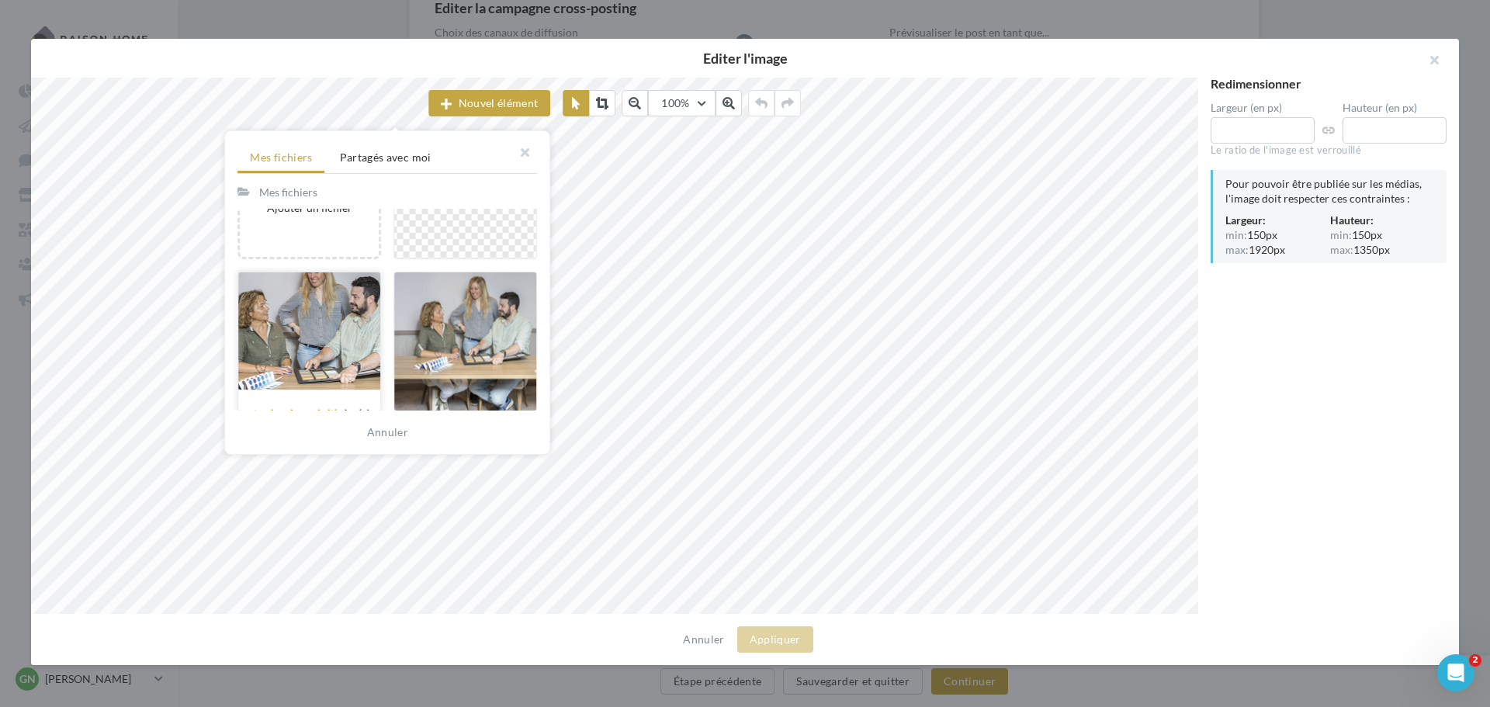
scroll to position [388, 0]
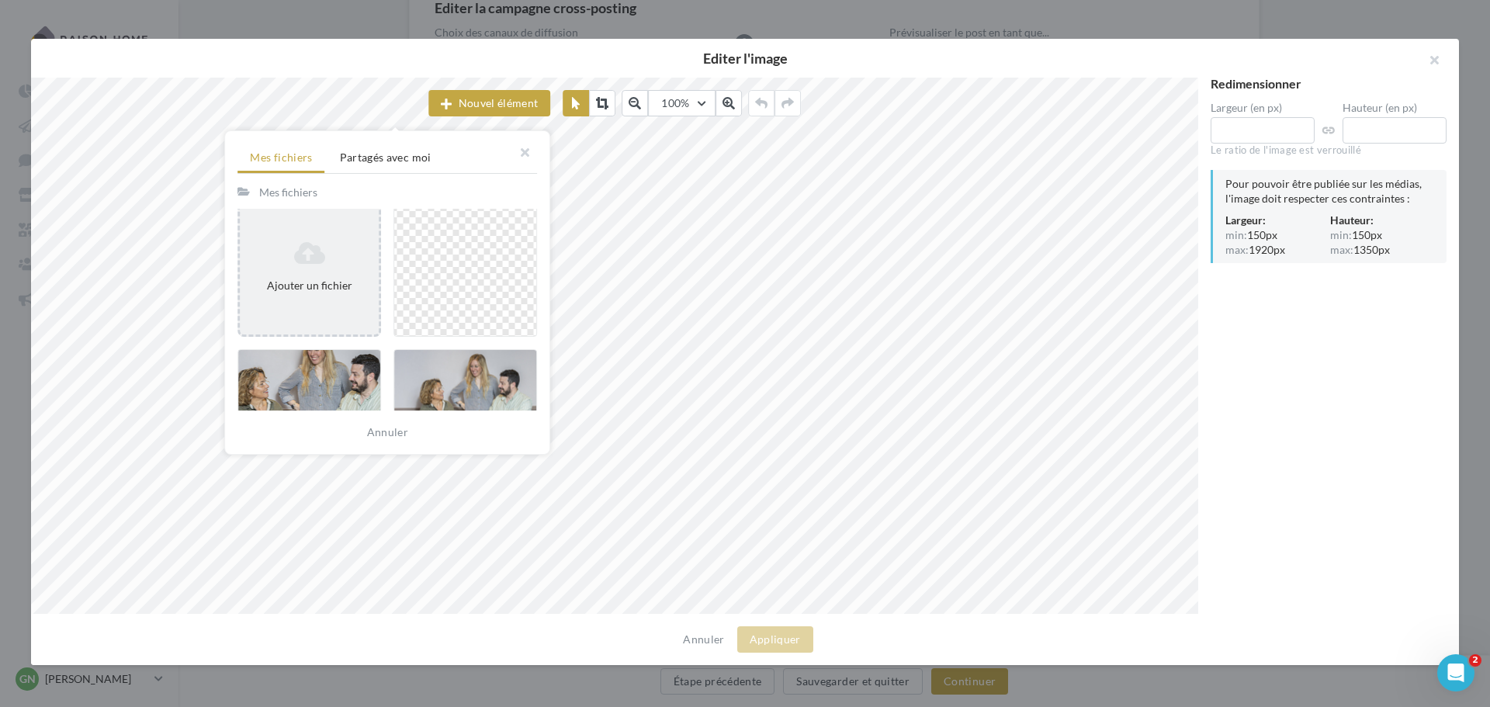
click at [338, 277] on div "Ajouter un fichier" at bounding box center [309, 266] width 139 height 64
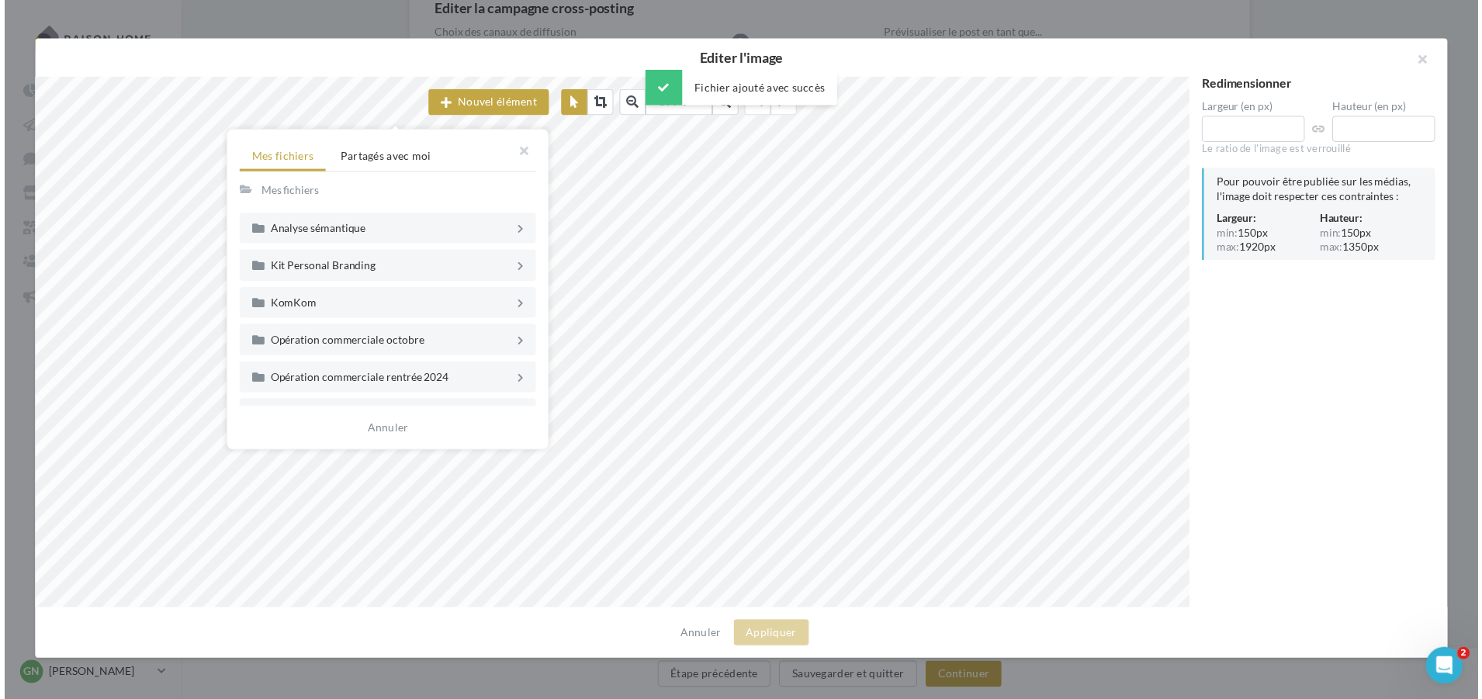
scroll to position [371, 0]
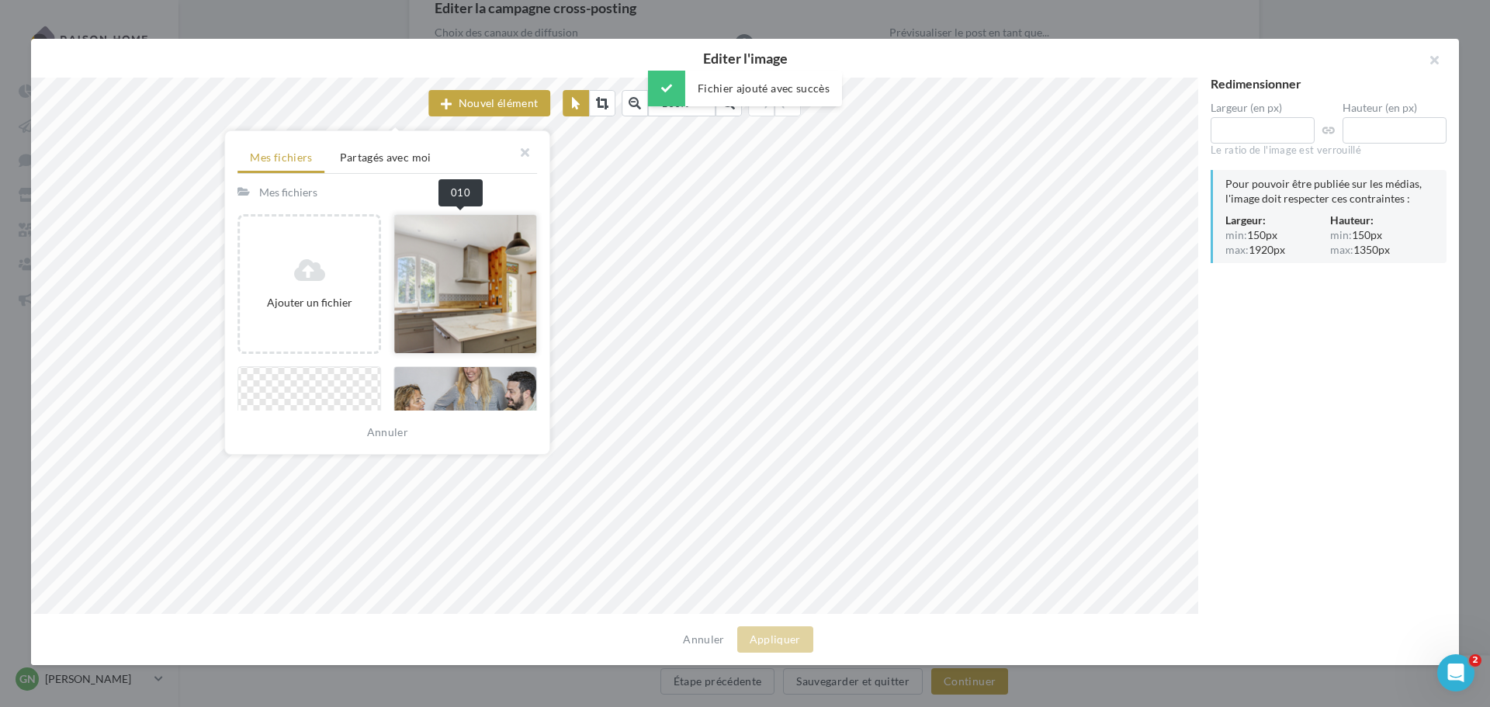
click at [459, 295] on div at bounding box center [465, 284] width 144 height 140
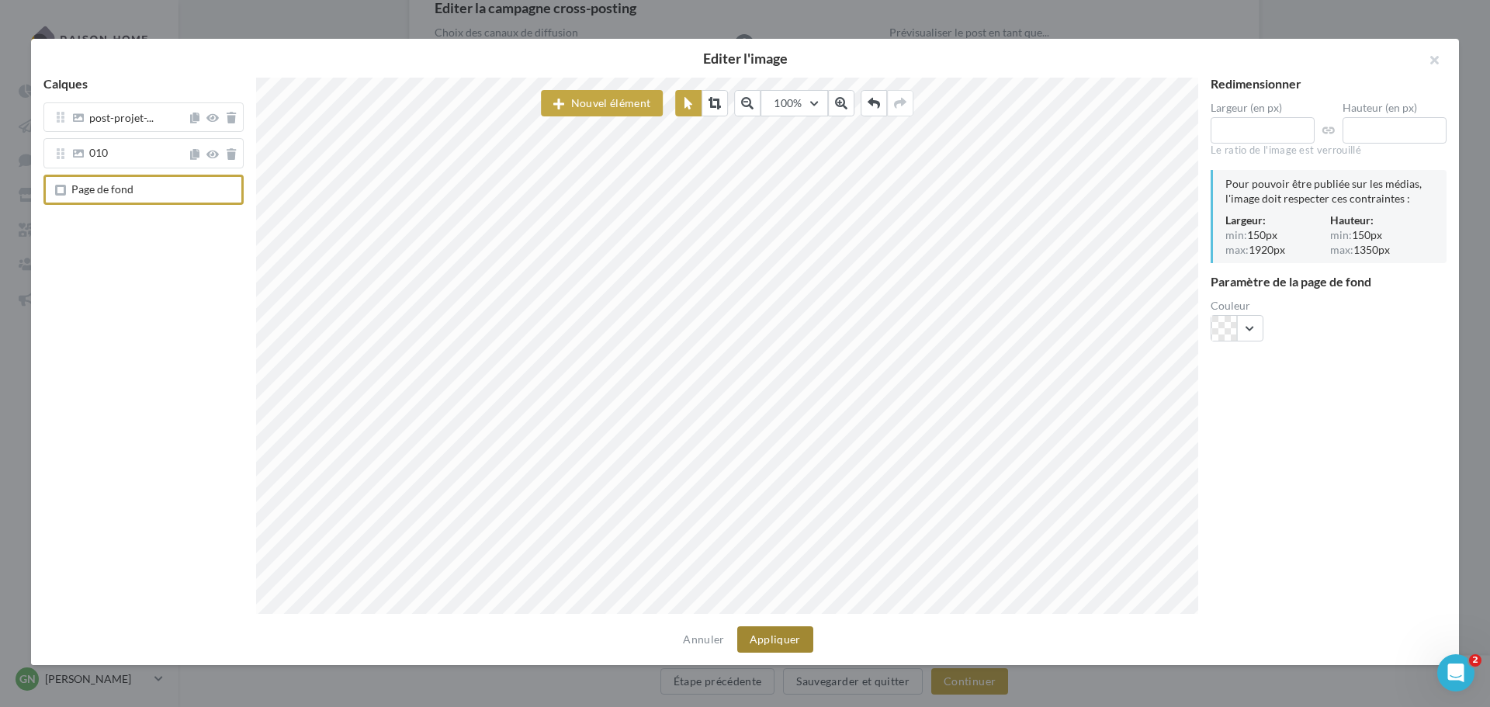
click at [759, 637] on button "Appliquer" at bounding box center [775, 639] width 76 height 26
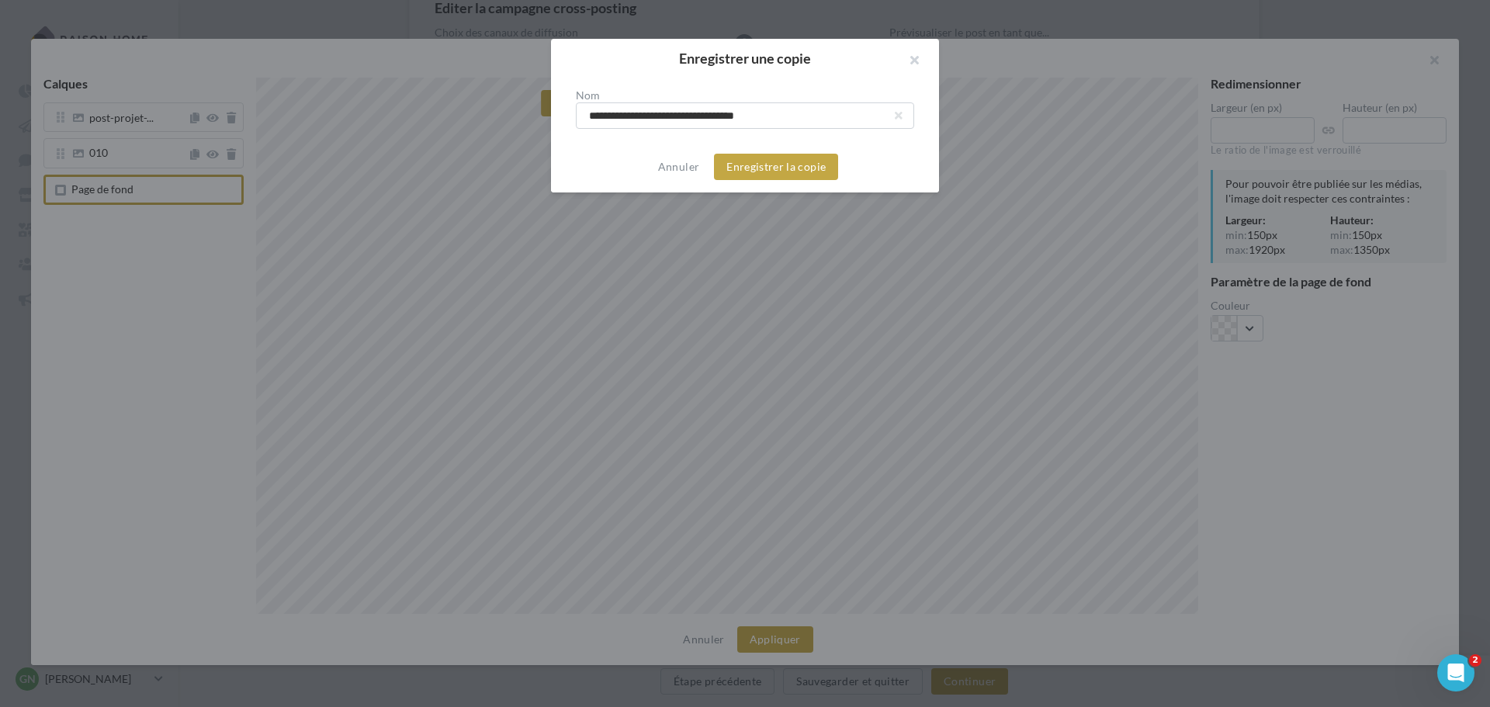
drag, startPoint x: 680, startPoint y: 118, endPoint x: 509, endPoint y: 113, distance: 171.5
click at [509, 113] on div "**********" at bounding box center [745, 353] width 1490 height 707
click at [651, 116] on input "**********" at bounding box center [745, 115] width 338 height 26
click at [617, 116] on input "**********" at bounding box center [745, 115] width 338 height 26
type input "**********"
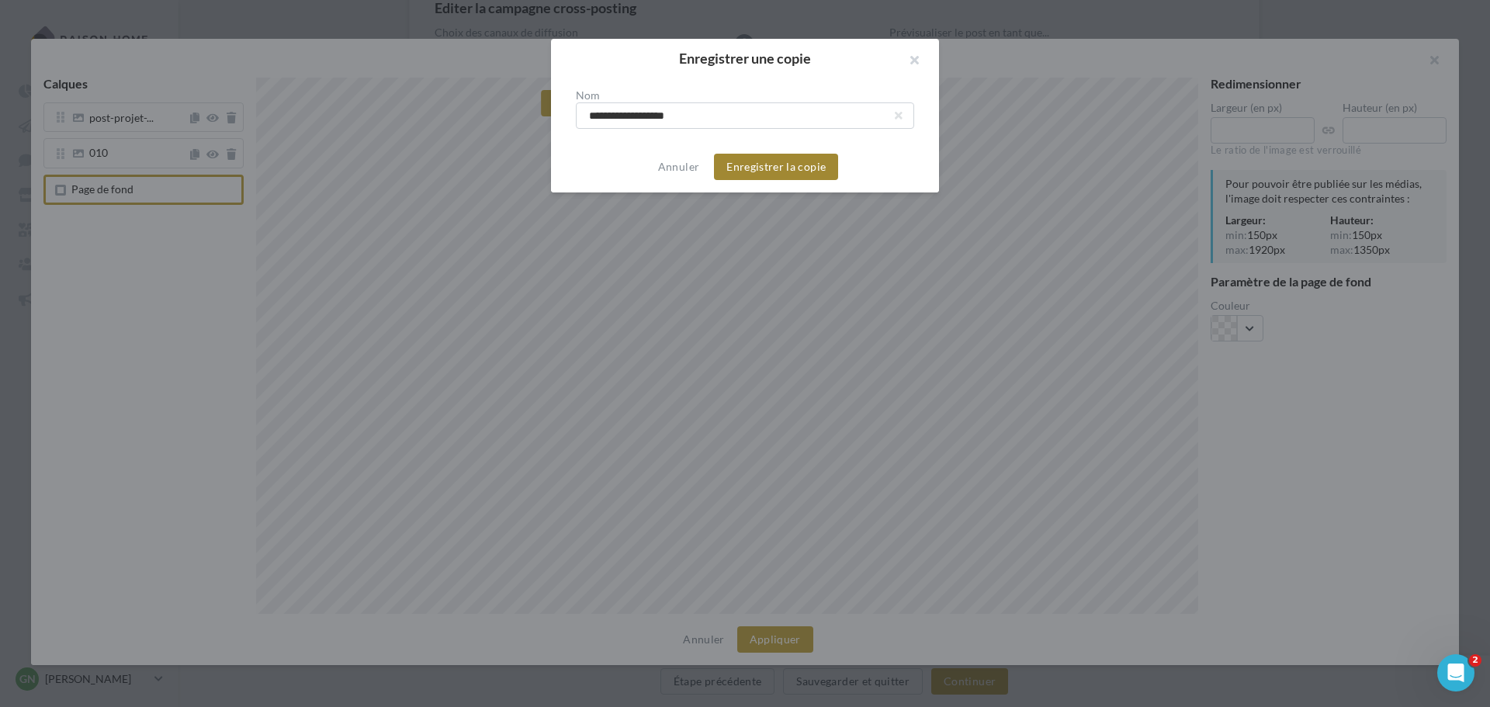
click at [752, 166] on button "Enregistrer la copie" at bounding box center [776, 167] width 124 height 26
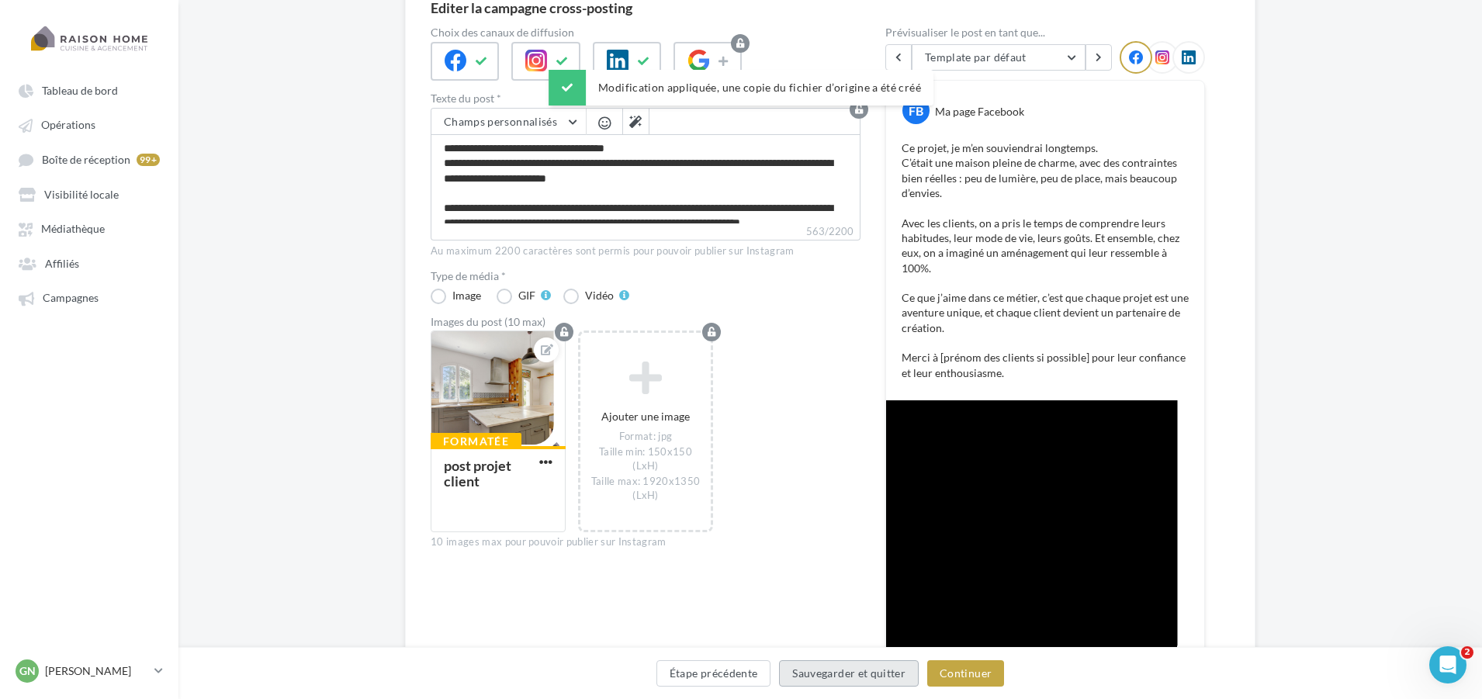
click at [838, 680] on button "Sauvegarder et quitter" at bounding box center [849, 673] width 140 height 26
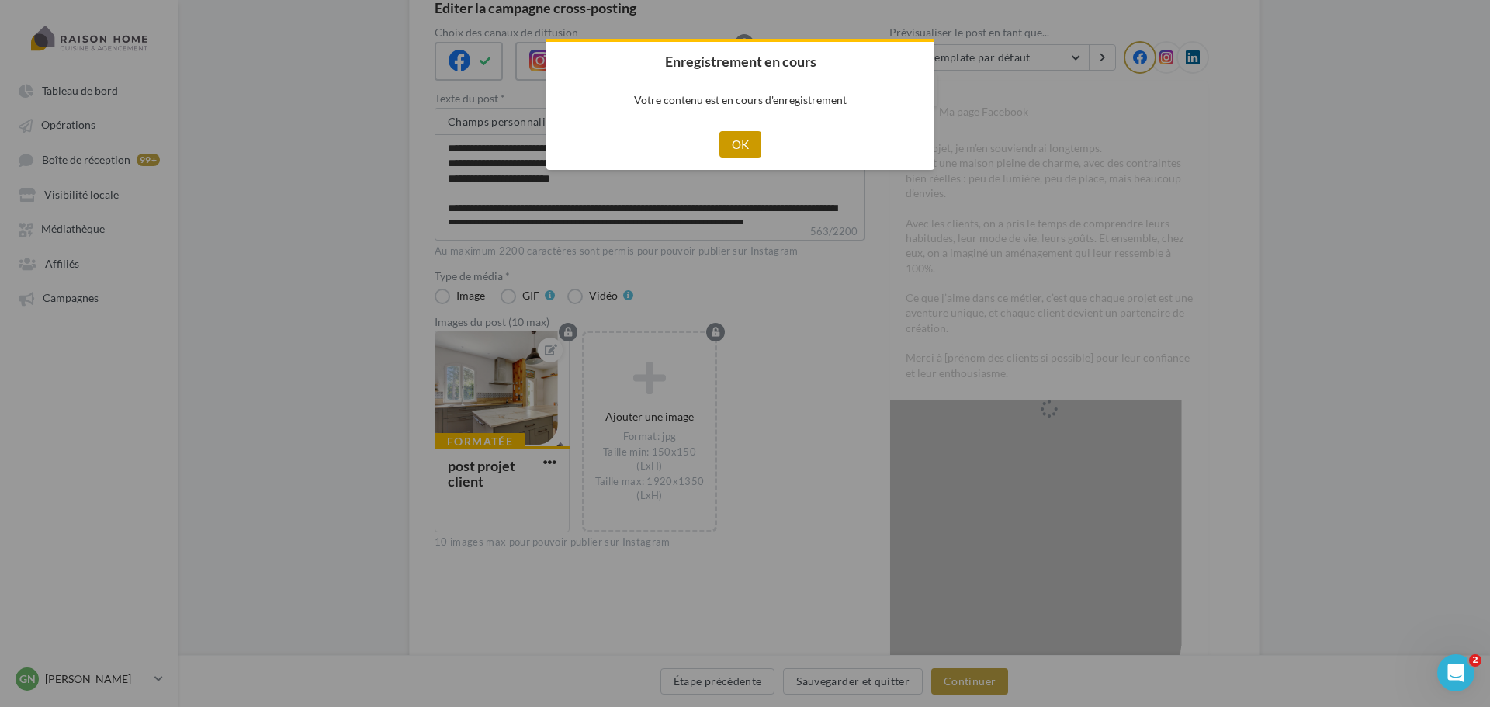
click at [740, 135] on button "OK" at bounding box center [740, 144] width 43 height 26
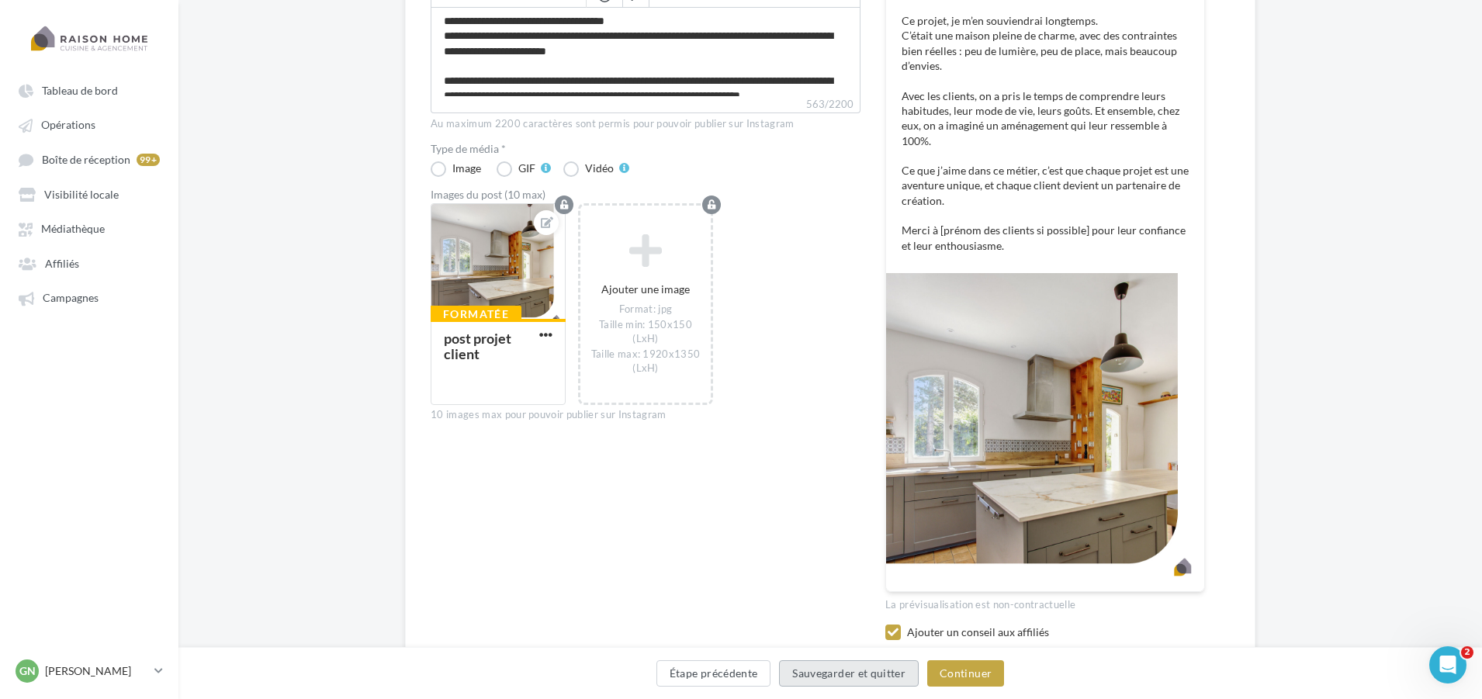
scroll to position [388, 0]
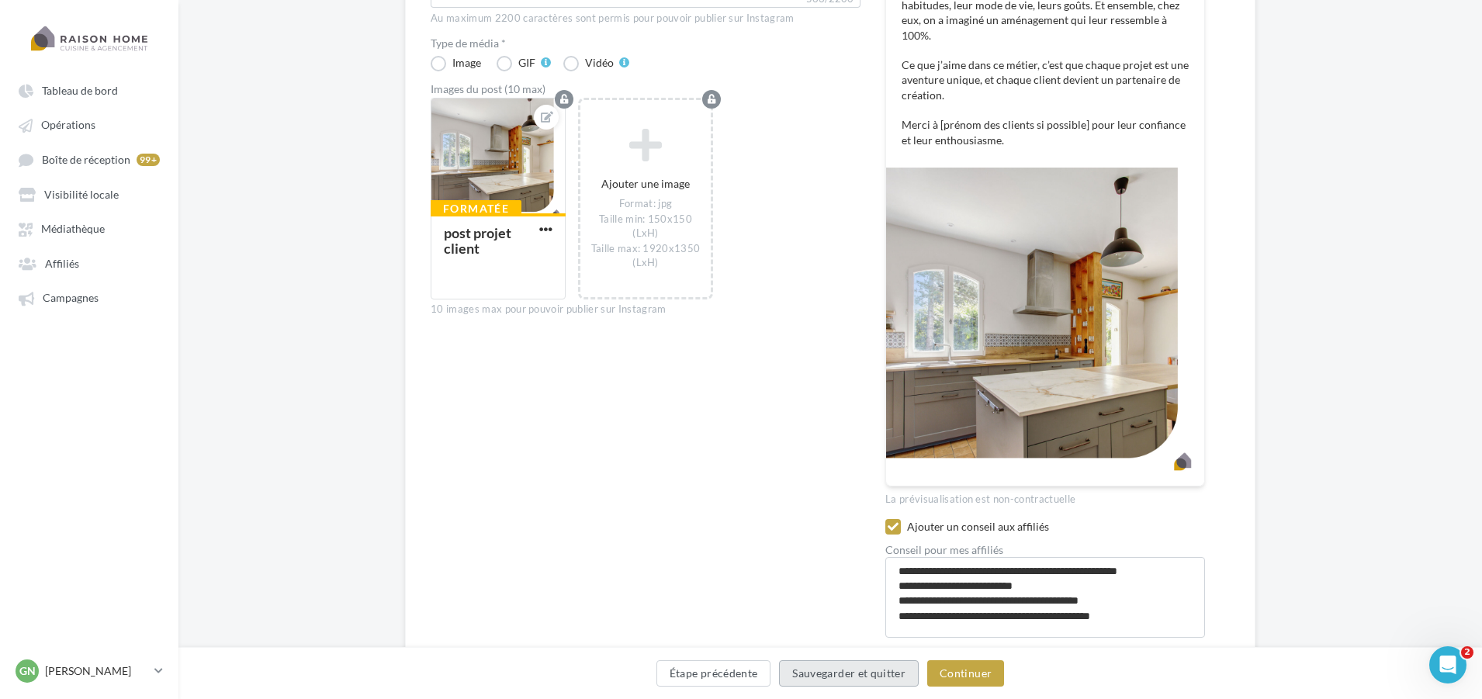
click at [833, 670] on button "Sauvegarder et quitter" at bounding box center [849, 673] width 140 height 26
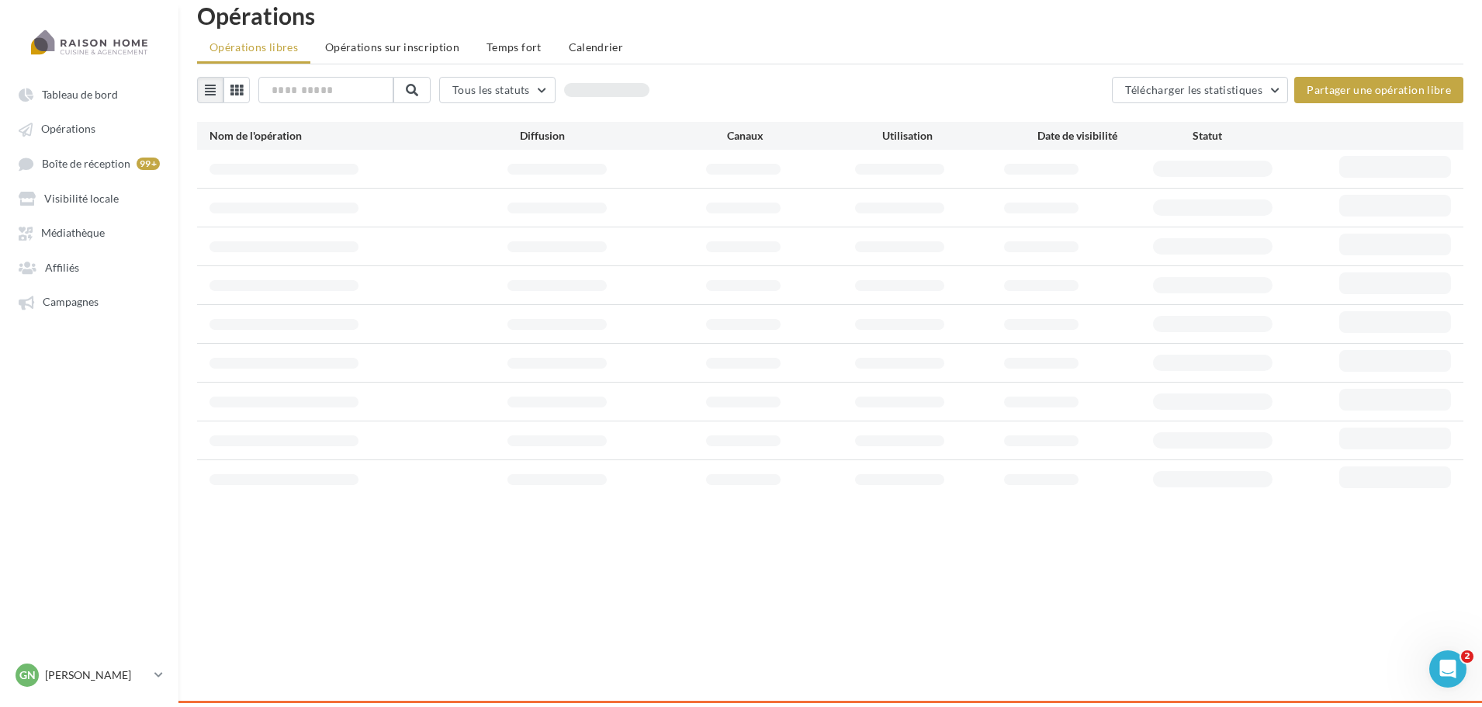
scroll to position [25, 0]
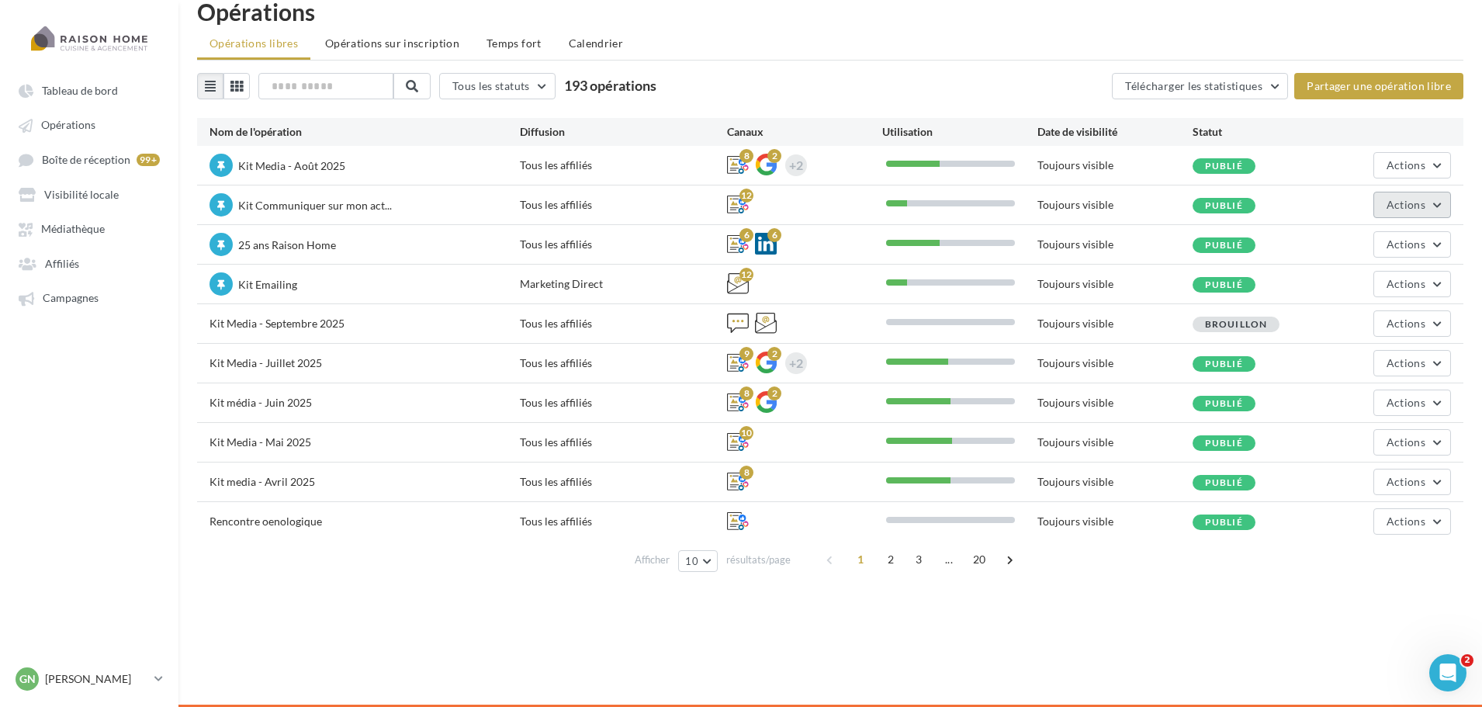
click at [1397, 212] on button "Actions" at bounding box center [1412, 205] width 78 height 26
click at [1352, 251] on button "Editer" at bounding box center [1368, 241] width 164 height 40
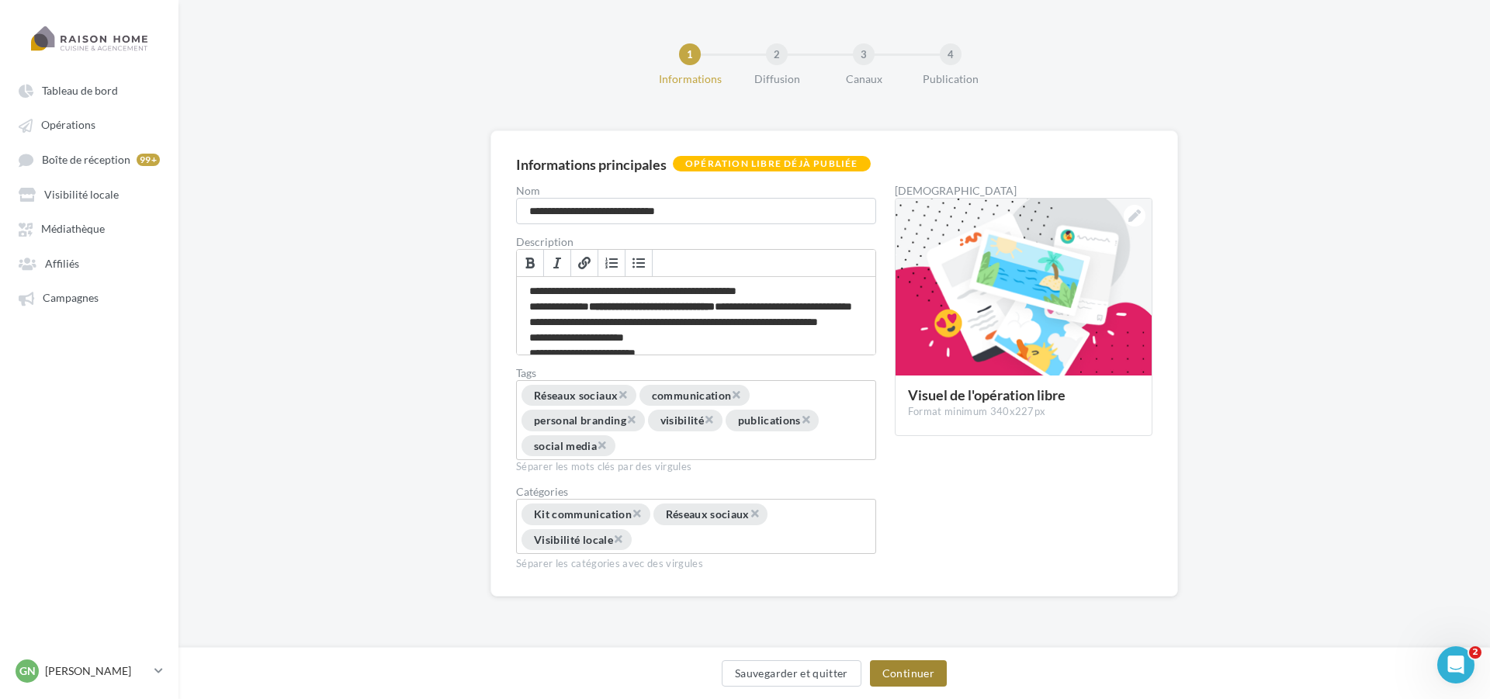
click at [881, 667] on button "Continuer" at bounding box center [908, 673] width 77 height 26
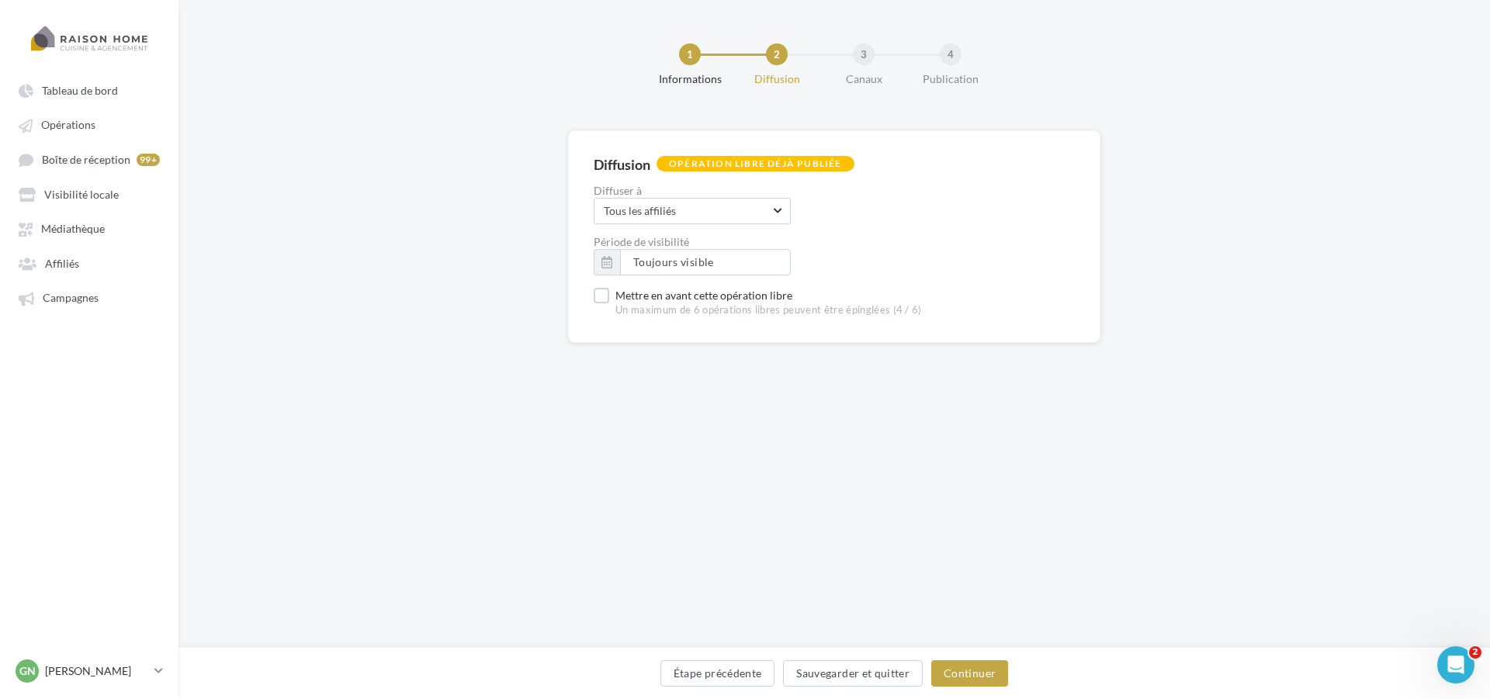
click at [970, 688] on div "Étape précédente Sauvegarder et quitter Continuer" at bounding box center [834, 676] width 1286 height 33
click at [981, 673] on button "Continuer" at bounding box center [969, 673] width 77 height 26
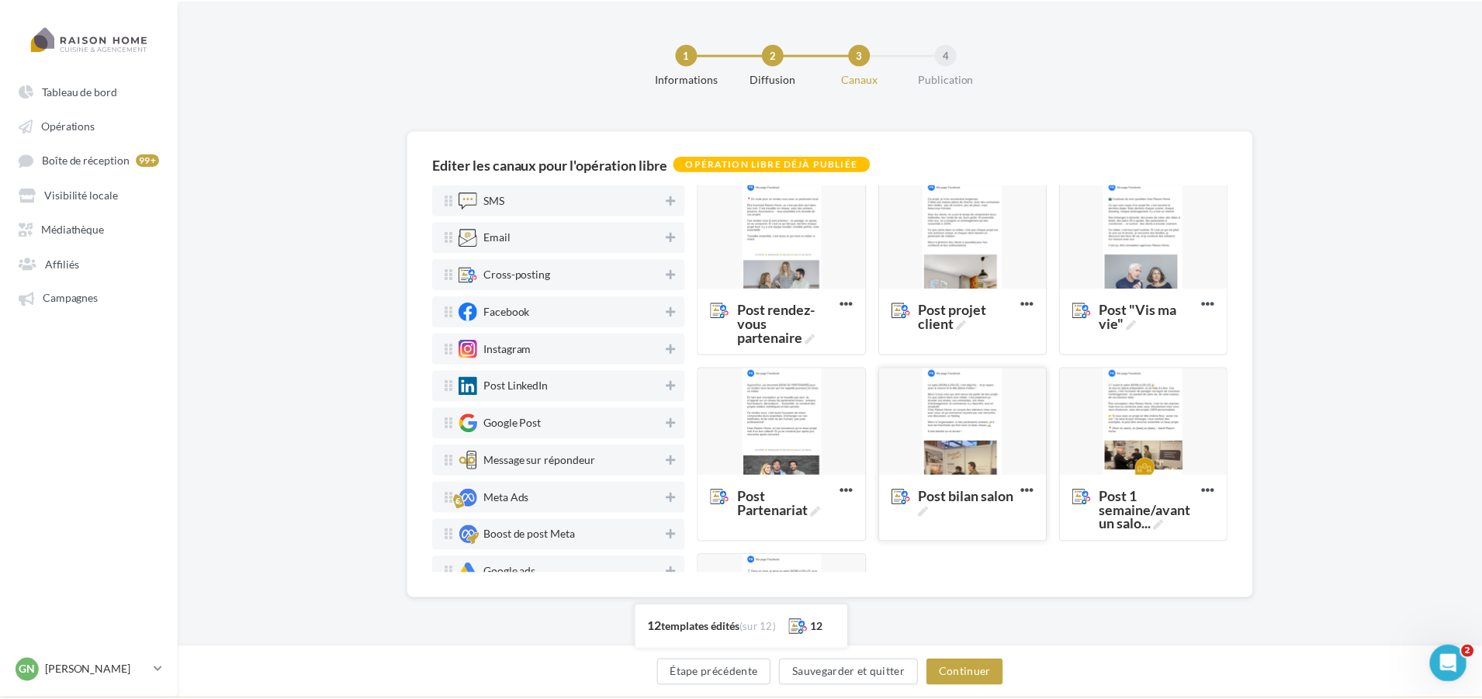
scroll to position [551, 0]
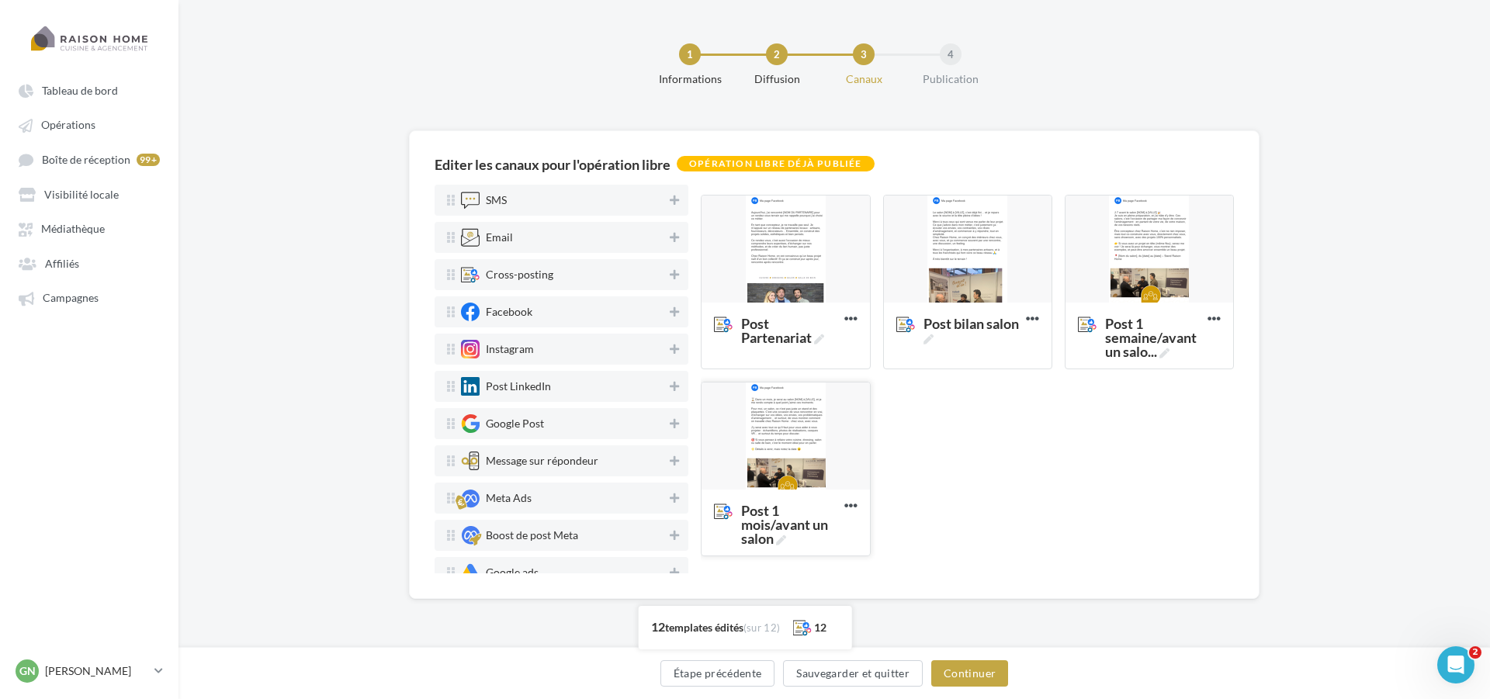
click at [802, 477] on div at bounding box center [785, 437] width 168 height 109
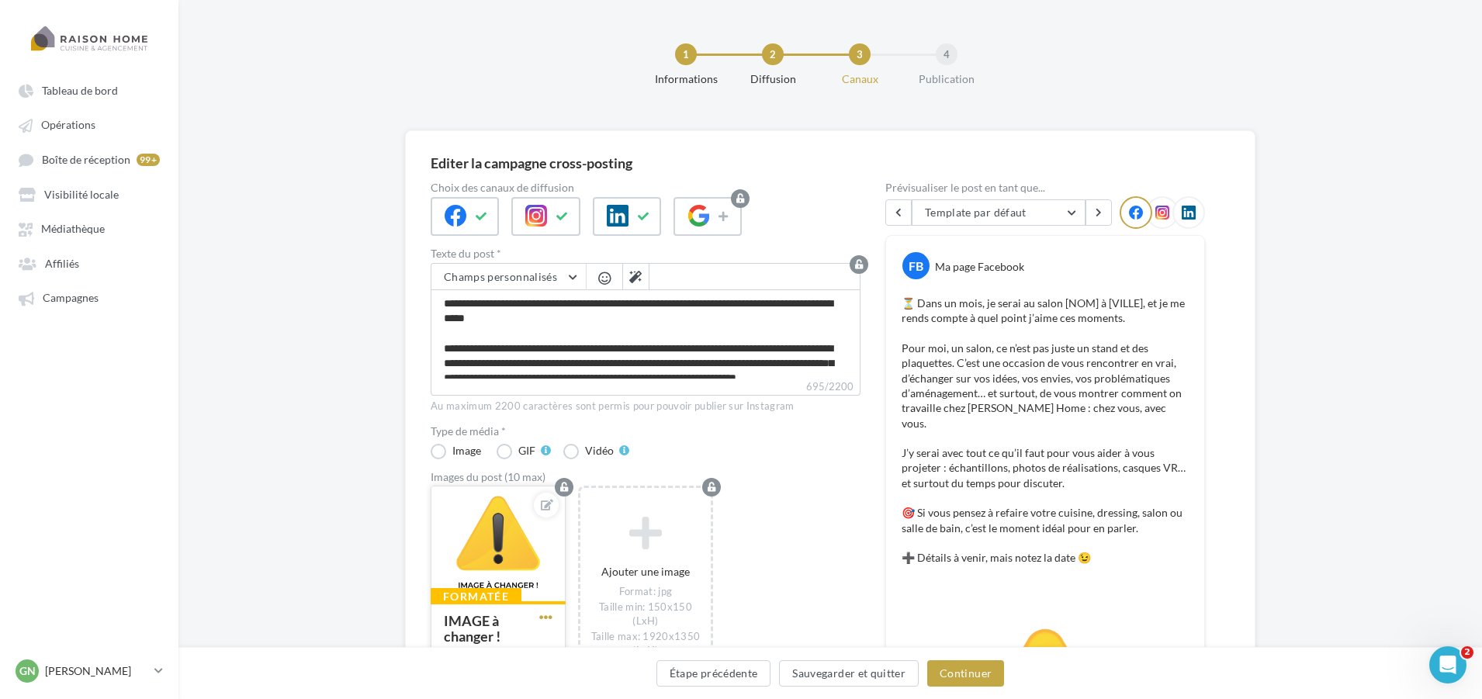
click at [547, 615] on span "button" at bounding box center [545, 617] width 13 height 13
click at [591, 509] on button "Remplacer l'image" at bounding box center [618, 506] width 164 height 40
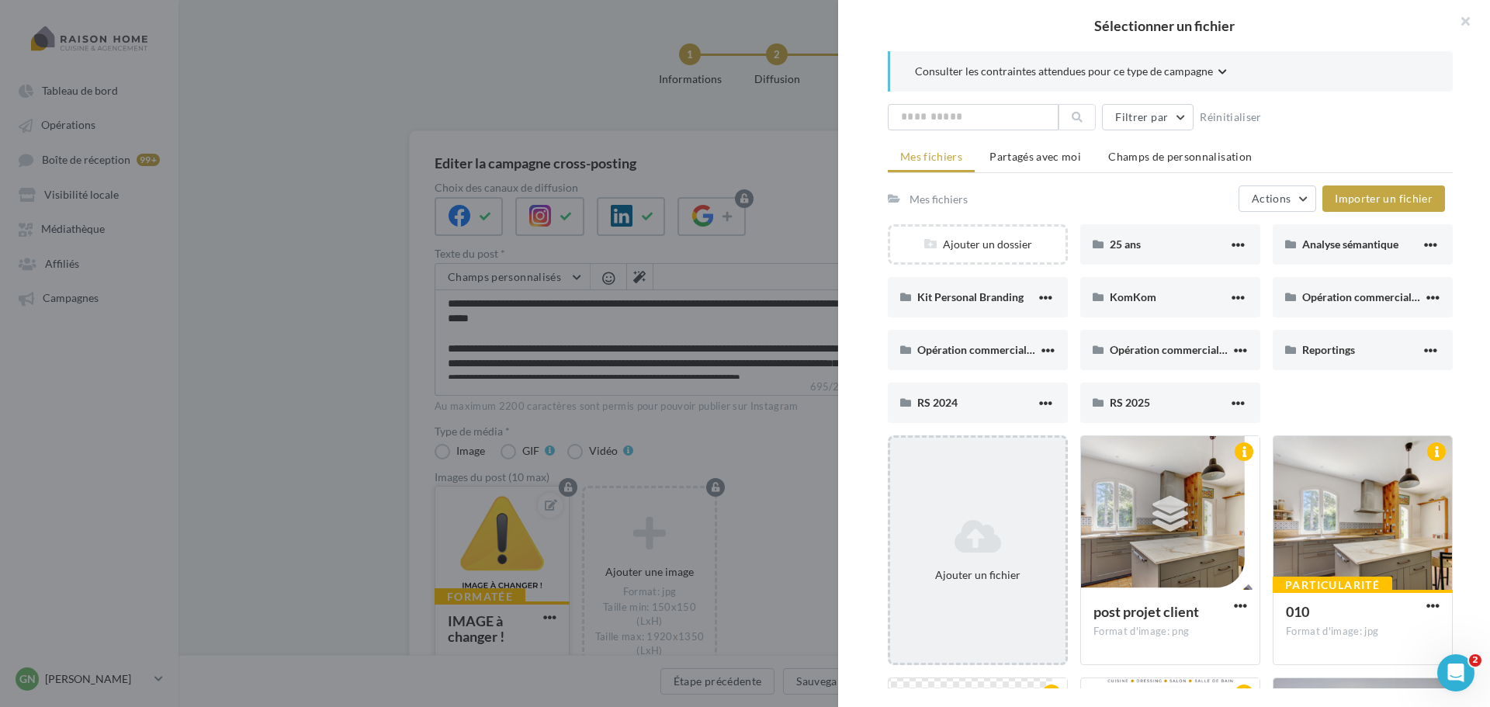
click at [991, 531] on icon at bounding box center [977, 536] width 163 height 37
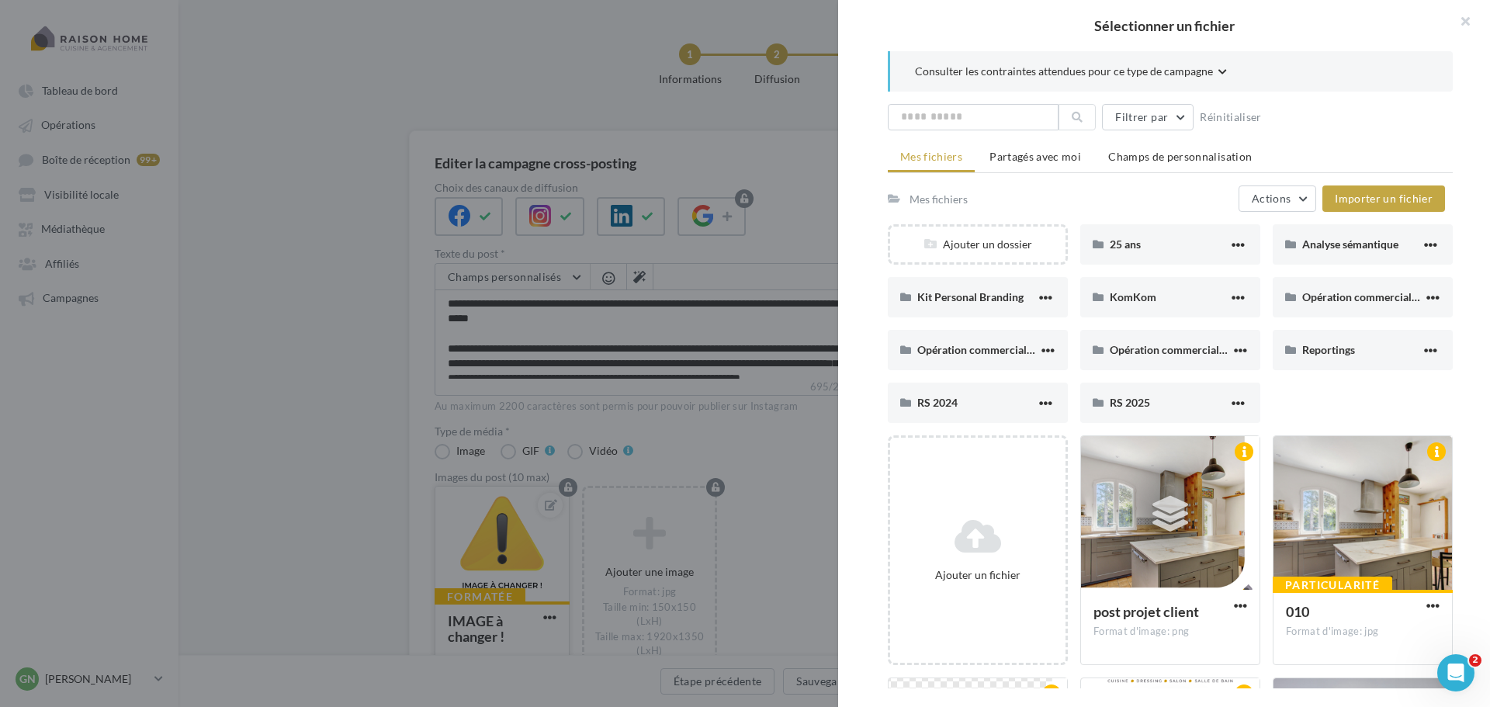
click at [332, 116] on div at bounding box center [745, 353] width 1490 height 707
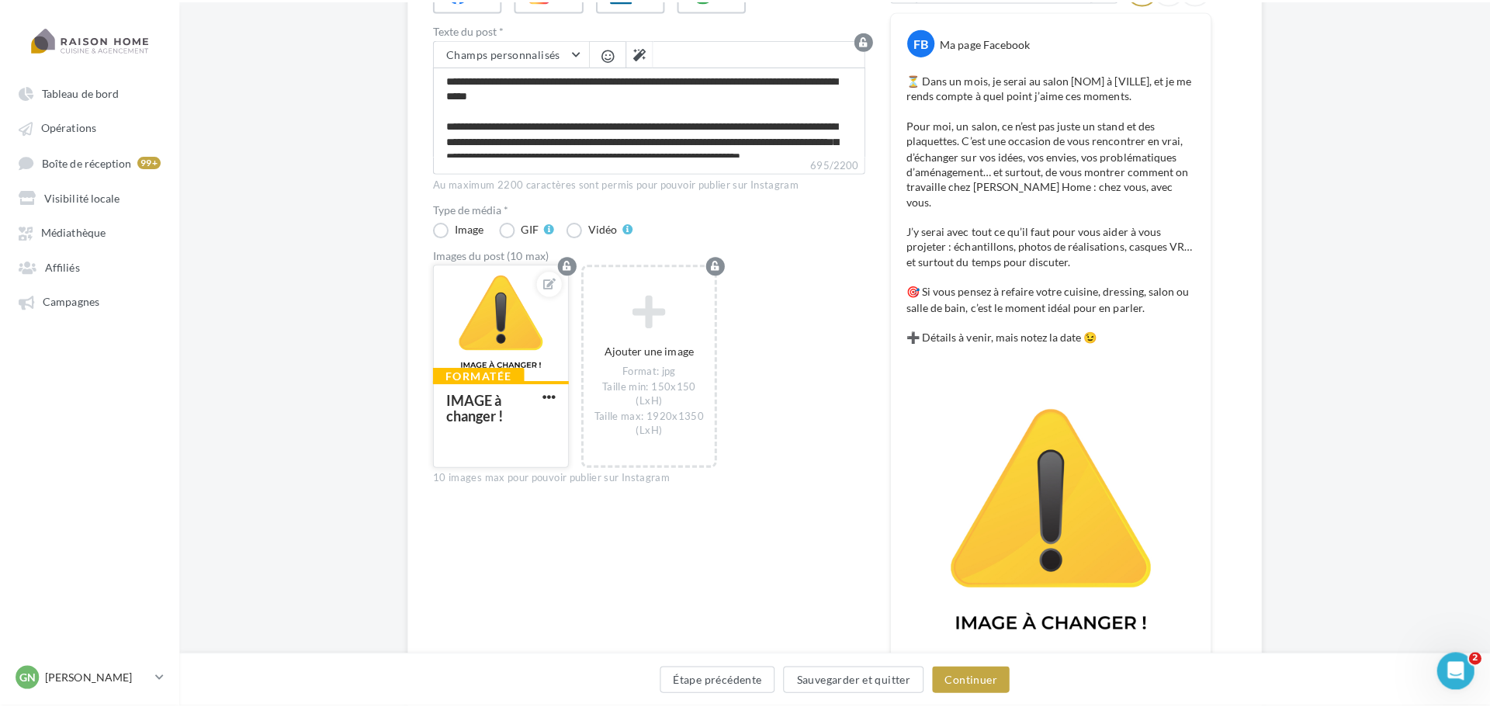
scroll to position [233, 0]
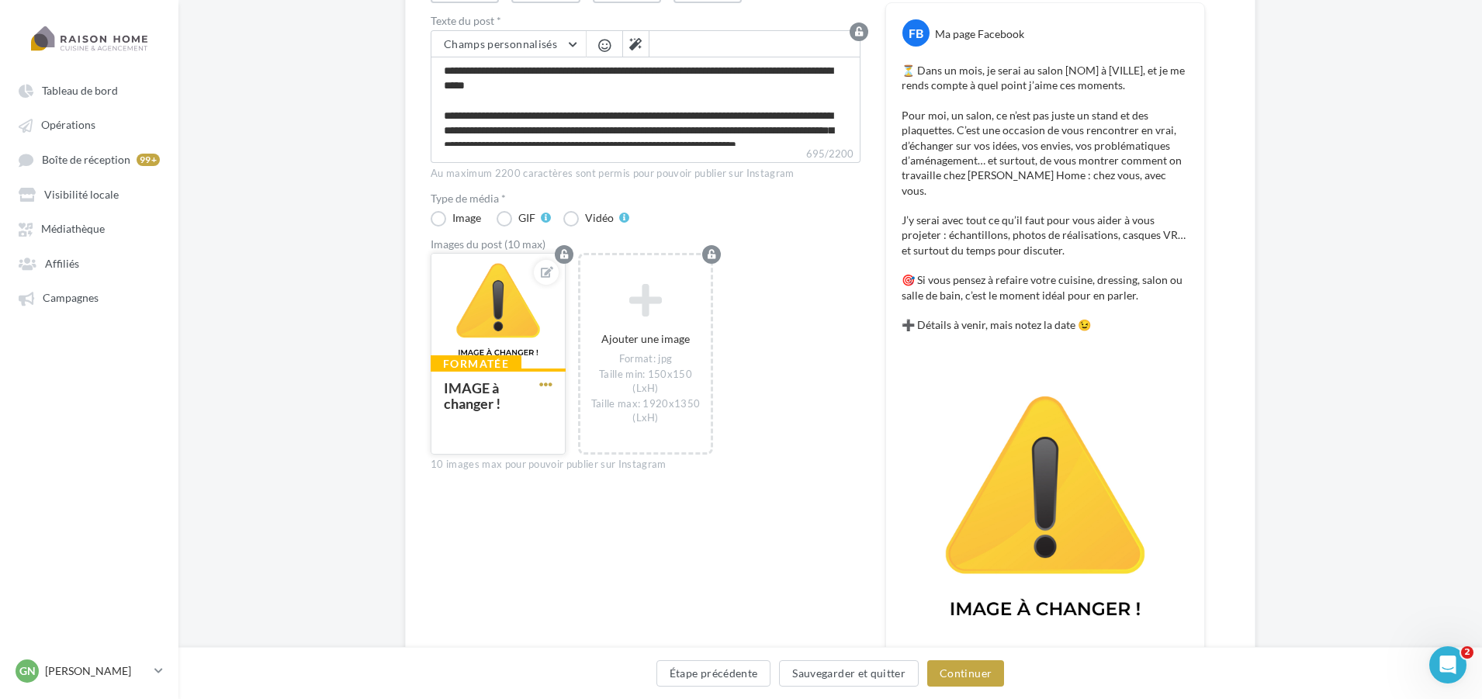
click at [548, 380] on span "button" at bounding box center [545, 384] width 13 height 13
click at [614, 421] on button "Remplacer l'image" at bounding box center [618, 415] width 164 height 40
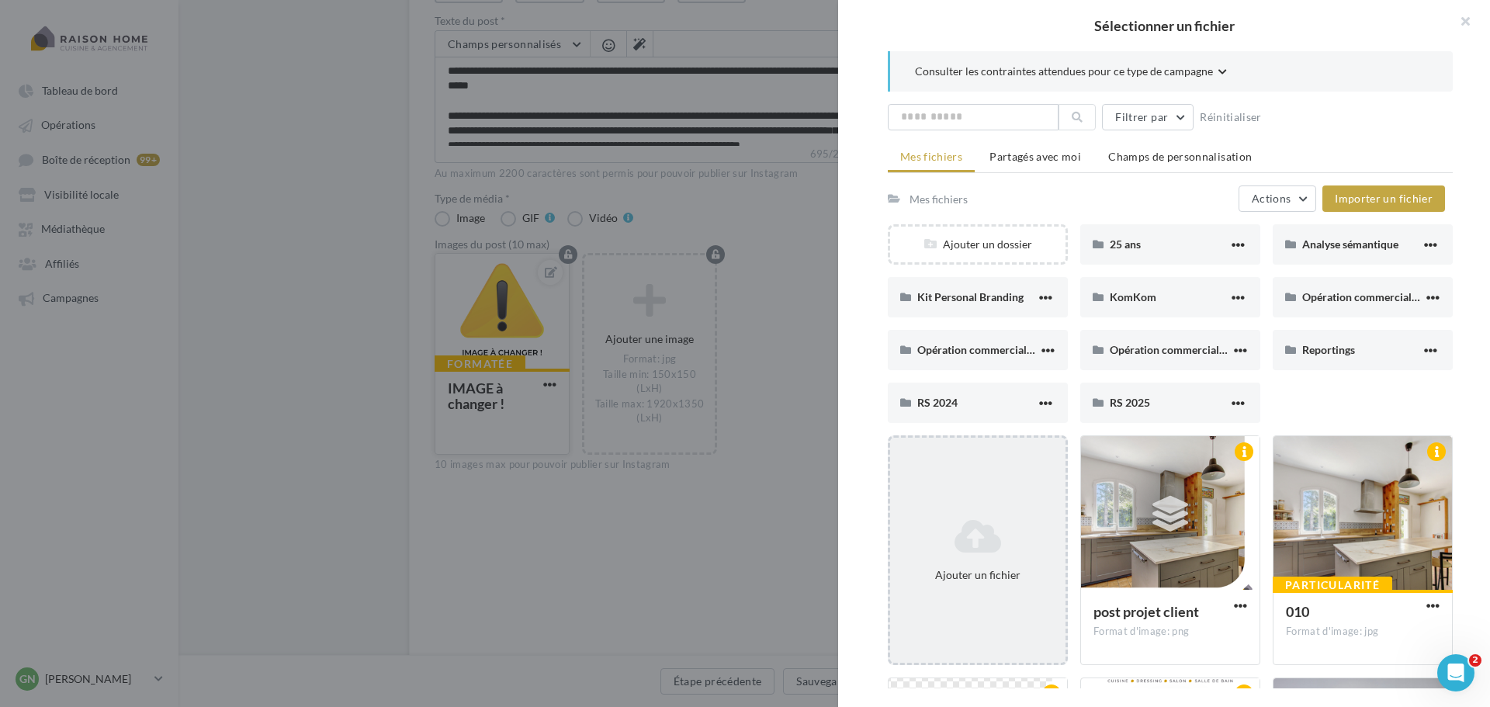
click at [975, 532] on icon at bounding box center [977, 536] width 163 height 37
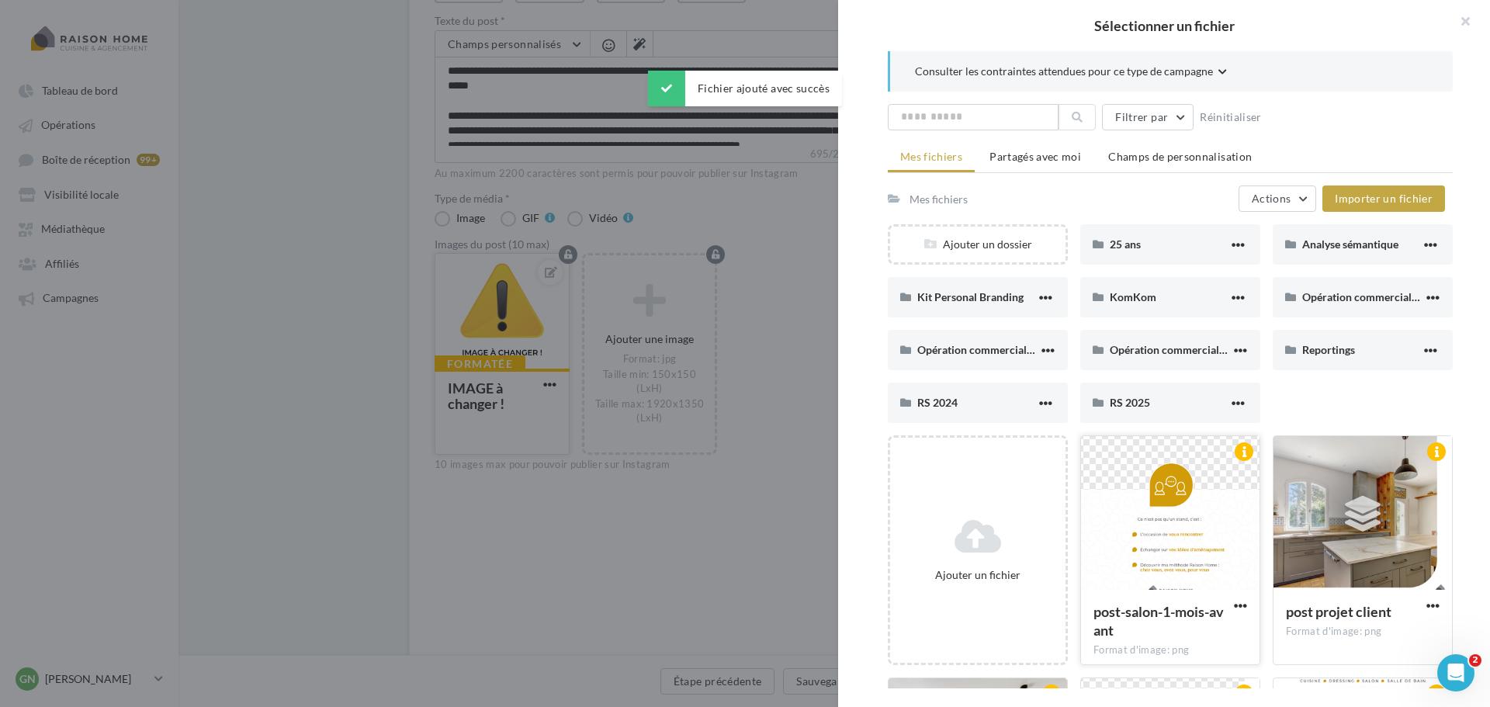
click at [1143, 514] on div at bounding box center [1170, 513] width 178 height 155
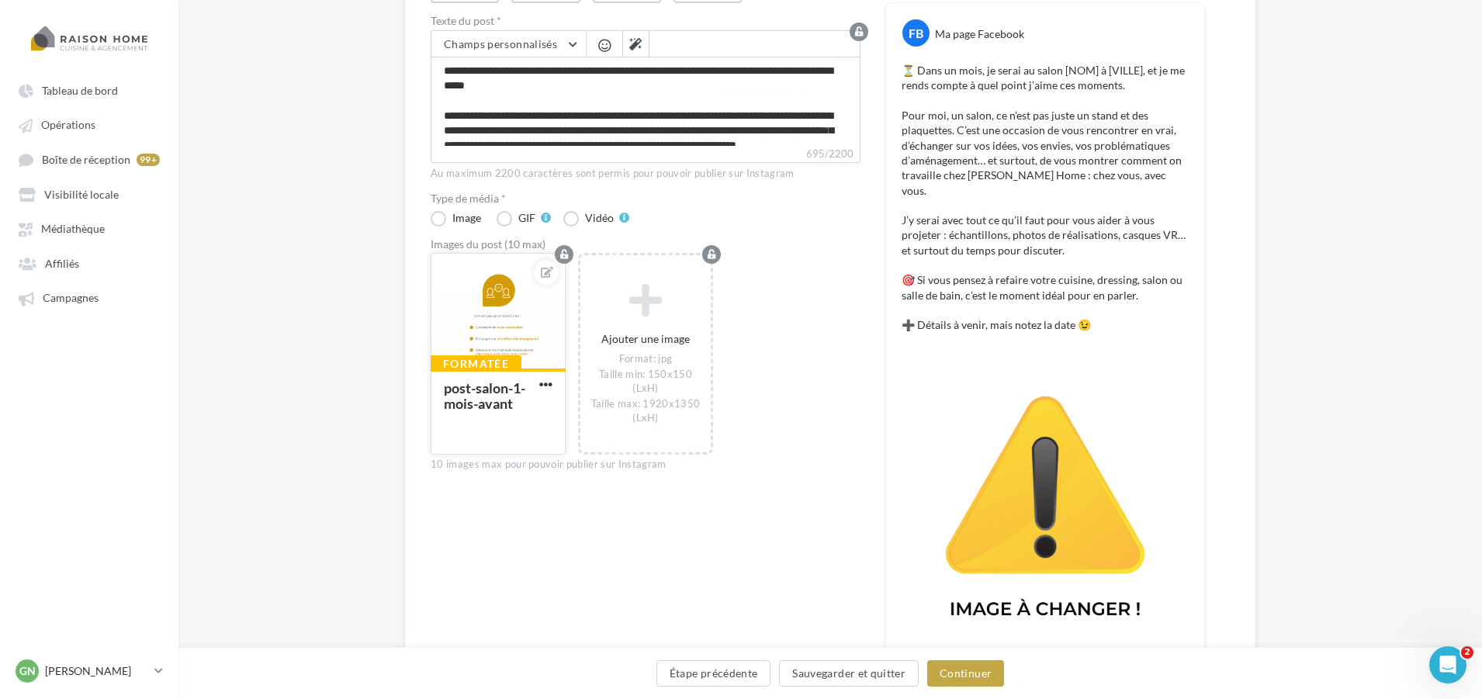
click at [552, 386] on button "button" at bounding box center [545, 385] width 19 height 15
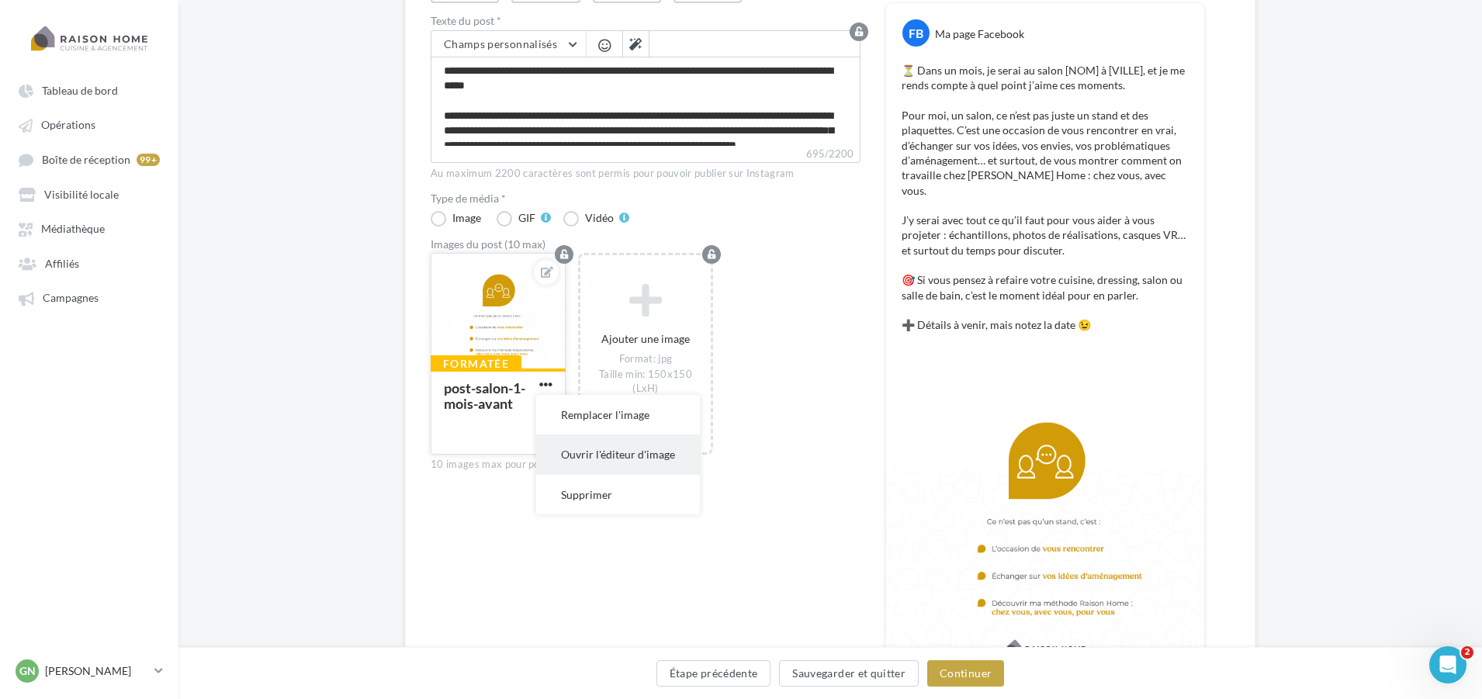
click at [604, 456] on button "Ouvrir l'éditeur d'image" at bounding box center [618, 455] width 164 height 40
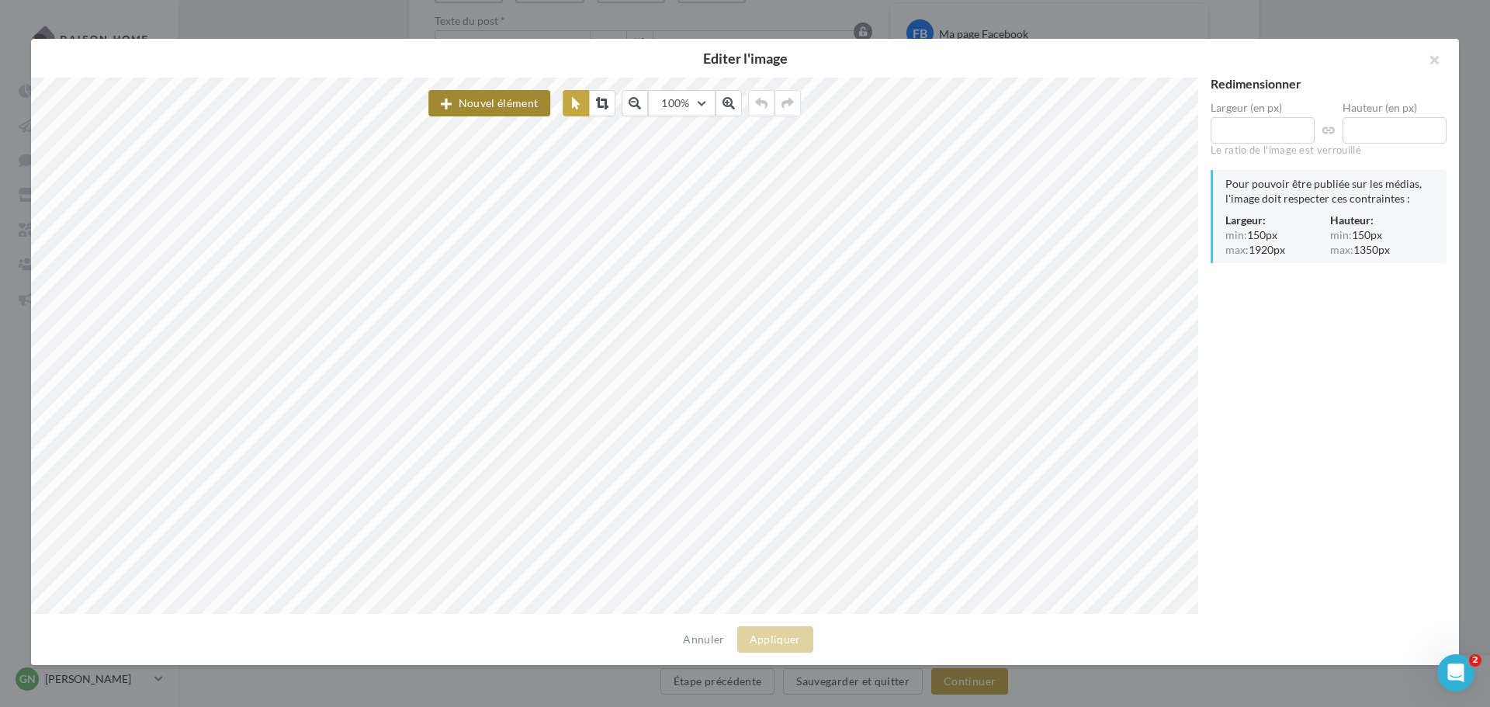
click at [493, 95] on button "Nouvel élément" at bounding box center [489, 103] width 122 height 26
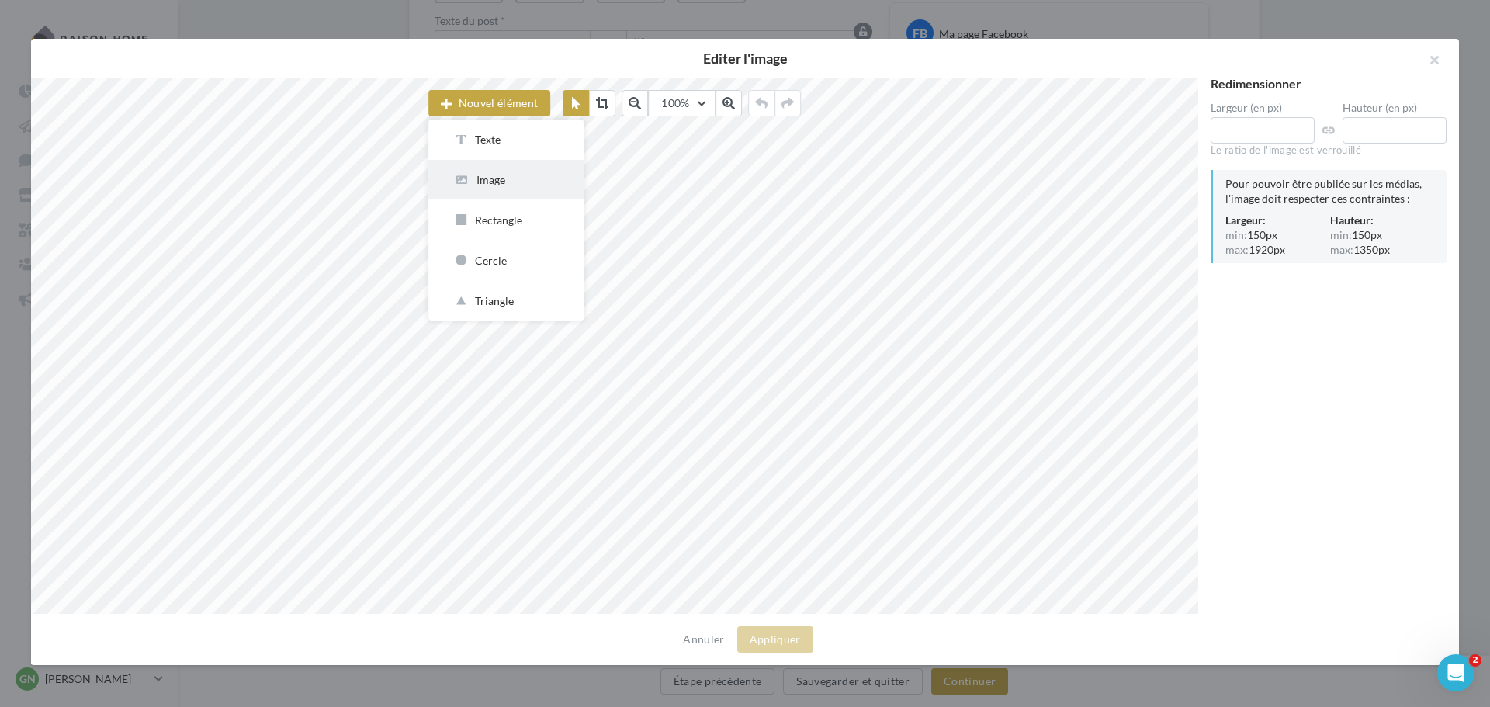
click at [492, 185] on div "Image" at bounding box center [506, 179] width 106 height 15
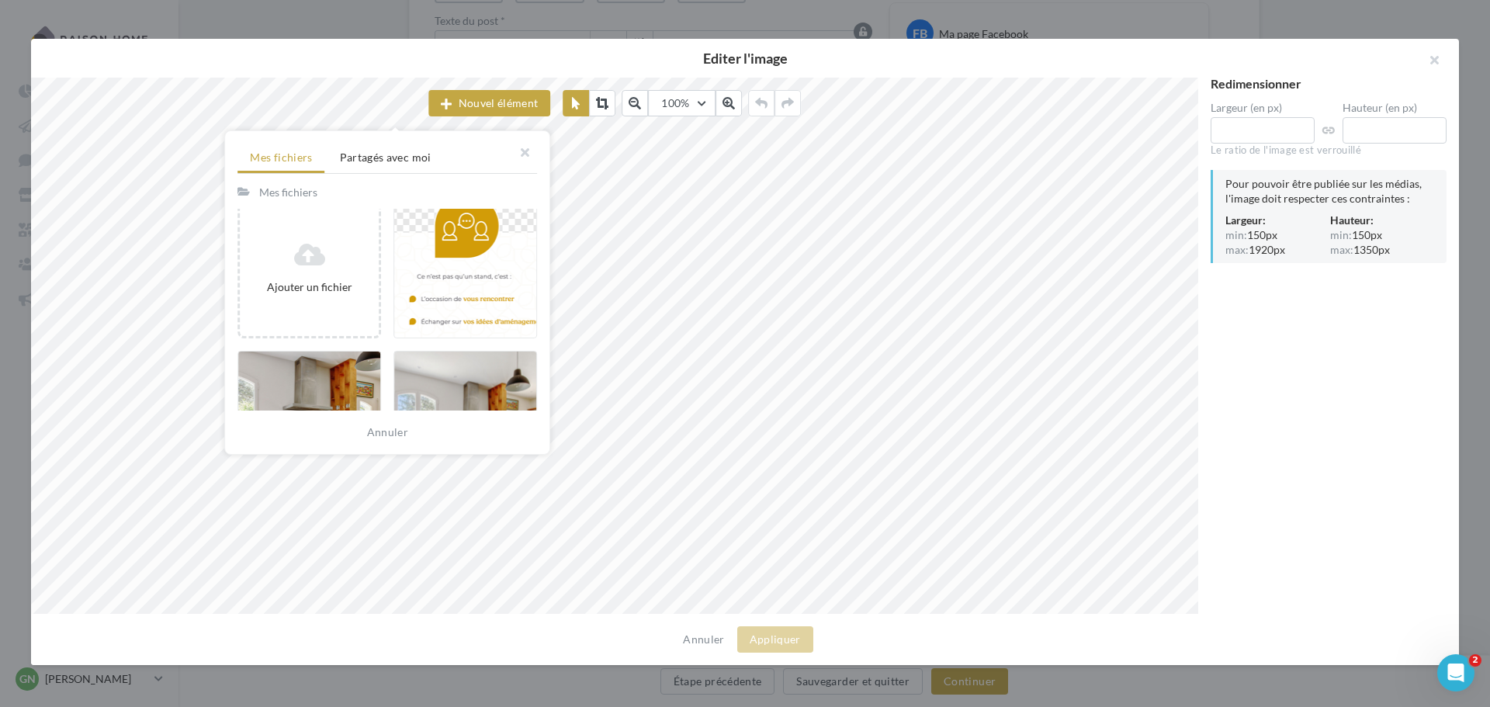
scroll to position [388, 0]
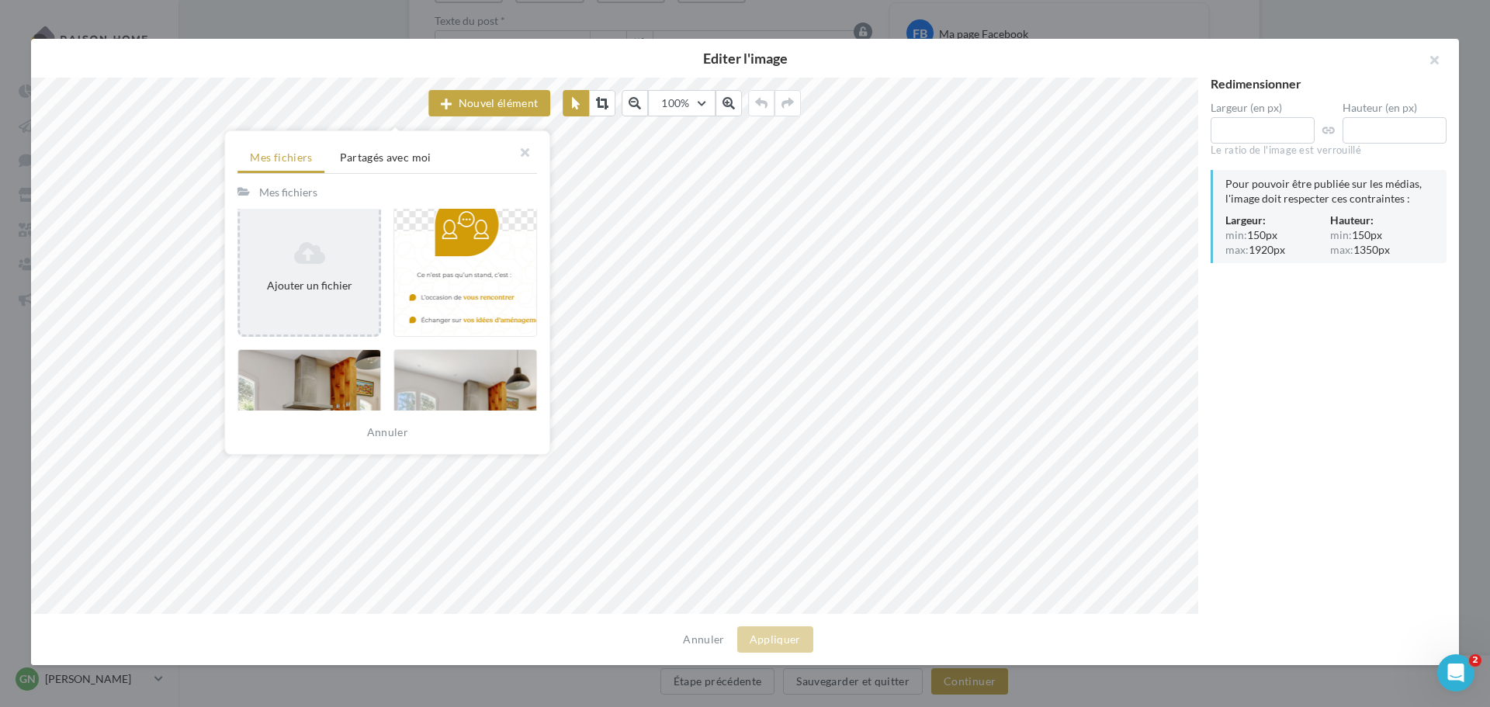
click at [328, 277] on div "Ajouter un fichier" at bounding box center [309, 266] width 139 height 64
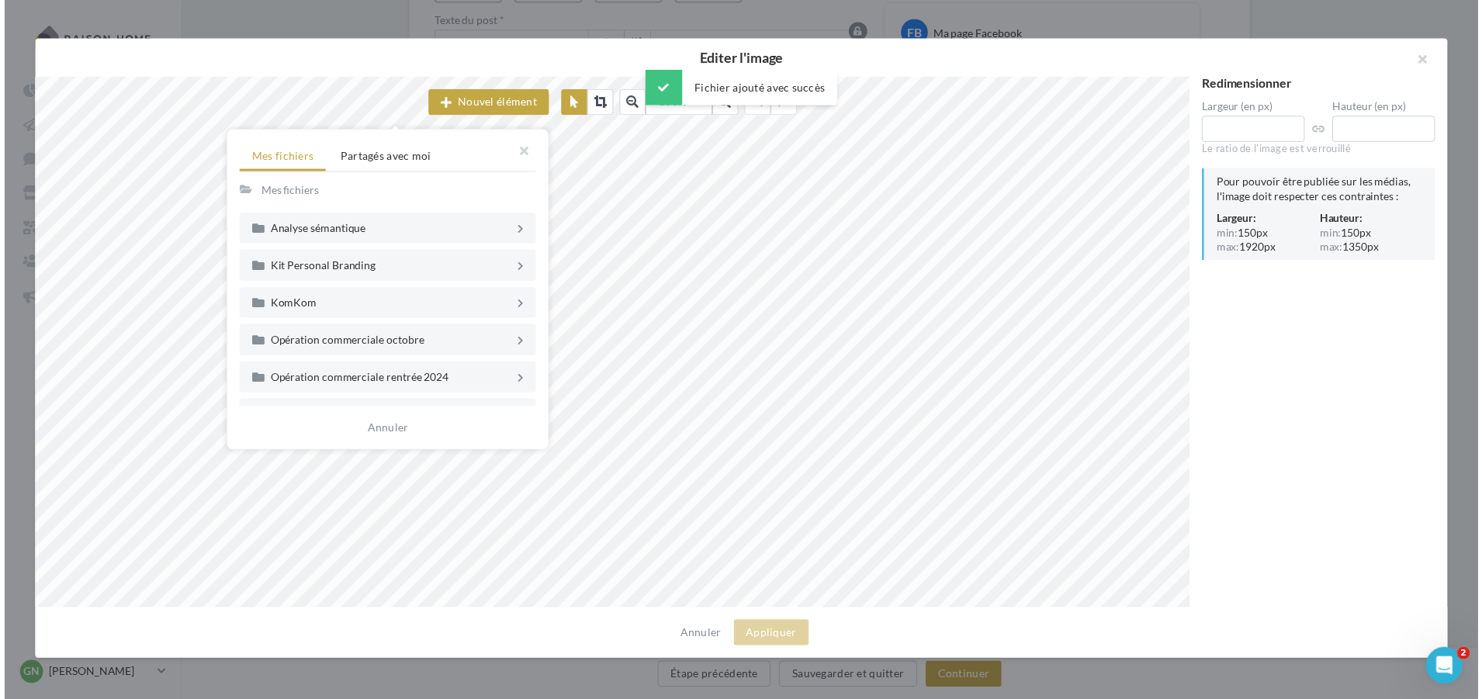
scroll to position [371, 0]
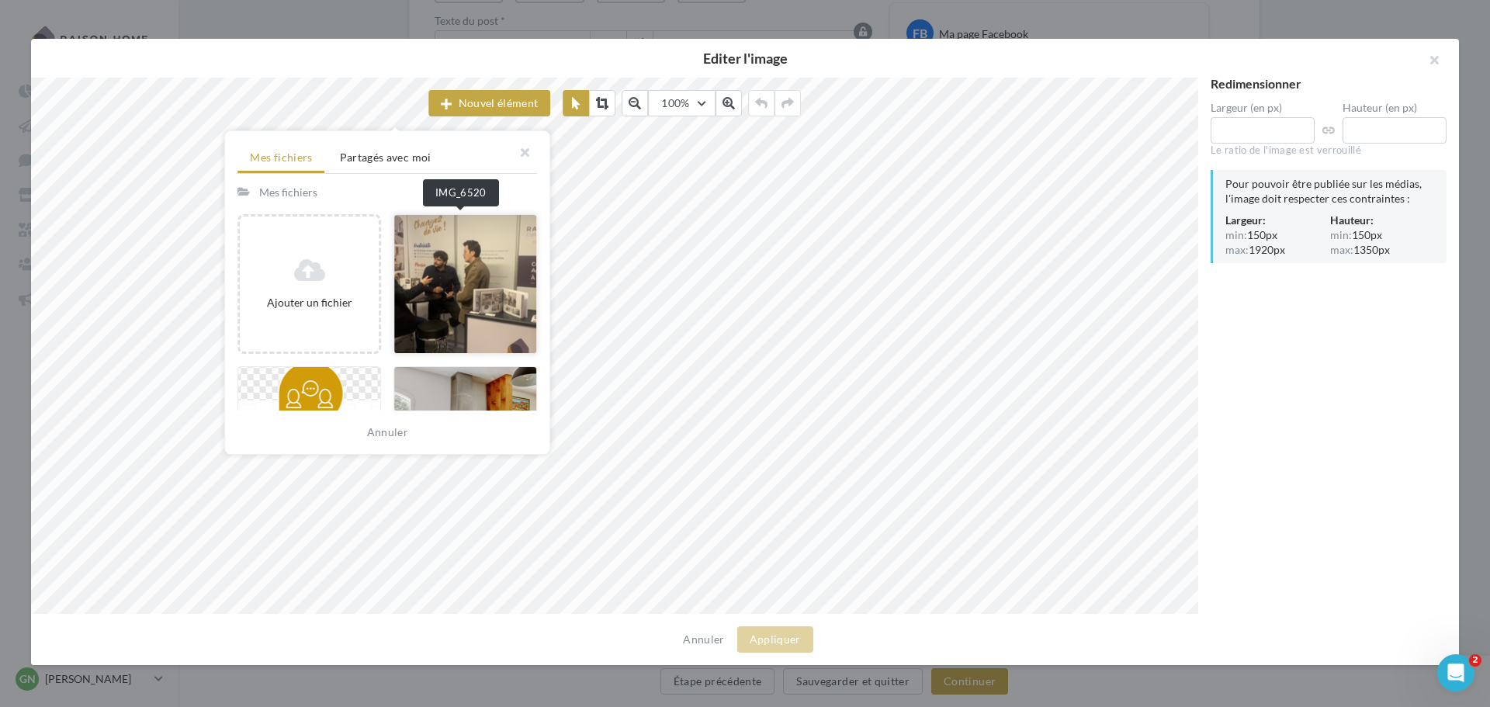
click at [451, 286] on div at bounding box center [465, 284] width 144 height 140
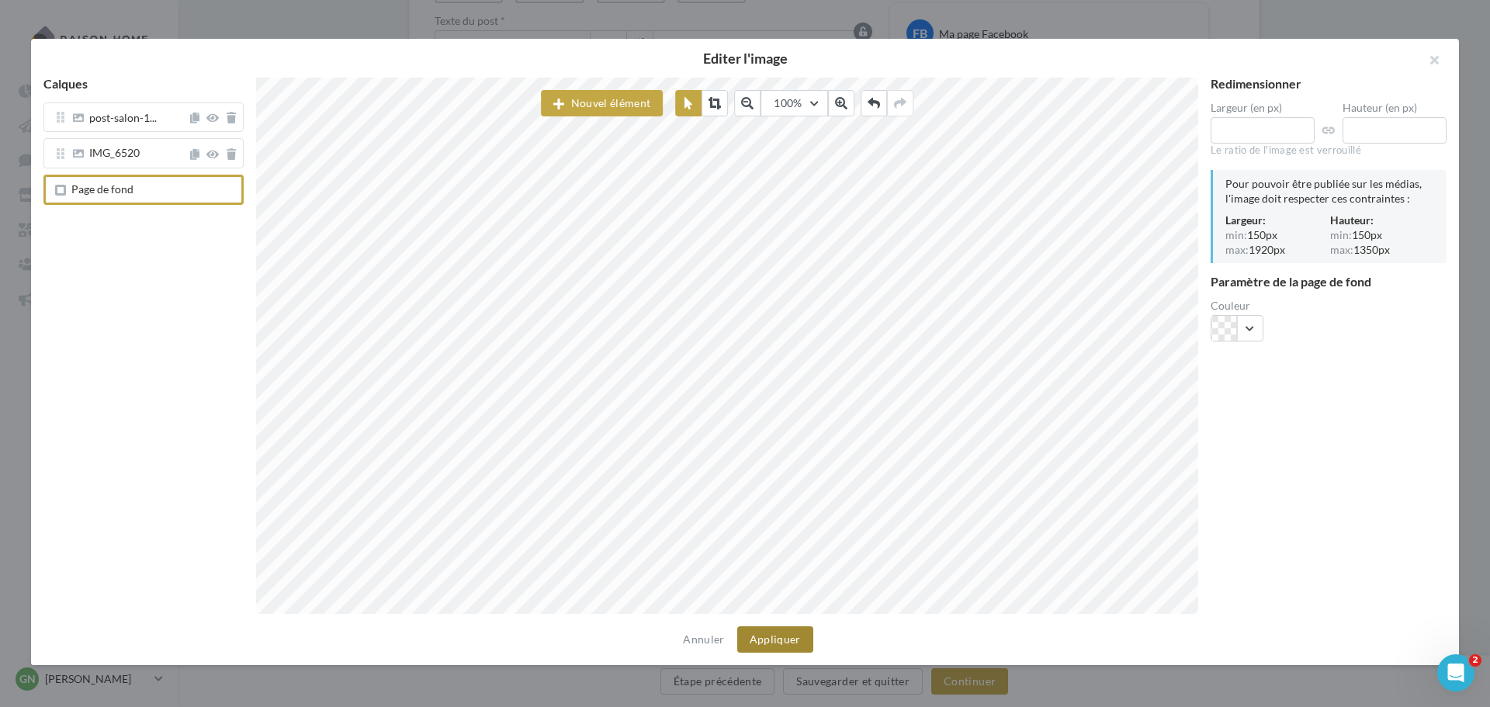
click at [794, 639] on button "Appliquer" at bounding box center [775, 639] width 76 height 26
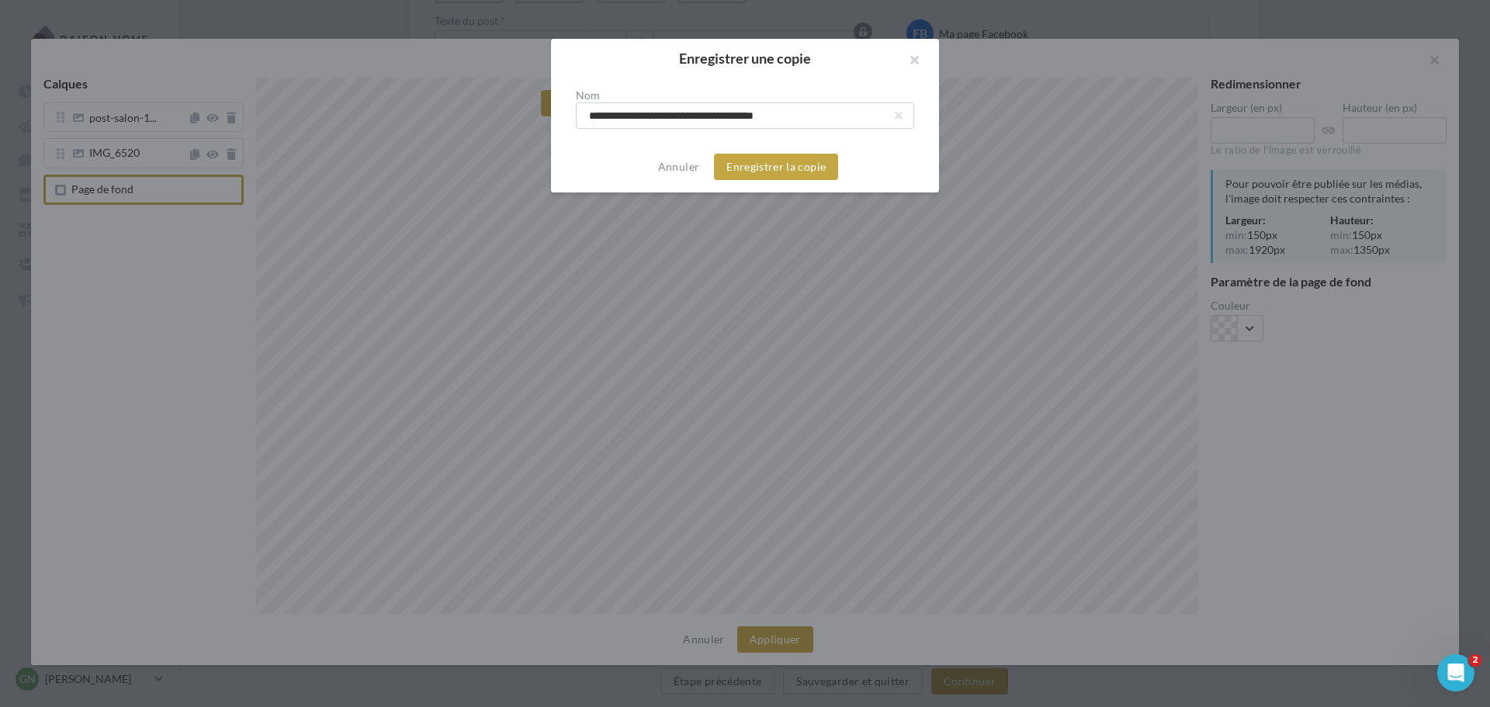
drag, startPoint x: 681, startPoint y: 117, endPoint x: 497, endPoint y: 140, distance: 185.3
click at [497, 140] on div "**********" at bounding box center [745, 353] width 1490 height 707
type input "**********"
click at [744, 175] on button "Enregistrer la copie" at bounding box center [776, 167] width 124 height 26
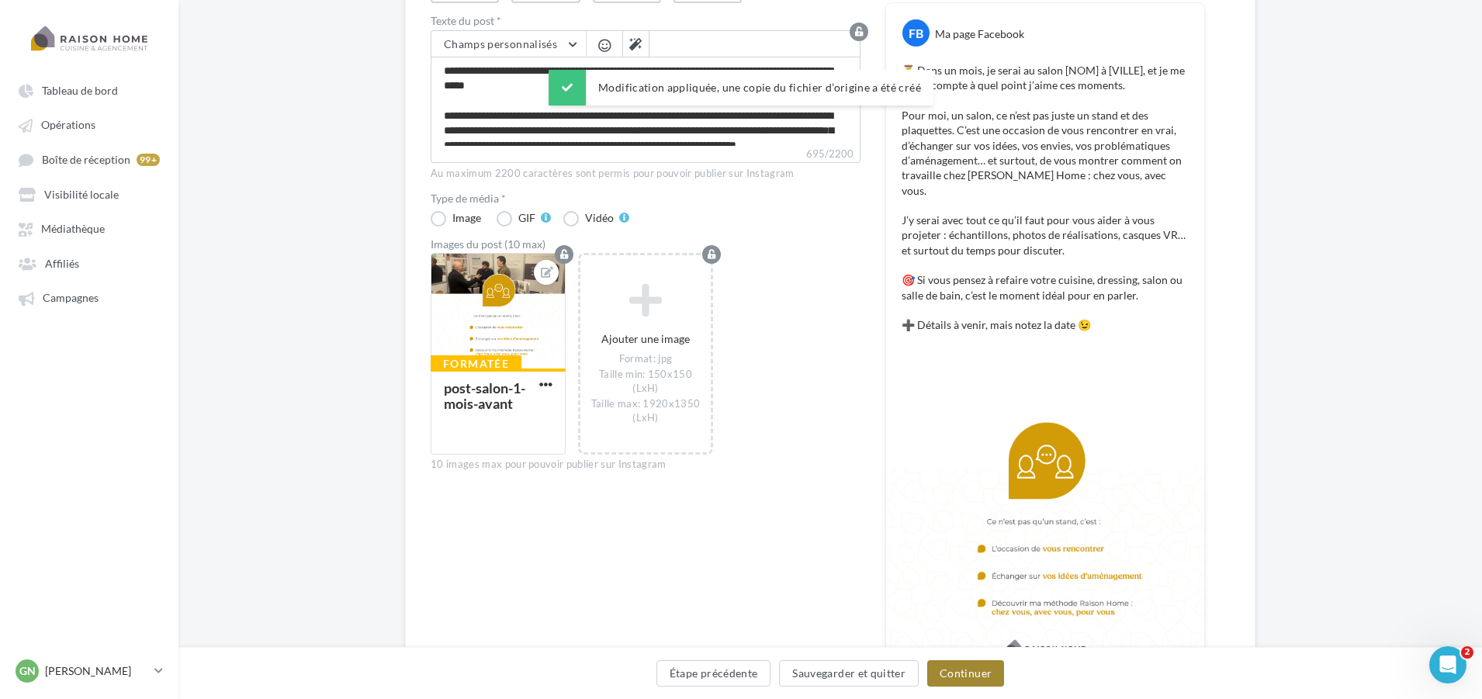
click at [940, 668] on button "Continuer" at bounding box center [965, 673] width 77 height 26
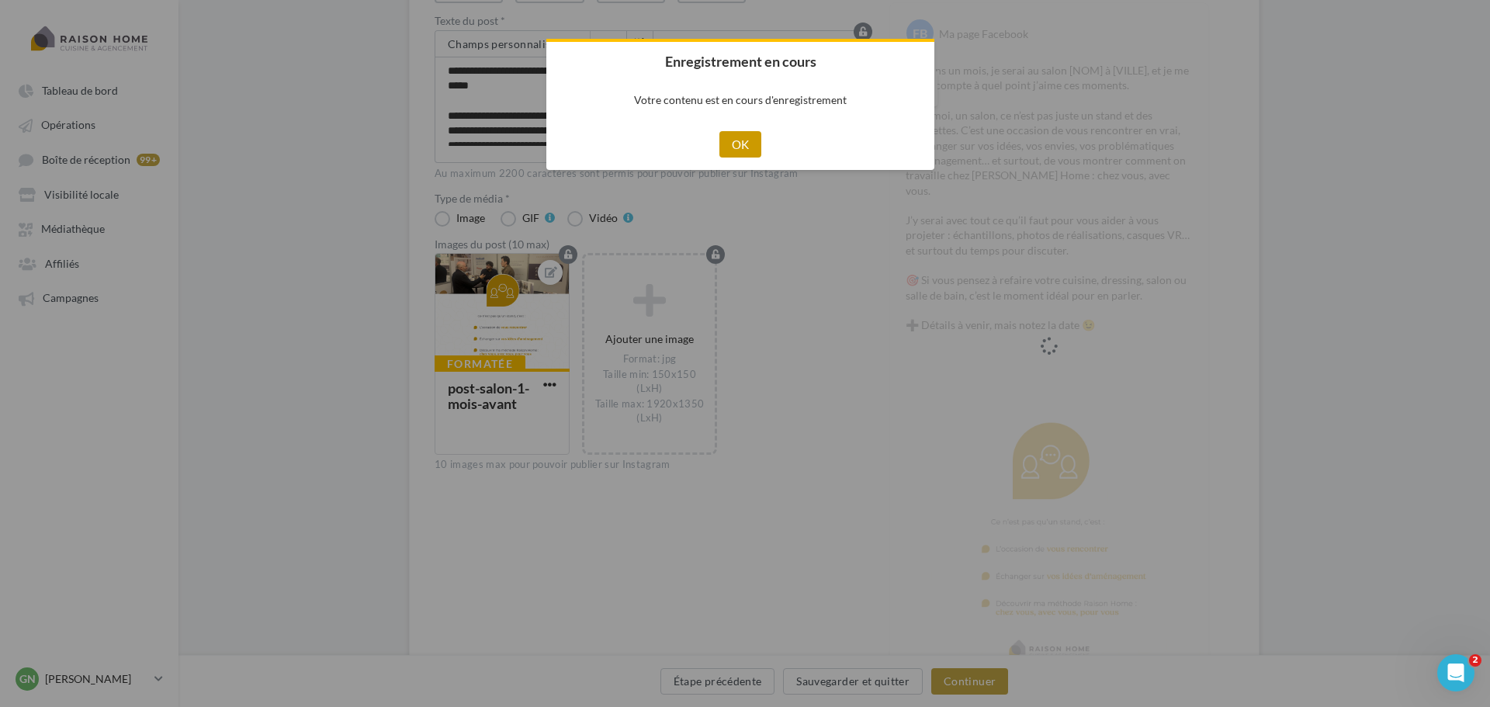
click at [748, 139] on button "OK" at bounding box center [740, 144] width 43 height 26
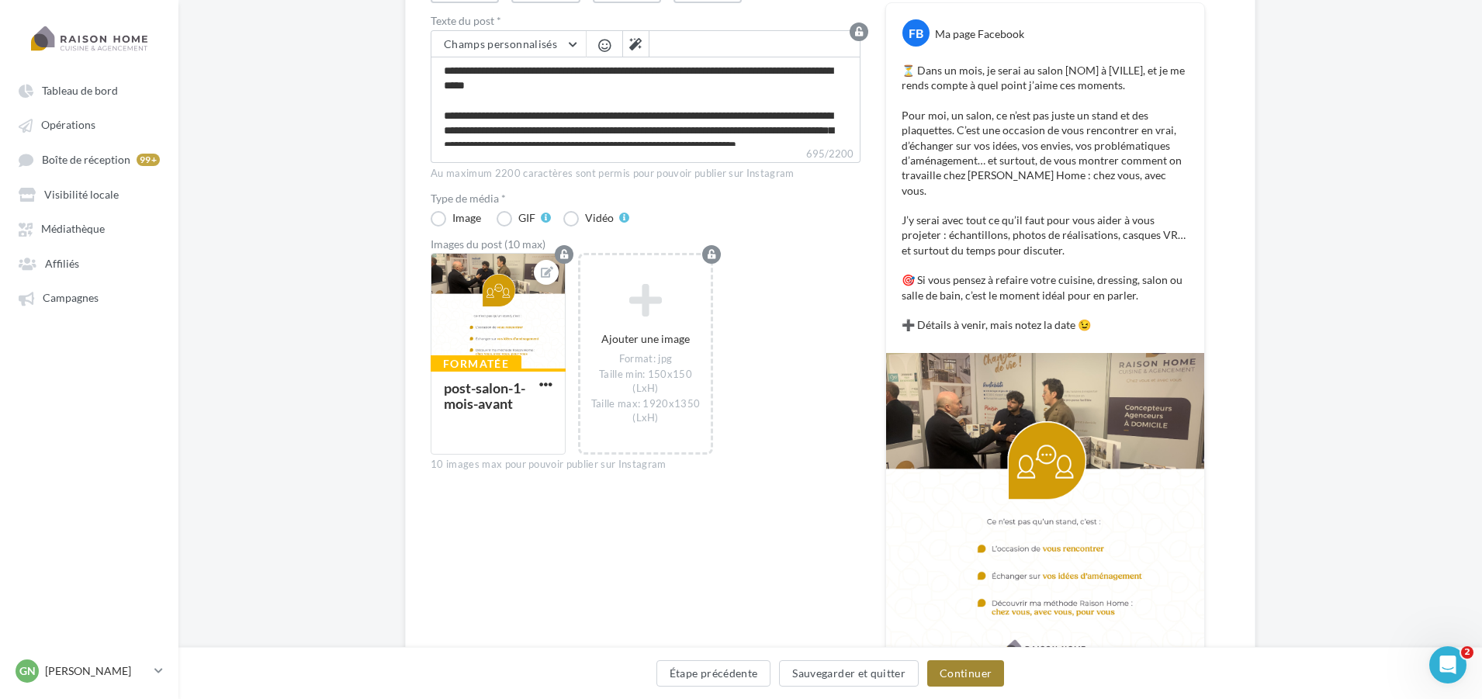
click at [950, 665] on button "Continuer" at bounding box center [965, 673] width 77 height 26
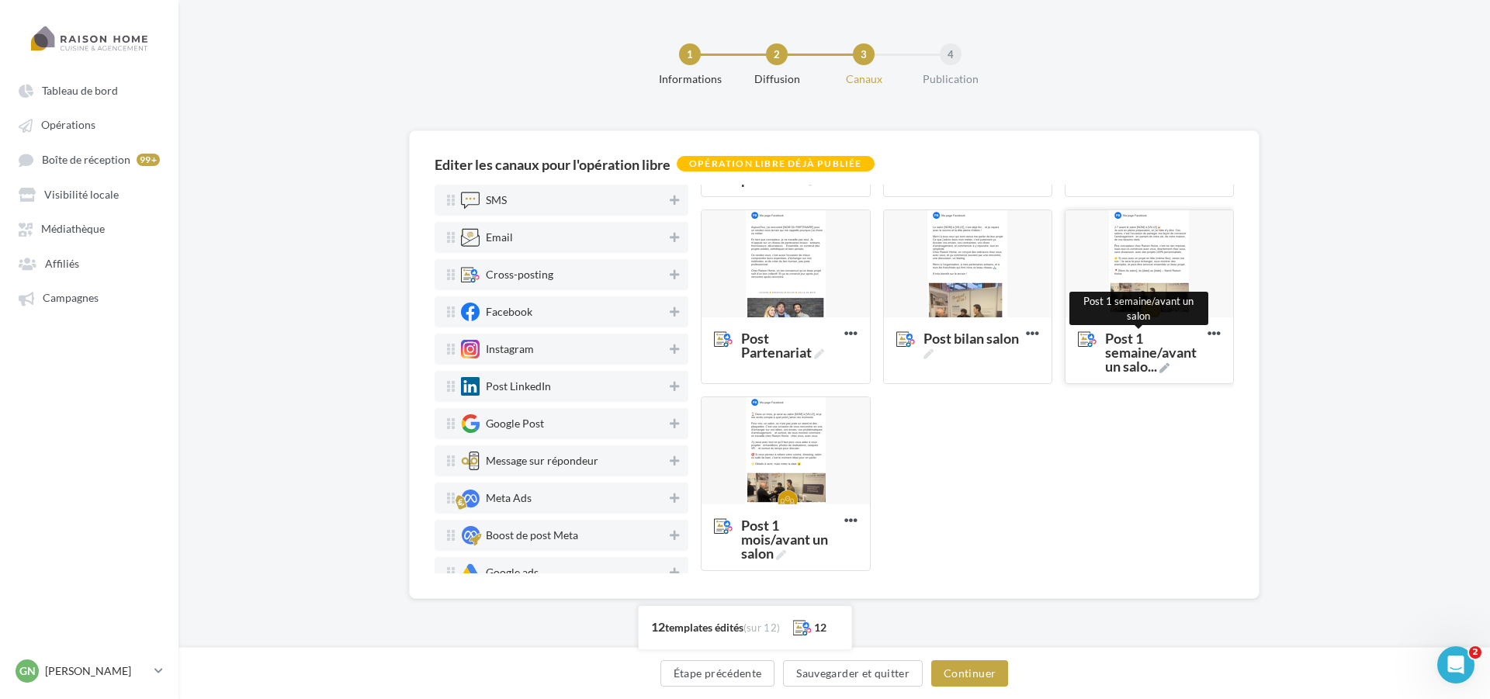
scroll to position [543, 0]
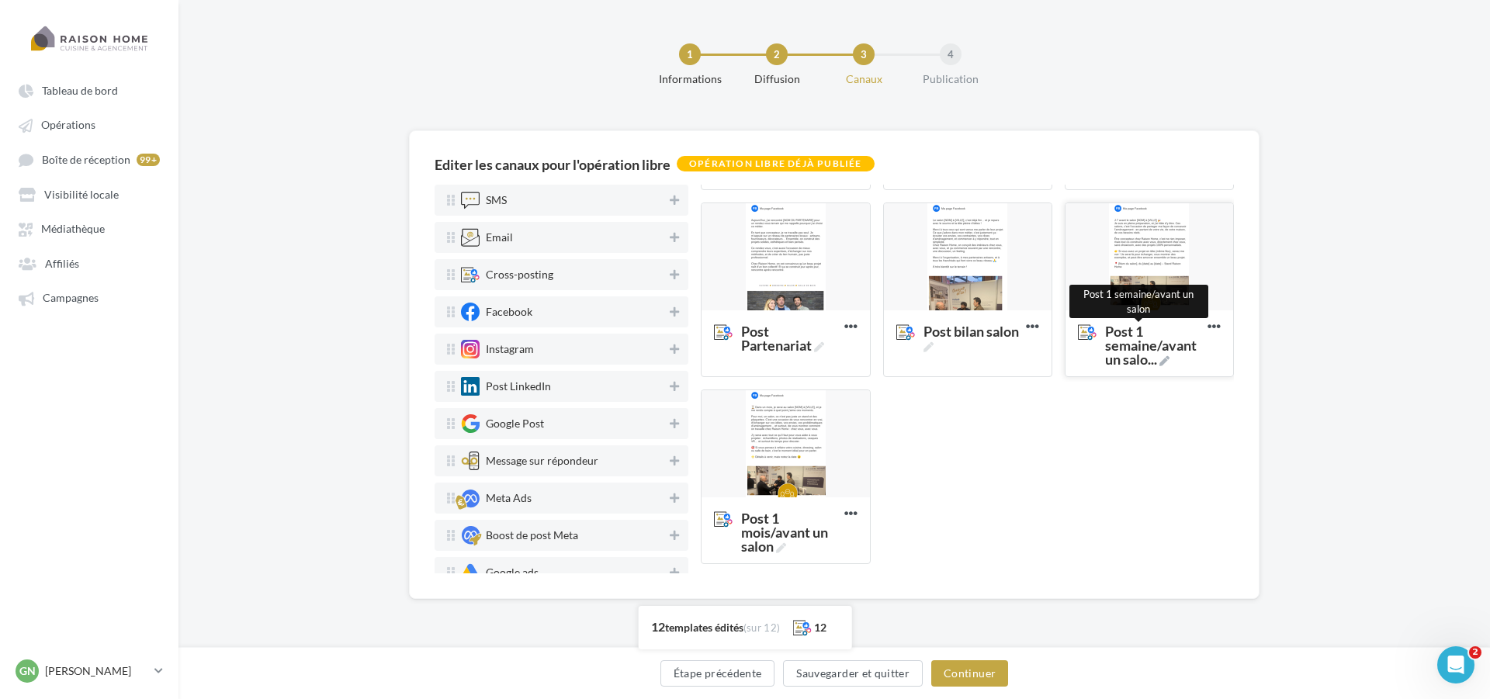
click at [1129, 362] on span "Post 1 semaine/avant un salo ..." at bounding box center [1153, 345] width 96 height 42
click at [1129, 362] on textarea "Post 1 semaine/avant un salo ... Post 1 semaine/avant un salon" at bounding box center [1131, 346] width 123 height 61
click at [1164, 293] on div at bounding box center [1149, 257] width 168 height 109
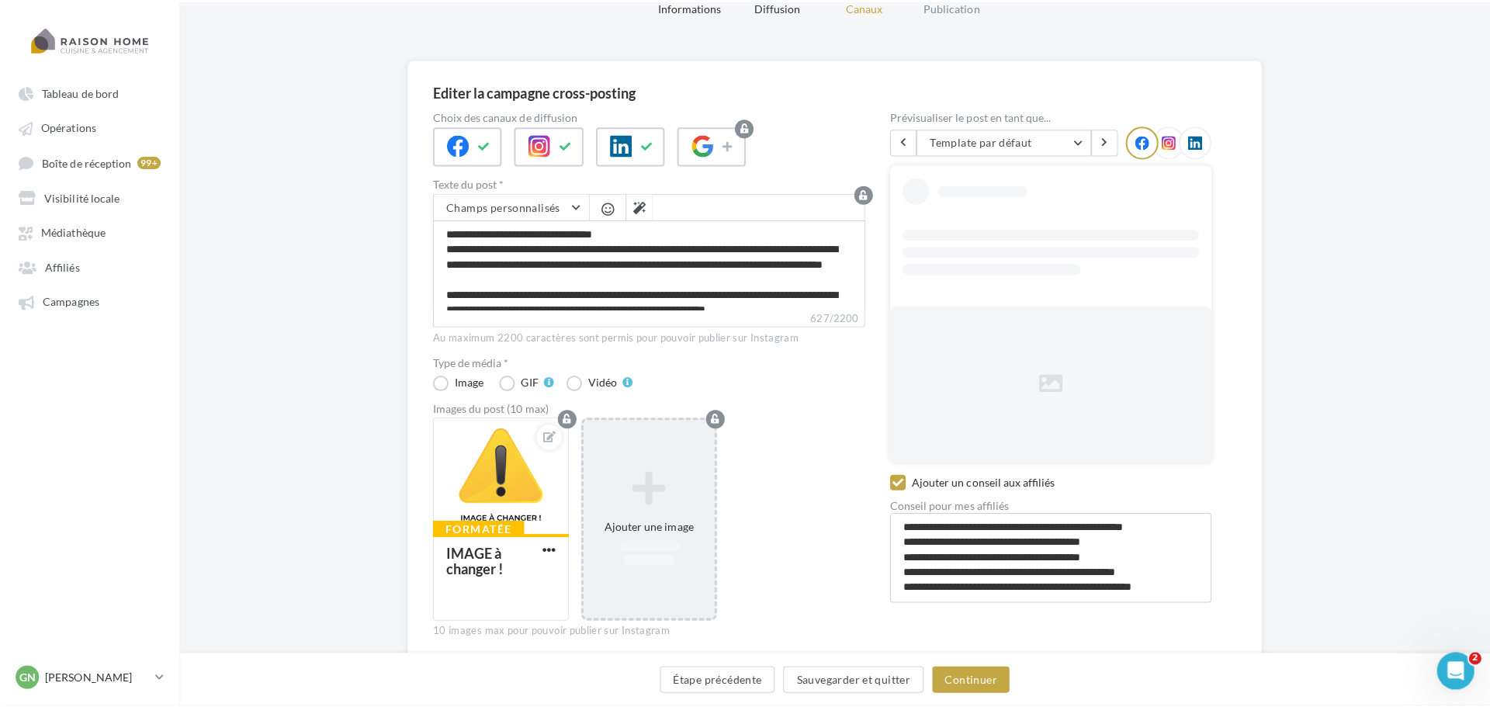
scroll to position [135, 0]
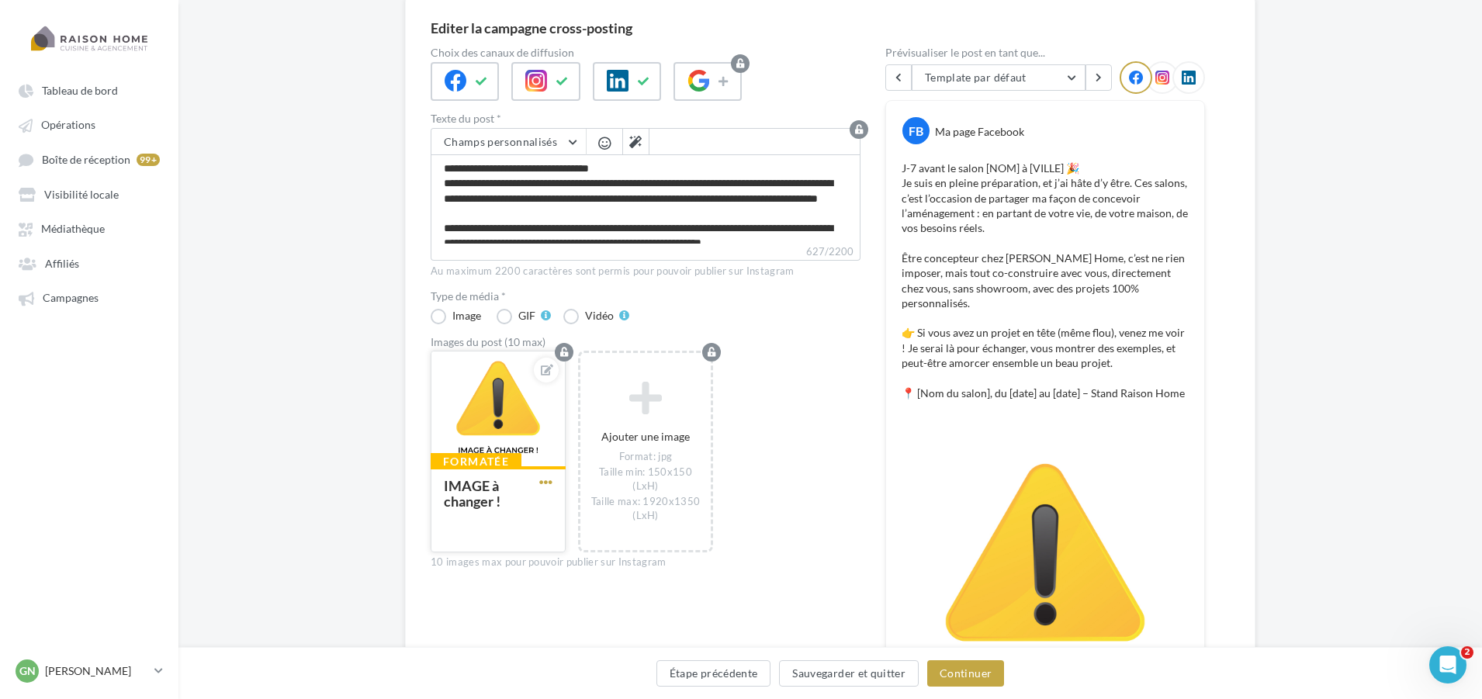
click at [552, 483] on span "button" at bounding box center [545, 482] width 13 height 13
click at [569, 514] on button "Remplacer l'image" at bounding box center [618, 513] width 164 height 40
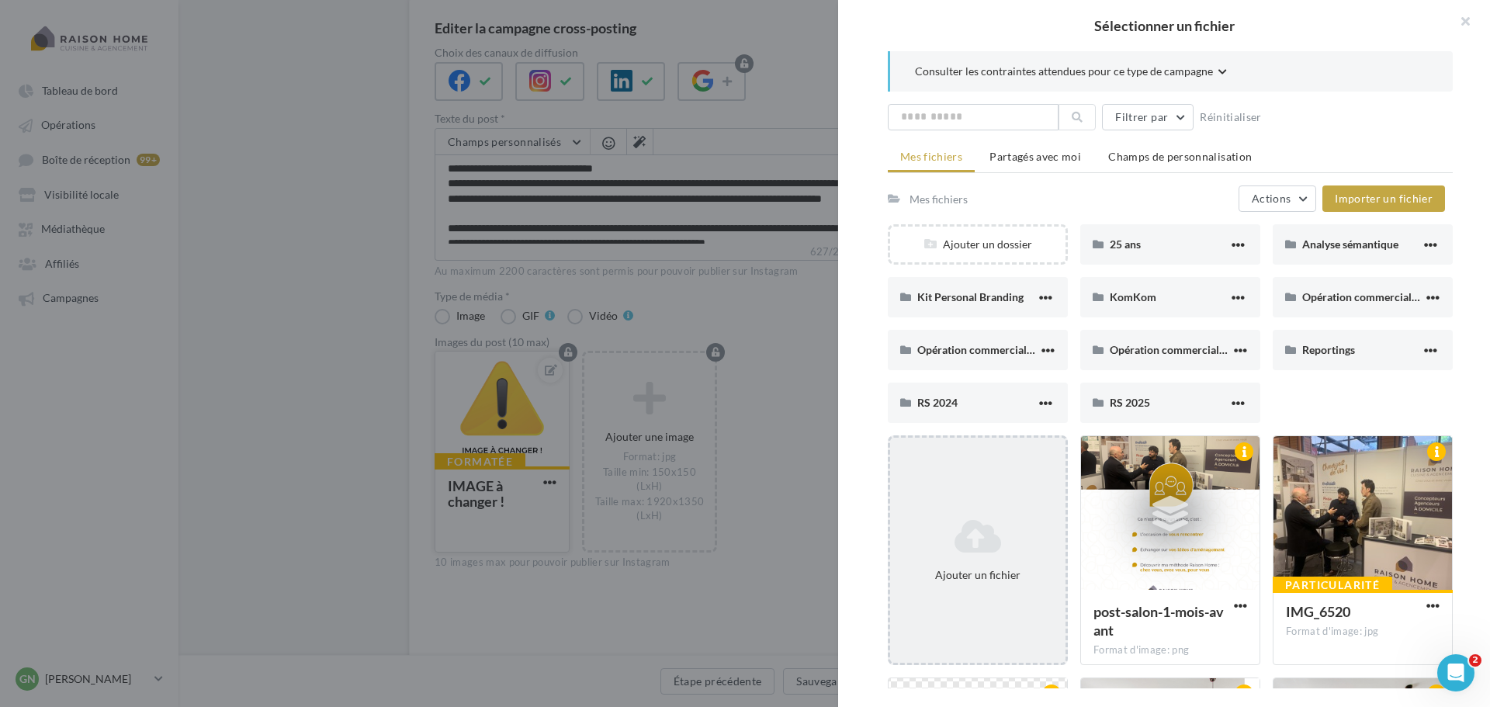
click at [992, 473] on div "Ajouter un fichier" at bounding box center [978, 550] width 180 height 230
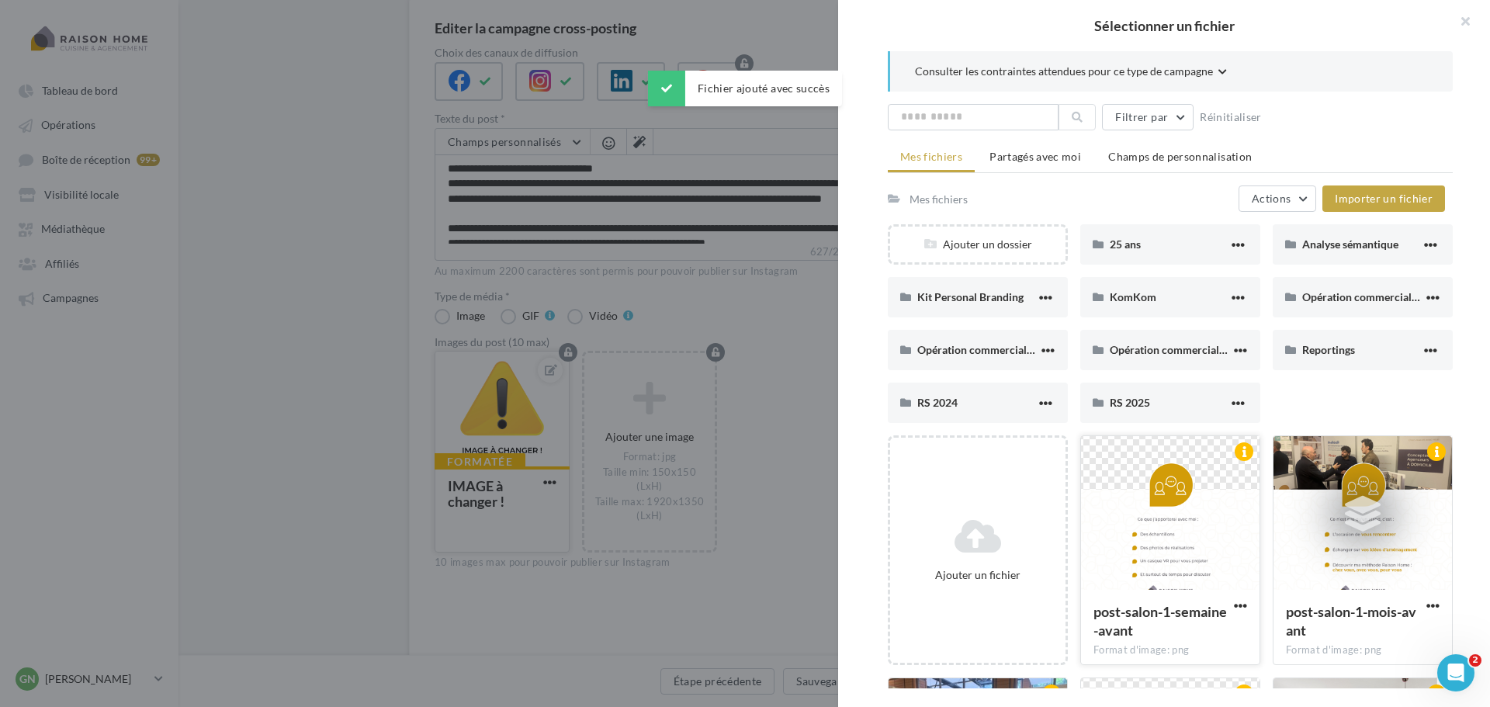
click at [1162, 511] on div at bounding box center [1170, 513] width 178 height 155
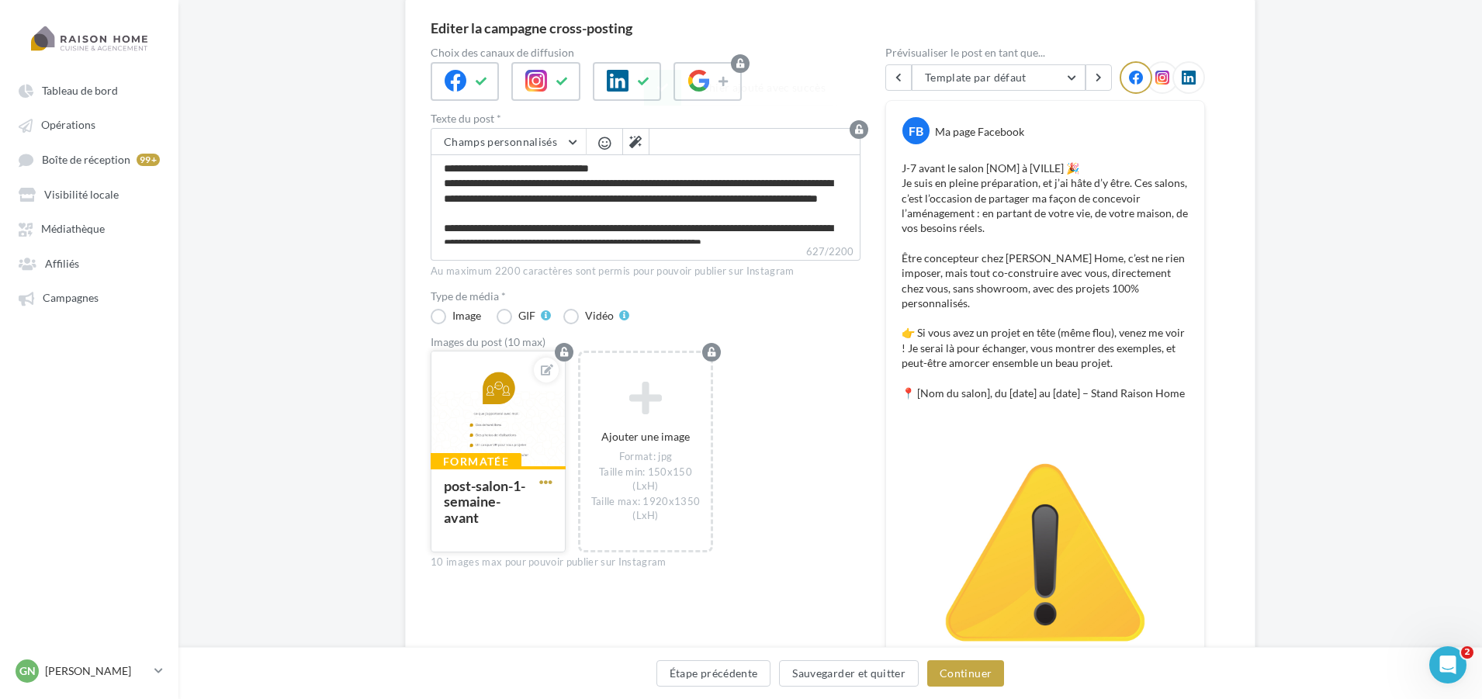
click at [545, 479] on span "button" at bounding box center [545, 482] width 13 height 13
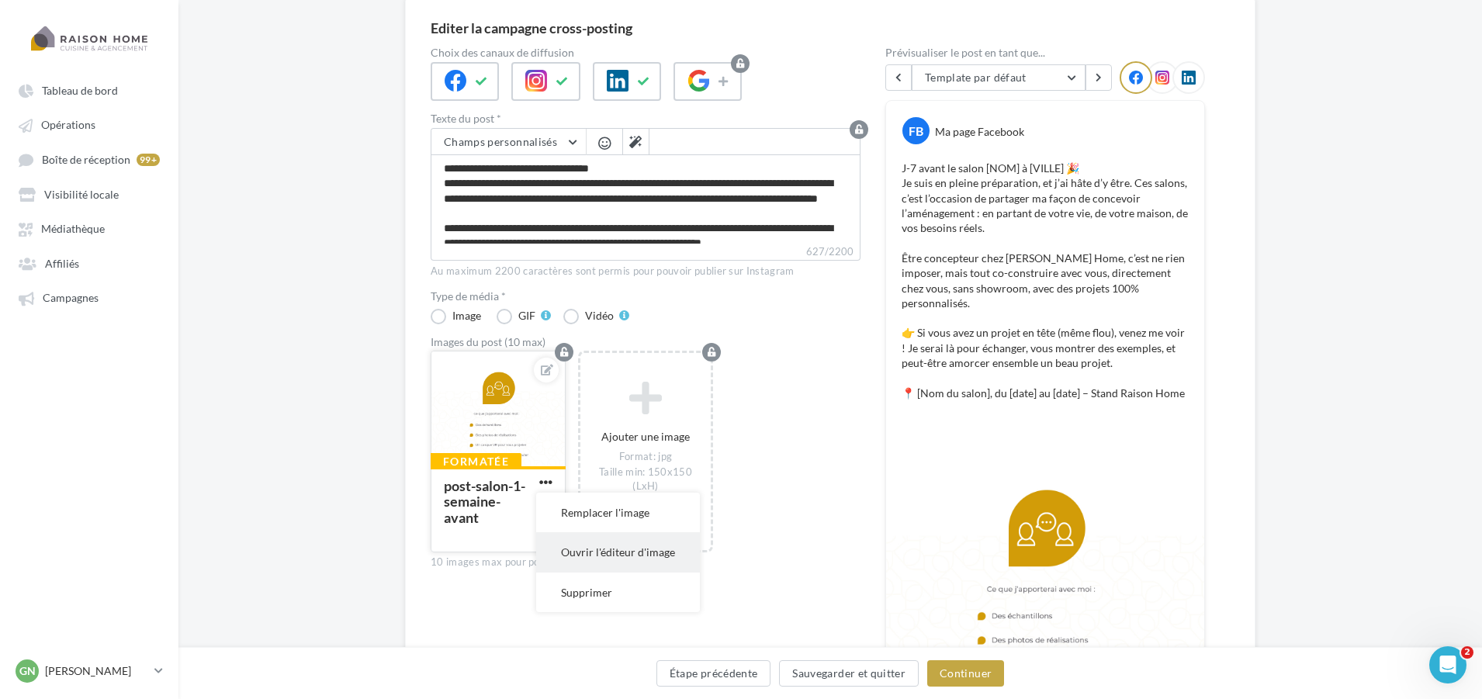
click at [590, 545] on button "Ouvrir l'éditeur d'image" at bounding box center [618, 552] width 164 height 40
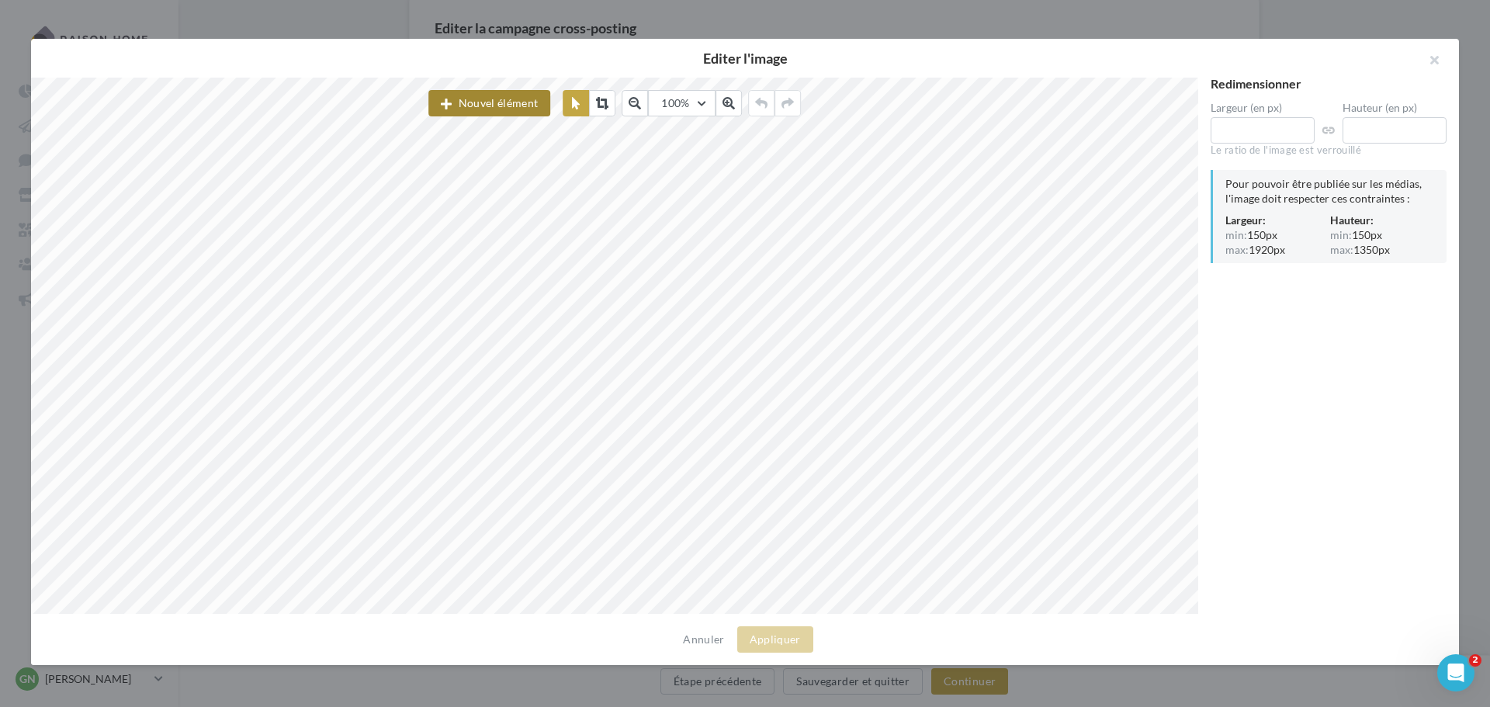
click at [528, 106] on button "Nouvel élément" at bounding box center [489, 103] width 122 height 26
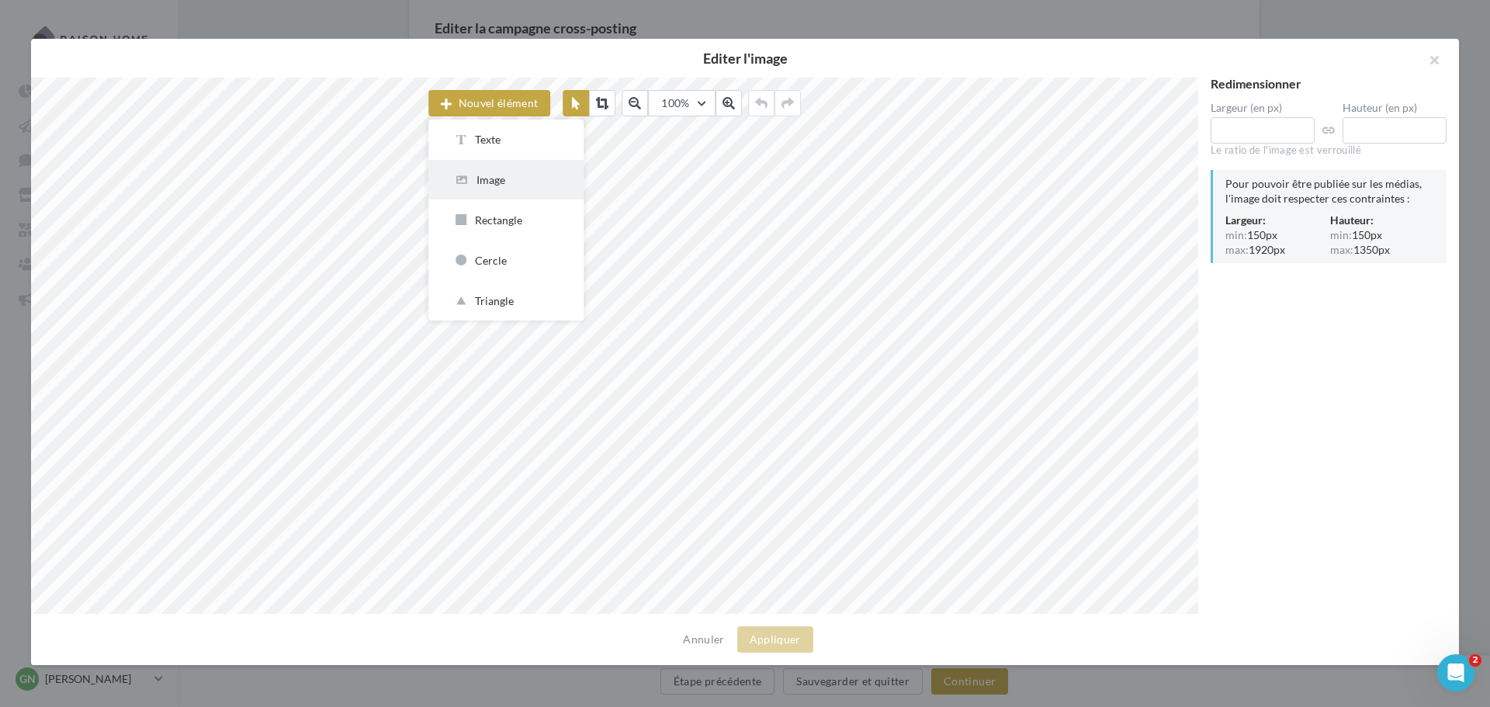
click at [490, 175] on div "Image" at bounding box center [506, 179] width 106 height 15
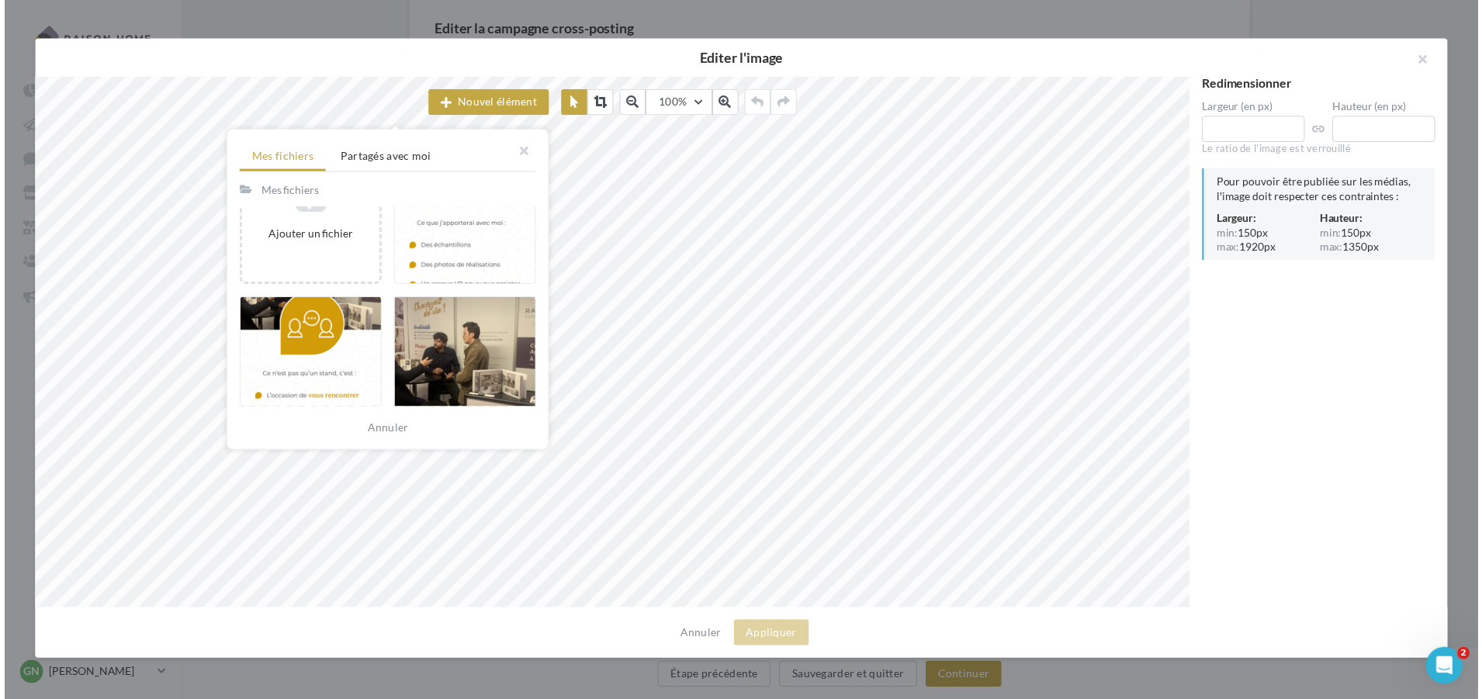
scroll to position [466, 0]
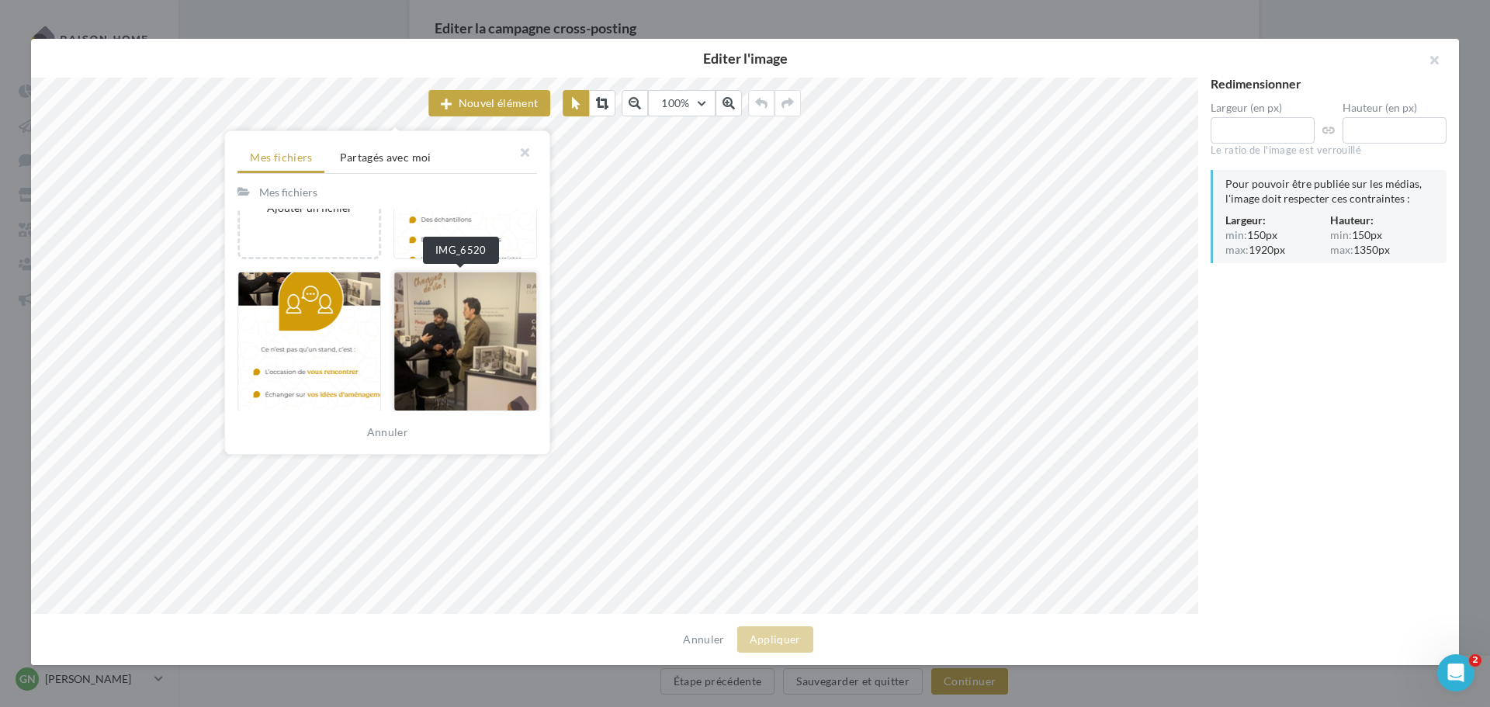
click at [445, 331] on div at bounding box center [465, 342] width 144 height 140
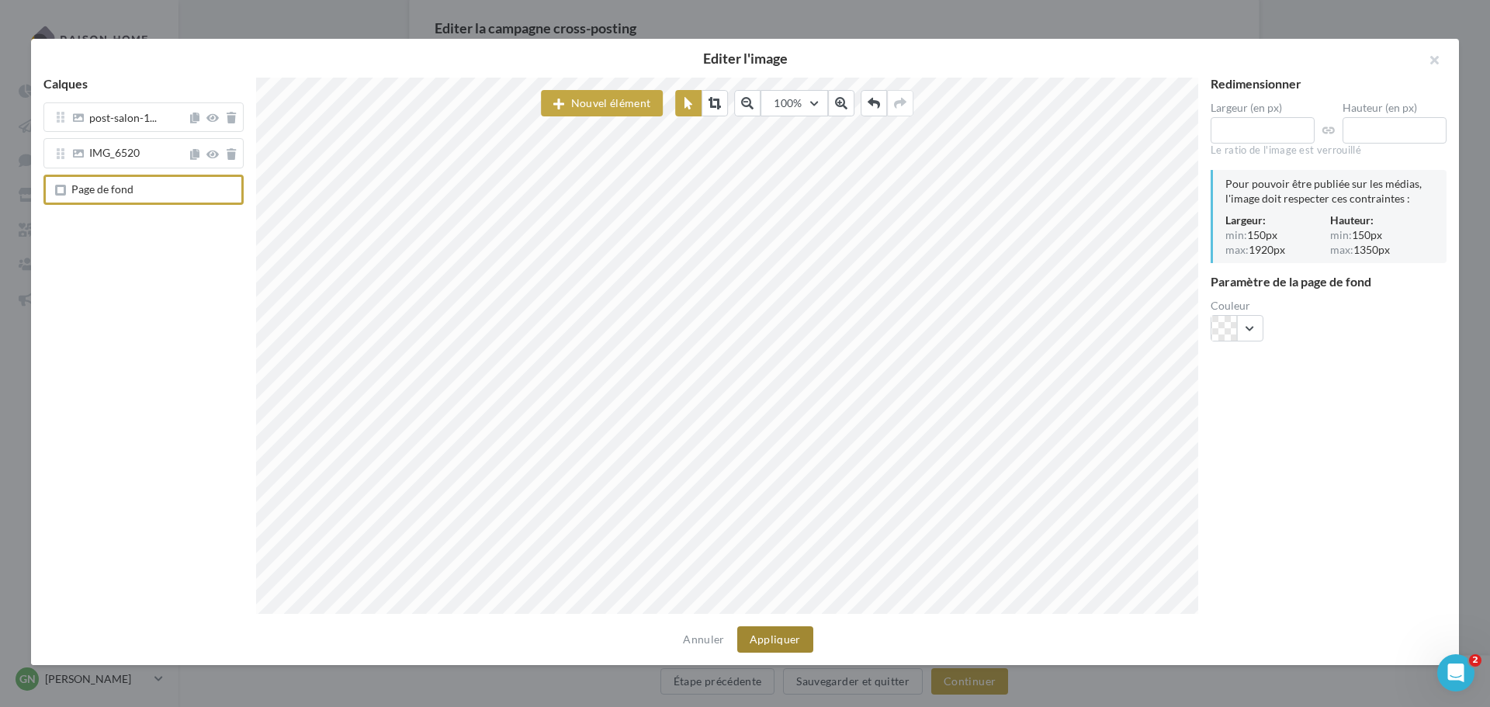
click at [796, 628] on button "Appliquer" at bounding box center [775, 639] width 76 height 26
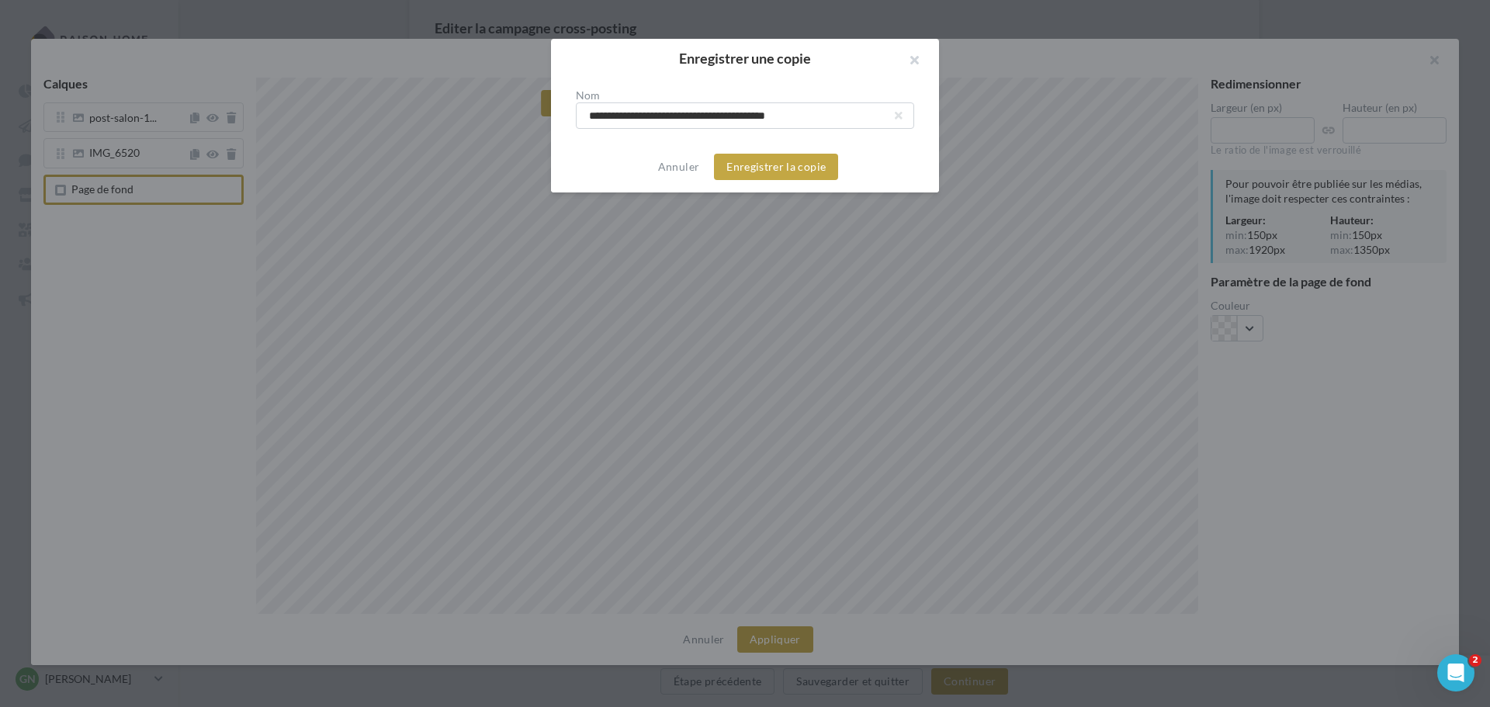
drag, startPoint x: 681, startPoint y: 116, endPoint x: 493, endPoint y: 112, distance: 188.6
click at [493, 112] on div "**********" at bounding box center [745, 353] width 1490 height 707
type input "**********"
click at [776, 175] on button "Enregistrer la copie" at bounding box center [776, 167] width 124 height 26
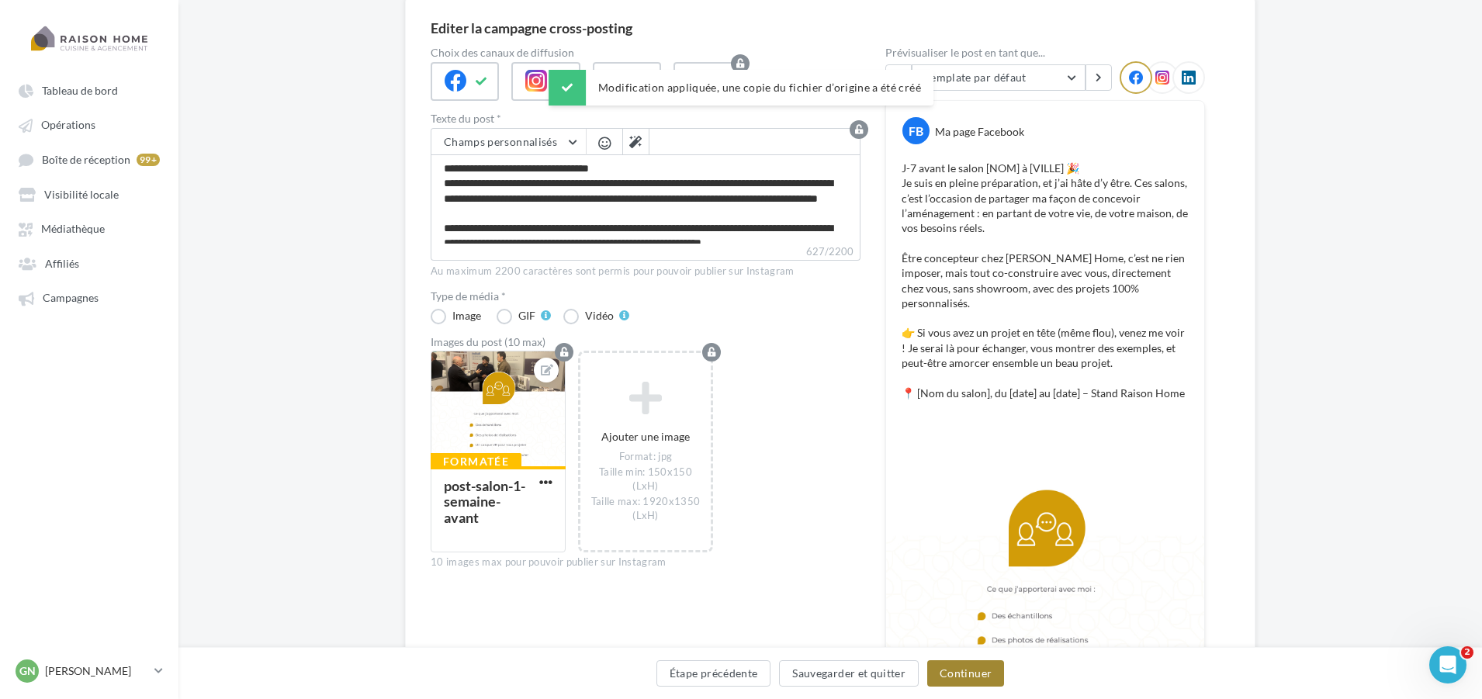
click at [955, 676] on button "Continuer" at bounding box center [965, 673] width 77 height 26
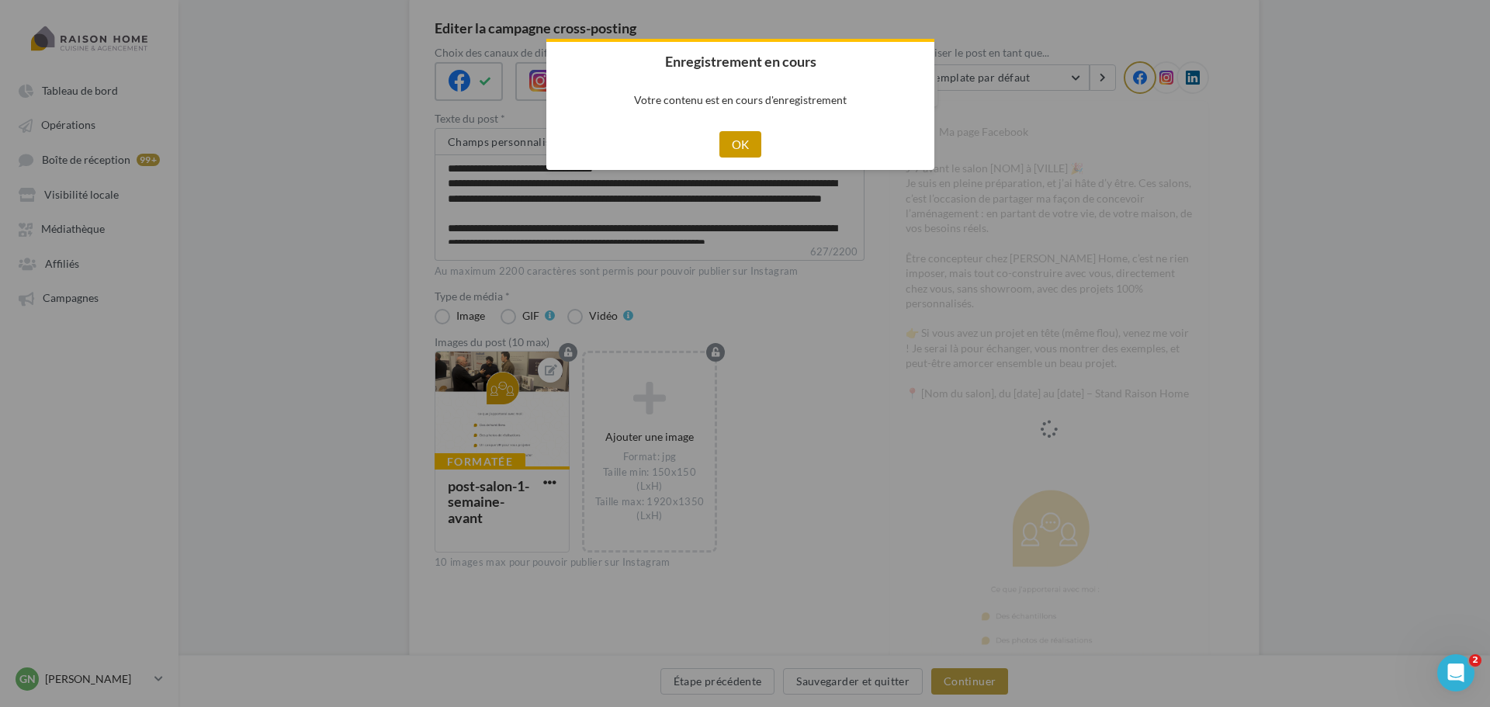
click at [751, 151] on button "OK" at bounding box center [740, 144] width 43 height 26
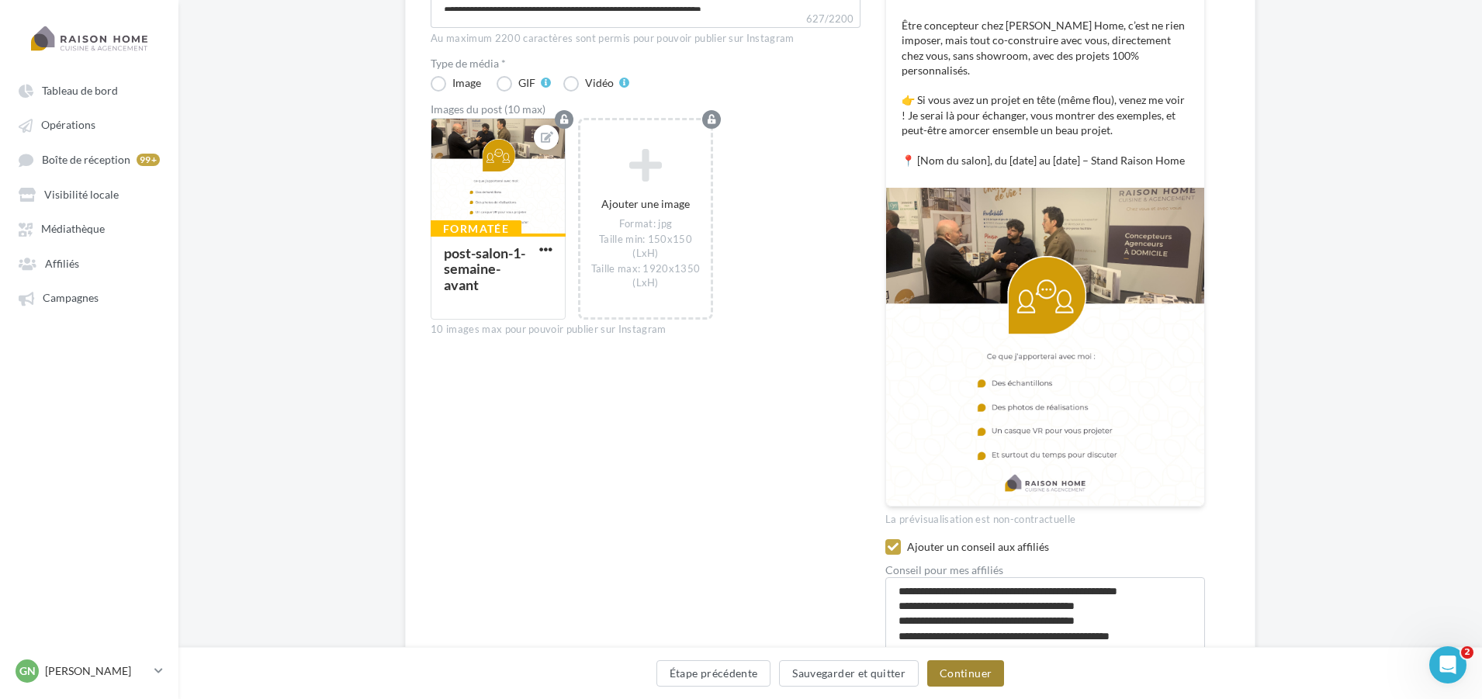
scroll to position [438, 0]
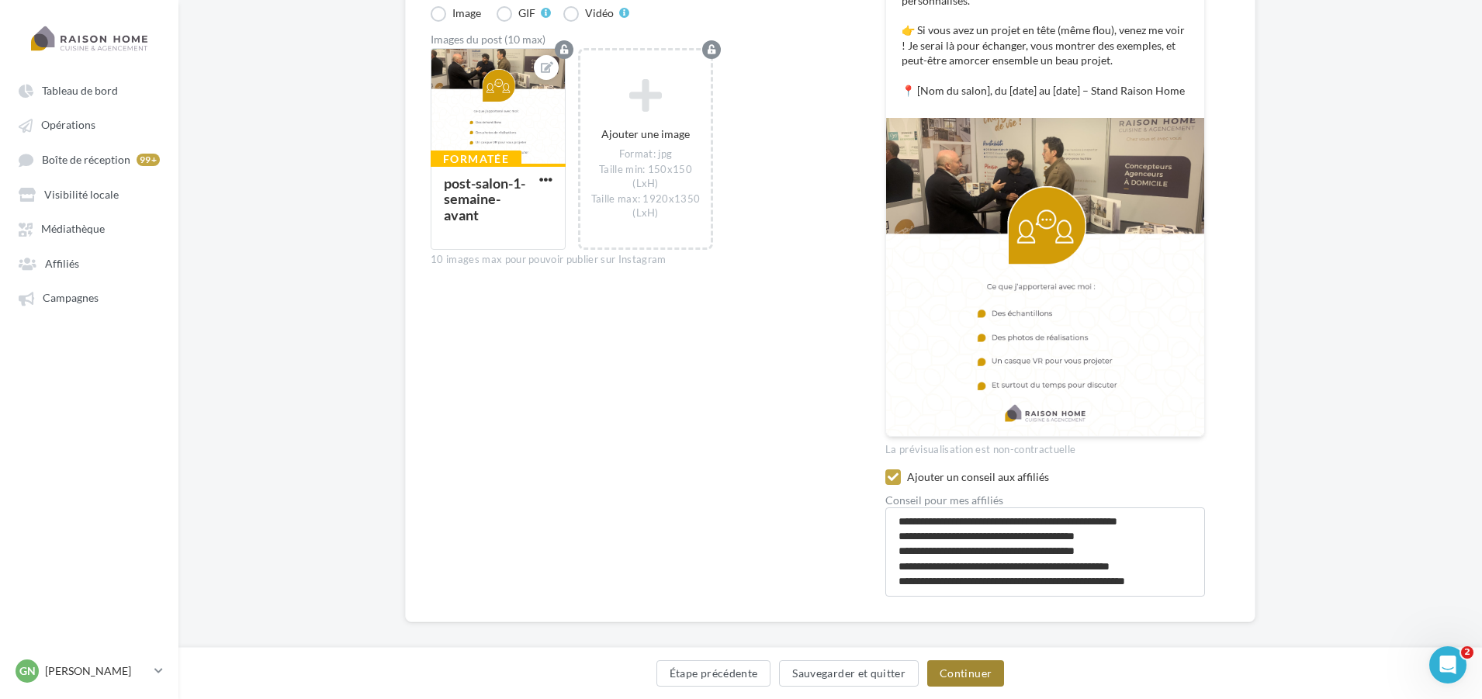
click at [961, 675] on button "Continuer" at bounding box center [965, 673] width 77 height 26
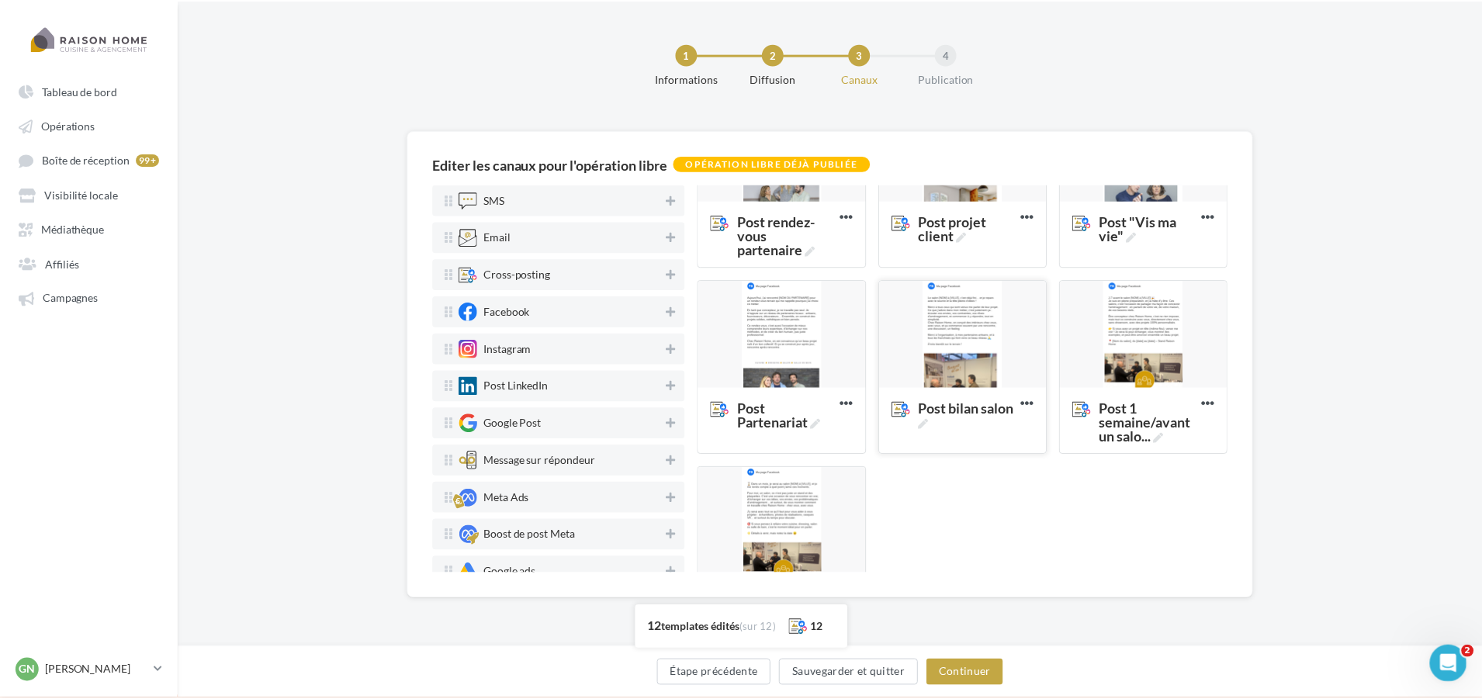
scroll to position [388, 0]
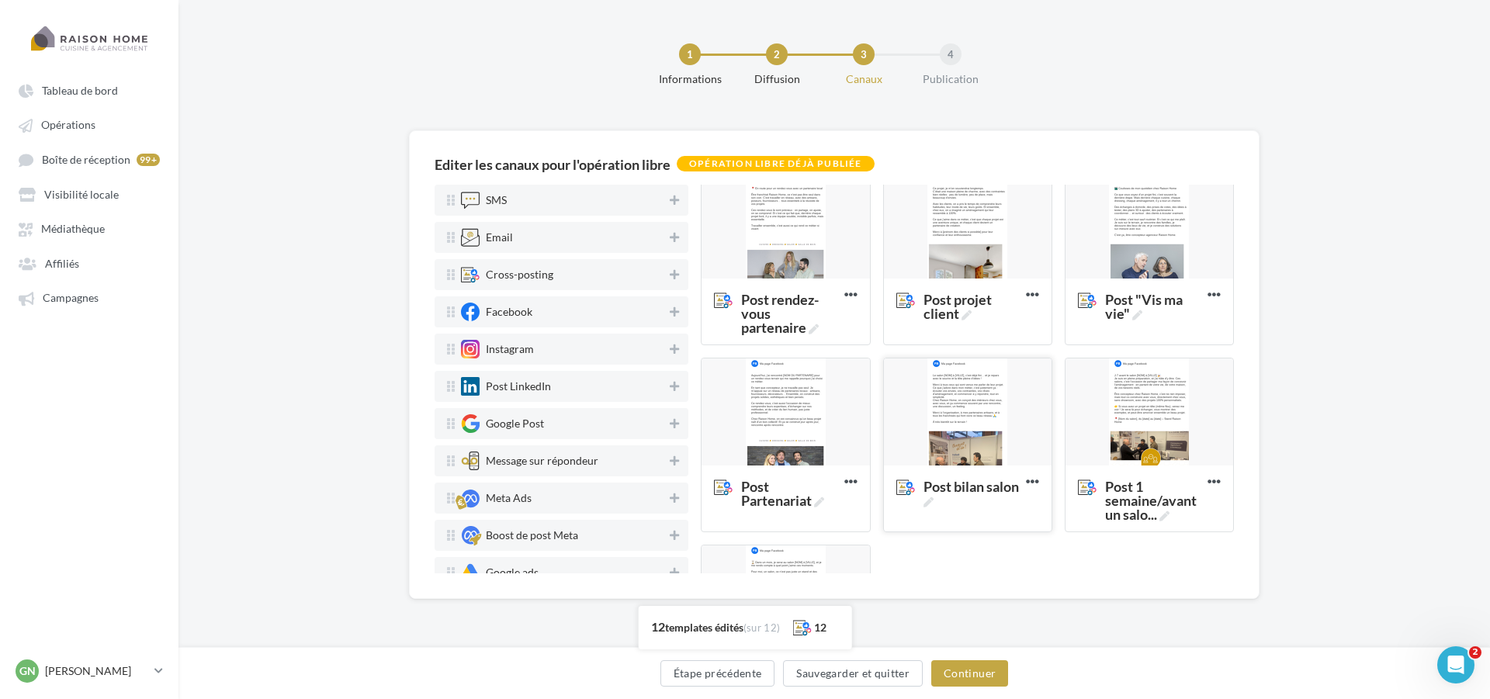
click at [967, 417] on div at bounding box center [968, 412] width 168 height 109
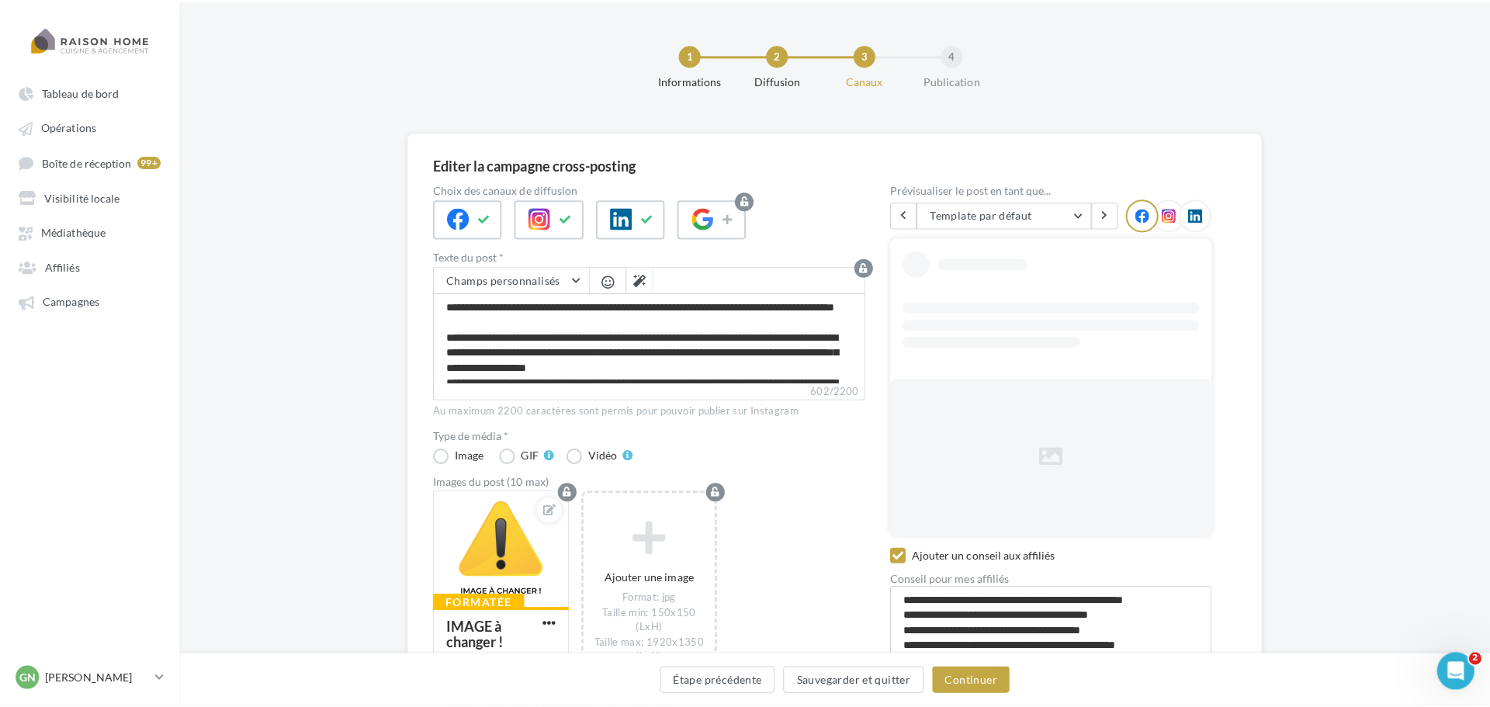
scroll to position [78, 0]
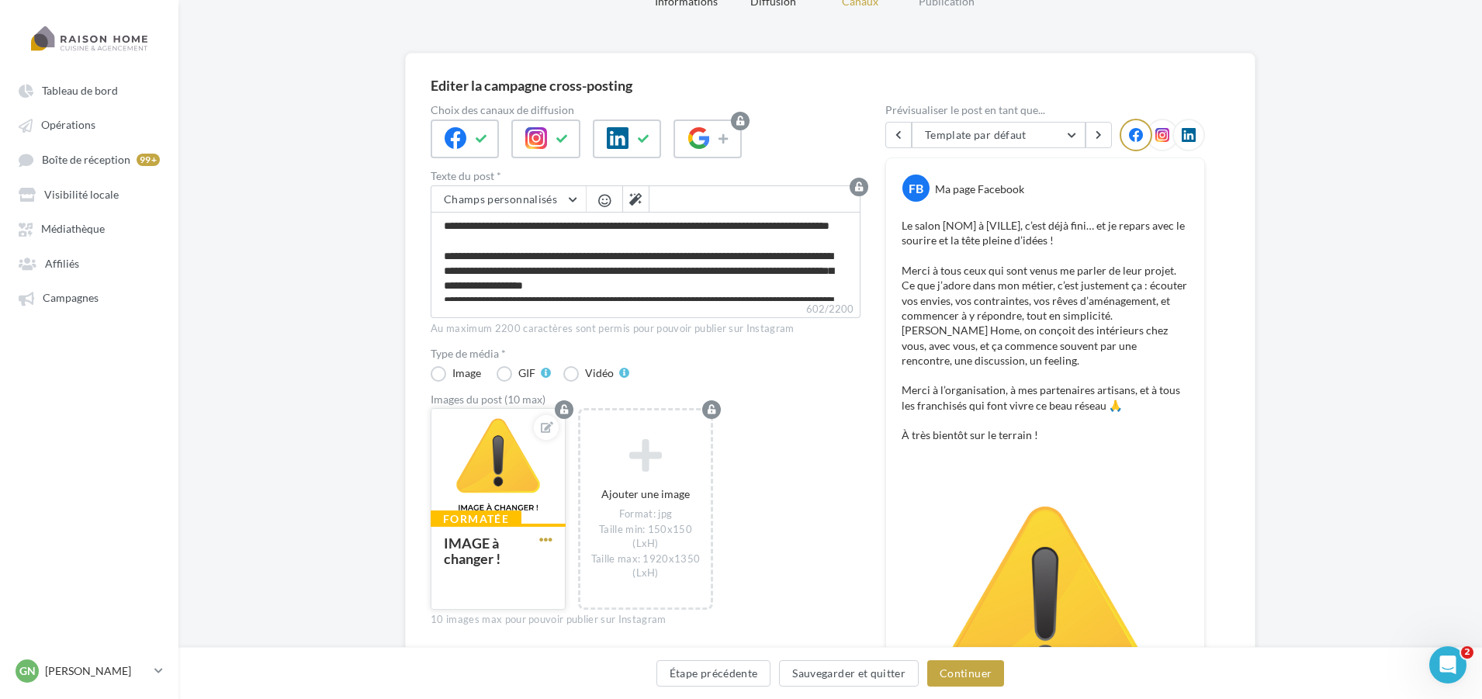
click at [546, 538] on span "button" at bounding box center [545, 539] width 13 height 13
click at [594, 584] on button "Remplacer l'image" at bounding box center [618, 570] width 164 height 40
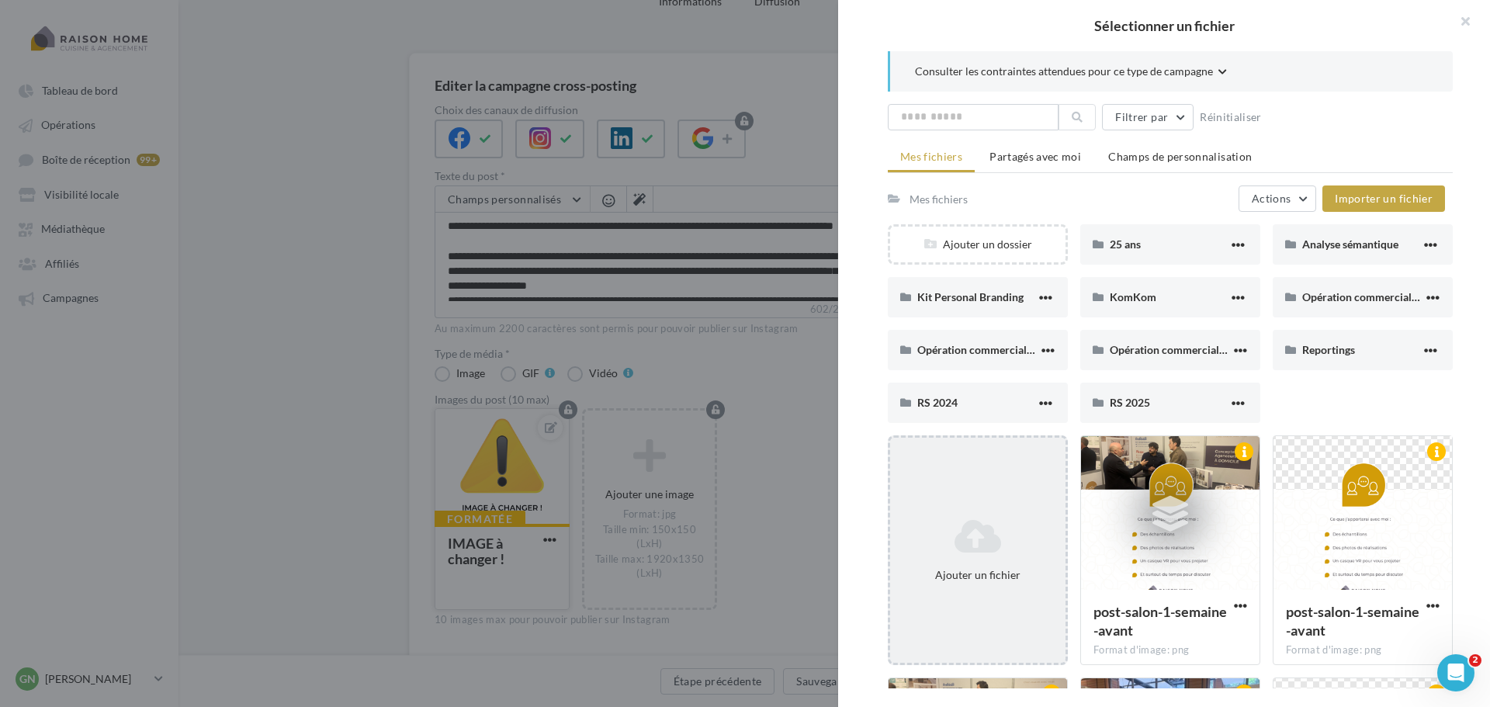
click at [957, 523] on icon at bounding box center [977, 536] width 163 height 37
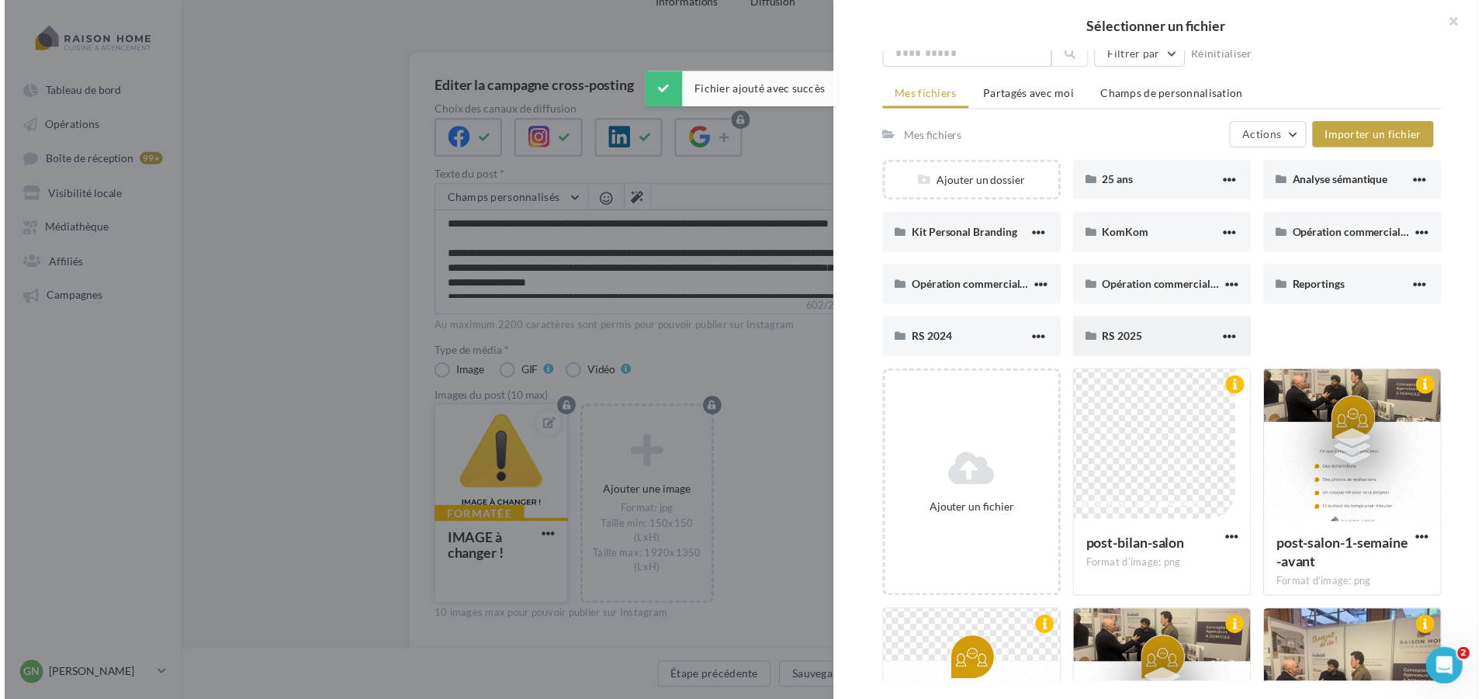
scroll to position [231, 0]
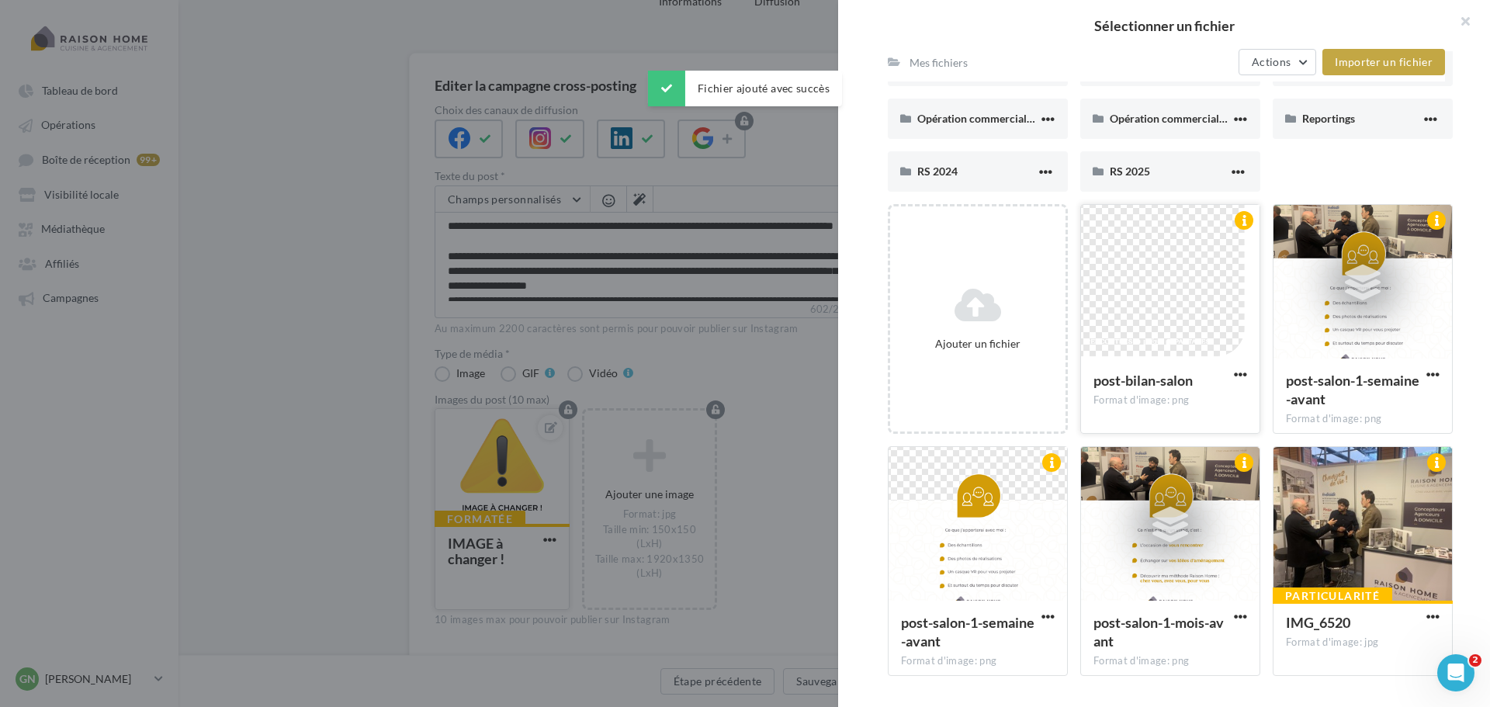
click at [1168, 322] on div at bounding box center [1170, 282] width 178 height 155
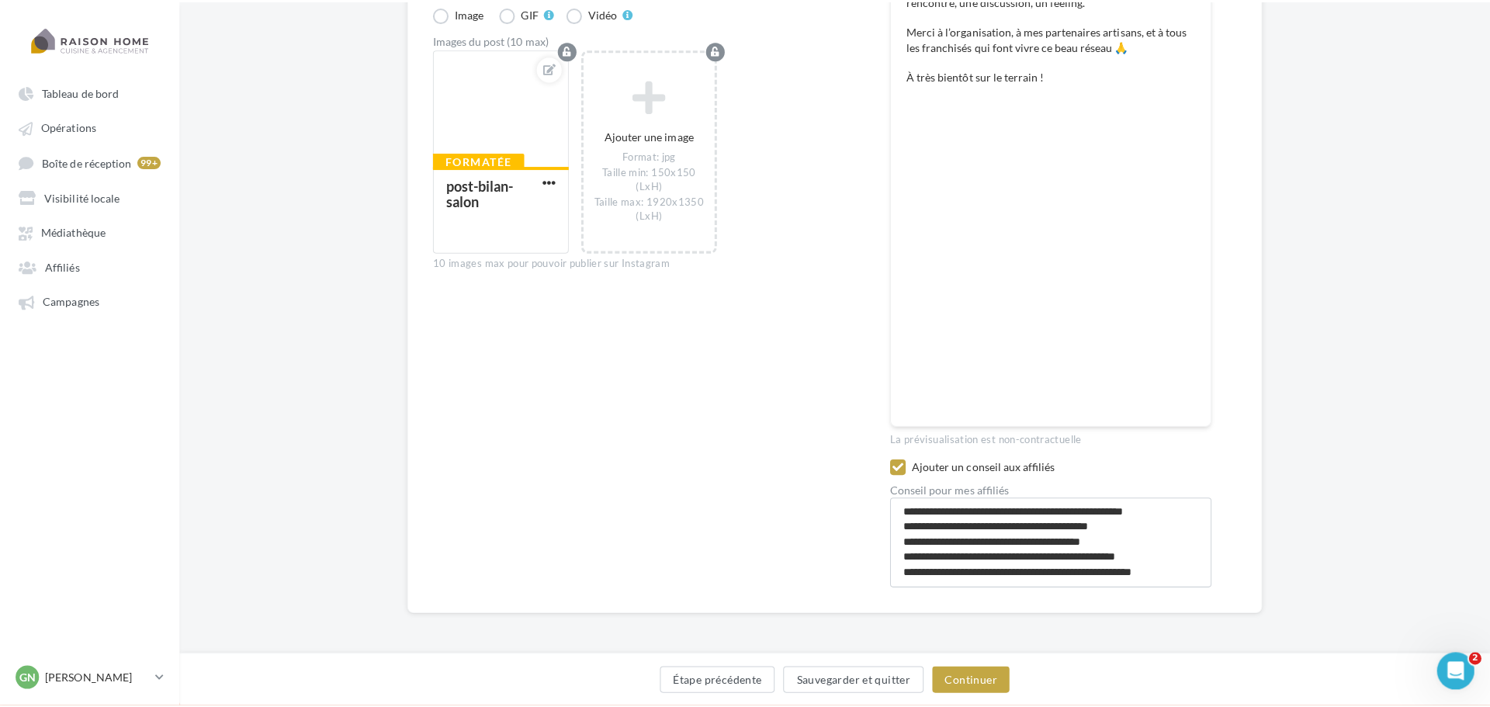
scroll to position [360, 0]
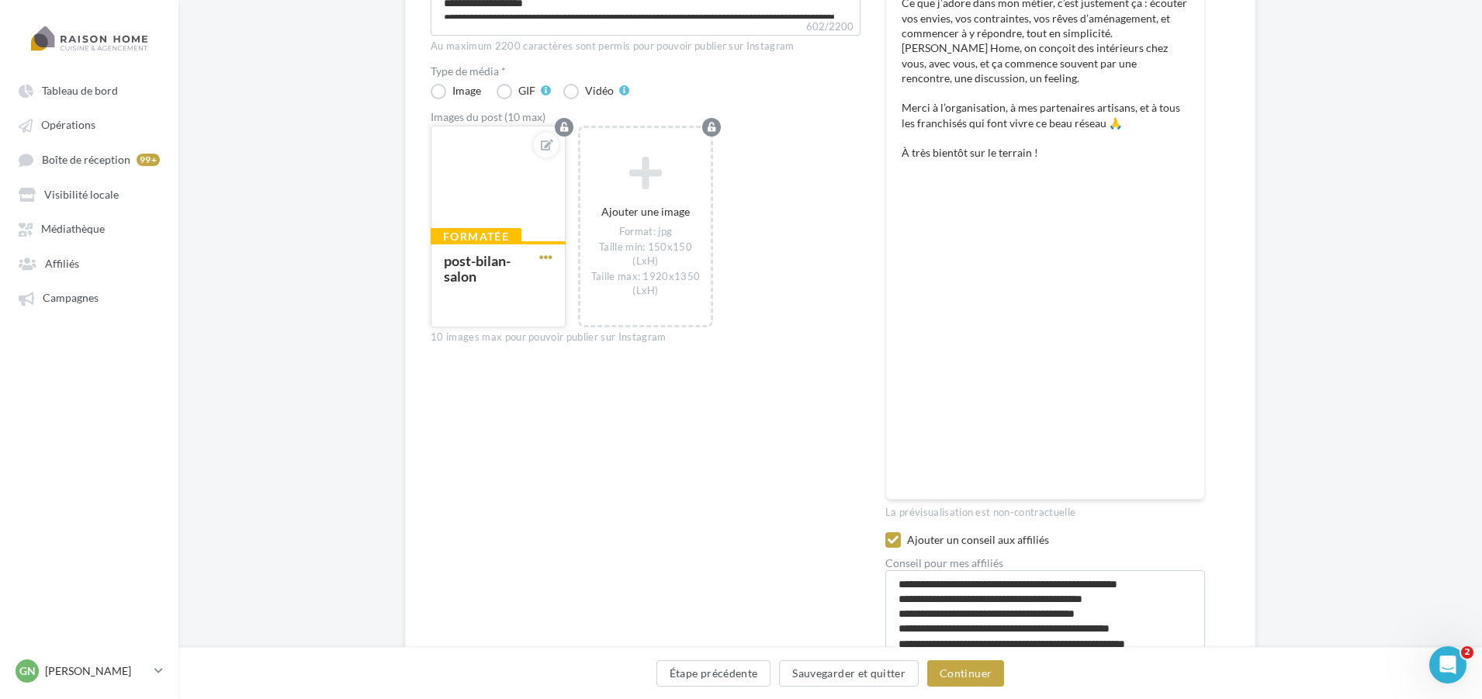
click at [550, 254] on span "button" at bounding box center [545, 257] width 13 height 13
click at [618, 330] on button "Ouvrir l'éditeur d'image" at bounding box center [618, 327] width 164 height 40
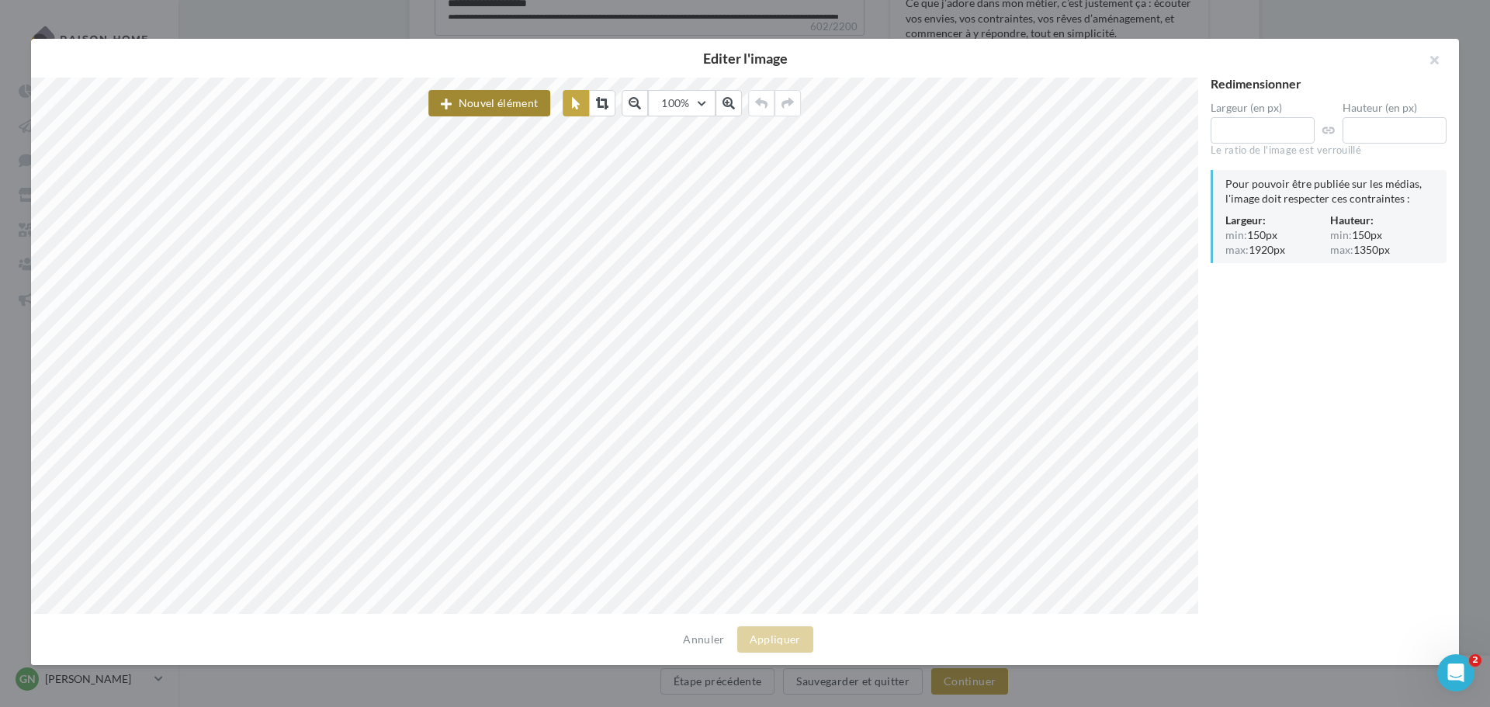
click at [503, 96] on button "Nouvel élément" at bounding box center [489, 103] width 122 height 26
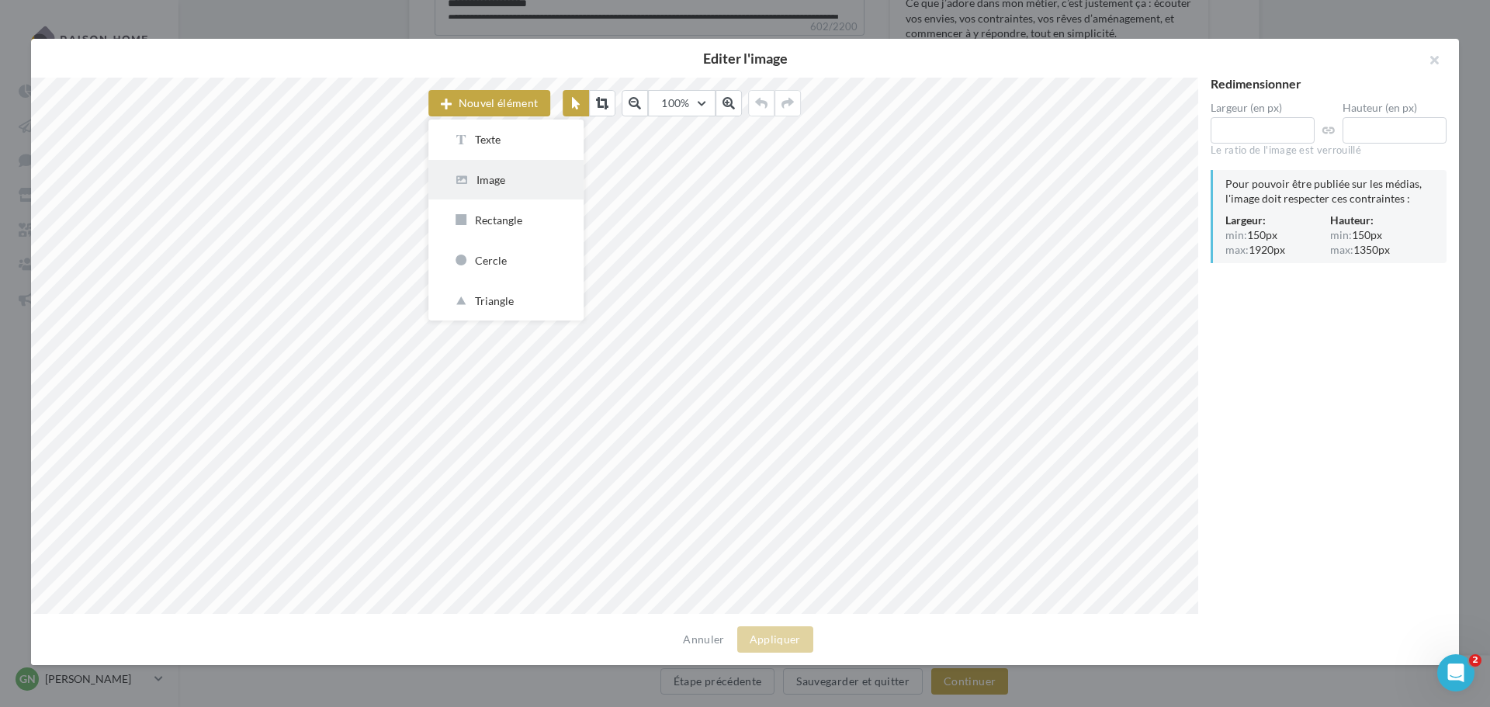
click at [480, 175] on div "Image" at bounding box center [506, 179] width 106 height 15
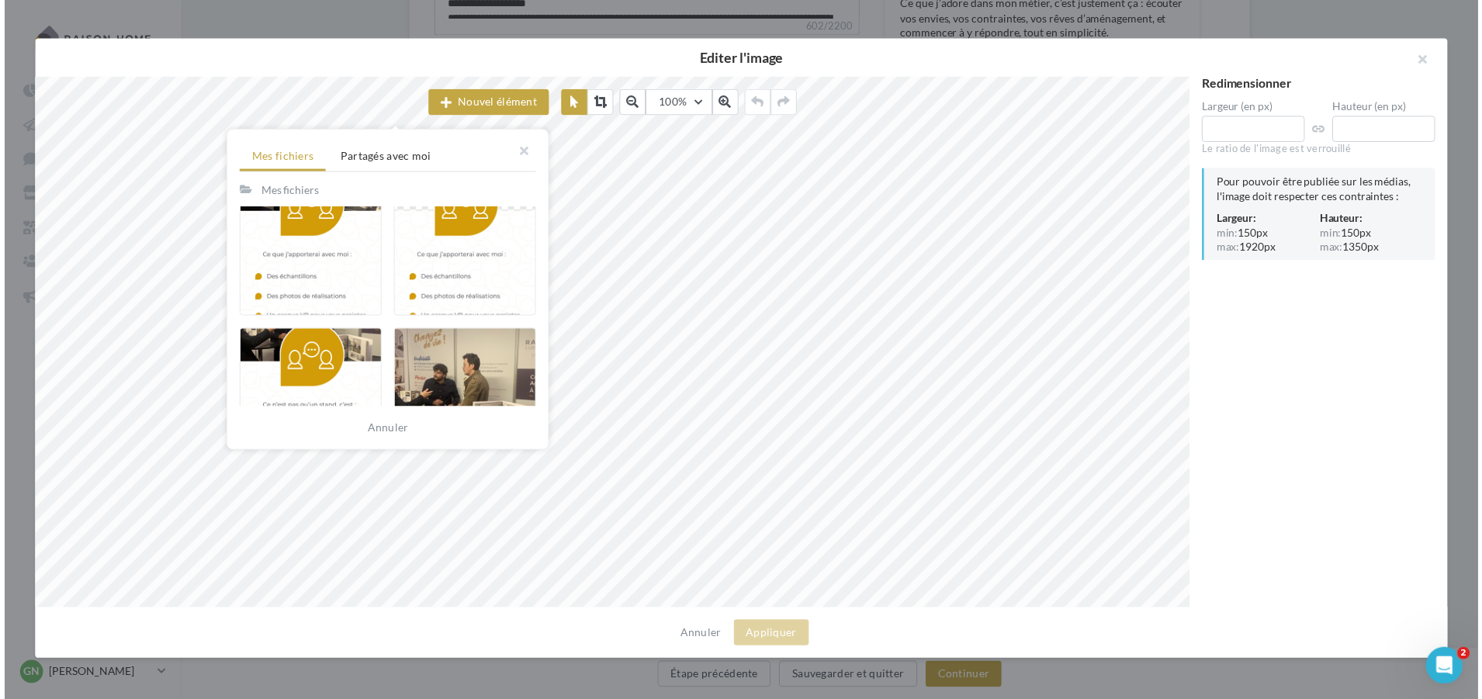
scroll to position [698, 0]
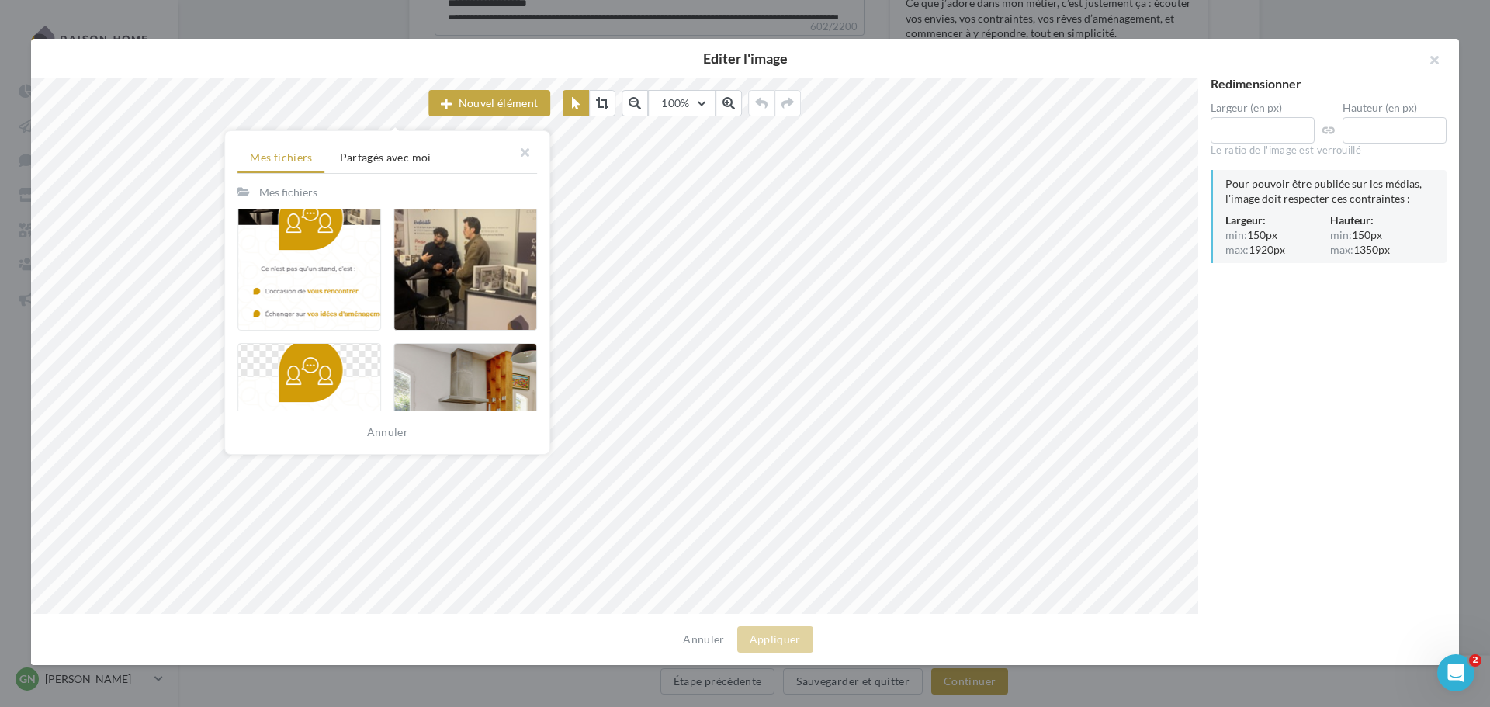
click at [438, 285] on div at bounding box center [465, 261] width 144 height 140
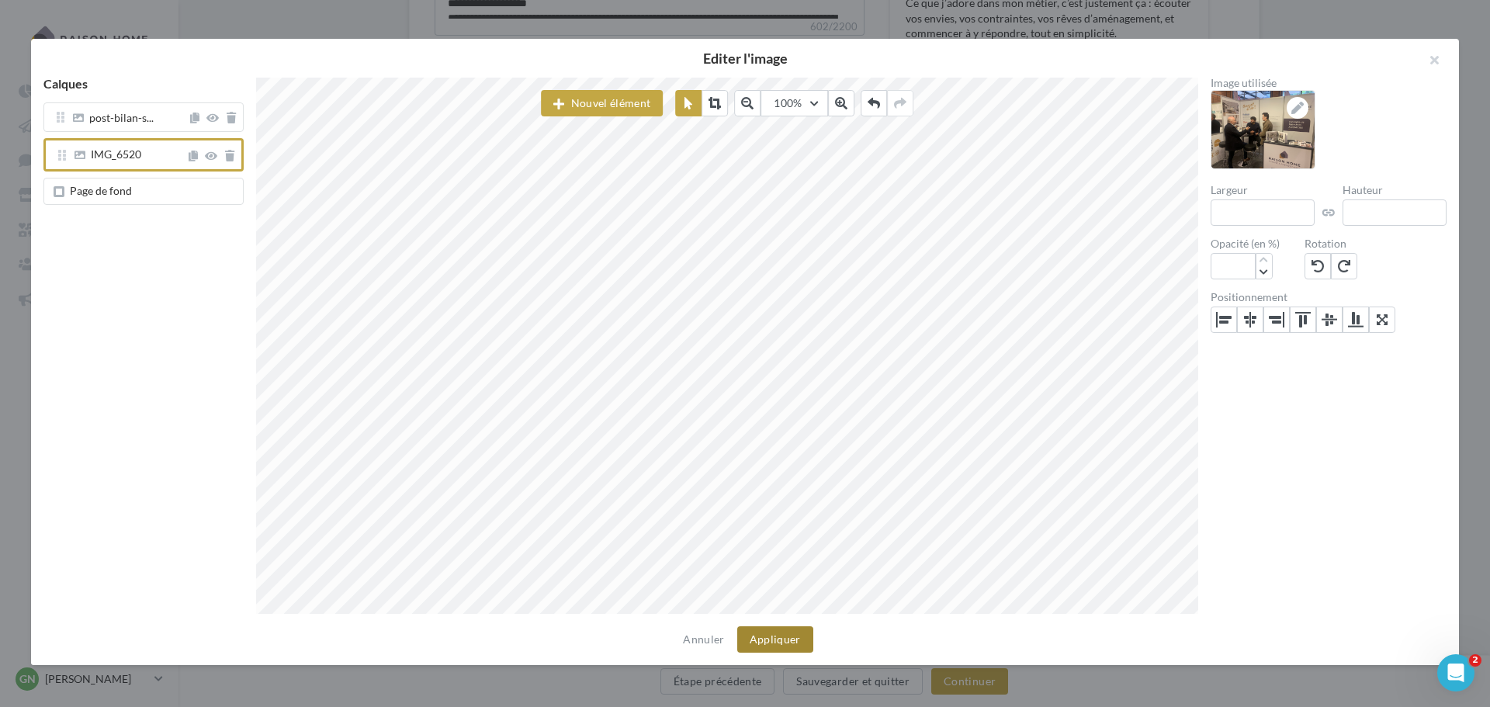
click at [763, 642] on button "Appliquer" at bounding box center [775, 639] width 76 height 26
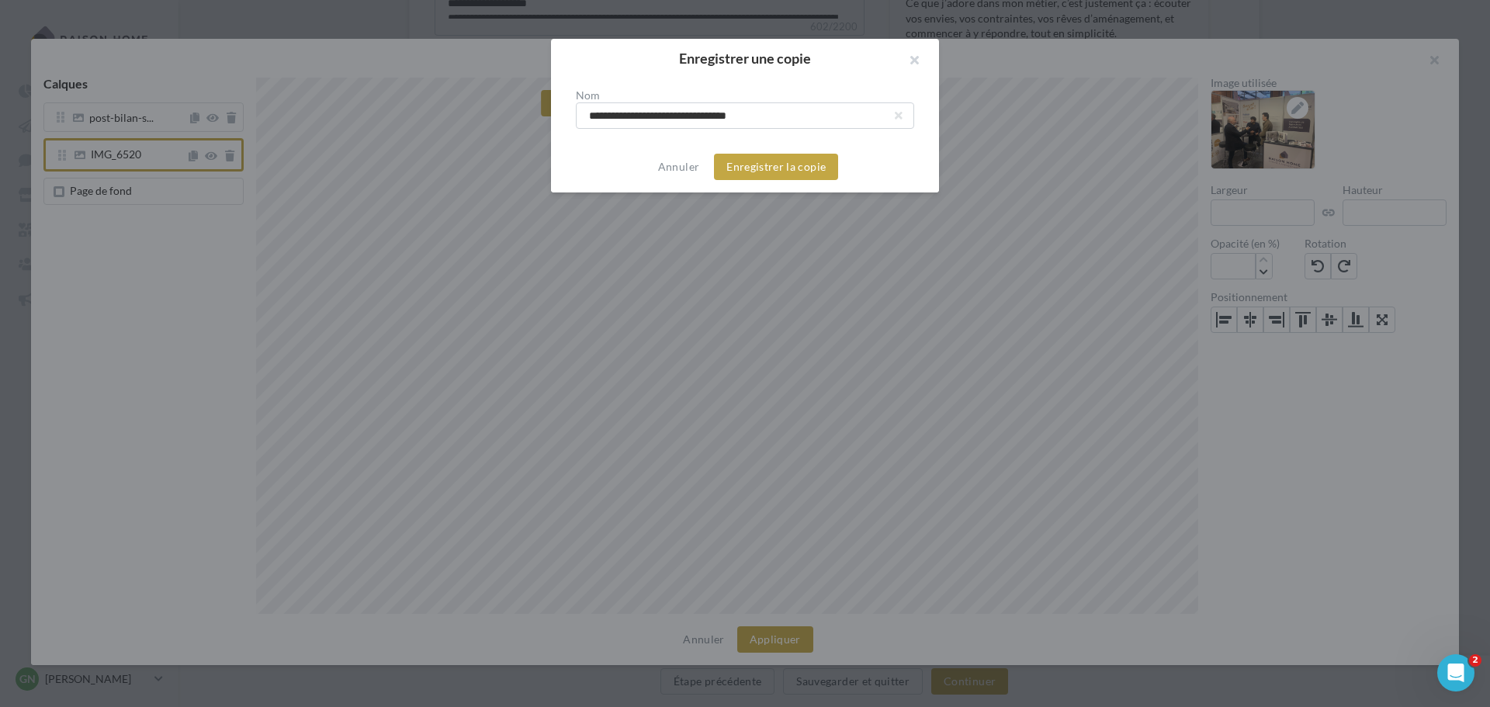
drag, startPoint x: 680, startPoint y: 113, endPoint x: 410, endPoint y: 101, distance: 270.3
click at [410, 101] on div "**********" at bounding box center [745, 353] width 1490 height 707
type input "**********"
click at [765, 175] on button "Enregistrer la copie" at bounding box center [776, 167] width 124 height 26
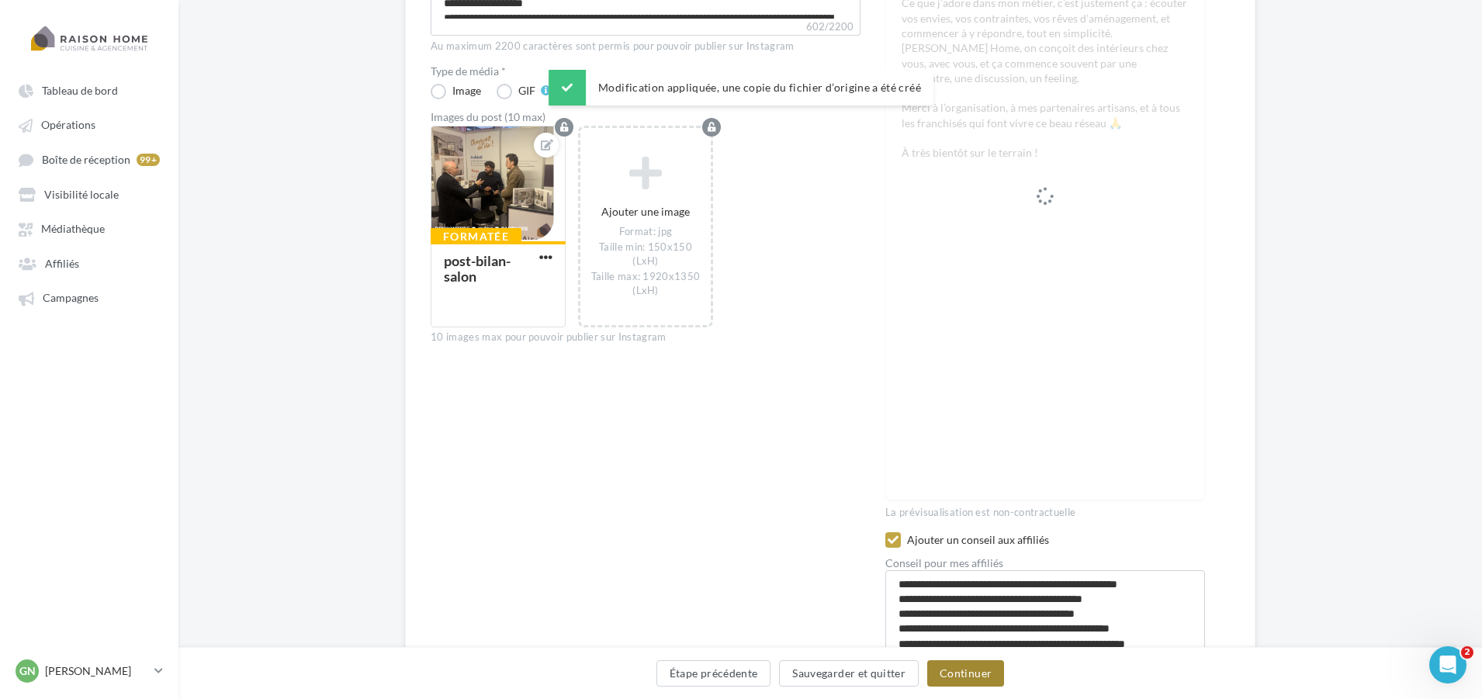
click at [947, 681] on button "Continuer" at bounding box center [965, 673] width 77 height 26
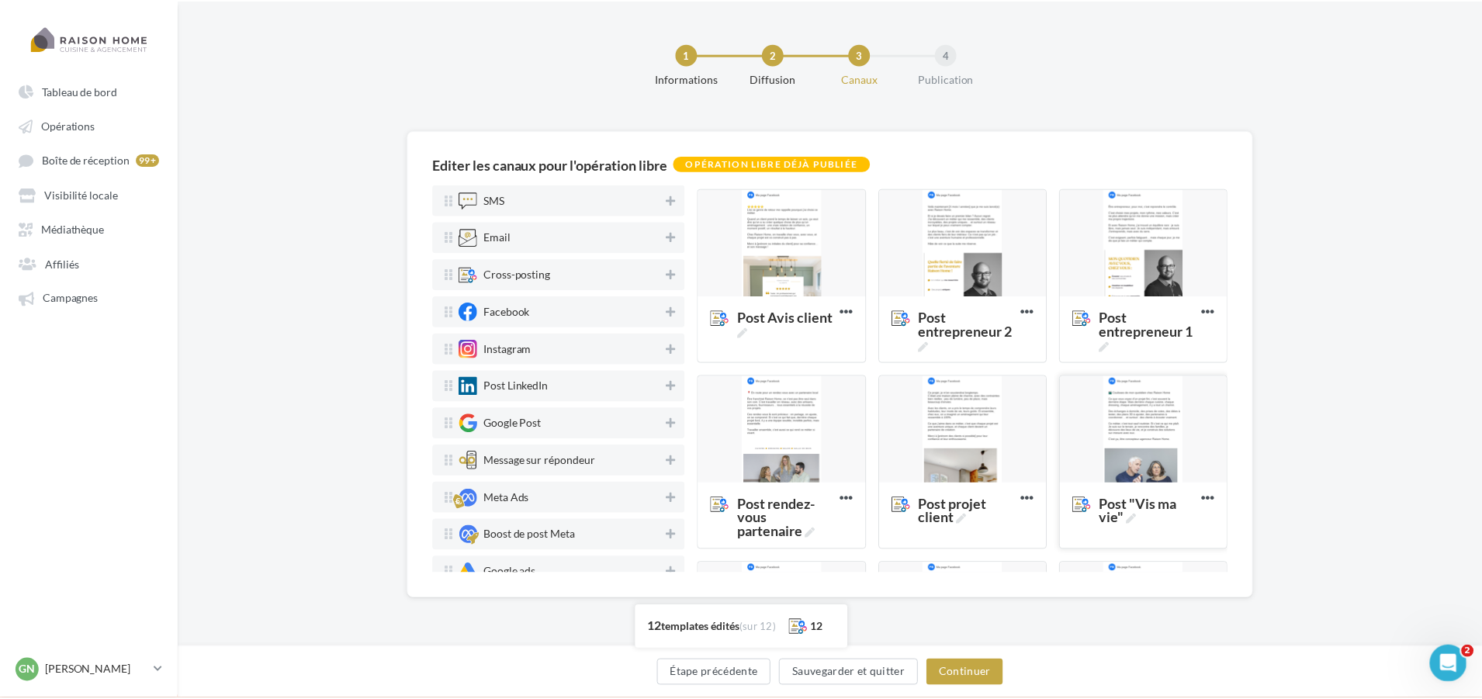
scroll to position [155, 0]
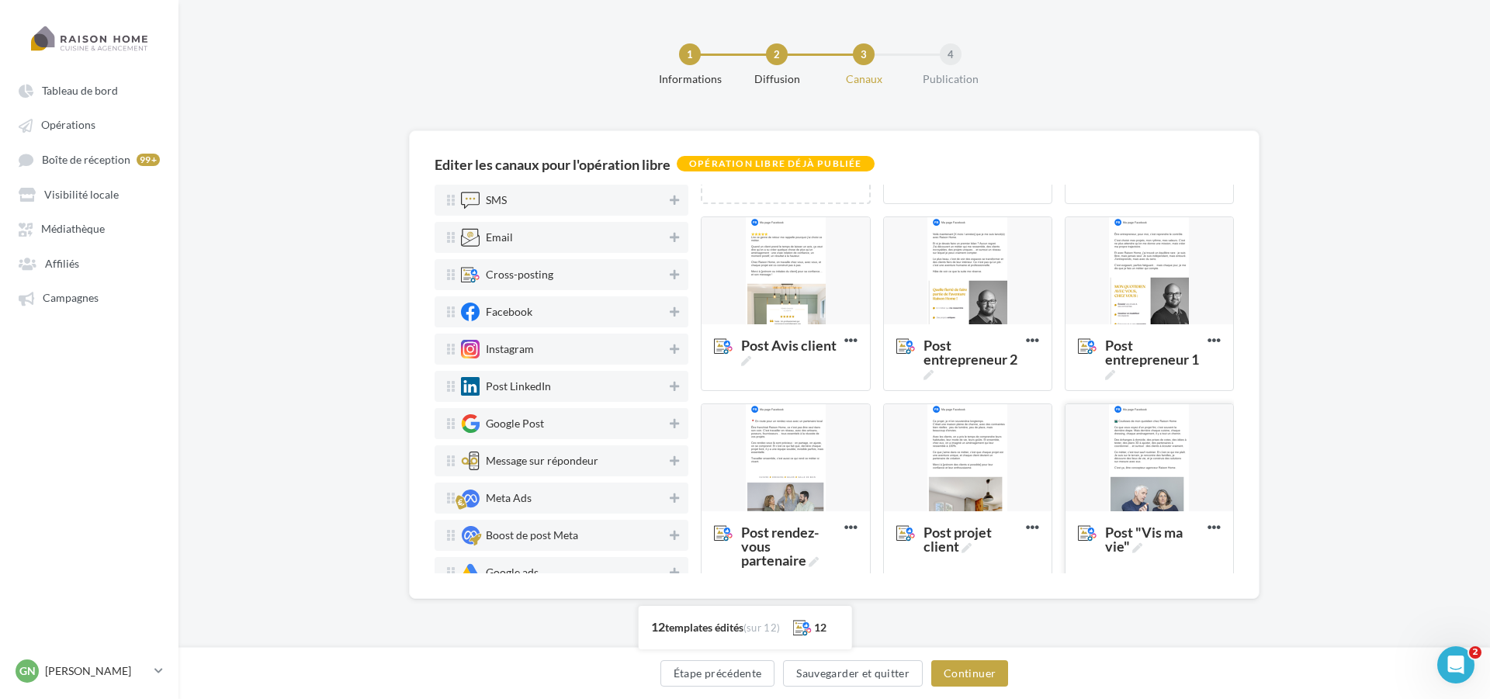
click at [1135, 458] on div at bounding box center [1149, 458] width 168 height 109
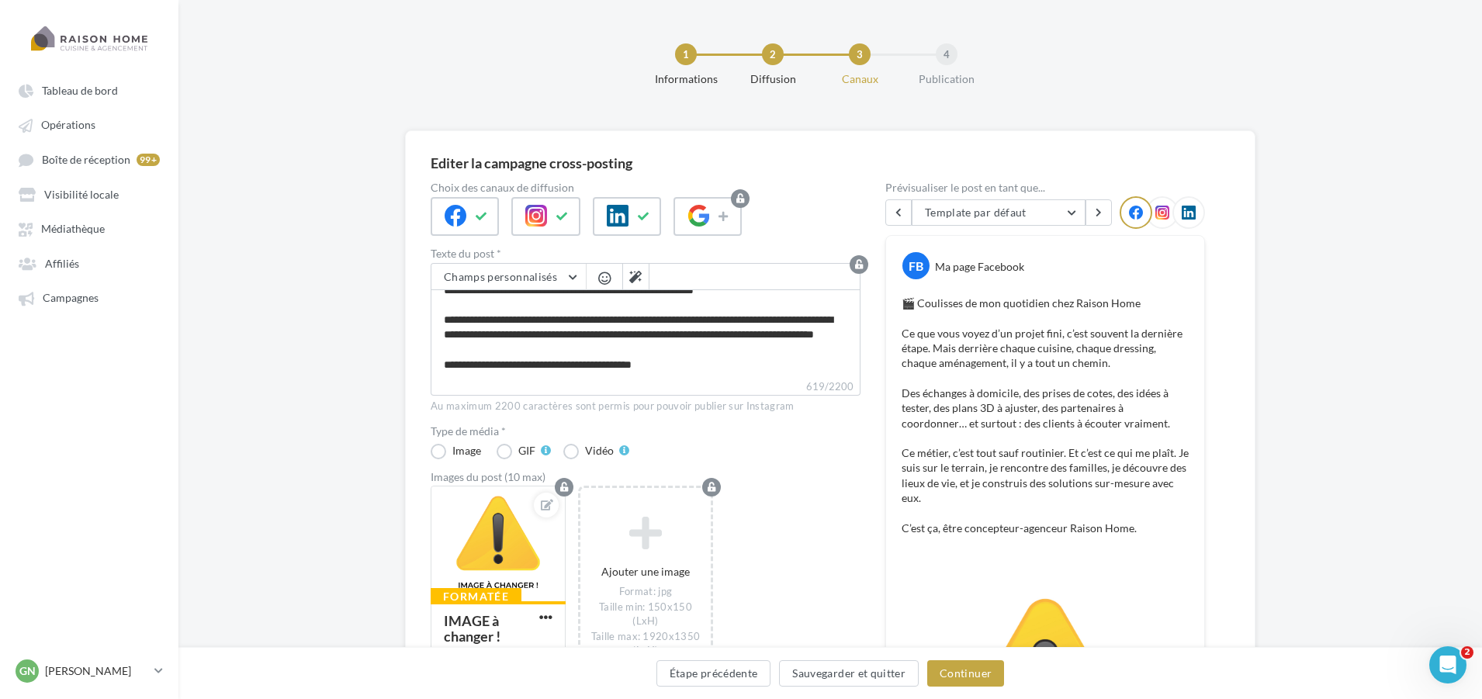
scroll to position [133, 0]
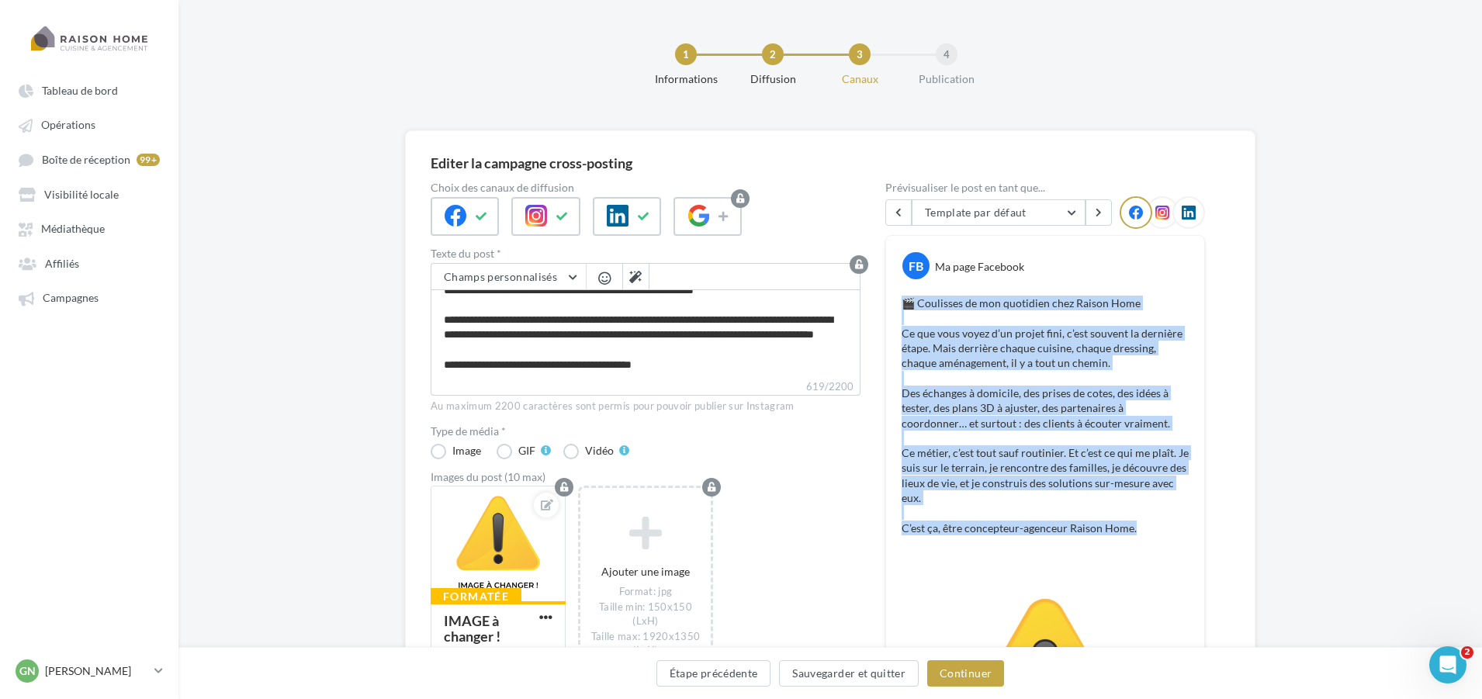
drag, startPoint x: 907, startPoint y: 304, endPoint x: 1141, endPoint y: 549, distance: 338.6
click at [1141, 549] on div "FB Ma page Facebook 🎬 Coulisses de mon quotidien chez Raison Home Ce que vous v…" at bounding box center [1045, 396] width 318 height 320
copy p "🎬 Coulisses de mon quotidien chez Raison Home Ce que vous voyez d’un projet fin…"
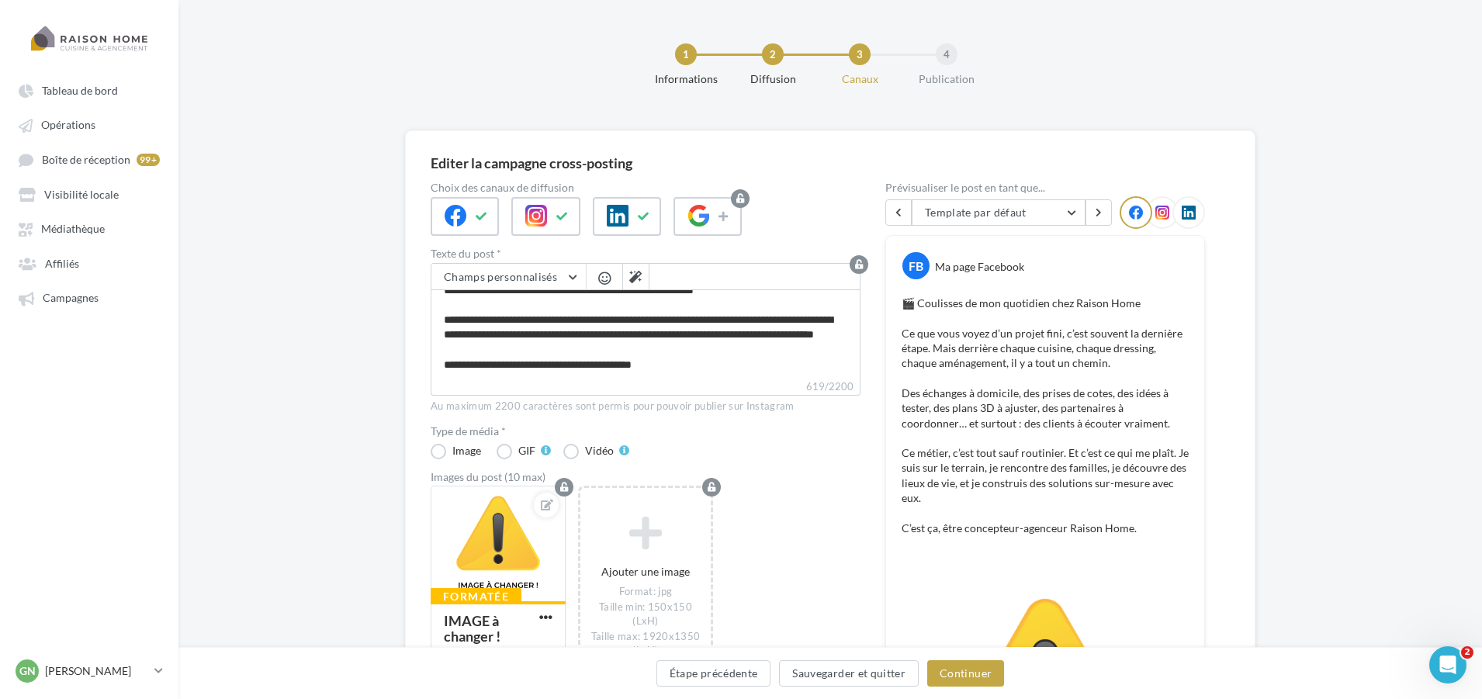
click at [1272, 469] on div "Editer la campagne cross-posting Choix des canaux de diffusion Texte du post * …" at bounding box center [830, 619] width 1304 height 979
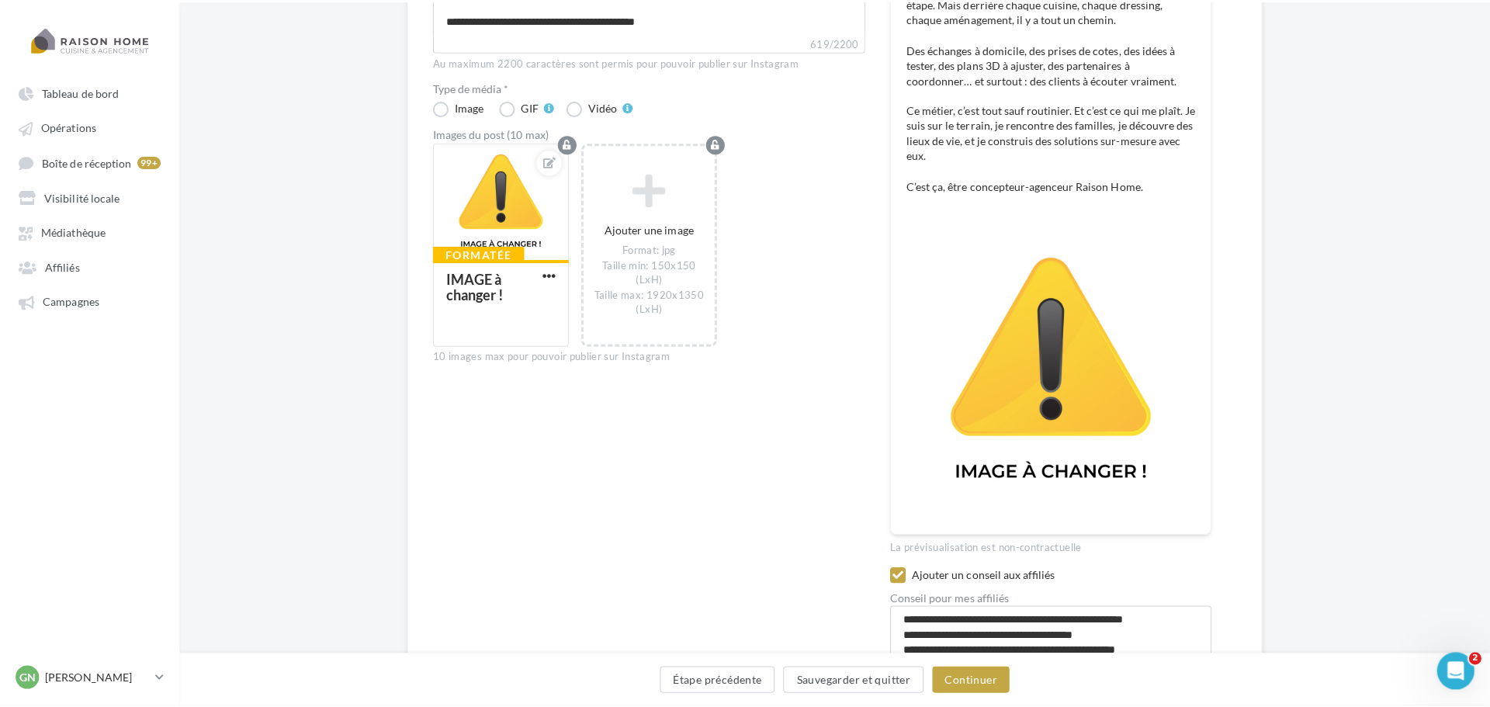
scroll to position [297, 0]
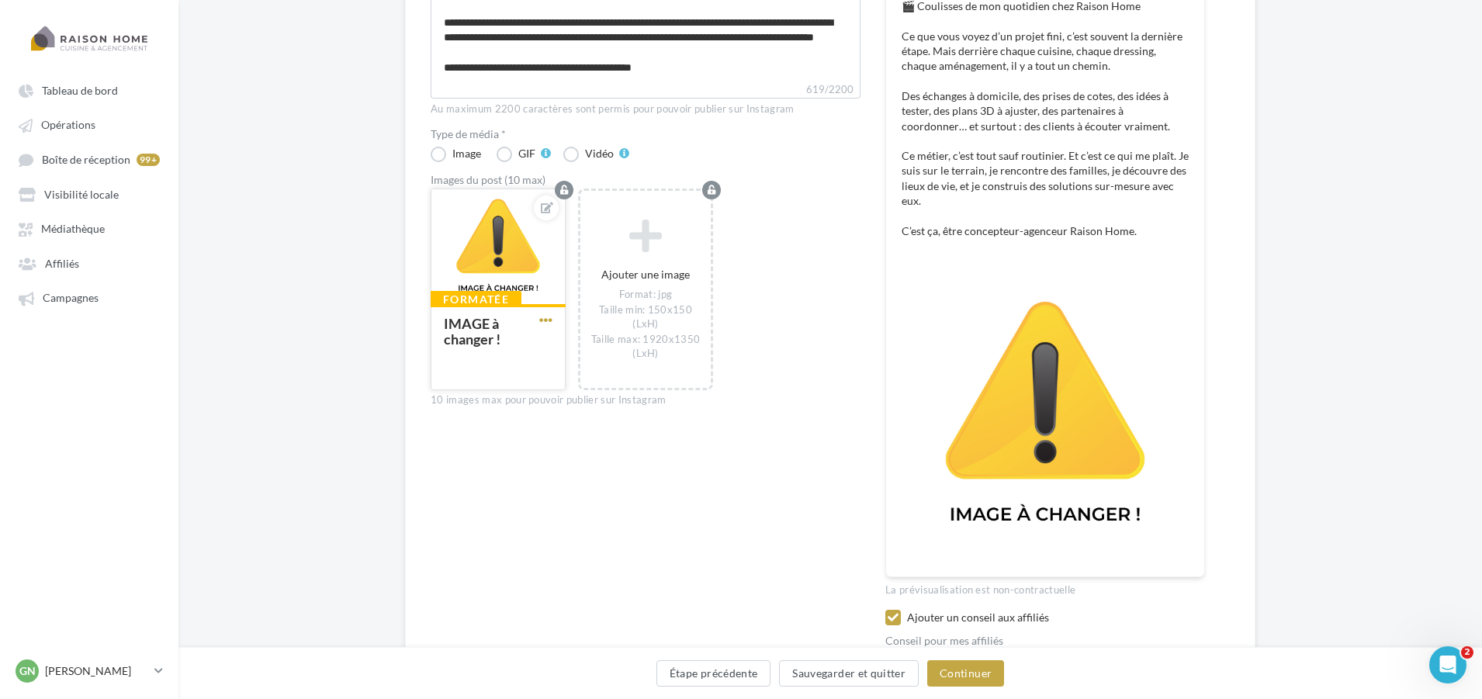
click at [548, 320] on span "button" at bounding box center [545, 319] width 13 height 13
click at [573, 345] on button "Remplacer l'image" at bounding box center [618, 351] width 164 height 40
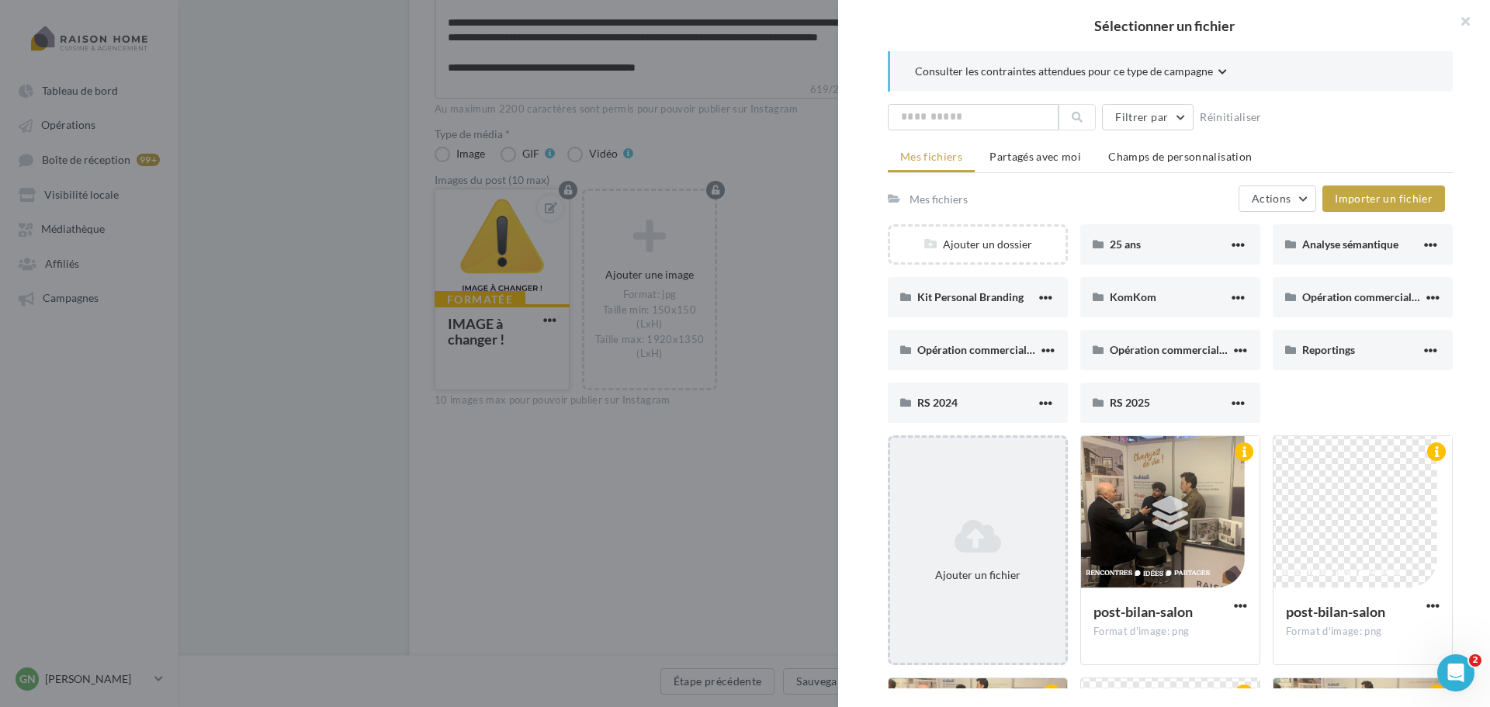
click at [977, 492] on div "Ajouter un fichier" at bounding box center [978, 550] width 180 height 230
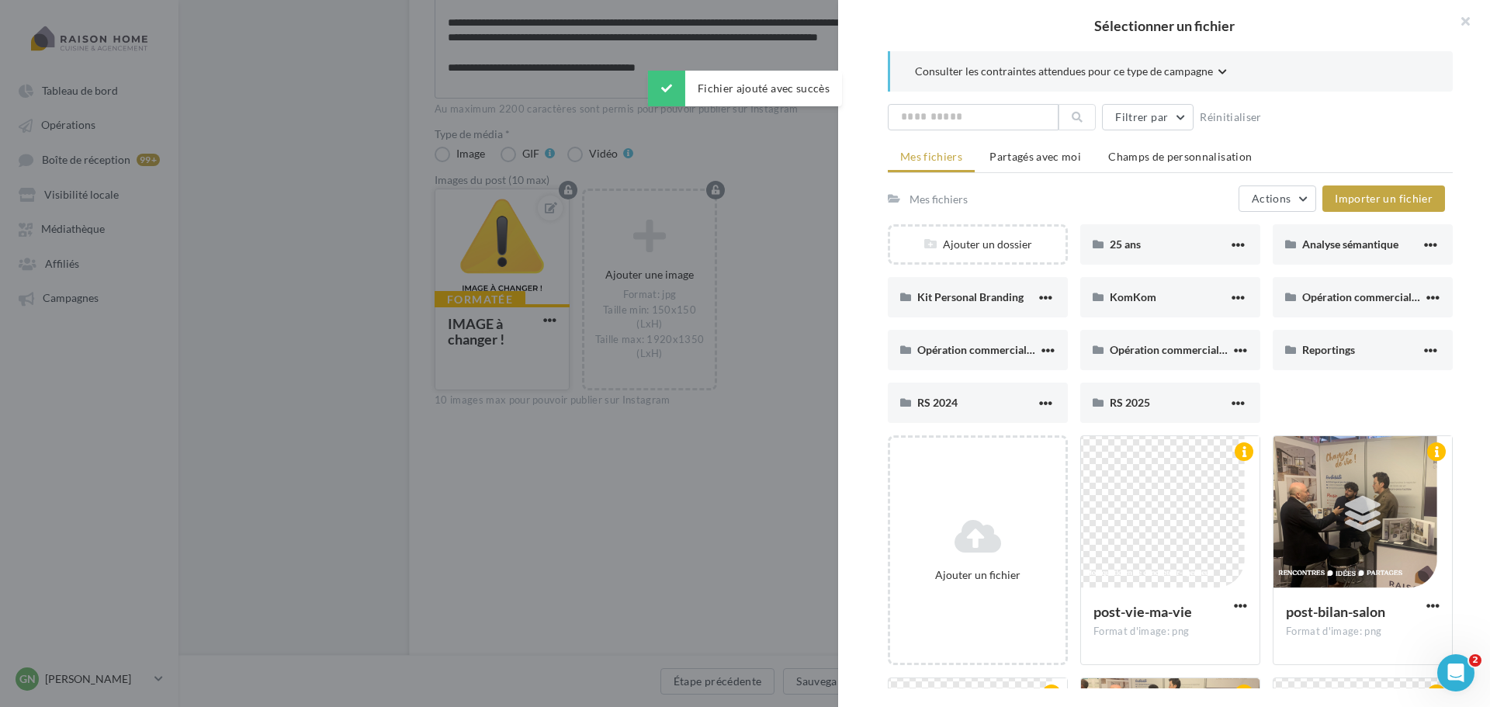
click at [986, 543] on icon at bounding box center [977, 536] width 163 height 37
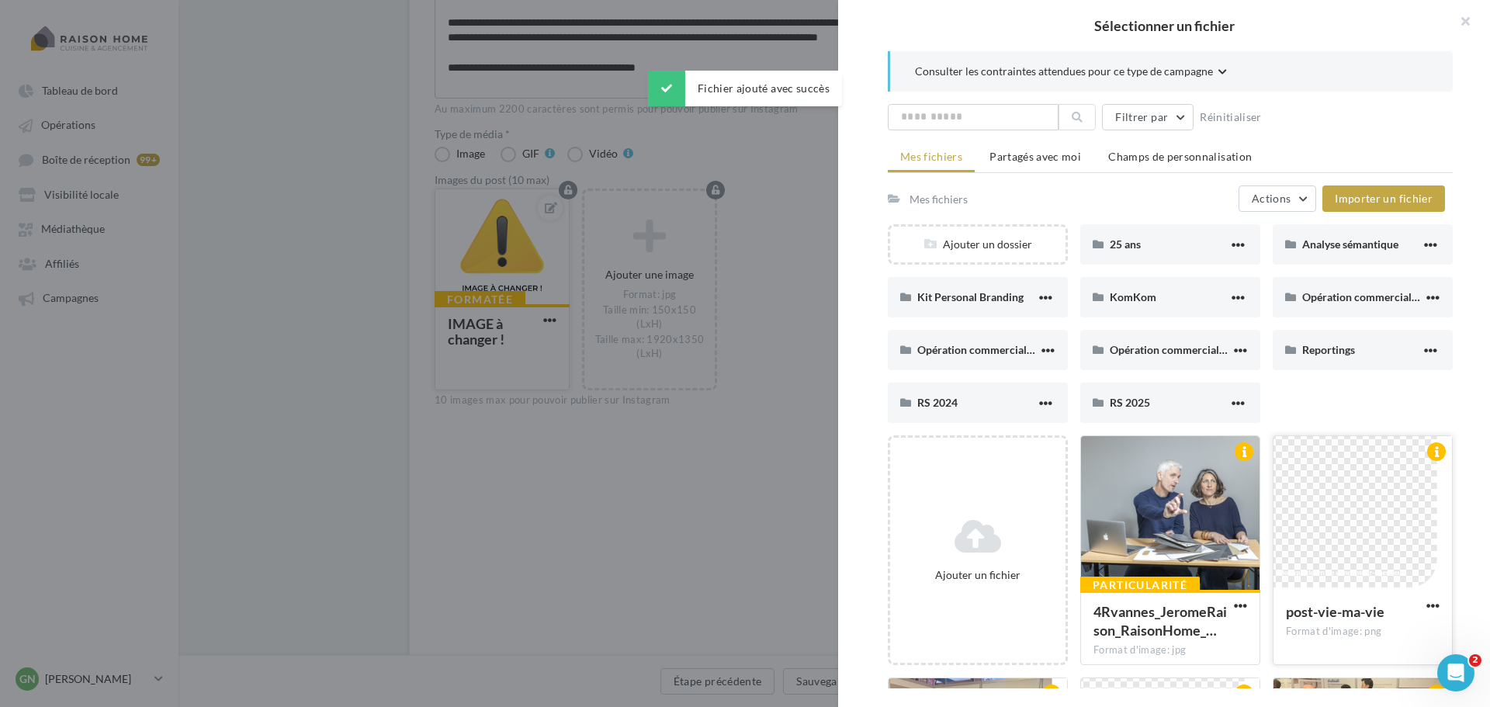
click at [1299, 536] on div at bounding box center [1362, 513] width 178 height 155
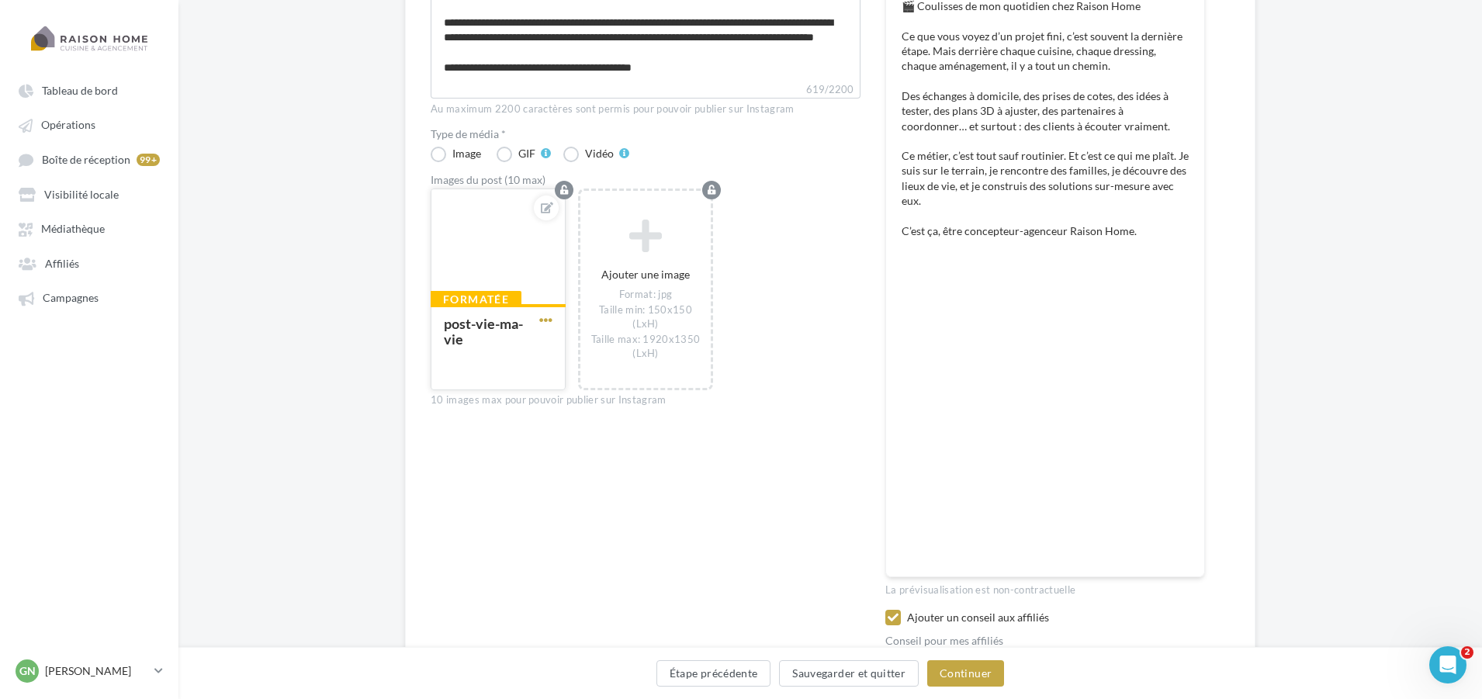
click at [545, 320] on span "button" at bounding box center [545, 319] width 13 height 13
click at [612, 382] on button "Ouvrir l'éditeur d'image" at bounding box center [618, 390] width 164 height 40
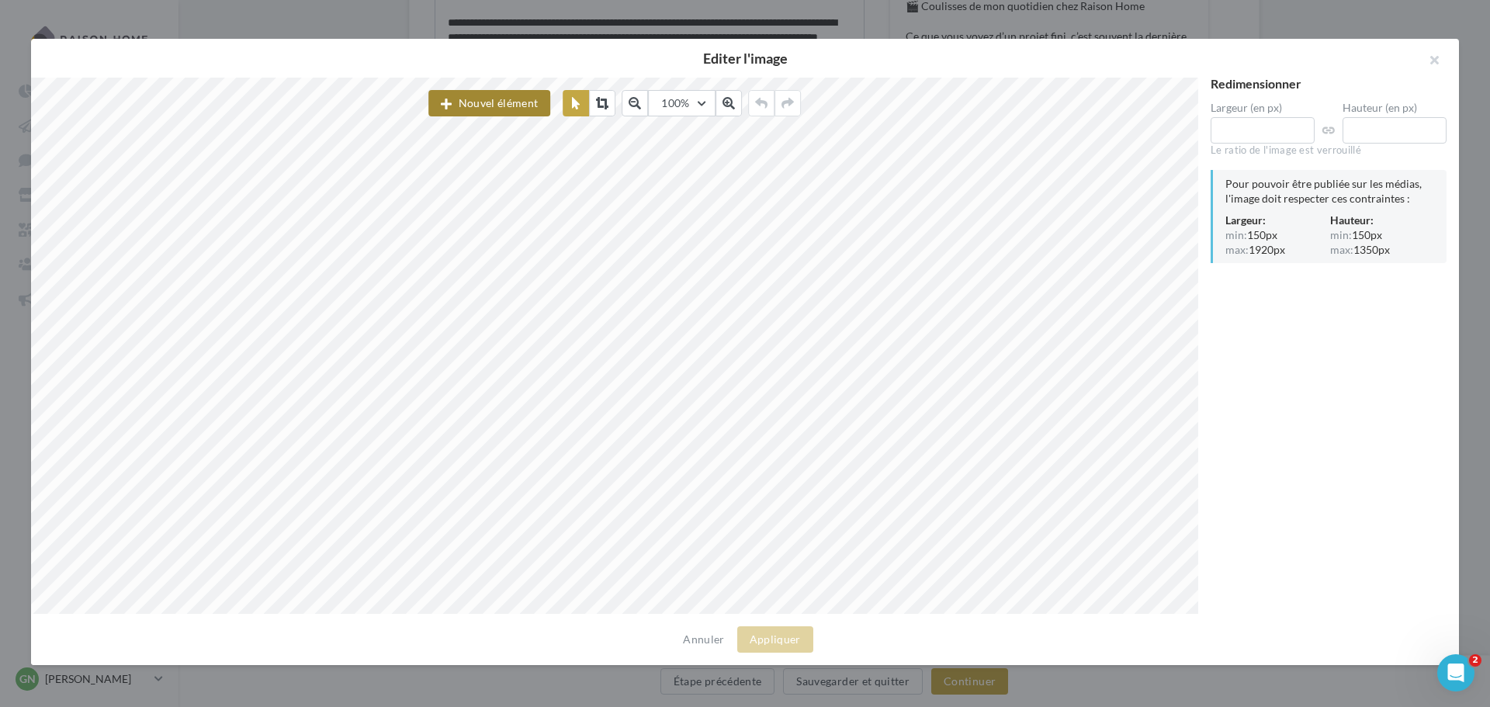
click at [528, 106] on button "Nouvel élément" at bounding box center [489, 103] width 122 height 26
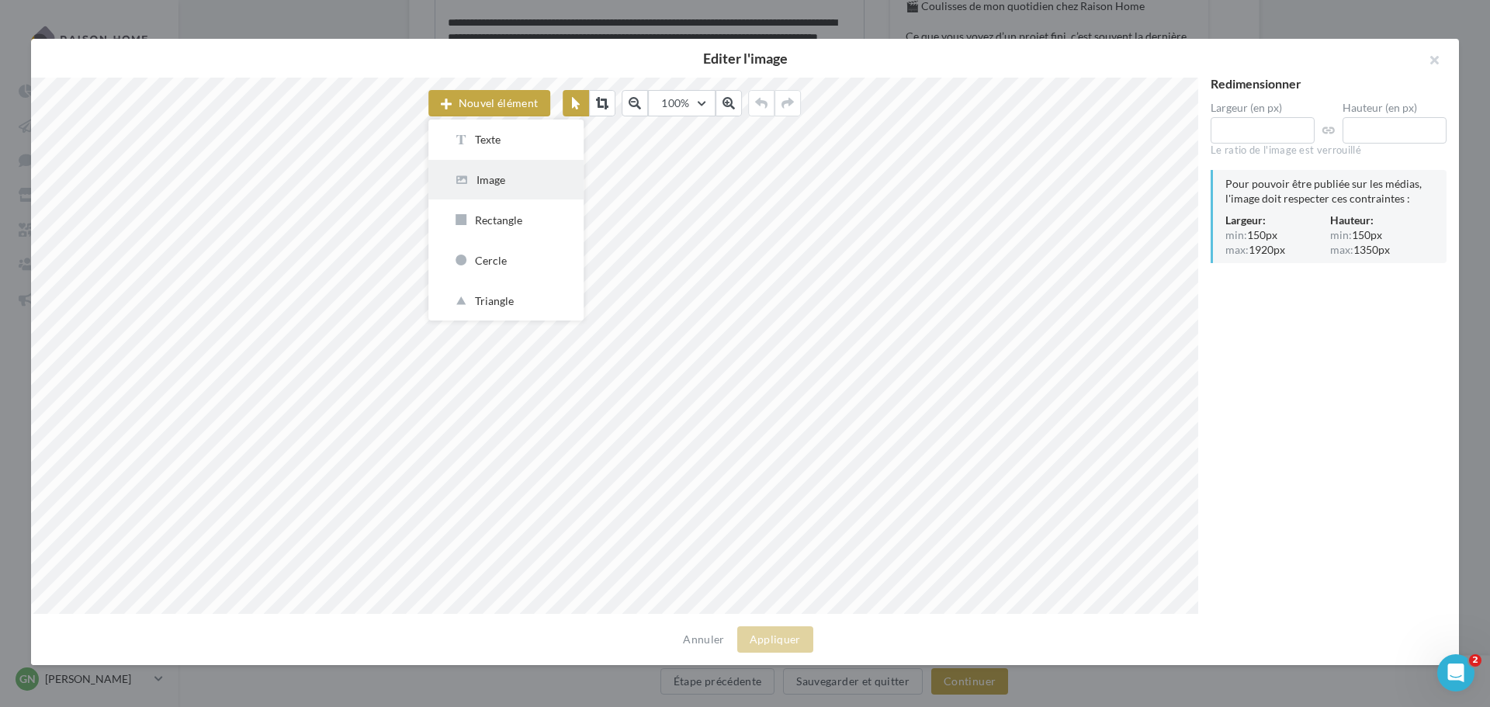
click at [488, 179] on div "Image" at bounding box center [506, 179] width 106 height 15
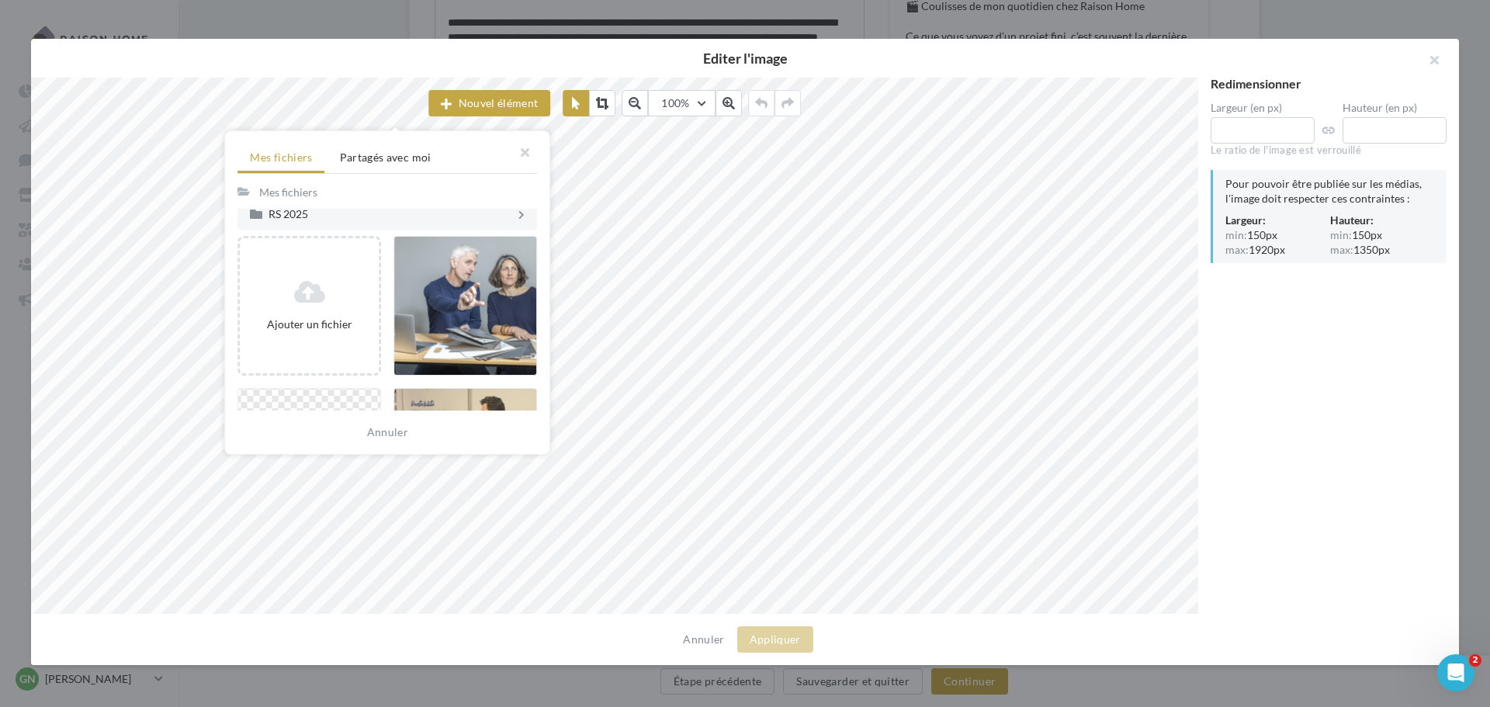
scroll to position [388, 0]
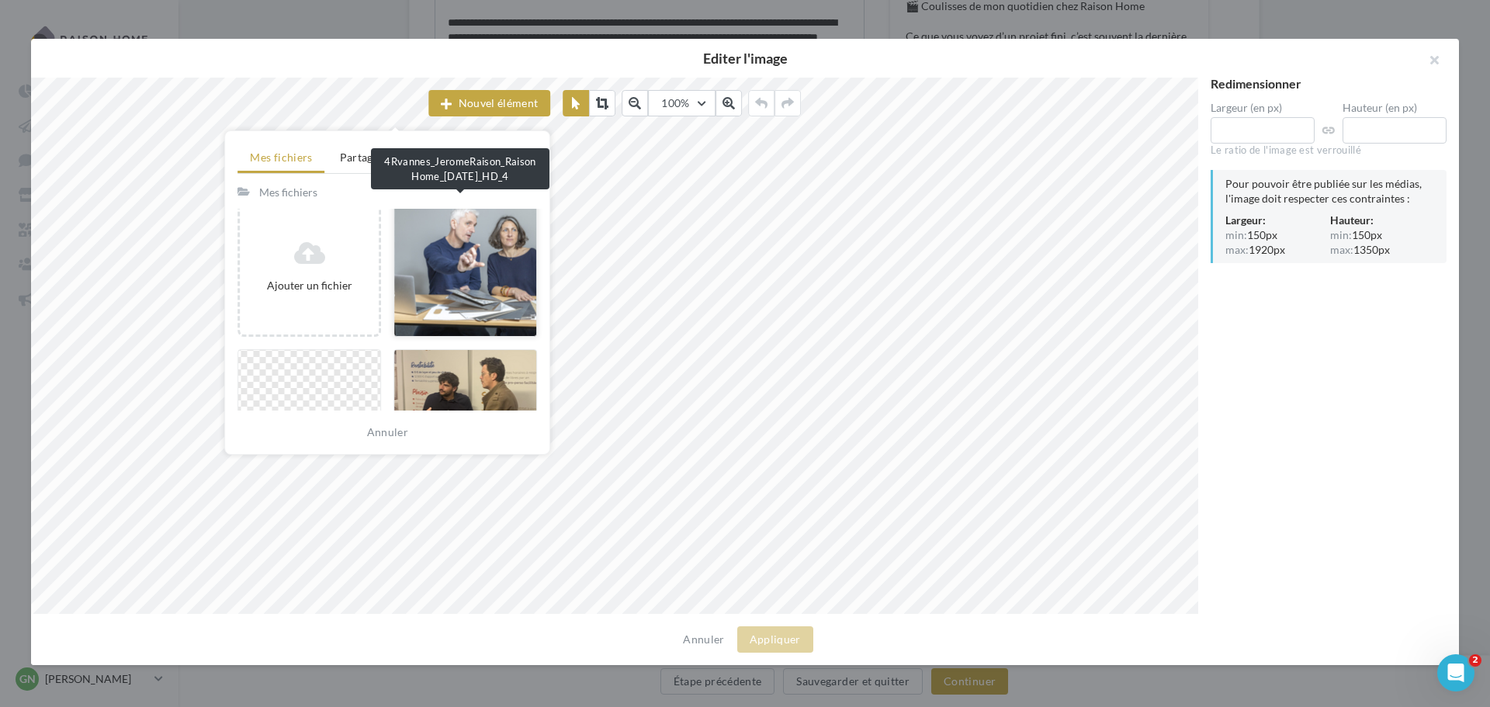
click at [469, 270] on div at bounding box center [465, 267] width 144 height 140
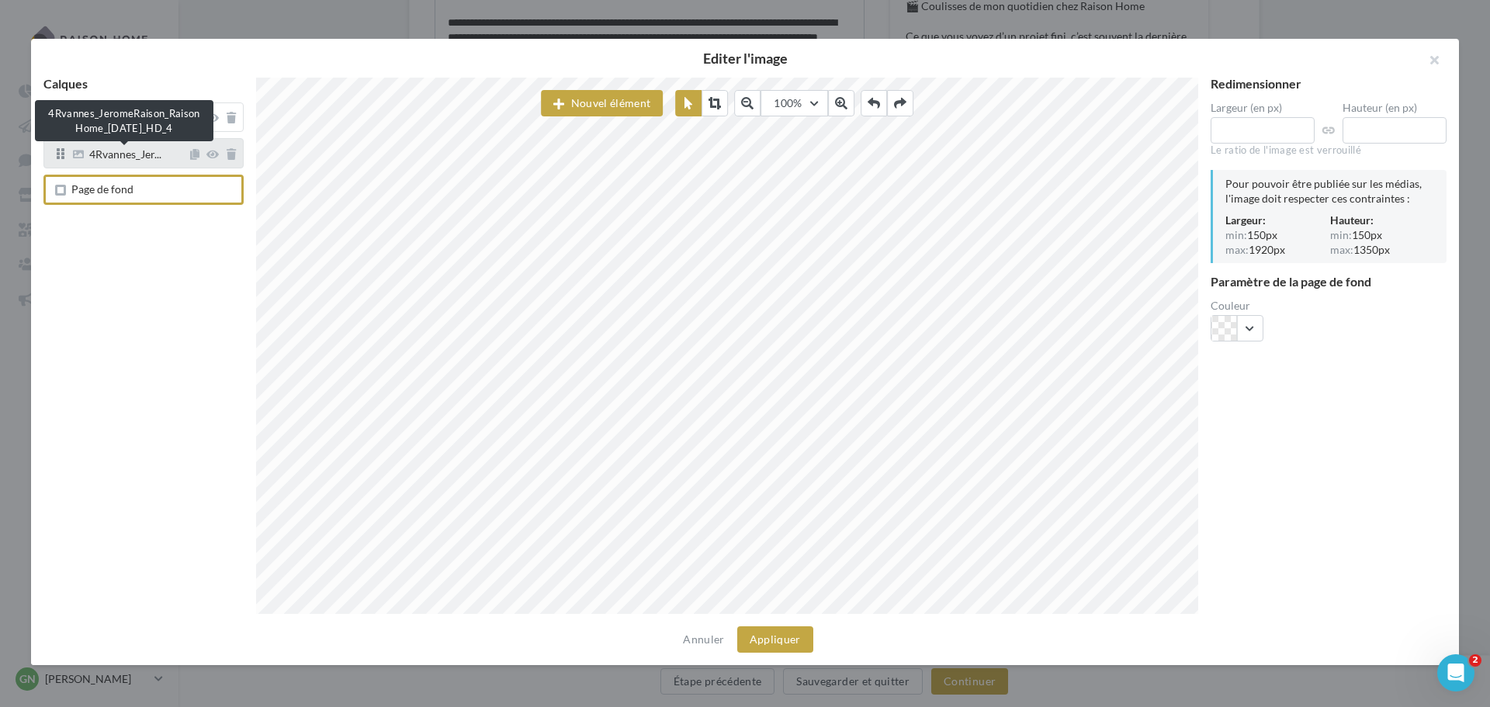
click at [131, 151] on span "4Rvannes_Jer..." at bounding box center [125, 156] width 72 height 14
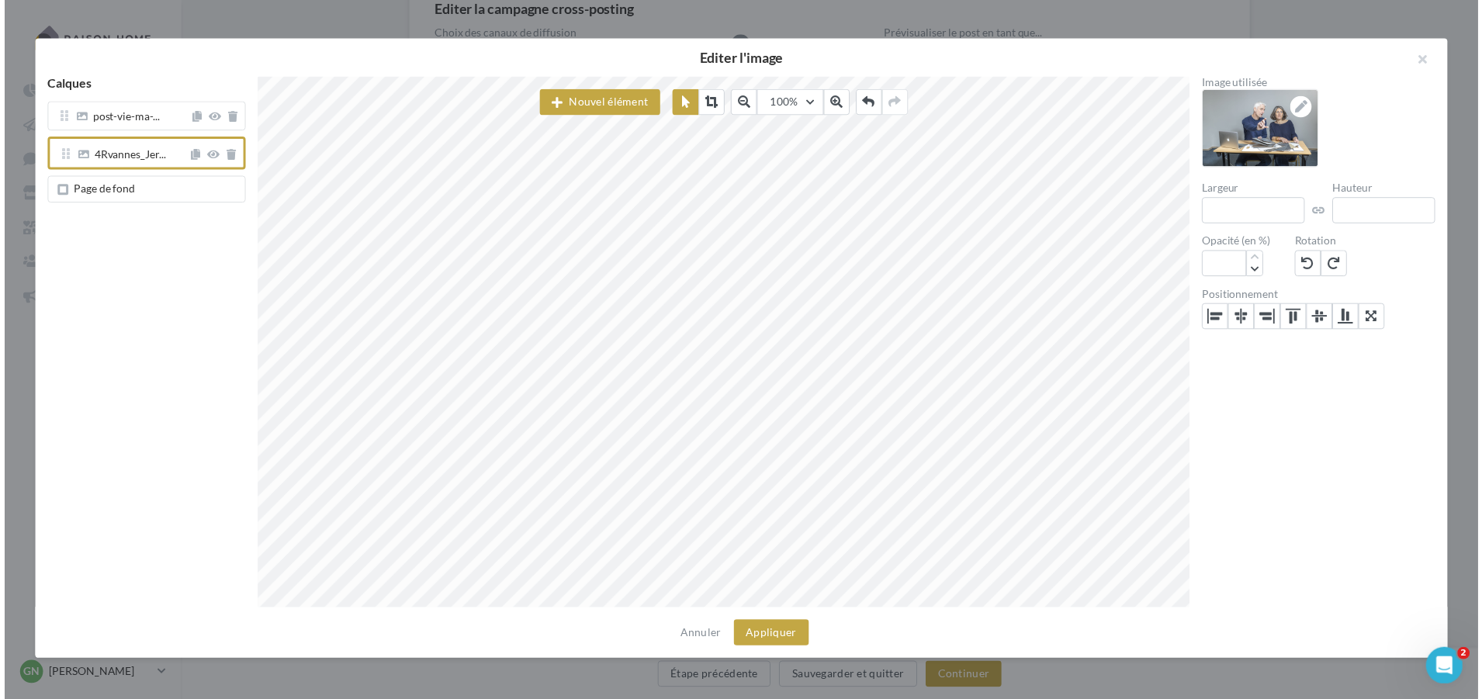
scroll to position [48, 0]
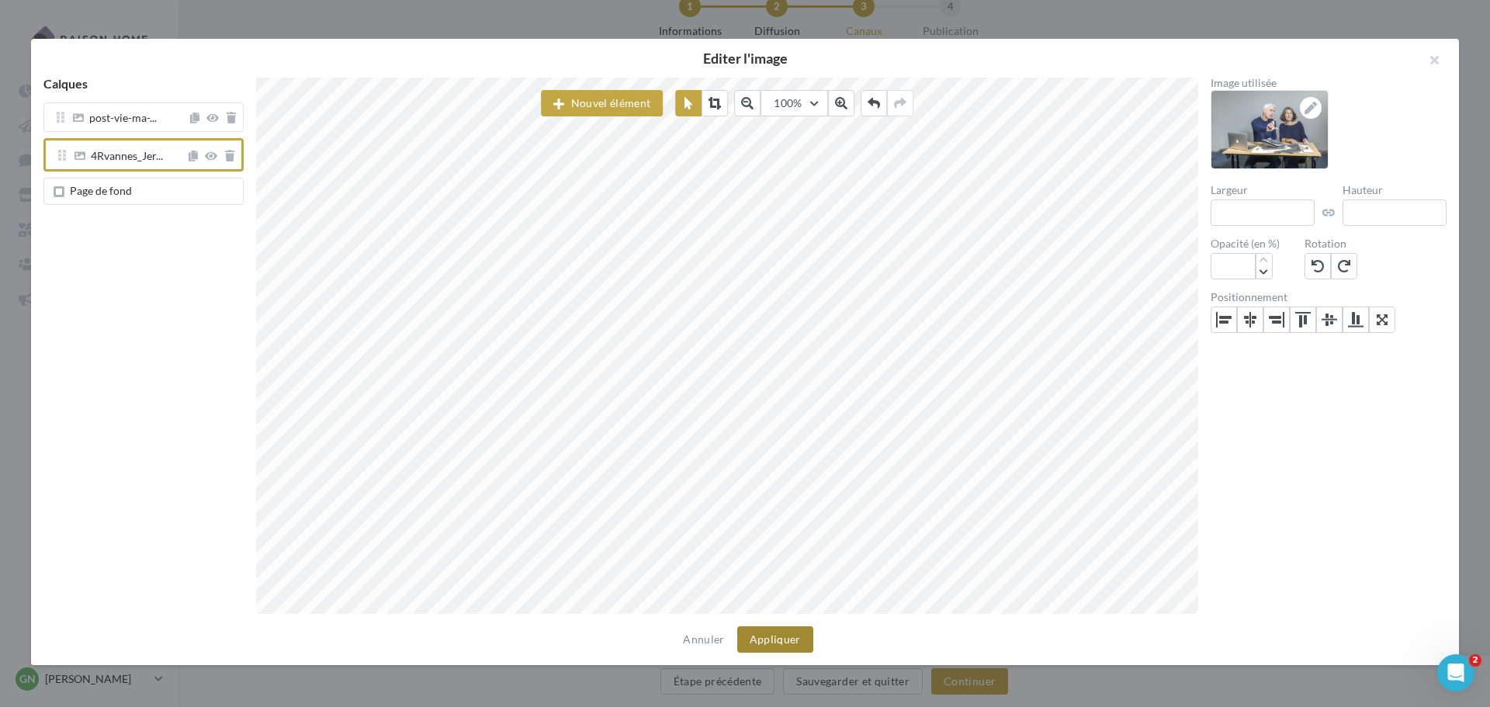
click at [757, 642] on button "Appliquer" at bounding box center [775, 639] width 76 height 26
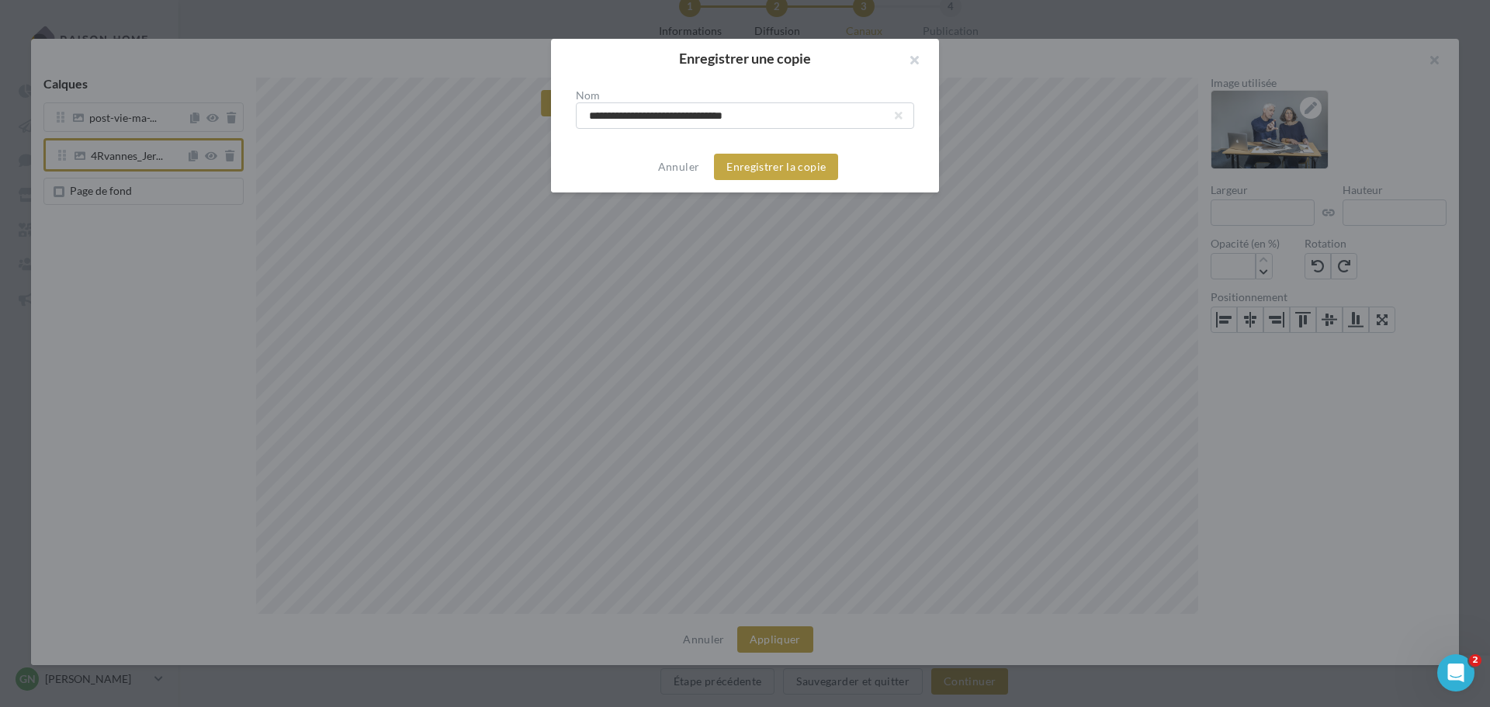
click at [718, 115] on input "**********" at bounding box center [745, 115] width 338 height 26
drag, startPoint x: 681, startPoint y: 116, endPoint x: 521, endPoint y: 108, distance: 160.0
click at [521, 108] on div "**********" at bounding box center [745, 353] width 1490 height 707
type input "**********"
click at [763, 174] on button "Enregistrer la copie" at bounding box center [776, 167] width 124 height 26
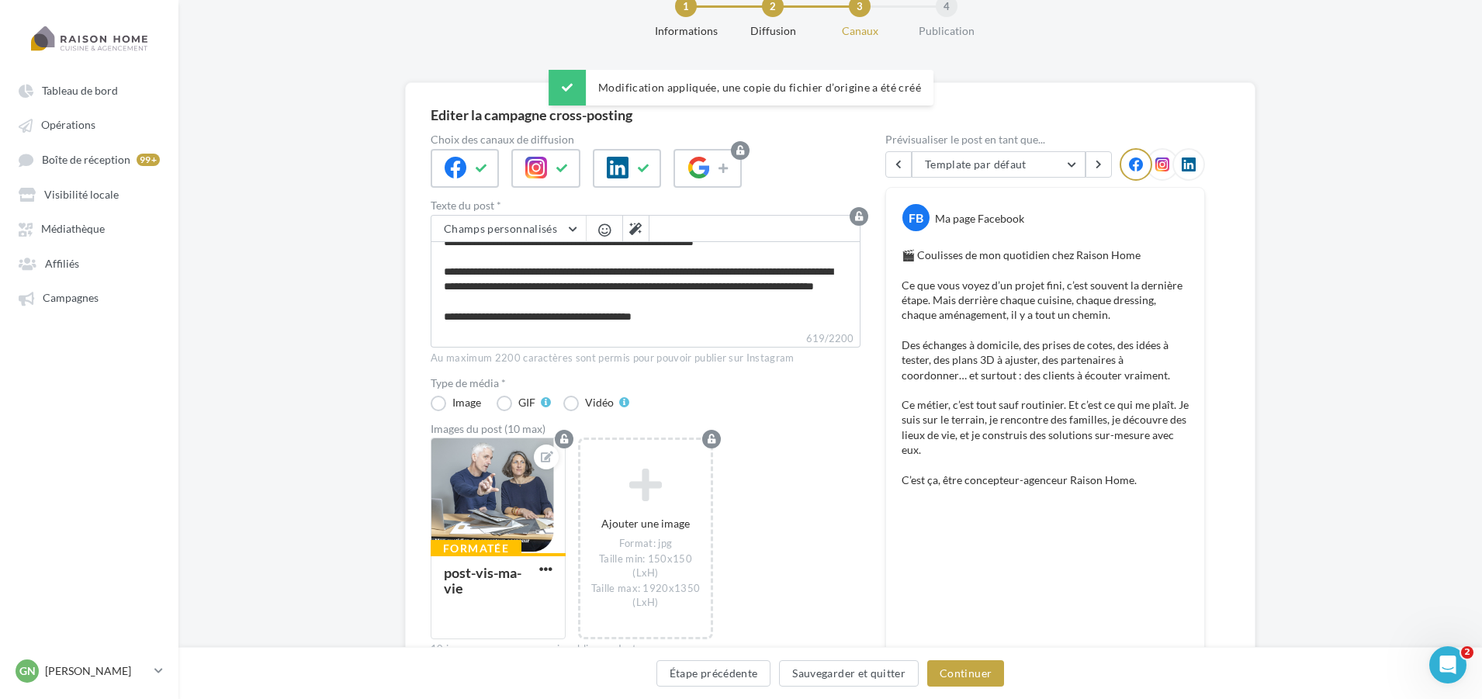
click at [972, 687] on div "Étape précédente Sauvegarder et quitter Continuer" at bounding box center [830, 676] width 1279 height 33
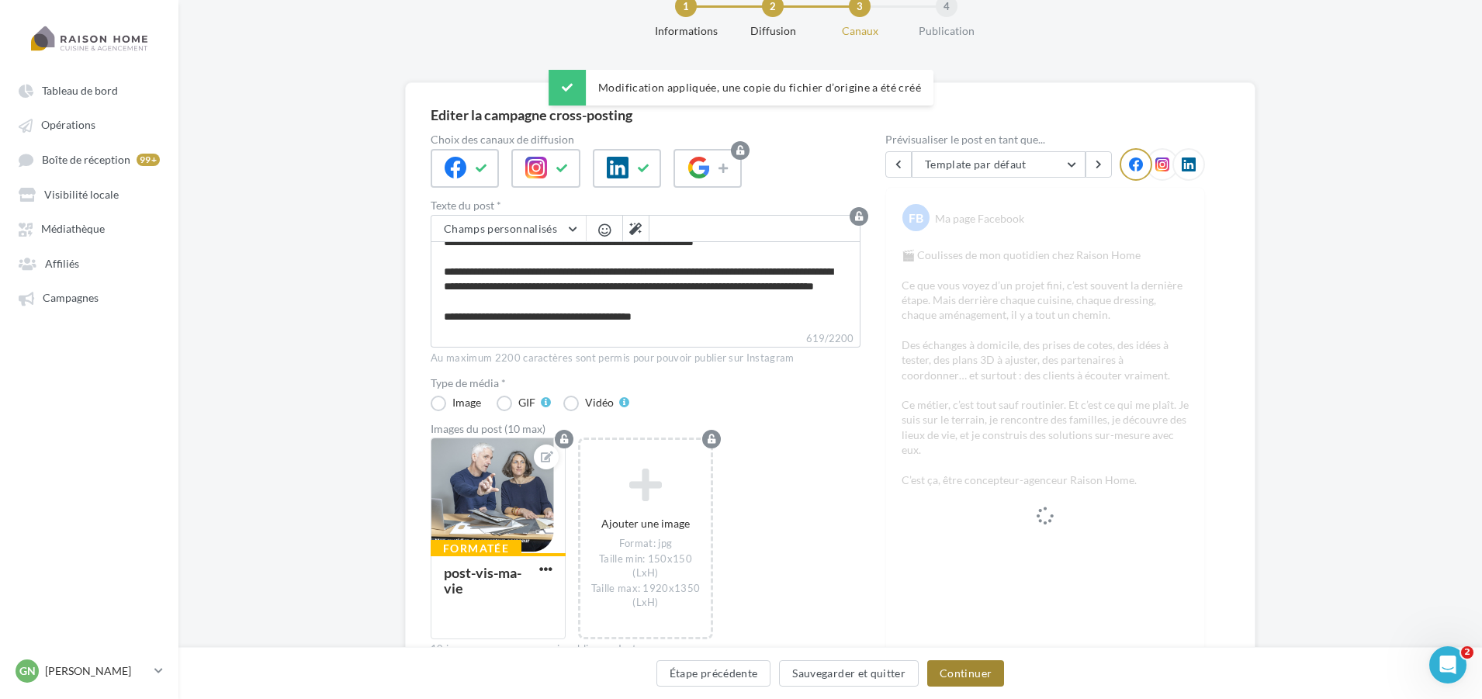
click at [976, 679] on button "Continuer" at bounding box center [965, 673] width 77 height 26
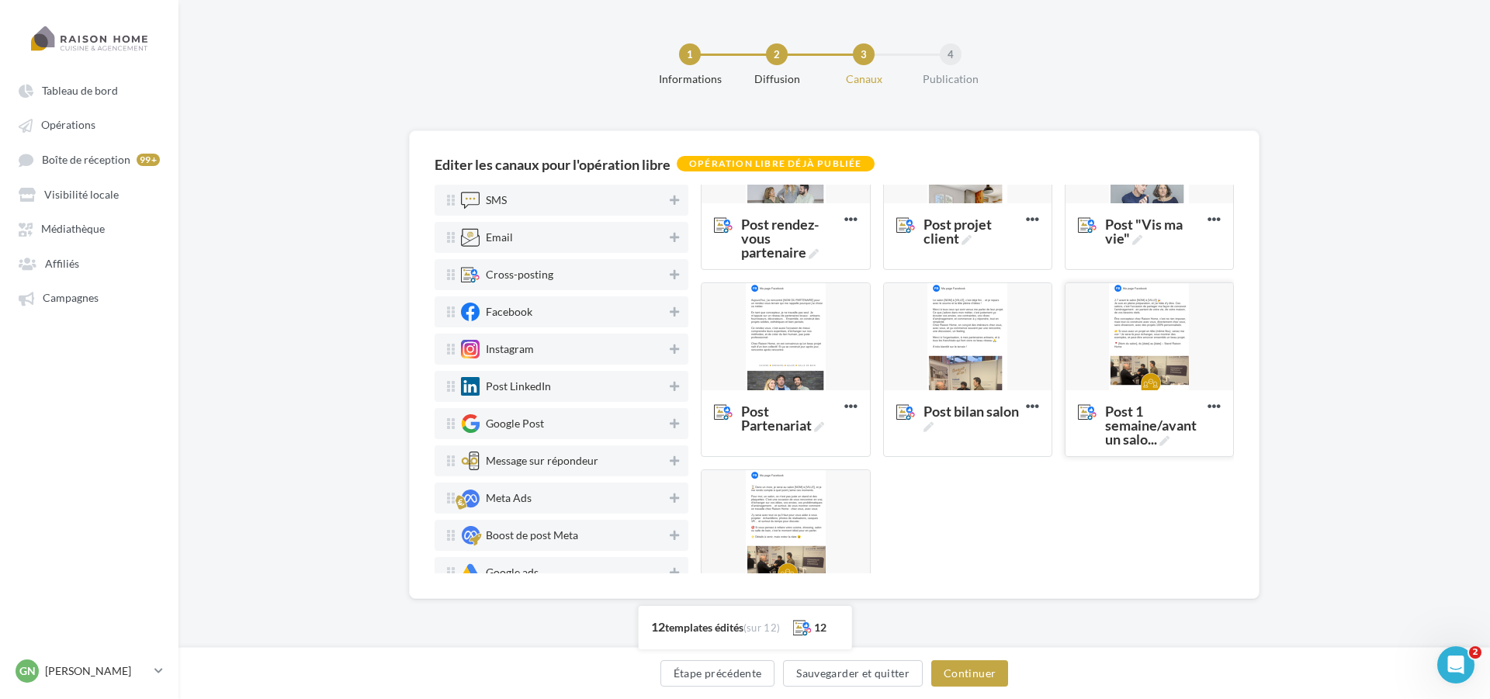
scroll to position [551, 0]
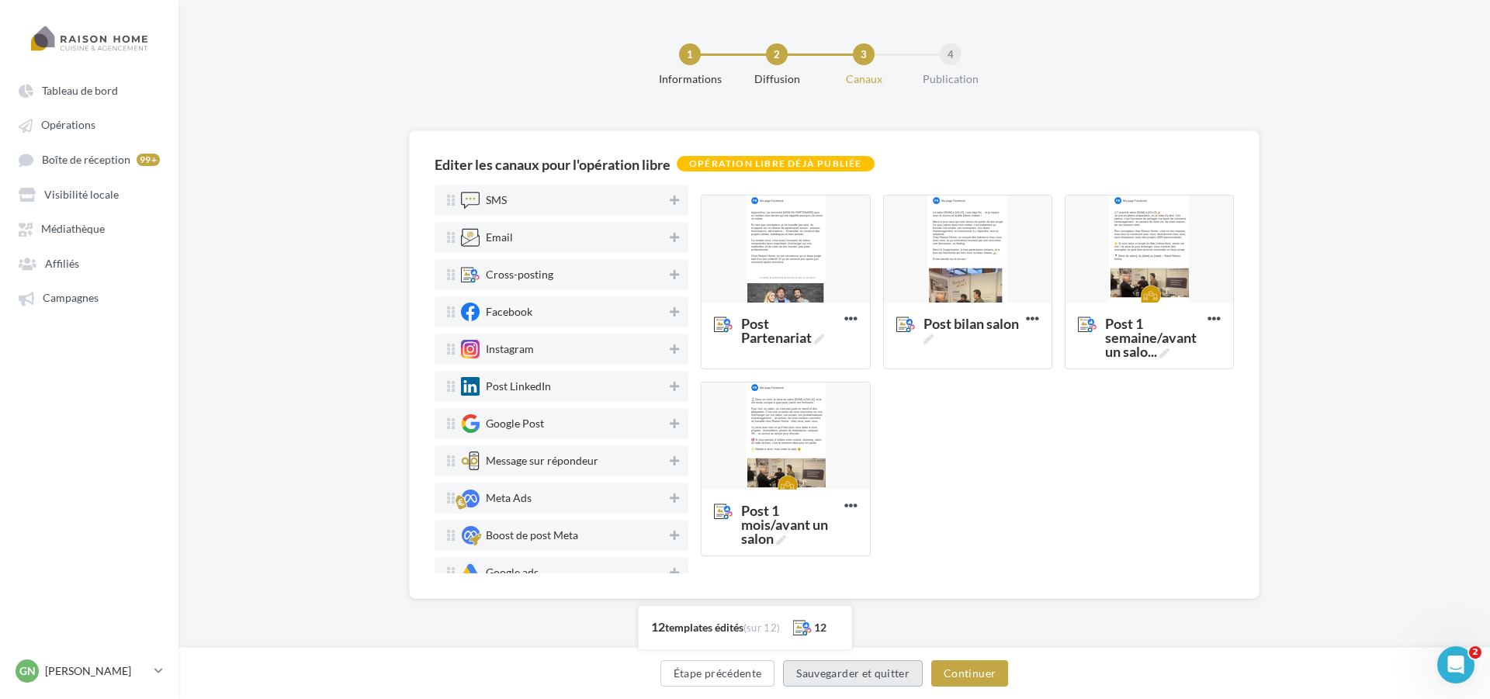
click at [895, 678] on button "Sauvegarder et quitter" at bounding box center [853, 673] width 140 height 26
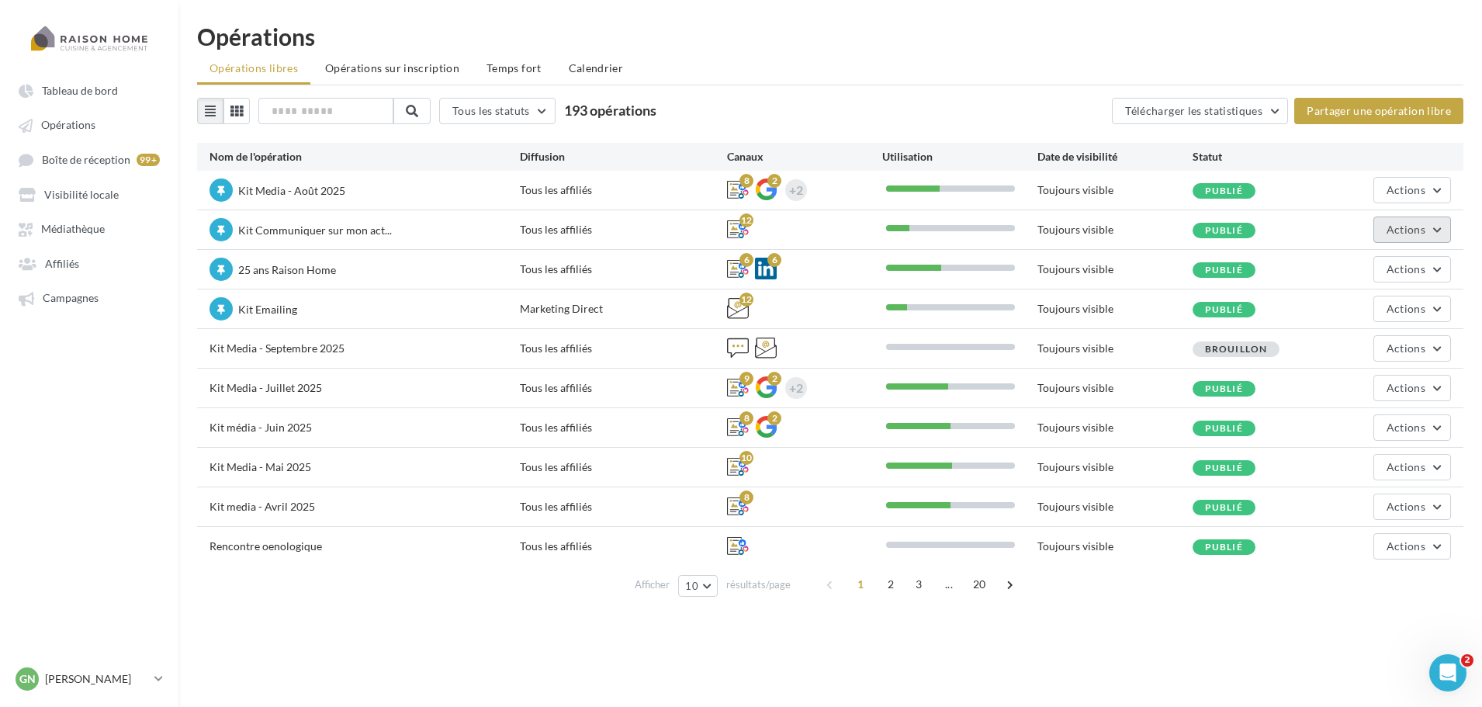
click at [1404, 229] on span "Actions" at bounding box center [1406, 229] width 39 height 13
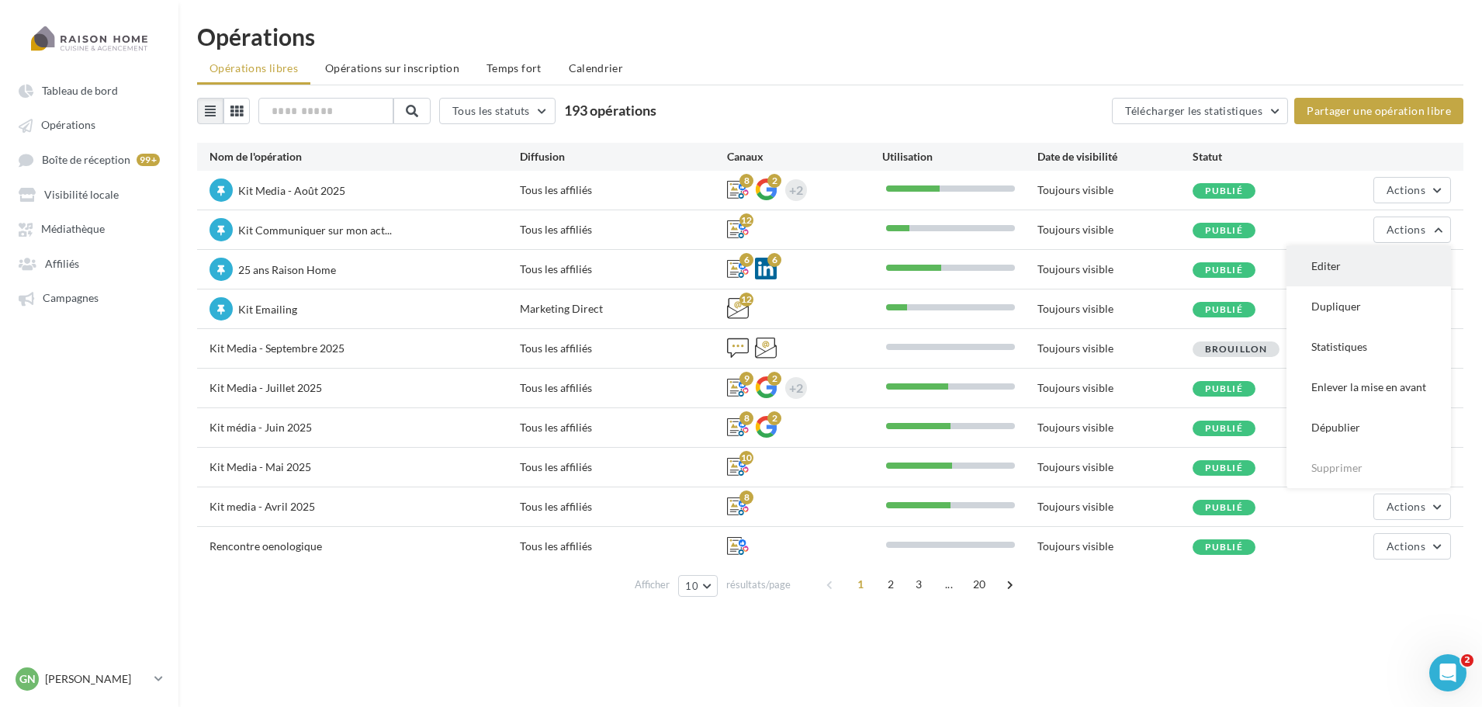
click at [1353, 266] on button "Editer" at bounding box center [1368, 266] width 164 height 40
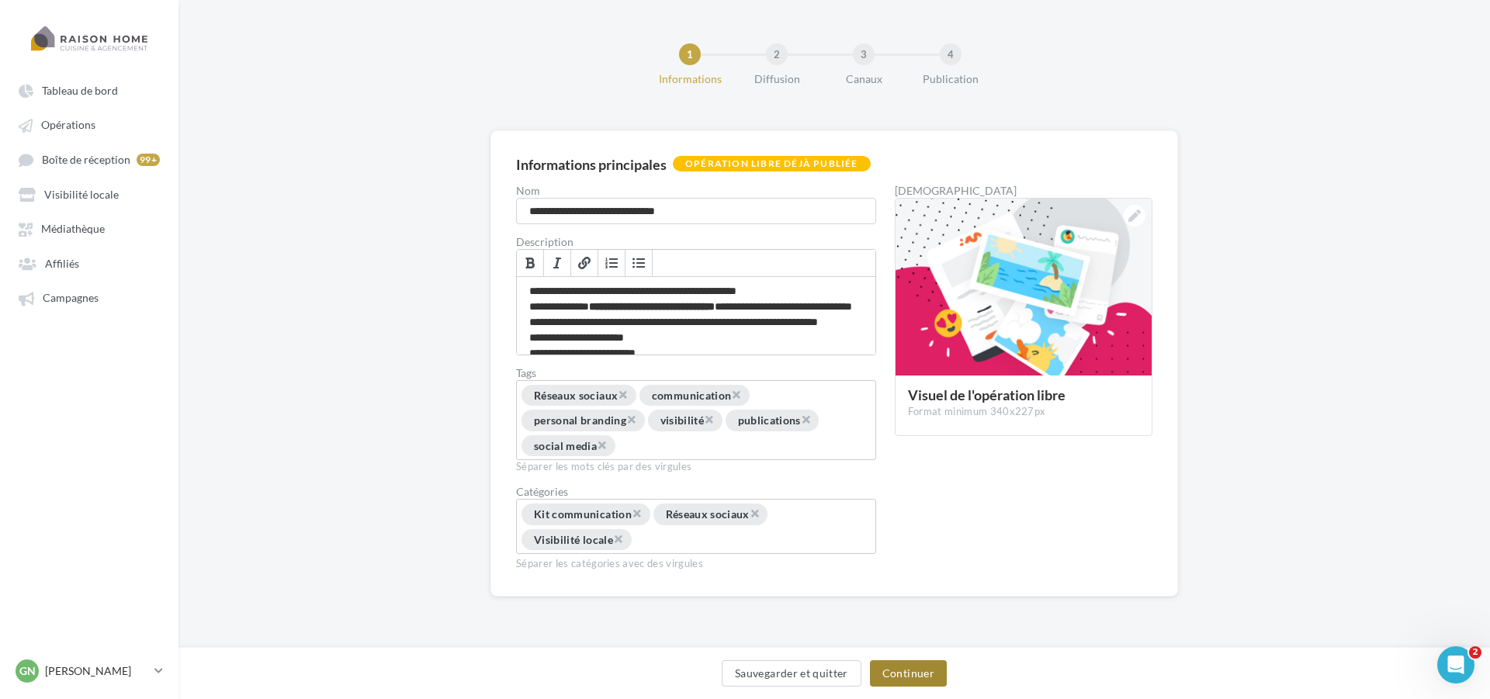
click at [908, 677] on button "Continuer" at bounding box center [908, 673] width 77 height 26
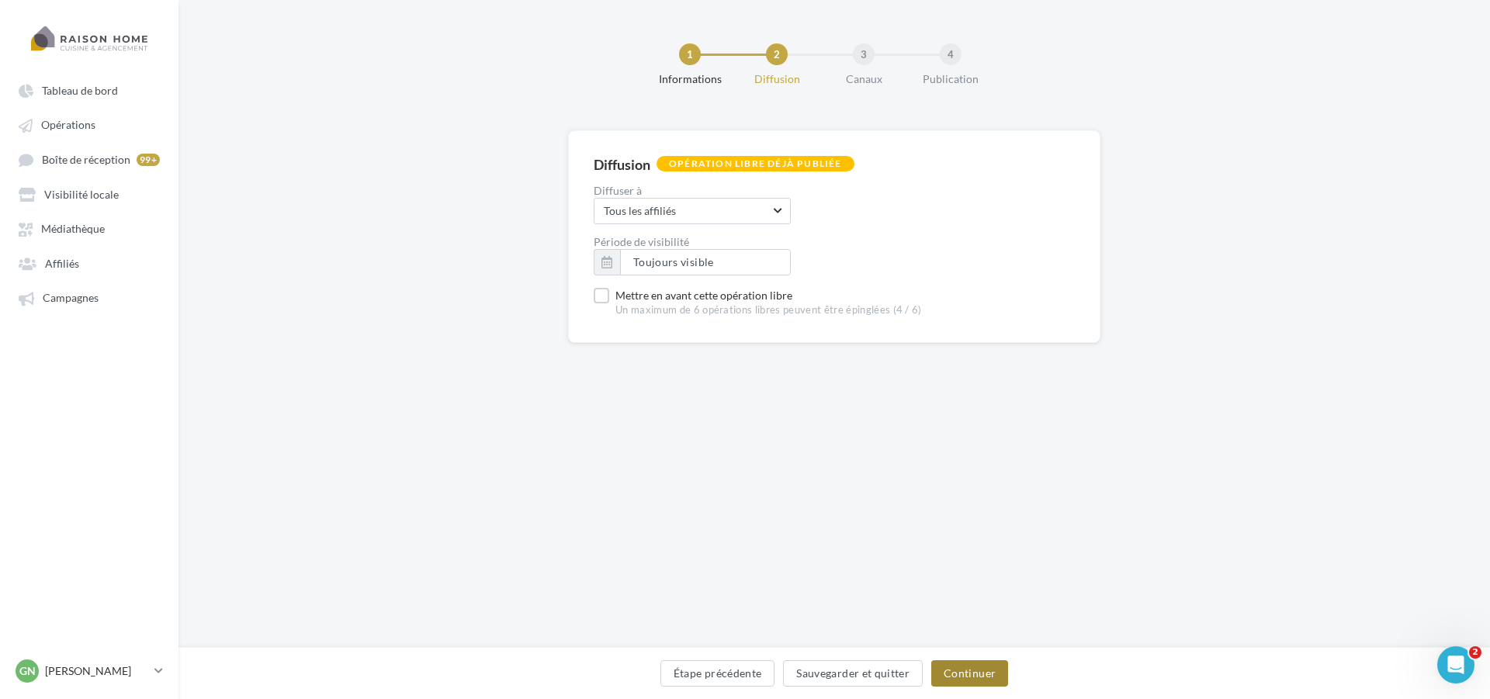
click at [947, 668] on button "Continuer" at bounding box center [969, 673] width 77 height 26
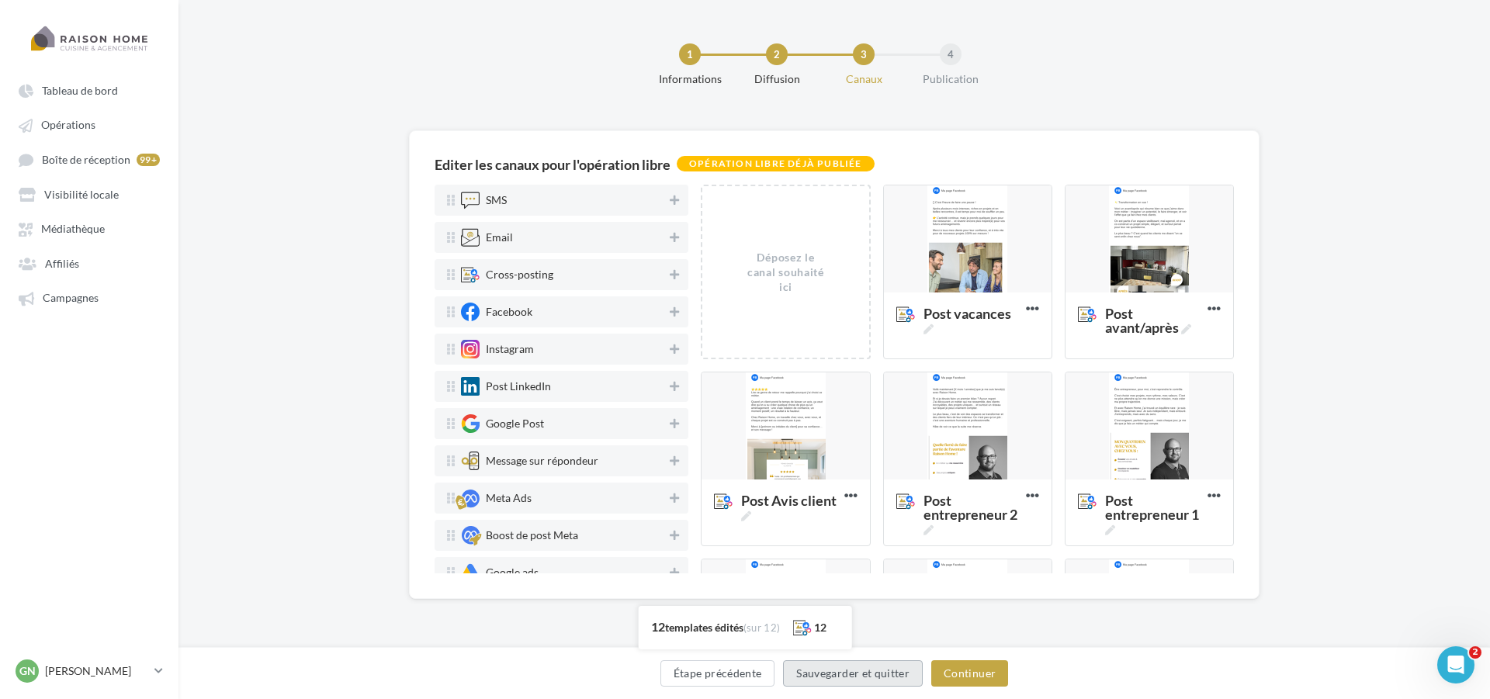
click at [886, 686] on button "Sauvegarder et quitter" at bounding box center [853, 673] width 140 height 26
